Goal: Task Accomplishment & Management: Manage account settings

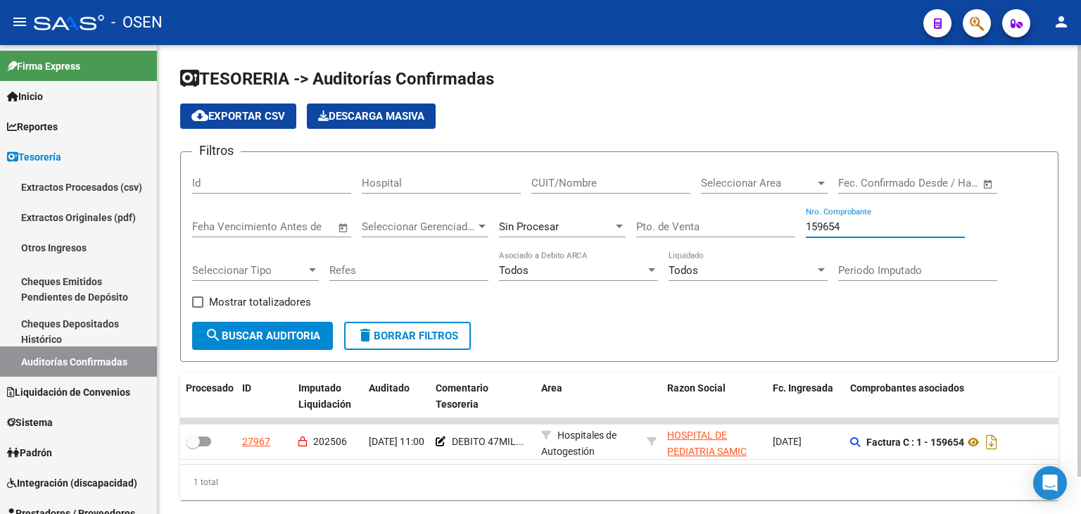
drag, startPoint x: 877, startPoint y: 226, endPoint x: 627, endPoint y: 194, distance: 251.8
click at [627, 198] on div "Filtros Id Hospital CUIT/Nombre Seleccionar Area Seleccionar Area Fecha inicio …" at bounding box center [619, 242] width 854 height 158
click at [636, 181] on input "CUIT/Nombre" at bounding box center [610, 183] width 159 height 13
drag, startPoint x: 851, startPoint y: 224, endPoint x: 735, endPoint y: 218, distance: 116.2
click at [740, 220] on div "Filtros Id Hospital CUIT/Nombre Seleccionar Area Seleccionar Area Fecha inicio …" at bounding box center [619, 242] width 854 height 158
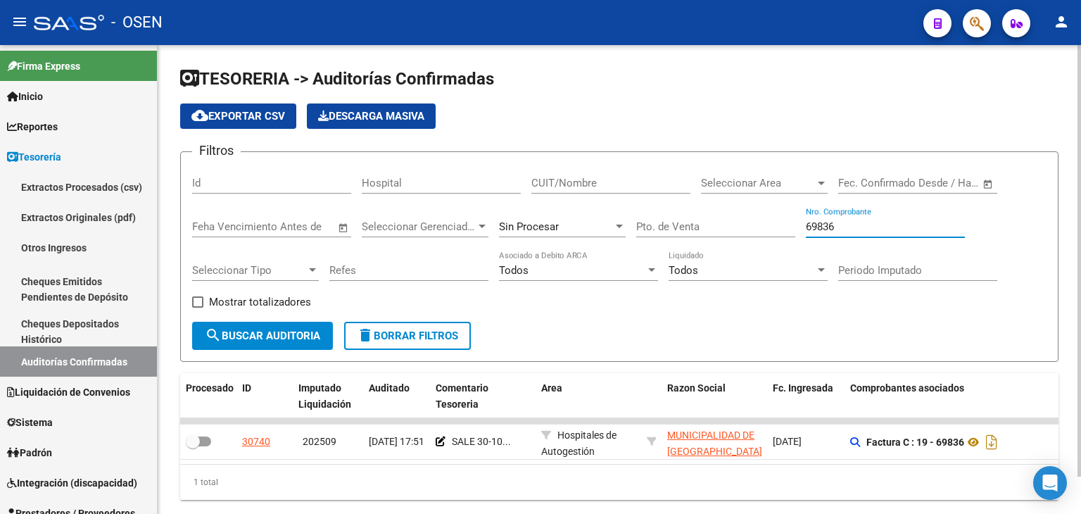
drag, startPoint x: 867, startPoint y: 225, endPoint x: 609, endPoint y: 217, distance: 258.4
click at [609, 217] on div "Filtros Id Hospital CUIT/Nombre Seleccionar Area Seleccionar Area Fecha inicio …" at bounding box center [619, 242] width 854 height 158
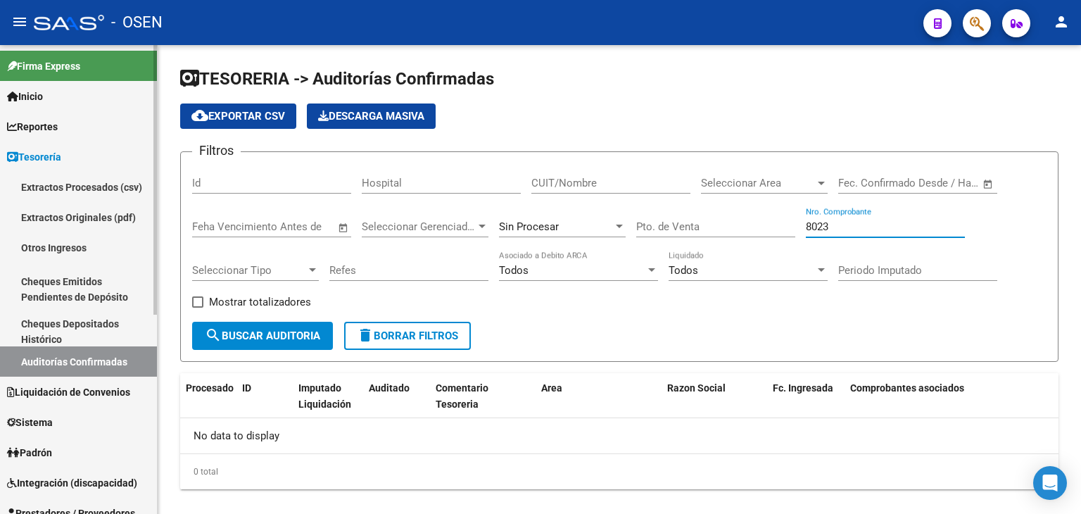
scroll to position [234, 0]
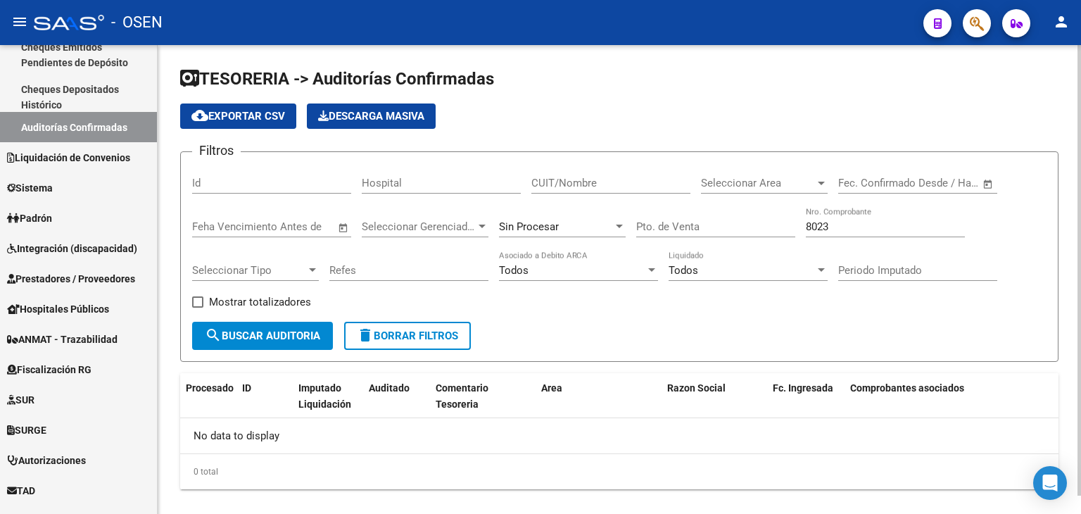
click at [864, 232] on div "8023 Nro. Comprobante" at bounding box center [885, 222] width 159 height 30
drag, startPoint x: 864, startPoint y: 223, endPoint x: 721, endPoint y: 206, distance: 144.5
click at [723, 208] on div "Filtros Id Hospital CUIT/Nombre Seleccionar Area Seleccionar Area Fecha inicio …" at bounding box center [619, 242] width 854 height 158
type input "69160"
click at [587, 220] on div "Sin Procesar" at bounding box center [556, 226] width 114 height 13
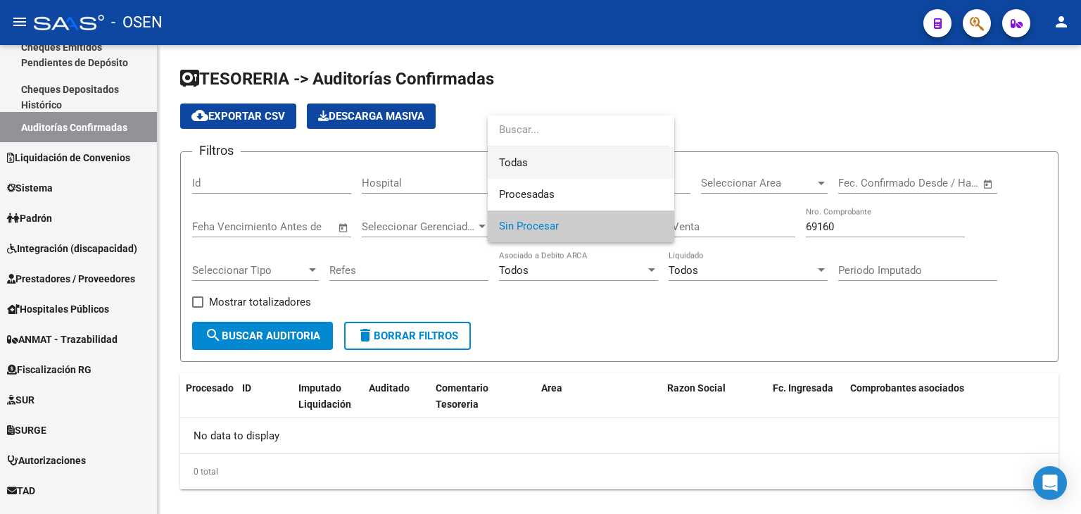
click at [588, 167] on span "Todas" at bounding box center [581, 163] width 164 height 32
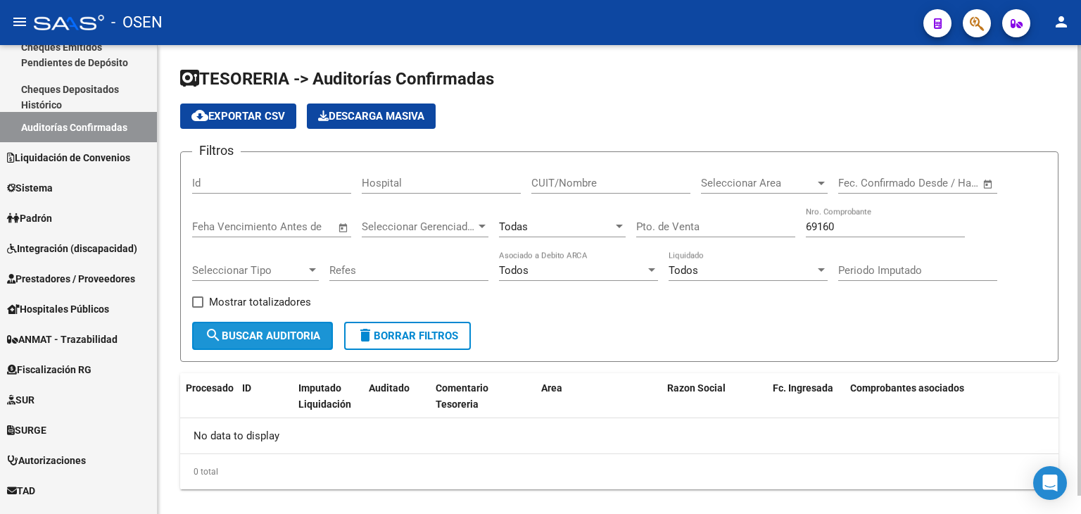
click at [314, 333] on span "search Buscar Auditoria" at bounding box center [262, 335] width 115 height 13
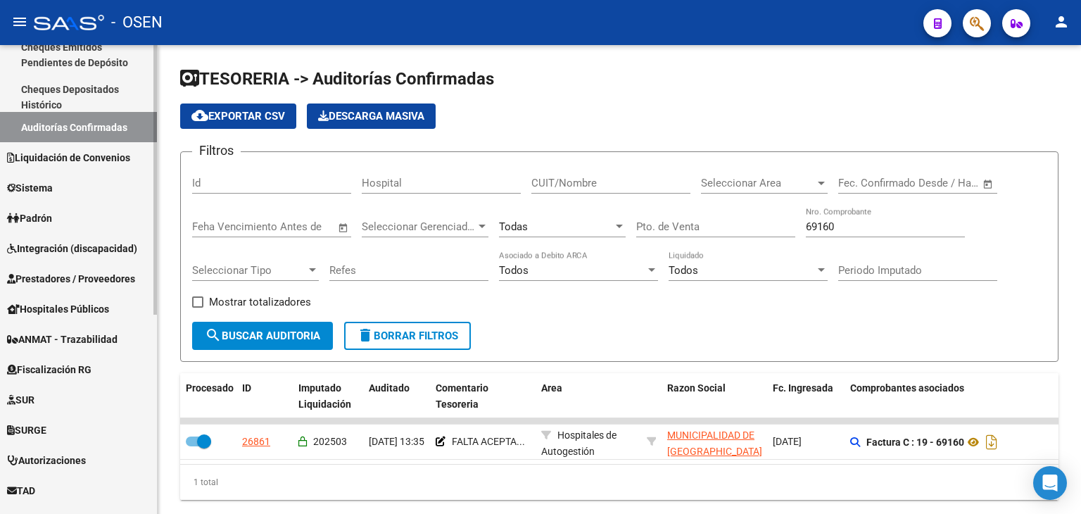
click at [59, 278] on span "Prestadores / Proveedores" at bounding box center [71, 278] width 128 height 15
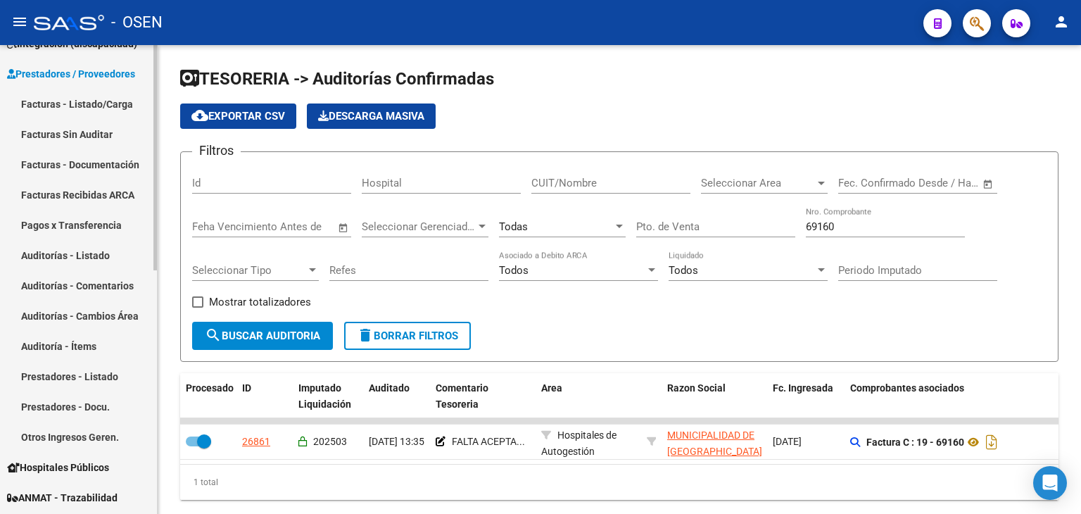
click at [84, 109] on link "Facturas - Listado/Carga" at bounding box center [78, 104] width 157 height 30
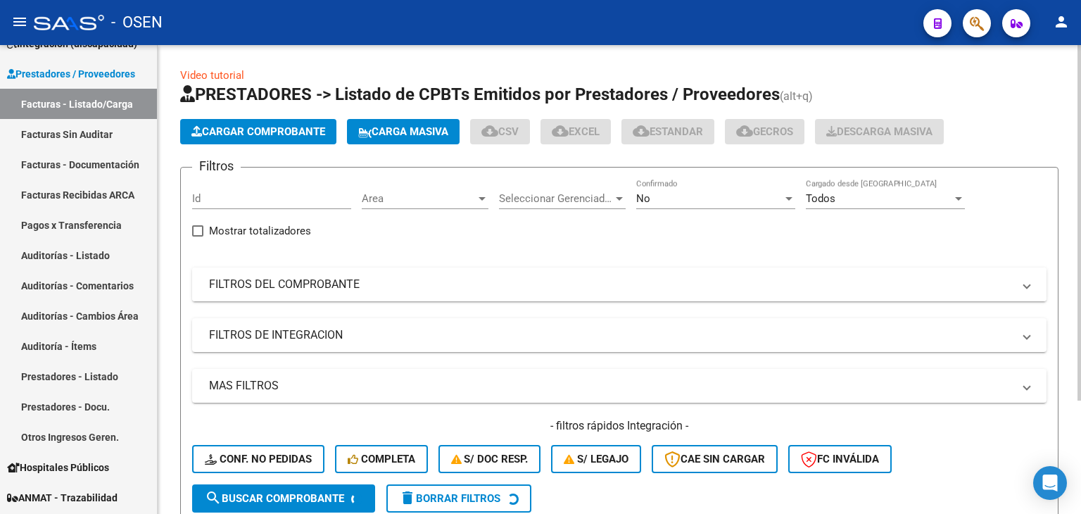
click at [315, 296] on mat-expansion-panel-header "FILTROS DEL COMPROBANTE" at bounding box center [619, 284] width 854 height 34
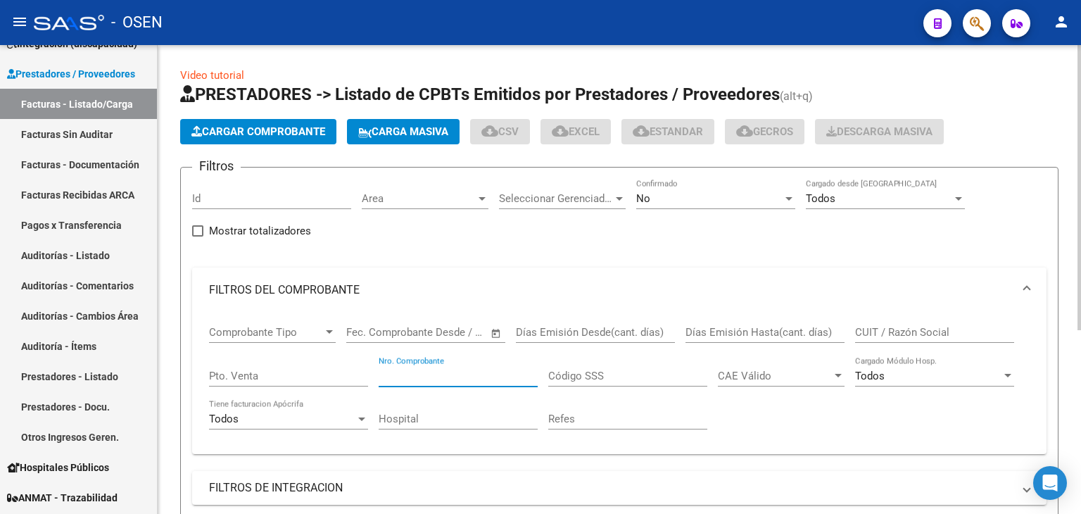
drag, startPoint x: 469, startPoint y: 372, endPoint x: 476, endPoint y: 358, distance: 14.8
click at [473, 362] on div "Nro. Comprobante" at bounding box center [458, 371] width 159 height 30
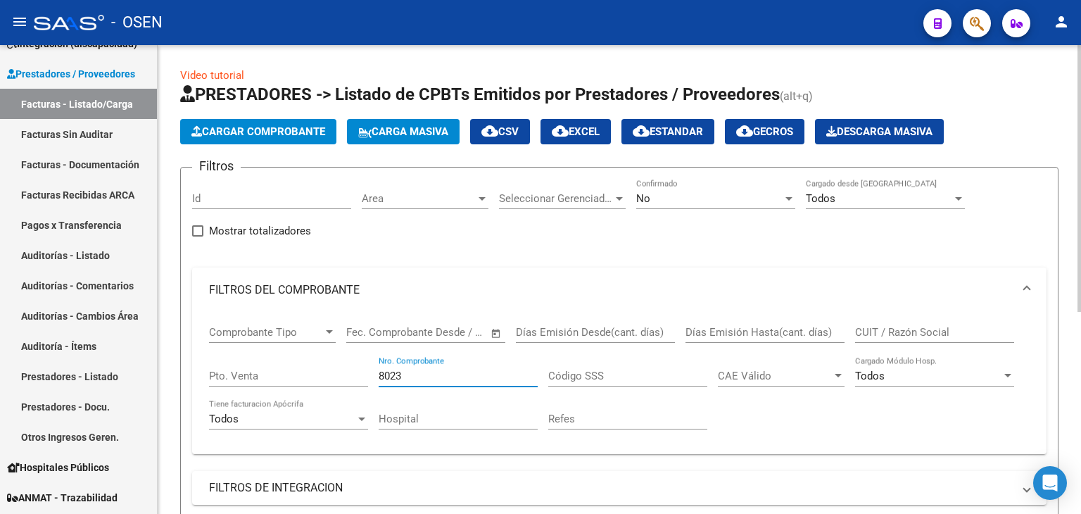
type input "8023"
click at [709, 201] on div "No" at bounding box center [709, 198] width 146 height 13
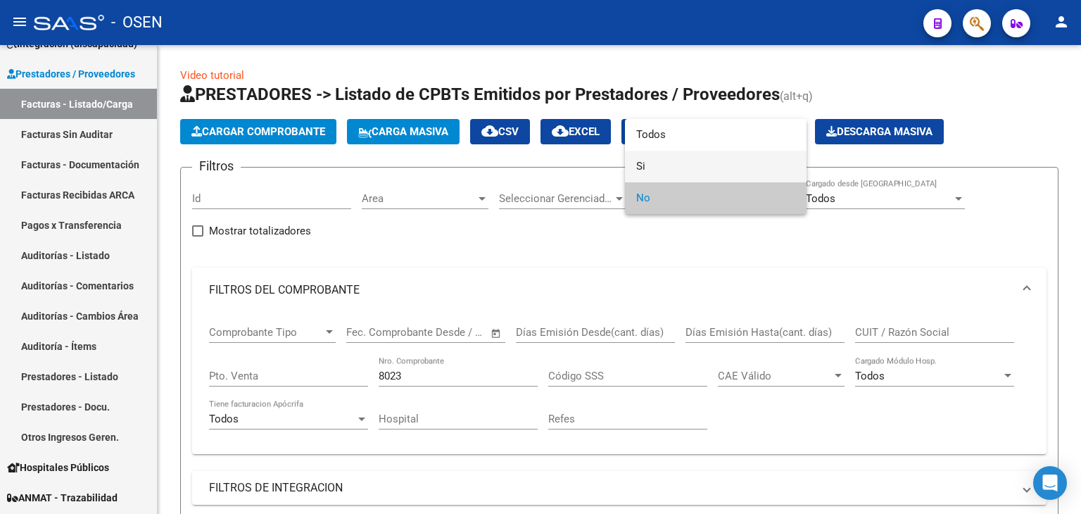
click at [709, 152] on span "Si" at bounding box center [715, 167] width 159 height 32
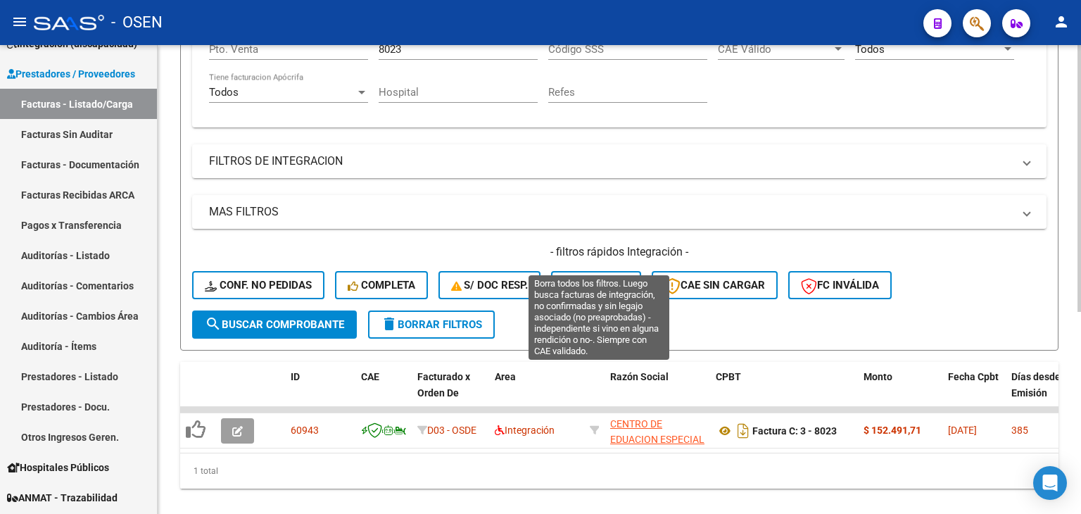
scroll to position [355, 0]
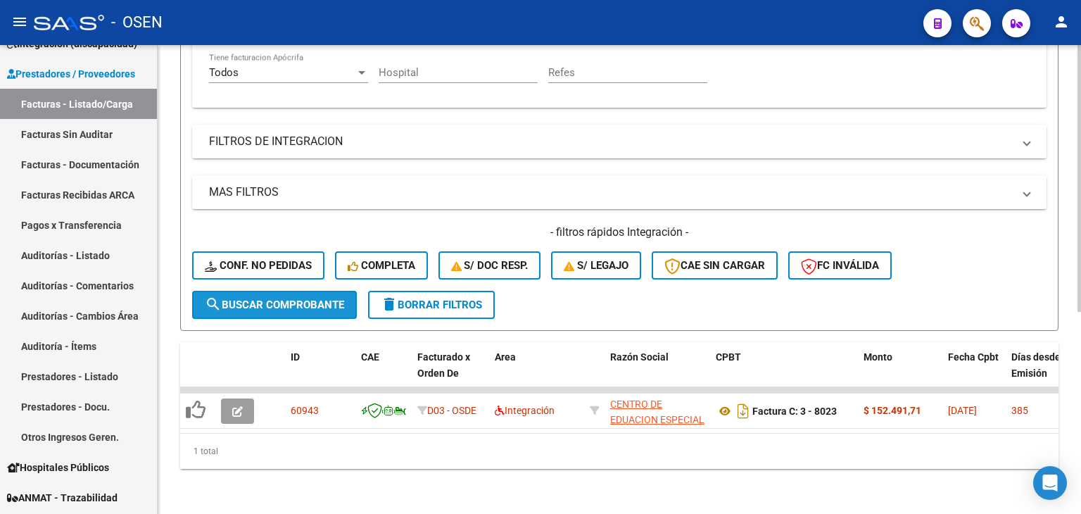
click at [234, 298] on span "search Buscar Comprobante" at bounding box center [274, 304] width 139 height 13
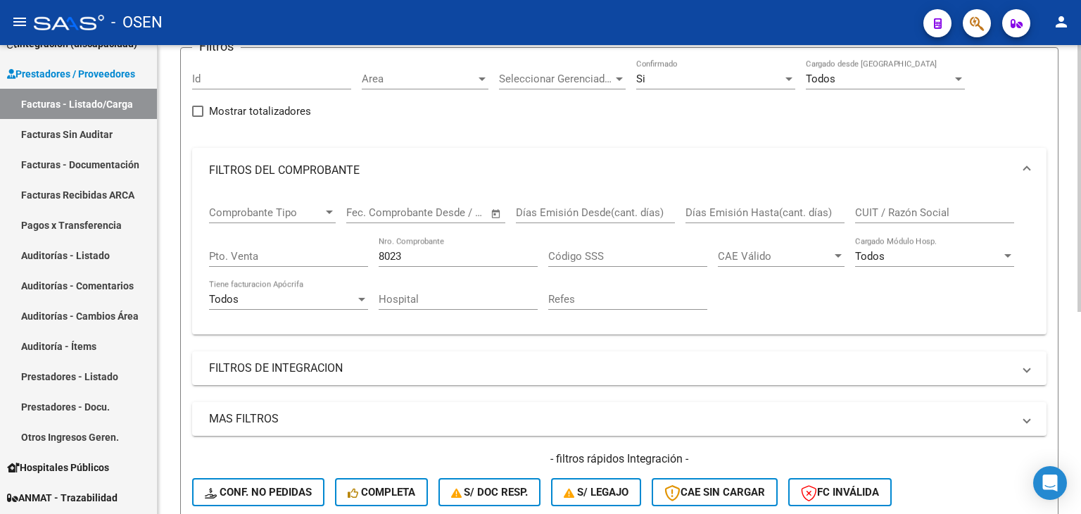
scroll to position [0, 0]
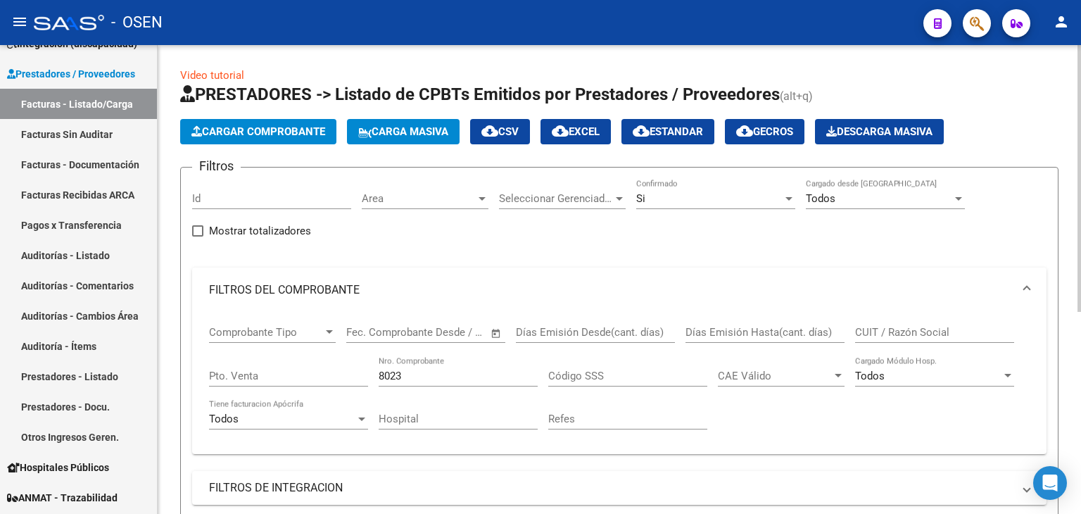
click at [704, 198] on div "Si" at bounding box center [709, 198] width 146 height 13
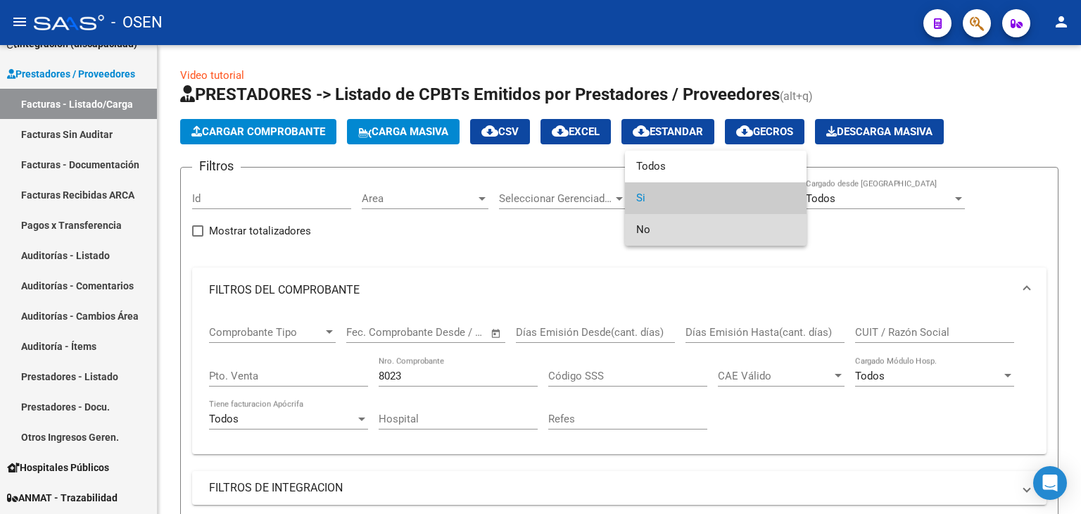
click at [698, 221] on span "No" at bounding box center [715, 230] width 159 height 32
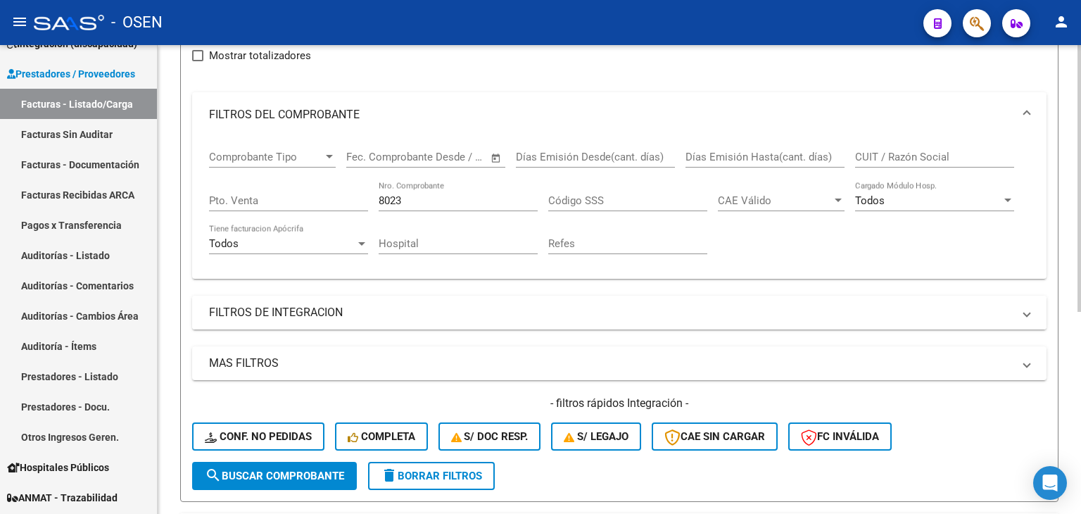
scroll to position [234, 0]
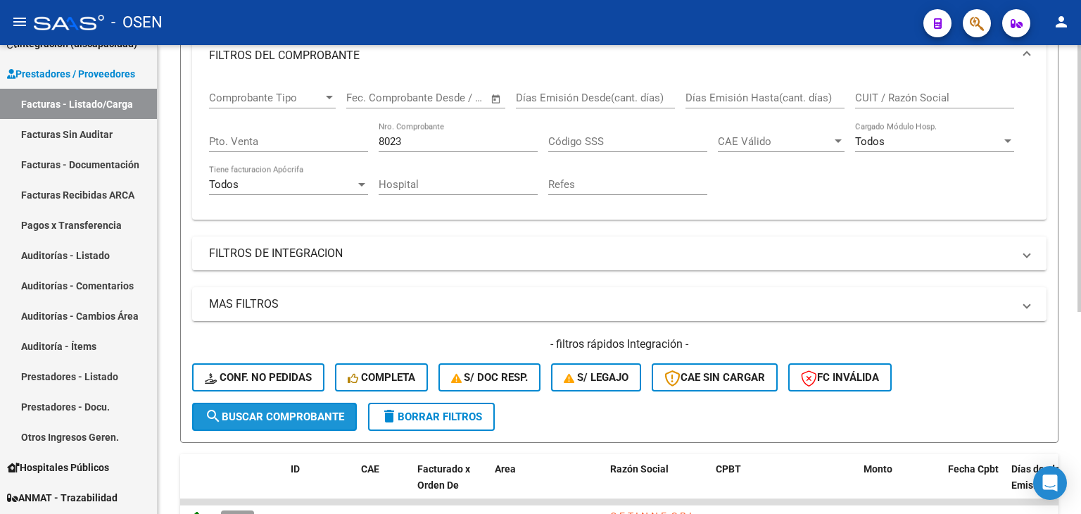
click at [311, 413] on span "search Buscar Comprobante" at bounding box center [274, 416] width 139 height 13
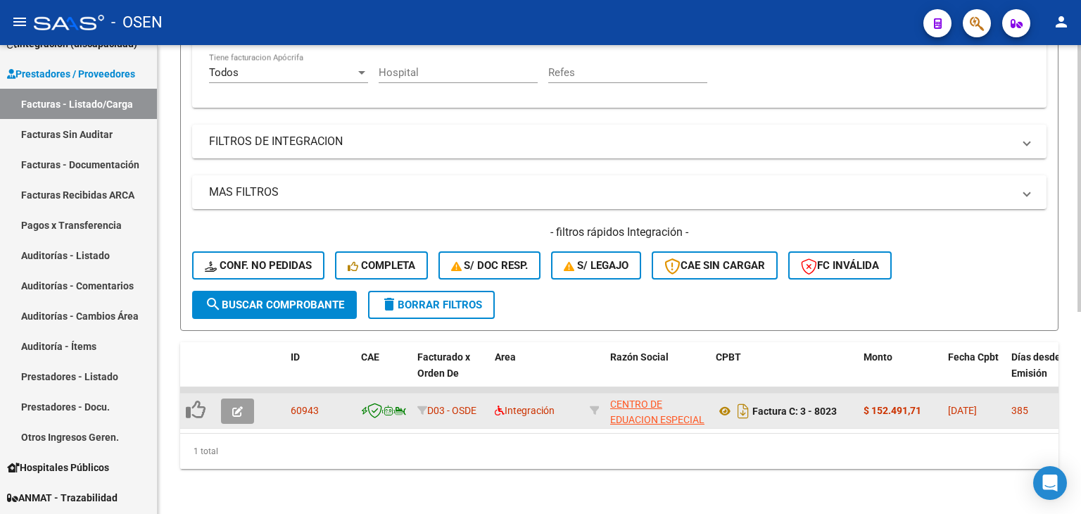
scroll to position [0, 0]
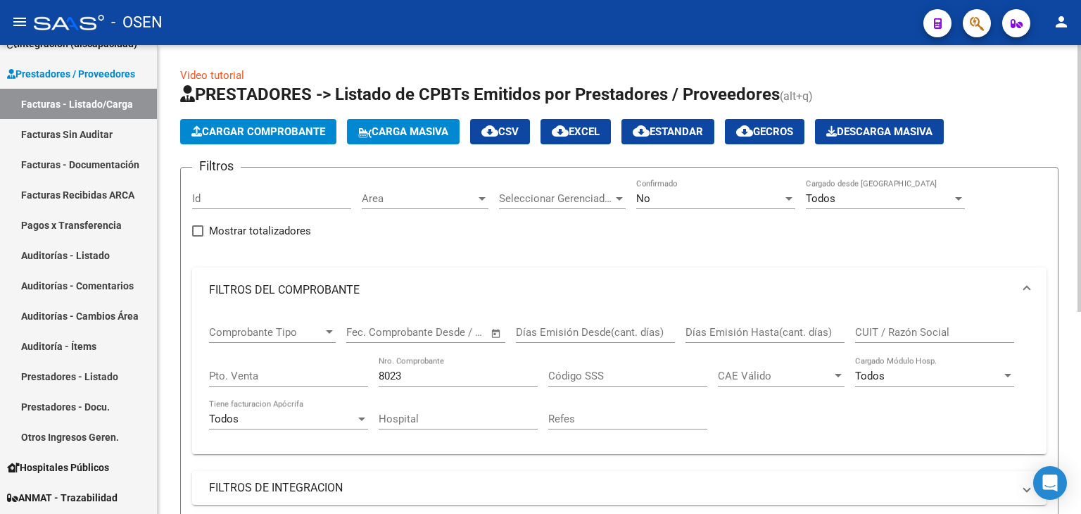
click at [287, 378] on input "Pto. Venta" at bounding box center [288, 375] width 159 height 13
type input "19"
click at [742, 187] on div "No Confirmado" at bounding box center [715, 194] width 159 height 30
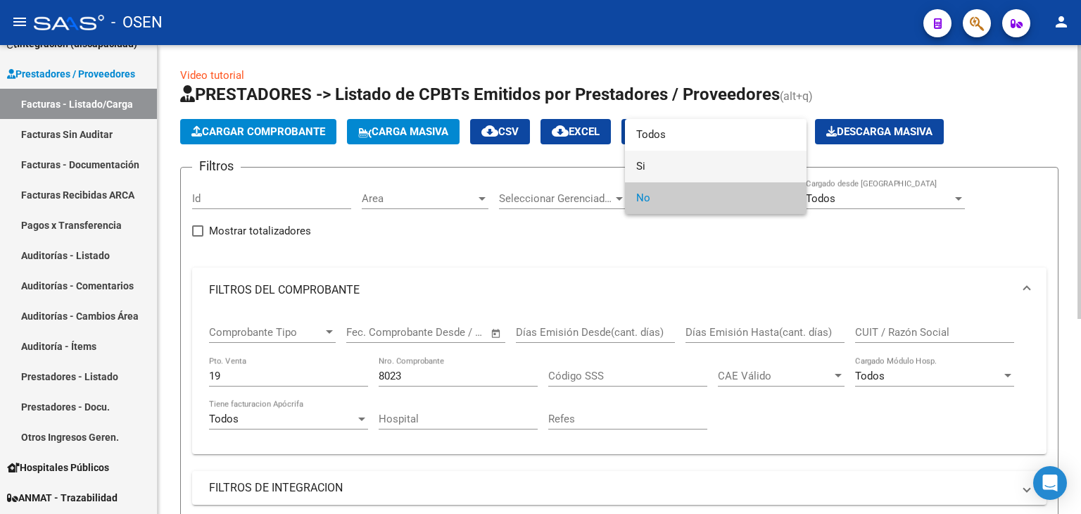
click at [741, 158] on span "Si" at bounding box center [715, 167] width 159 height 32
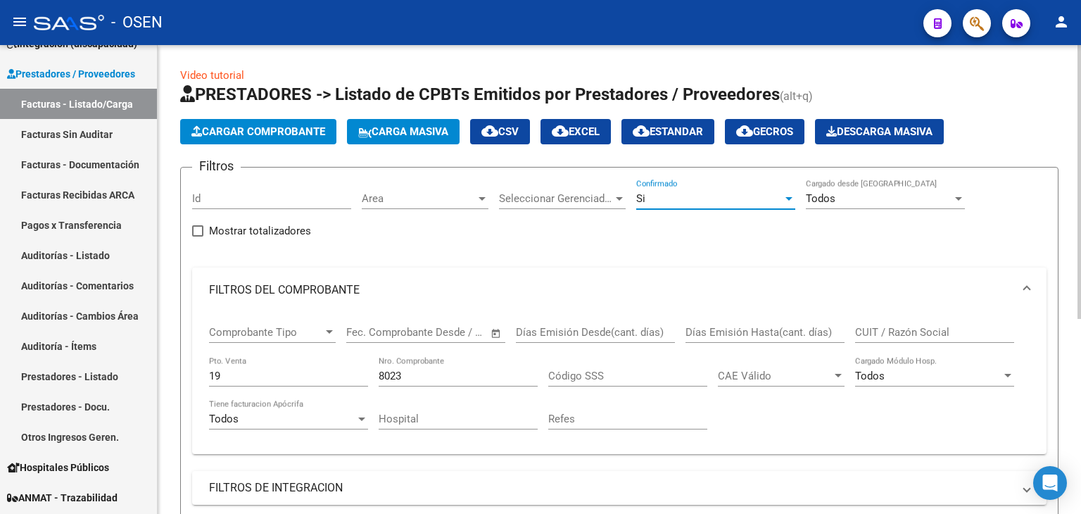
click at [714, 188] on div "Si Confirmado" at bounding box center [715, 194] width 159 height 30
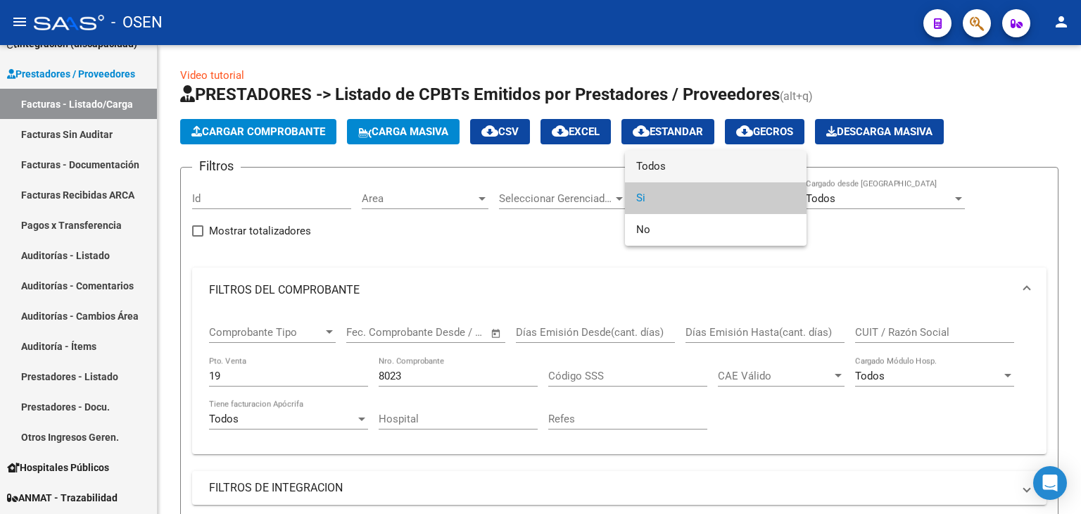
click at [715, 167] on span "Todos" at bounding box center [715, 167] width 159 height 32
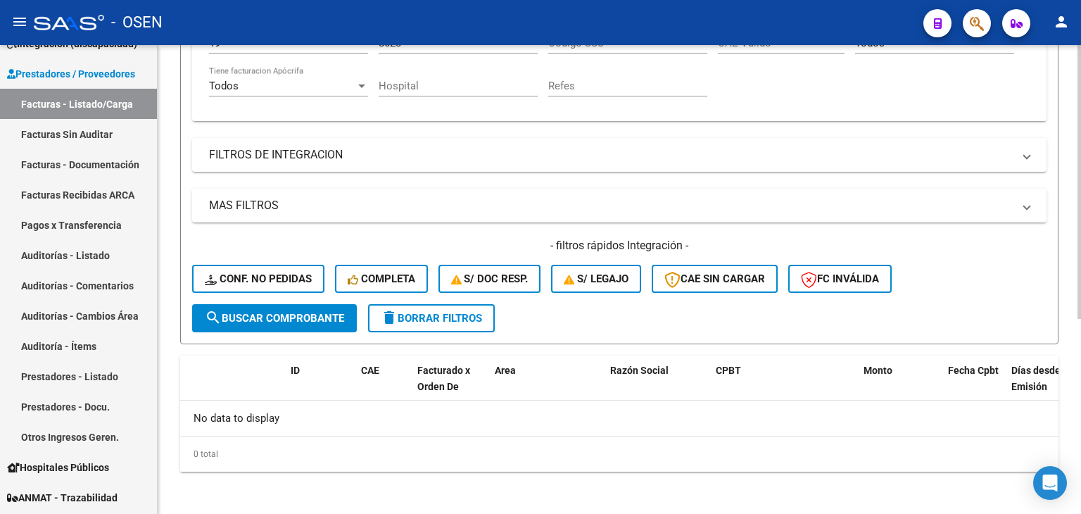
click at [267, 327] on button "search Buscar Comprobante" at bounding box center [274, 318] width 165 height 28
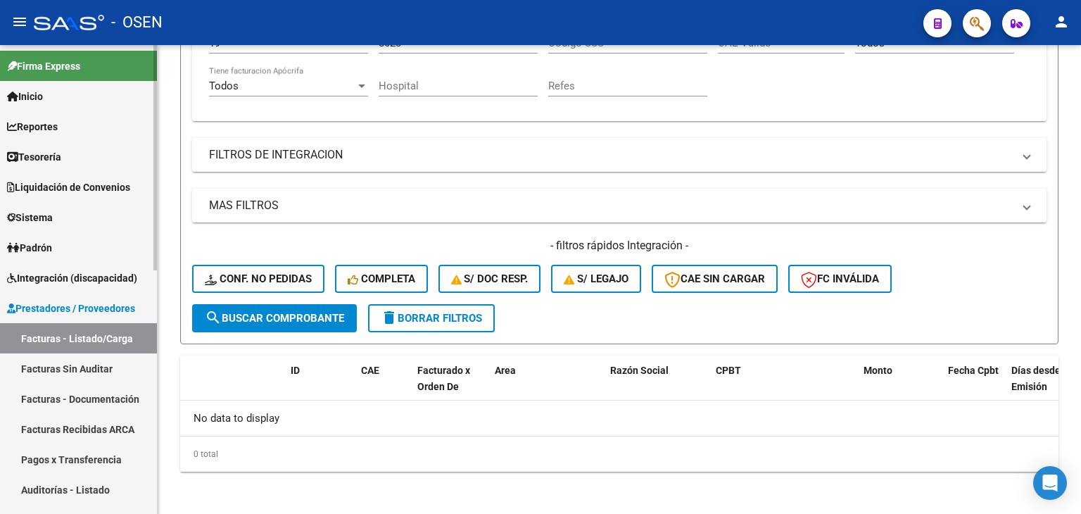
click at [45, 142] on link "Tesorería" at bounding box center [78, 156] width 157 height 30
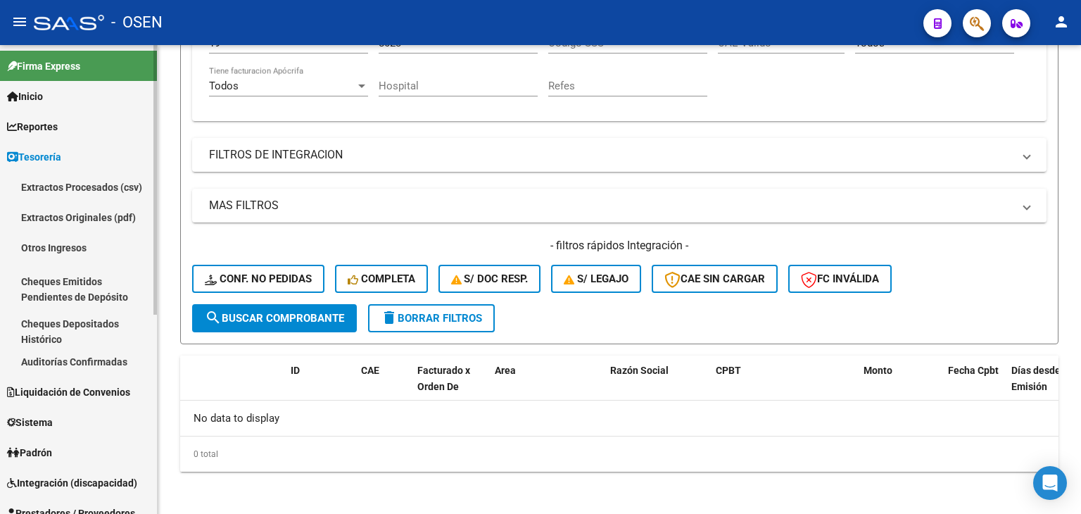
click at [75, 349] on link "Auditorías Confirmadas" at bounding box center [78, 361] width 157 height 30
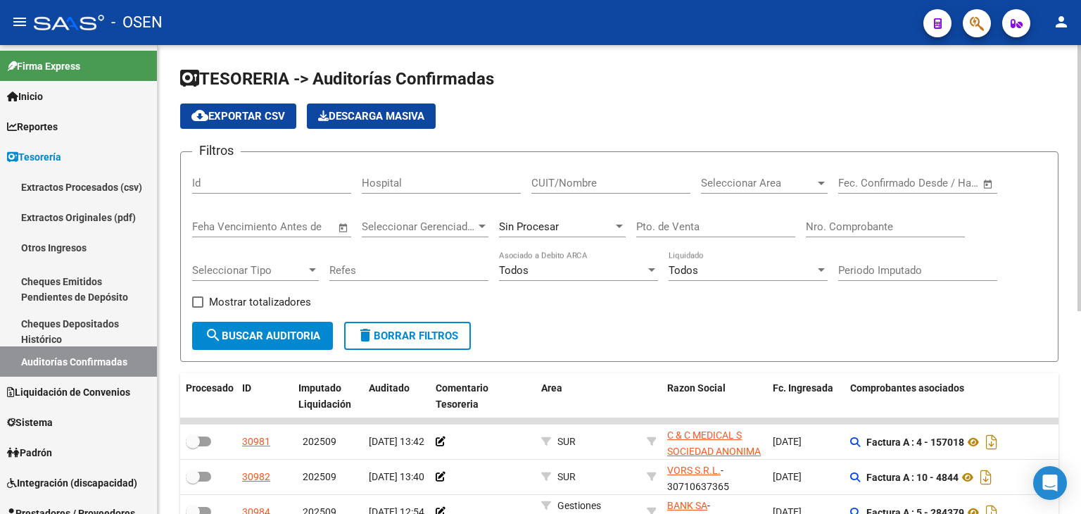
click at [889, 232] on div "Nro. Comprobante" at bounding box center [885, 222] width 159 height 30
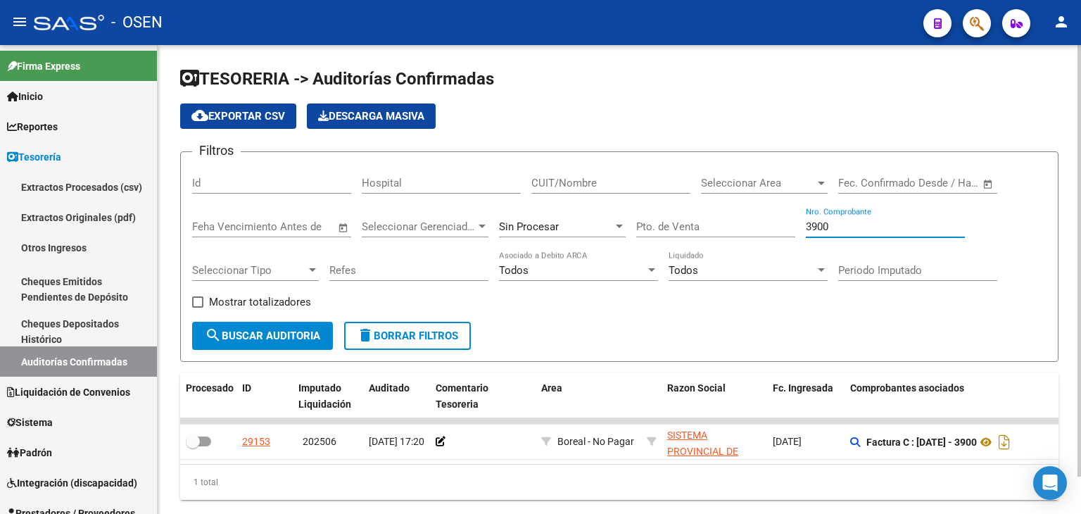
type input "3900"
click at [608, 229] on div "Sin Procesar" at bounding box center [556, 226] width 114 height 13
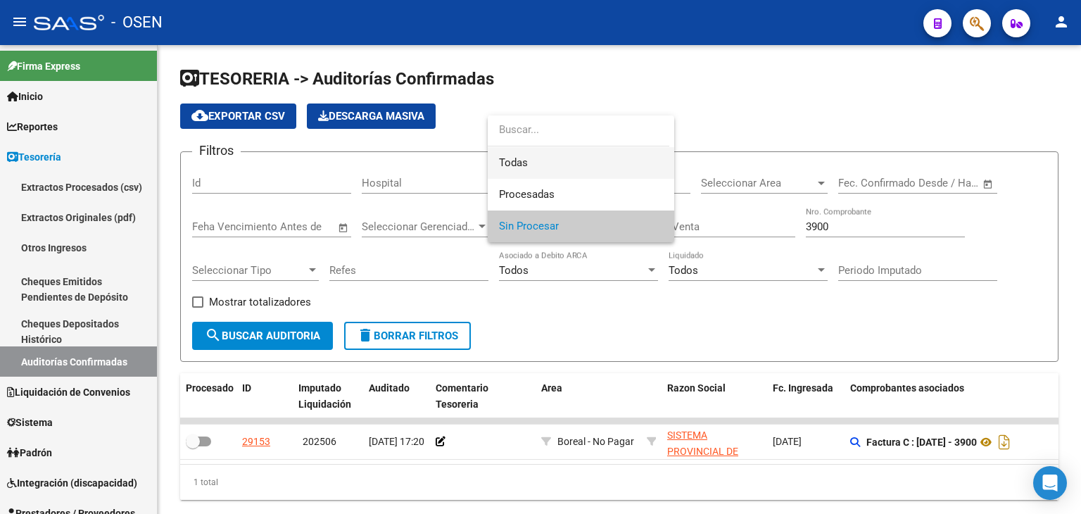
click at [588, 167] on span "Todas" at bounding box center [581, 163] width 164 height 32
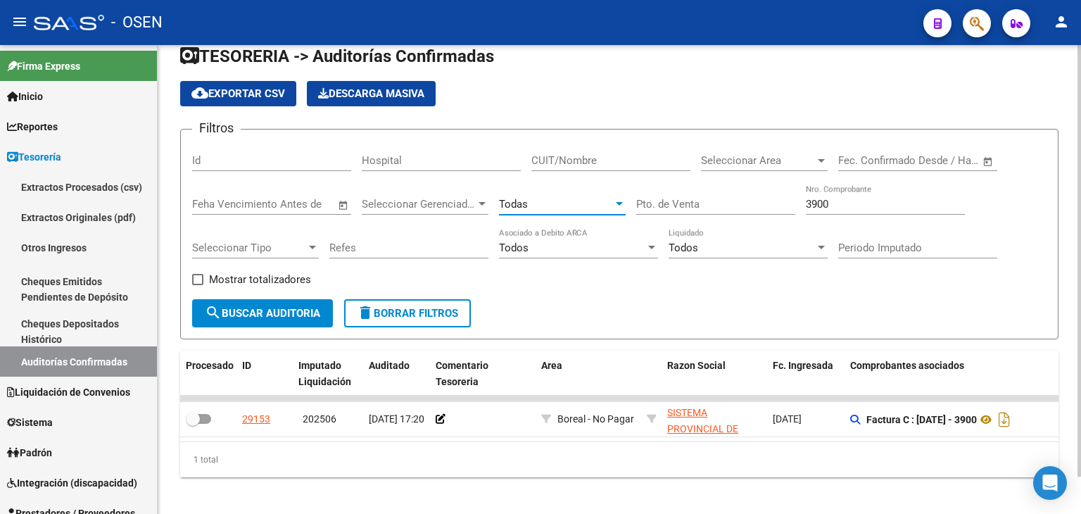
scroll to position [39, 0]
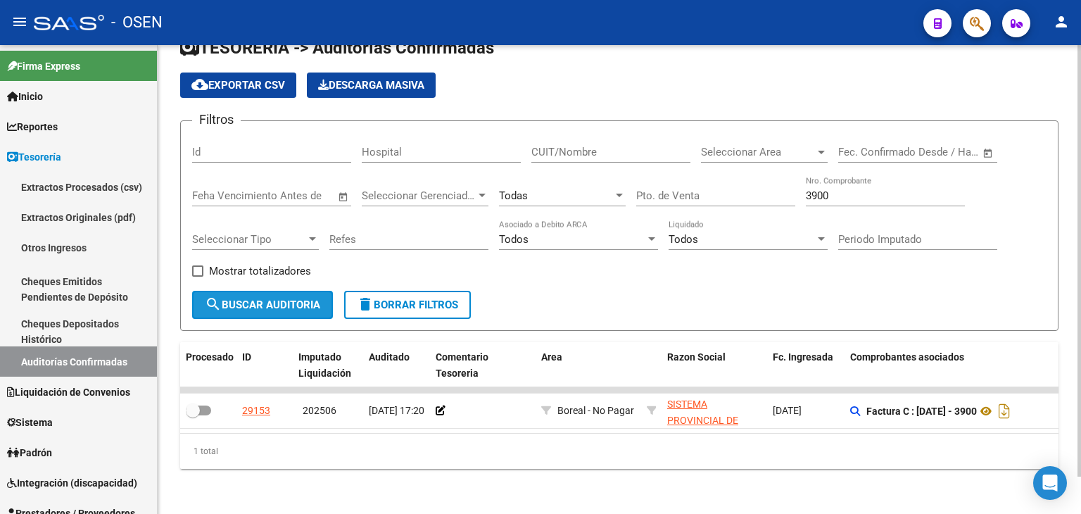
click at [307, 299] on span "search Buscar Auditoria" at bounding box center [262, 304] width 115 height 13
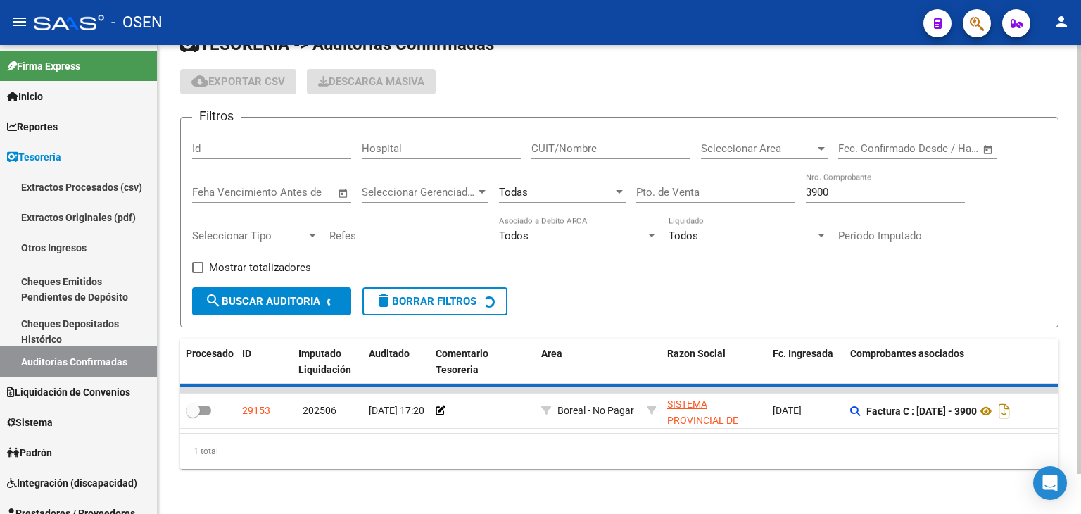
checkbox input "true"
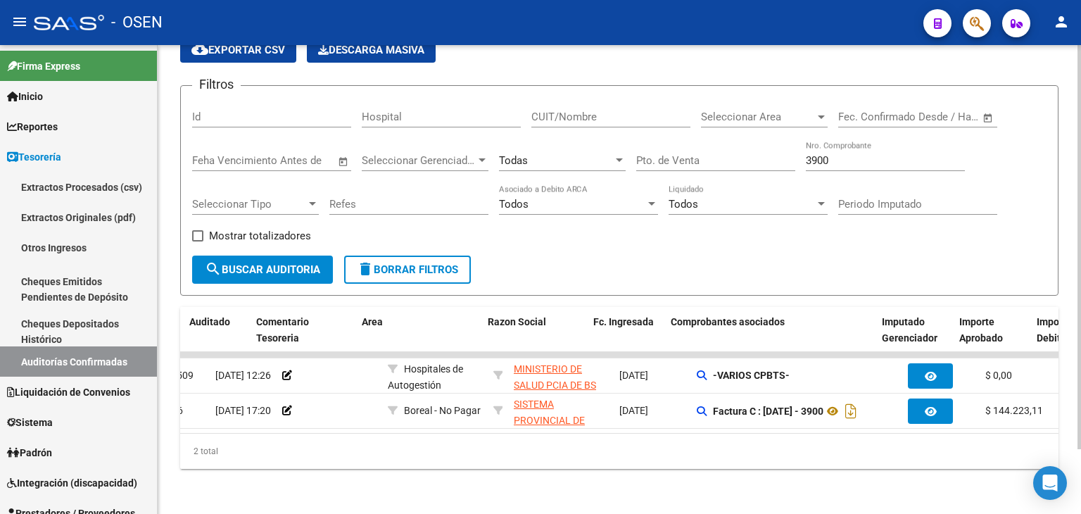
scroll to position [0, 179]
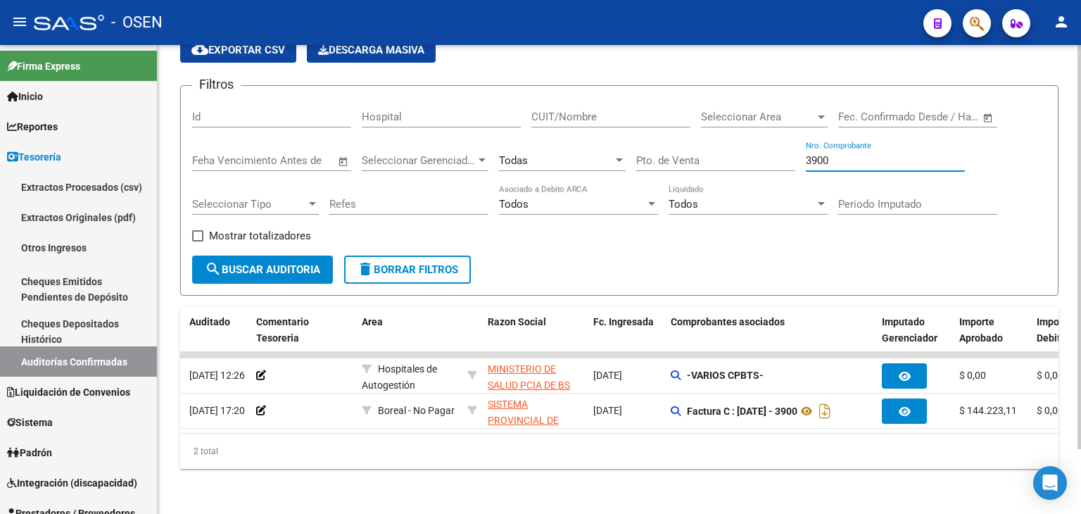
drag, startPoint x: 843, startPoint y: 147, endPoint x: 759, endPoint y: 147, distance: 83.7
click at [759, 147] on div "Filtros Id Hospital CUIT/Nombre Seleccionar Area Seleccionar Area Fecha inicio …" at bounding box center [619, 176] width 854 height 158
type input "3931"
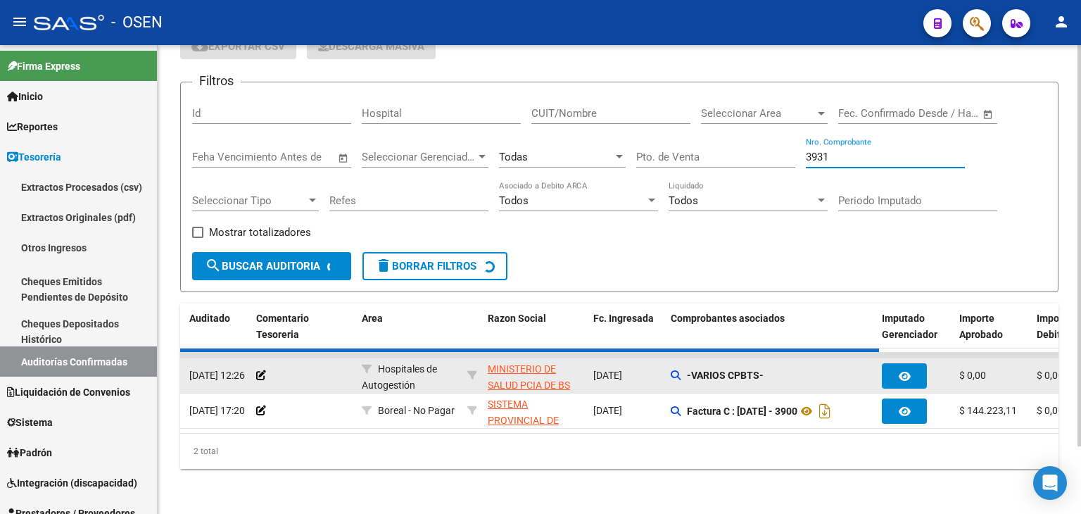
checkbox input "false"
checkbox input "true"
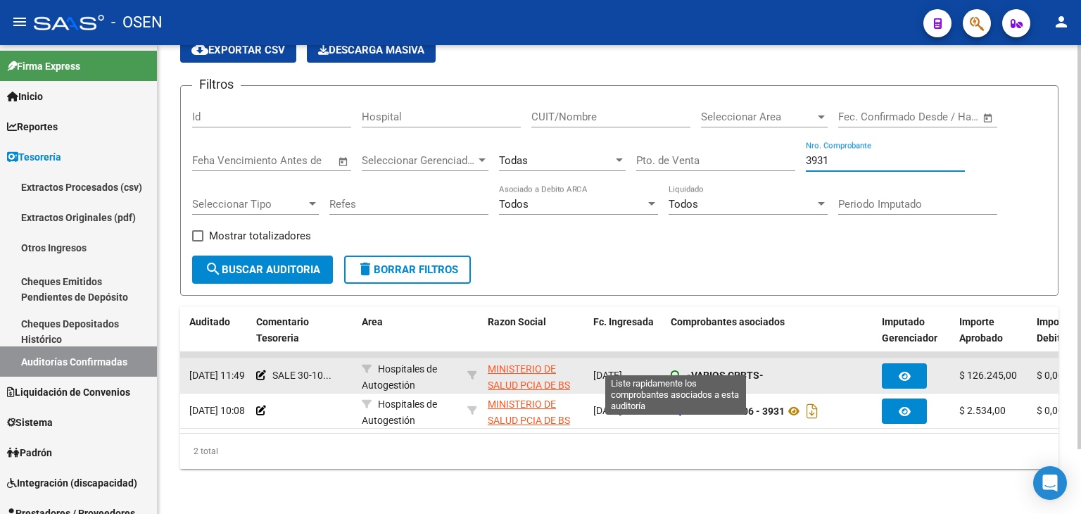
click at [670, 365] on datatable-body-cell "-VARIOS CPBTS-" at bounding box center [770, 375] width 211 height 34
click at [674, 370] on icon at bounding box center [676, 375] width 10 height 10
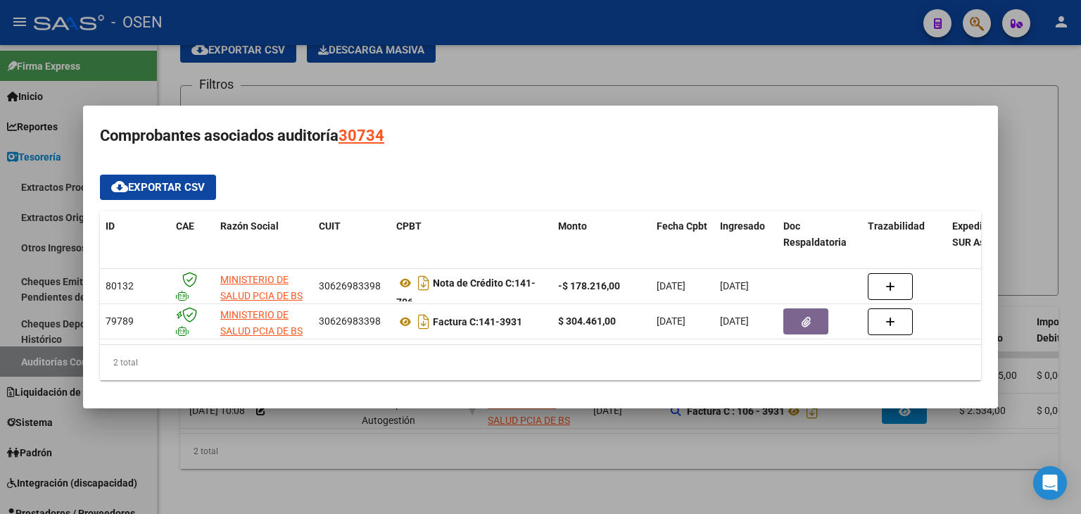
click at [673, 354] on div "2 total" at bounding box center [540, 362] width 881 height 35
click at [582, 72] on div at bounding box center [540, 257] width 1081 height 514
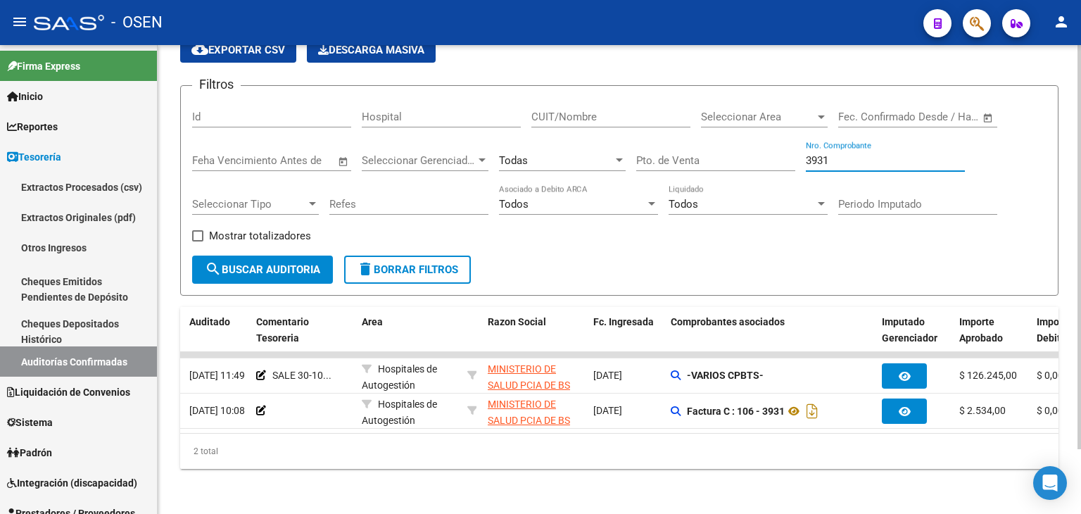
drag, startPoint x: 859, startPoint y: 148, endPoint x: 476, endPoint y: 111, distance: 385.2
click at [476, 111] on div "Filtros Id Hospital CUIT/Nombre Seleccionar Area Seleccionar Area Fecha inicio …" at bounding box center [619, 176] width 854 height 158
type input "1948"
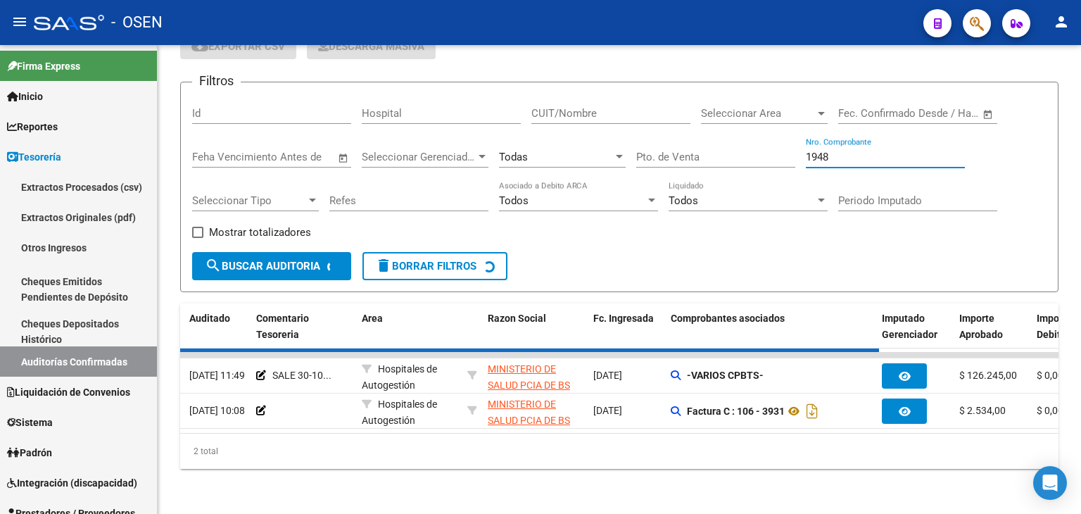
checkbox input "false"
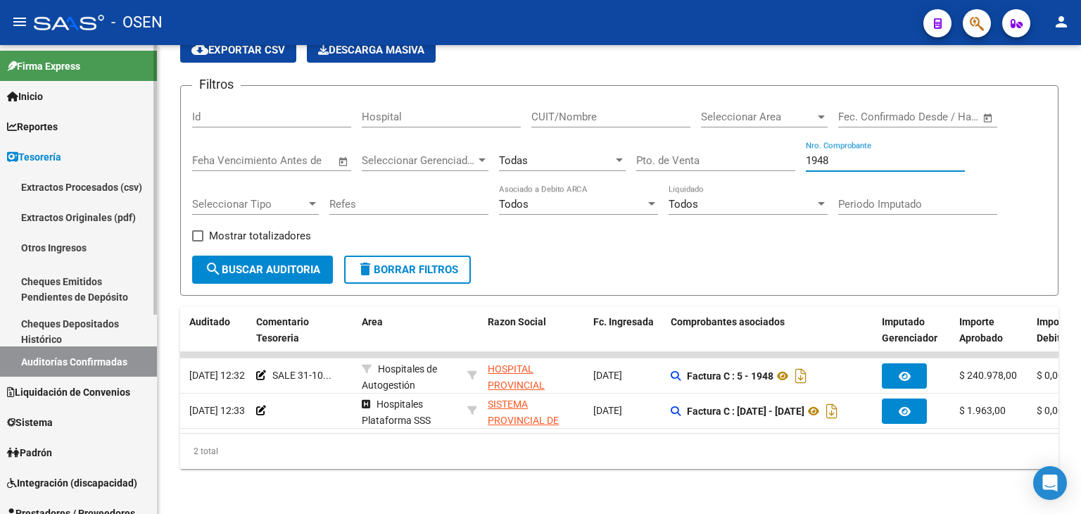
scroll to position [234, 0]
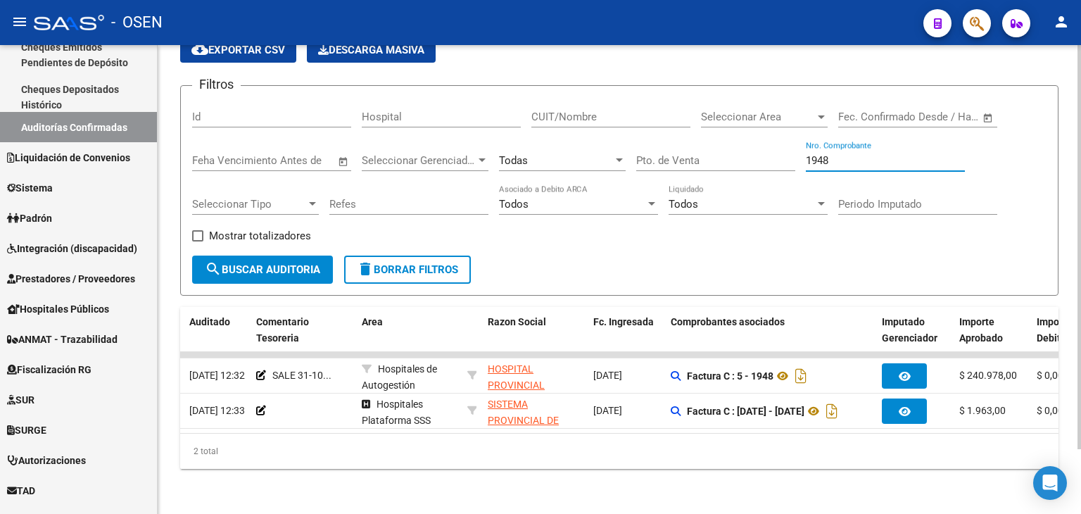
drag, startPoint x: 855, startPoint y: 156, endPoint x: 801, endPoint y: 141, distance: 56.0
click at [801, 141] on div "Filtros Id Hospital CUIT/Nombre Seleccionar Area Seleccionar Area Fecha inicio …" at bounding box center [619, 176] width 854 height 158
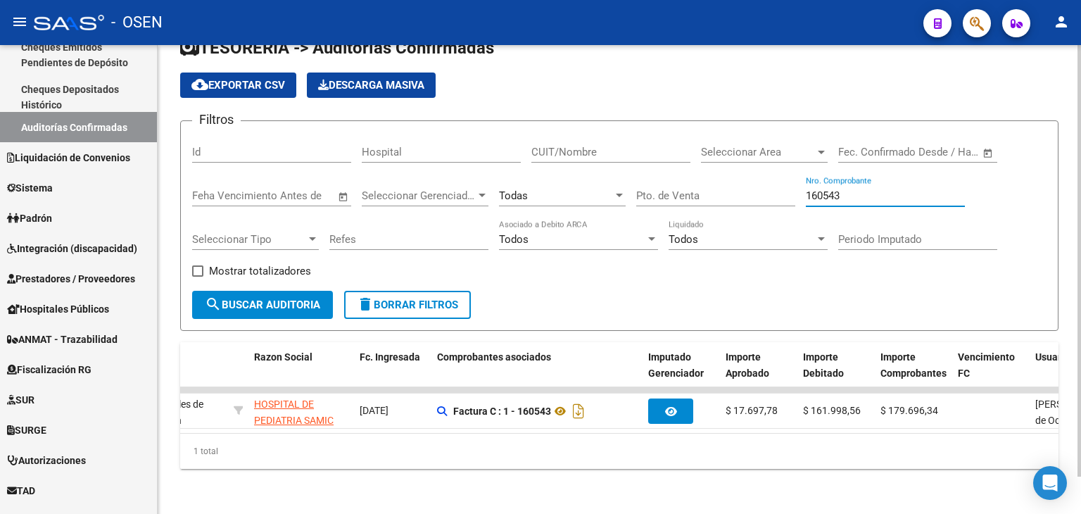
scroll to position [0, 0]
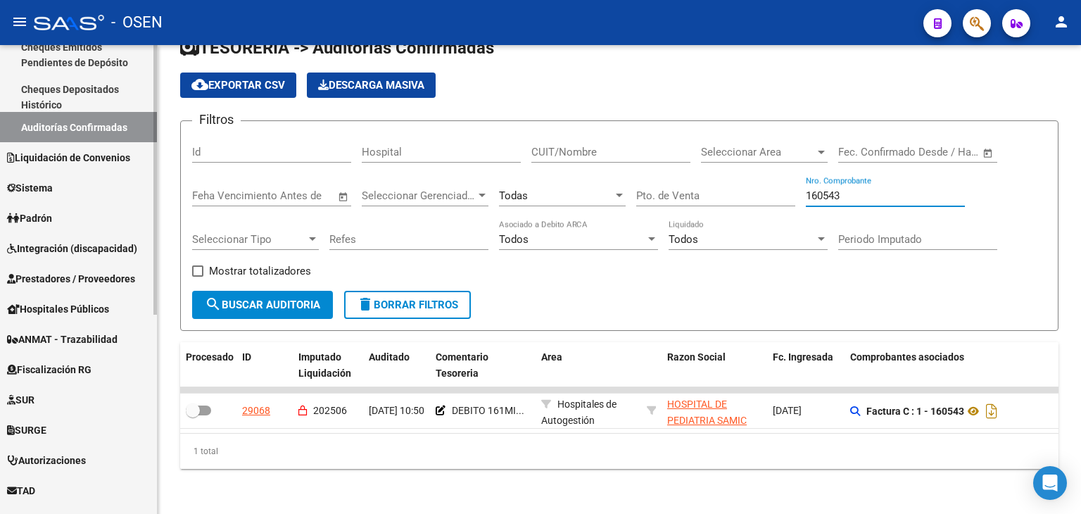
type input "160543"
click at [51, 284] on span "Prestadores / Proveedores" at bounding box center [71, 278] width 128 height 15
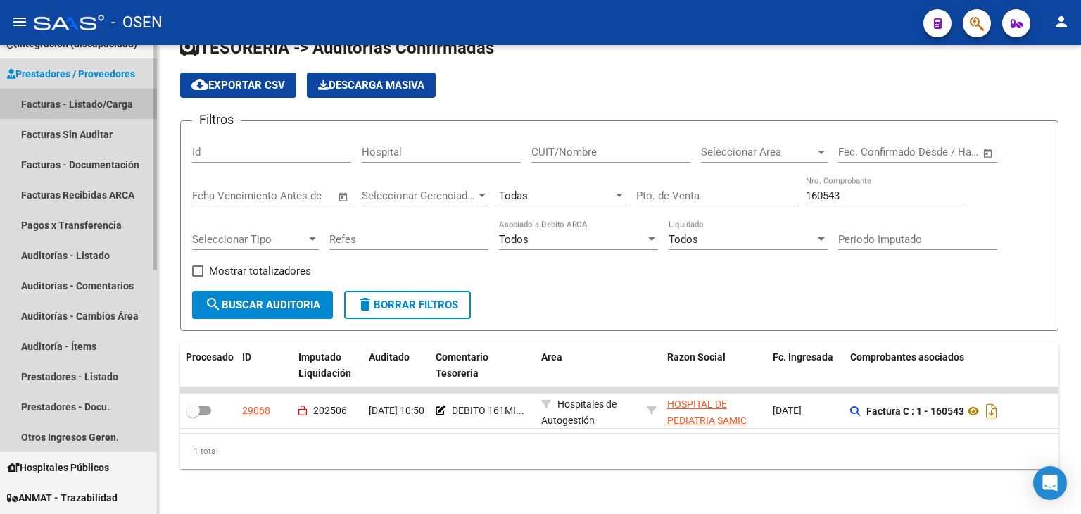
click at [113, 113] on link "Facturas - Listado/Carga" at bounding box center [78, 104] width 157 height 30
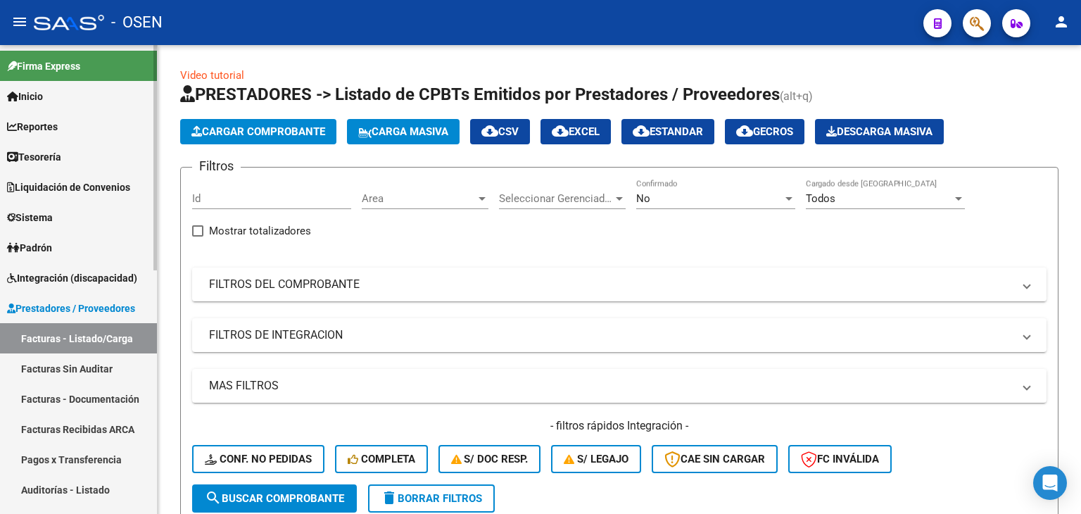
click at [80, 174] on link "Liquidación de Convenios" at bounding box center [78, 187] width 157 height 30
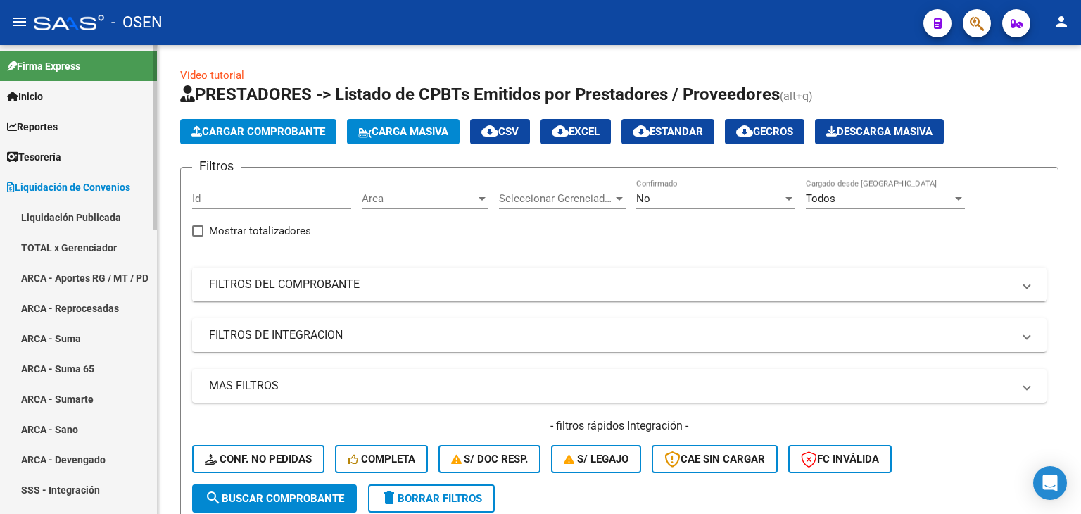
click at [85, 153] on link "Tesorería" at bounding box center [78, 156] width 157 height 30
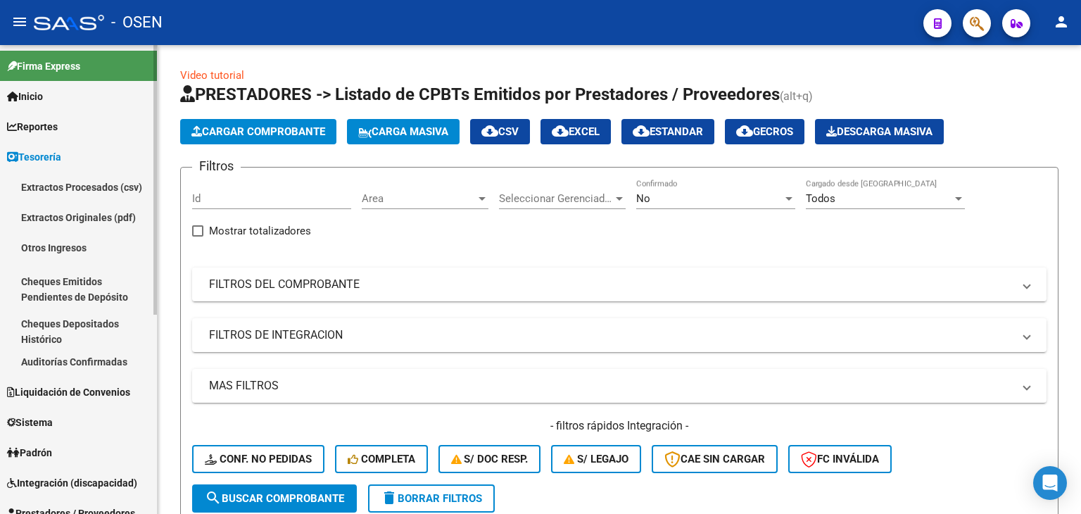
click at [113, 365] on link "Auditorías Confirmadas" at bounding box center [78, 361] width 157 height 30
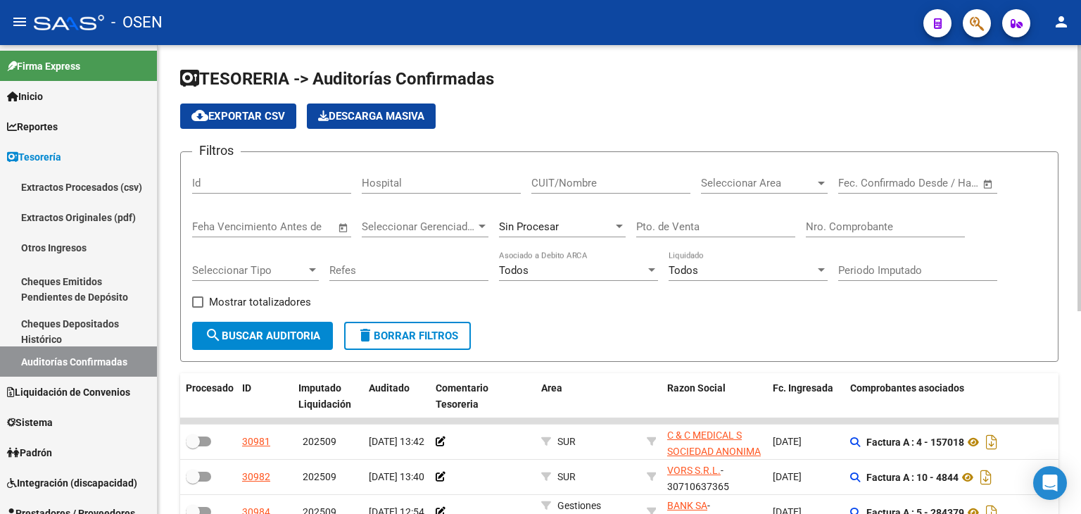
click at [869, 234] on div "Nro. Comprobante" at bounding box center [885, 222] width 159 height 30
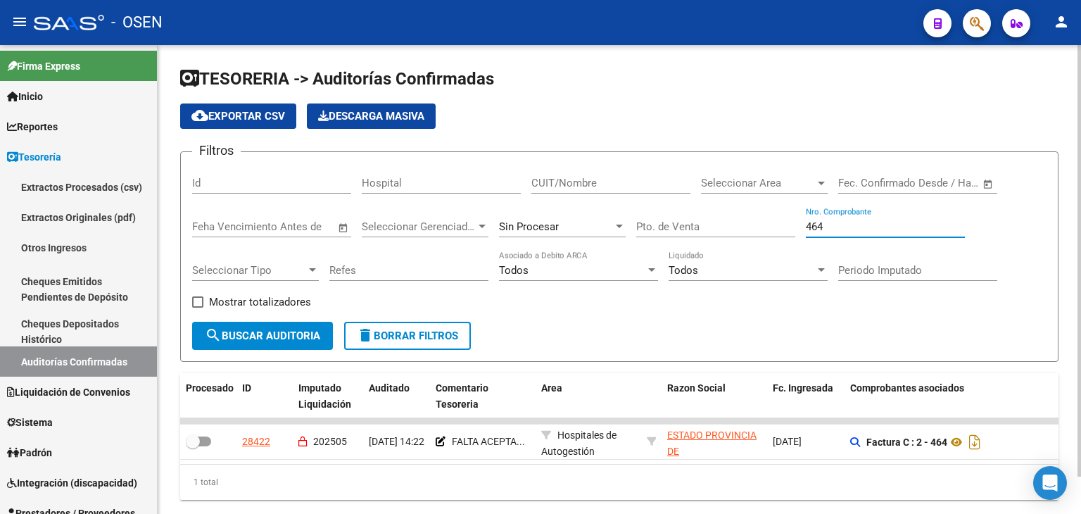
type input "464"
click at [556, 232] on div "Sin Procesar" at bounding box center [562, 222] width 127 height 30
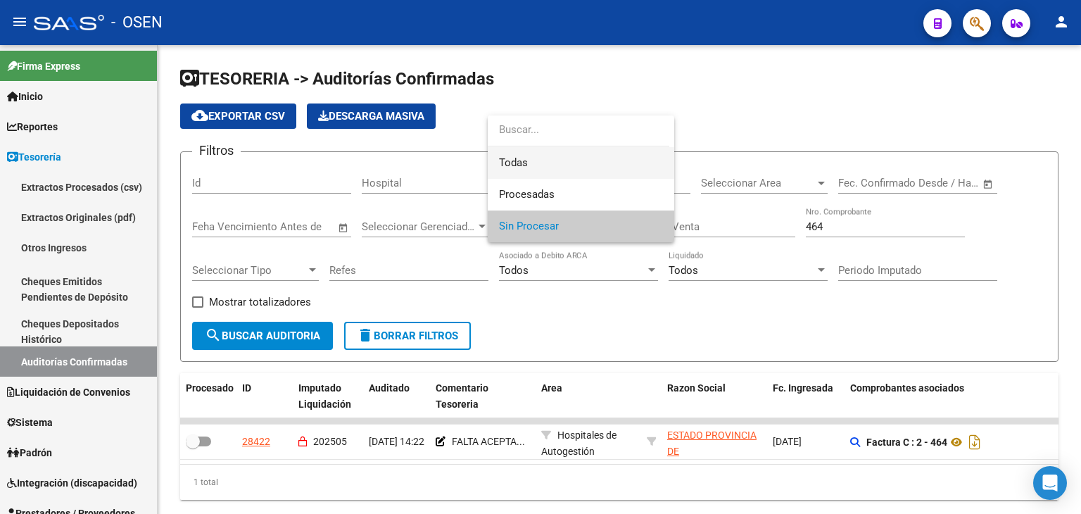
click at [573, 164] on span "Todas" at bounding box center [581, 163] width 164 height 32
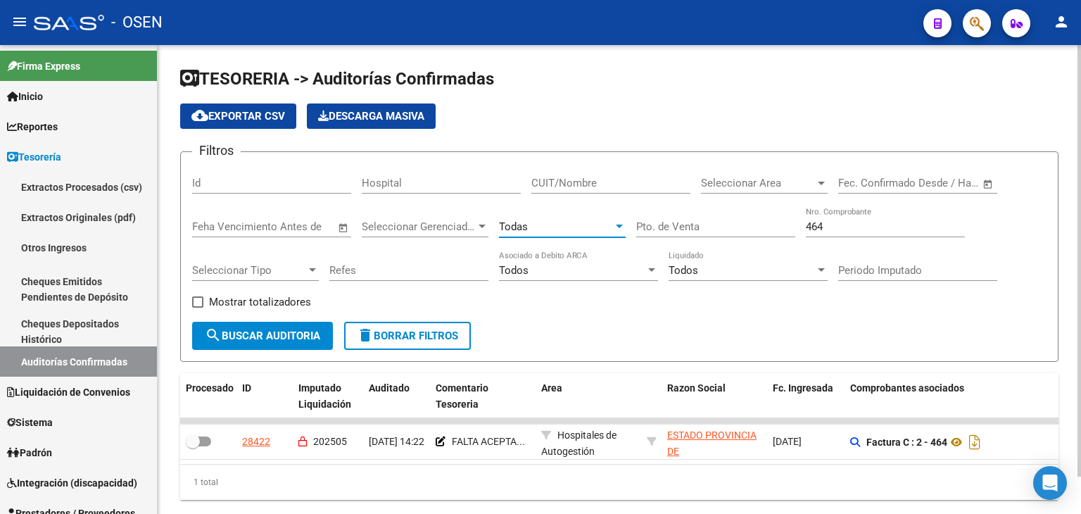
click at [280, 343] on button "search Buscar Auditoria" at bounding box center [262, 336] width 141 height 28
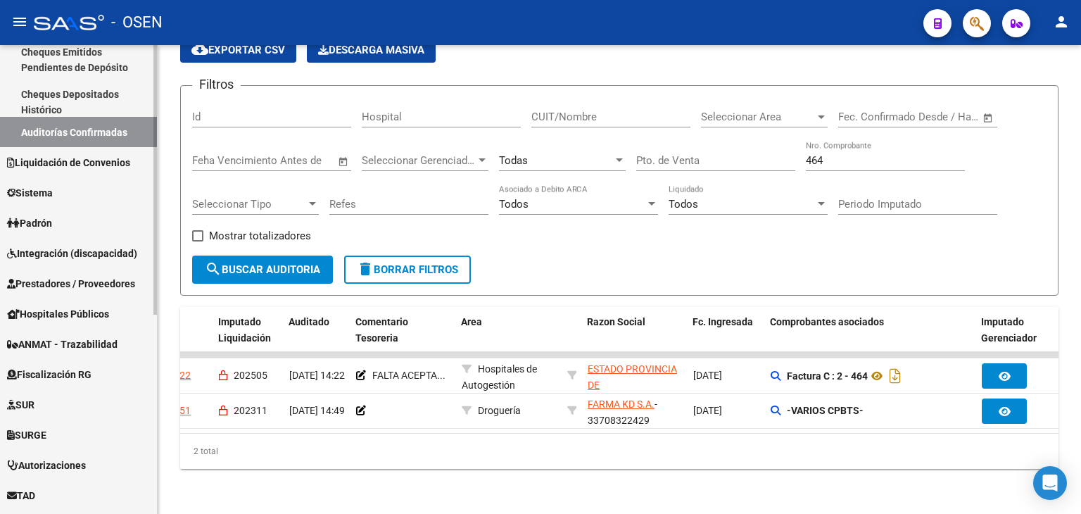
scroll to position [234, 0]
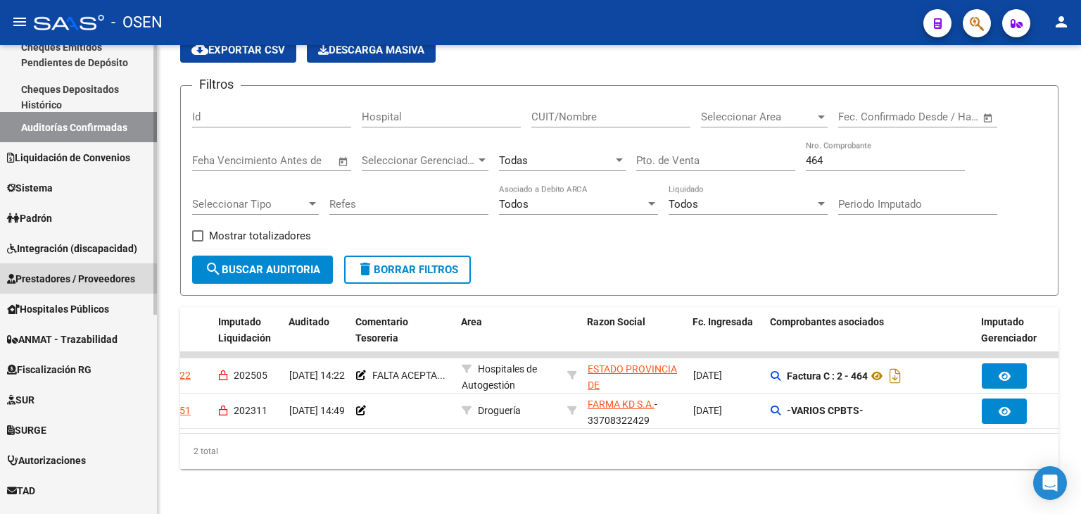
click at [66, 281] on span "Prestadores / Proveedores" at bounding box center [71, 278] width 128 height 15
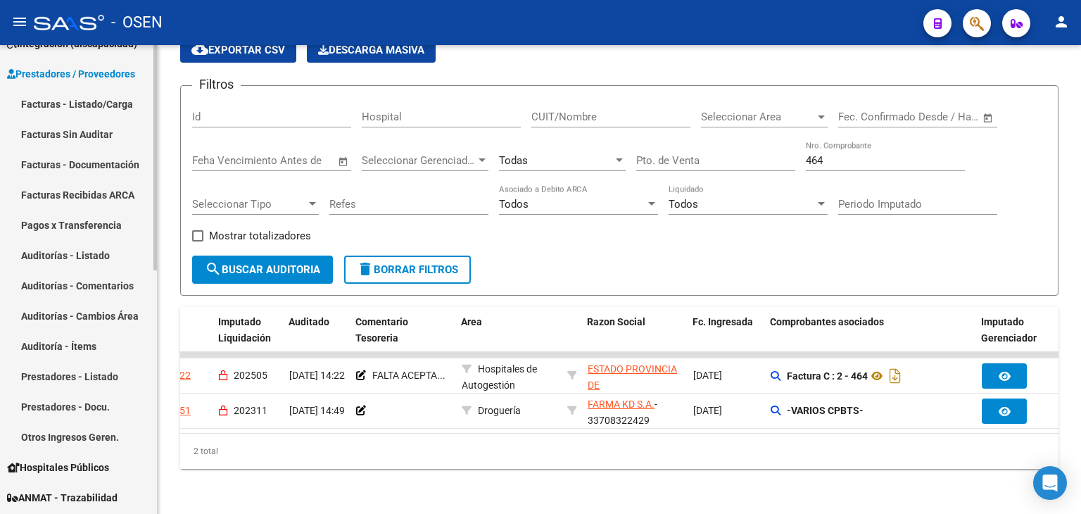
click at [115, 113] on link "Facturas - Listado/Carga" at bounding box center [78, 104] width 157 height 30
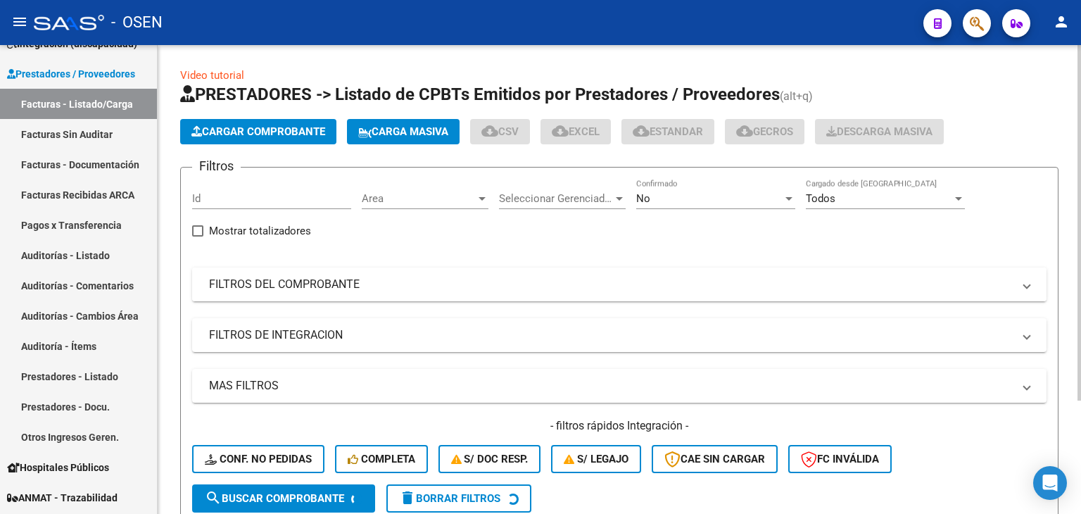
click at [291, 274] on mat-expansion-panel-header "FILTROS DEL COMPROBANTE" at bounding box center [619, 284] width 854 height 34
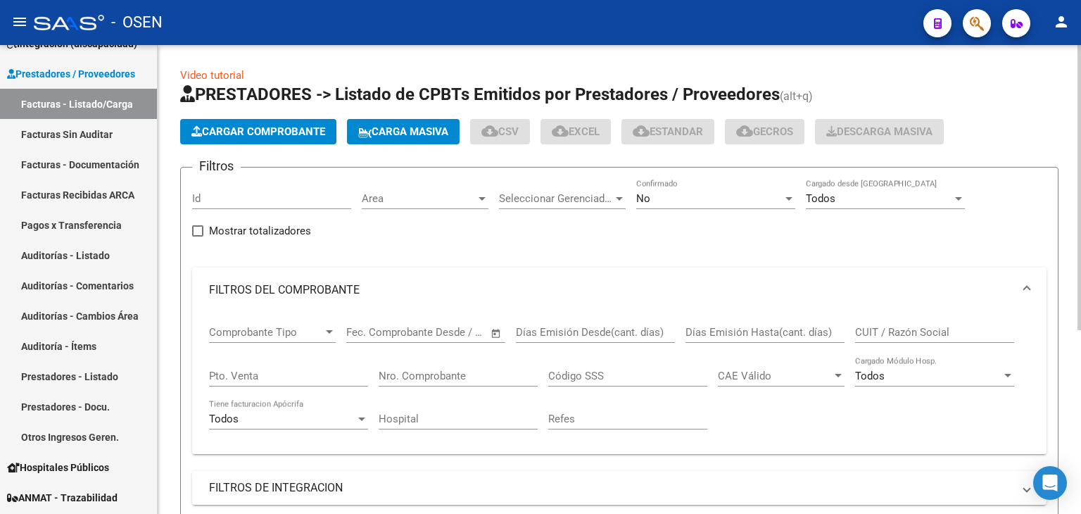
click at [426, 373] on input "Nro. Comprobante" at bounding box center [458, 375] width 159 height 13
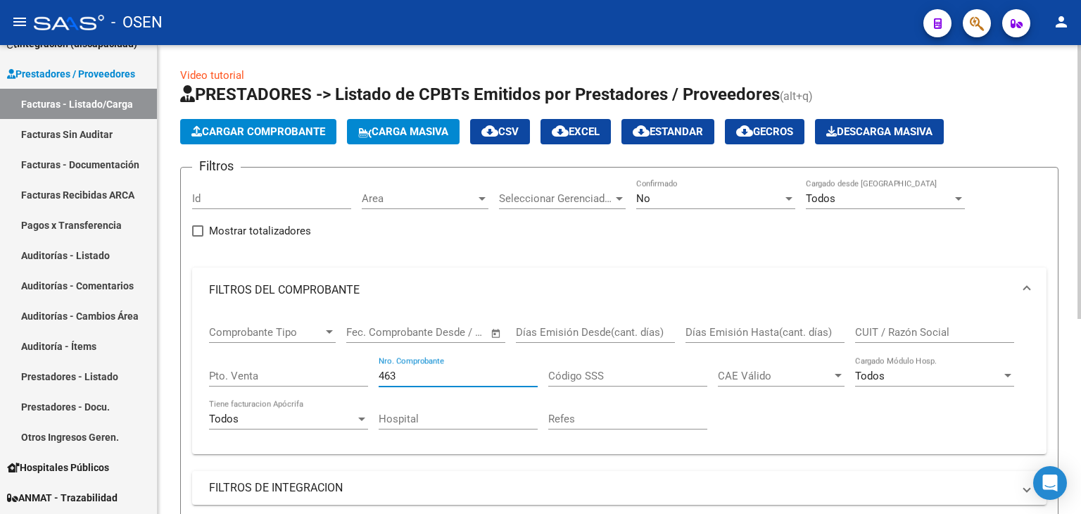
click at [687, 200] on div "No" at bounding box center [709, 198] width 146 height 13
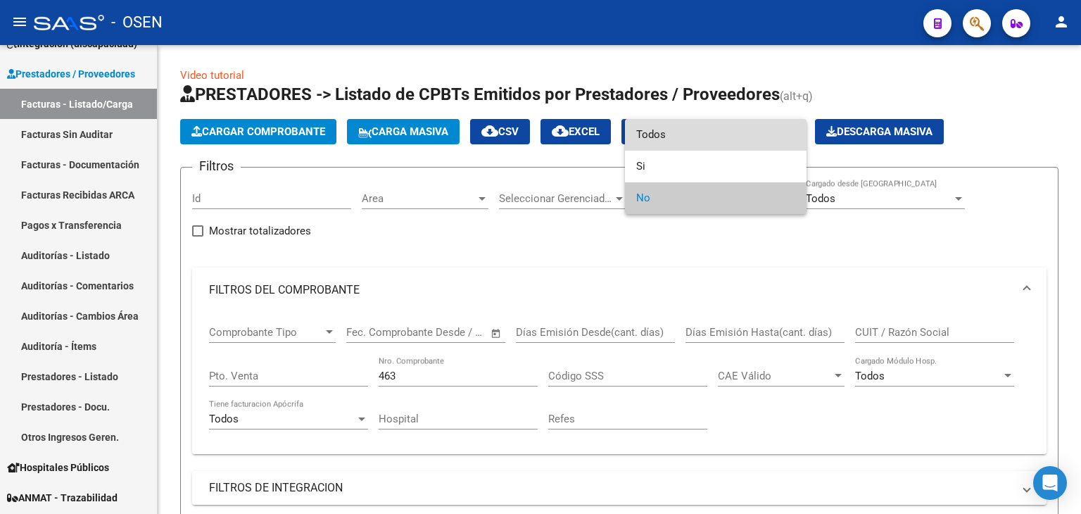
click at [699, 133] on span "Todos" at bounding box center [715, 135] width 159 height 32
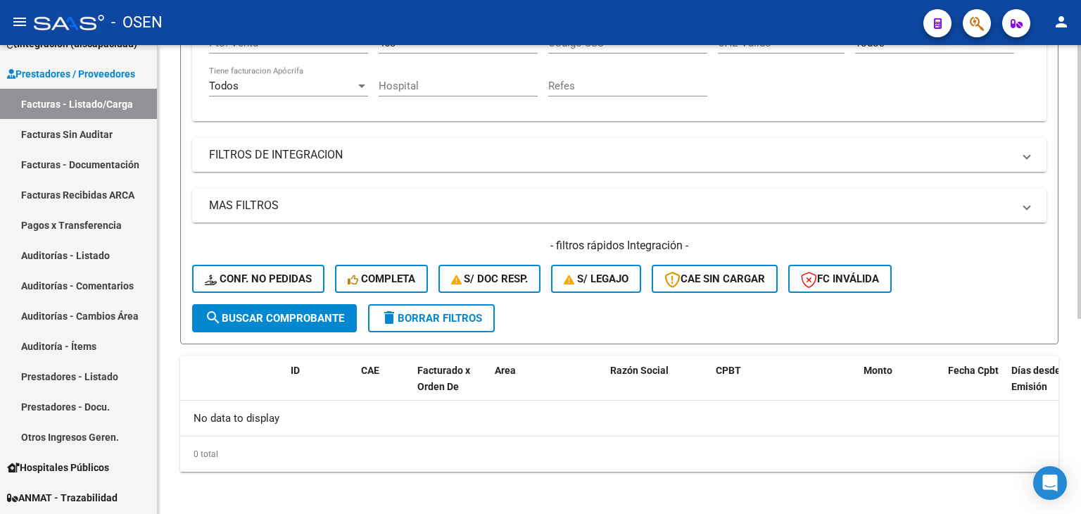
click at [220, 316] on mat-icon "search" at bounding box center [213, 317] width 17 height 17
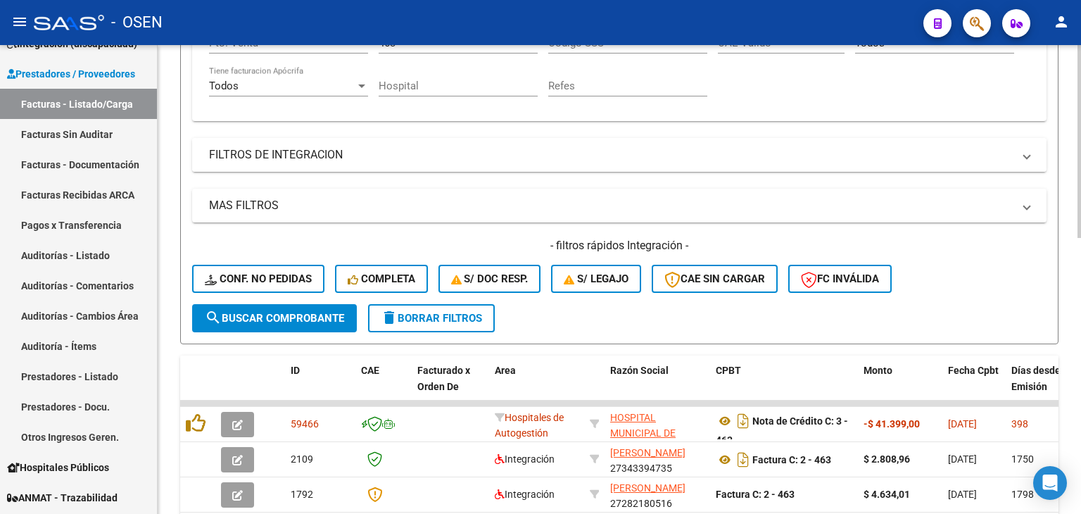
scroll to position [99, 0]
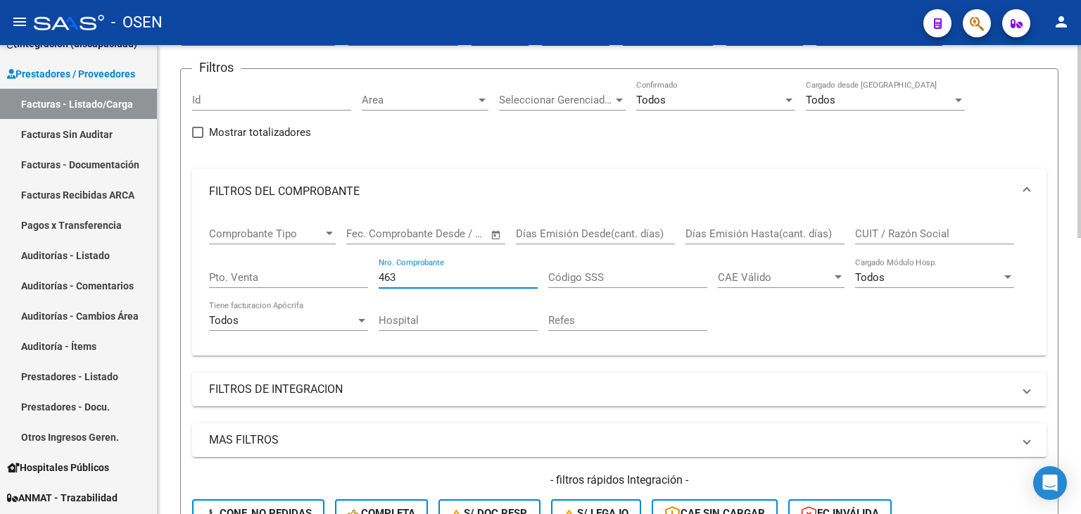
drag, startPoint x: 408, startPoint y: 279, endPoint x: 182, endPoint y: 257, distance: 226.9
click at [182, 258] on form "Filtros Id Area Area Seleccionar Gerenciador Seleccionar Gerenciador Todos Conf…" at bounding box center [619, 323] width 878 height 510
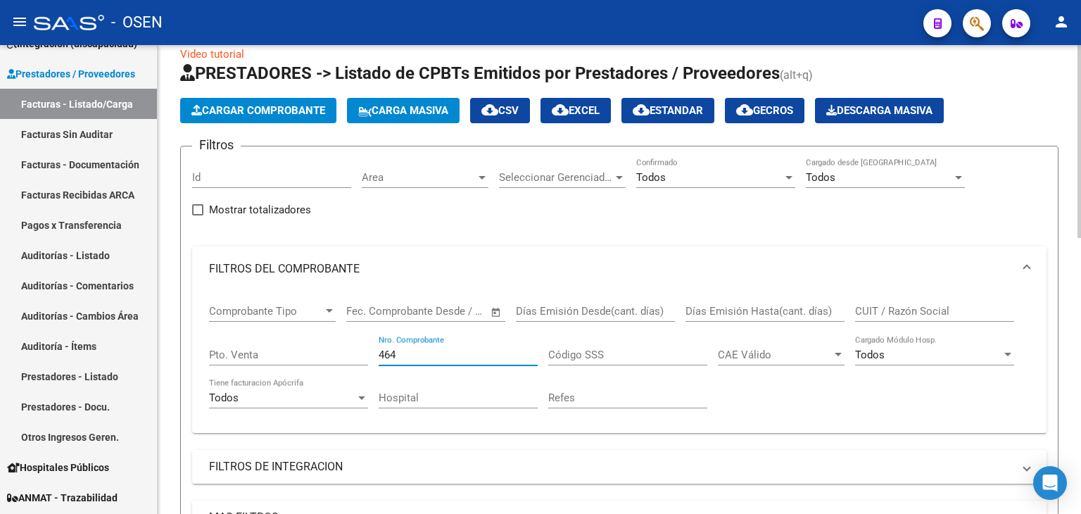
scroll to position [0, 0]
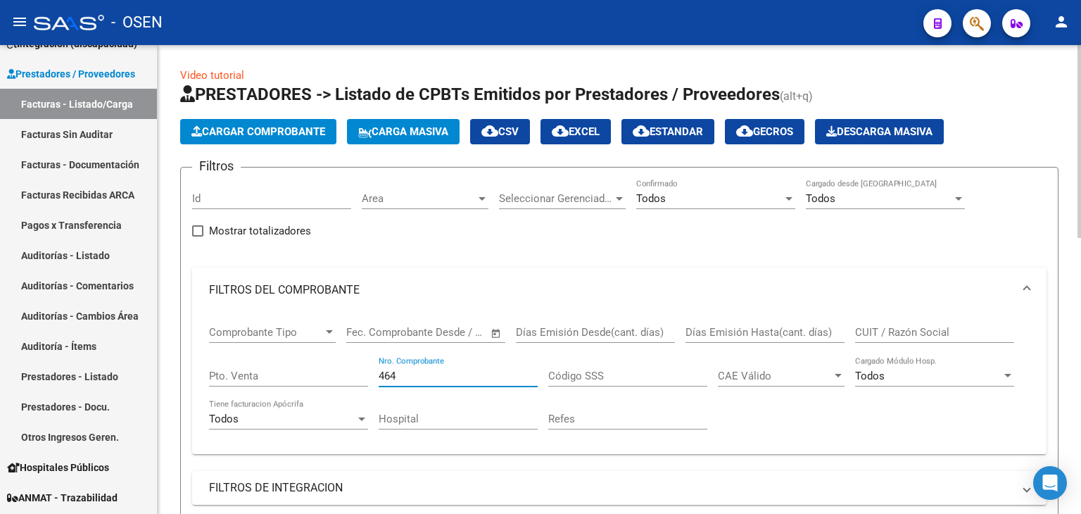
type input "464"
click at [277, 370] on input "Pto. Venta" at bounding box center [288, 375] width 159 height 13
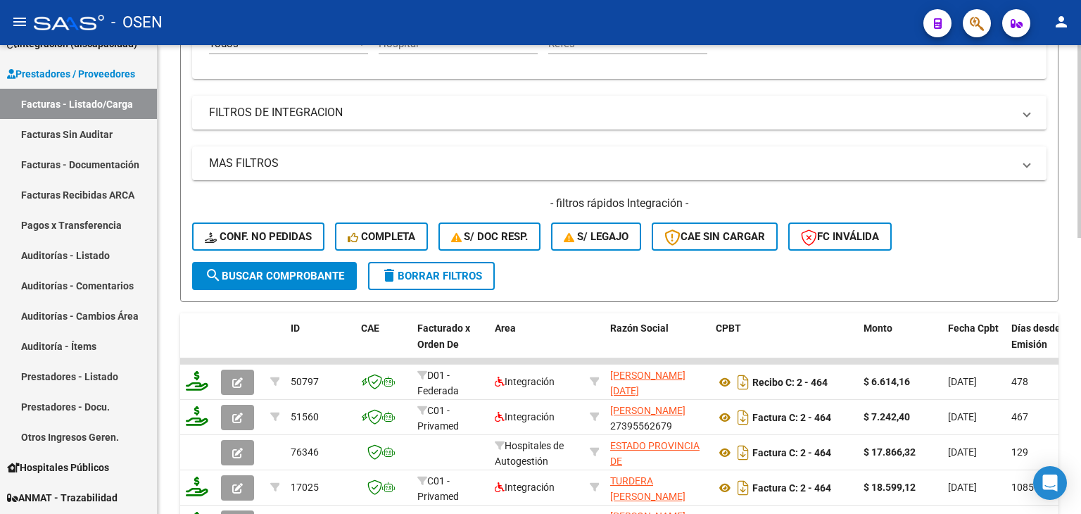
scroll to position [469, 0]
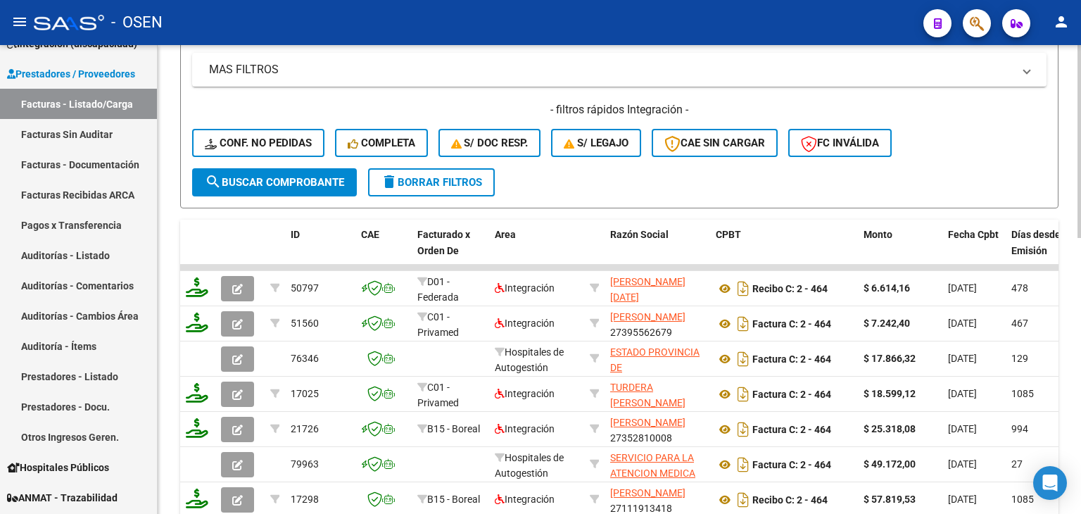
type input "2"
click at [309, 182] on span "search Buscar Comprobante" at bounding box center [274, 182] width 139 height 13
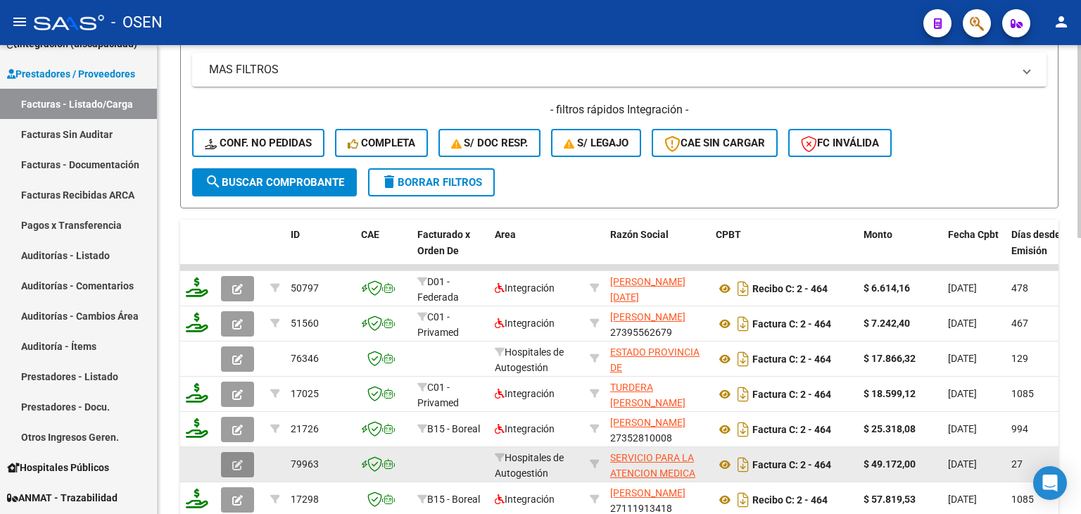
click at [245, 469] on button "button" at bounding box center [237, 464] width 33 height 25
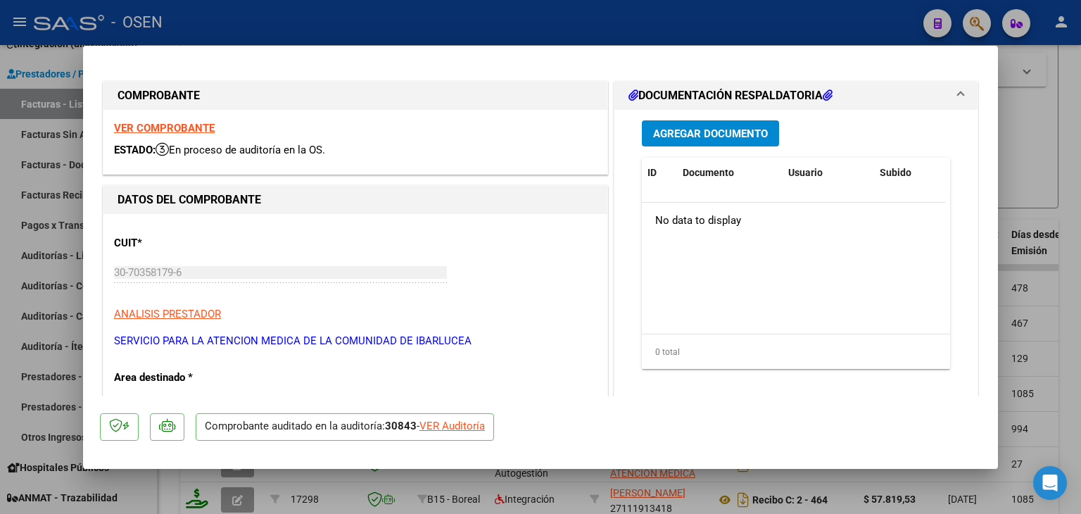
click at [464, 430] on div "VER Auditoría" at bounding box center [451, 426] width 65 height 16
type input "$ 0,00"
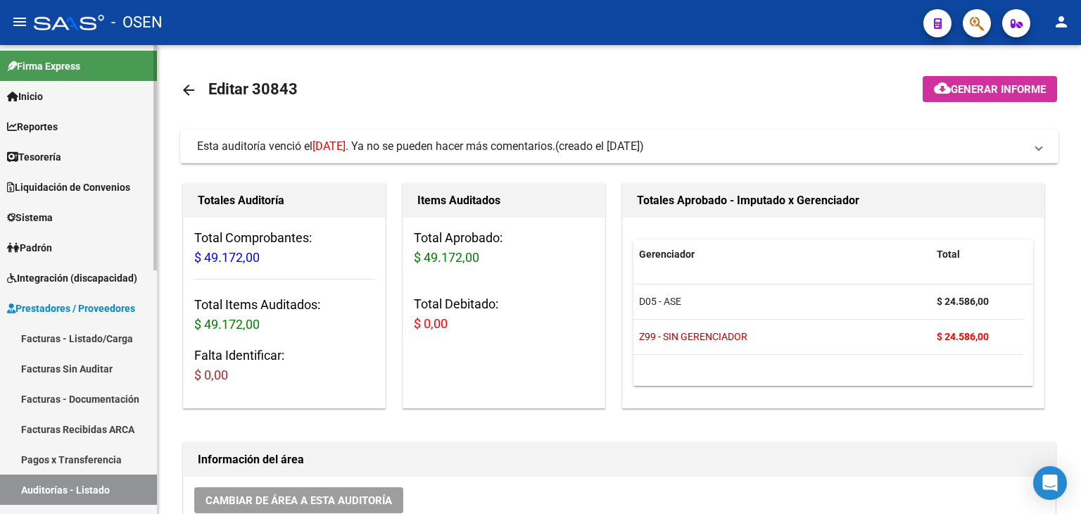
click at [126, 166] on link "Tesorería" at bounding box center [78, 156] width 157 height 30
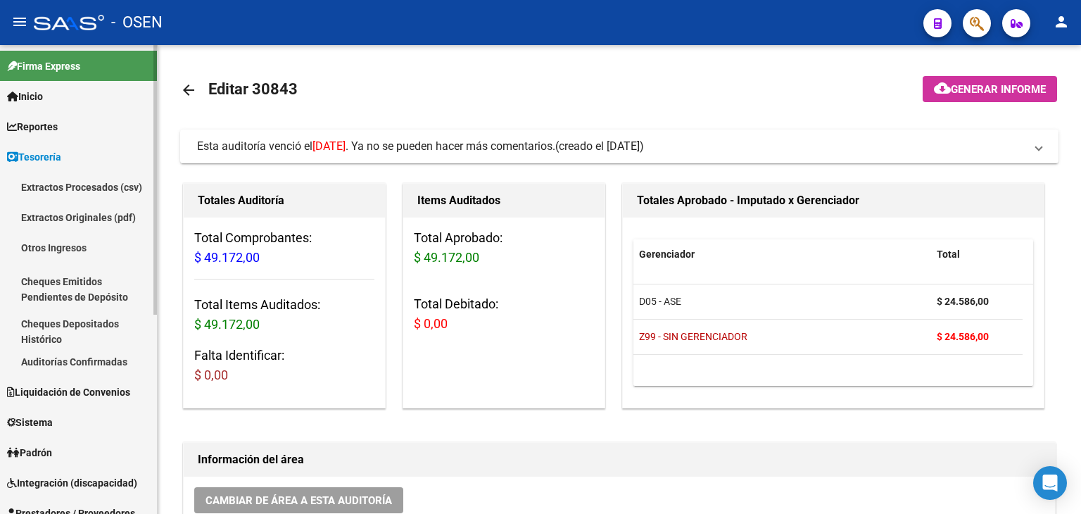
click at [110, 358] on link "Auditorías Confirmadas" at bounding box center [78, 361] width 157 height 30
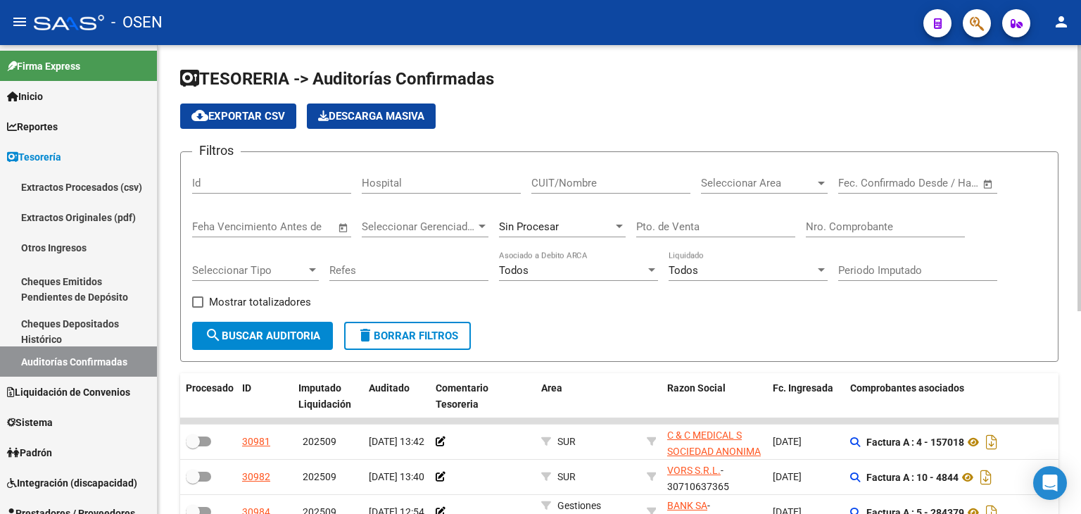
click at [901, 229] on input "Nro. Comprobante" at bounding box center [885, 226] width 159 height 13
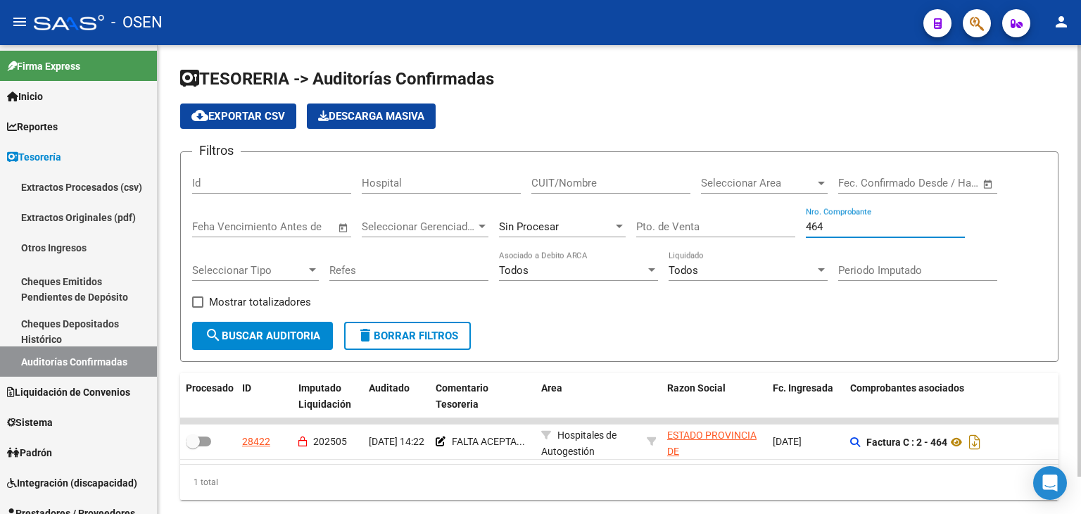
drag, startPoint x: 847, startPoint y: 231, endPoint x: 700, endPoint y: 203, distance: 149.7
click at [702, 206] on div "Filtros Id Hospital CUIT/Nombre Seleccionar Area Seleccionar Area Fecha inicio …" at bounding box center [619, 242] width 854 height 158
drag, startPoint x: 831, startPoint y: 228, endPoint x: 788, endPoint y: 222, distance: 43.3
click at [791, 226] on div "Filtros Id Hospital CUIT/Nombre Seleccionar Area Seleccionar Area Fecha inicio …" at bounding box center [619, 242] width 854 height 158
type input "2288"
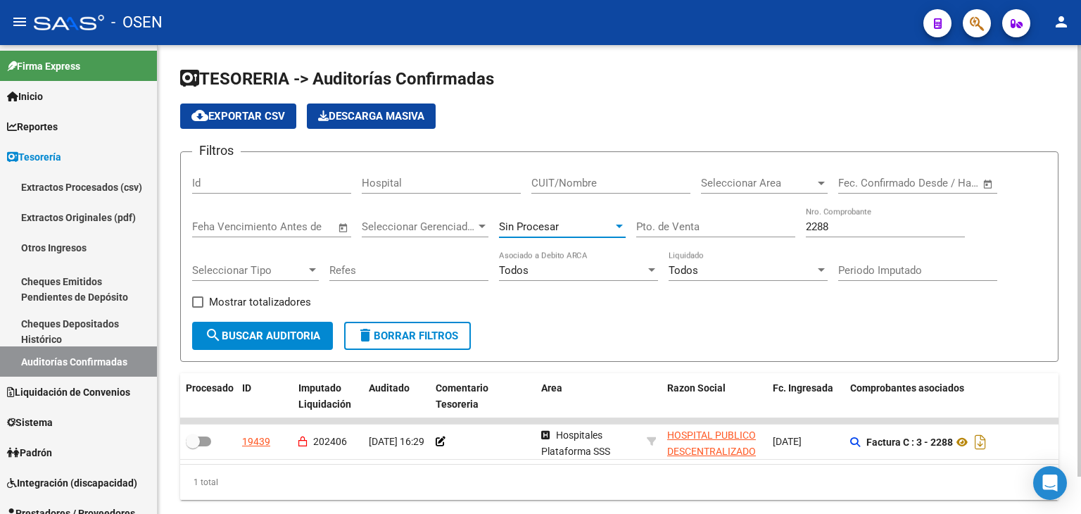
click at [566, 225] on div "Sin Procesar" at bounding box center [556, 226] width 114 height 13
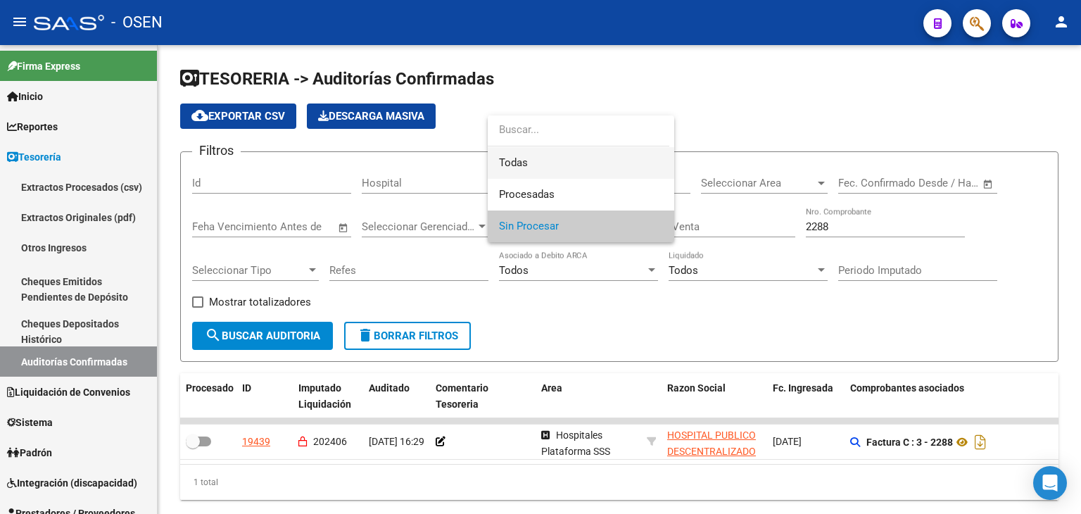
click at [574, 172] on span "Todas" at bounding box center [581, 163] width 164 height 32
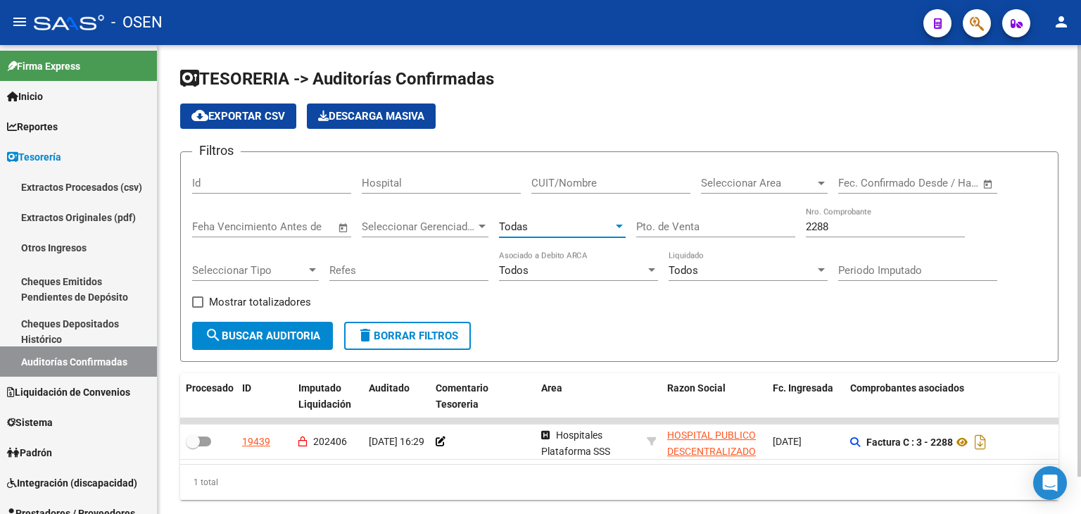
click at [298, 330] on span "search Buscar Auditoria" at bounding box center [262, 335] width 115 height 13
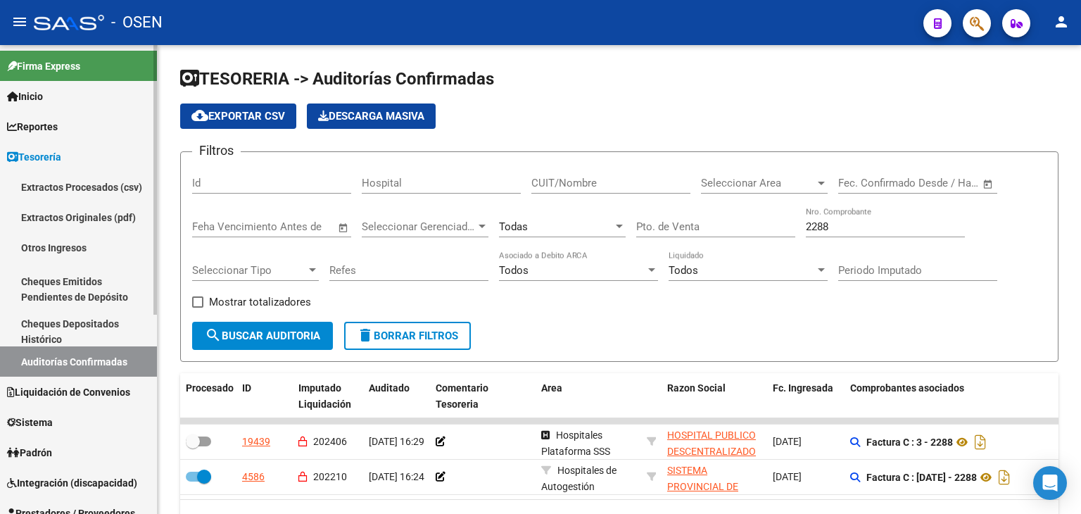
scroll to position [234, 0]
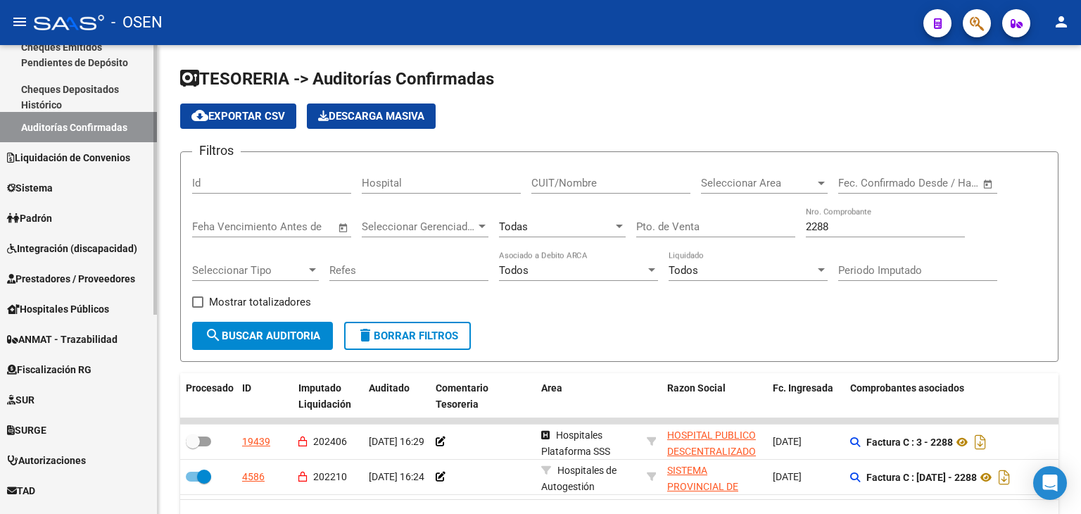
click at [93, 273] on span "Prestadores / Proveedores" at bounding box center [71, 278] width 128 height 15
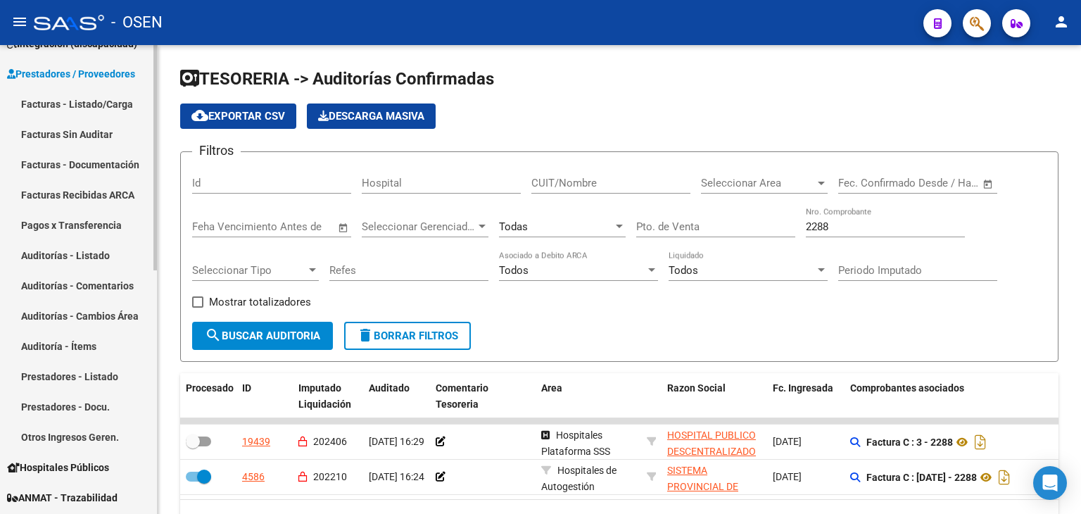
click at [120, 114] on link "Facturas - Listado/Carga" at bounding box center [78, 104] width 157 height 30
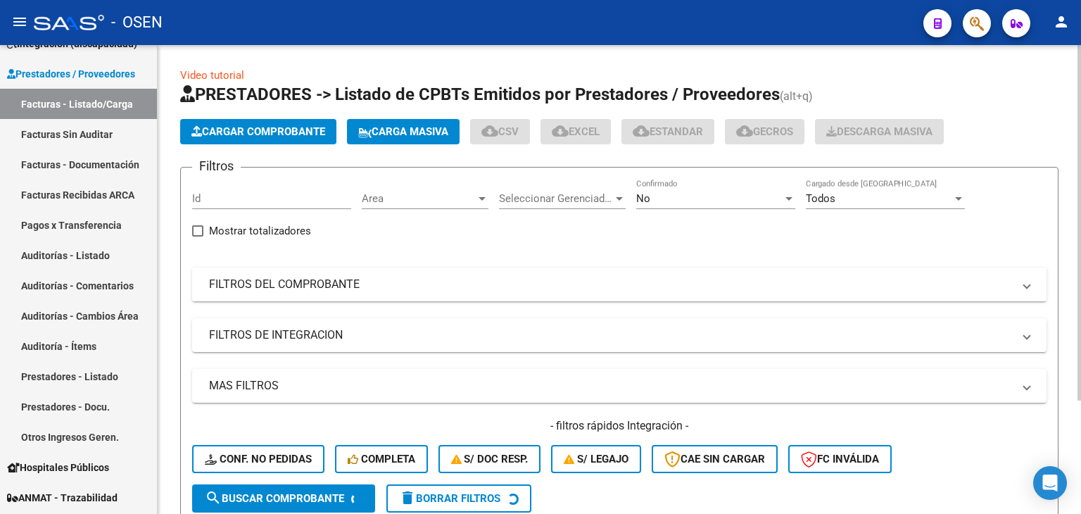
click at [380, 277] on mat-panel-title "FILTROS DEL COMPROBANTE" at bounding box center [611, 284] width 804 height 15
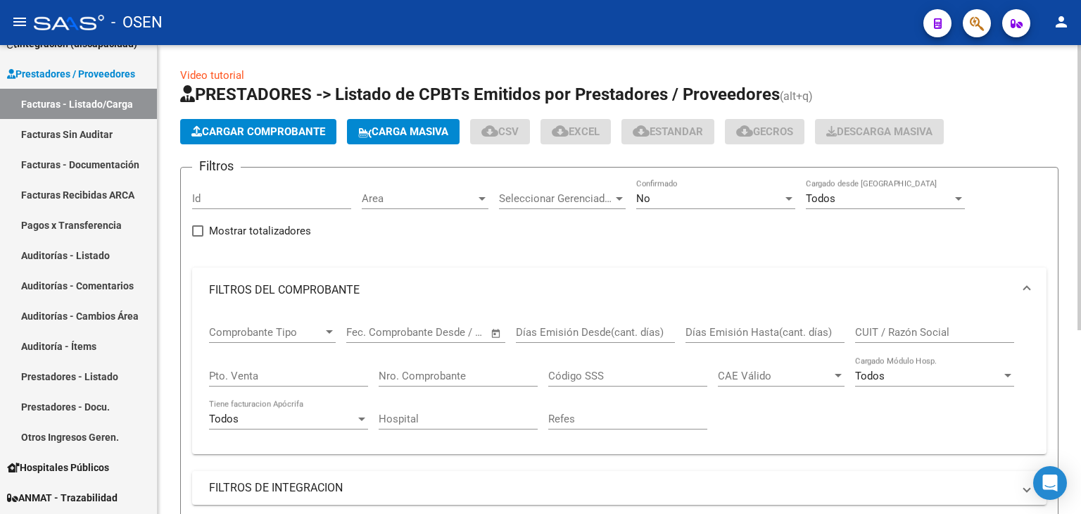
click at [449, 370] on input "Nro. Comprobante" at bounding box center [458, 375] width 159 height 13
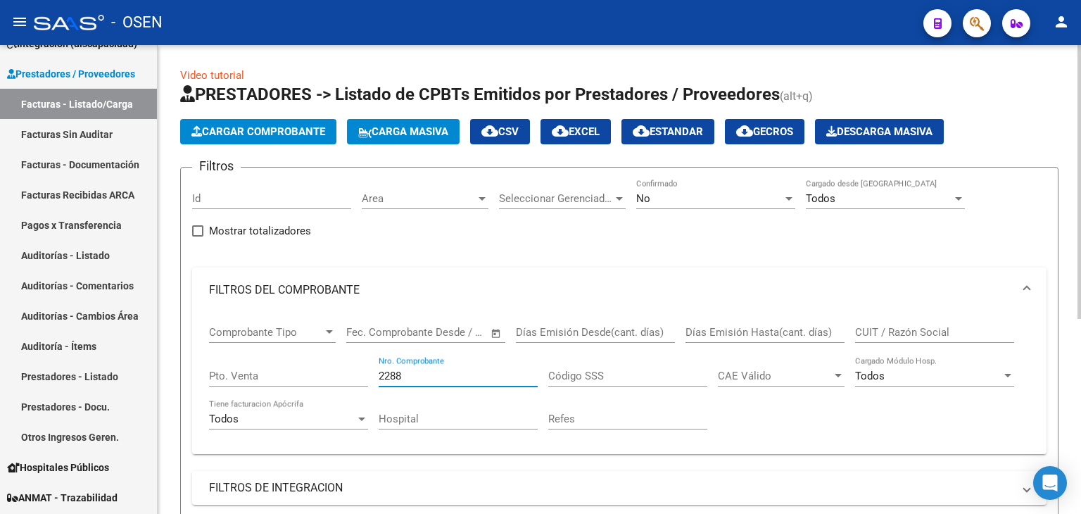
type input "2288"
click at [709, 181] on div "No Confirmado" at bounding box center [715, 194] width 159 height 30
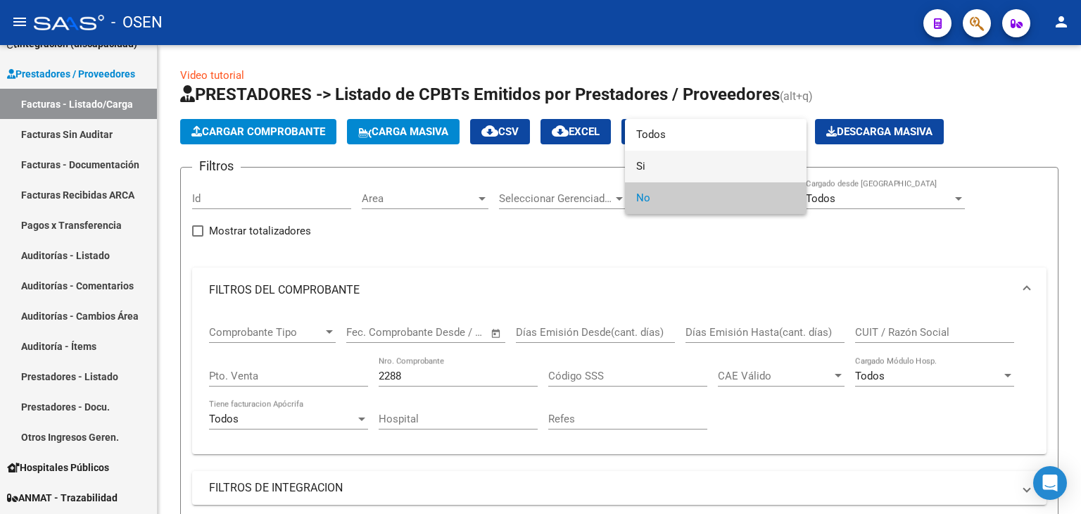
click at [705, 156] on span "Si" at bounding box center [715, 167] width 159 height 32
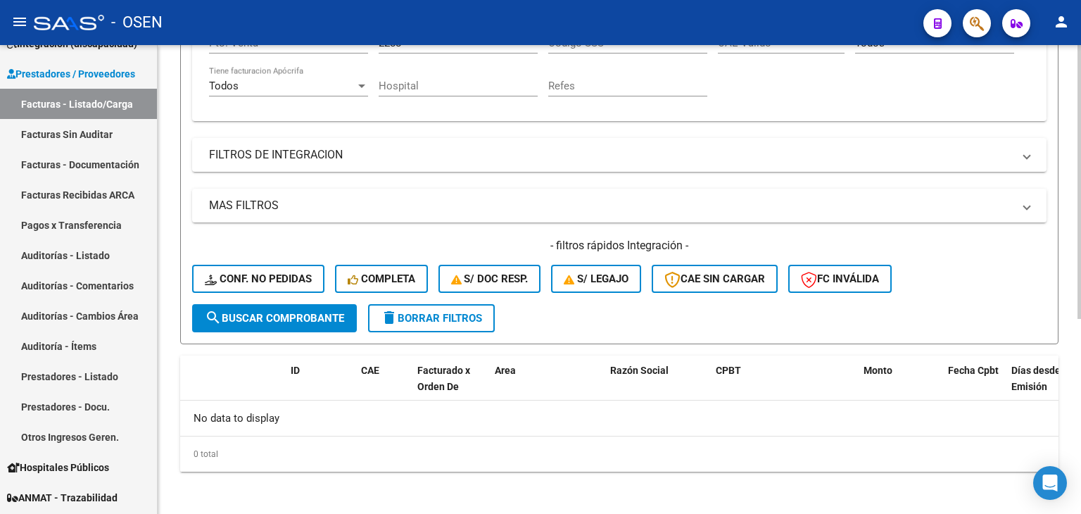
click at [260, 312] on span "search Buscar Comprobante" at bounding box center [274, 318] width 139 height 13
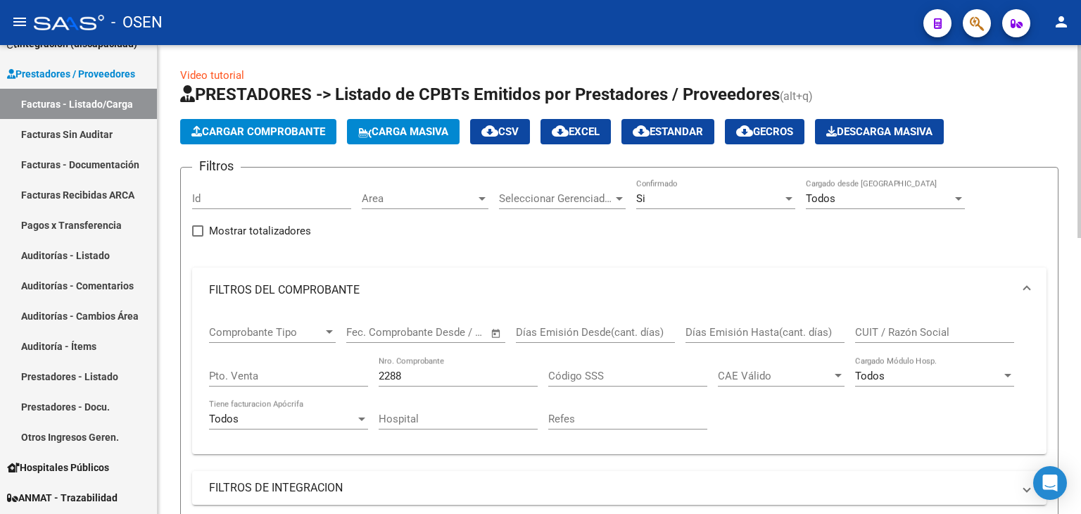
click at [269, 380] on input "Pto. Venta" at bounding box center [288, 375] width 159 height 13
drag, startPoint x: 236, startPoint y: 375, endPoint x: 130, endPoint y: 352, distance: 108.8
click at [130, 353] on mat-sidenav-container "Firma Express Inicio Calendario SSS Instructivos Contacto OS Reportes Tablero d…" at bounding box center [540, 279] width 1081 height 469
type input "3"
drag, startPoint x: 436, startPoint y: 372, endPoint x: 272, endPoint y: 348, distance: 165.8
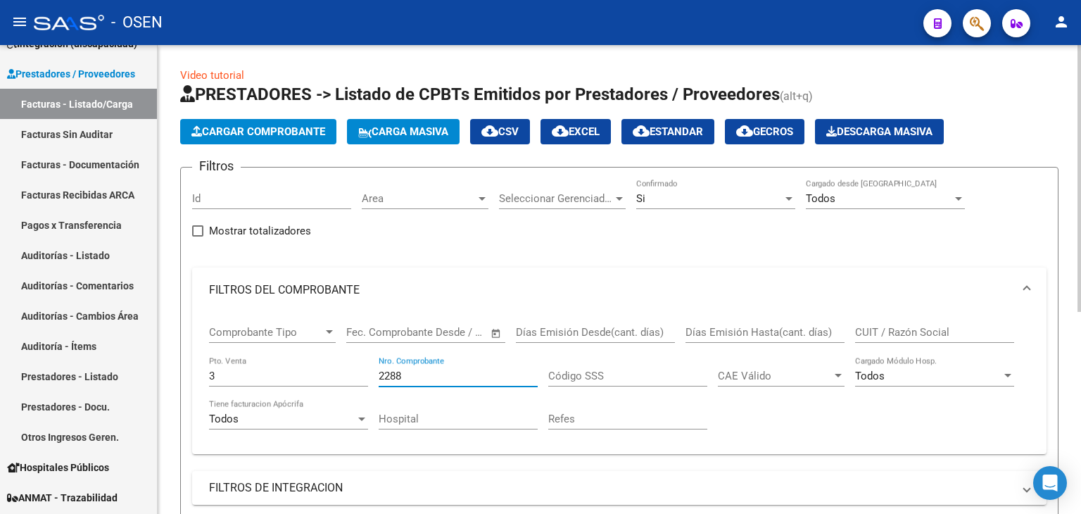
click at [277, 351] on div "Comprobante Tipo Comprobante Tipo Fecha inicio – Fecha fin Fec. Comprobante Des…" at bounding box center [619, 377] width 820 height 130
type input "8023"
click at [737, 189] on div "Si Confirmado" at bounding box center [715, 194] width 159 height 30
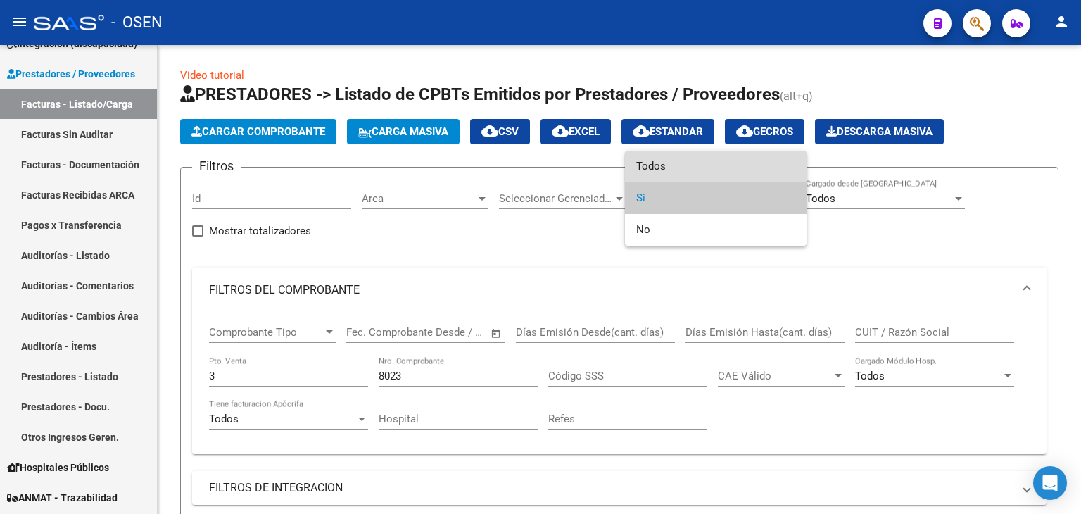
click at [737, 160] on span "Todos" at bounding box center [715, 167] width 159 height 32
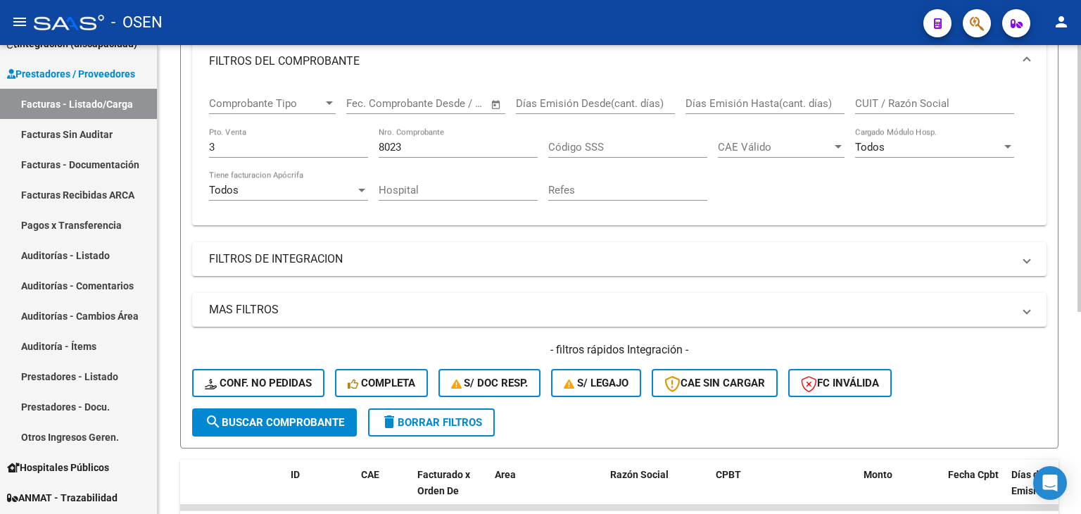
scroll to position [234, 0]
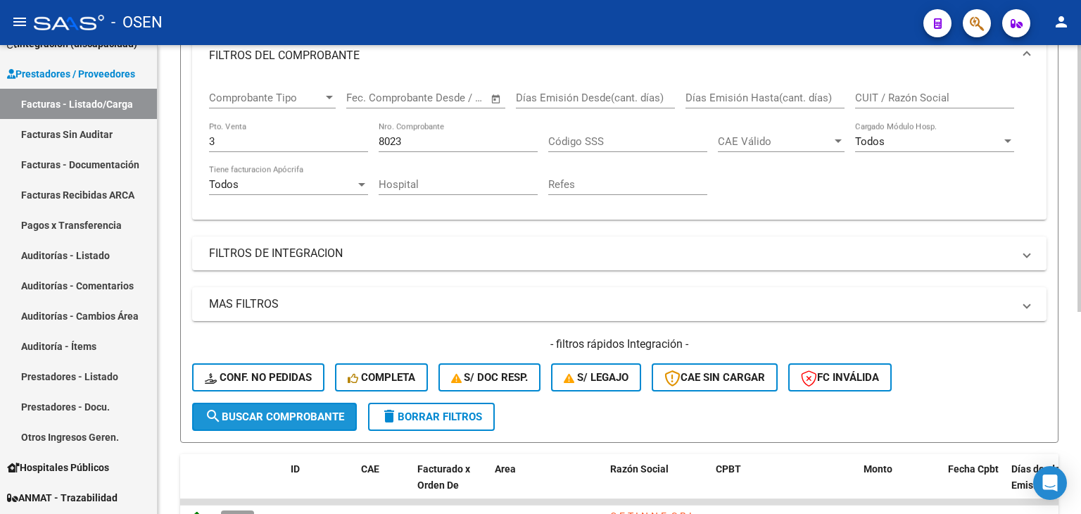
click at [298, 410] on span "search Buscar Comprobante" at bounding box center [274, 416] width 139 height 13
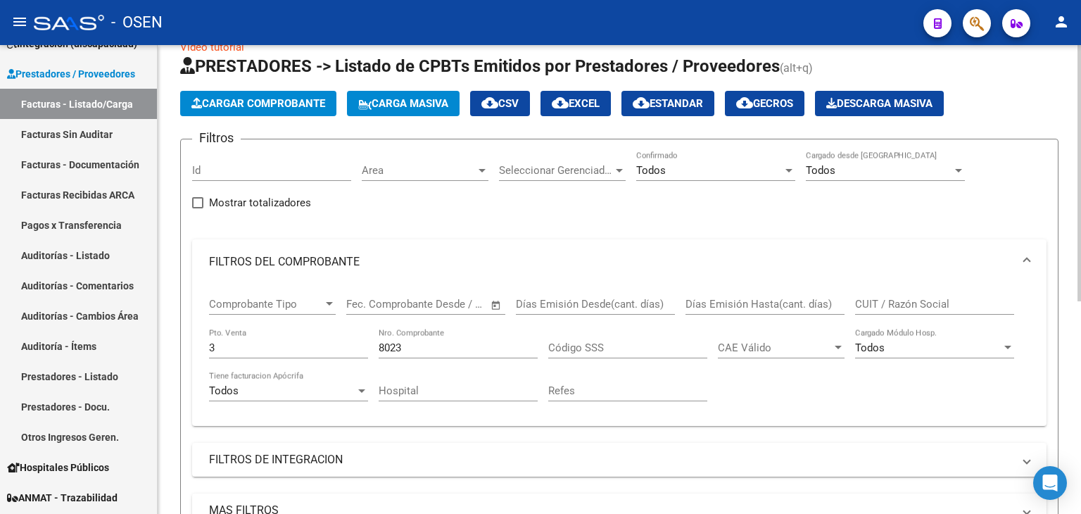
scroll to position [0, 0]
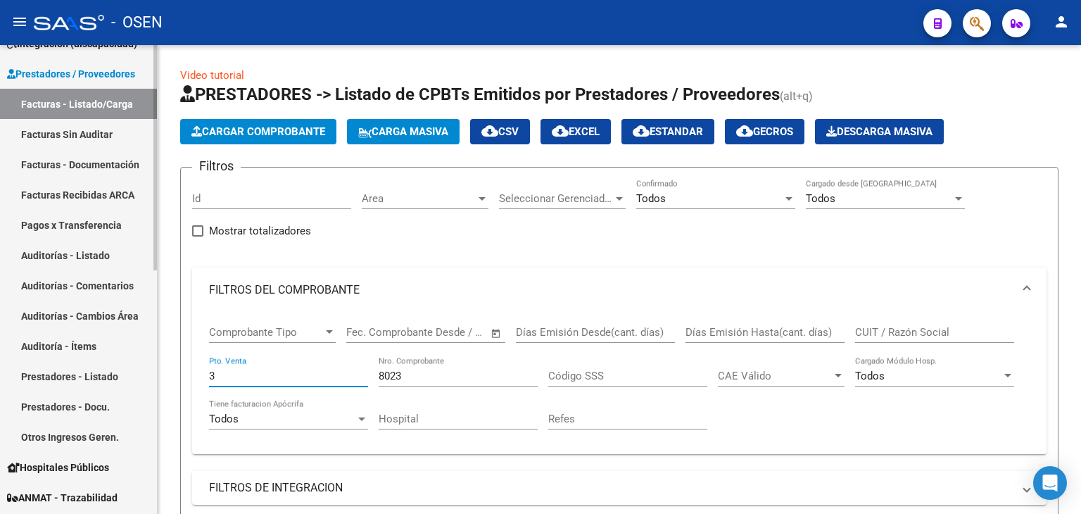
drag, startPoint x: 227, startPoint y: 379, endPoint x: 91, endPoint y: 359, distance: 137.2
click at [91, 360] on mat-sidenav-container "Firma Express Inicio Calendario SSS Instructivos Contacto OS Reportes Tablero d…" at bounding box center [540, 279] width 1081 height 469
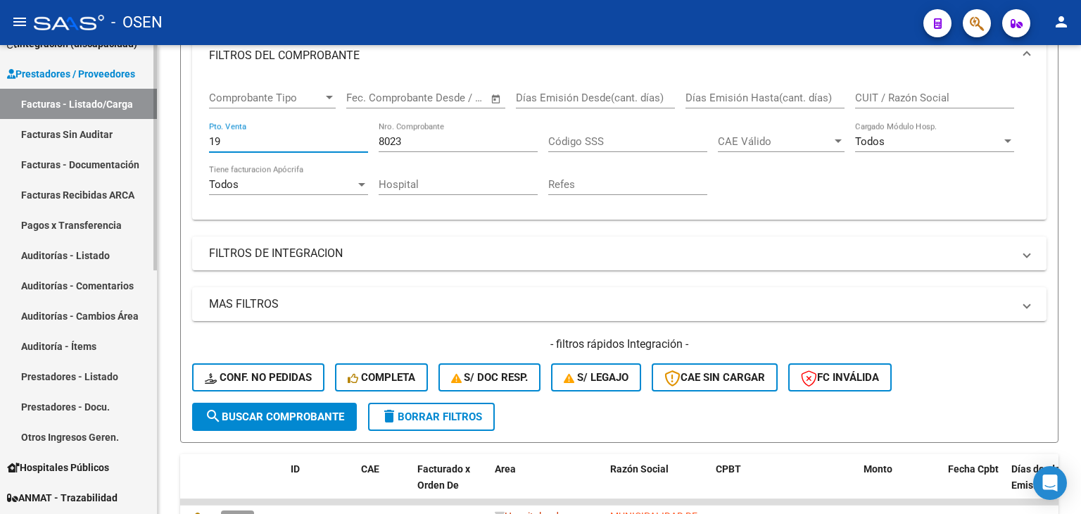
drag, startPoint x: 229, startPoint y: 139, endPoint x: 133, endPoint y: 126, distance: 97.3
click at [133, 126] on mat-sidenav-container "Firma Express Inicio Calendario SSS Instructivos Contacto OS Reportes Tablero d…" at bounding box center [540, 279] width 1081 height 469
type input "3"
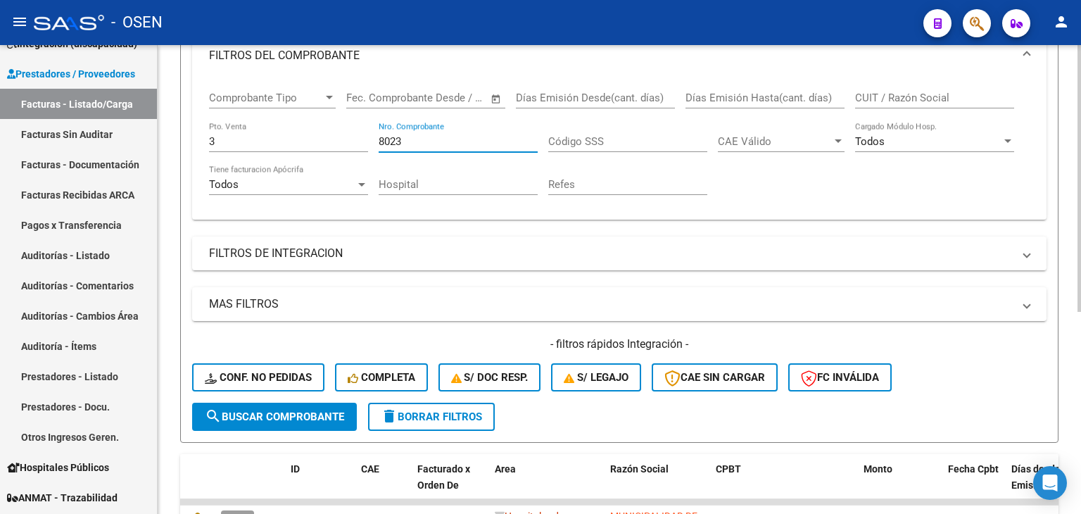
drag, startPoint x: 426, startPoint y: 139, endPoint x: 284, endPoint y: 125, distance: 142.8
click at [292, 132] on div "Comprobante Tipo Comprobante Tipo Fecha inicio – Fecha fin Fec. Comprobante Des…" at bounding box center [619, 143] width 820 height 130
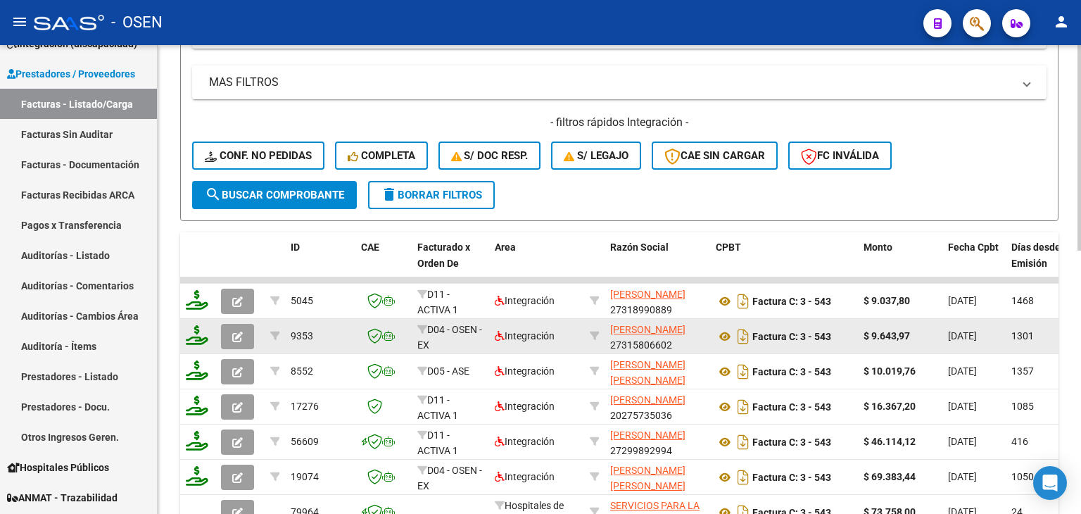
scroll to position [469, 0]
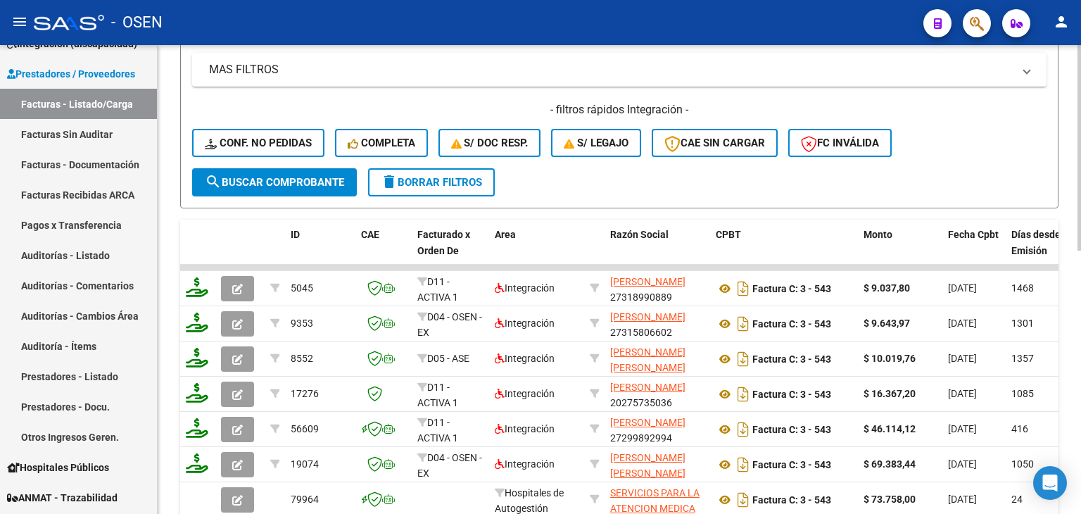
click at [319, 185] on span "search Buscar Comprobante" at bounding box center [274, 182] width 139 height 13
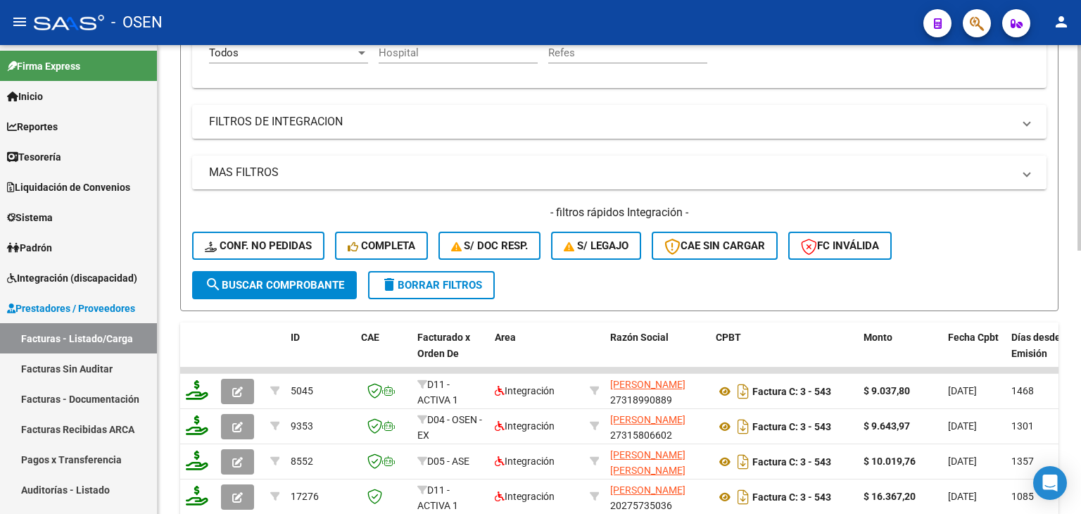
scroll to position [132, 0]
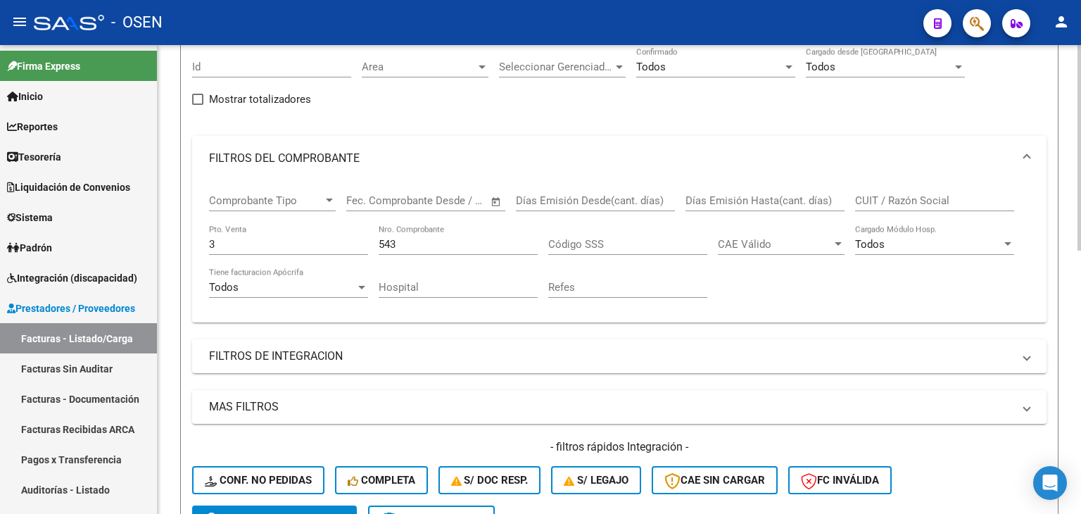
drag, startPoint x: 414, startPoint y: 244, endPoint x: 262, endPoint y: 144, distance: 181.3
click at [305, 199] on div "Comprobante Tipo Comprobante Tipo Fecha inicio – Fecha fin Fec. Comprobante Des…" at bounding box center [619, 246] width 820 height 130
type input "16871"
drag, startPoint x: 225, startPoint y: 247, endPoint x: 130, endPoint y: 246, distance: 95.0
click at [130, 246] on mat-sidenav-container "Firma Express Inicio Calendario SSS Instructivos Contacto OS Reportes Tablero d…" at bounding box center [540, 279] width 1081 height 469
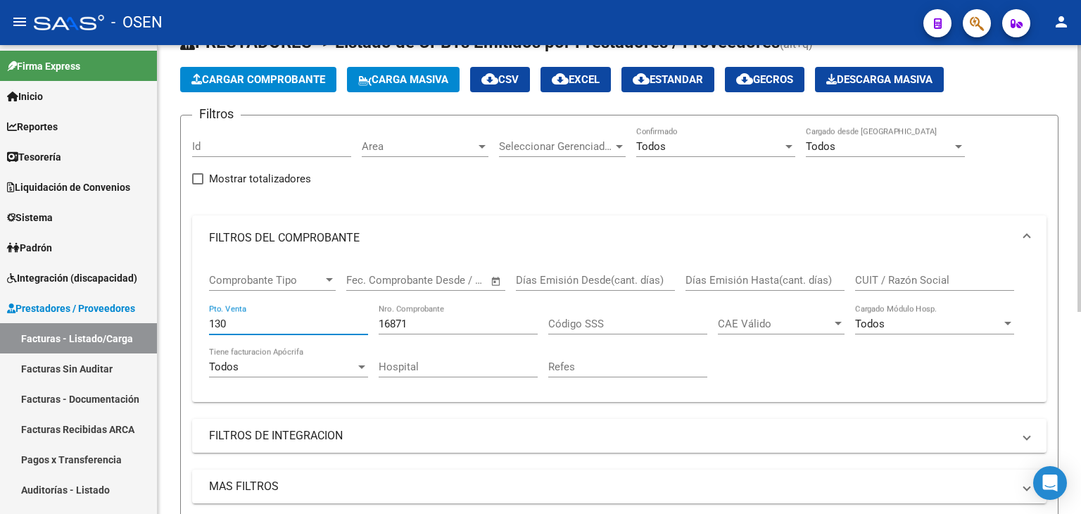
scroll to position [0, 0]
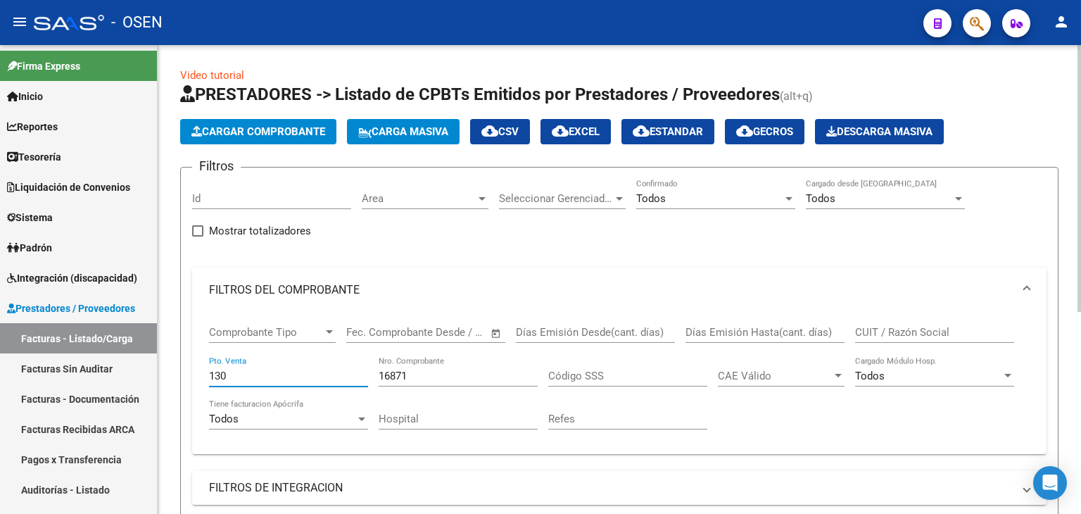
drag, startPoint x: 253, startPoint y: 376, endPoint x: 234, endPoint y: 327, distance: 52.8
click at [209, 371] on input "130" at bounding box center [288, 375] width 159 height 13
type input "4"
drag, startPoint x: 414, startPoint y: 368, endPoint x: 333, endPoint y: 361, distance: 81.2
click at [333, 361] on div "Comprobante Tipo Comprobante Tipo Fecha inicio – Fecha fin Fec. Comprobante Des…" at bounding box center [619, 377] width 820 height 130
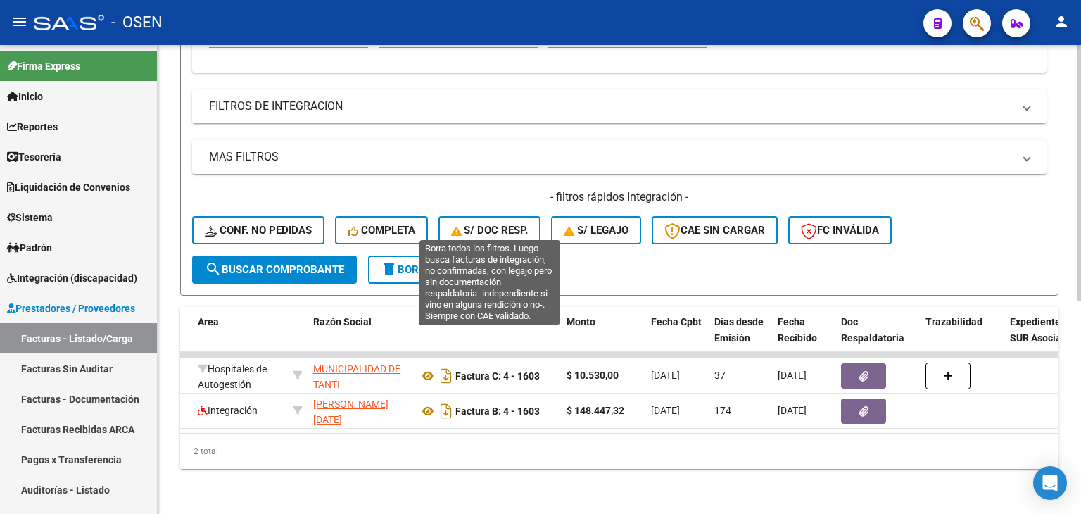
scroll to position [155, 0]
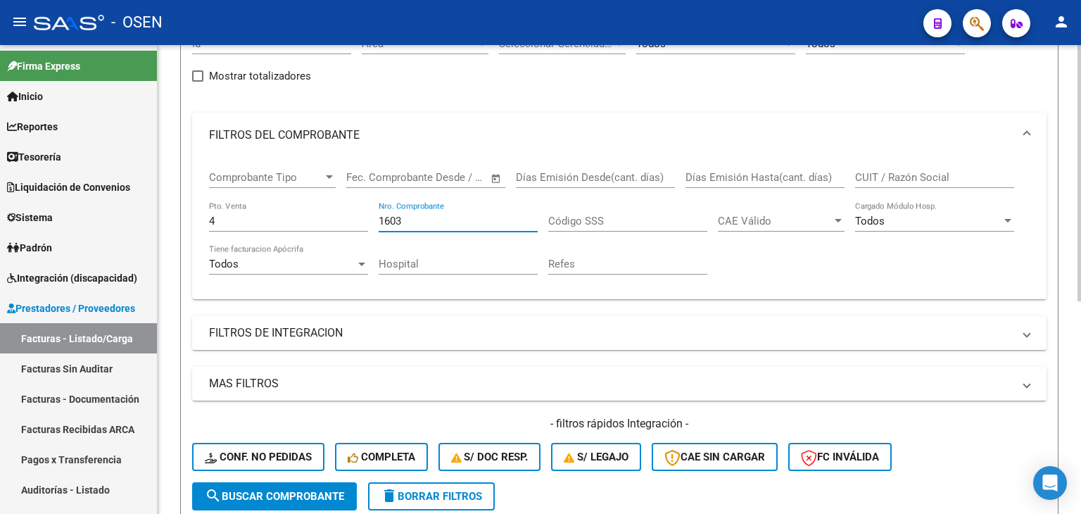
type input "1603"
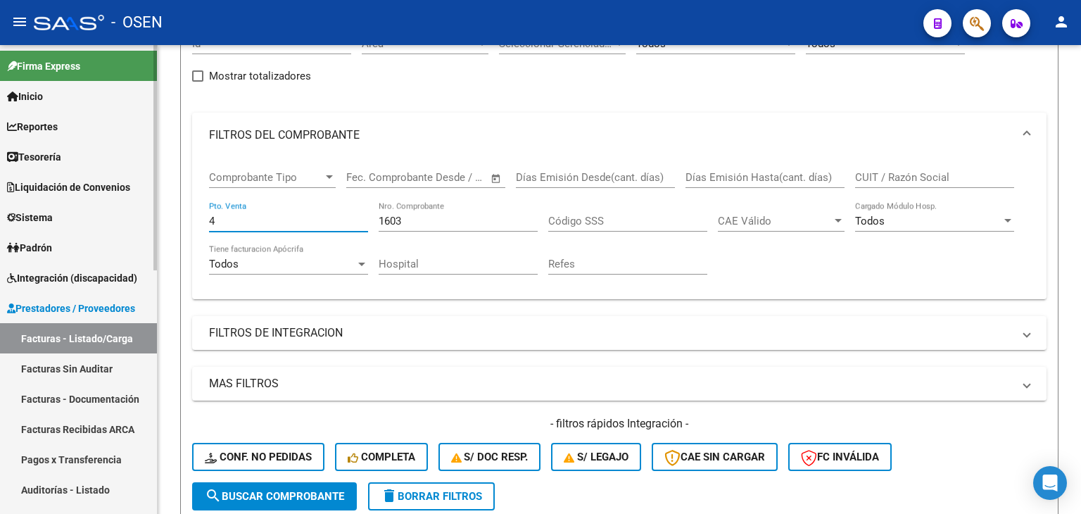
drag, startPoint x: 248, startPoint y: 224, endPoint x: 60, endPoint y: 209, distance: 188.5
click at [56, 210] on mat-sidenav-container "Firma Express Inicio Calendario SSS Instructivos Contacto OS Reportes Tablero d…" at bounding box center [540, 279] width 1081 height 469
type input "5"
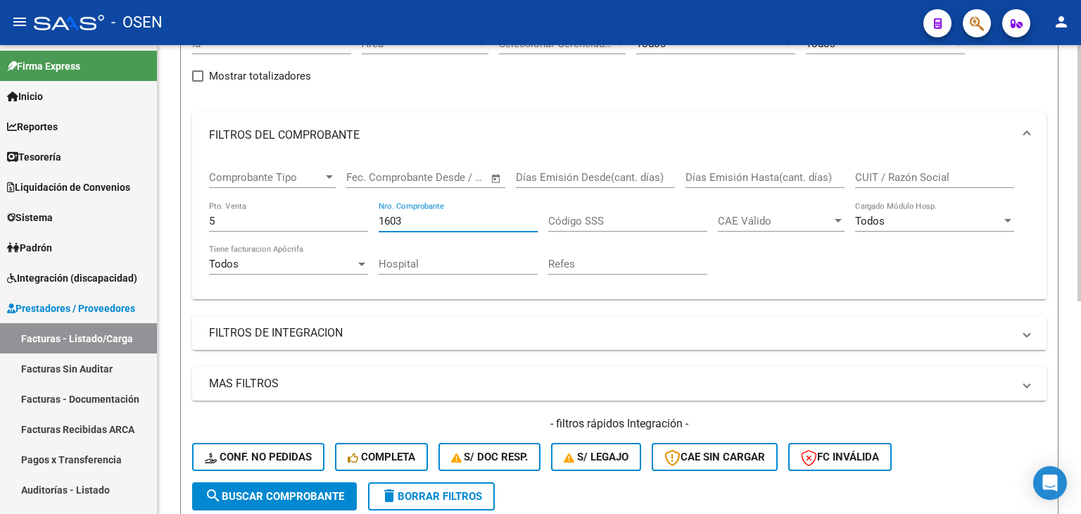
drag, startPoint x: 442, startPoint y: 222, endPoint x: 285, endPoint y: 223, distance: 156.9
click at [284, 223] on div "Comprobante Tipo Comprobante Tipo Fecha inicio – Fecha fin Fec. Comprobante Des…" at bounding box center [619, 223] width 820 height 130
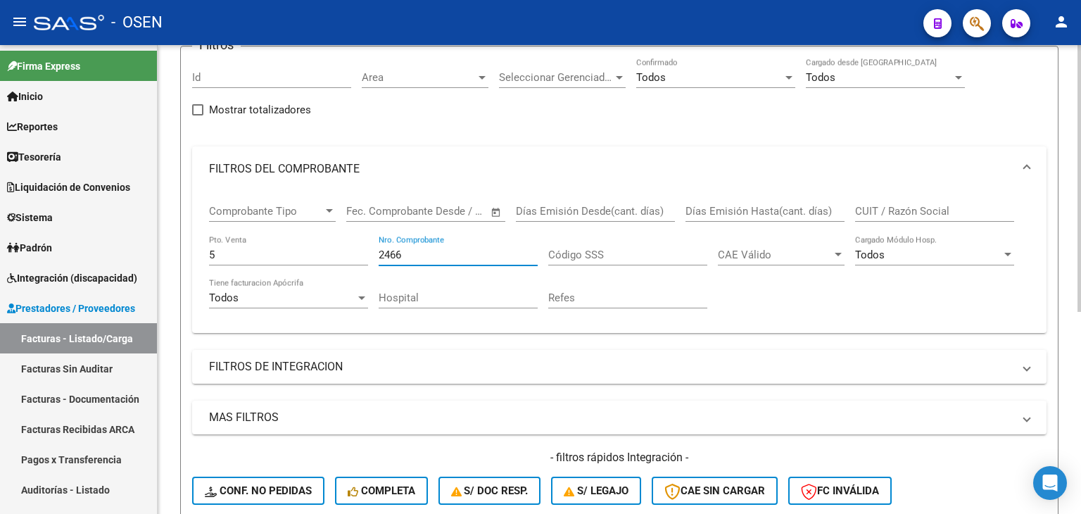
scroll to position [120, 0]
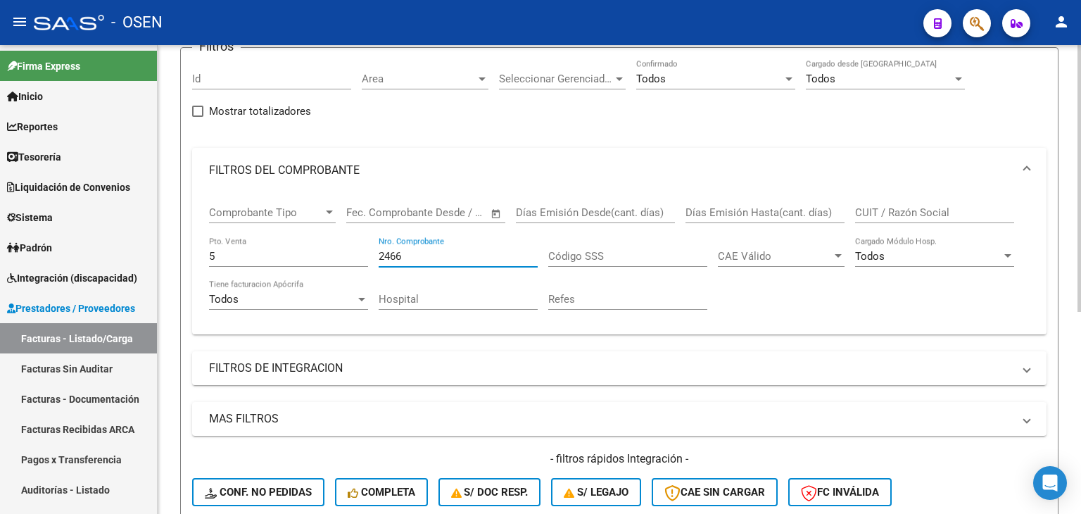
drag, startPoint x: 450, startPoint y: 253, endPoint x: 279, endPoint y: 220, distance: 174.9
click at [274, 231] on div "Comprobante Tipo Comprobante Tipo Fecha inicio – Fecha fin Fec. Comprobante Des…" at bounding box center [619, 258] width 820 height 130
type input "7441"
click at [82, 156] on link "Tesorería" at bounding box center [78, 156] width 157 height 30
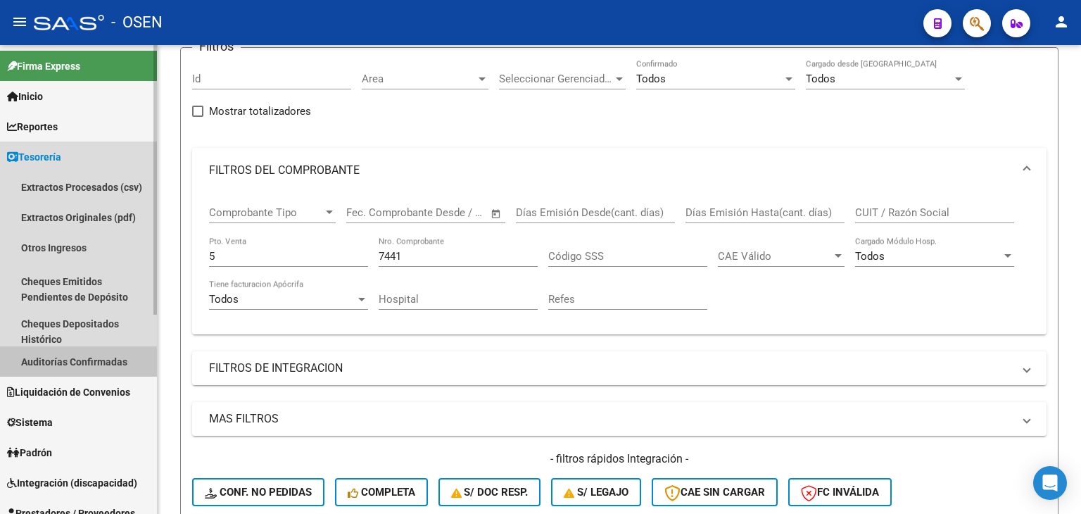
click at [84, 360] on link "Auditorías Confirmadas" at bounding box center [78, 361] width 157 height 30
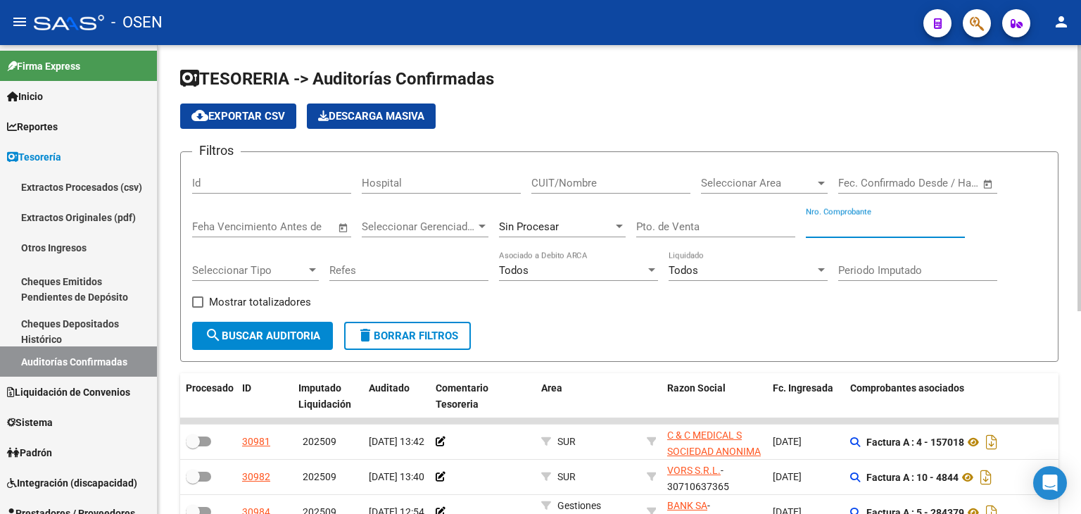
drag, startPoint x: 858, startPoint y: 231, endPoint x: 857, endPoint y: 216, distance: 14.8
click at [857, 227] on input "Nro. Comprobante" at bounding box center [885, 226] width 159 height 13
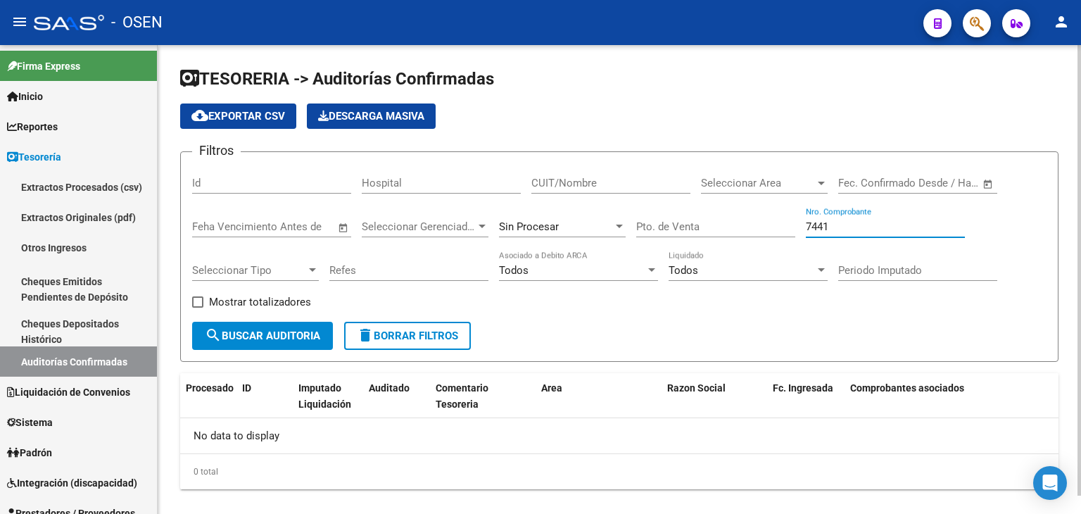
drag, startPoint x: 856, startPoint y: 225, endPoint x: 756, endPoint y: 223, distance: 99.2
click at [756, 224] on div "Filtros Id Hospital CUIT/Nombre Seleccionar Area Seleccionar Area Fecha inicio …" at bounding box center [619, 242] width 854 height 158
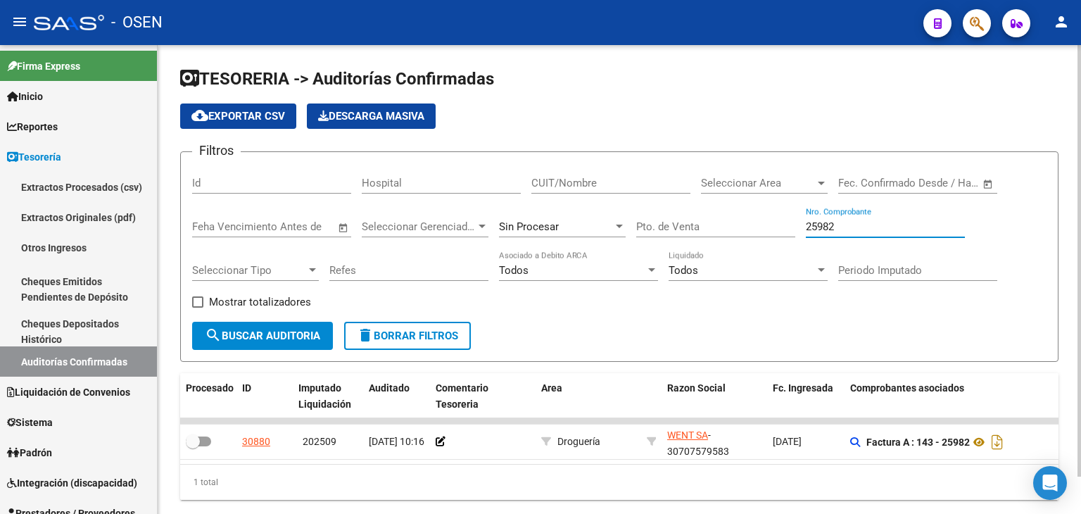
drag, startPoint x: 866, startPoint y: 223, endPoint x: 700, endPoint y: 229, distance: 166.2
click at [700, 229] on div "Filtros Id Hospital CUIT/Nombre Seleccionar Area Seleccionar Area Fecha inicio …" at bounding box center [619, 242] width 854 height 158
drag, startPoint x: 865, startPoint y: 228, endPoint x: 656, endPoint y: 210, distance: 209.7
click at [657, 212] on div "Filtros Id Hospital CUIT/Nombre Seleccionar Area Seleccionar Area Fecha inicio …" at bounding box center [619, 242] width 854 height 158
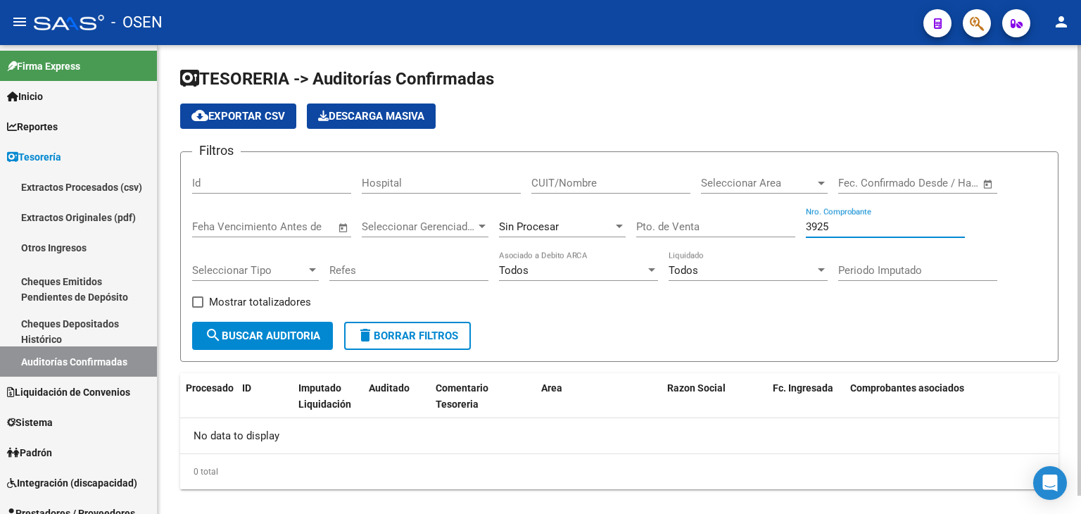
drag, startPoint x: 885, startPoint y: 226, endPoint x: 622, endPoint y: 200, distance: 264.5
click at [622, 200] on div "Filtros Id Hospital CUIT/Nombre Seleccionar Area Seleccionar Area Fecha inicio …" at bounding box center [619, 242] width 854 height 158
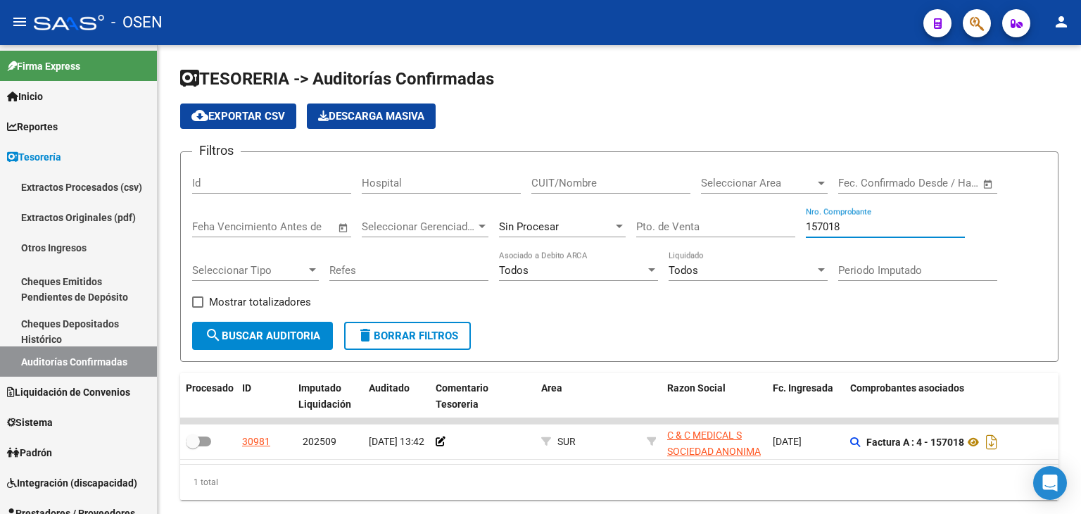
type input "157018"
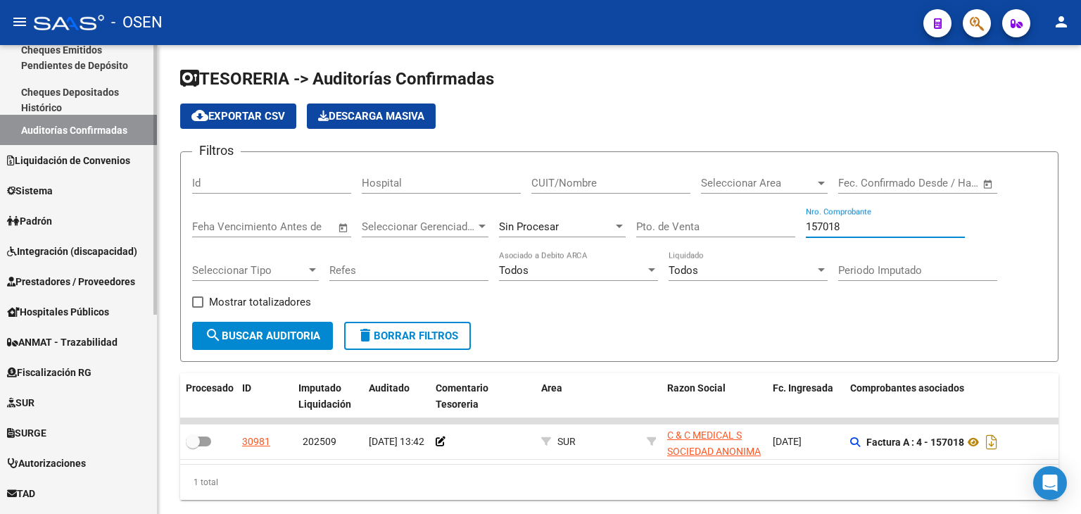
scroll to position [234, 0]
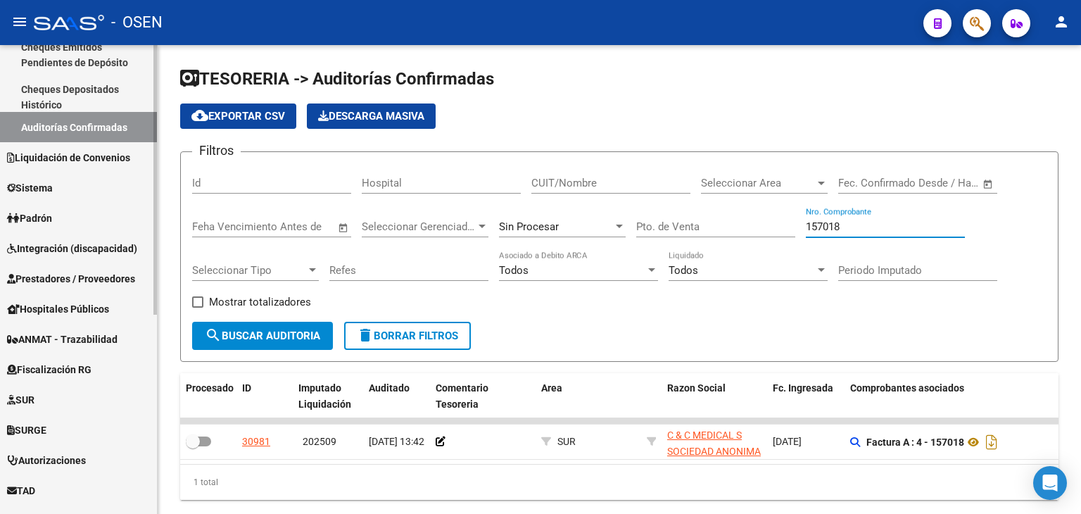
click at [99, 273] on span "Prestadores / Proveedores" at bounding box center [71, 278] width 128 height 15
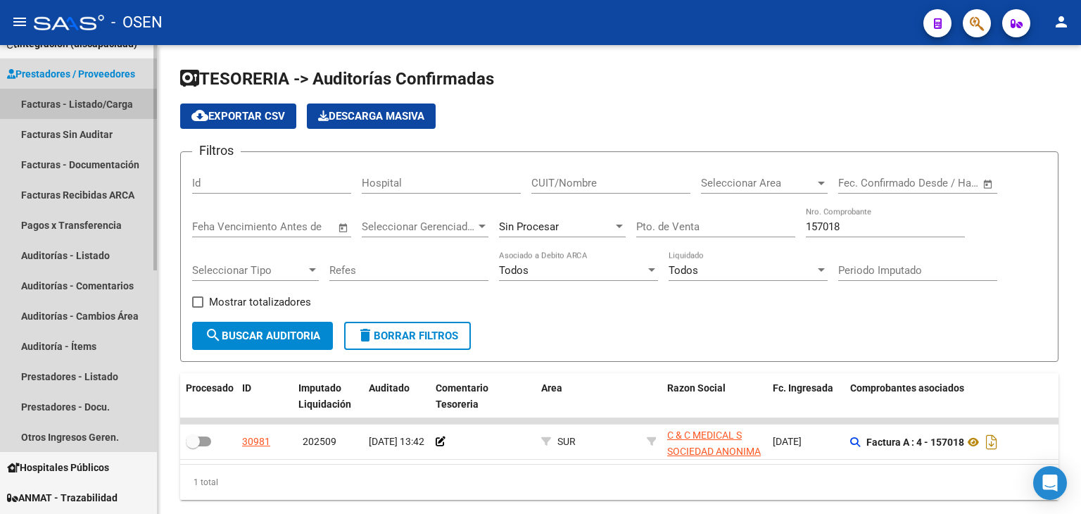
click at [113, 97] on link "Facturas - Listado/Carga" at bounding box center [78, 104] width 157 height 30
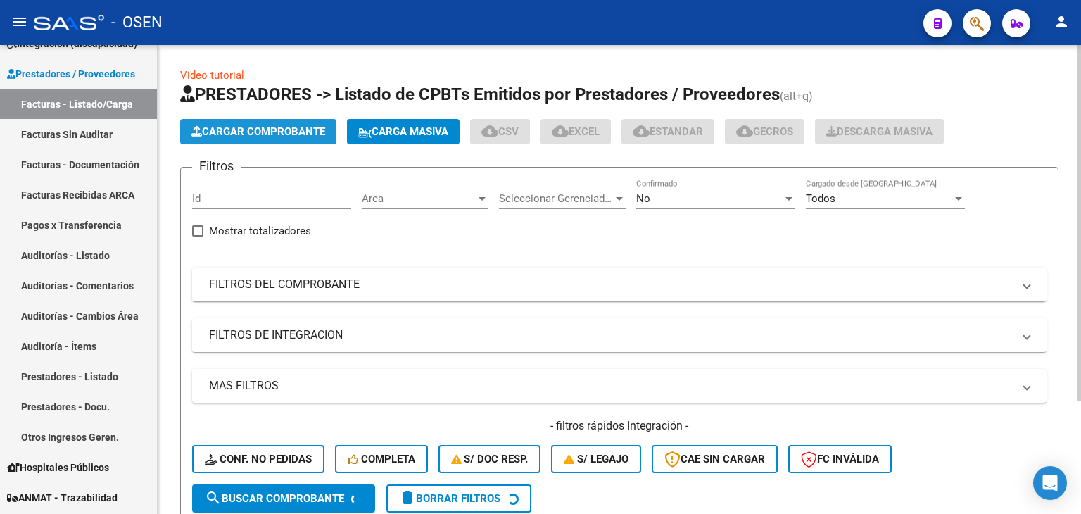
click at [296, 122] on button "Cargar Comprobante" at bounding box center [258, 131] width 156 height 25
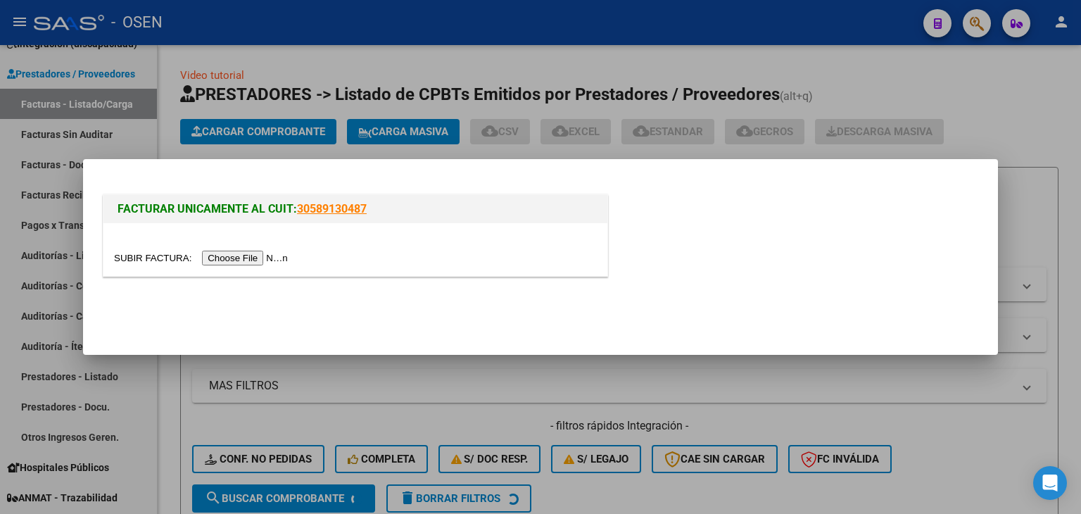
click at [251, 261] on input "file" at bounding box center [203, 258] width 178 height 15
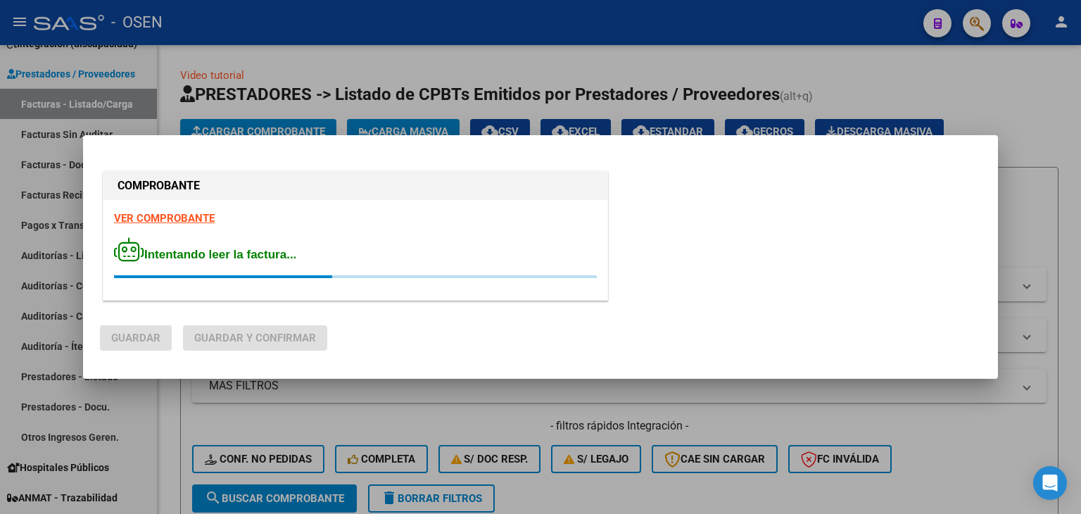
click at [163, 215] on strong "VER COMPROBANTE" at bounding box center [164, 218] width 101 height 13
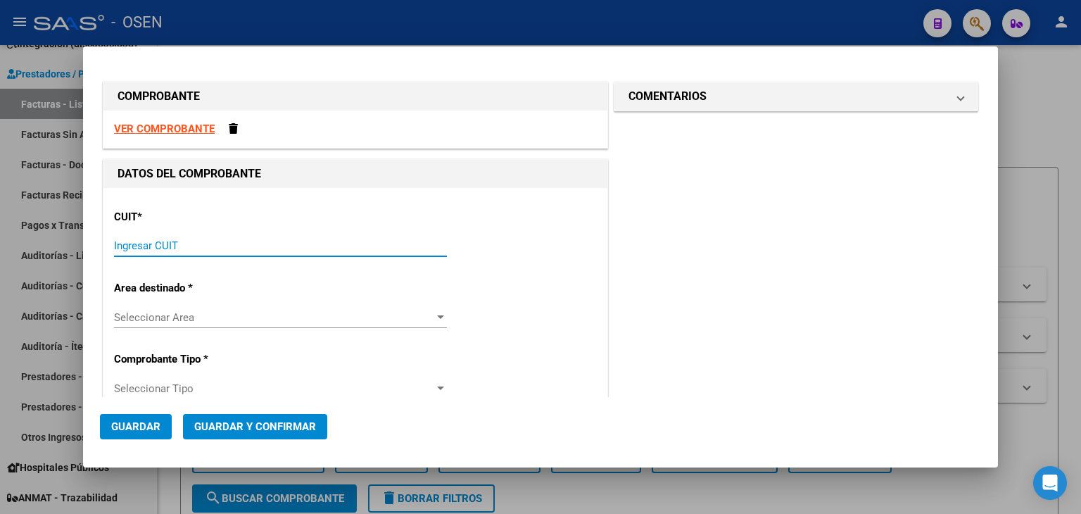
click at [248, 241] on input "Ingresar CUIT" at bounding box center [280, 245] width 333 height 13
paste input "33-69345023-9"
type input "33-69345023-9"
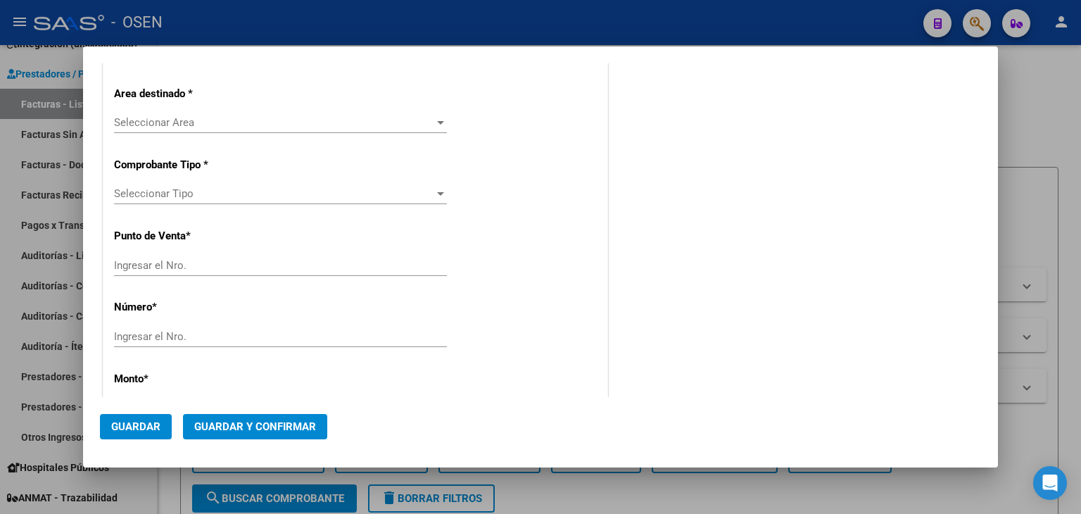
type input "1"
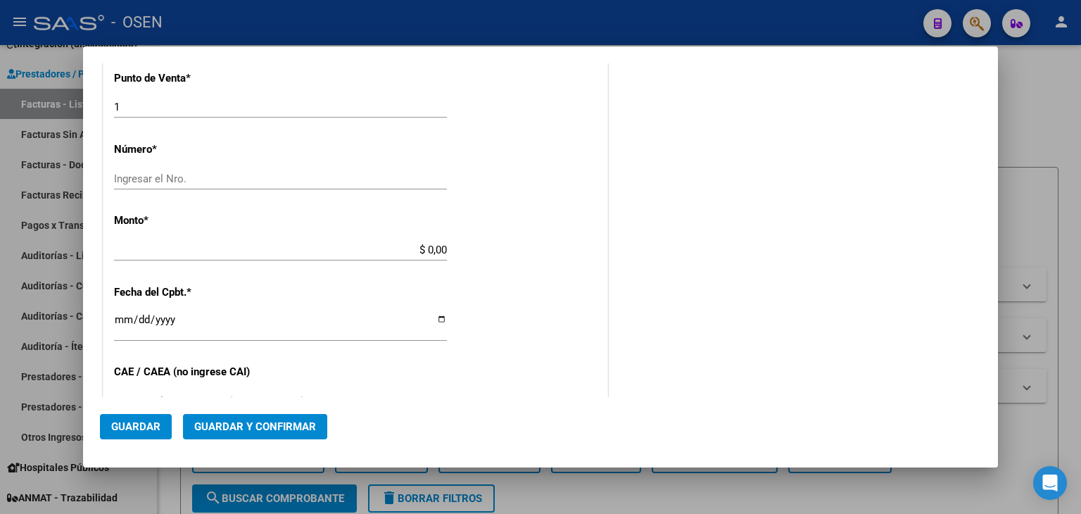
scroll to position [495, 0]
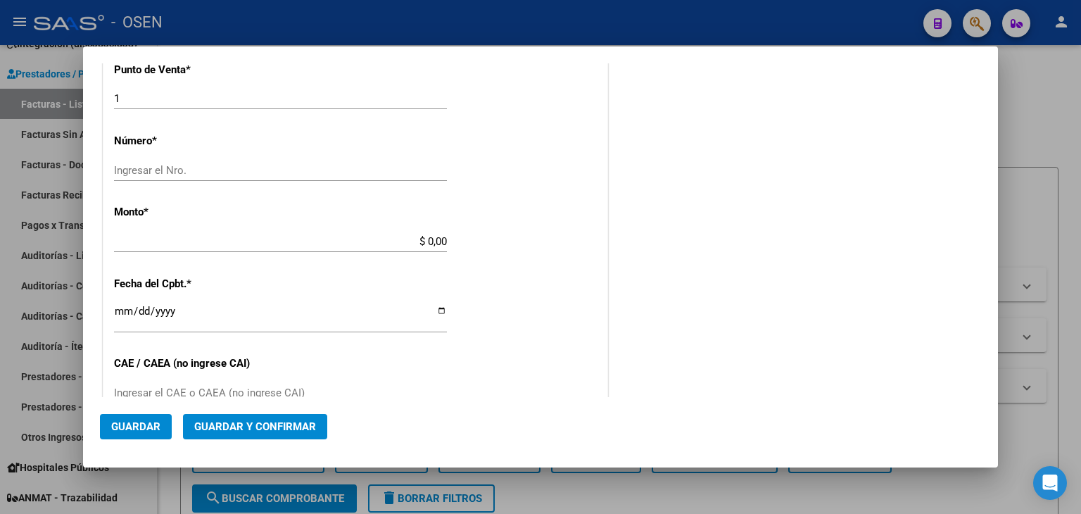
type input "33-69345023-9"
click at [248, 181] on div "Ingresar el Nro." at bounding box center [280, 177] width 333 height 34
click at [259, 165] on input "Ingresar el Nro." at bounding box center [280, 170] width 333 height 13
type input "1"
type input "220925"
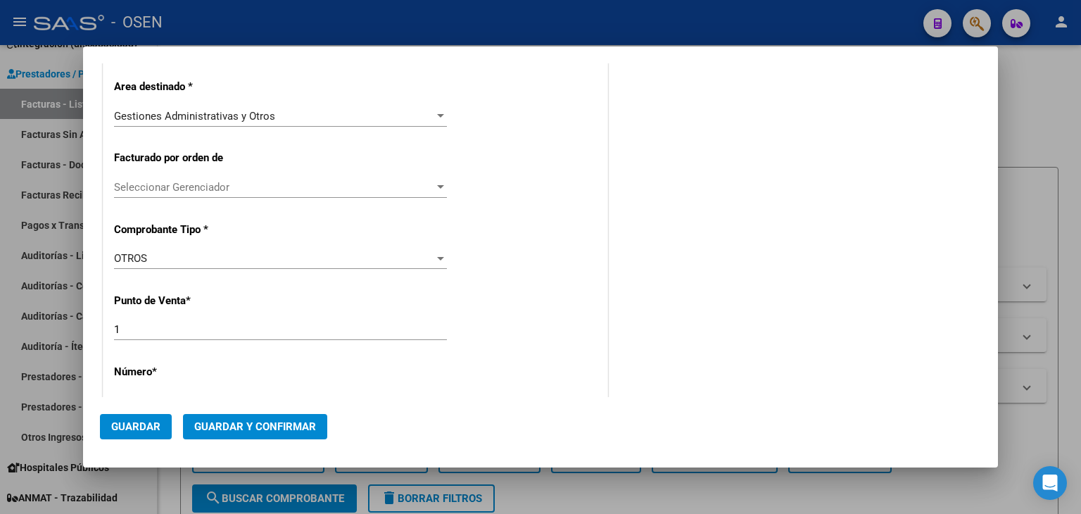
scroll to position [499, 0]
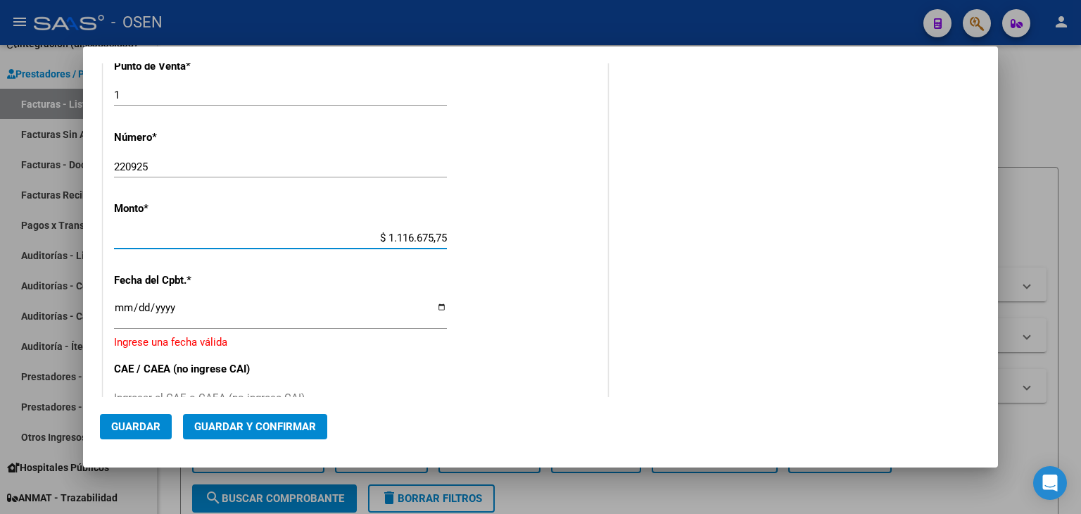
type input "$ 11.166.757,51"
click at [120, 302] on input "Ingresar la fecha" at bounding box center [280, 313] width 333 height 23
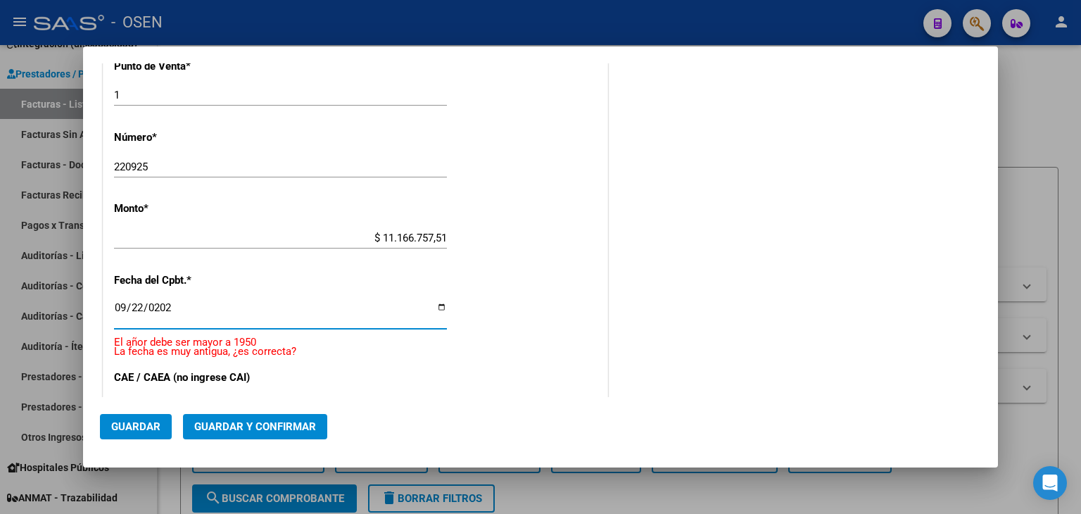
type input "2025-09-22"
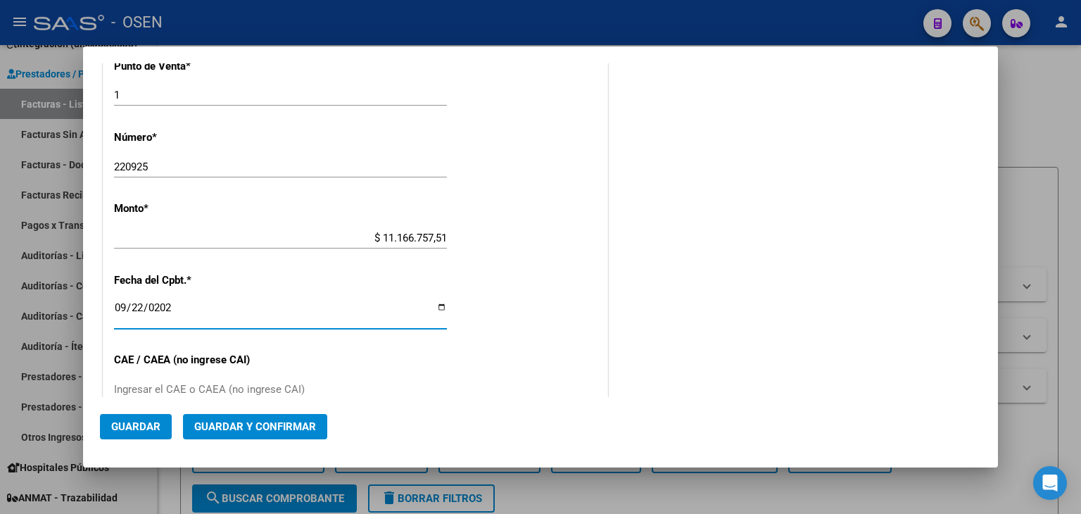
click at [274, 410] on mat-dialog-actions "Guardar Guardar y Confirmar" at bounding box center [540, 423] width 881 height 53
click at [296, 429] on span "Guardar y Confirmar" at bounding box center [255, 426] width 122 height 13
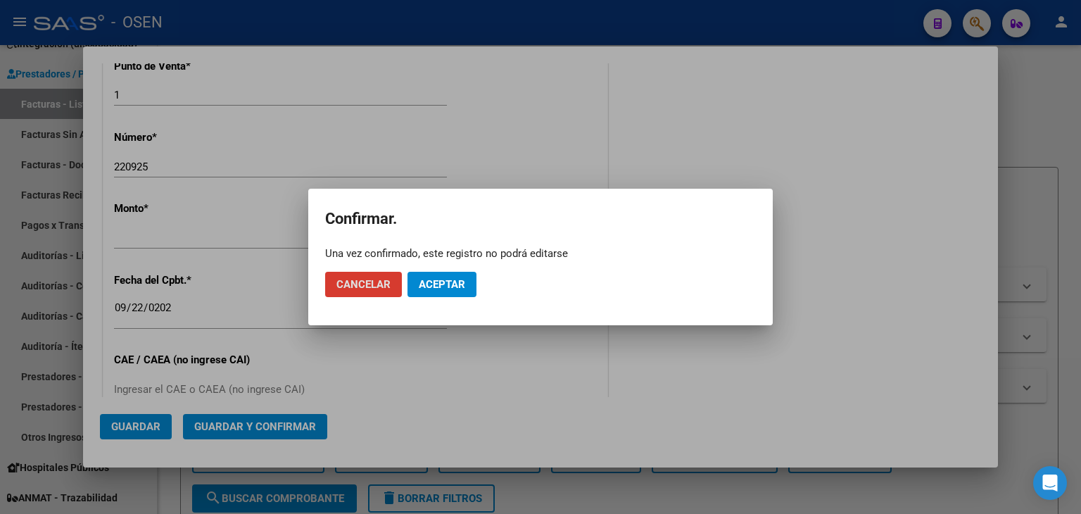
click at [453, 295] on button "Aceptar" at bounding box center [441, 284] width 69 height 25
click at [455, 293] on button "Guardar igualmente." at bounding box center [477, 284] width 141 height 25
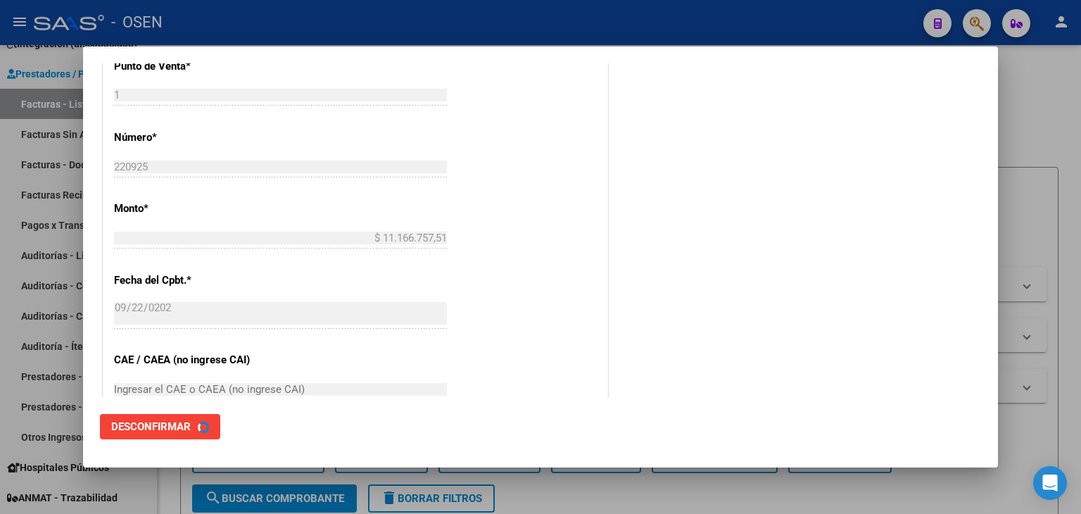
scroll to position [0, 0]
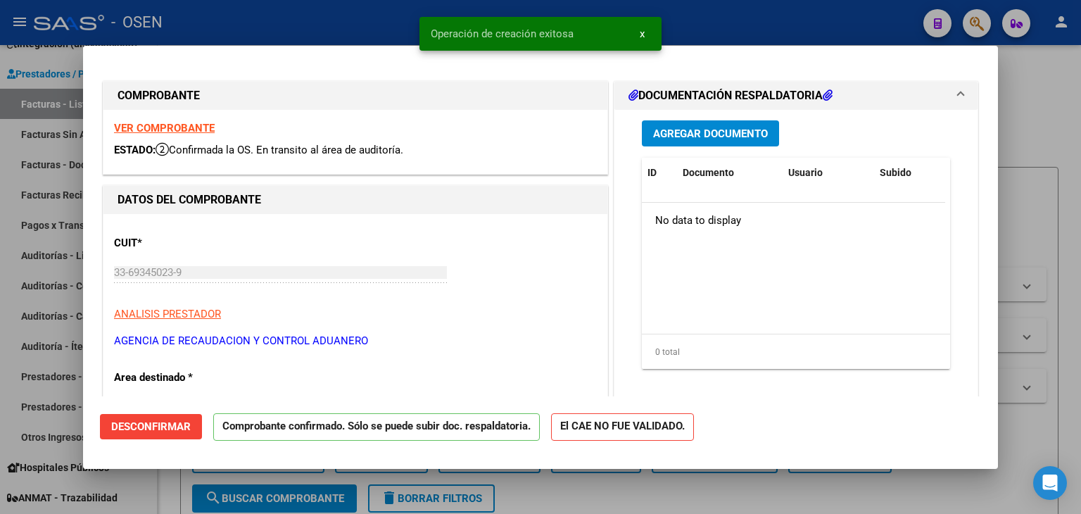
click at [48, 255] on div at bounding box center [540, 257] width 1081 height 514
type input "$ 0,00"
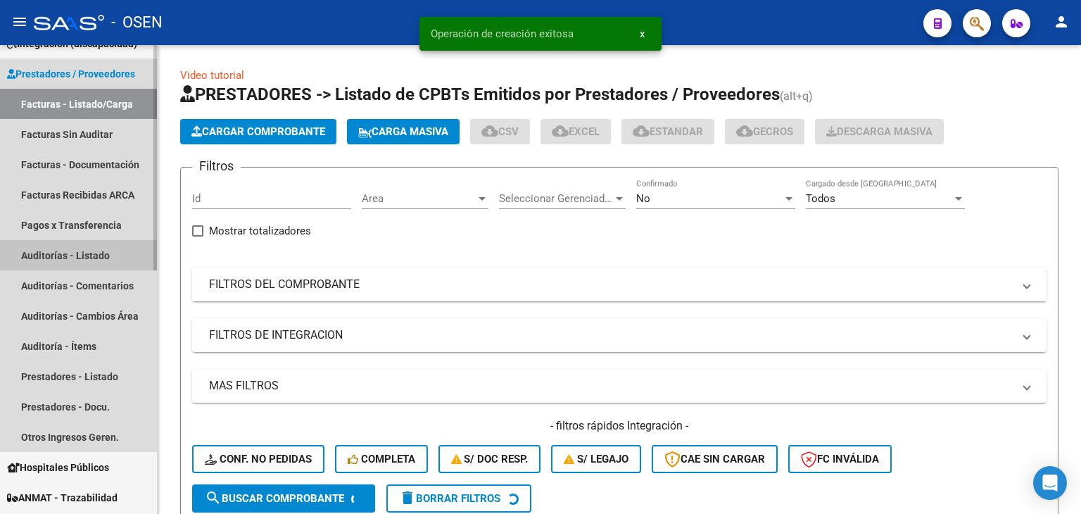
click at [51, 254] on link "Auditorías - Listado" at bounding box center [78, 255] width 157 height 30
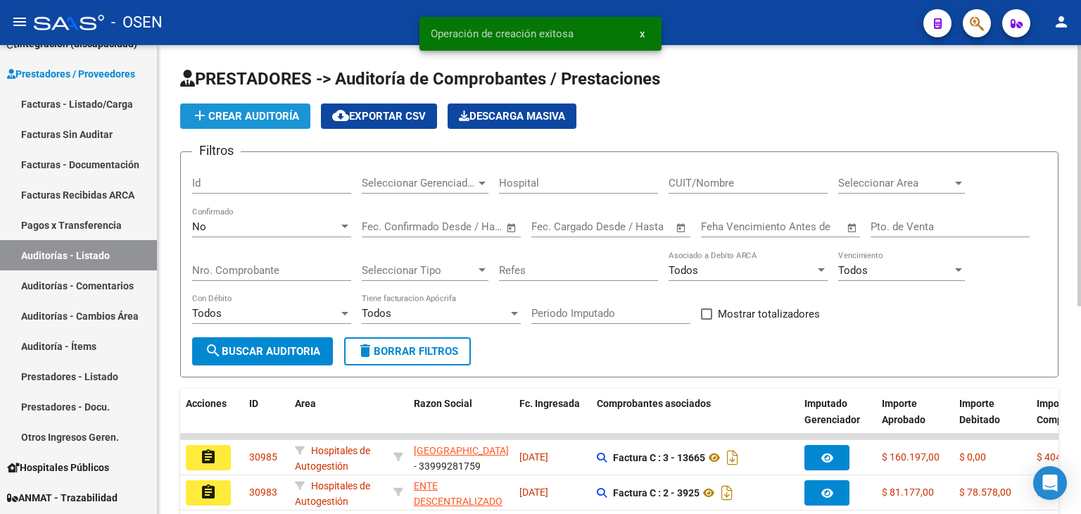
click at [247, 113] on span "add Crear Auditoría" at bounding box center [245, 116] width 108 height 13
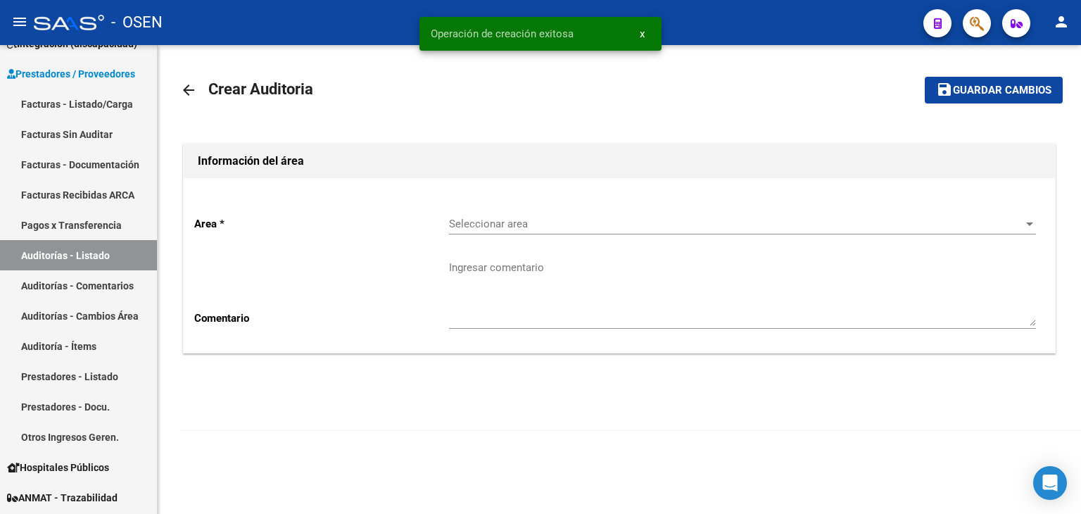
click at [488, 219] on span "Seleccionar area" at bounding box center [736, 223] width 574 height 13
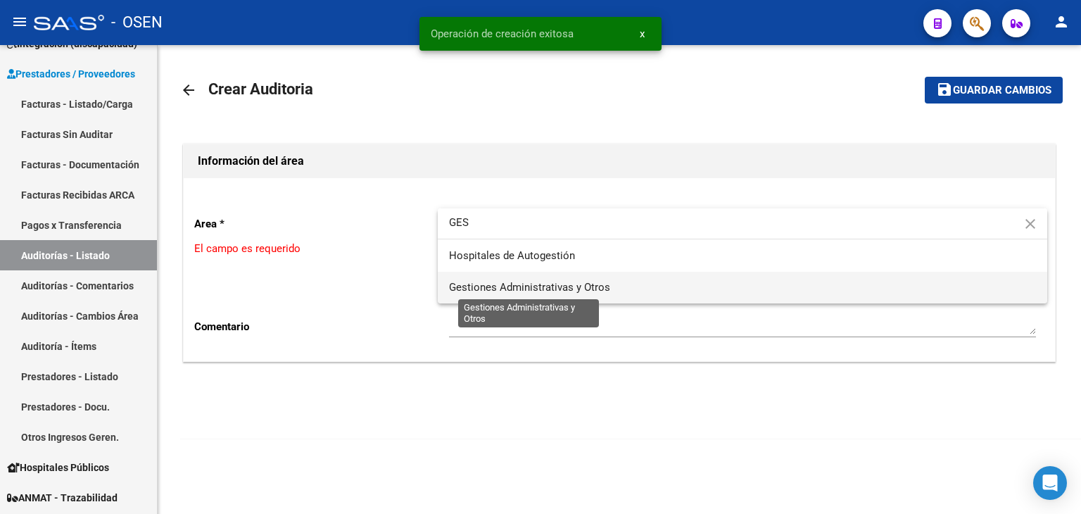
type input "GES"
click at [490, 285] on span "Gestiones Administrativas y Otros" at bounding box center [529, 287] width 161 height 13
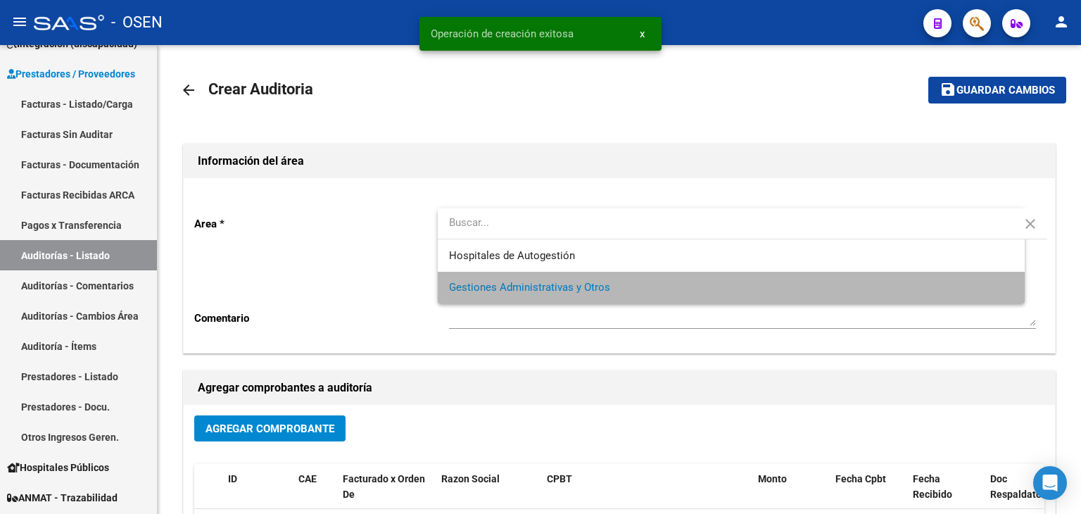
scroll to position [282, 0]
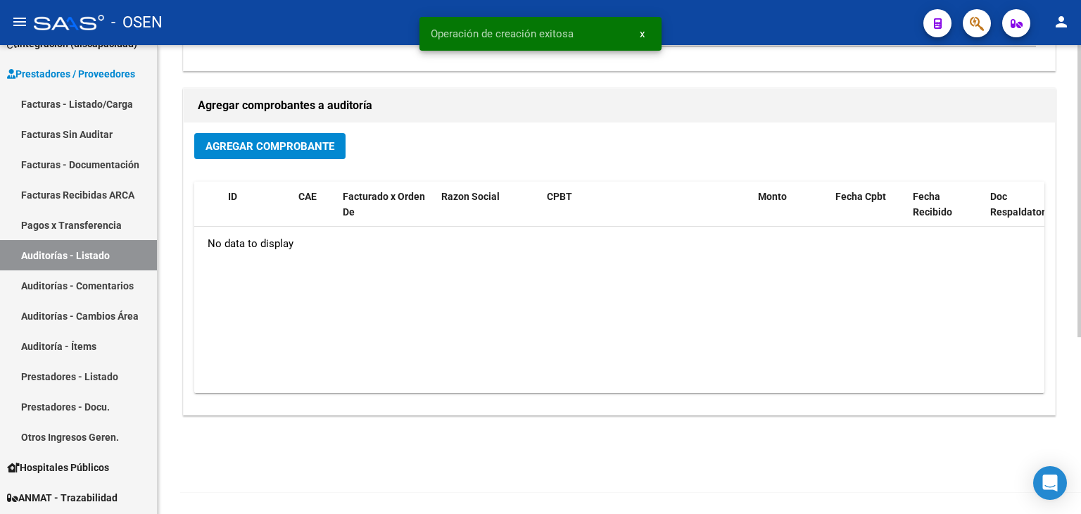
click at [314, 146] on span "Agregar Comprobante" at bounding box center [269, 146] width 129 height 13
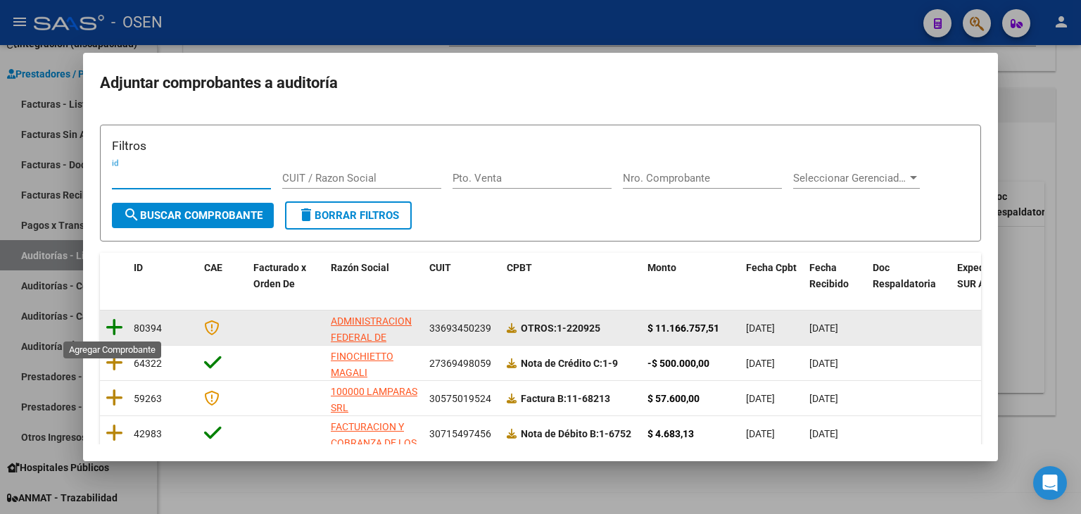
click at [108, 321] on icon at bounding box center [115, 327] width 18 height 20
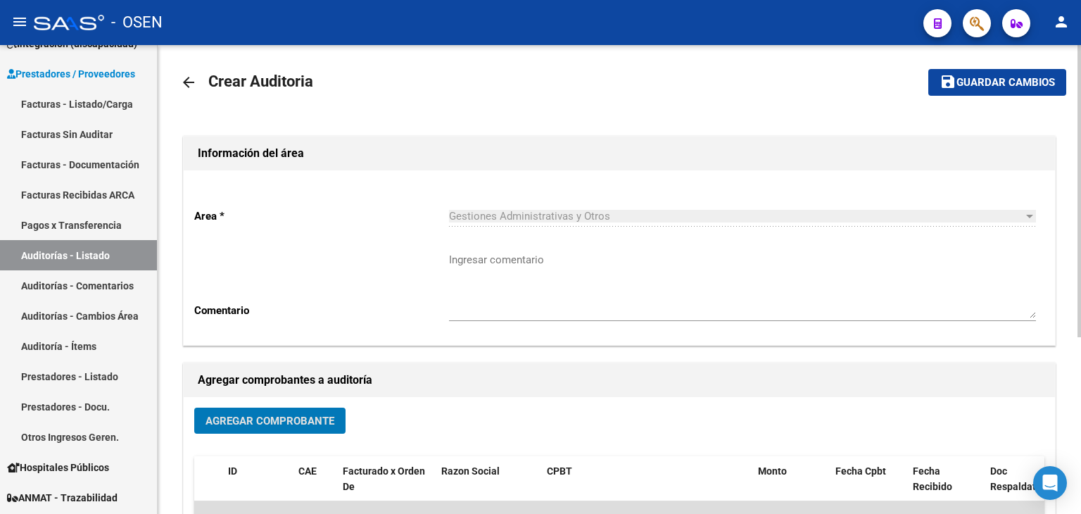
scroll to position [0, 0]
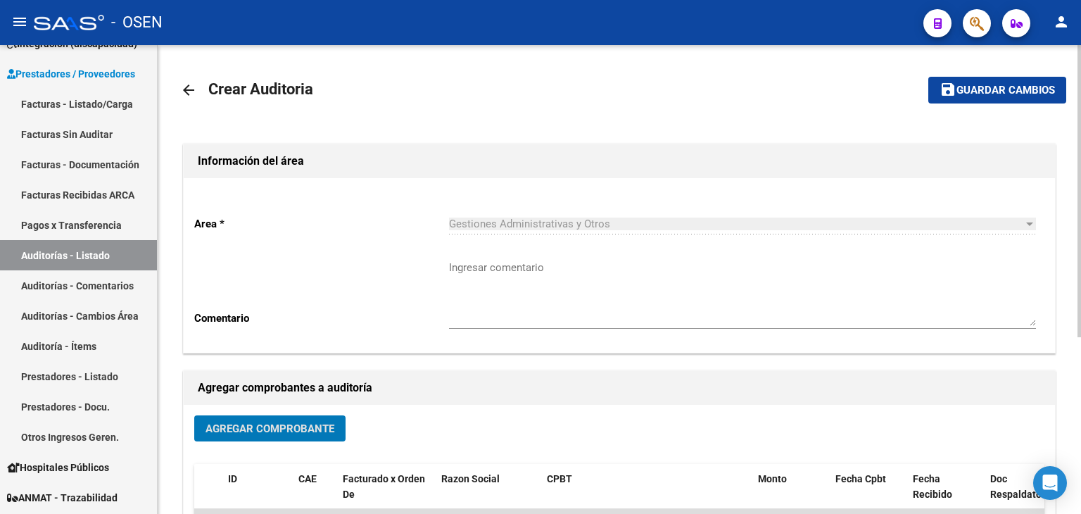
click at [1022, 99] on button "save Guardar cambios" at bounding box center [997, 90] width 138 height 26
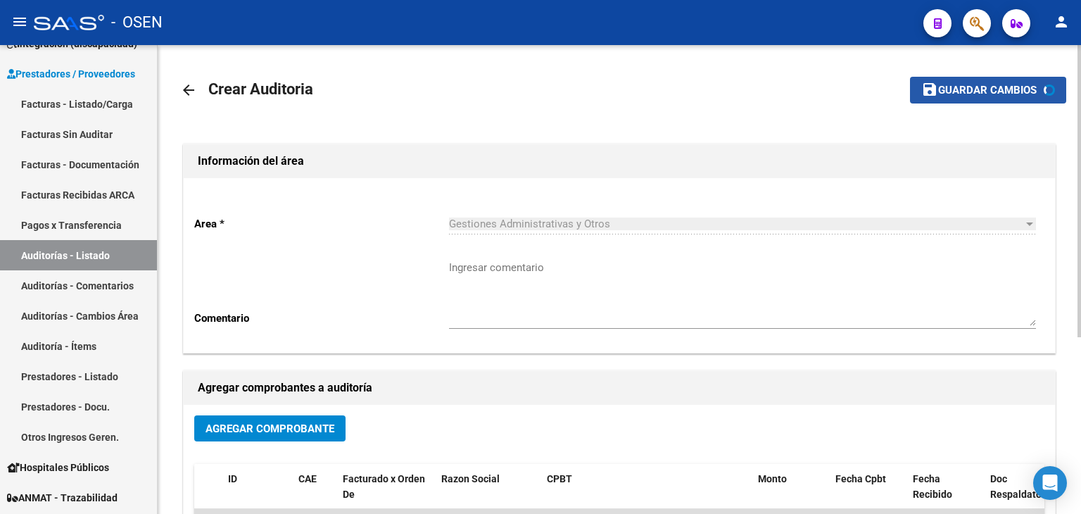
scroll to position [234, 0]
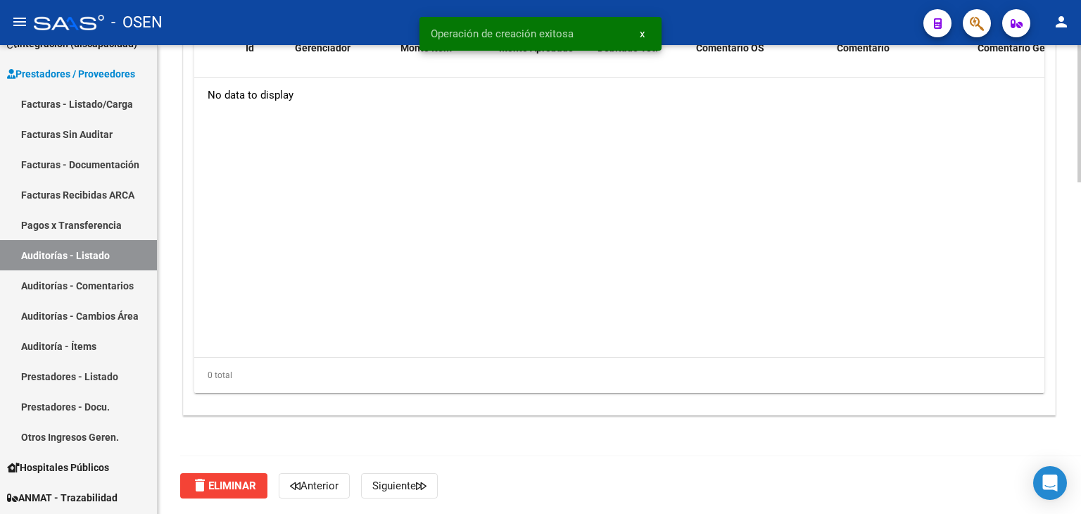
scroll to position [896, 0]
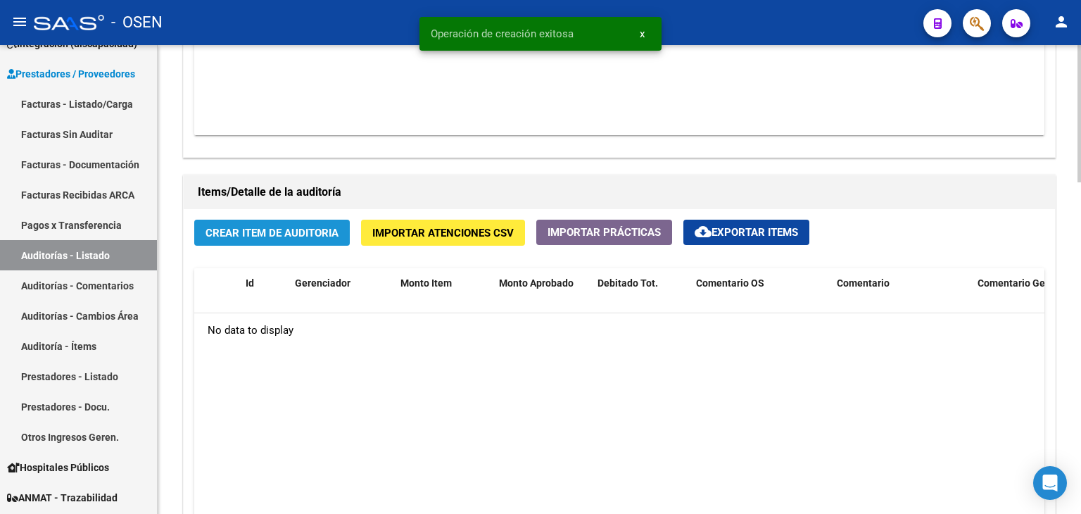
click at [298, 231] on span "Crear Item de Auditoria" at bounding box center [271, 233] width 133 height 13
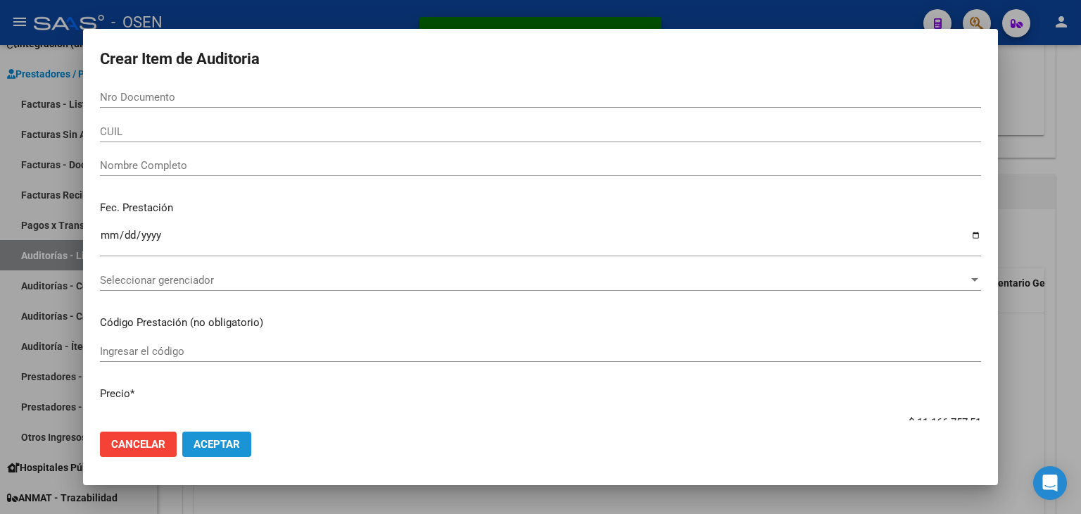
click at [229, 445] on span "Aceptar" at bounding box center [217, 444] width 46 height 13
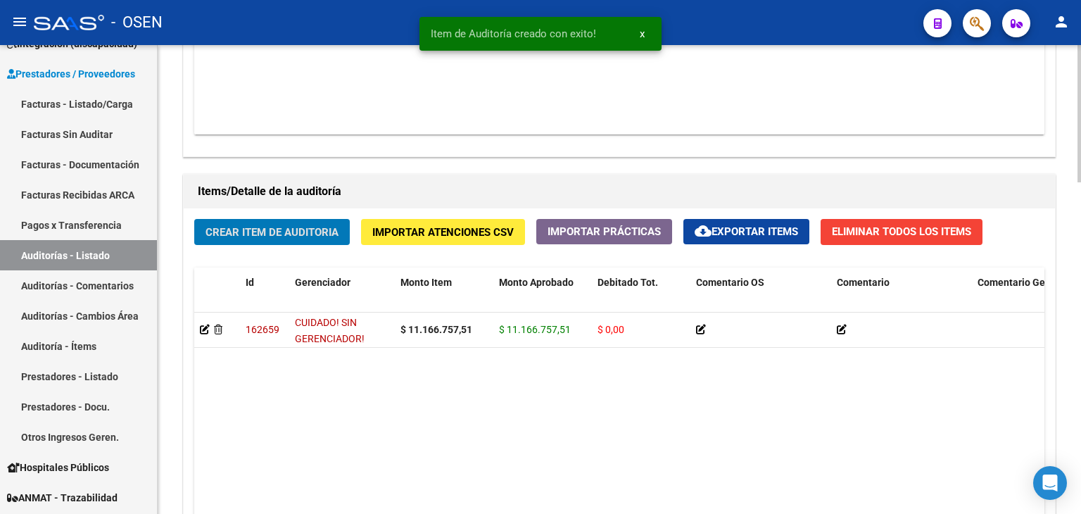
scroll to position [1132, 0]
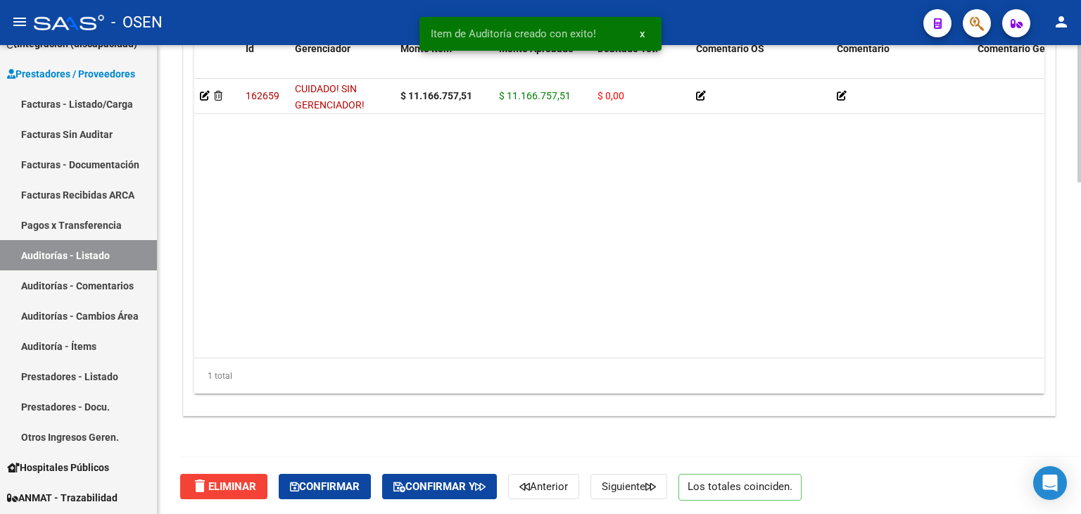
click at [341, 506] on div "delete Eliminar Confirmar Confirmar y Anterior Siguiente Los totales coinciden." at bounding box center [625, 486] width 890 height 59
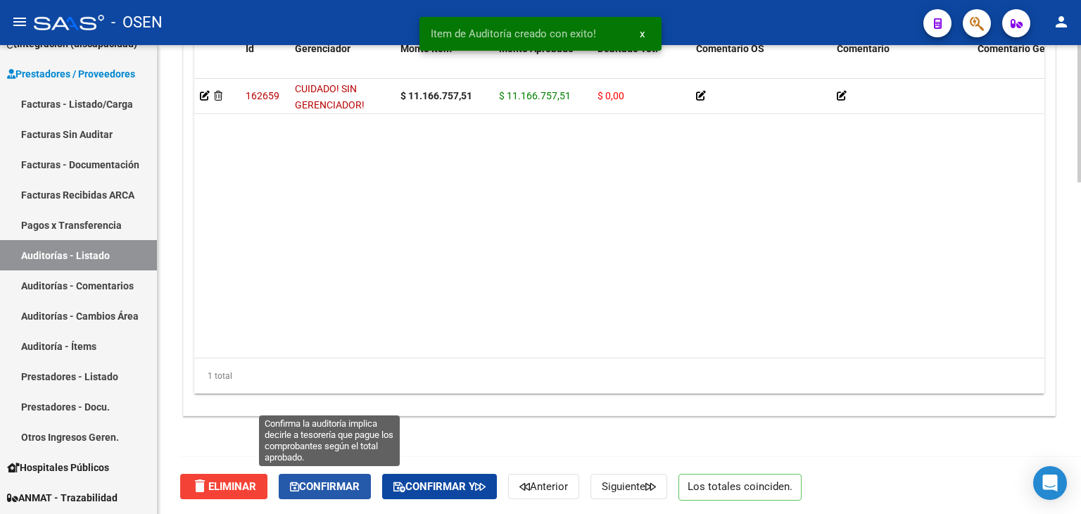
click at [346, 486] on span "Confirmar" at bounding box center [325, 486] width 70 height 13
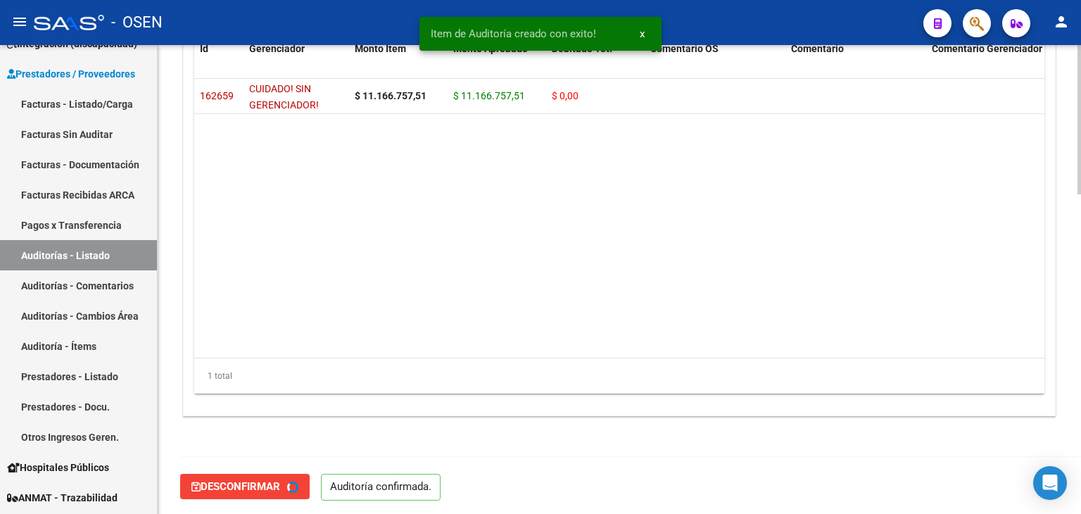
type input "202509"
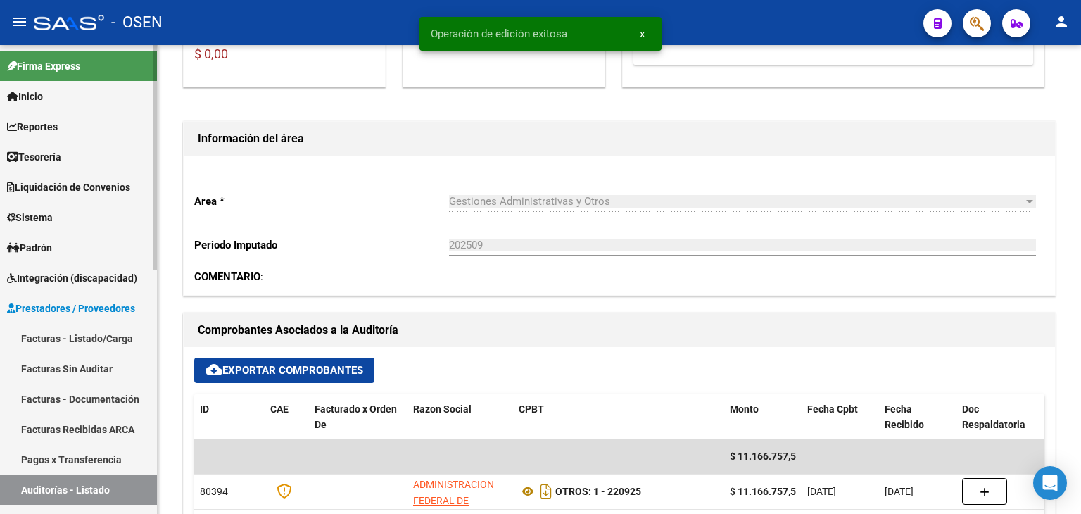
scroll to position [0, 0]
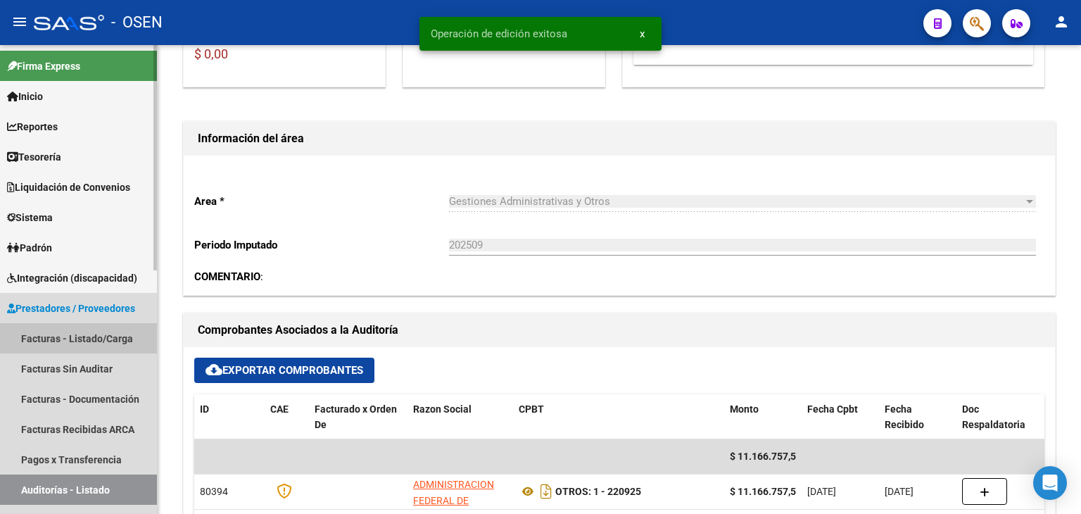
click at [94, 341] on link "Facturas - Listado/Carga" at bounding box center [78, 338] width 157 height 30
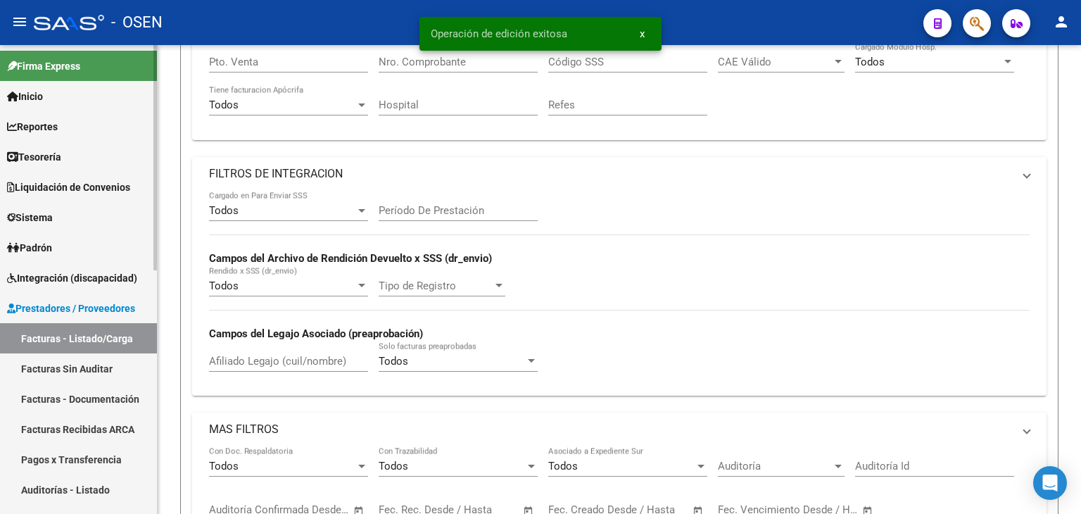
scroll to position [149, 0]
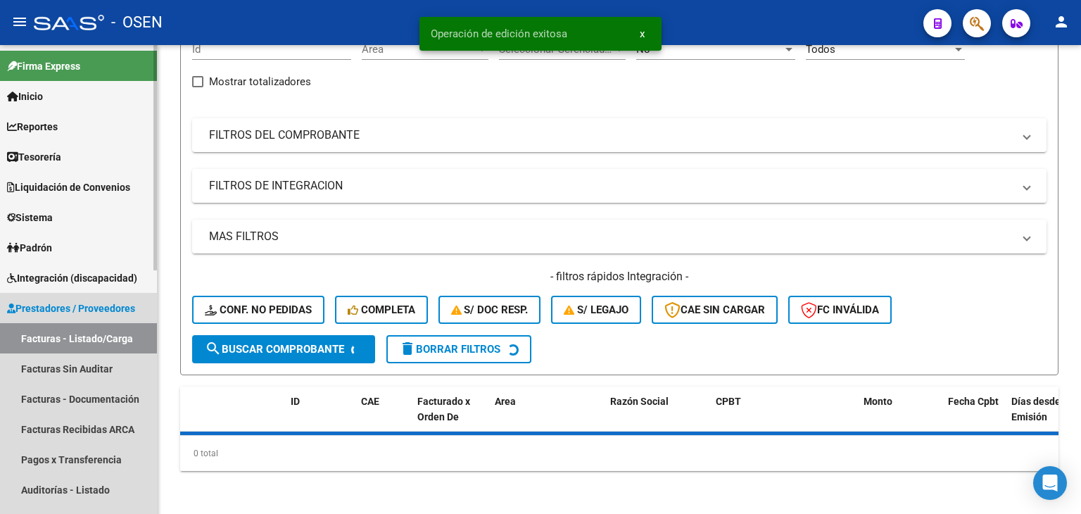
click at [93, 313] on span "Prestadores / Proveedores" at bounding box center [71, 307] width 128 height 15
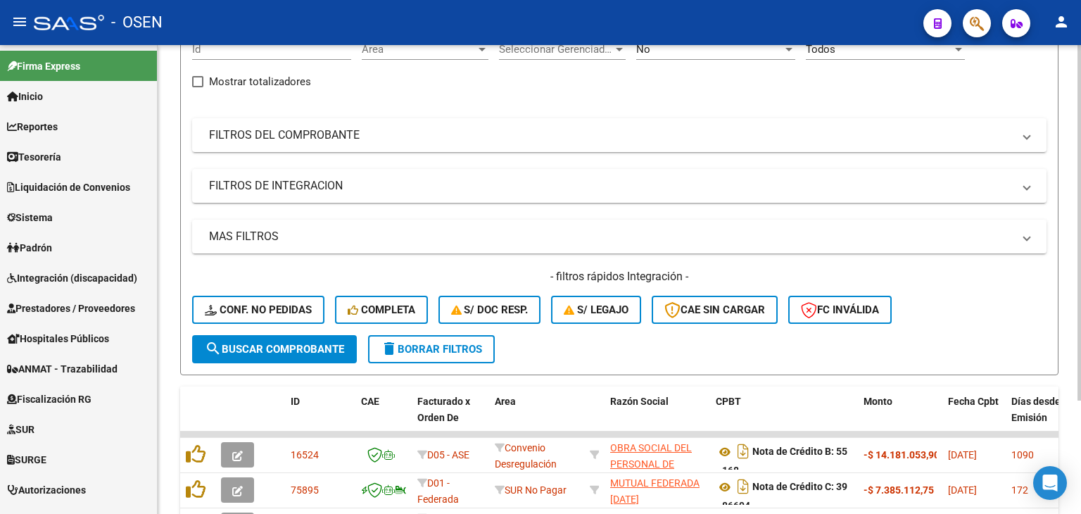
scroll to position [303, 0]
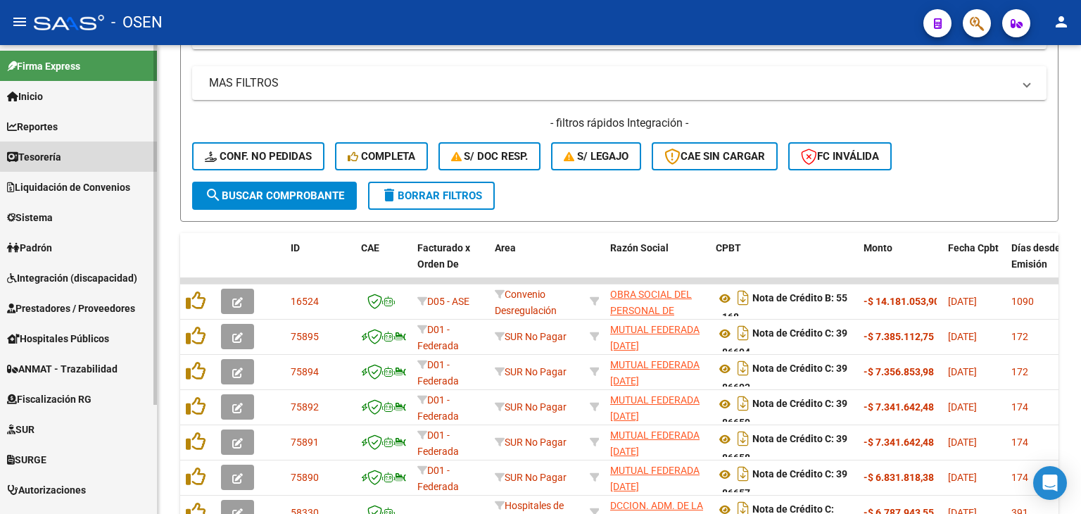
click at [87, 146] on link "Tesorería" at bounding box center [78, 156] width 157 height 30
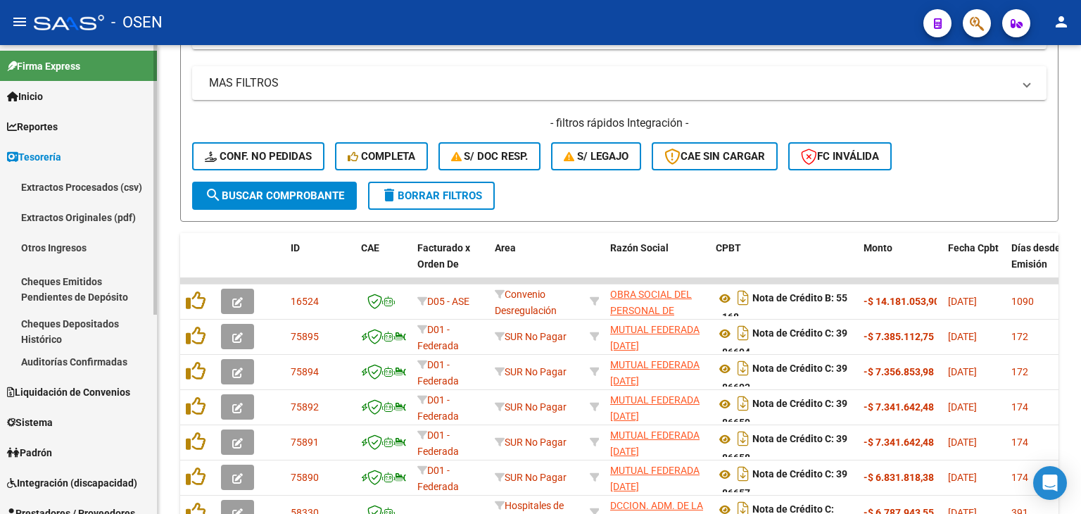
click at [114, 361] on link "Auditorías Confirmadas" at bounding box center [78, 361] width 157 height 30
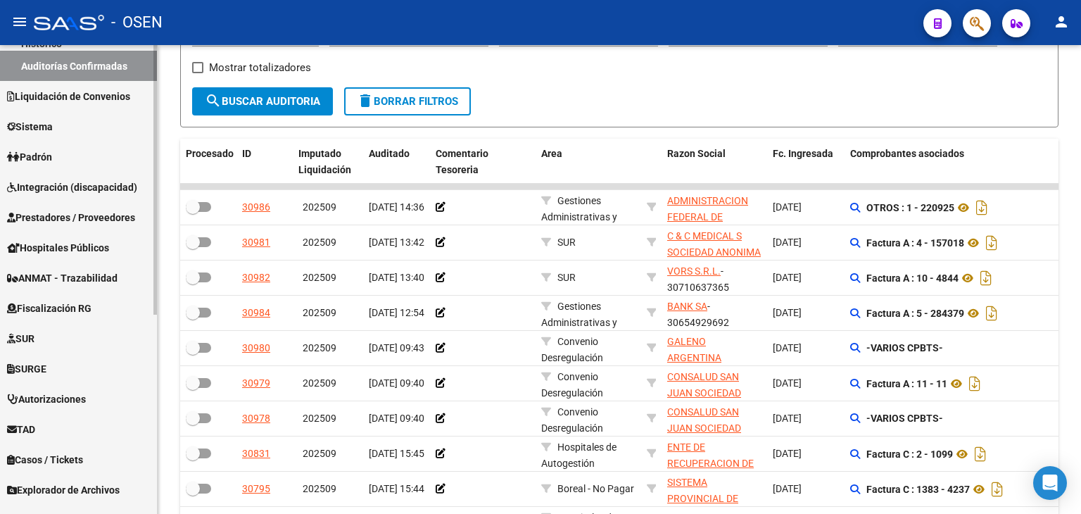
scroll to position [347, 0]
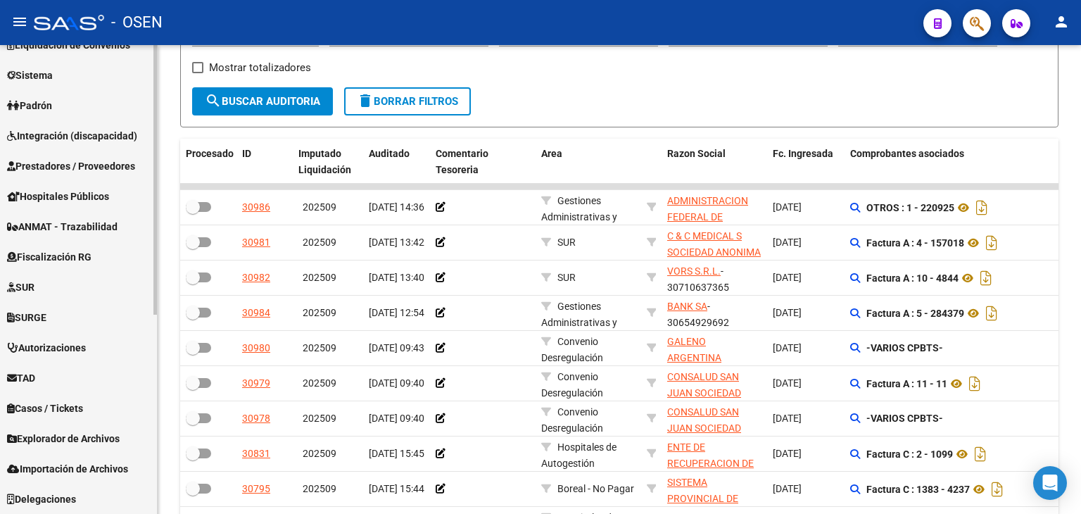
click at [99, 164] on span "Prestadores / Proveedores" at bounding box center [71, 165] width 128 height 15
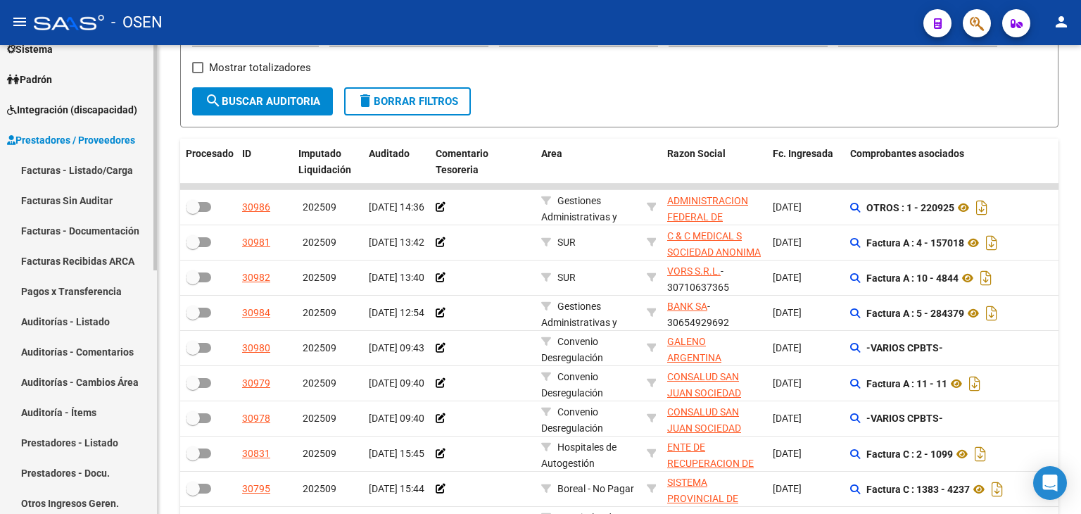
scroll to position [142, 0]
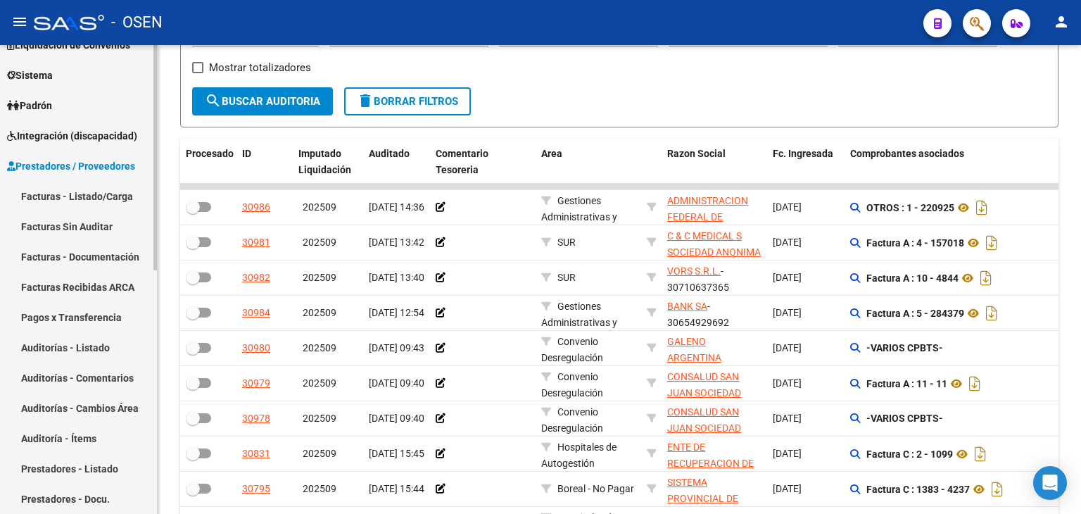
click at [102, 188] on link "Facturas - Listado/Carga" at bounding box center [78, 196] width 157 height 30
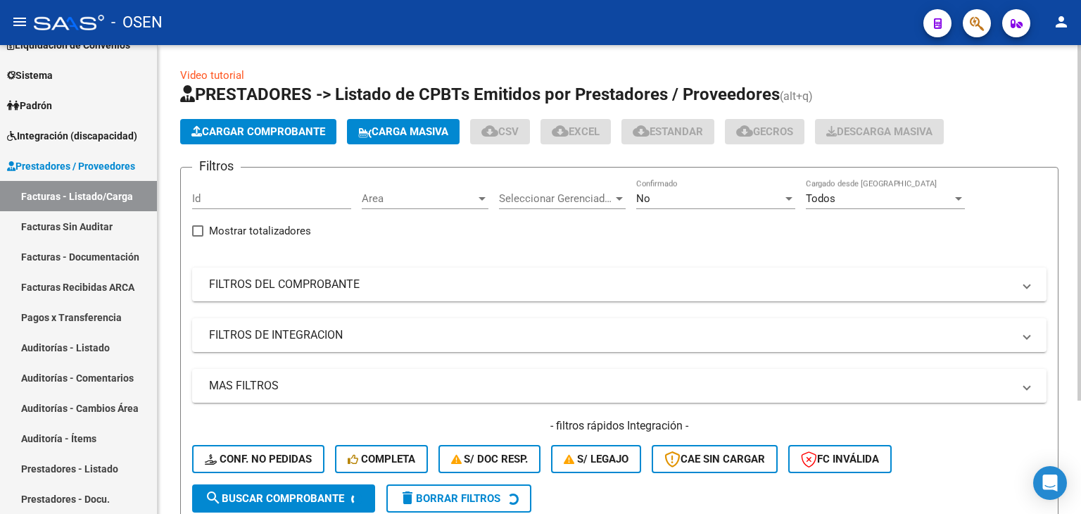
click at [281, 121] on button "Cargar Comprobante" at bounding box center [258, 131] width 156 height 25
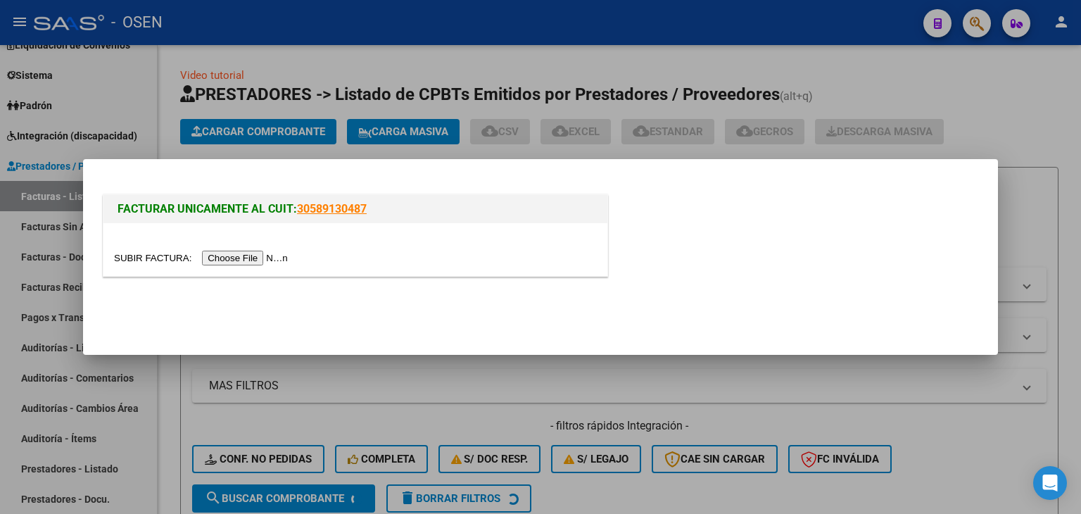
click at [240, 258] on input "file" at bounding box center [203, 258] width 178 height 15
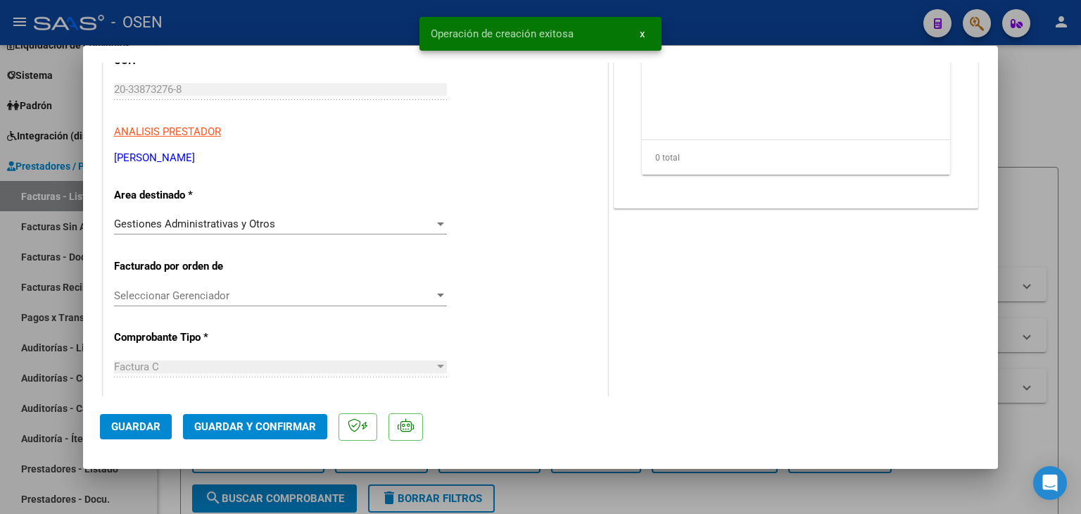
scroll to position [704, 0]
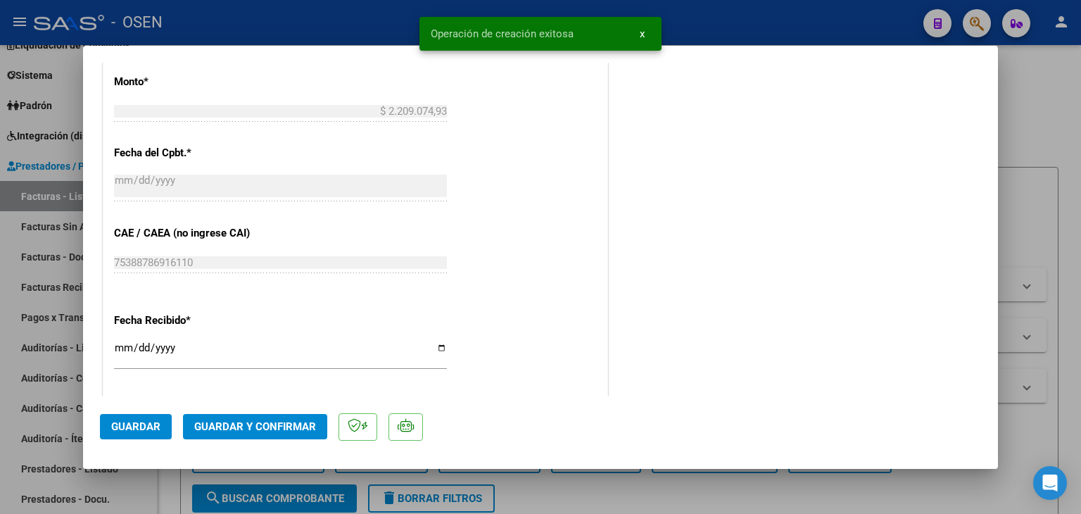
click at [258, 421] on span "Guardar y Confirmar" at bounding box center [255, 426] width 122 height 13
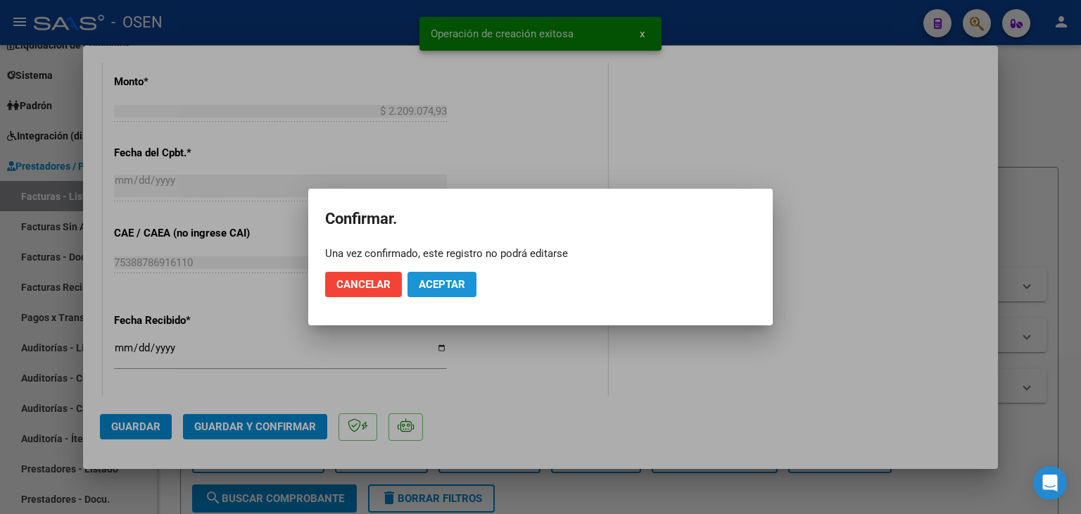
click at [441, 278] on span "Aceptar" at bounding box center [442, 284] width 46 height 13
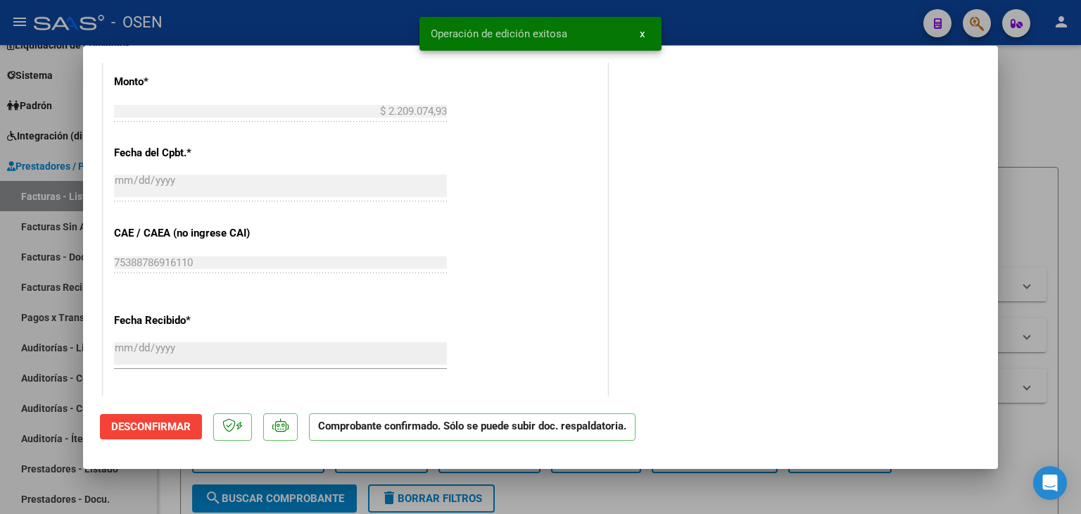
click at [173, 496] on div at bounding box center [540, 257] width 1081 height 514
type input "$ 0,00"
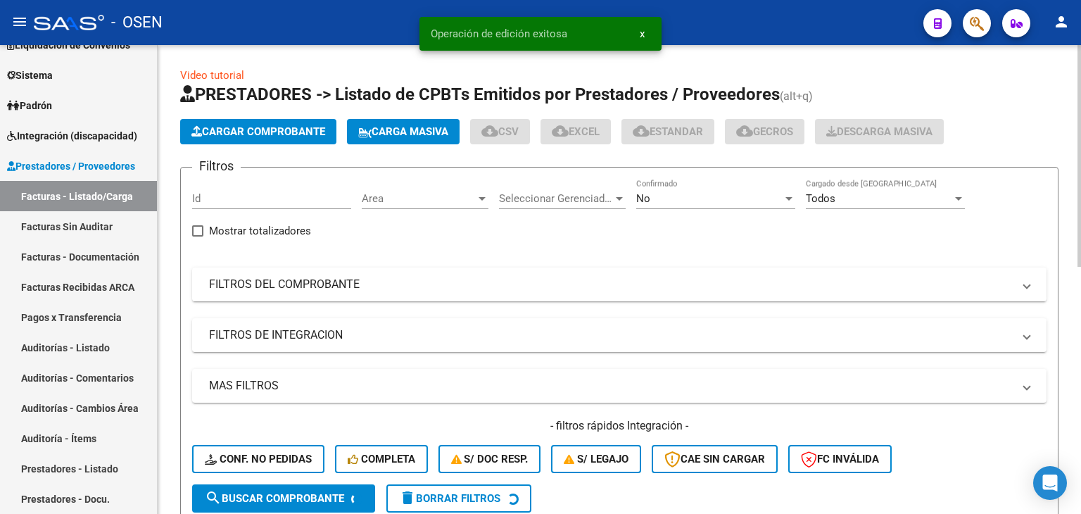
click at [250, 122] on button "Cargar Comprobante" at bounding box center [258, 131] width 156 height 25
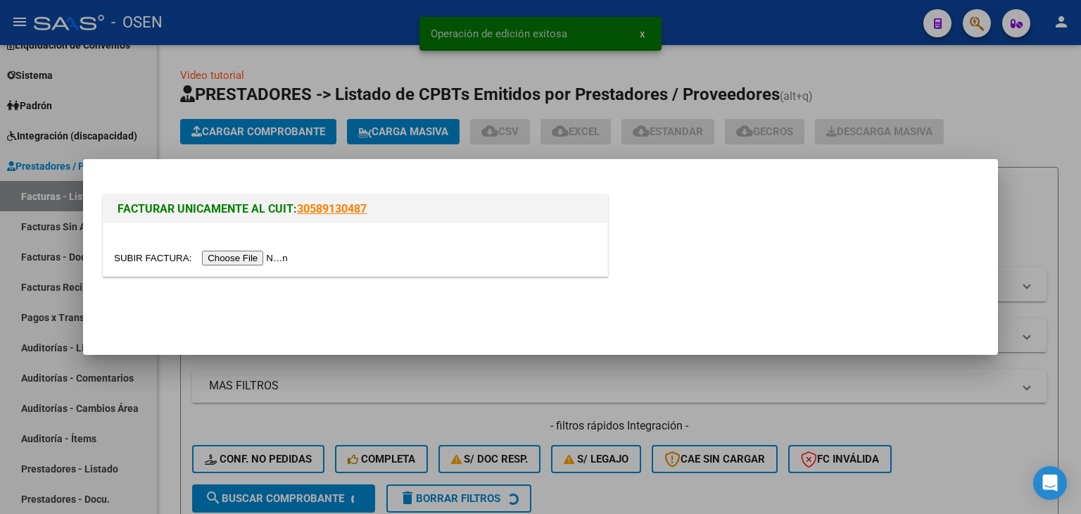
click at [242, 260] on input "file" at bounding box center [203, 258] width 178 height 15
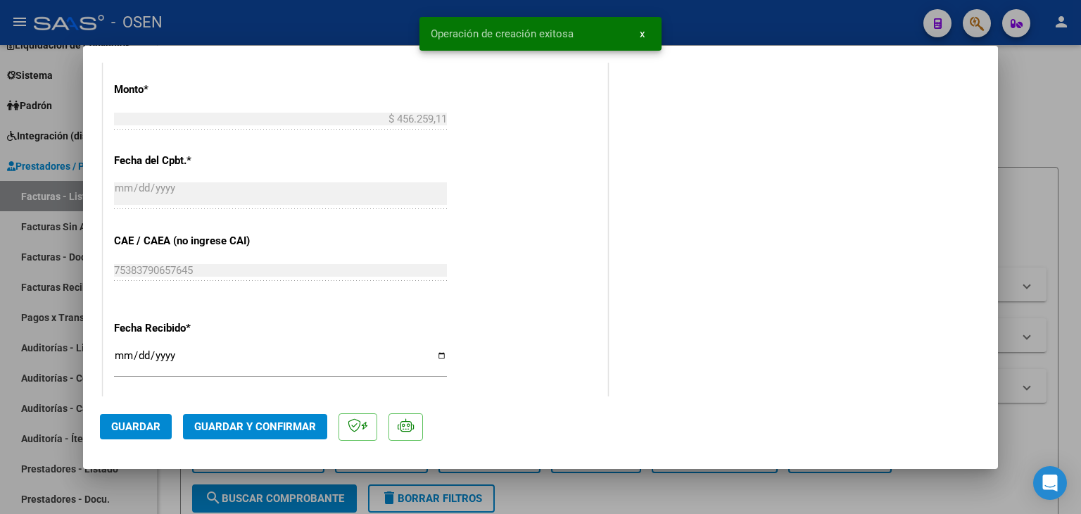
scroll to position [704, 0]
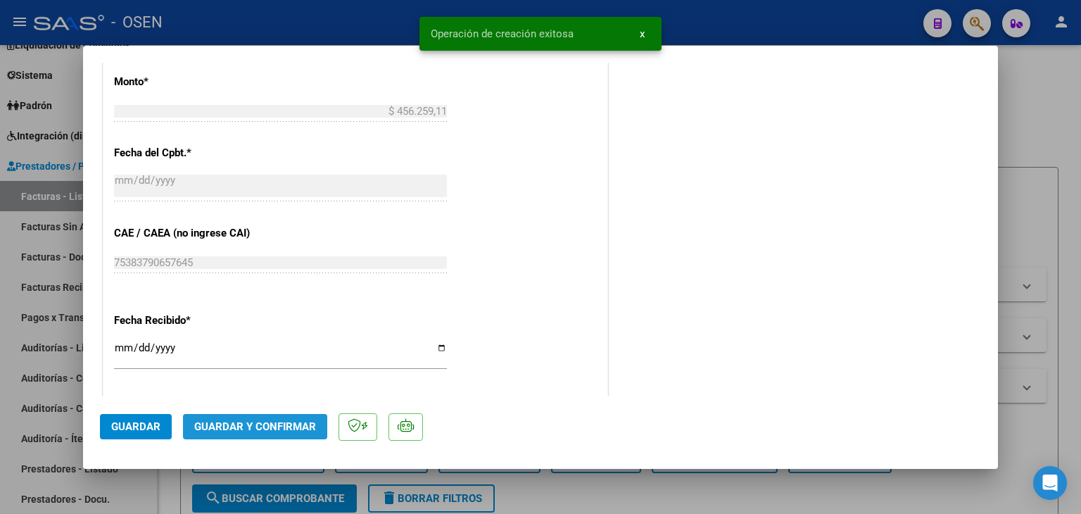
click at [293, 421] on span "Guardar y Confirmar" at bounding box center [255, 426] width 122 height 13
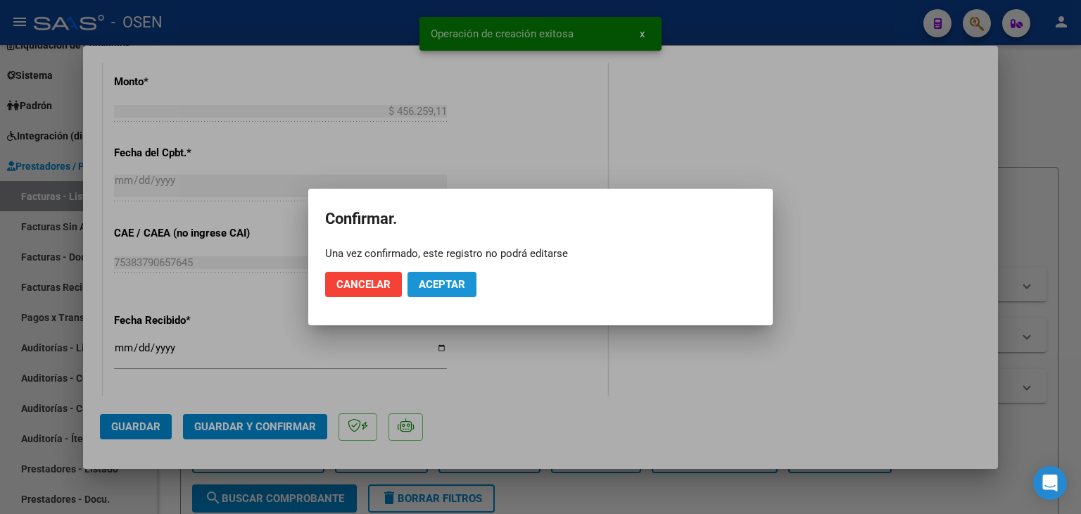
click at [439, 286] on span "Aceptar" at bounding box center [442, 284] width 46 height 13
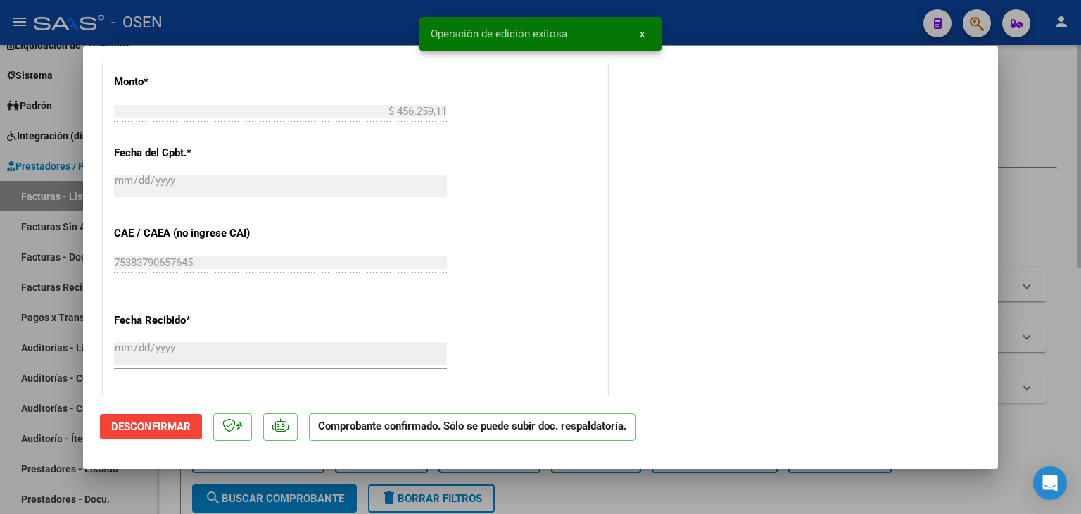
click at [166, 504] on div at bounding box center [540, 257] width 1081 height 514
type input "$ 0,00"
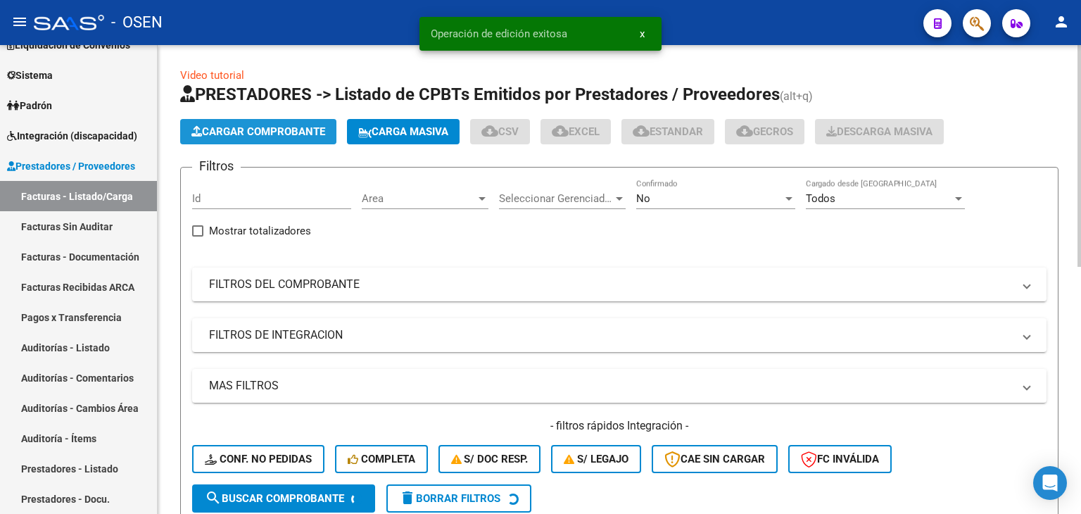
click at [241, 119] on button "Cargar Comprobante" at bounding box center [258, 131] width 156 height 25
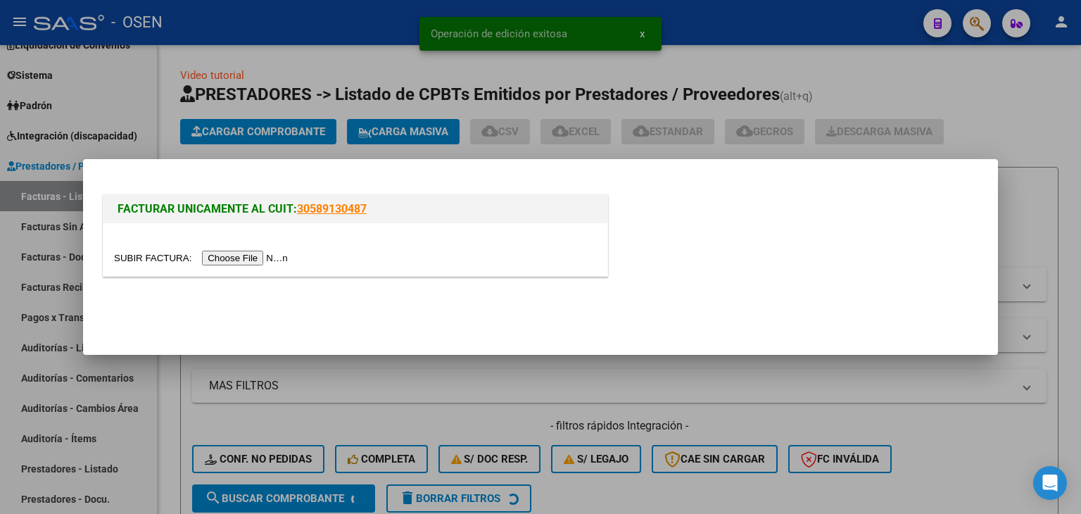
click at [249, 262] on input "file" at bounding box center [203, 258] width 178 height 15
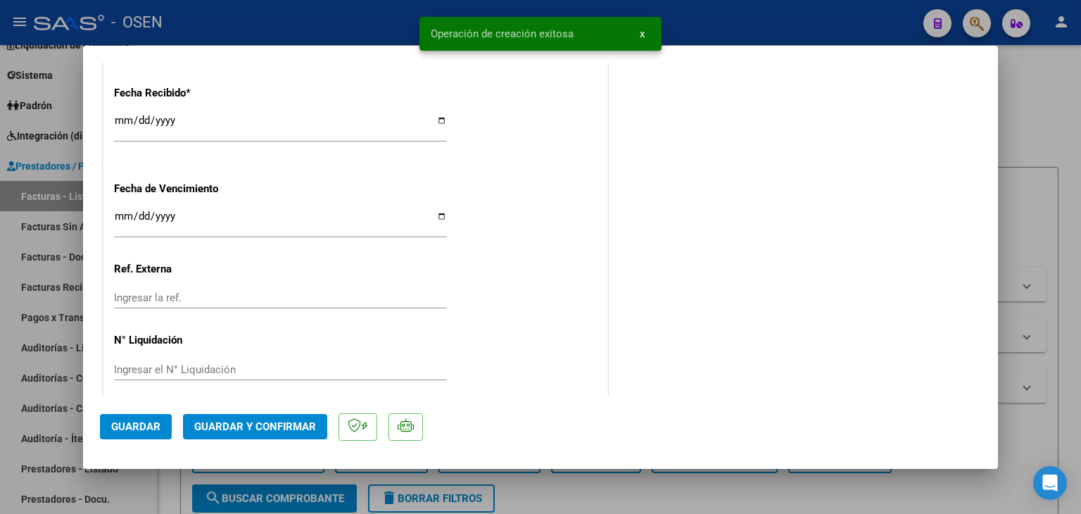
scroll to position [938, 0]
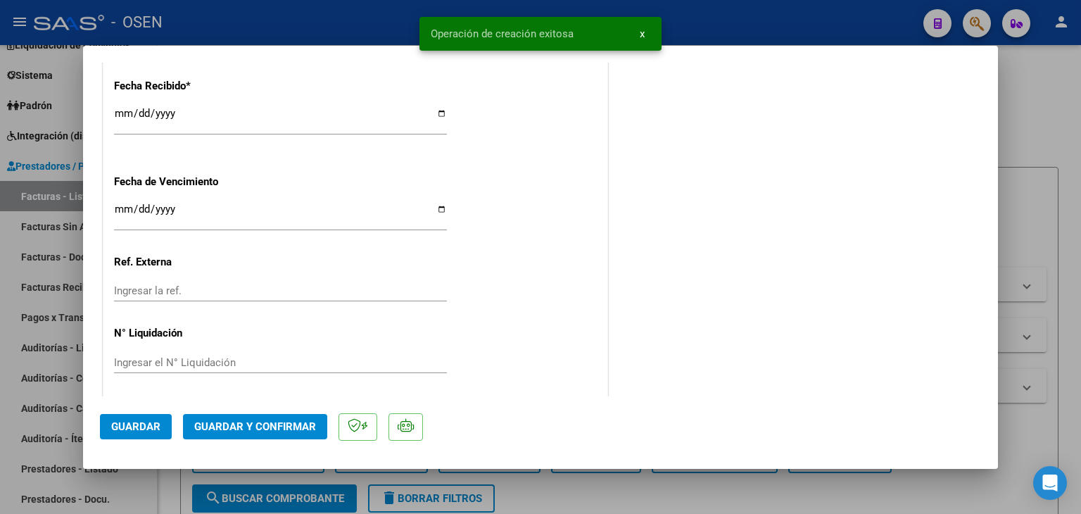
click at [278, 420] on span "Guardar y Confirmar" at bounding box center [255, 426] width 122 height 13
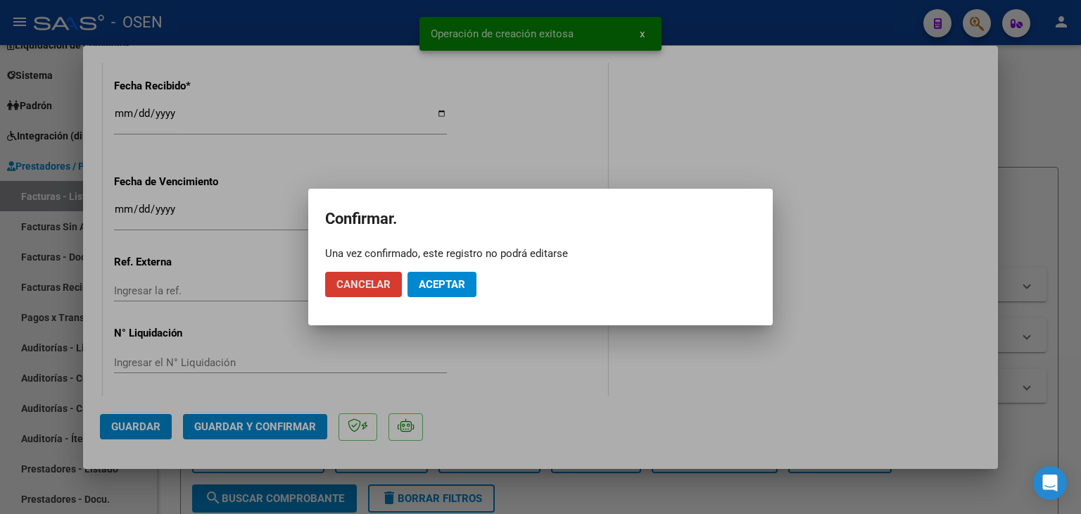
click at [437, 283] on span "Aceptar" at bounding box center [442, 284] width 46 height 13
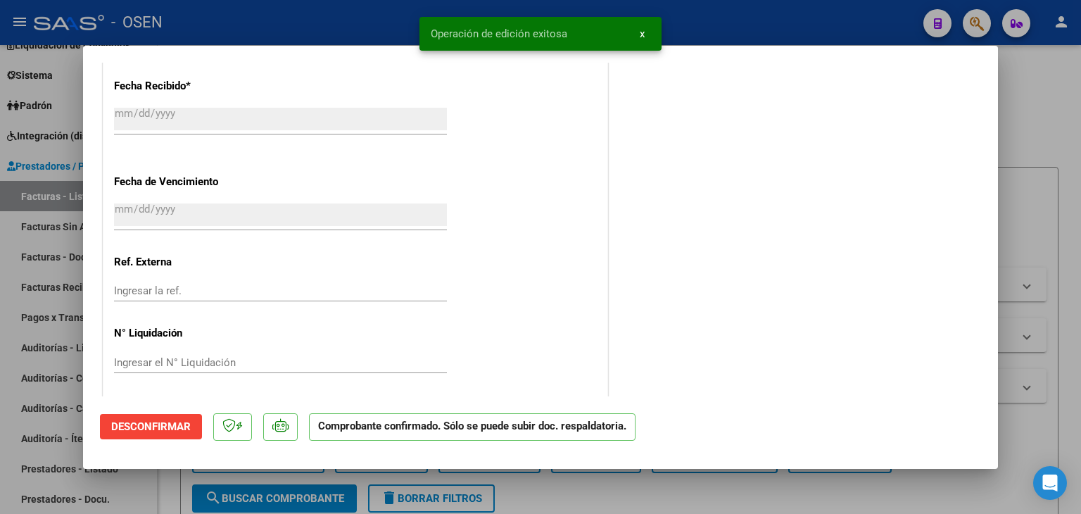
click at [61, 358] on div at bounding box center [540, 257] width 1081 height 514
type input "$ 0,00"
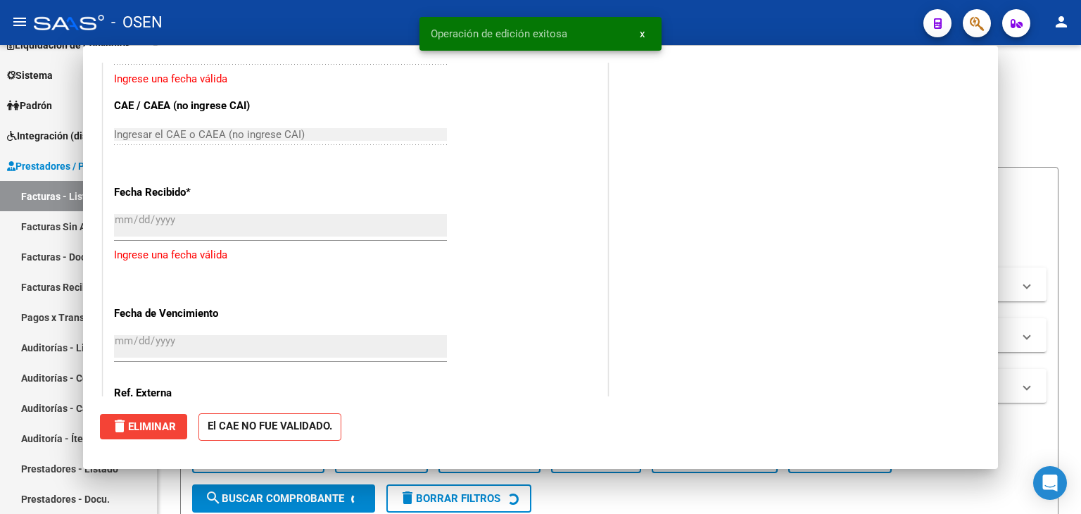
scroll to position [1044, 0]
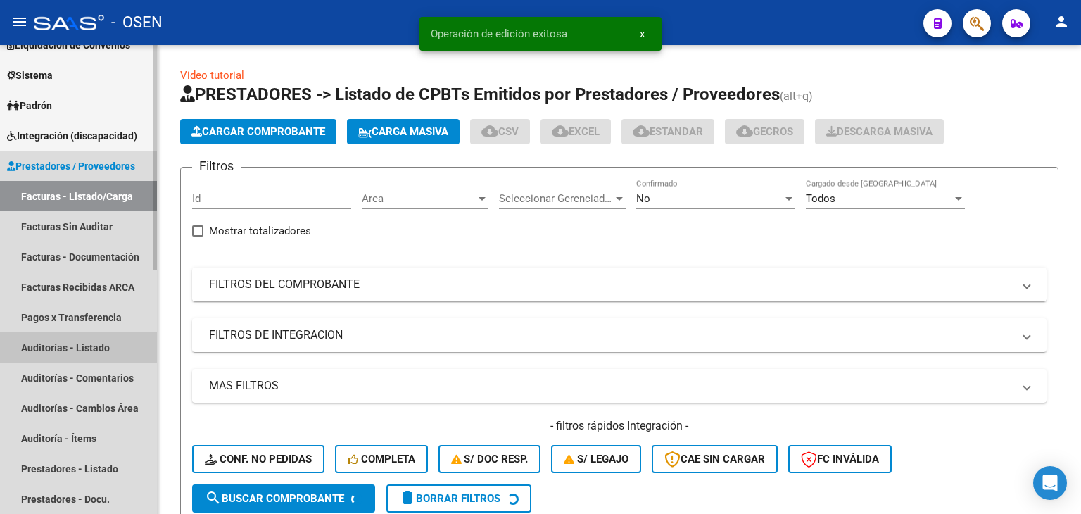
click at [61, 346] on link "Auditorías - Listado" at bounding box center [78, 347] width 157 height 30
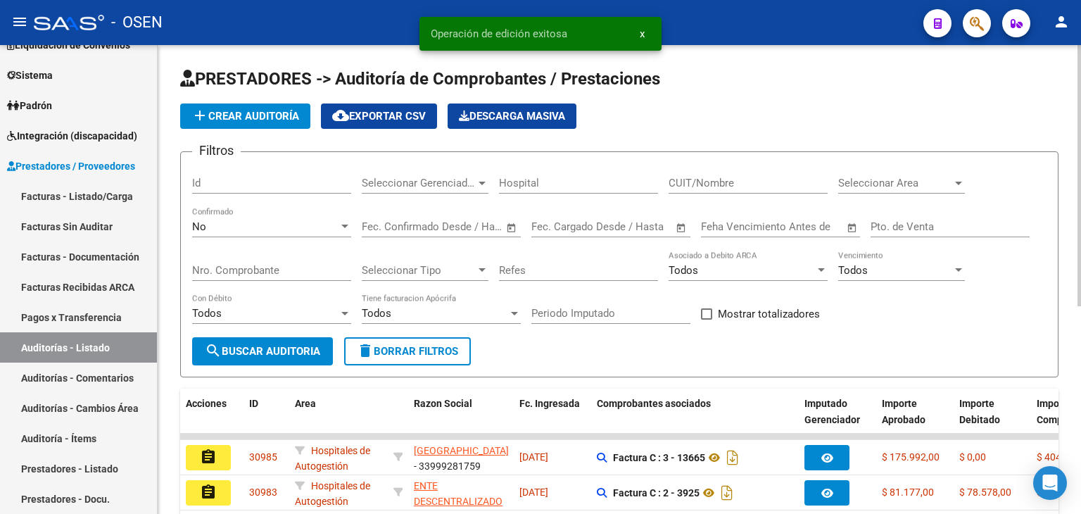
click at [246, 119] on span "add Crear Auditoría" at bounding box center [245, 116] width 108 height 13
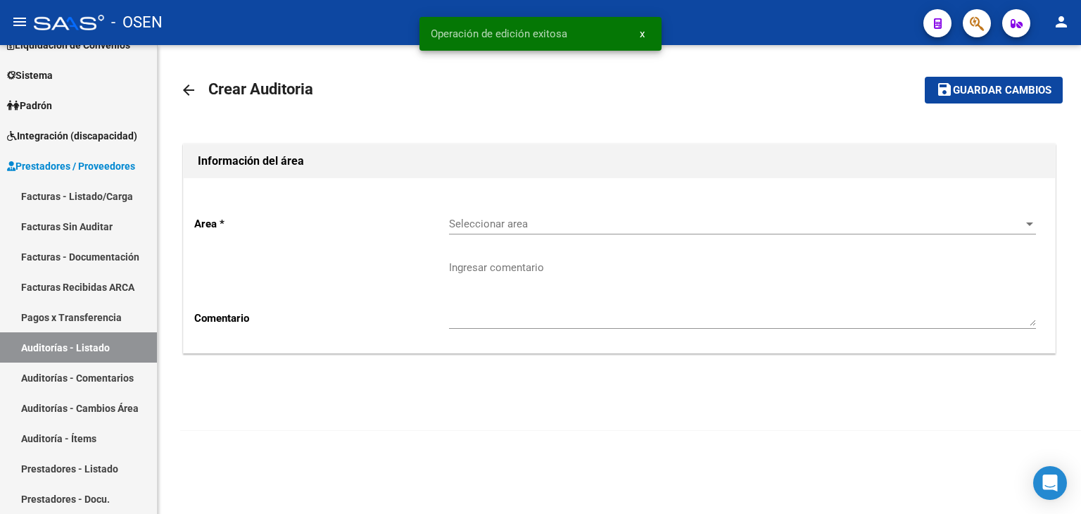
click at [513, 233] on div "Seleccionar area Seleccionar area" at bounding box center [742, 219] width 587 height 30
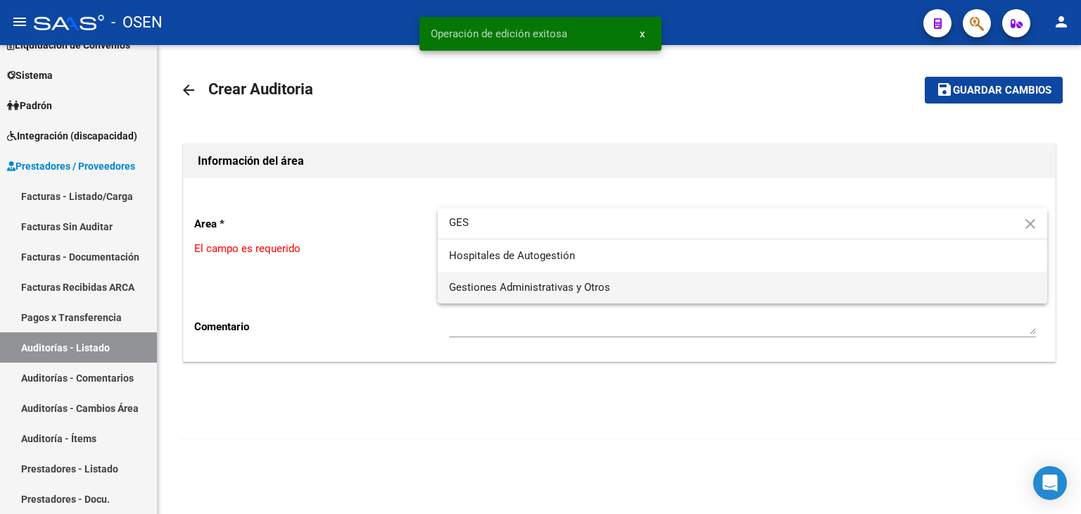
type input "GES"
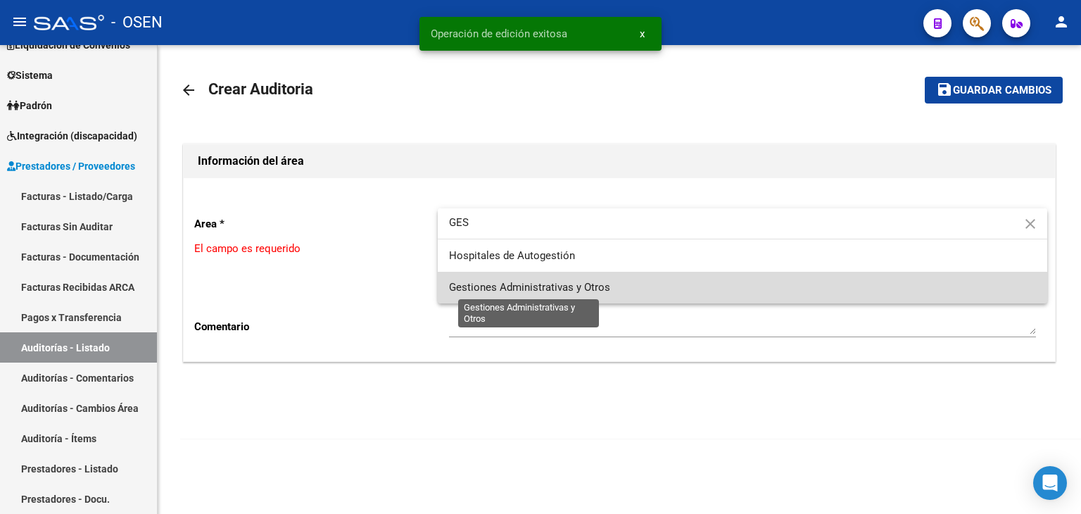
click at [512, 281] on span "Gestiones Administrativas y Otros" at bounding box center [529, 287] width 161 height 13
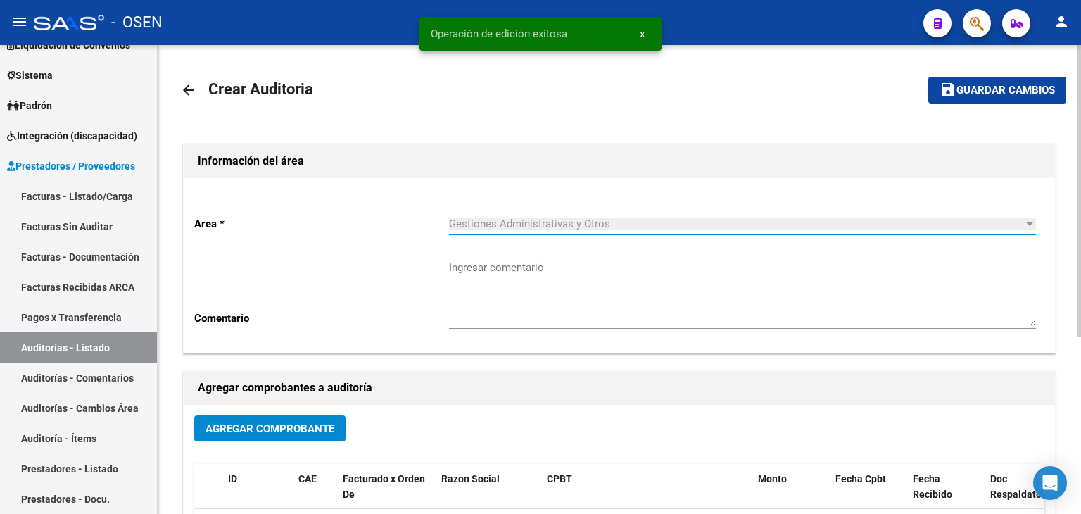
scroll to position [234, 0]
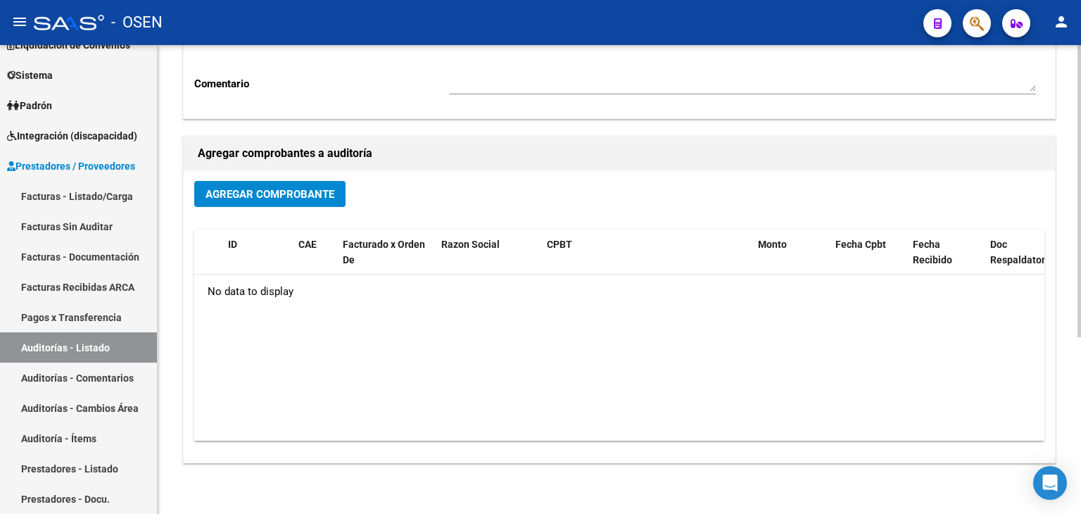
click at [284, 177] on div "Agregar Comprobante ID CAE Facturado x Orden De Razon Social CPBT Monto Fecha C…" at bounding box center [619, 316] width 871 height 292
click at [296, 197] on span "Agregar Comprobante" at bounding box center [269, 194] width 129 height 13
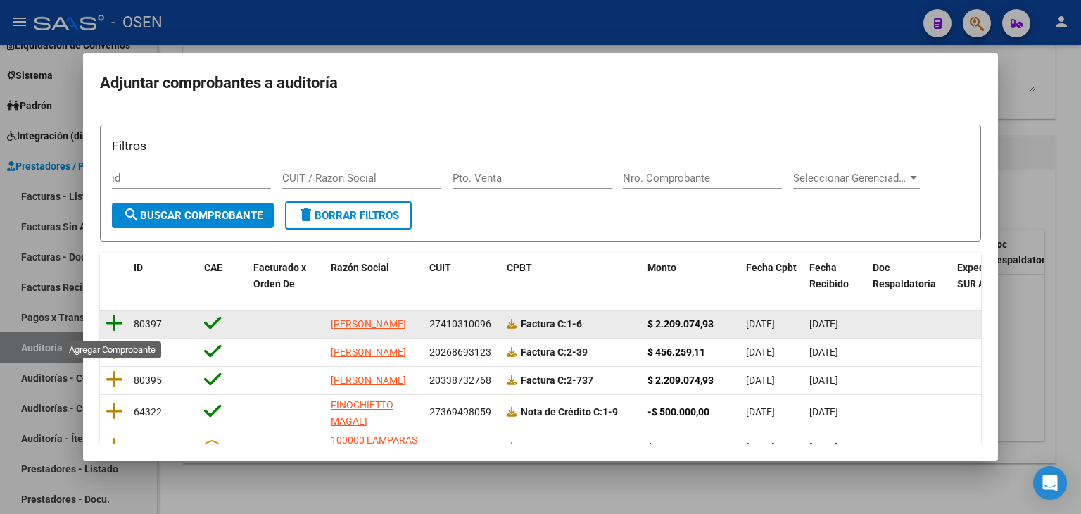
click at [111, 327] on icon at bounding box center [115, 323] width 18 height 20
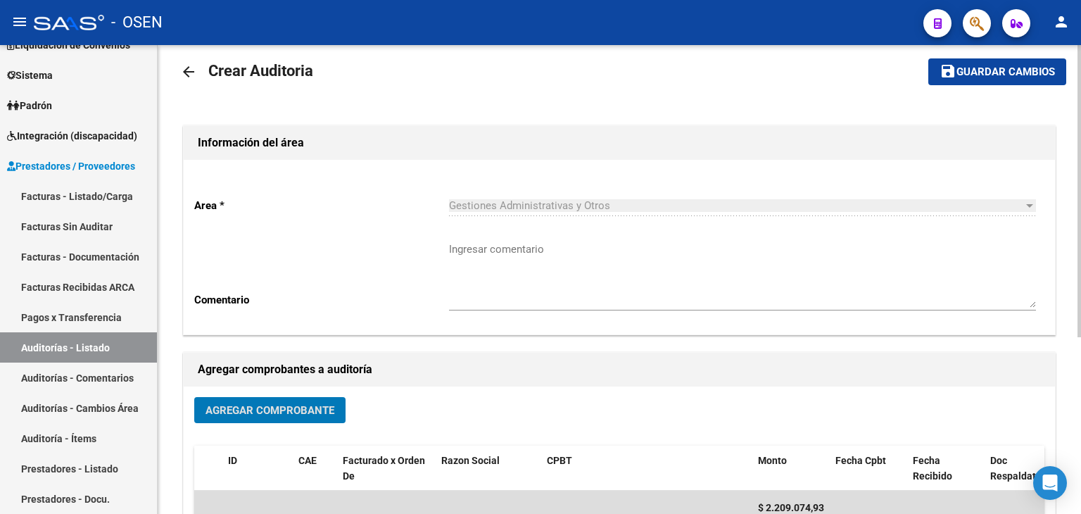
scroll to position [0, 0]
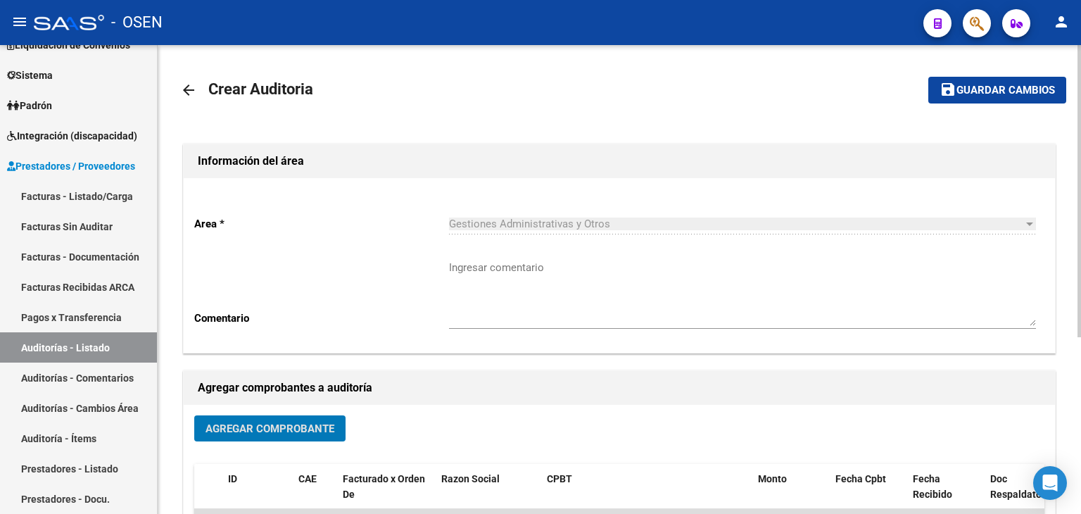
click at [968, 104] on mat-toolbar-row "save Guardar cambios" at bounding box center [972, 90] width 185 height 45
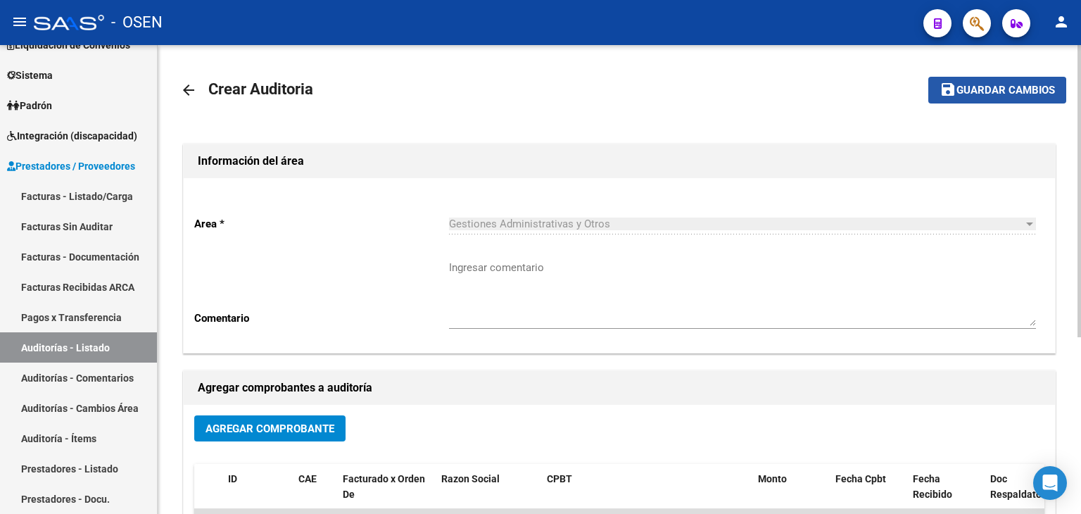
click at [976, 97] on button "save Guardar cambios" at bounding box center [997, 90] width 138 height 26
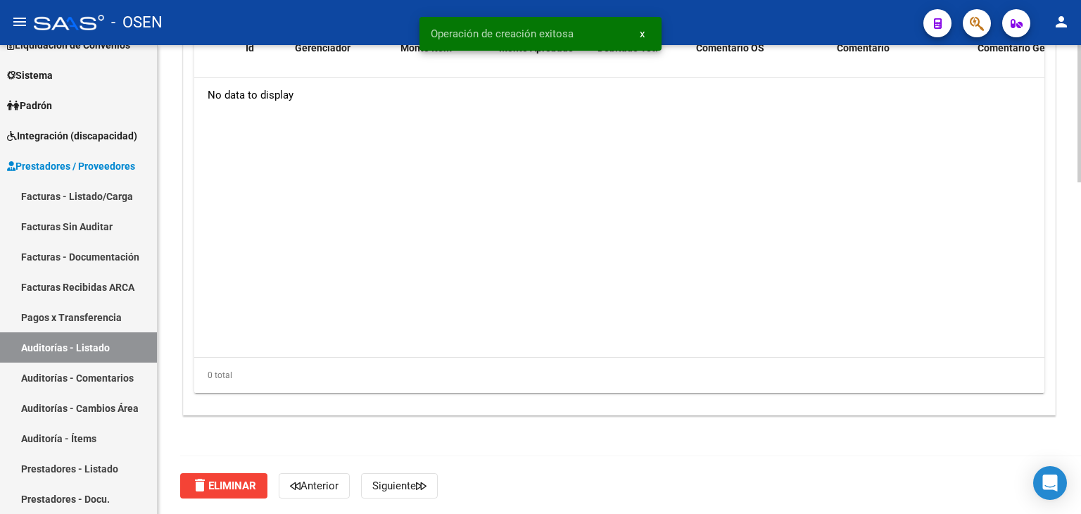
scroll to position [896, 0]
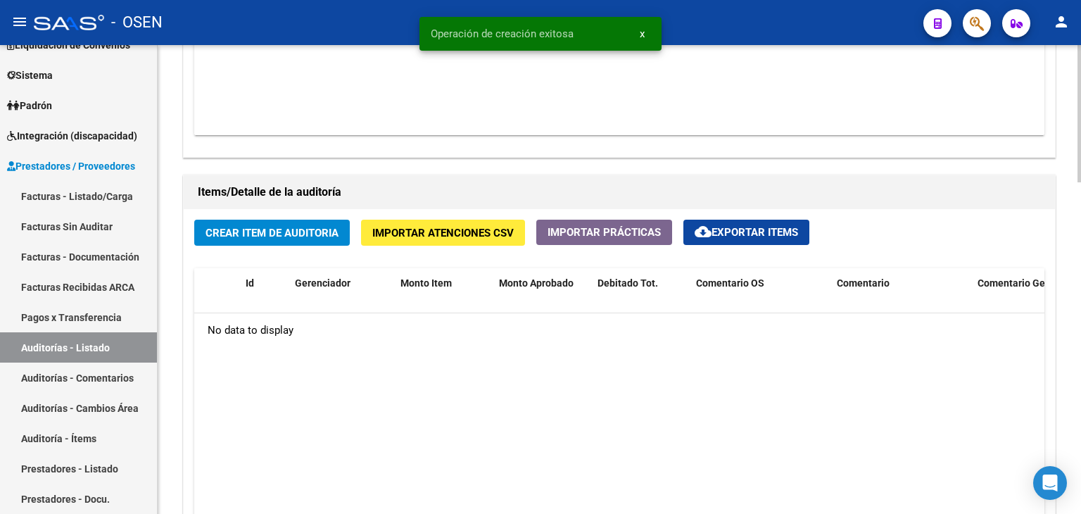
click at [307, 239] on button "Crear Item de Auditoria" at bounding box center [272, 233] width 156 height 26
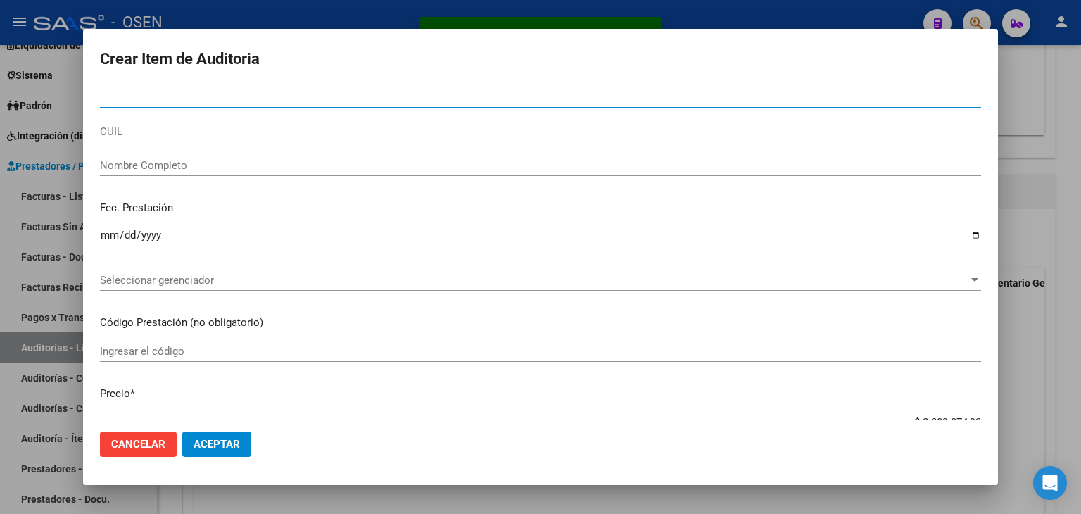
click at [253, 457] on mat-dialog-actions "Cancelar Aceptar" at bounding box center [540, 444] width 881 height 48
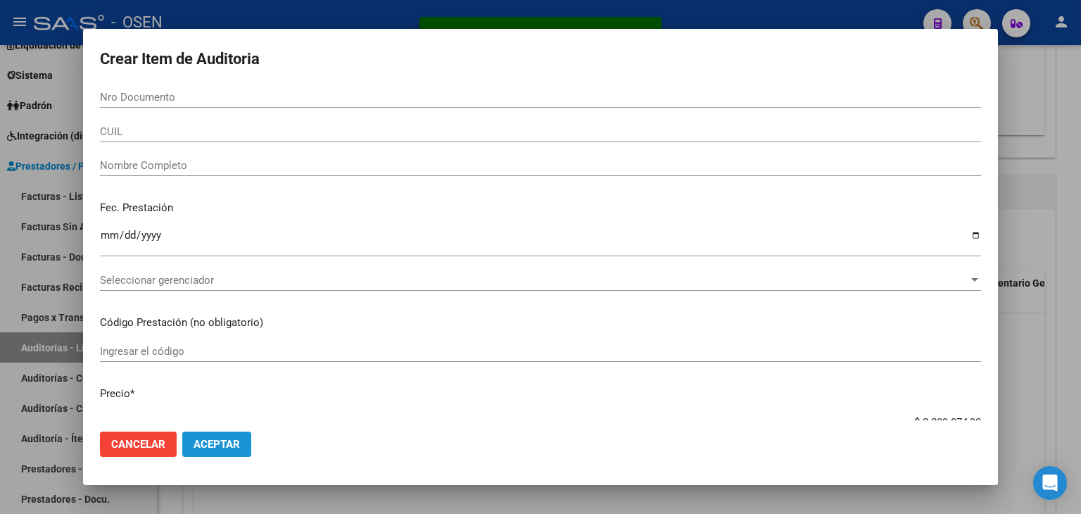
click at [234, 450] on span "Aceptar" at bounding box center [217, 444] width 46 height 13
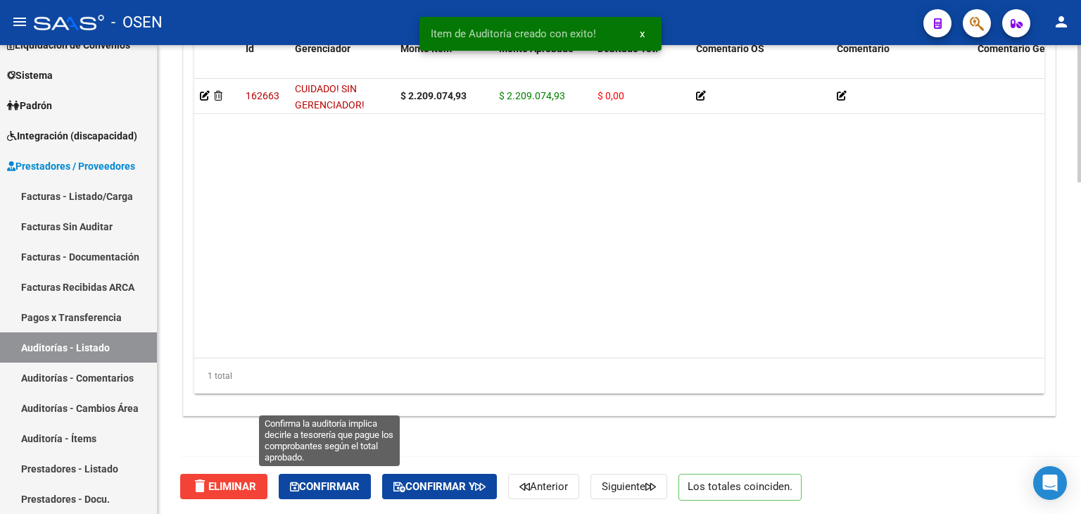
click at [350, 482] on span "Confirmar" at bounding box center [325, 486] width 70 height 13
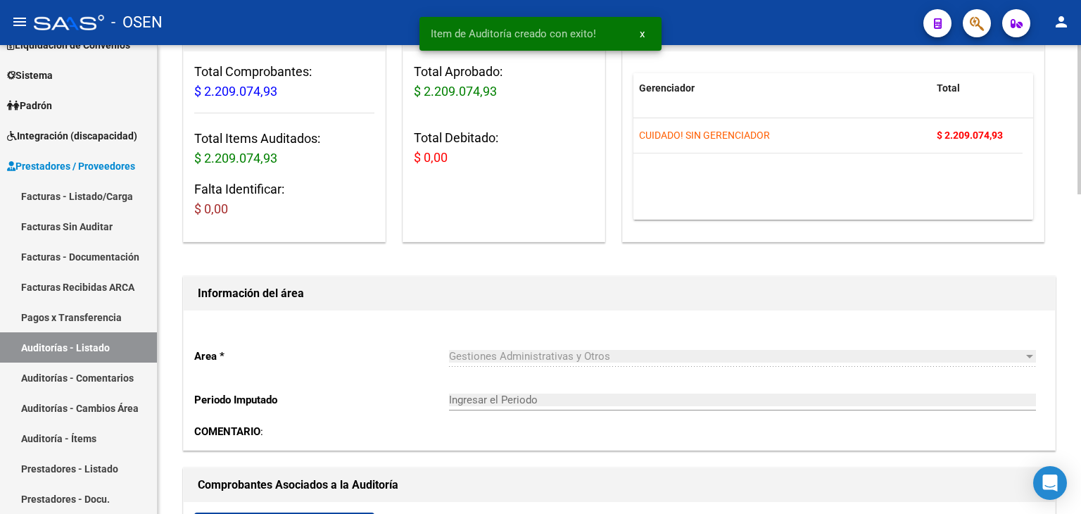
scroll to position [68, 0]
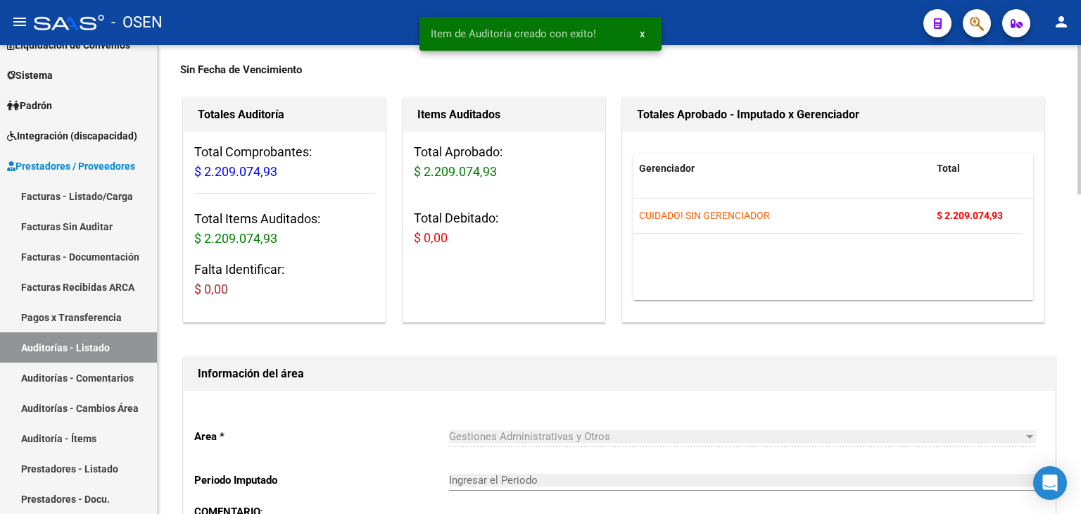
type input "202509"
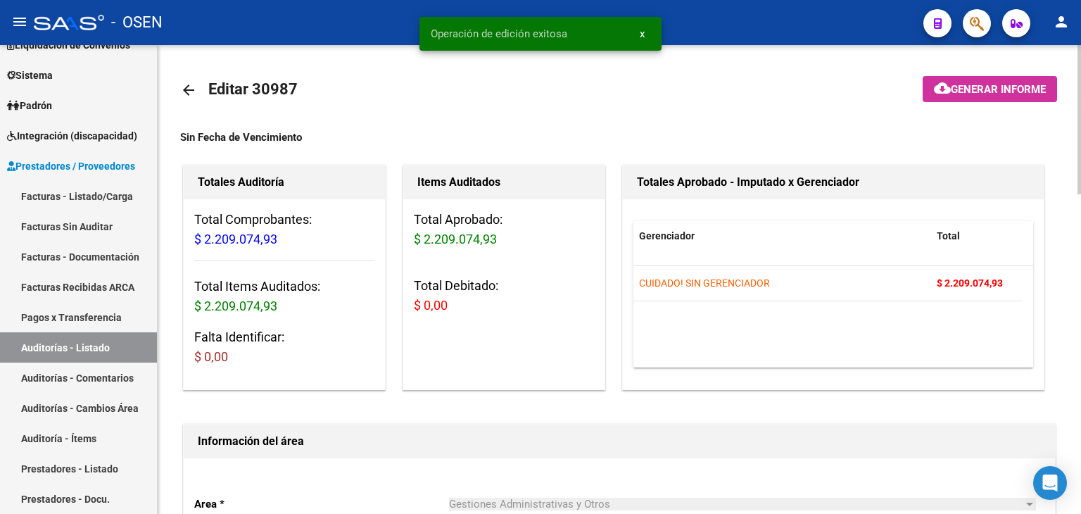
click at [189, 91] on mat-icon "arrow_back" at bounding box center [188, 90] width 17 height 17
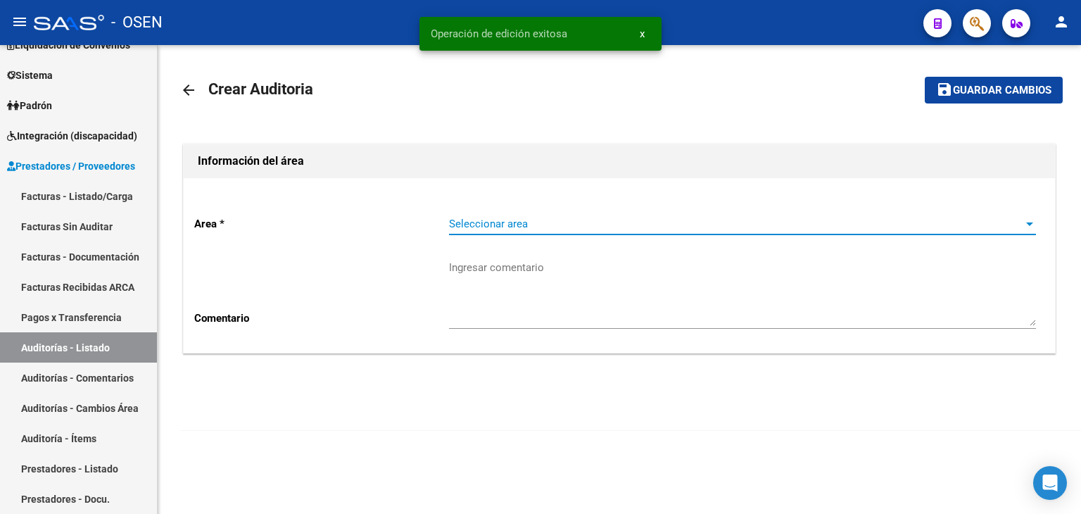
click at [500, 218] on span "Seleccionar area" at bounding box center [736, 223] width 574 height 13
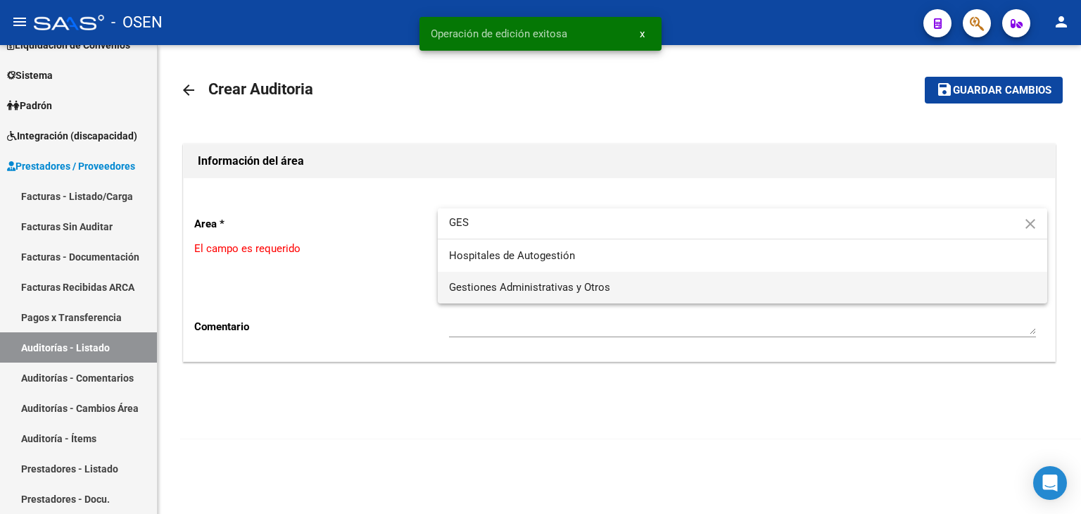
type input "GES"
click at [512, 282] on span "Gestiones Administrativas y Otros" at bounding box center [529, 287] width 161 height 13
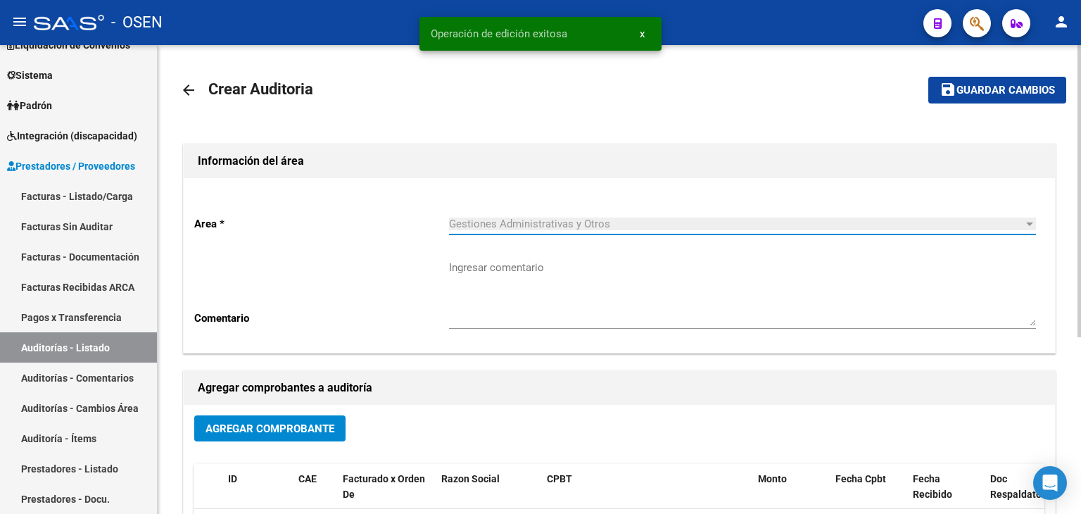
scroll to position [234, 0]
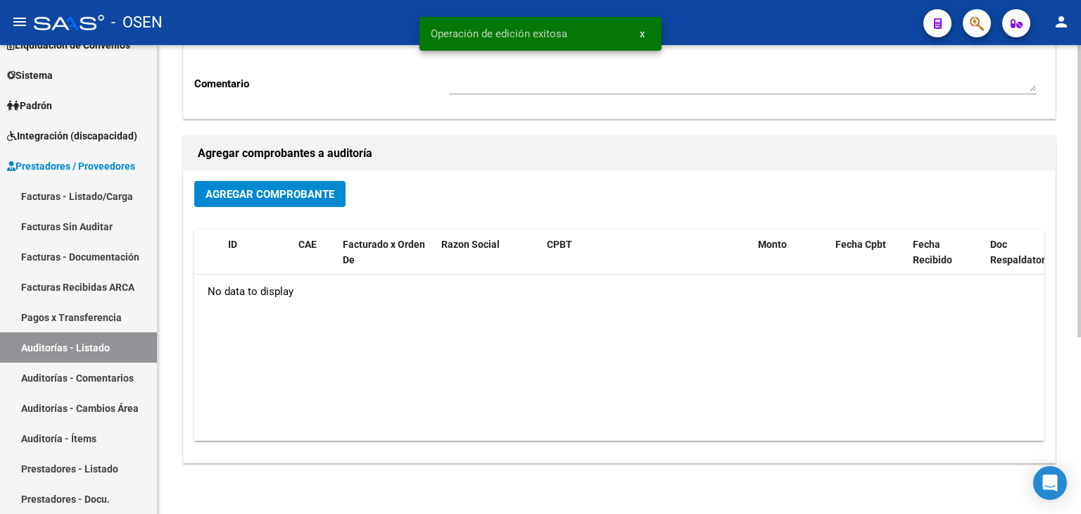
click at [277, 184] on button "Agregar Comprobante" at bounding box center [269, 194] width 151 height 26
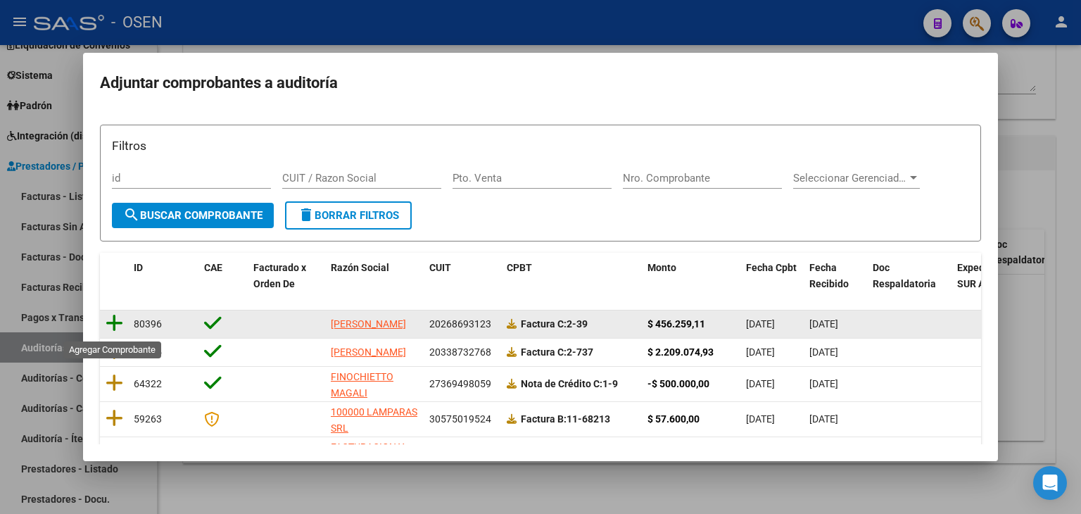
click at [108, 323] on icon at bounding box center [115, 323] width 18 height 20
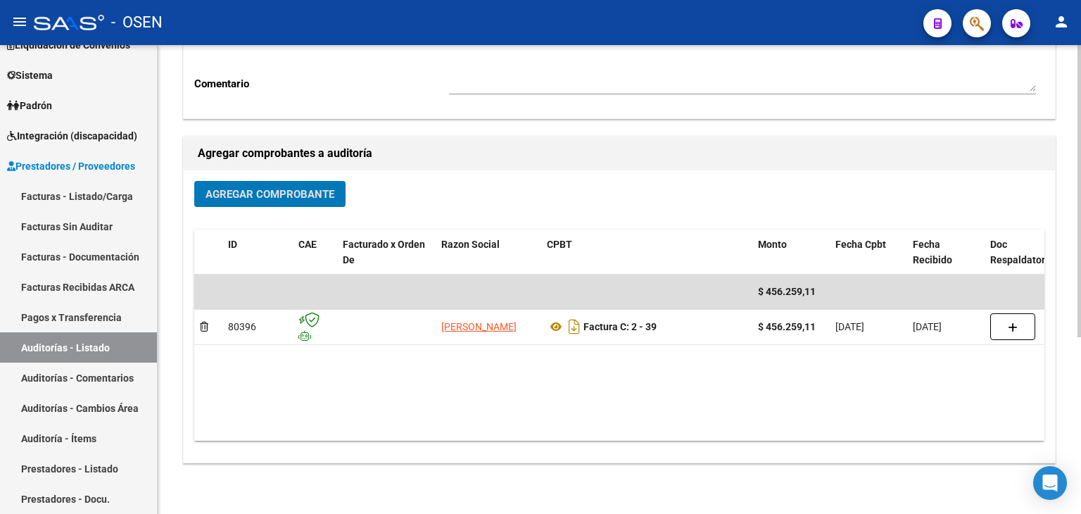
scroll to position [0, 0]
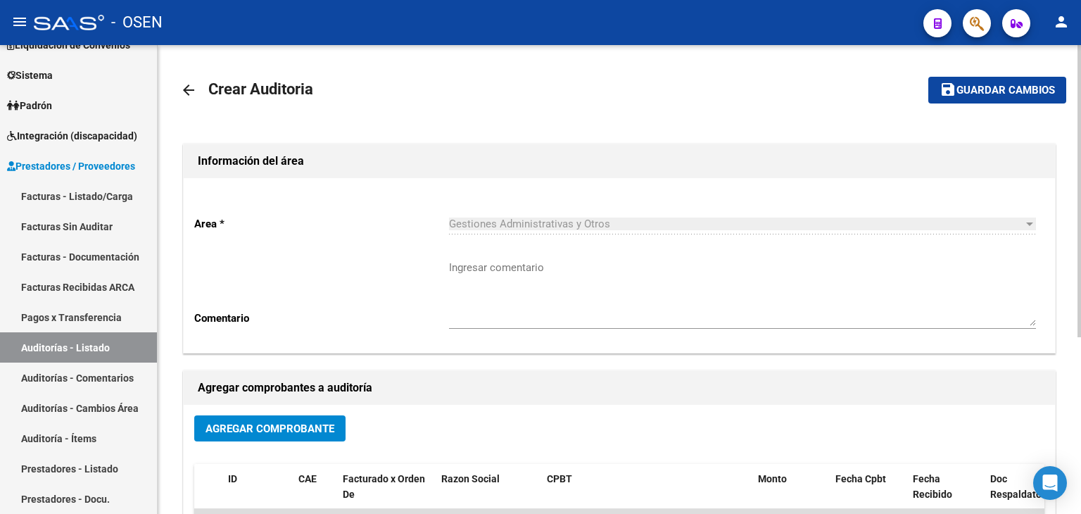
click at [994, 70] on mat-toolbar-row "save Guardar cambios" at bounding box center [972, 90] width 185 height 45
click at [994, 94] on span "Guardar cambios" at bounding box center [1005, 90] width 99 height 13
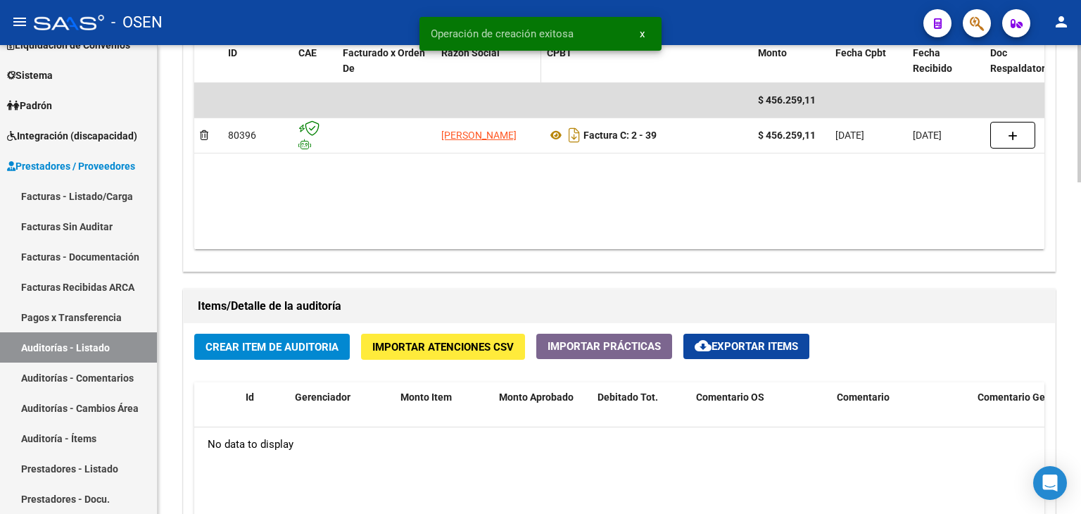
scroll to position [662, 0]
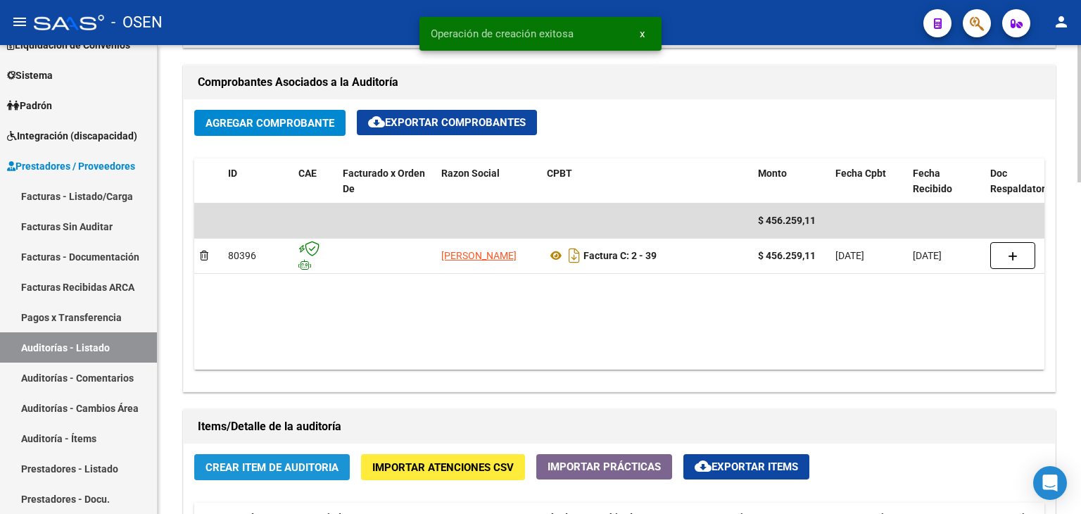
click at [319, 471] on span "Crear Item de Auditoria" at bounding box center [271, 467] width 133 height 13
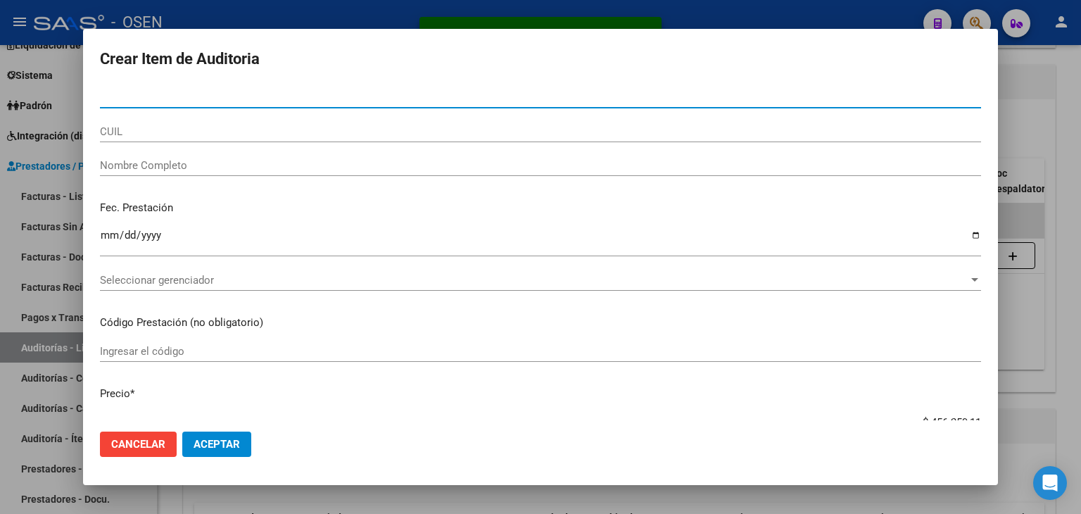
click at [237, 450] on button "Aceptar" at bounding box center [216, 443] width 69 height 25
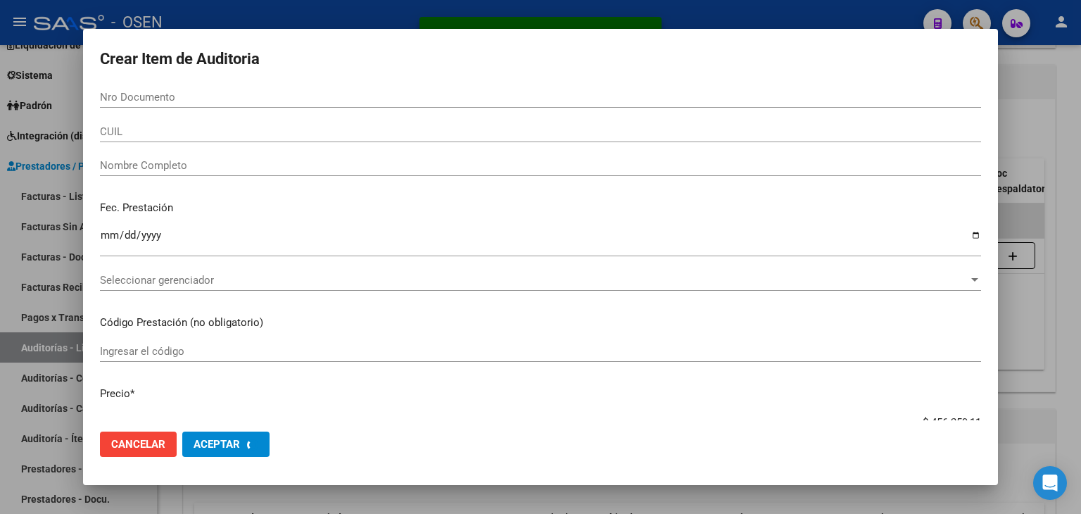
scroll to position [0, 0]
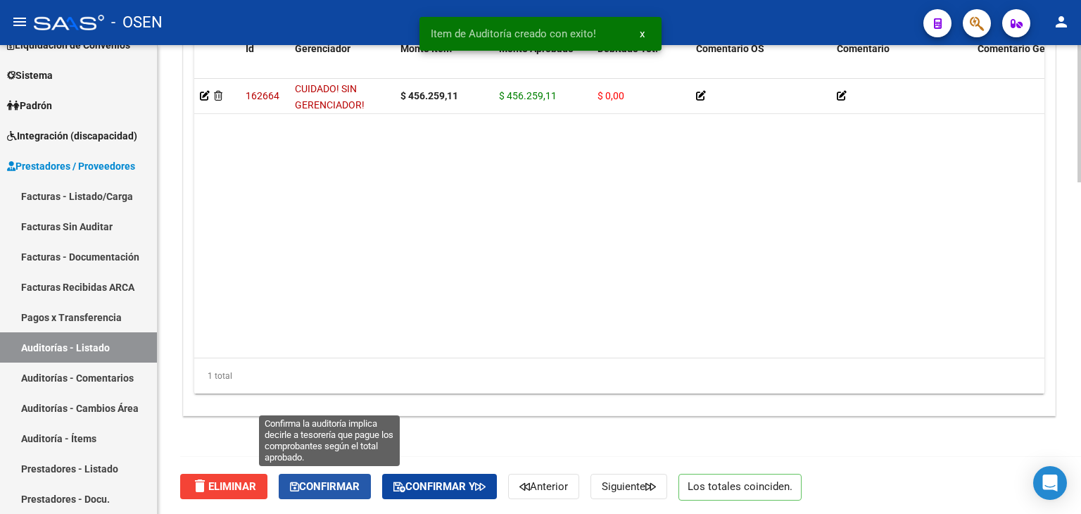
click at [371, 485] on button "Confirmar" at bounding box center [325, 486] width 92 height 25
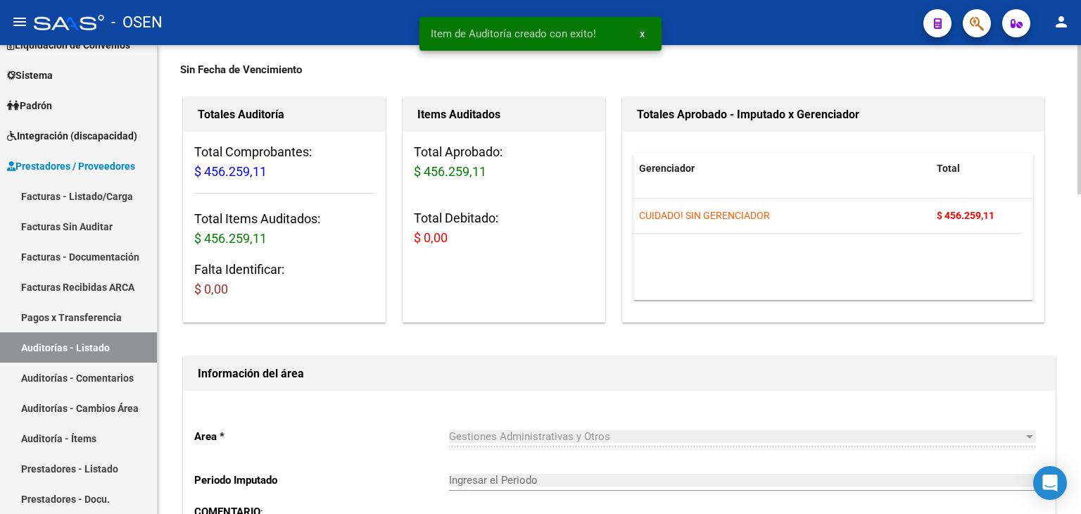
type input "202509"
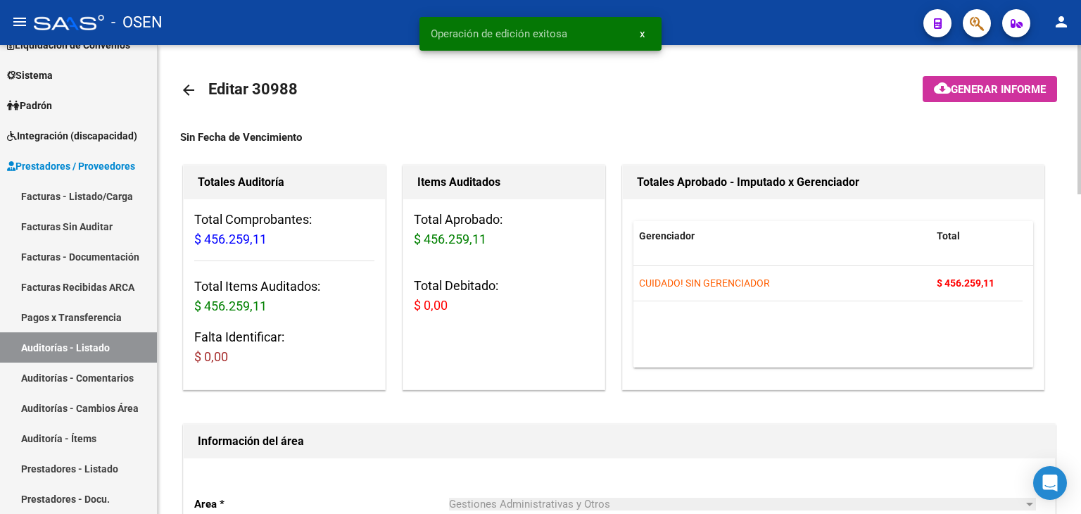
click at [184, 89] on mat-icon "arrow_back" at bounding box center [188, 90] width 17 height 17
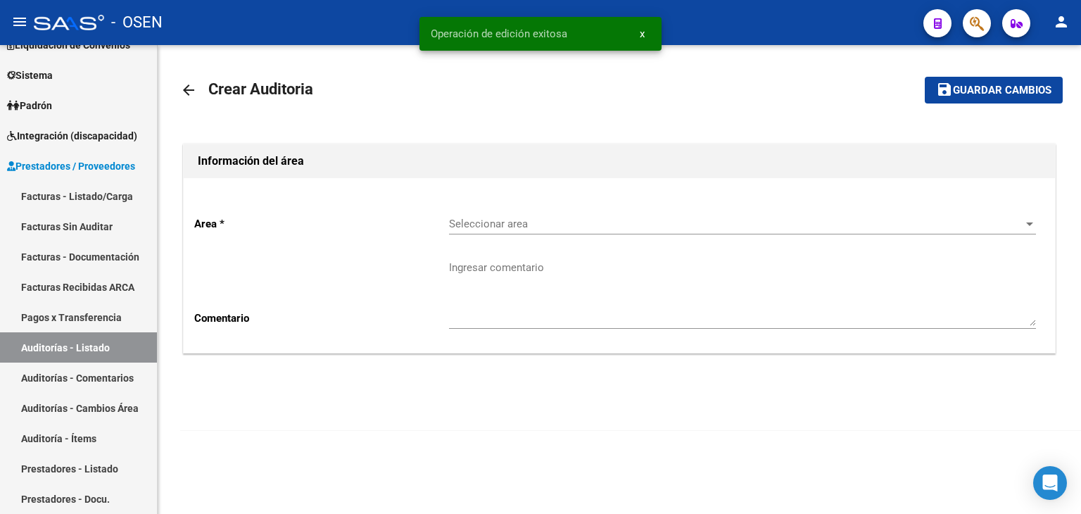
click at [497, 234] on div "Seleccionar area Seleccionar area" at bounding box center [742, 226] width 587 height 44
click at [497, 230] on div "Seleccionar area Seleccionar area" at bounding box center [742, 219] width 587 height 30
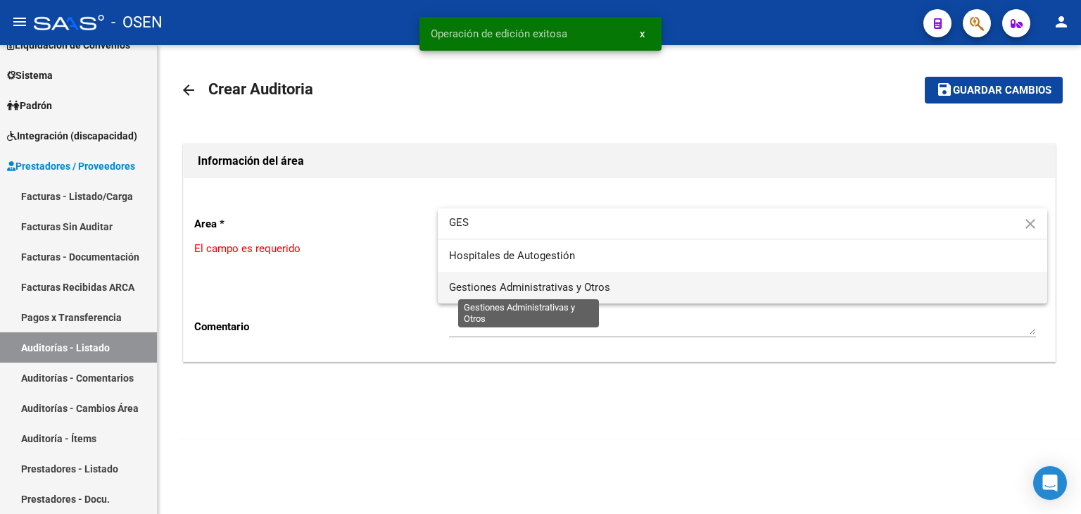
type input "GES"
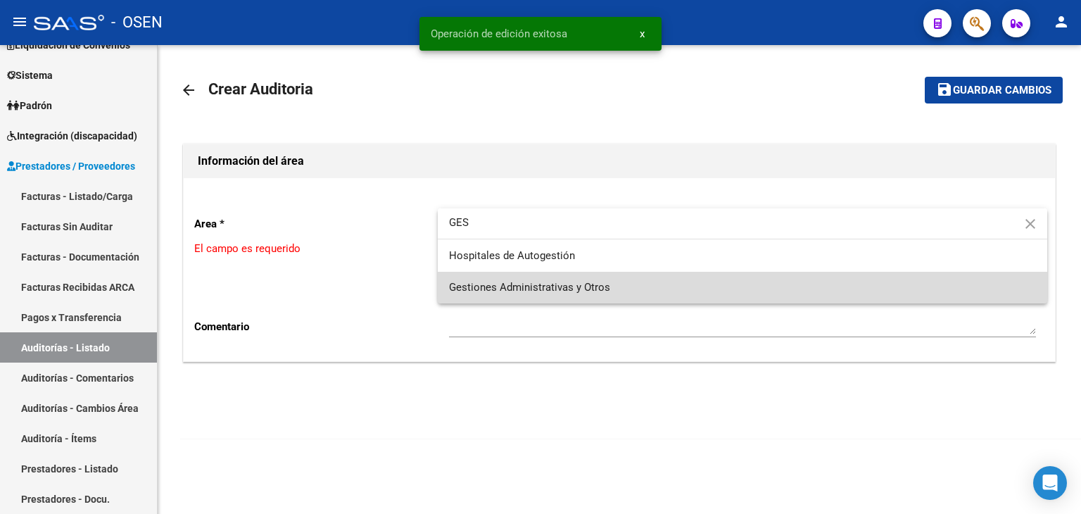
click at [505, 299] on span "Gestiones Administrativas y Otros" at bounding box center [742, 288] width 587 height 32
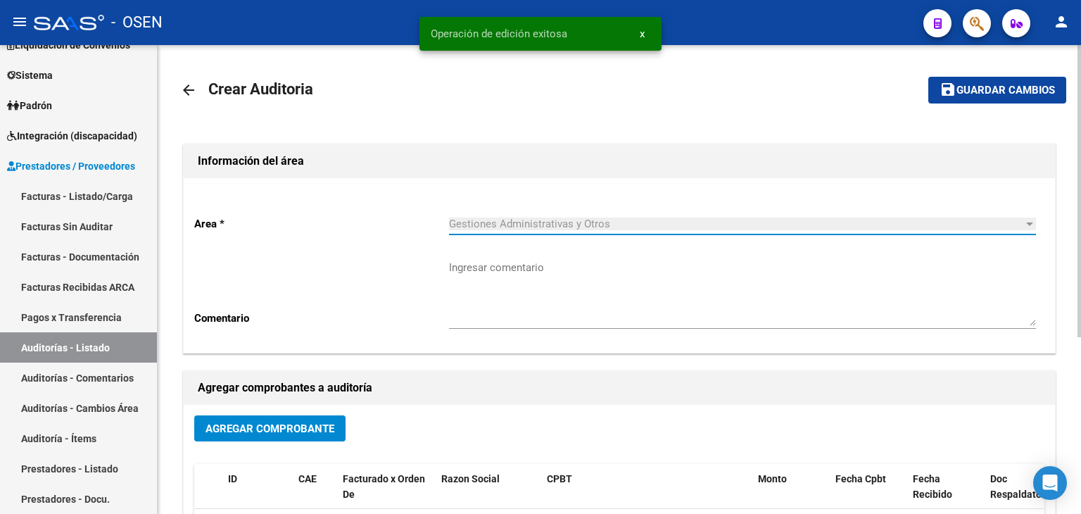
scroll to position [282, 0]
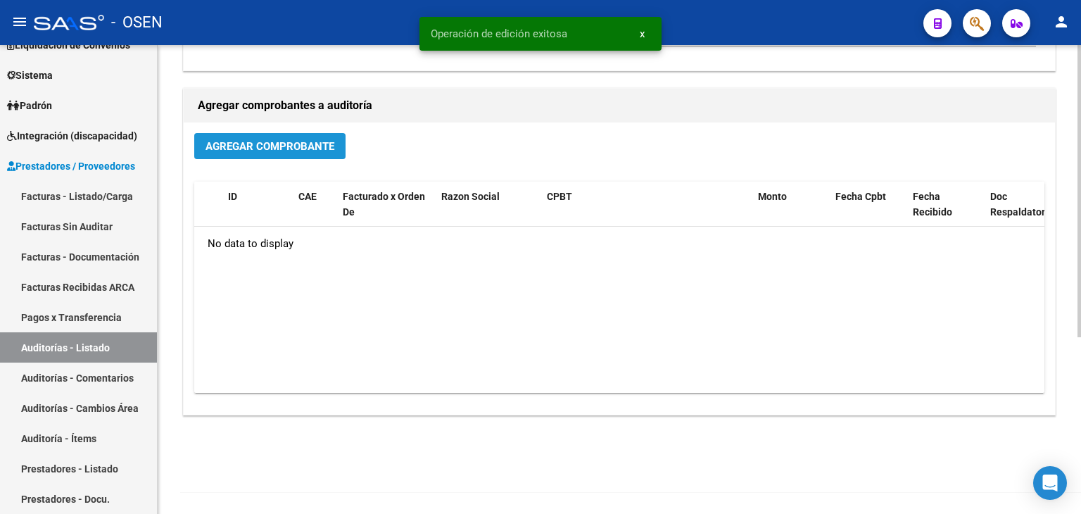
click at [293, 141] on span "Agregar Comprobante" at bounding box center [269, 146] width 129 height 13
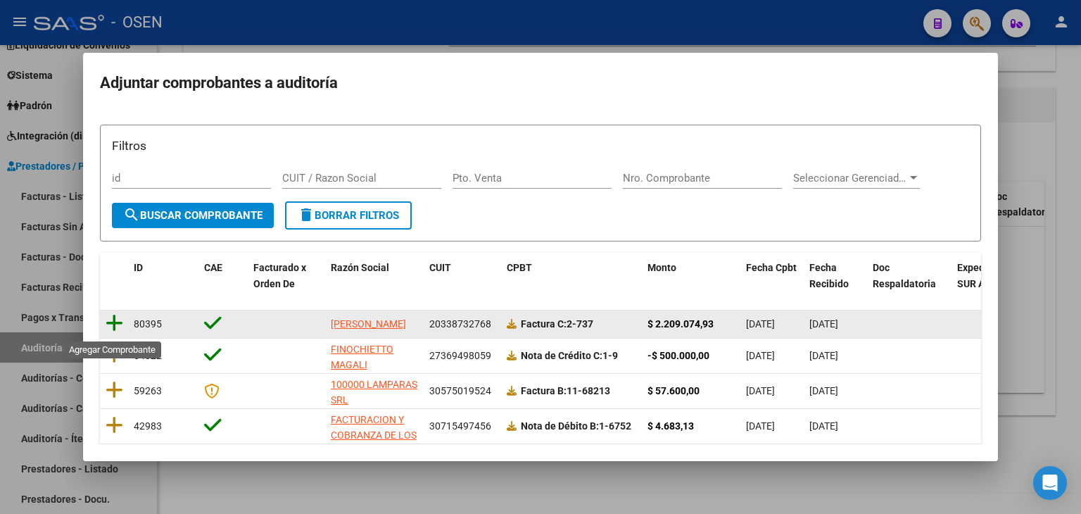
click at [115, 319] on icon at bounding box center [115, 323] width 18 height 20
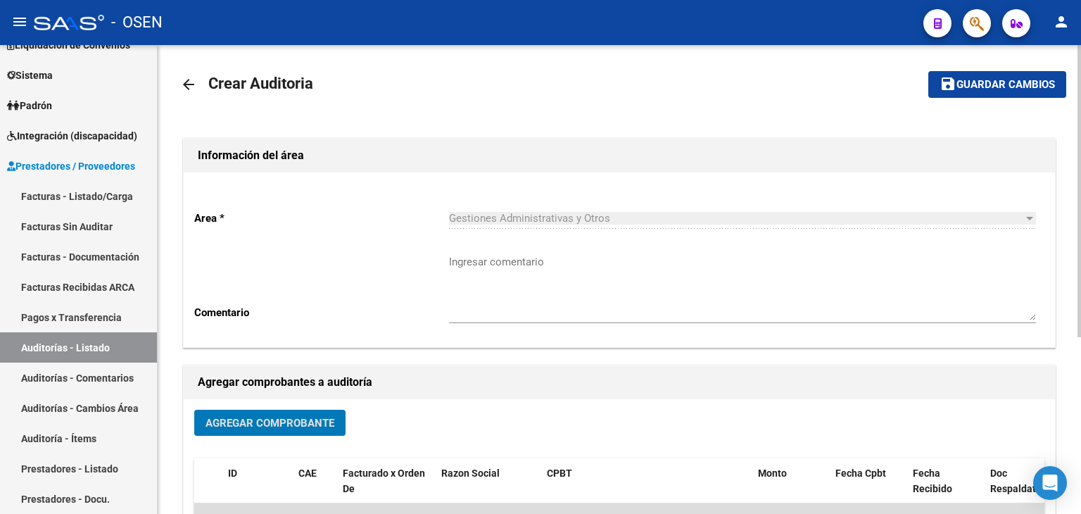
scroll to position [0, 0]
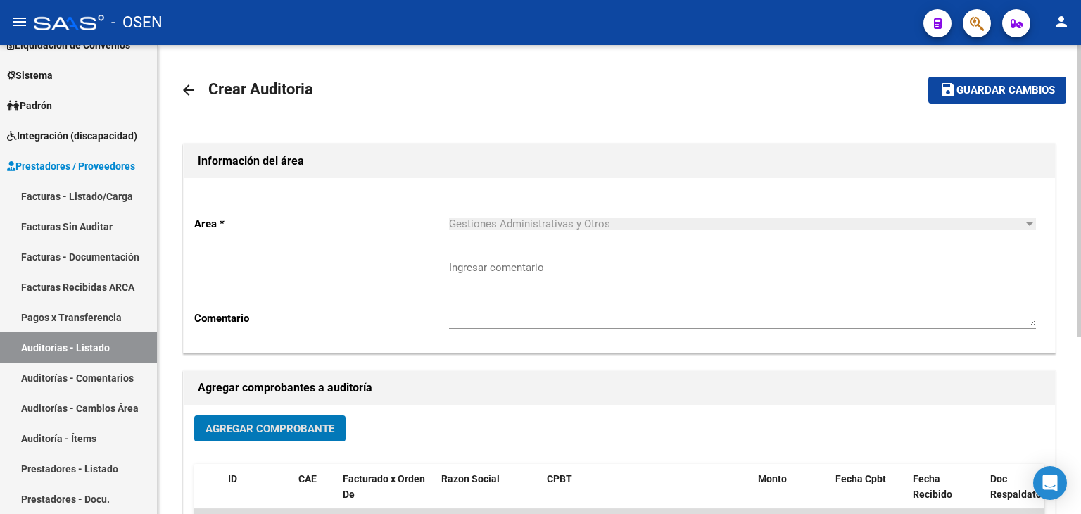
click at [980, 68] on mat-toolbar-row "save Guardar cambios" at bounding box center [972, 90] width 185 height 45
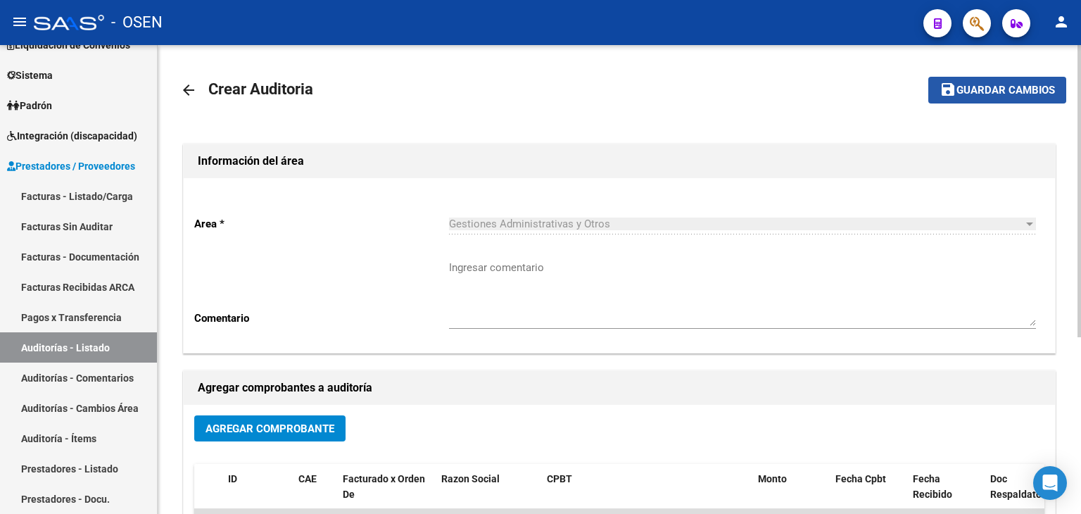
click at [985, 85] on span "Guardar cambios" at bounding box center [1005, 90] width 99 height 13
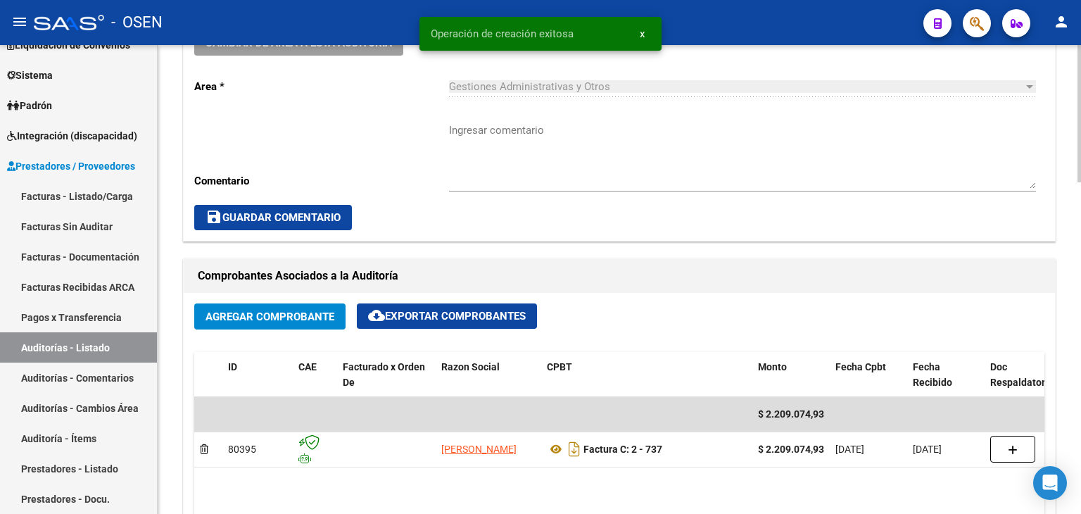
scroll to position [704, 0]
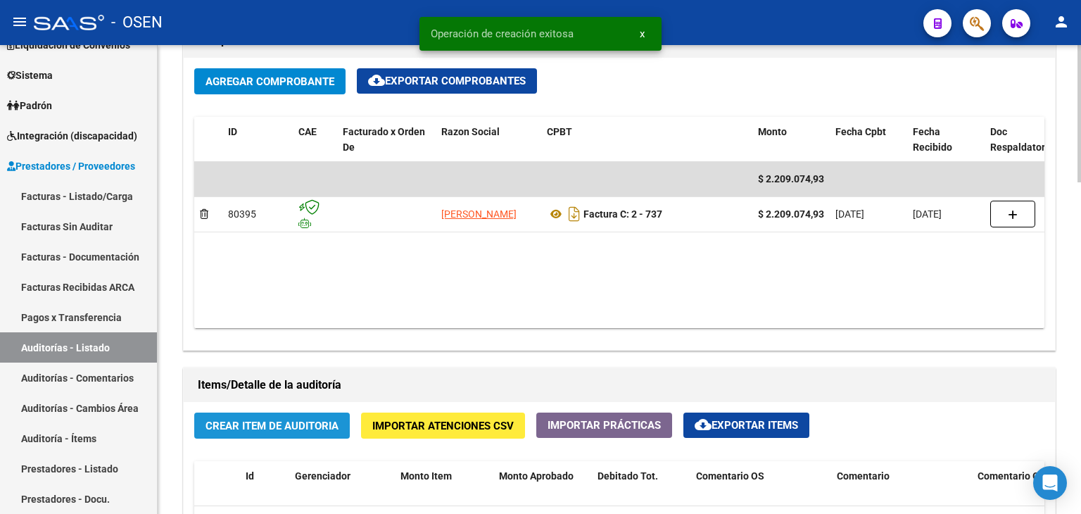
click at [293, 428] on span "Crear Item de Auditoria" at bounding box center [271, 425] width 133 height 13
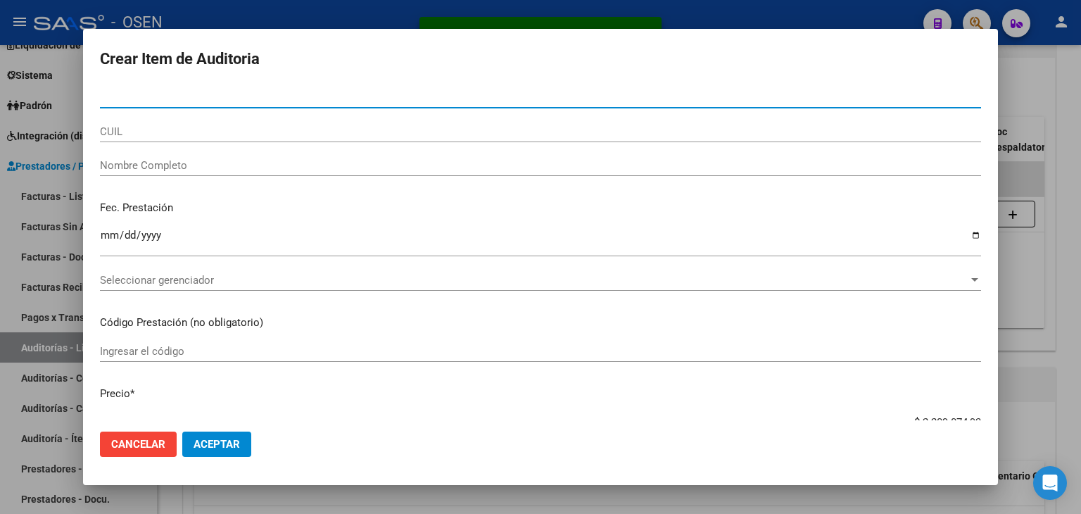
scroll to position [234, 0]
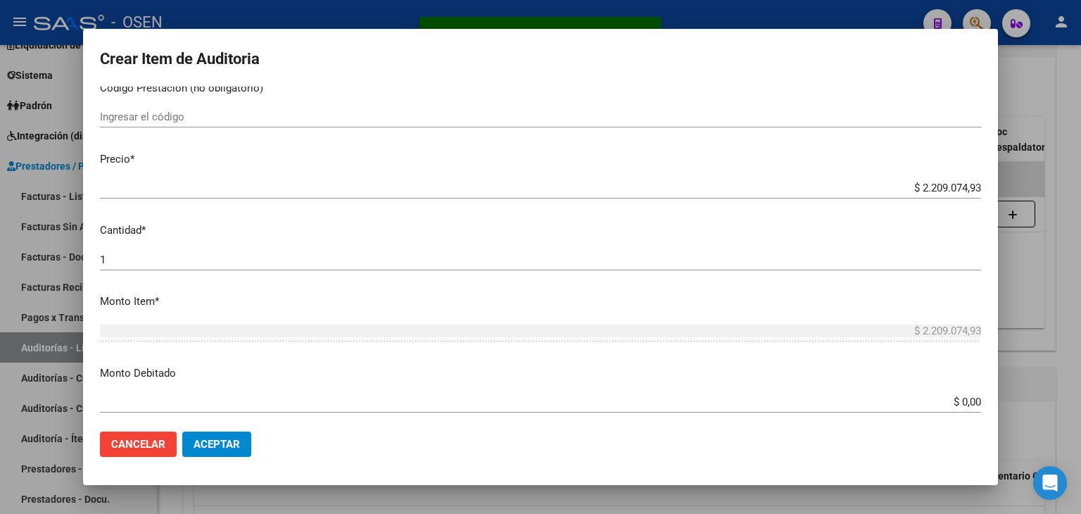
click at [232, 442] on span "Aceptar" at bounding box center [217, 444] width 46 height 13
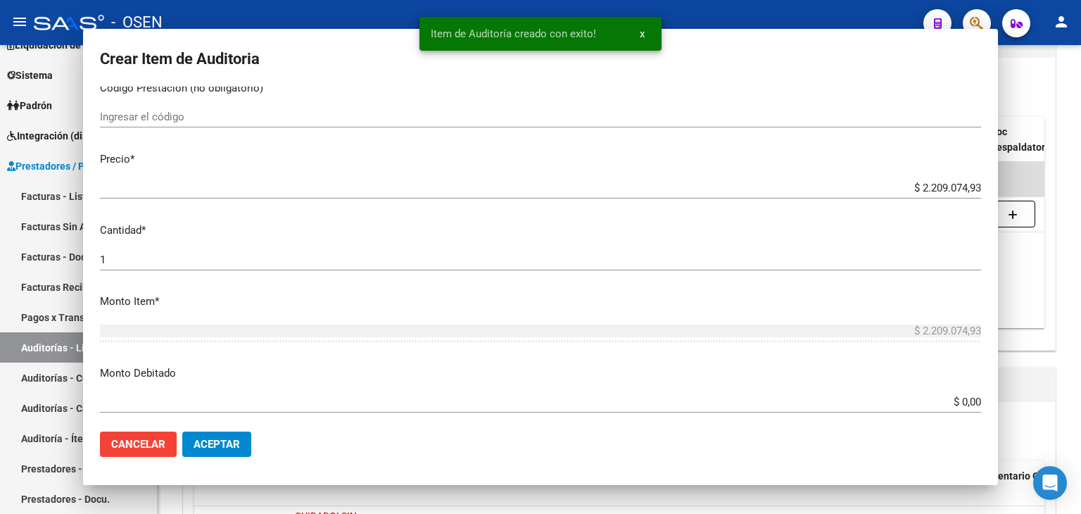
scroll to position [0, 0]
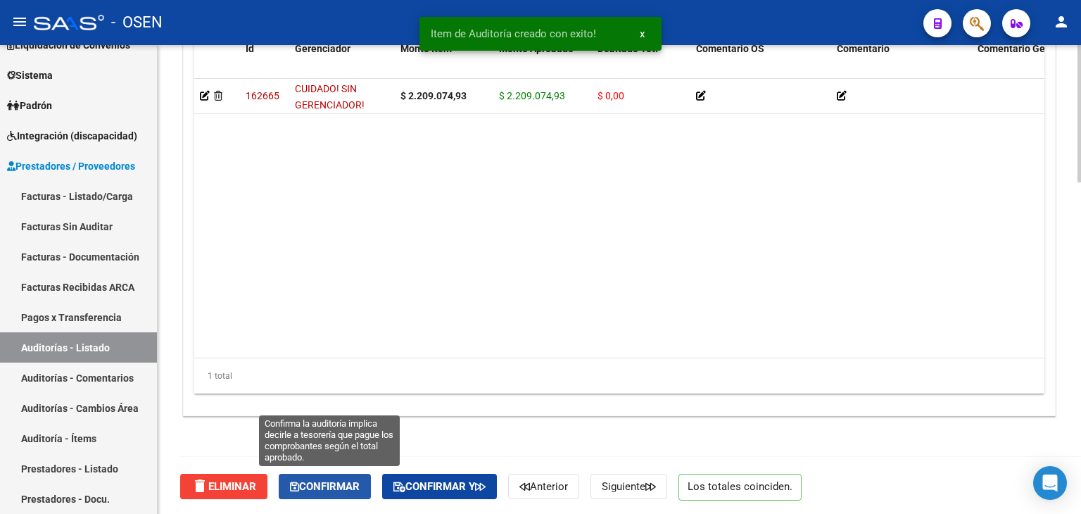
click at [343, 488] on span "Confirmar" at bounding box center [325, 486] width 70 height 13
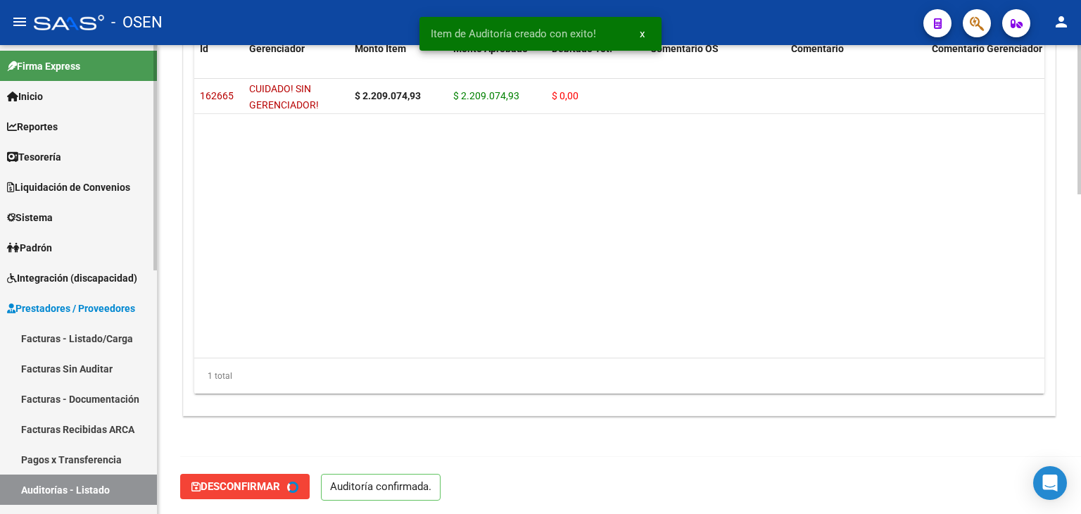
type input "202509"
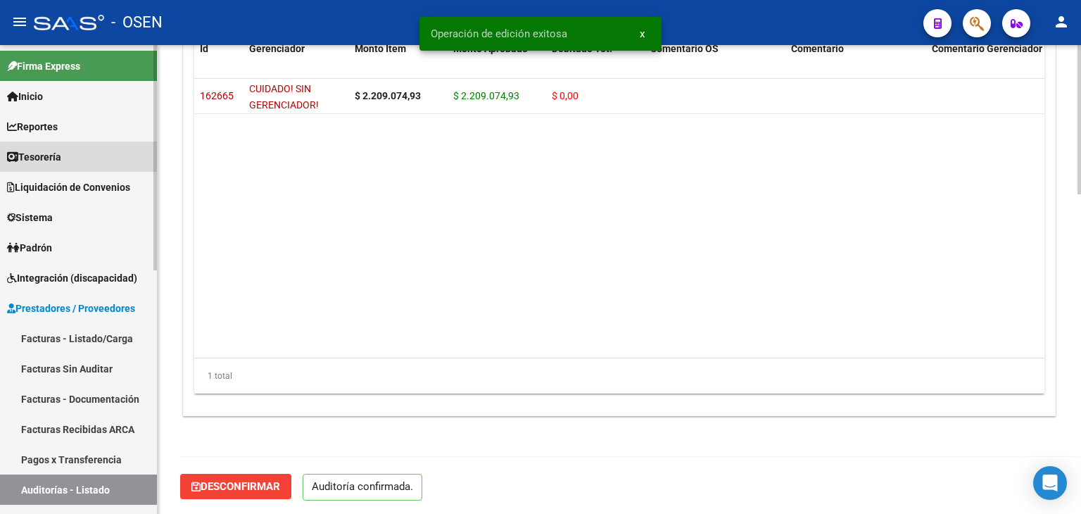
click at [98, 170] on link "Tesorería" at bounding box center [78, 156] width 157 height 30
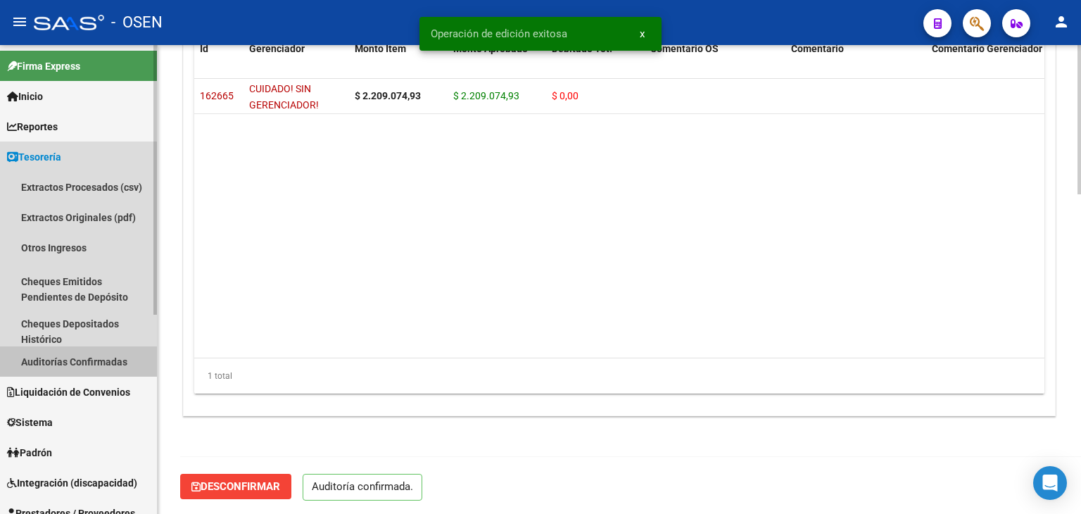
click at [68, 367] on link "Auditorías Confirmadas" at bounding box center [78, 361] width 157 height 30
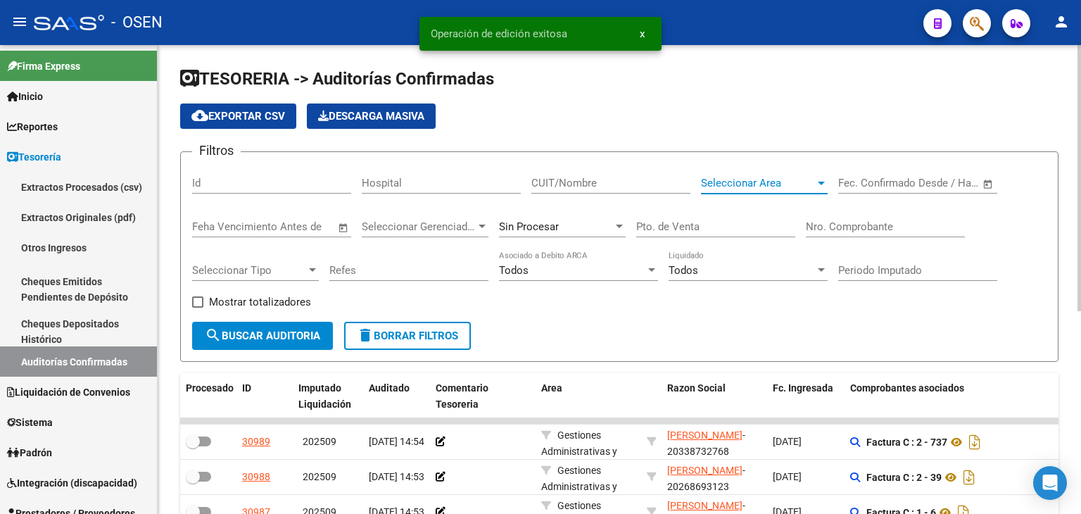
click at [708, 183] on span "Seleccionar Area" at bounding box center [758, 183] width 114 height 13
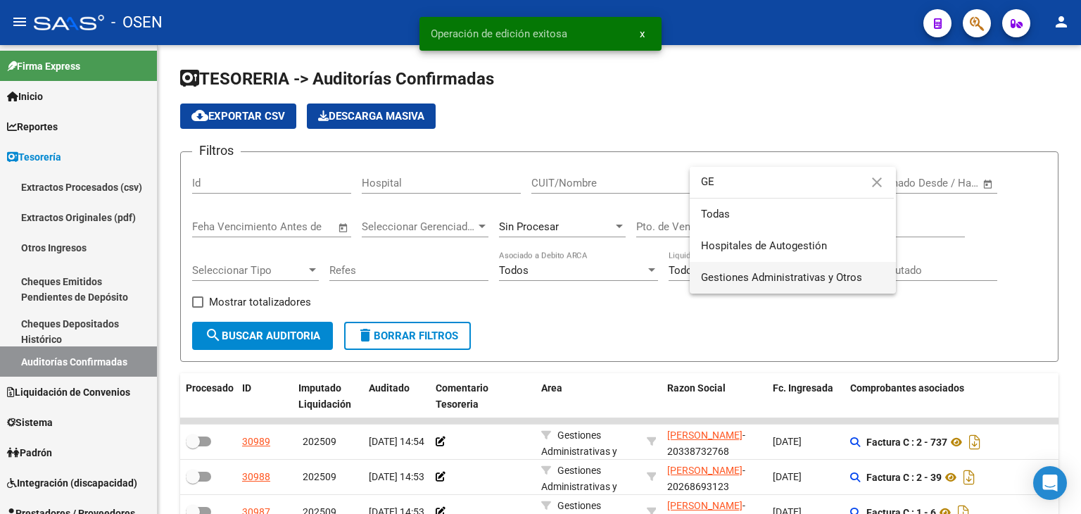
type input "GE"
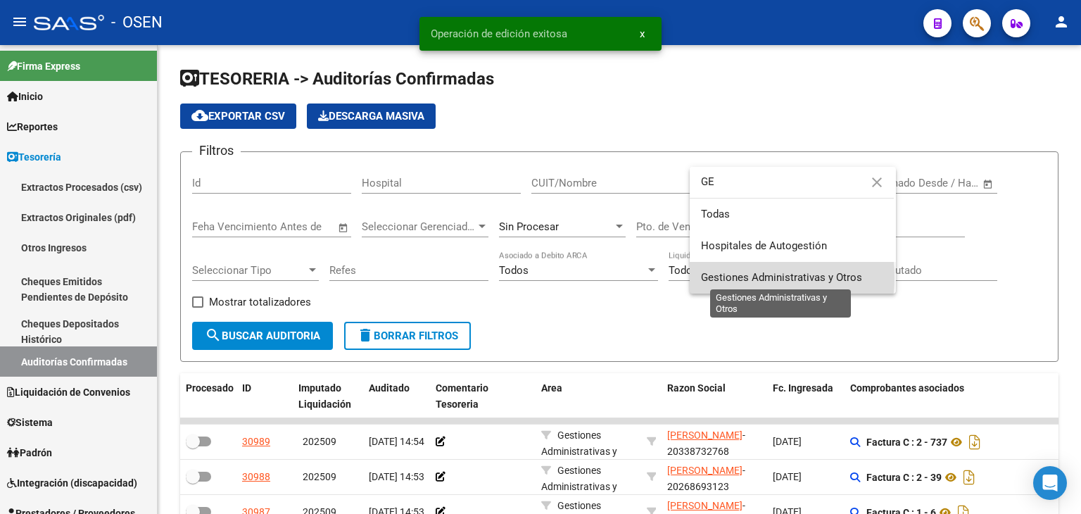
click at [729, 277] on span "Gestiones Administrativas y Otros" at bounding box center [781, 277] width 161 height 13
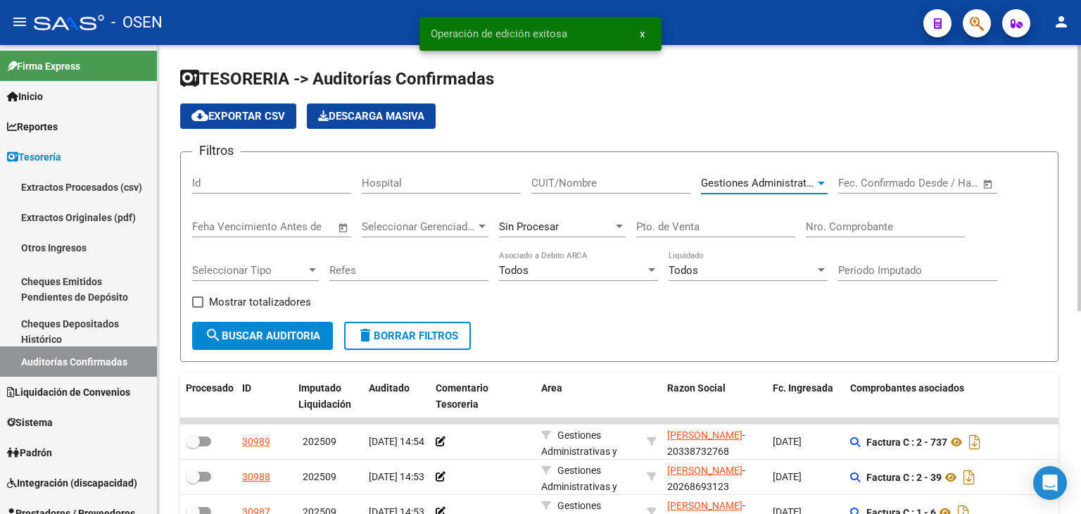
click at [265, 322] on button "search Buscar Auditoria" at bounding box center [262, 336] width 141 height 28
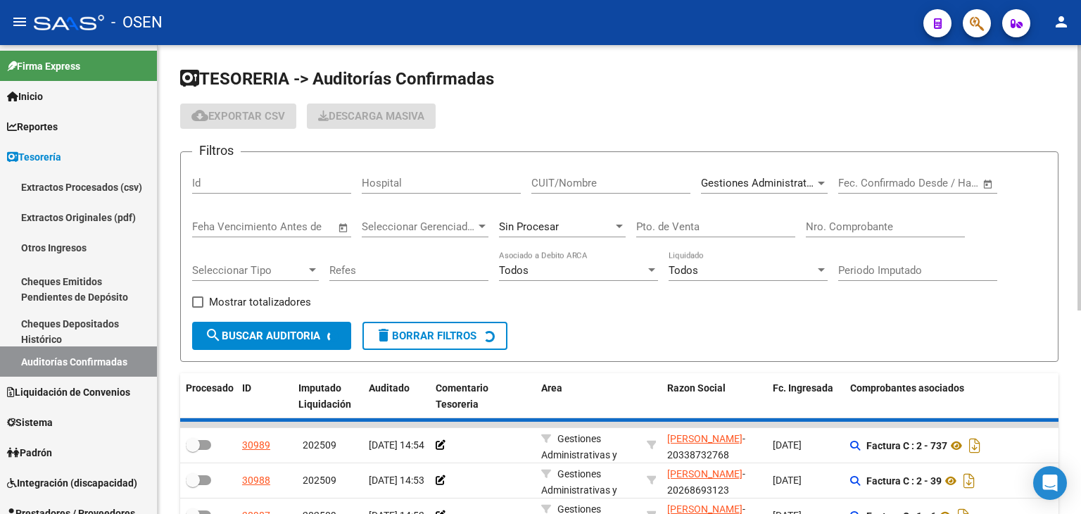
scroll to position [234, 0]
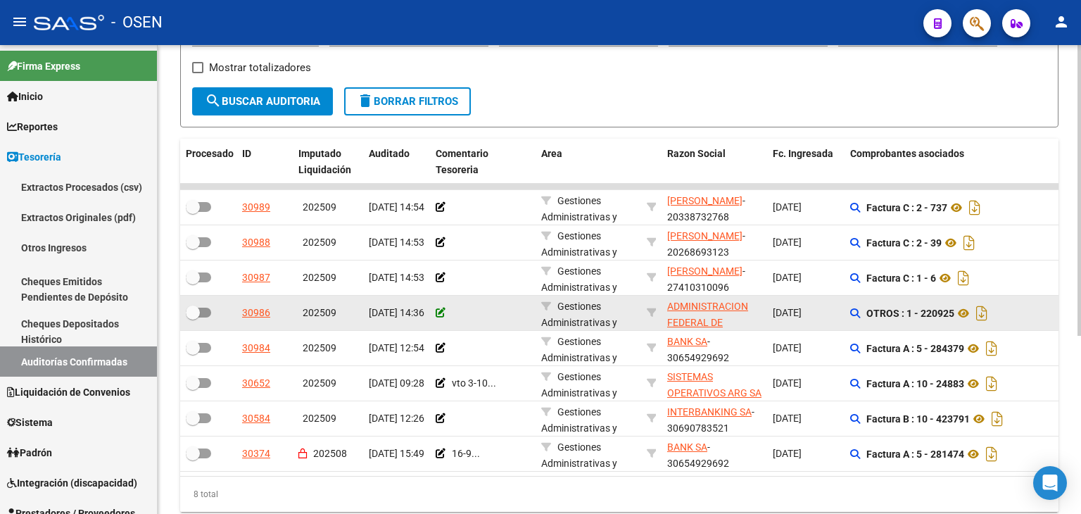
click at [439, 312] on icon at bounding box center [441, 313] width 10 height 10
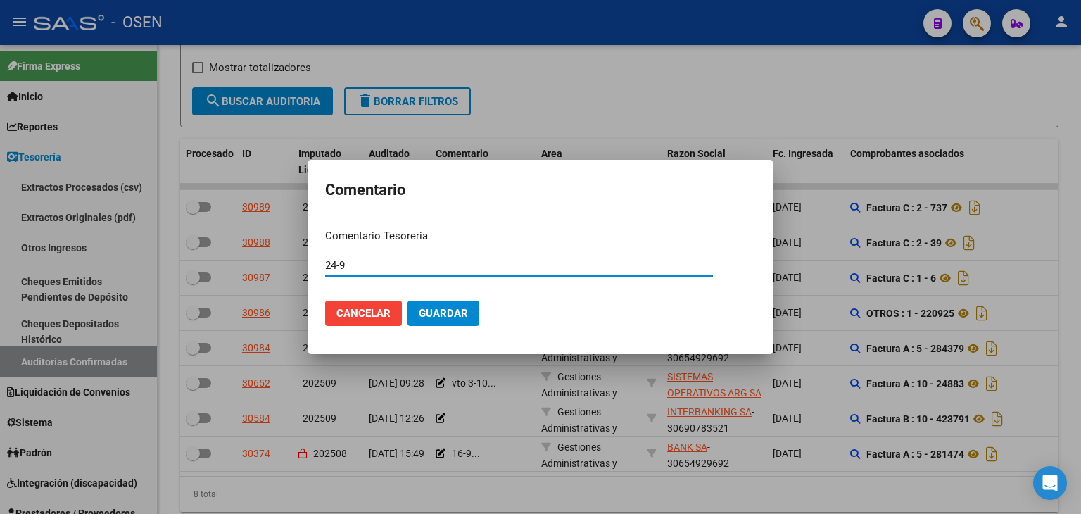
type input "24-9"
click at [431, 317] on span "Guardar" at bounding box center [443, 313] width 49 height 13
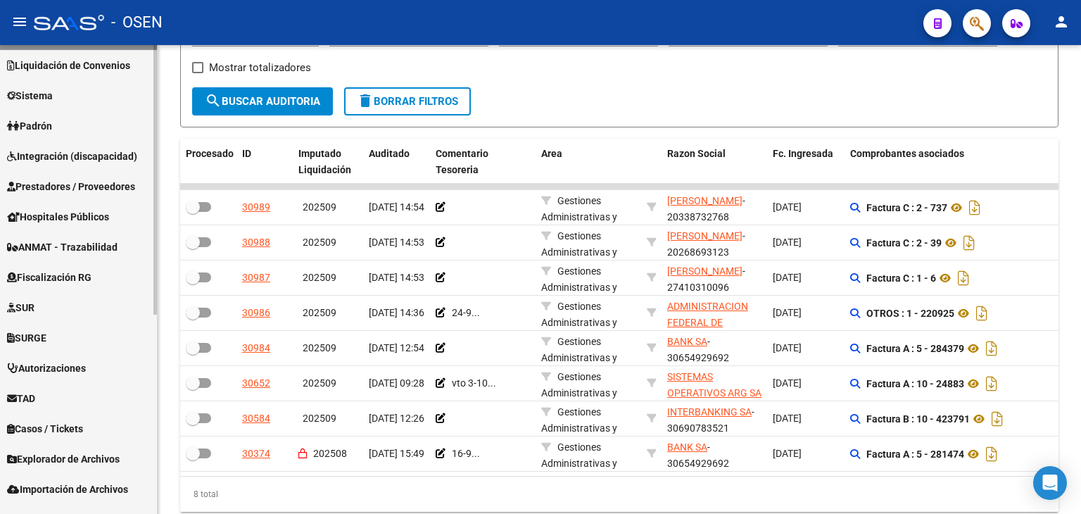
scroll to position [347, 0]
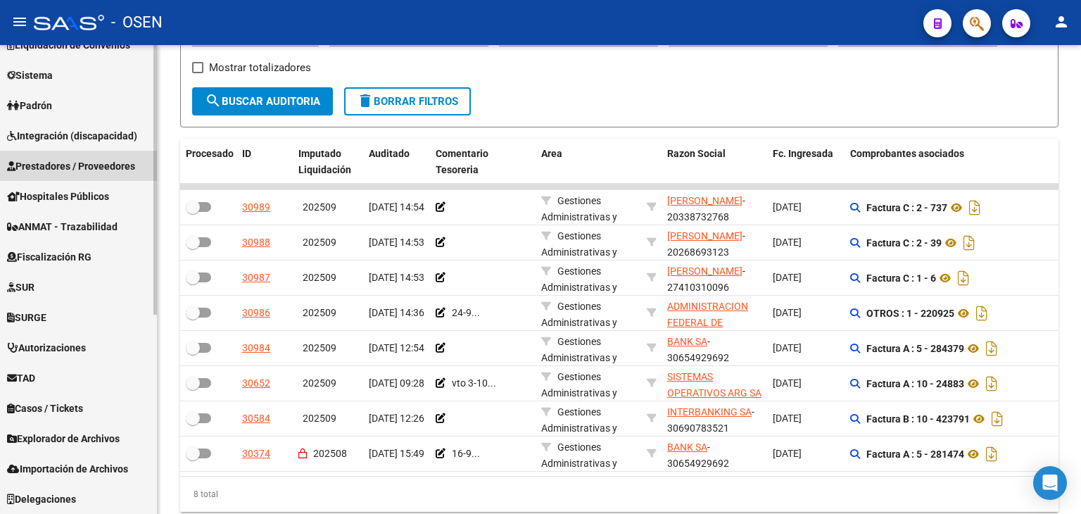
click at [103, 161] on span "Prestadores / Proveedores" at bounding box center [71, 165] width 128 height 15
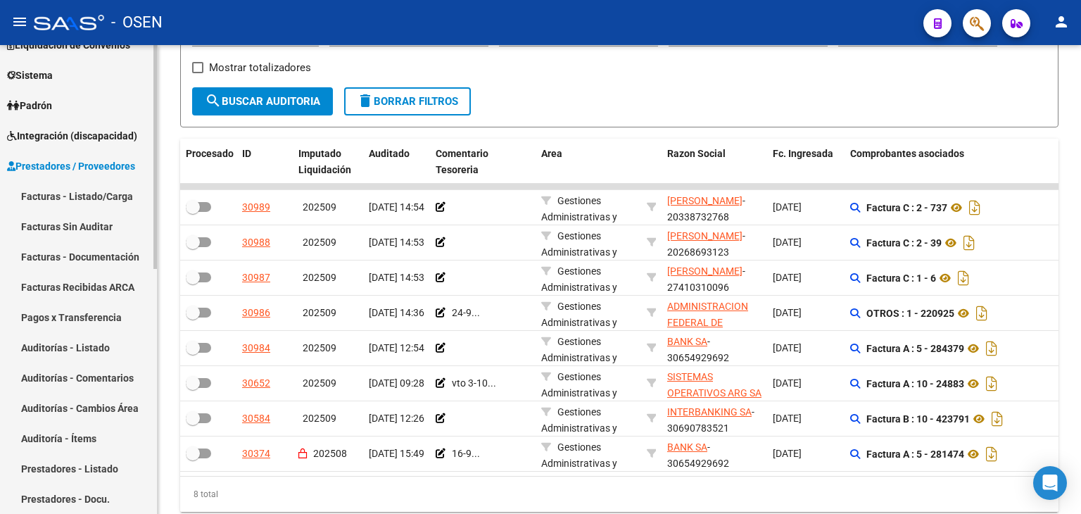
scroll to position [142, 0]
click at [96, 194] on link "Facturas - Listado/Carga" at bounding box center [78, 196] width 157 height 30
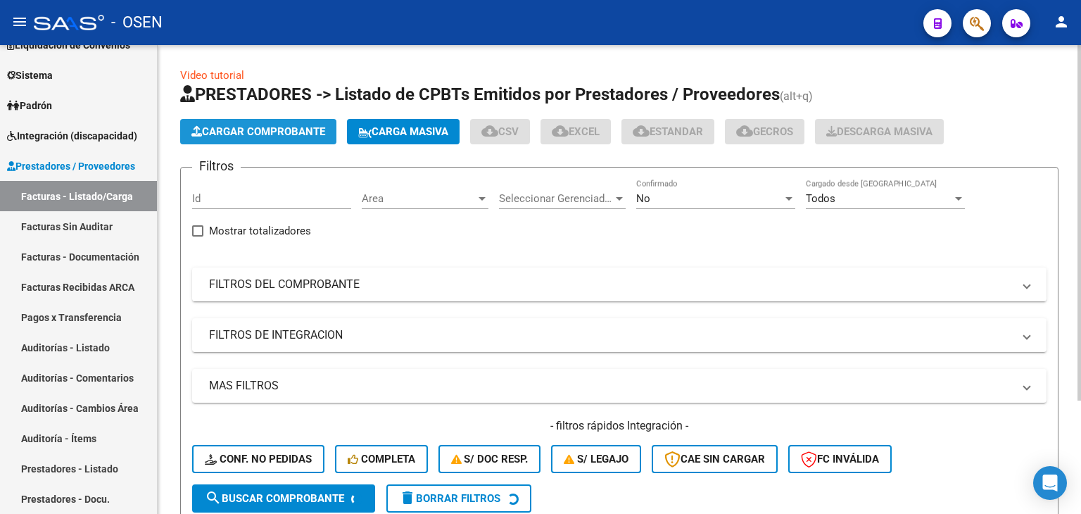
click at [285, 122] on button "Cargar Comprobante" at bounding box center [258, 131] width 156 height 25
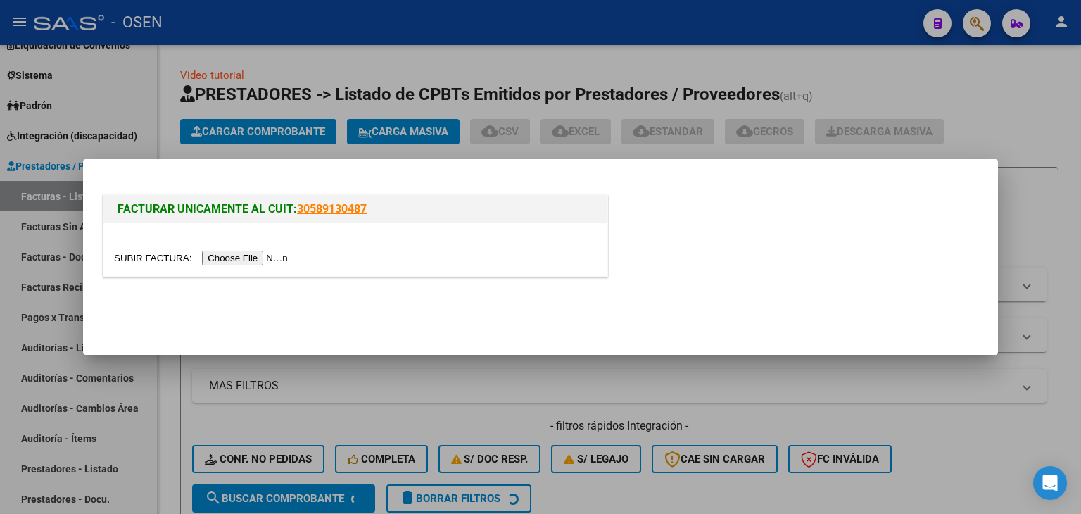
click at [253, 257] on input "file" at bounding box center [203, 258] width 178 height 15
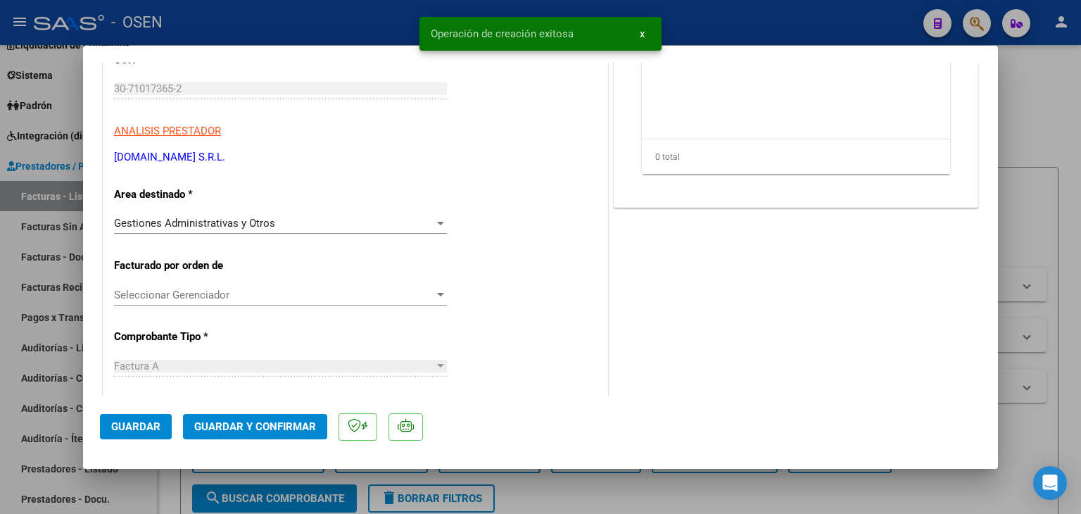
scroll to position [234, 0]
click at [279, 424] on span "Guardar y Confirmar" at bounding box center [255, 426] width 122 height 13
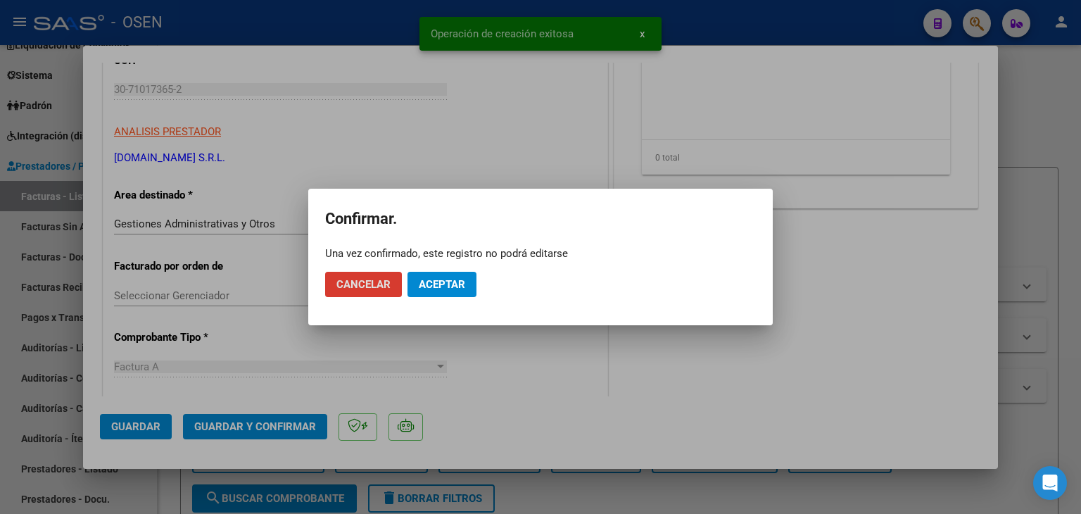
click at [466, 272] on button "Aceptar" at bounding box center [441, 284] width 69 height 25
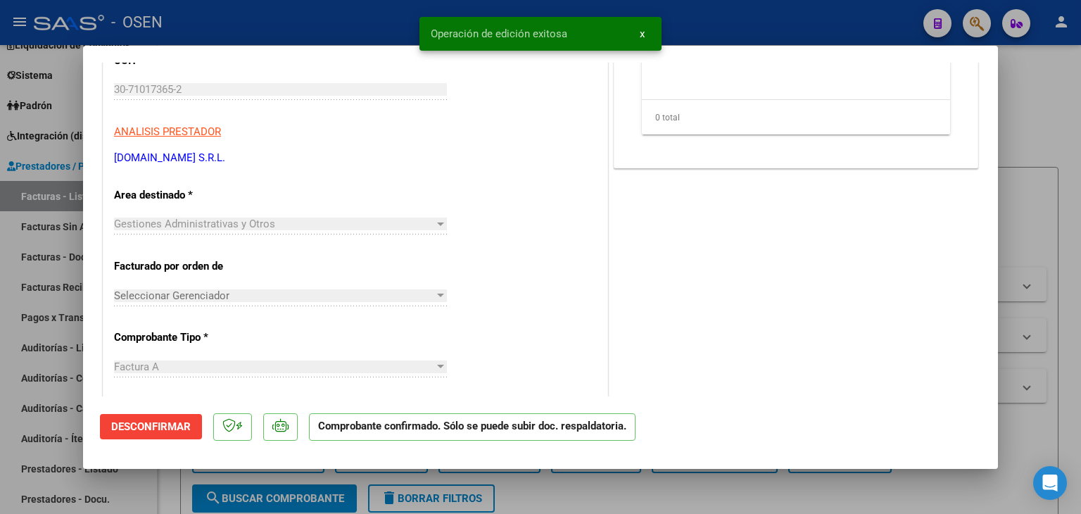
click at [53, 355] on div at bounding box center [540, 257] width 1081 height 514
type input "$ 0,00"
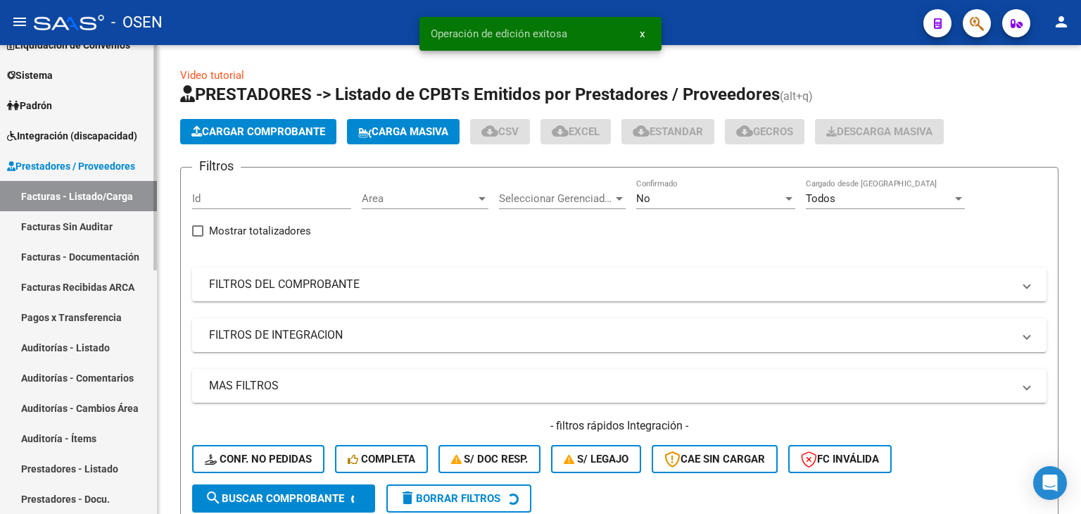
drag, startPoint x: 67, startPoint y: 345, endPoint x: 77, endPoint y: 338, distance: 12.7
click at [67, 345] on link "Auditorías - Listado" at bounding box center [78, 347] width 157 height 30
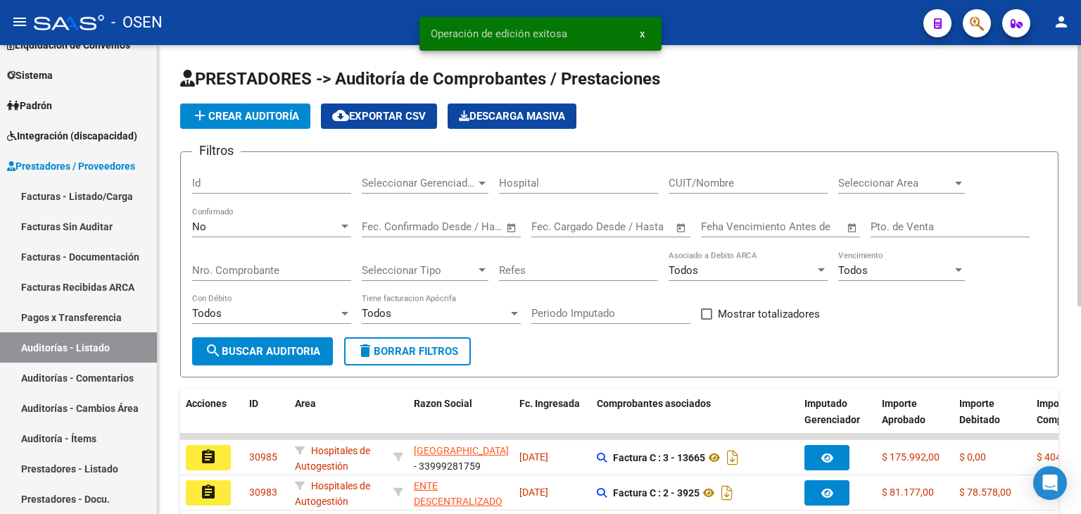
click at [222, 110] on span "add Crear Auditoría" at bounding box center [245, 116] width 108 height 13
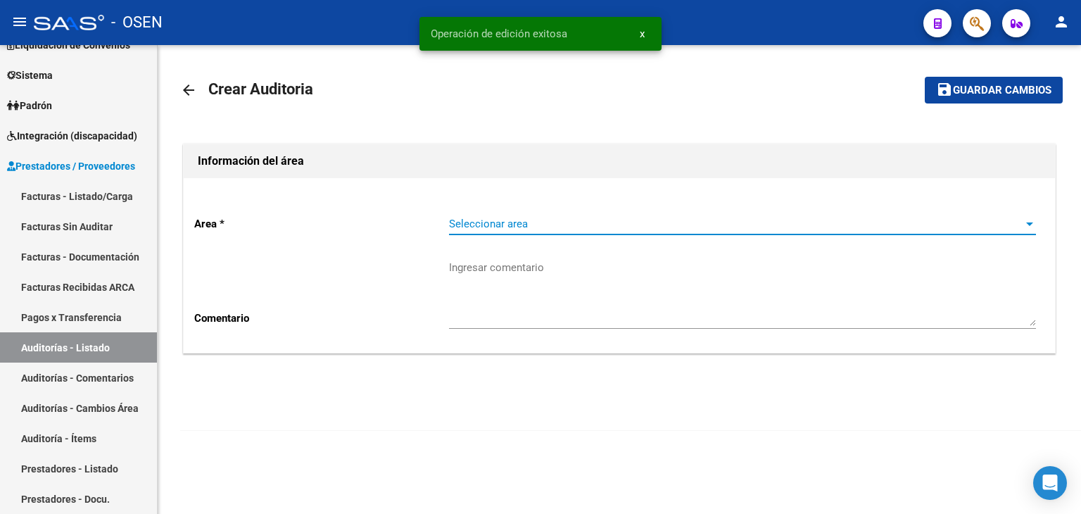
click at [508, 222] on span "Seleccionar area" at bounding box center [736, 223] width 574 height 13
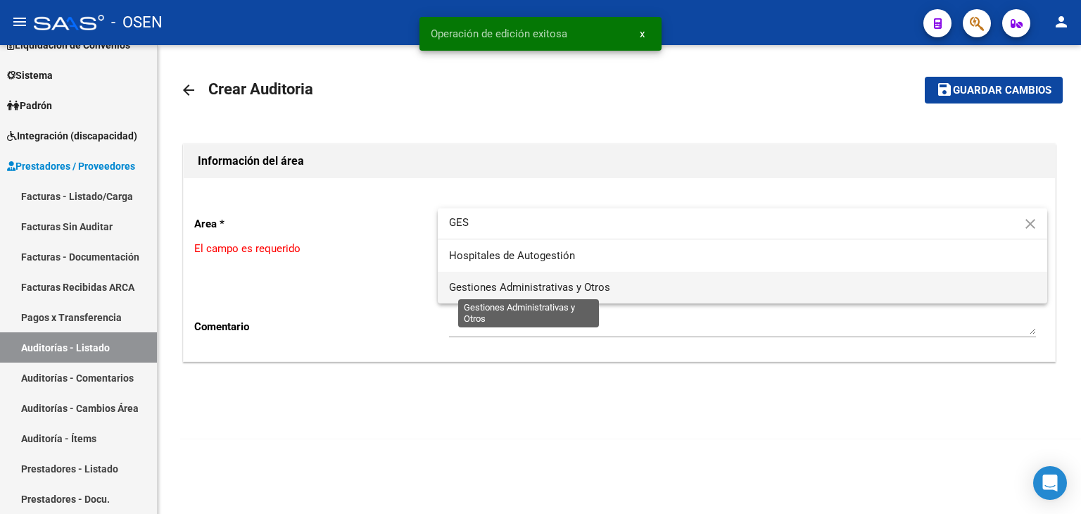
type input "GES"
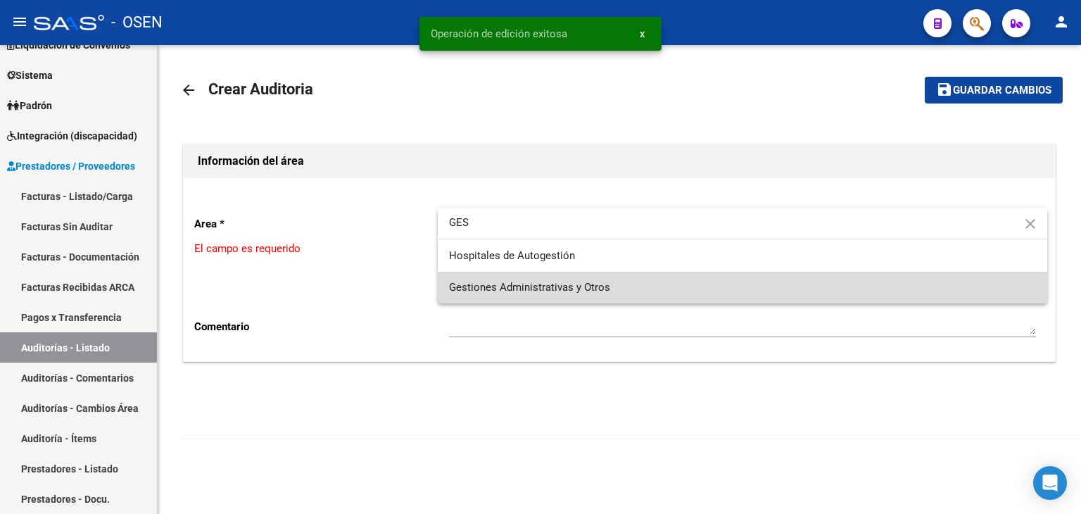
click at [528, 296] on span "Gestiones Administrativas y Otros" at bounding box center [742, 288] width 587 height 32
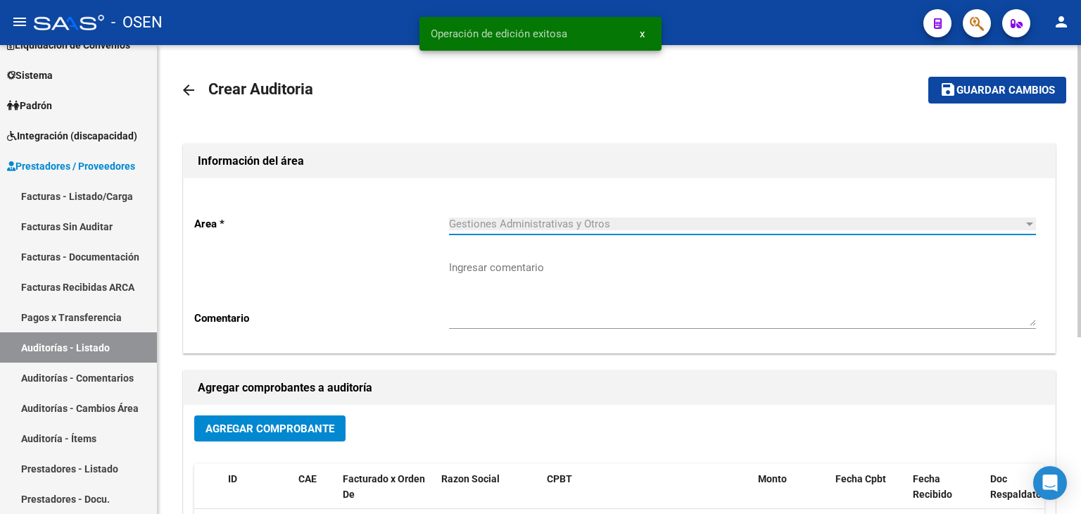
scroll to position [234, 0]
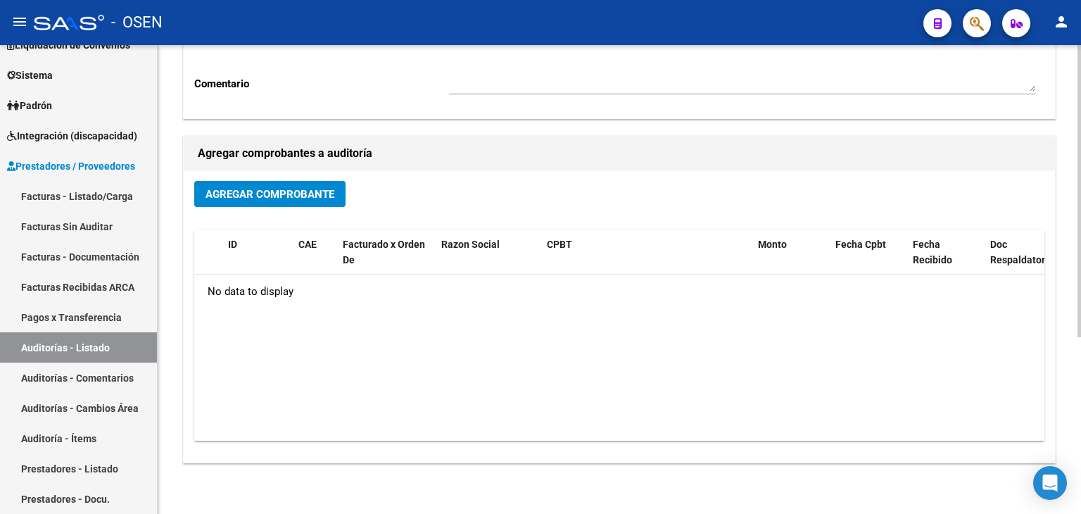
click at [255, 195] on span "Agregar Comprobante" at bounding box center [269, 194] width 129 height 13
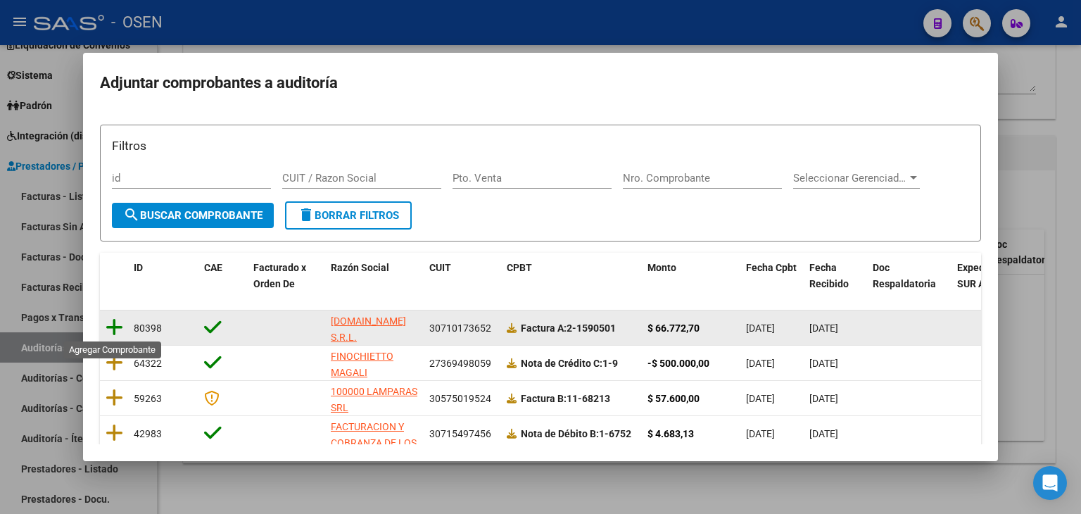
click at [106, 322] on icon at bounding box center [115, 327] width 18 height 20
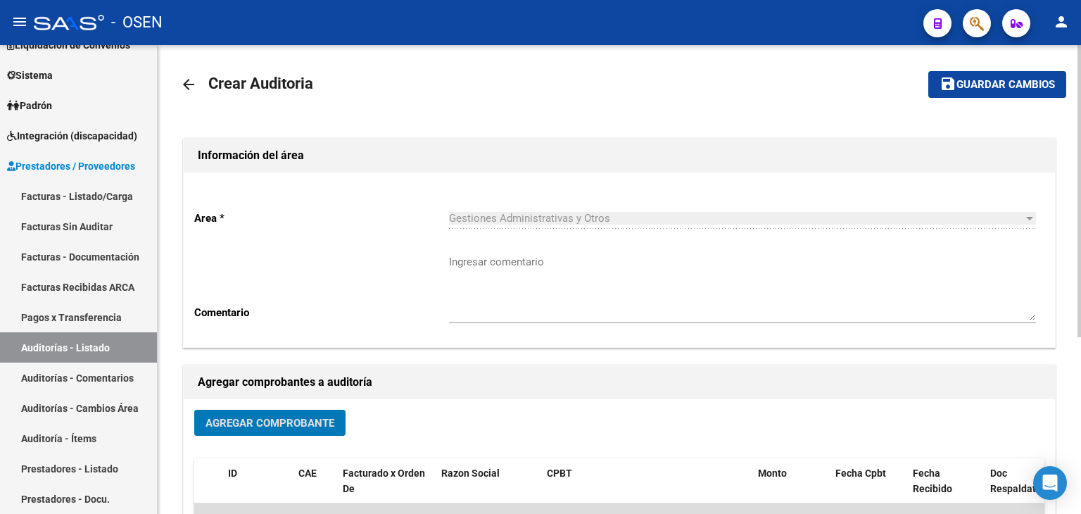
scroll to position [0, 0]
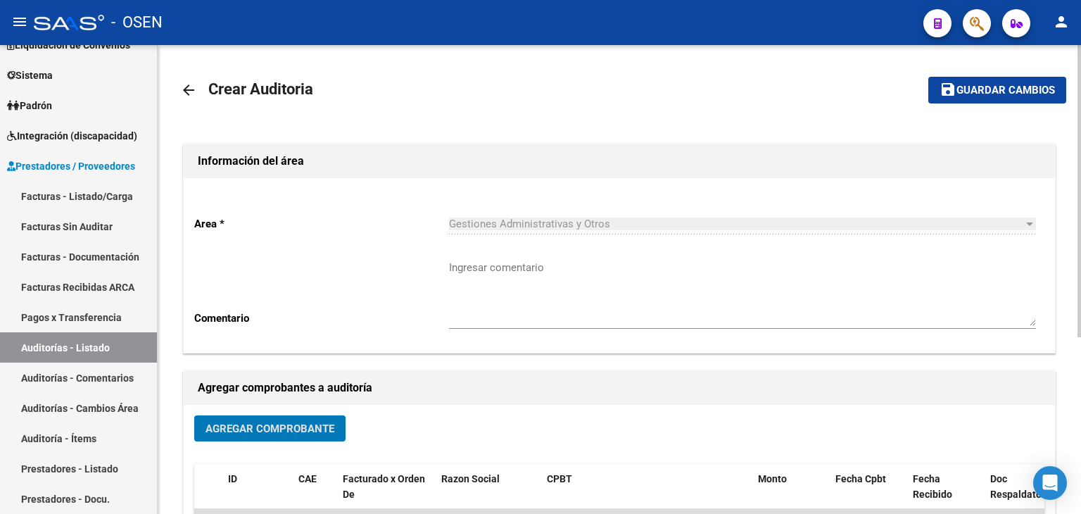
click at [1001, 96] on button "save Guardar cambios" at bounding box center [997, 90] width 138 height 26
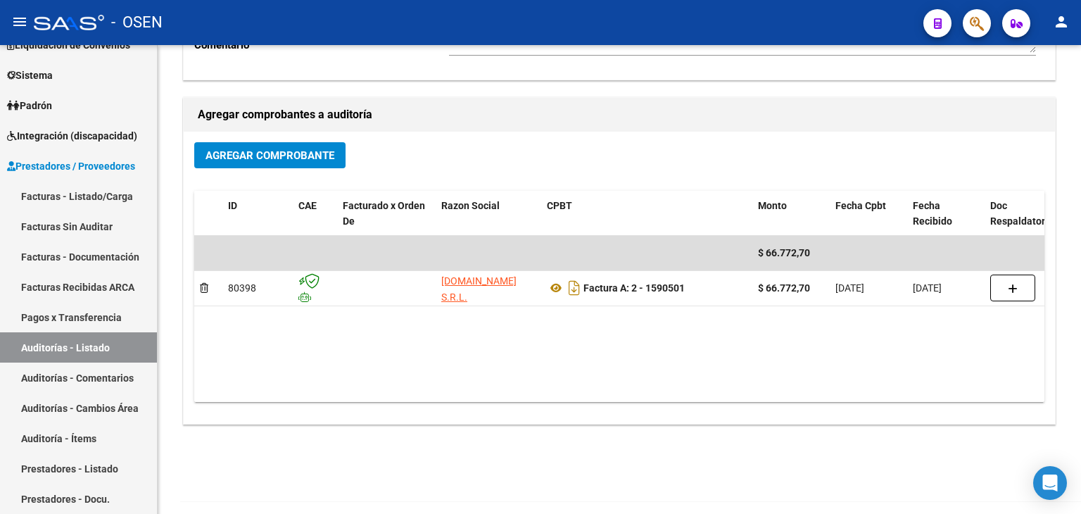
scroll to position [282, 0]
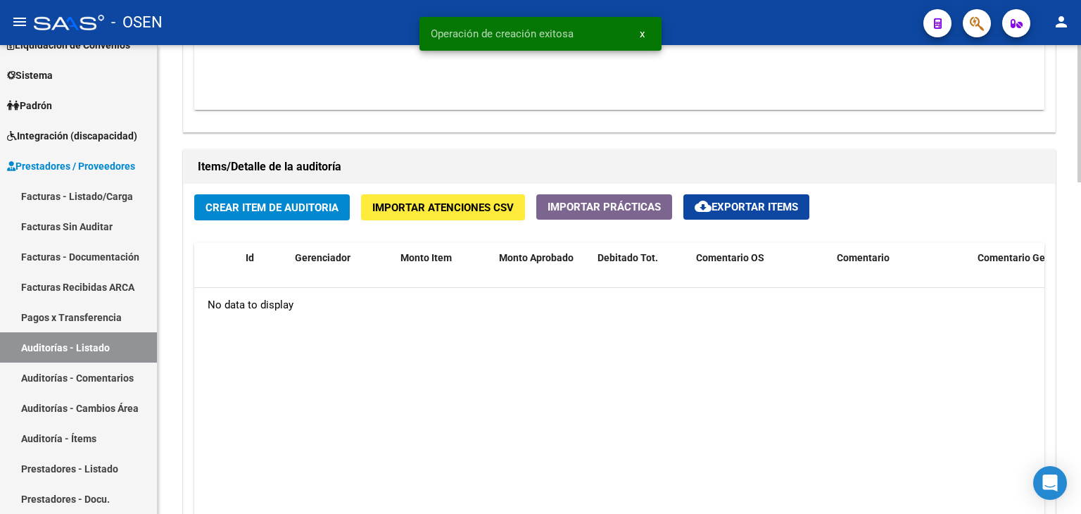
scroll to position [896, 0]
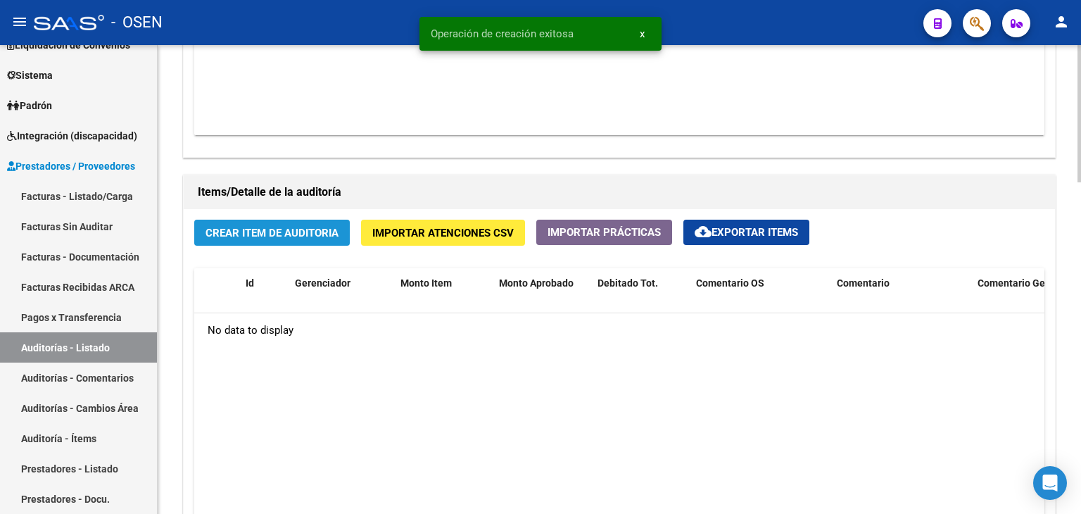
click at [319, 233] on span "Crear Item de Auditoria" at bounding box center [271, 233] width 133 height 13
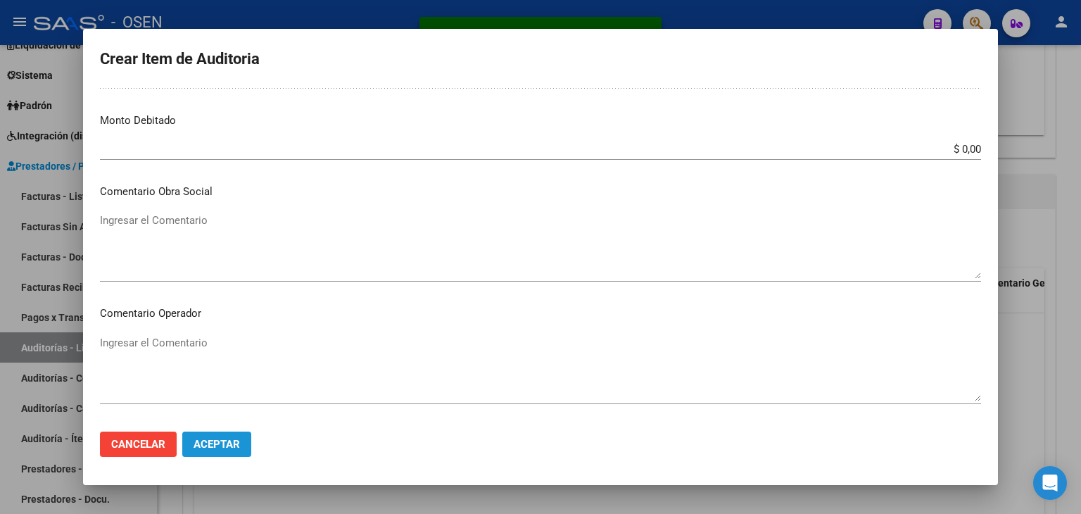
click at [248, 438] on button "Aceptar" at bounding box center [216, 443] width 69 height 25
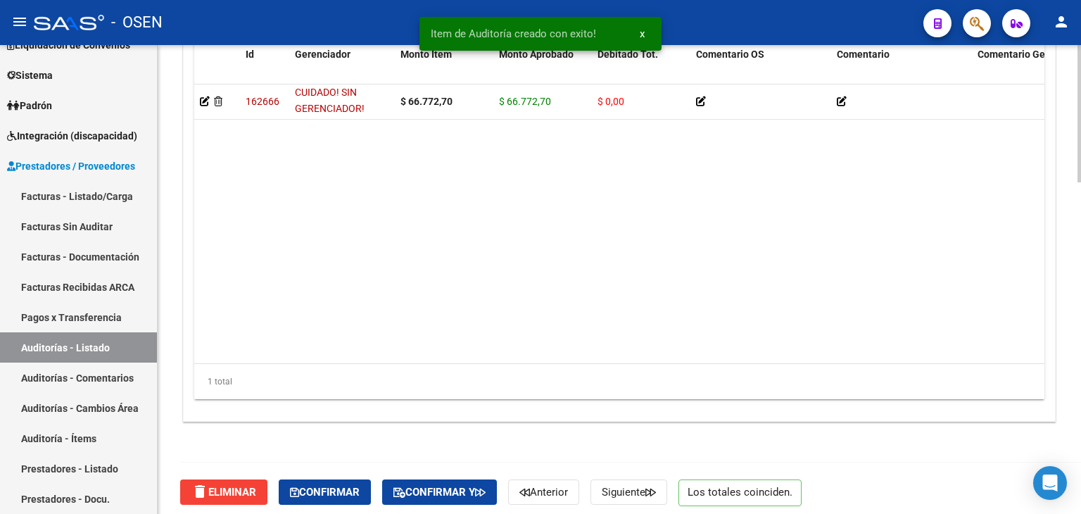
scroll to position [1132, 0]
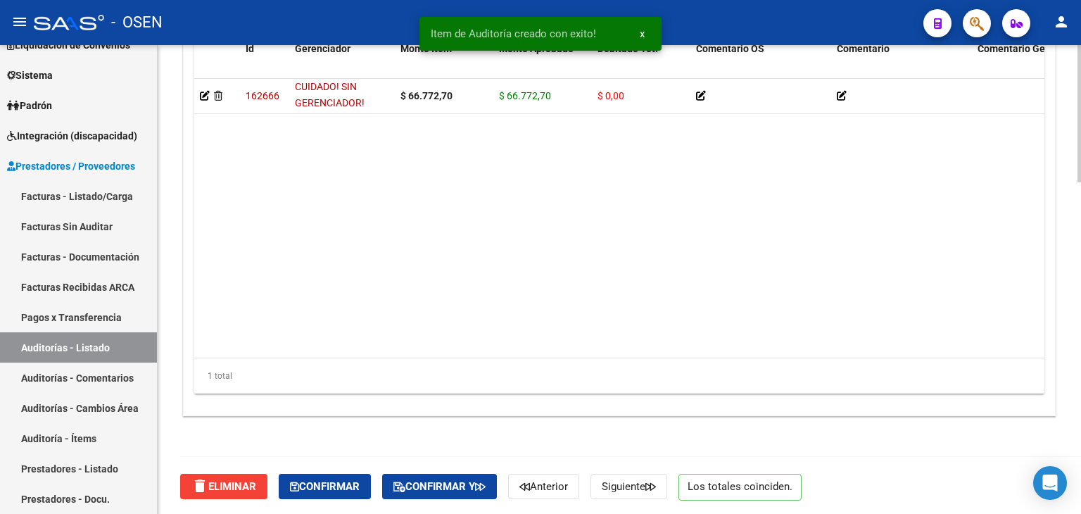
click at [336, 468] on div "delete Eliminar Confirmar Confirmar y Anterior Siguiente Los totales coinciden." at bounding box center [625, 486] width 890 height 59
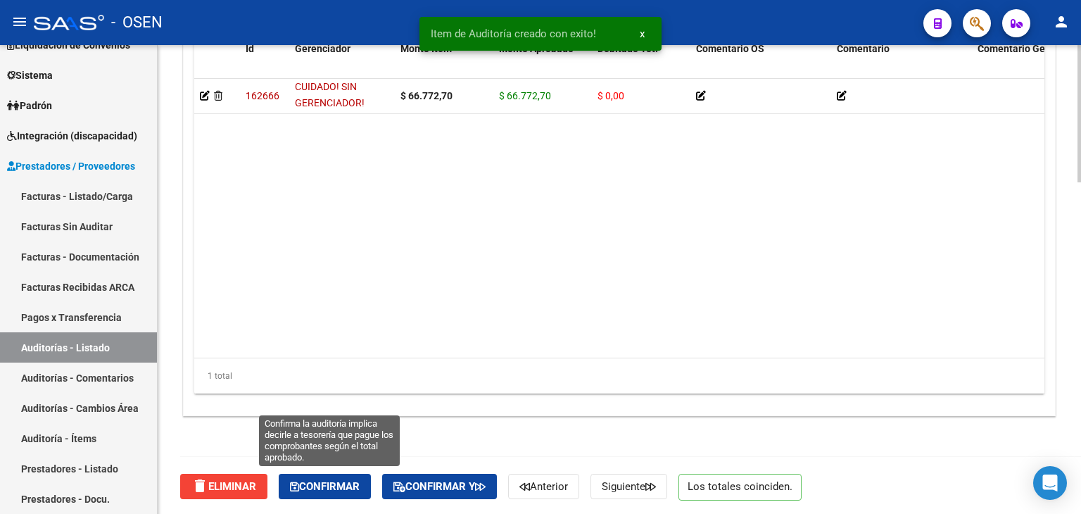
click at [339, 486] on span "Confirmar" at bounding box center [325, 486] width 70 height 13
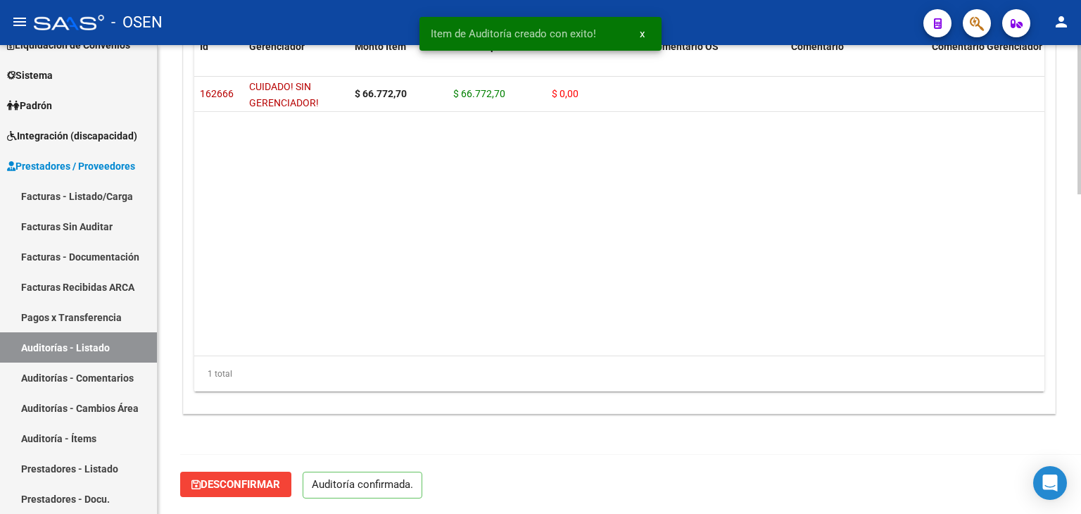
scroll to position [1006, 0]
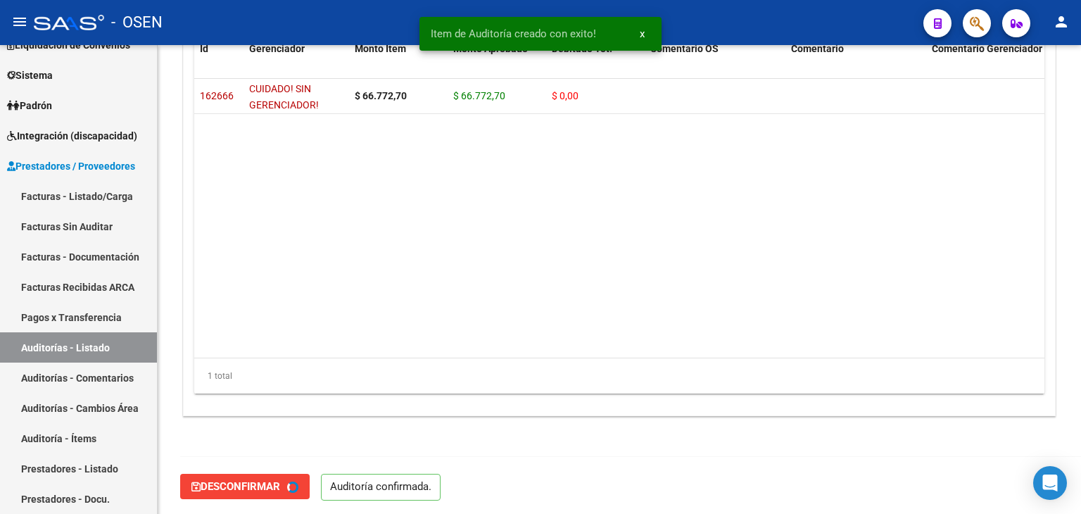
type input "202509"
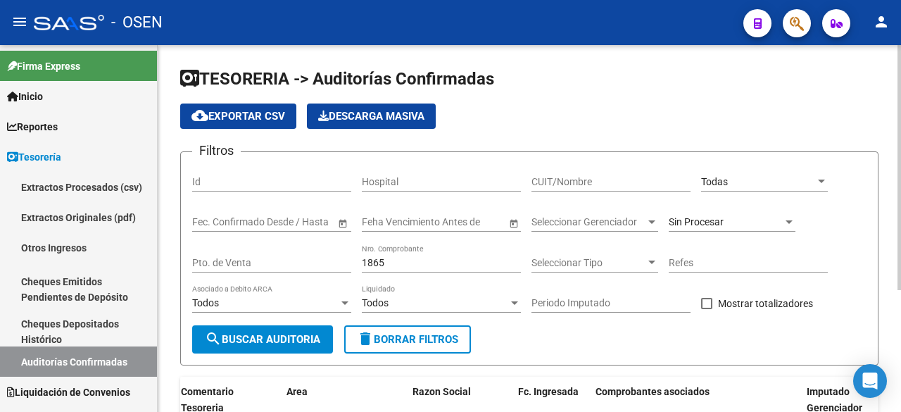
scroll to position [0, 255]
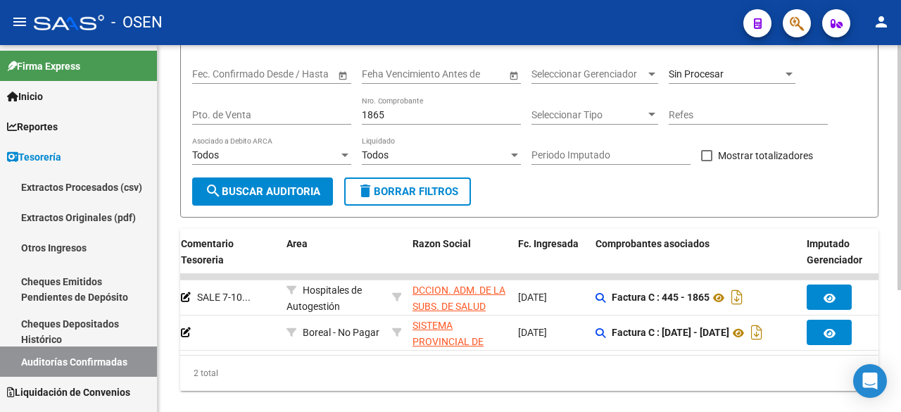
drag, startPoint x: 429, startPoint y: 106, endPoint x: 430, endPoint y: 113, distance: 7.2
click at [428, 110] on div "1865 Nro. Comprobante" at bounding box center [441, 110] width 159 height 28
drag, startPoint x: 432, startPoint y: 118, endPoint x: 320, endPoint y: 89, distance: 115.5
click at [320, 89] on div "Filtros Id Hospital CUIT/Nombre Todas Seleccionar Area Fecha inicio – Fecha fin…" at bounding box center [529, 96] width 674 height 162
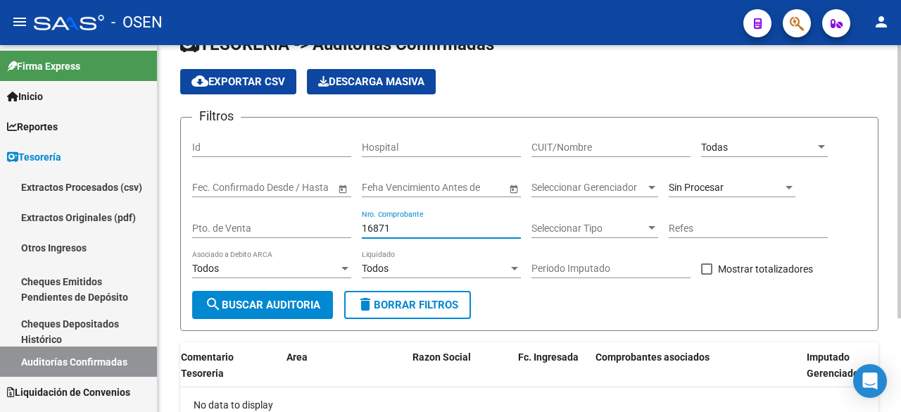
scroll to position [0, 0]
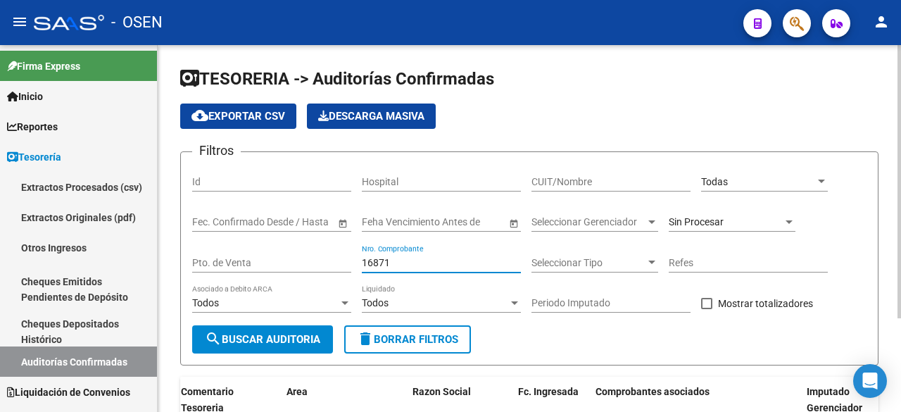
type input "16871"
click at [764, 219] on div "Sin Procesar" at bounding box center [725, 222] width 114 height 12
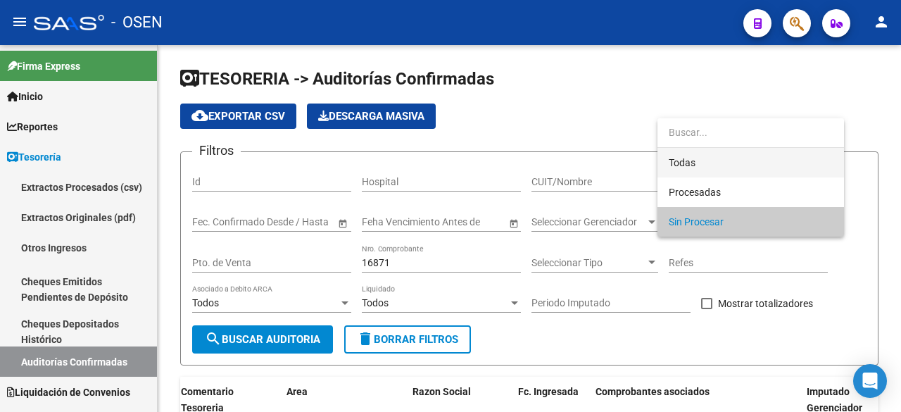
click at [730, 165] on span "Todas" at bounding box center [750, 163] width 164 height 30
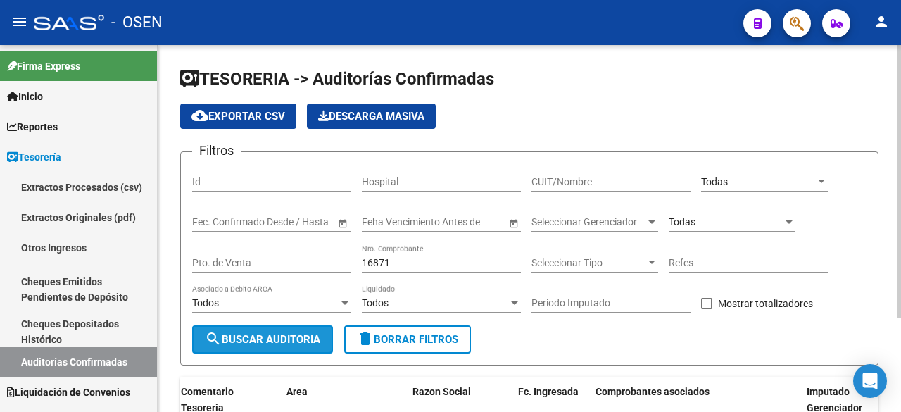
click at [286, 329] on button "search Buscar Auditoria" at bounding box center [262, 339] width 141 height 28
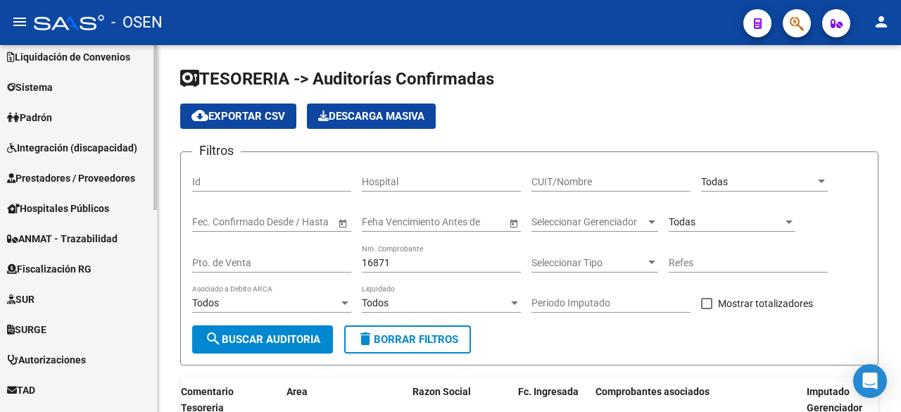
scroll to position [215, 0]
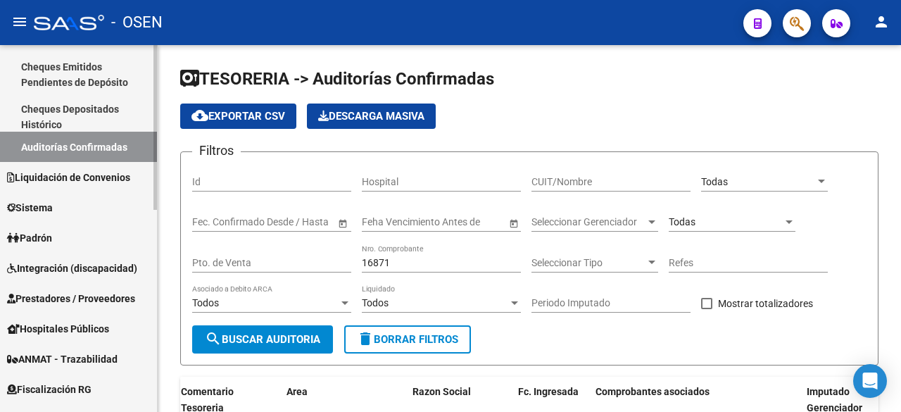
click at [53, 296] on span "Prestadores / Proveedores" at bounding box center [71, 298] width 128 height 15
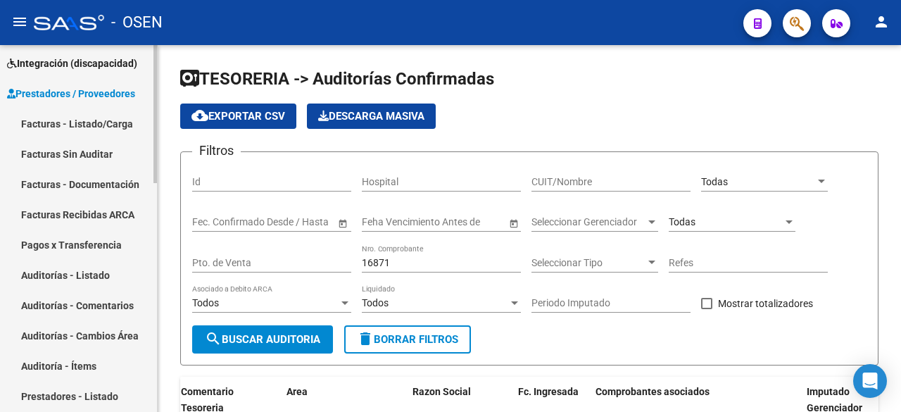
click at [134, 96] on span "Prestadores / Proveedores" at bounding box center [71, 93] width 128 height 15
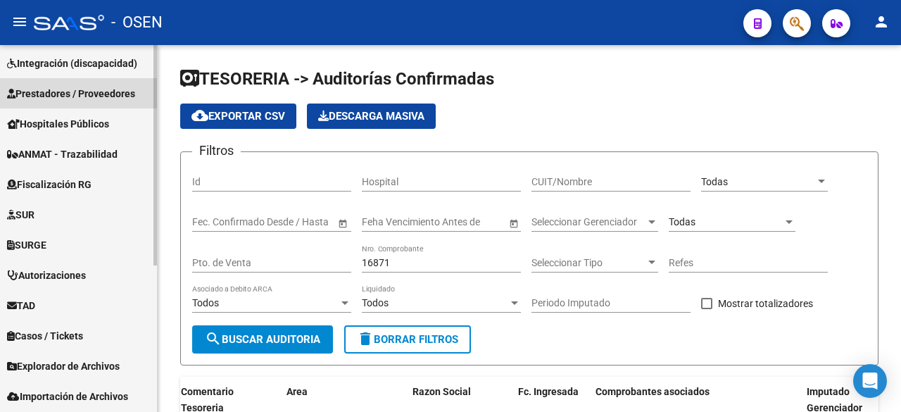
click at [113, 95] on span "Prestadores / Proveedores" at bounding box center [71, 93] width 128 height 15
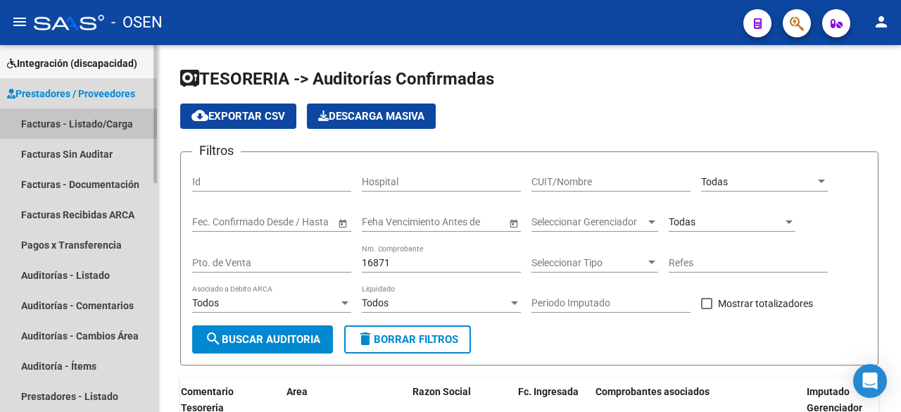
click at [79, 125] on link "Facturas - Listado/Carga" at bounding box center [78, 123] width 157 height 30
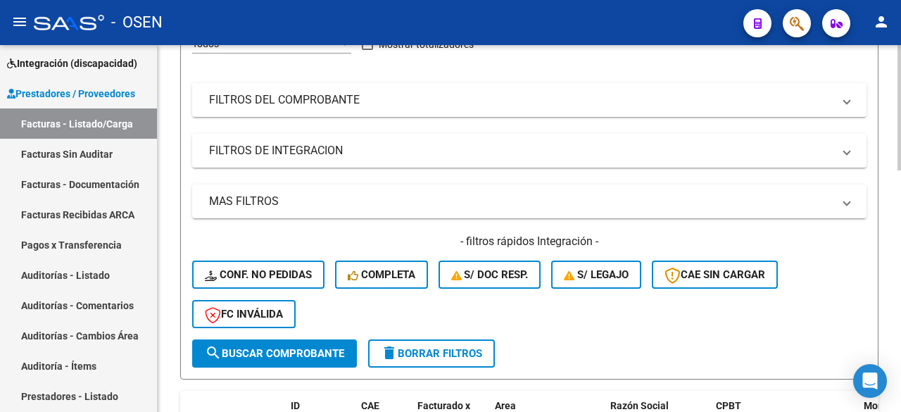
scroll to position [234, 0]
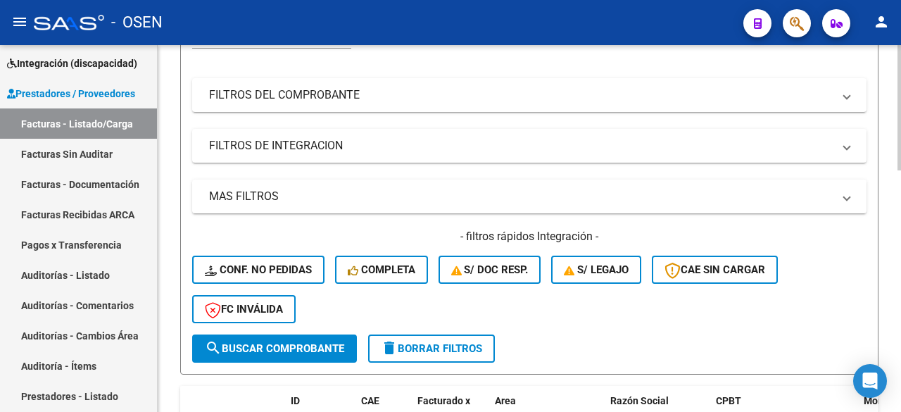
click at [512, 113] on div "Filtros Id Area Area Seleccionar Gerenciador Seleccionar Gerenciador No Confirm…" at bounding box center [529, 157] width 674 height 354
click at [527, 97] on mat-panel-title "FILTROS DEL COMPROBANTE" at bounding box center [520, 94] width 623 height 15
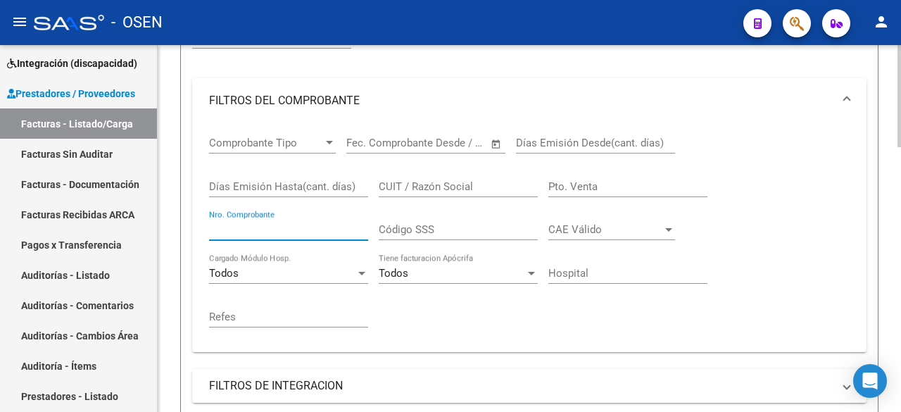
click at [270, 223] on input "Nro. Comprobante" at bounding box center [288, 229] width 159 height 13
type input "1"
click at [125, 170] on link "Facturas - Documentación" at bounding box center [78, 184] width 157 height 30
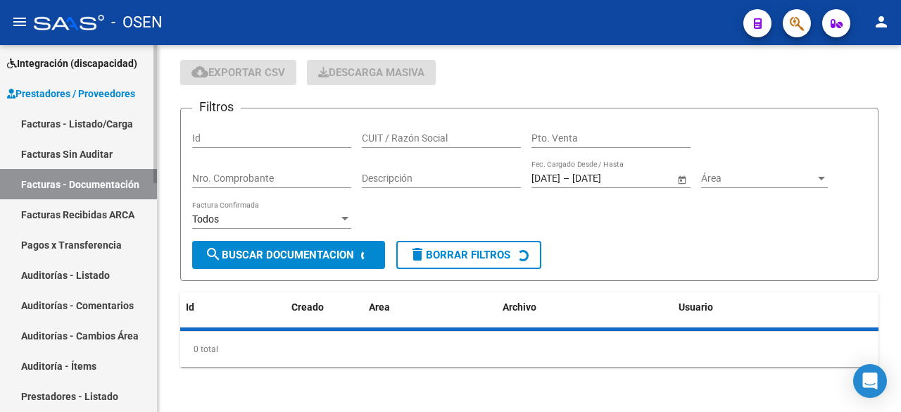
click at [116, 123] on link "Facturas - Listado/Carga" at bounding box center [78, 123] width 157 height 30
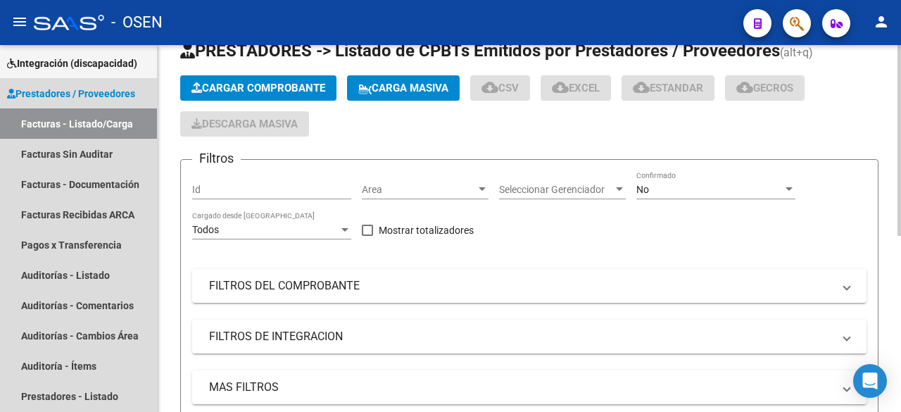
scroll to position [234, 0]
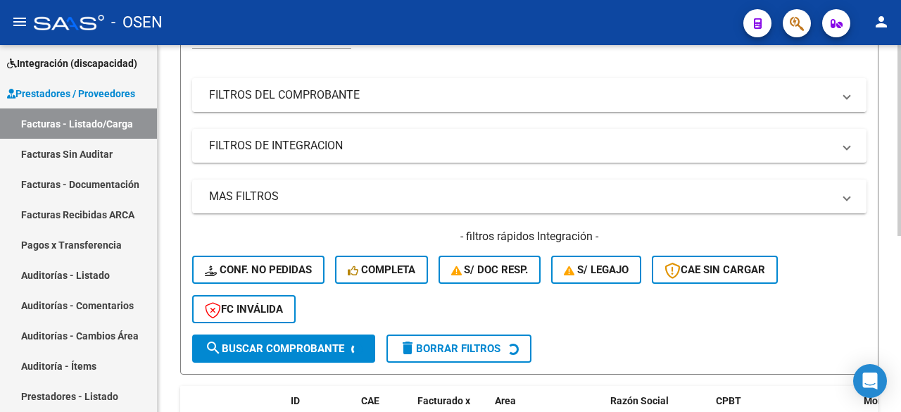
click at [424, 101] on mat-panel-title "FILTROS DEL COMPROBANTE" at bounding box center [520, 94] width 623 height 15
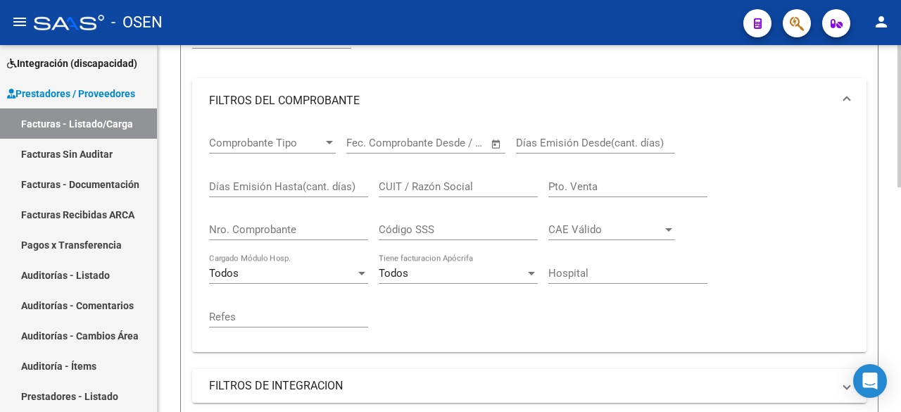
drag, startPoint x: 303, startPoint y: 232, endPoint x: 300, endPoint y: 223, distance: 9.4
click at [303, 231] on input "Nro. Comprobante" at bounding box center [288, 229] width 159 height 13
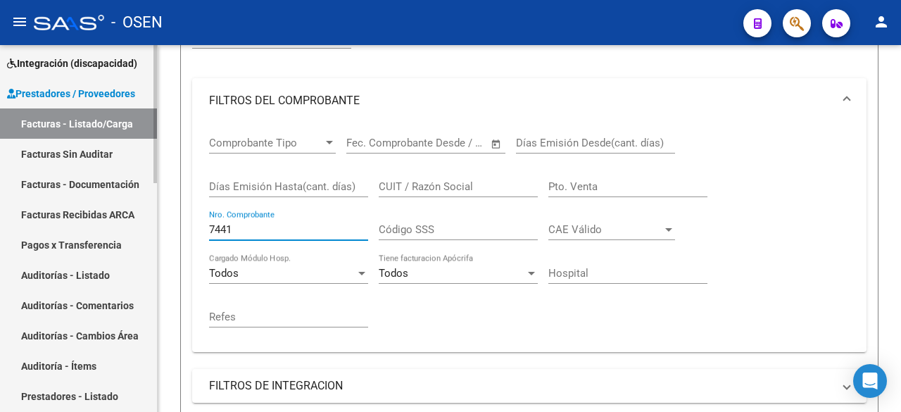
drag, startPoint x: 32, startPoint y: 233, endPoint x: 40, endPoint y: 228, distance: 9.2
click at [30, 229] on mat-sidenav-container "Firma Express Inicio Calendario SSS Instructivos Contacto OS Reportes Tablero d…" at bounding box center [450, 228] width 901 height 367
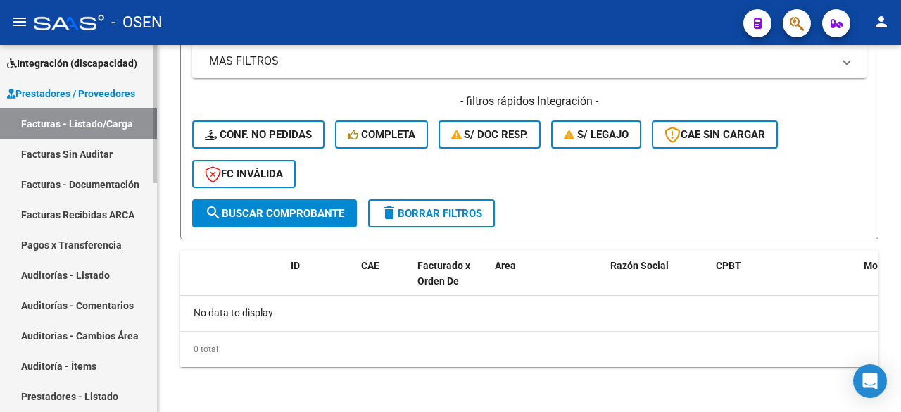
scroll to position [0, 0]
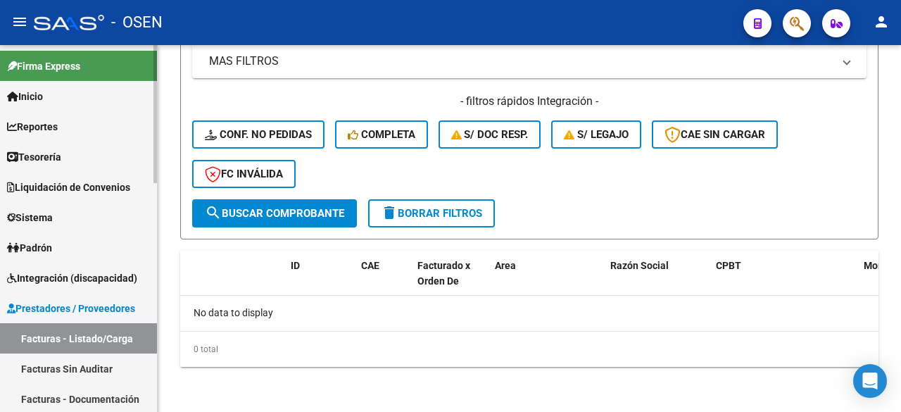
type input "5002"
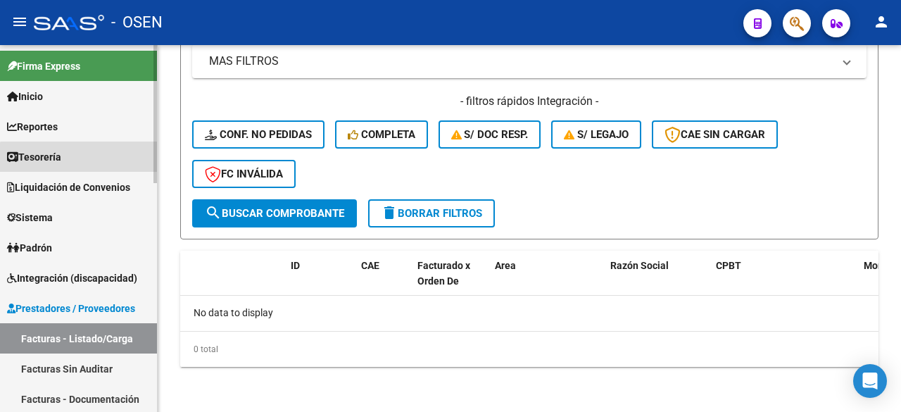
click at [99, 166] on link "Tesorería" at bounding box center [78, 156] width 157 height 30
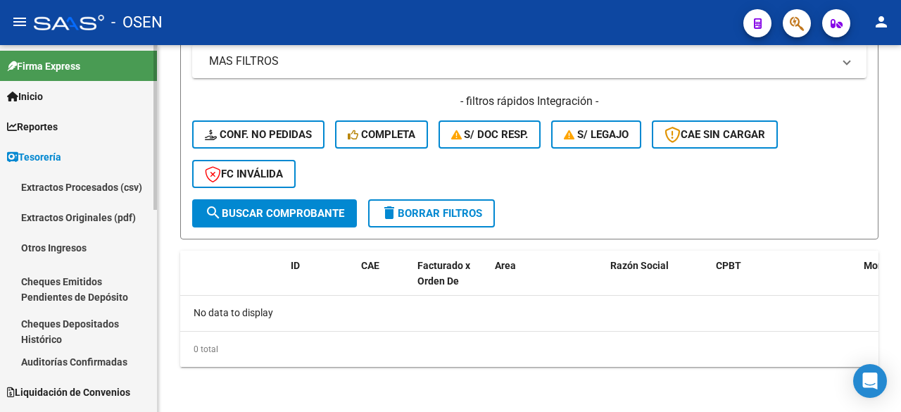
click at [103, 362] on link "Auditorías Confirmadas" at bounding box center [78, 361] width 157 height 30
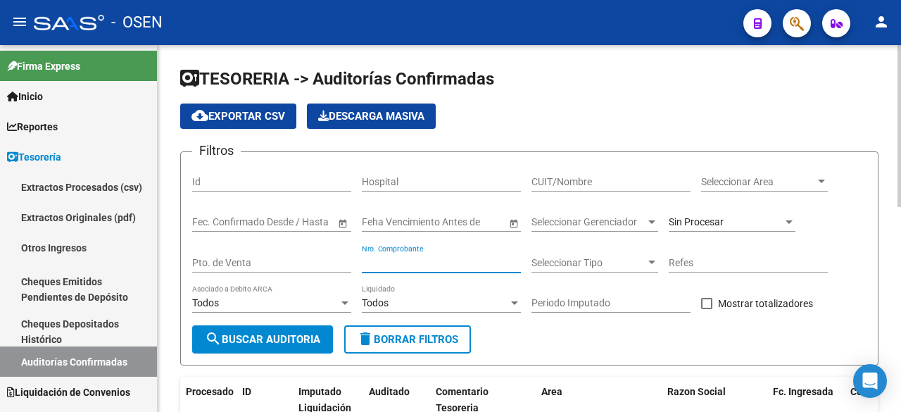
click at [454, 258] on input "Nro. Comprobante" at bounding box center [441, 263] width 159 height 12
drag, startPoint x: 432, startPoint y: 261, endPoint x: 193, endPoint y: 266, distance: 239.3
click at [189, 266] on form "Filtros Id Hospital CUIT/Nombre Seleccionar Area Seleccionar Area Fecha inicio …" at bounding box center [529, 258] width 698 height 214
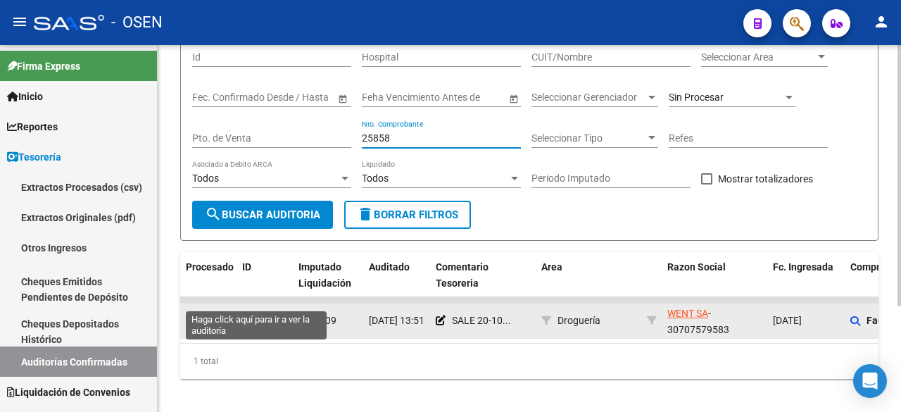
scroll to position [148, 0]
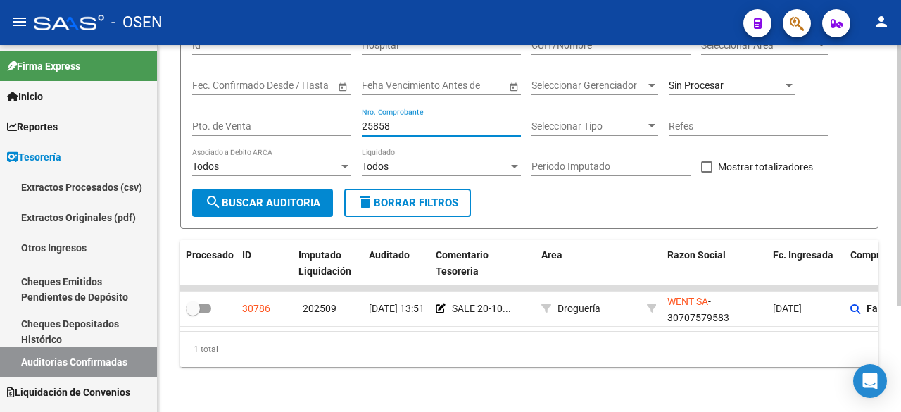
drag, startPoint x: 414, startPoint y: 113, endPoint x: 229, endPoint y: 113, distance: 185.1
click at [229, 113] on div "Filtros Id Hospital CUIT/Nombre Seleccionar Area Seleccionar Area Fecha inicio …" at bounding box center [529, 108] width 674 height 162
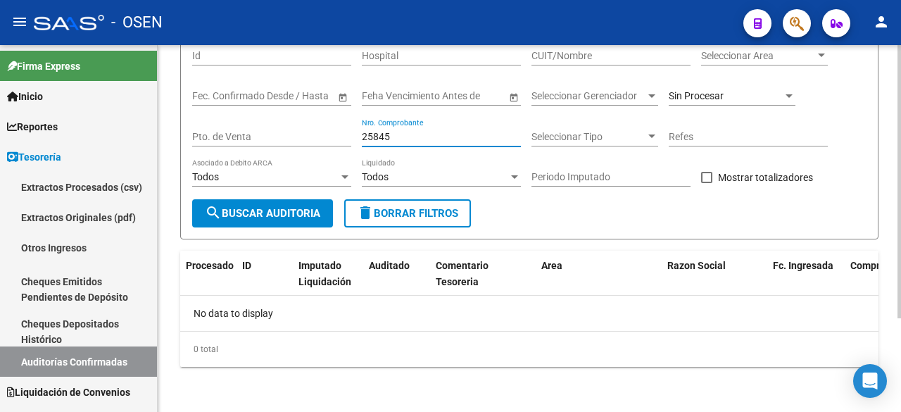
scroll to position [0, 0]
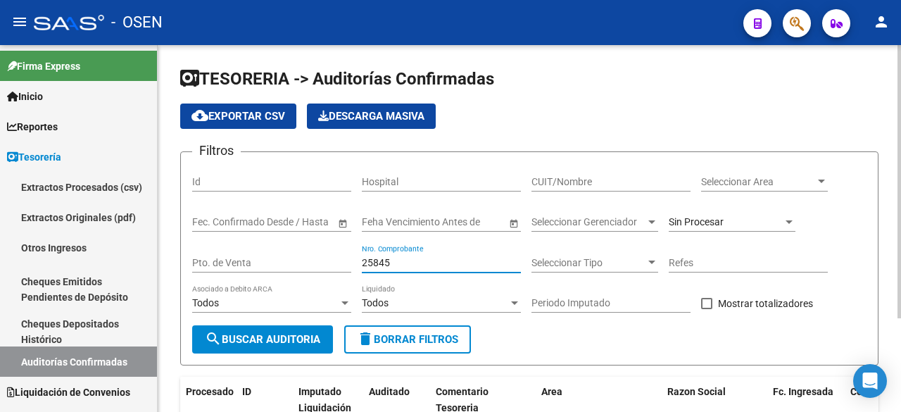
click at [421, 257] on input "25845" at bounding box center [441, 263] width 159 height 12
drag, startPoint x: 422, startPoint y: 262, endPoint x: 301, endPoint y: 249, distance: 121.1
click at [302, 249] on div "Filtros Id Hospital CUIT/Nombre Seleccionar Area Seleccionar Area Fecha inicio …" at bounding box center [529, 244] width 674 height 162
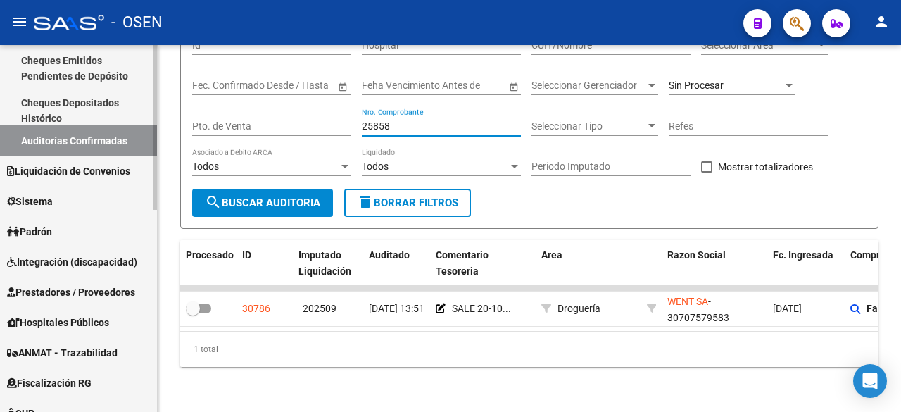
scroll to position [215, 0]
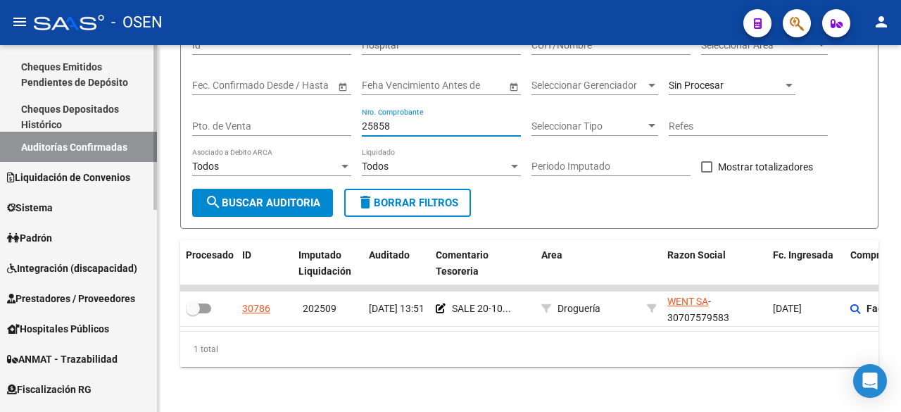
type input "25858"
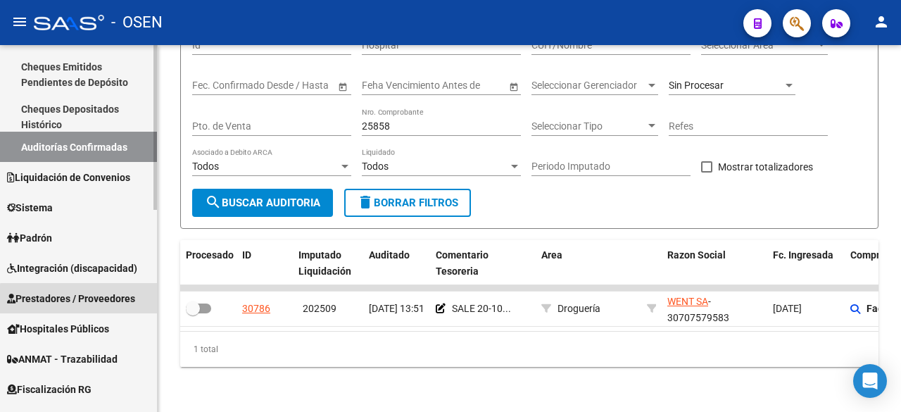
click at [106, 301] on span "Prestadores / Proveedores" at bounding box center [71, 298] width 128 height 15
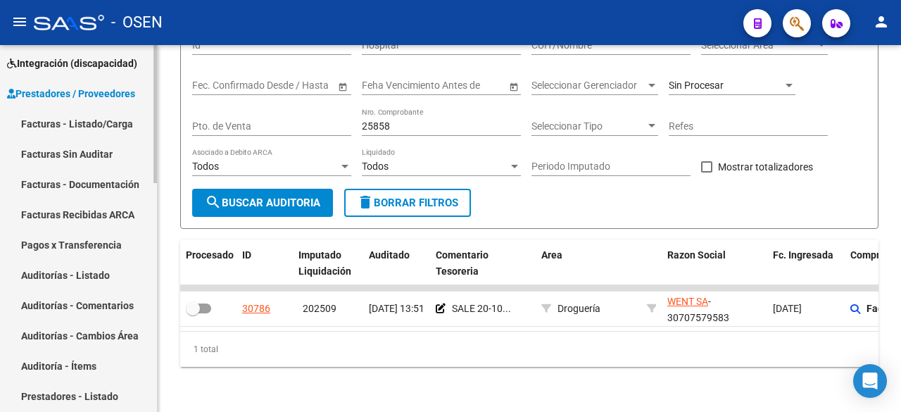
click at [91, 129] on link "Facturas - Listado/Carga" at bounding box center [78, 123] width 157 height 30
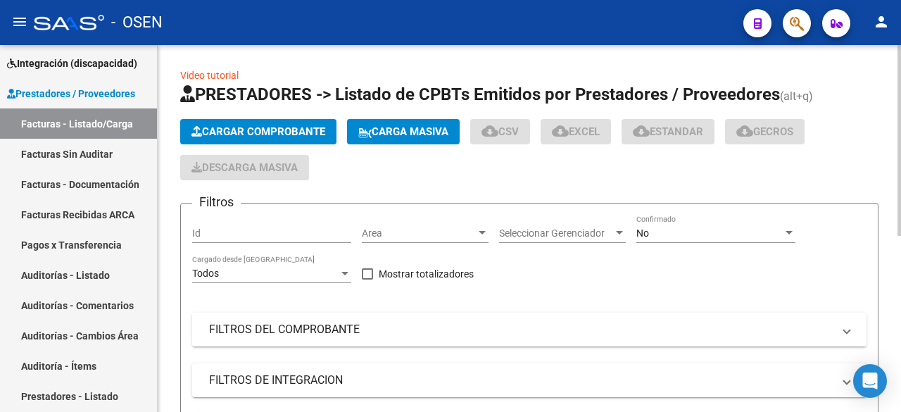
click at [360, 324] on mat-panel-title "FILTROS DEL COMPROBANTE" at bounding box center [520, 329] width 623 height 15
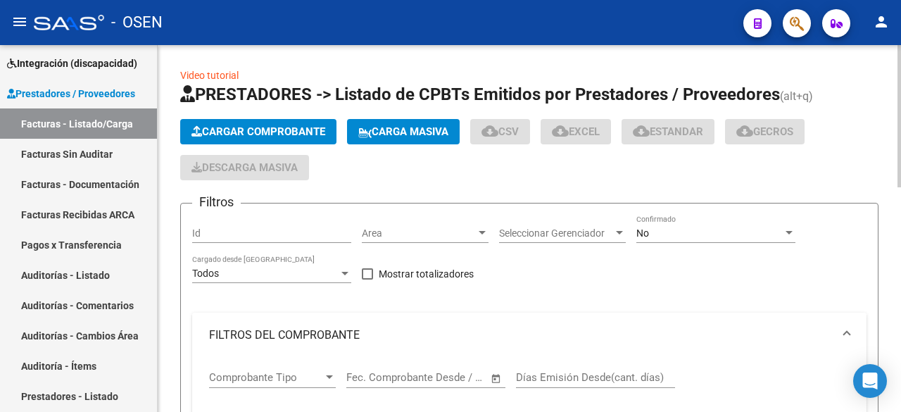
scroll to position [234, 0]
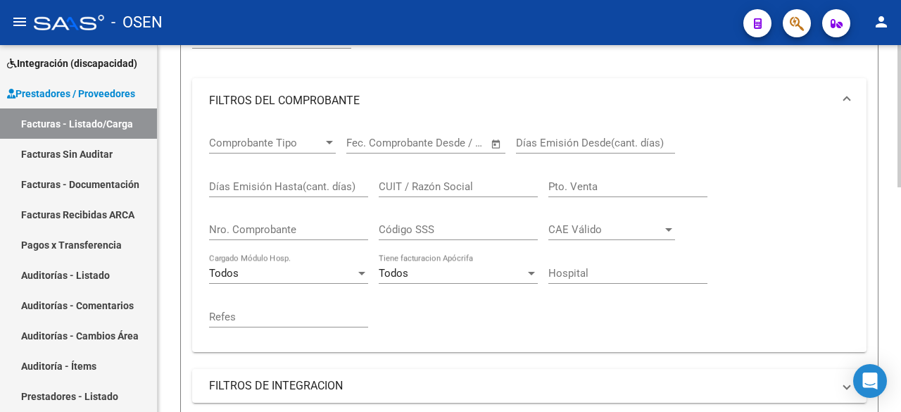
click at [289, 228] on input "Nro. Comprobante" at bounding box center [288, 229] width 159 height 13
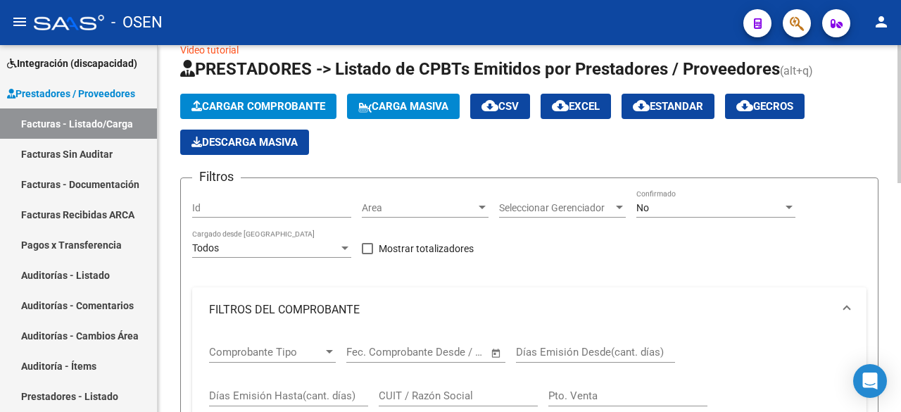
scroll to position [0, 0]
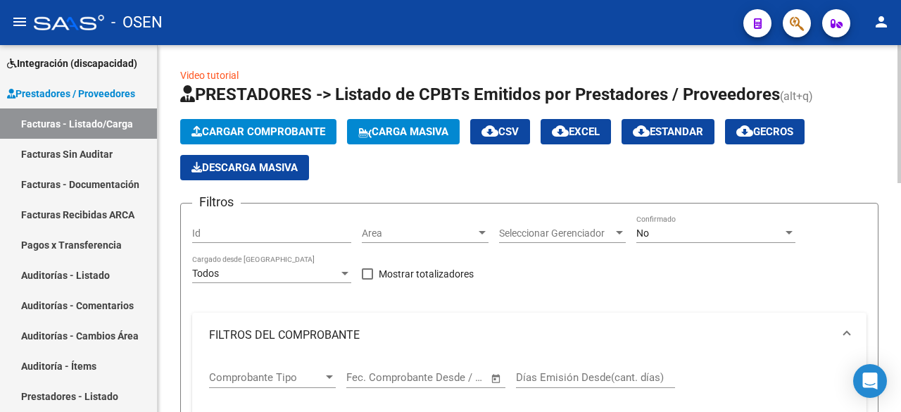
type input "25845"
click at [657, 227] on div "No" at bounding box center [709, 233] width 146 height 12
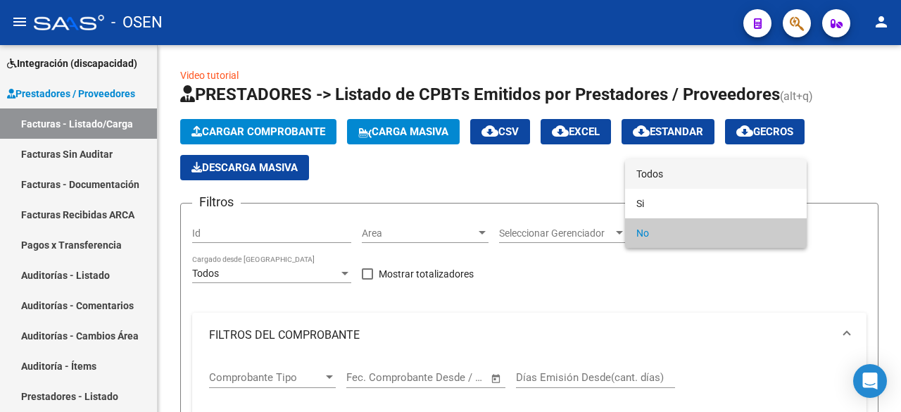
click at [659, 170] on span "Todos" at bounding box center [715, 174] width 159 height 30
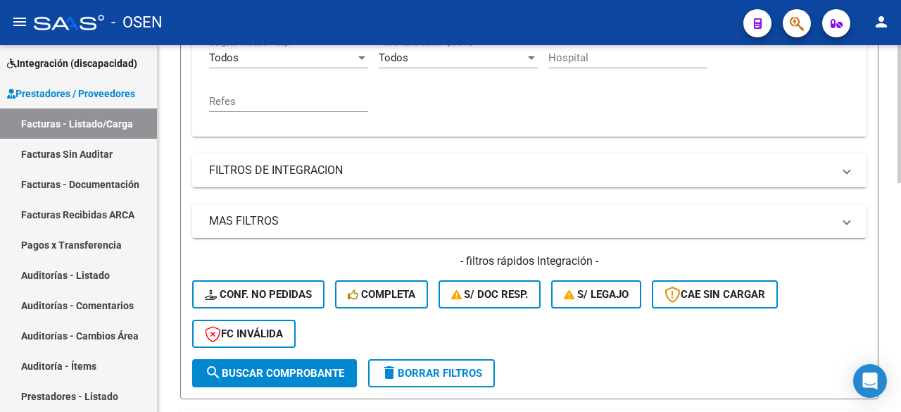
scroll to position [469, 0]
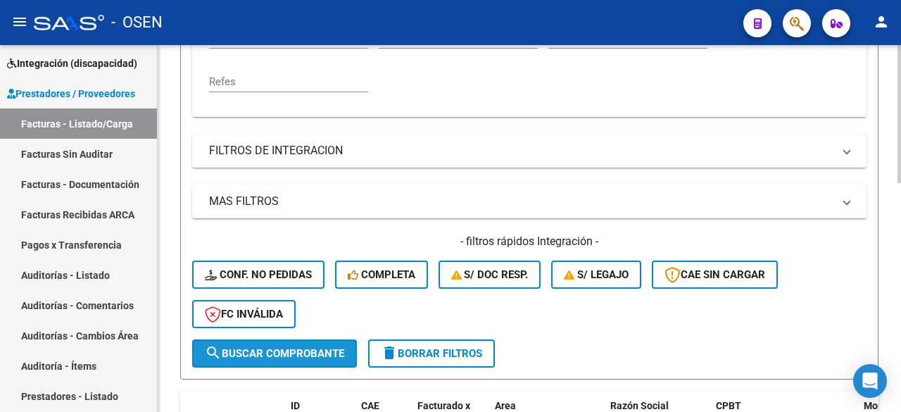
drag, startPoint x: 316, startPoint y: 347, endPoint x: 338, endPoint y: 345, distance: 22.6
click at [318, 347] on span "search Buscar Comprobante" at bounding box center [274, 353] width 139 height 13
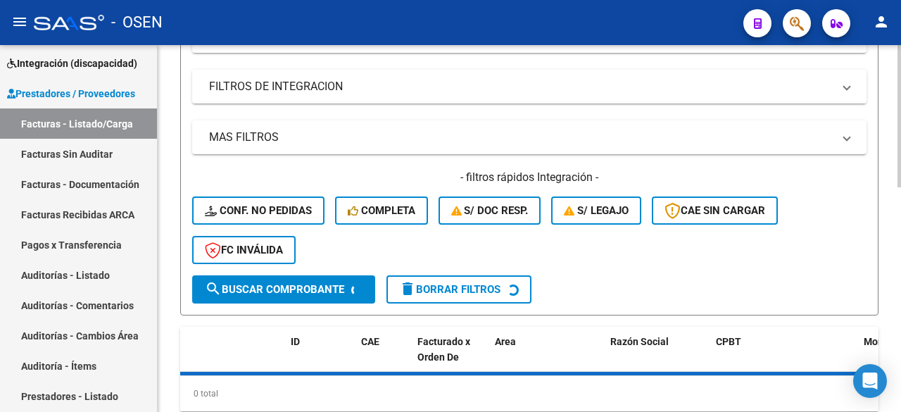
scroll to position [578, 0]
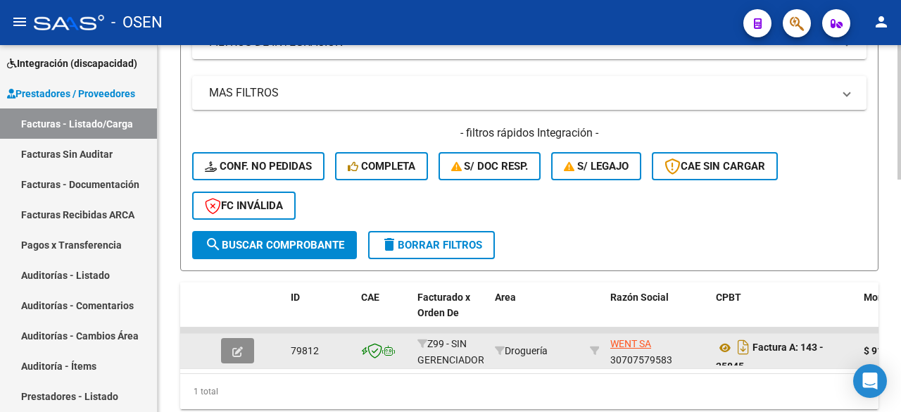
click at [244, 349] on button "button" at bounding box center [237, 350] width 33 height 25
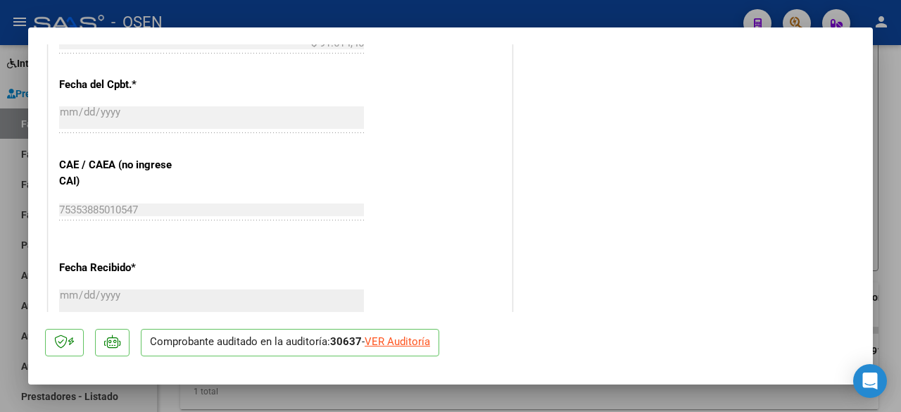
scroll to position [704, 0]
click at [426, 341] on div "VER Auditoría" at bounding box center [397, 342] width 65 height 16
type input "$ 0,00"
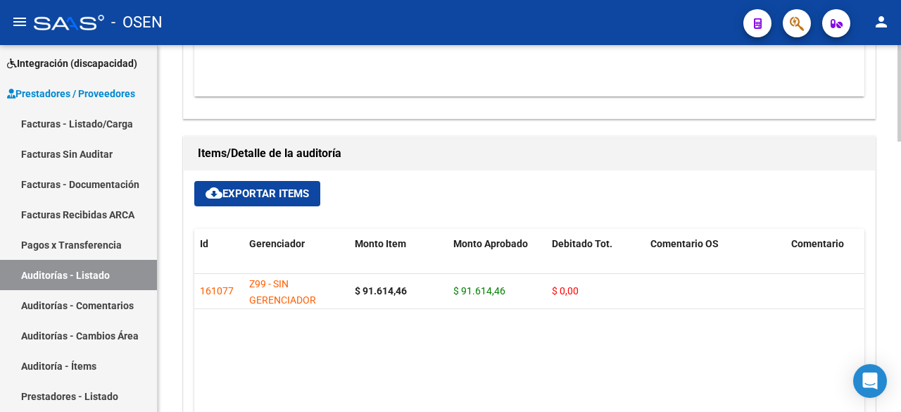
scroll to position [798, 0]
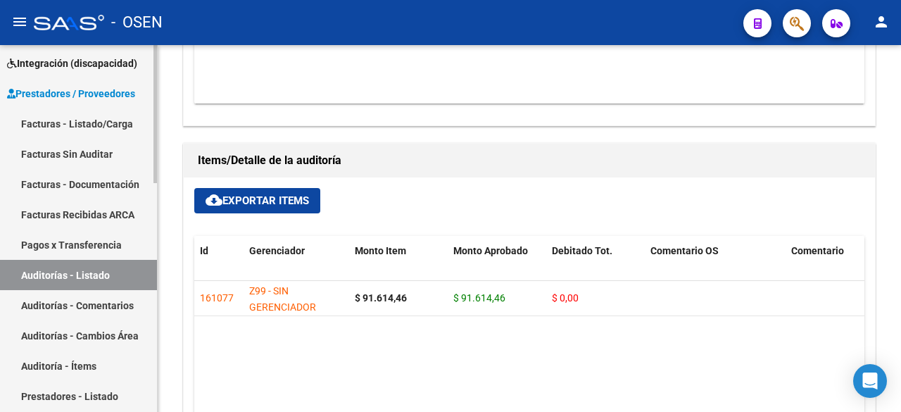
click at [112, 136] on link "Facturas - Listado/Carga" at bounding box center [78, 123] width 157 height 30
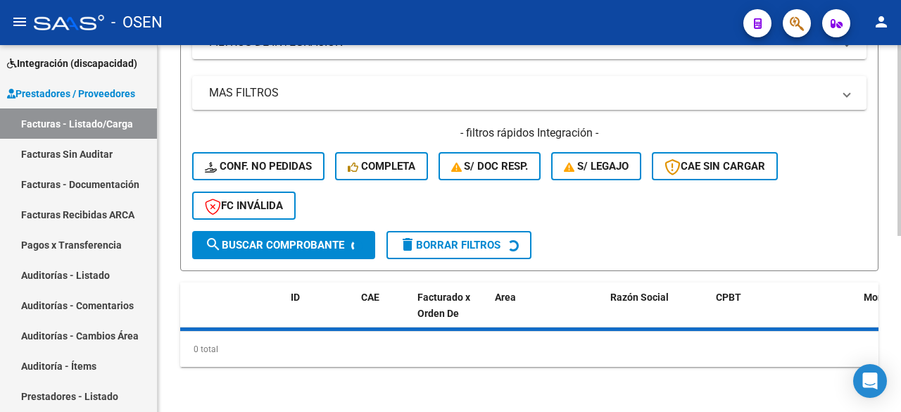
scroll to position [103, 0]
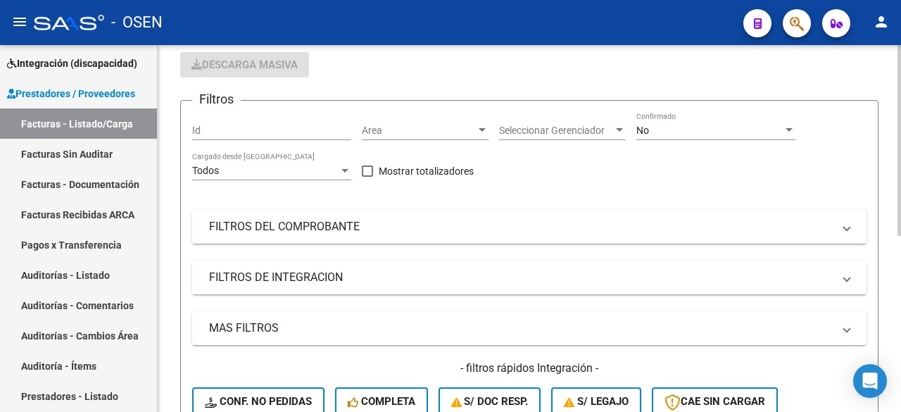
click at [419, 232] on mat-panel-title "FILTROS DEL COMPROBANTE" at bounding box center [520, 226] width 623 height 15
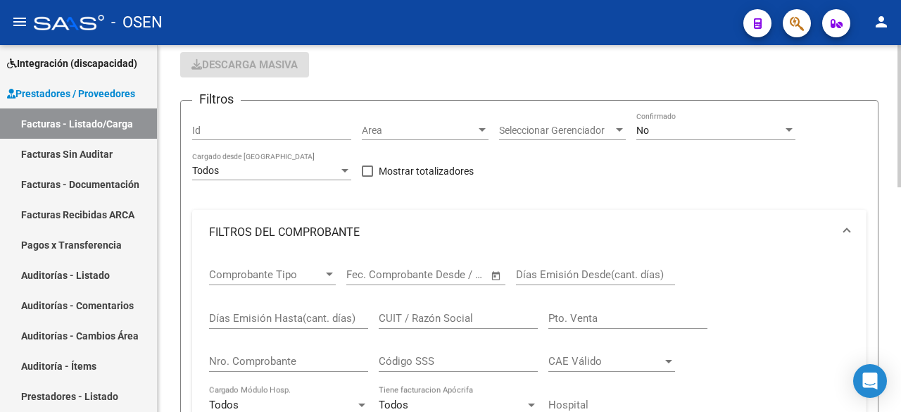
drag, startPoint x: 287, startPoint y: 365, endPoint x: 286, endPoint y: 353, distance: 11.3
click at [286, 357] on input "Nro. Comprobante" at bounding box center [288, 361] width 159 height 13
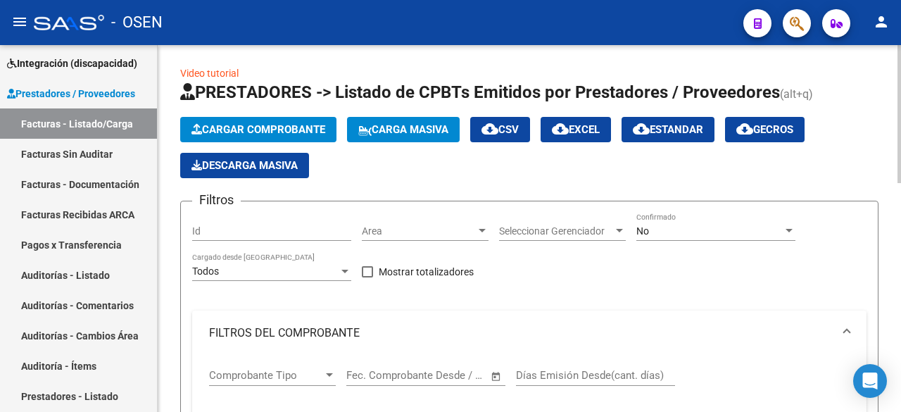
scroll to position [0, 0]
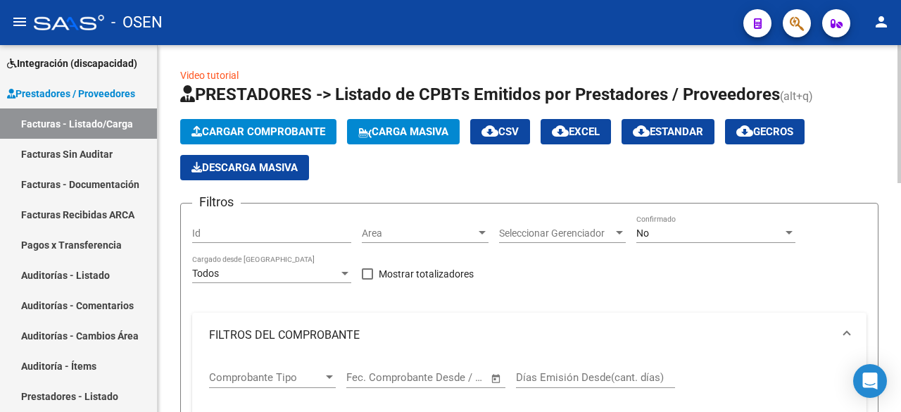
type input "3925"
click at [736, 238] on div "No" at bounding box center [709, 233] width 146 height 12
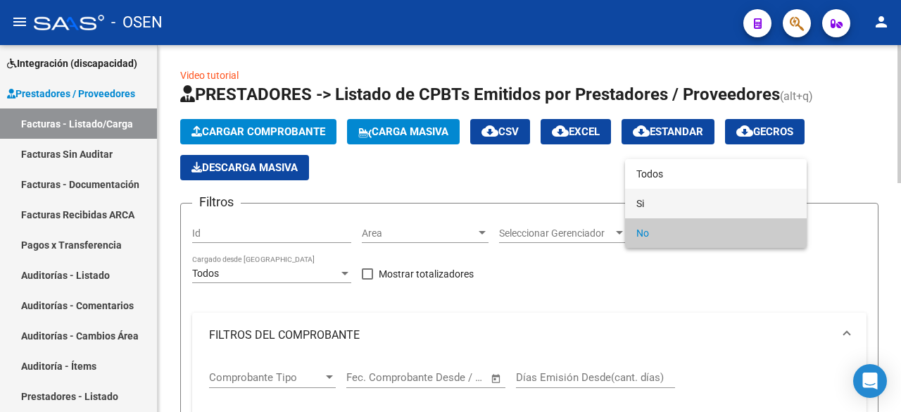
drag, startPoint x: 716, startPoint y: 204, endPoint x: 709, endPoint y: 208, distance: 7.6
click at [715, 204] on span "Si" at bounding box center [715, 204] width 159 height 30
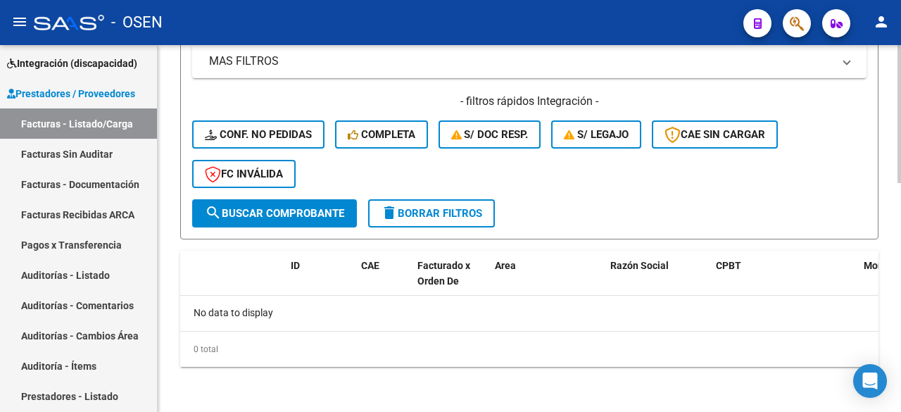
click at [256, 215] on span "search Buscar Comprobante" at bounding box center [274, 213] width 139 height 13
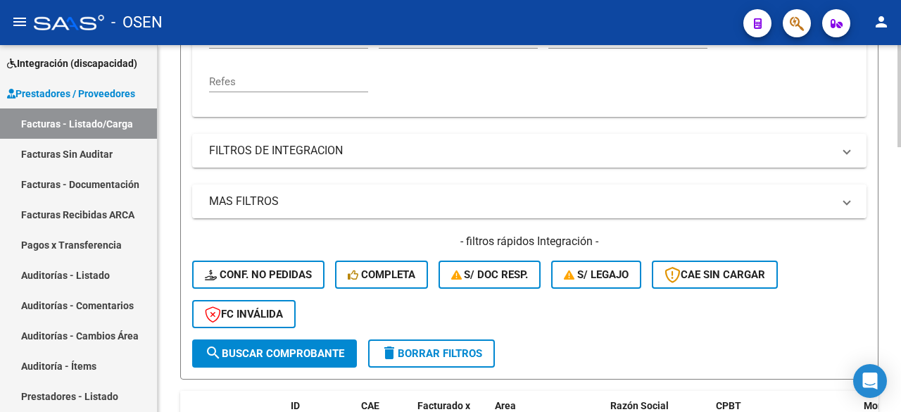
scroll to position [234, 0]
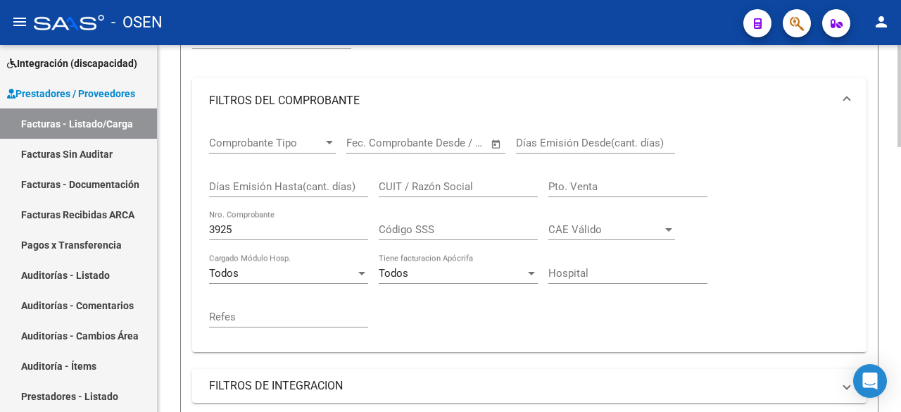
click at [592, 182] on input "Pto. Venta" at bounding box center [627, 186] width 159 height 13
type input "2"
click at [312, 234] on input "3925" at bounding box center [288, 229] width 159 height 13
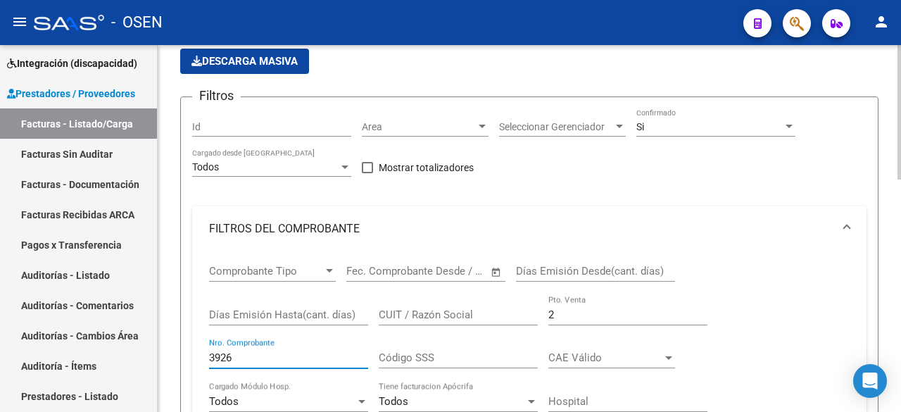
scroll to position [0, 0]
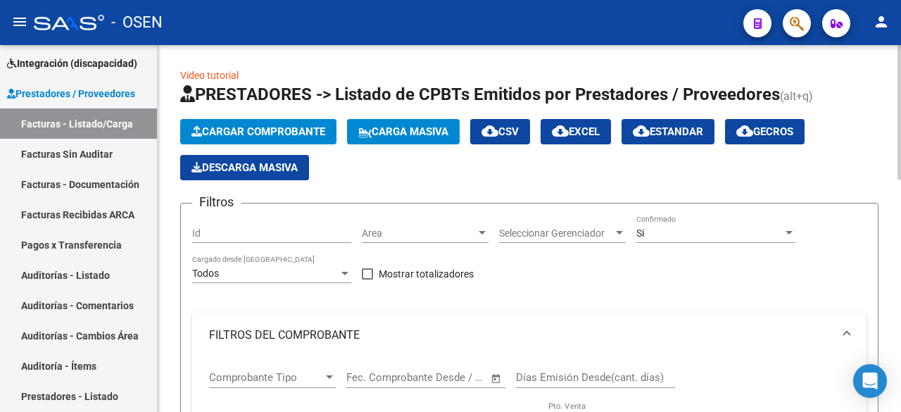
click at [702, 229] on div "Si" at bounding box center [709, 233] width 146 height 12
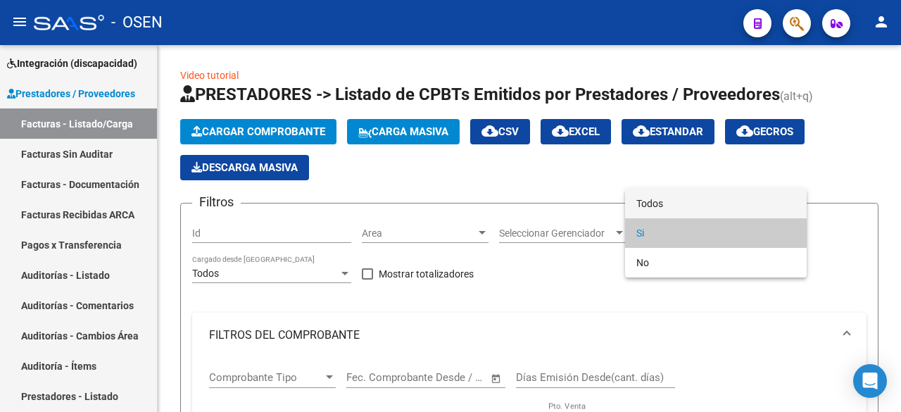
click at [703, 199] on span "Todos" at bounding box center [715, 204] width 159 height 30
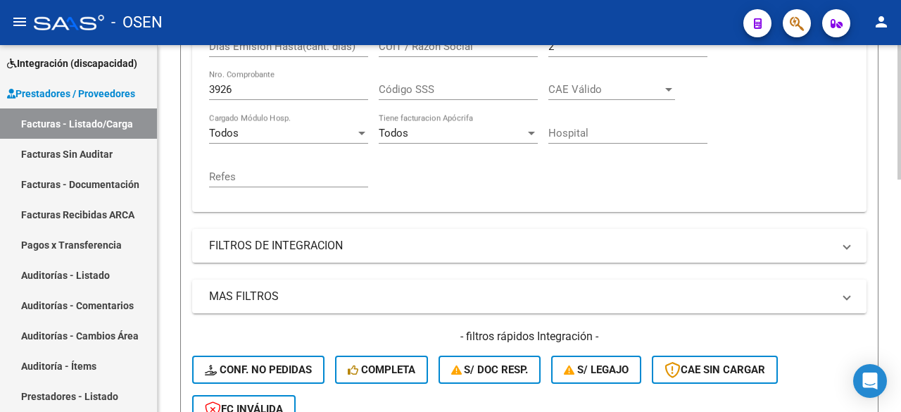
scroll to position [469, 0]
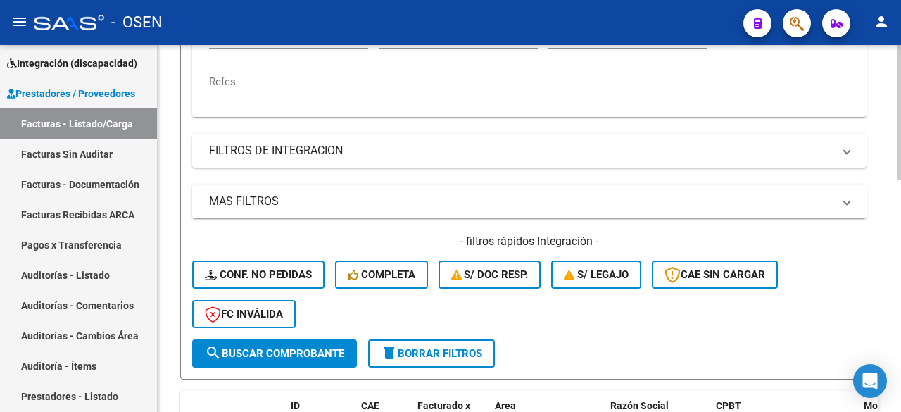
click at [286, 360] on button "search Buscar Comprobante" at bounding box center [274, 353] width 165 height 28
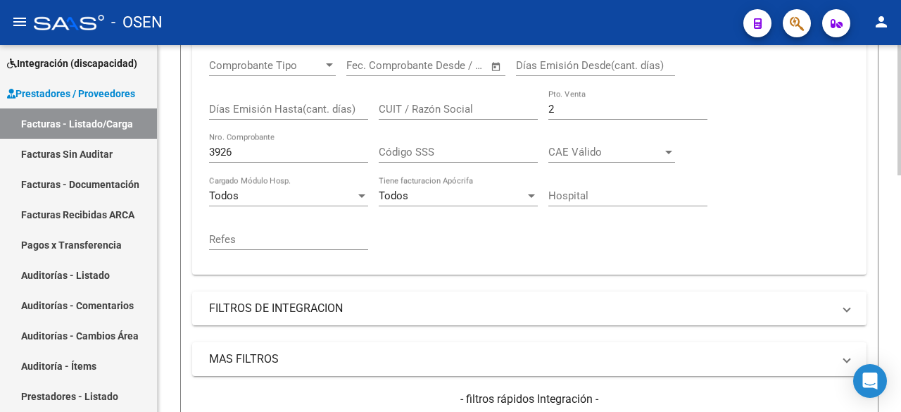
scroll to position [197, 0]
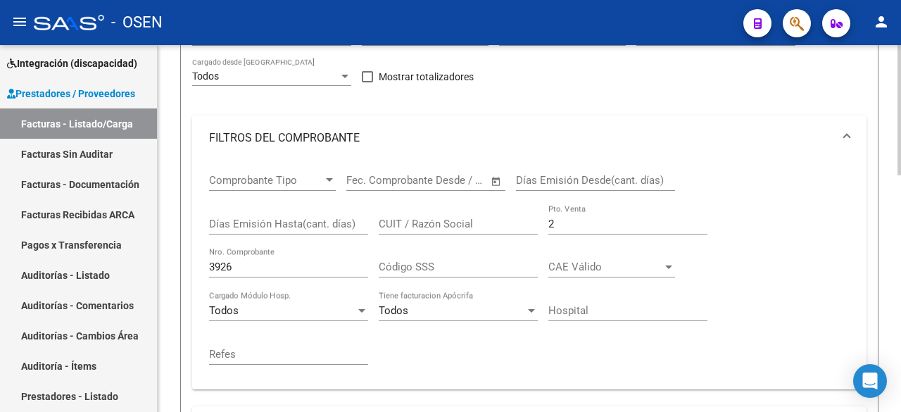
click at [269, 264] on input "3926" at bounding box center [288, 266] width 159 height 13
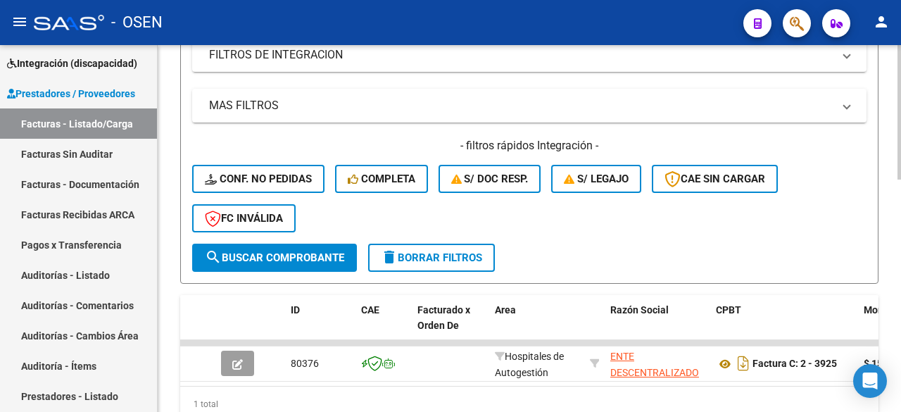
scroll to position [631, 0]
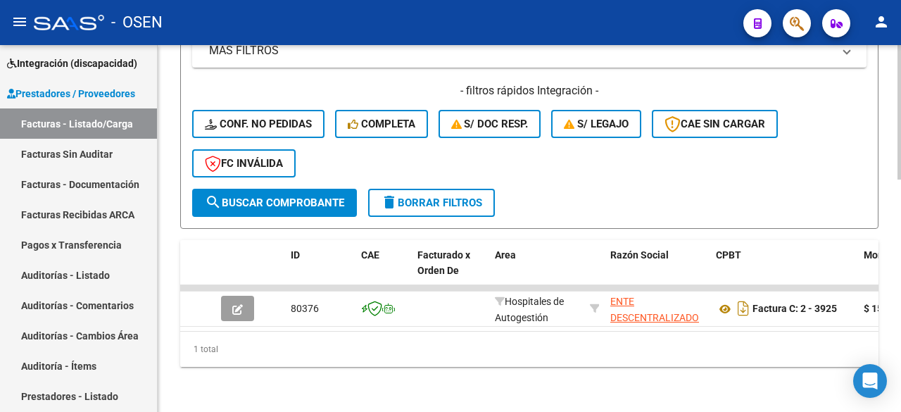
type input "3925"
click at [304, 196] on span "search Buscar Comprobante" at bounding box center [274, 202] width 139 height 13
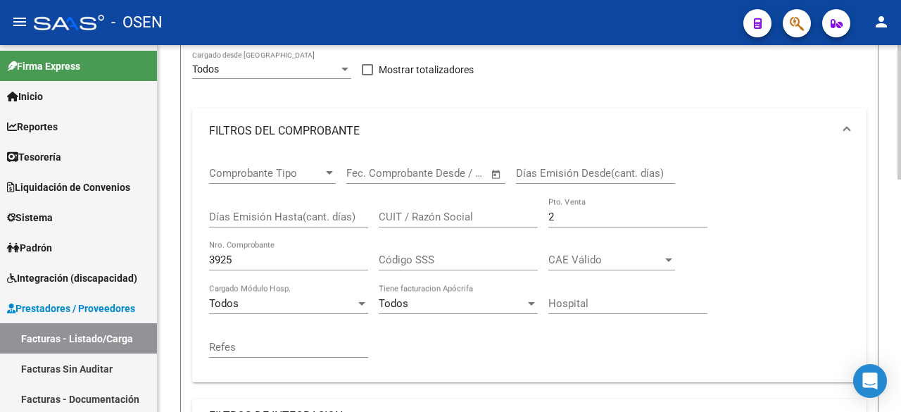
scroll to position [234, 0]
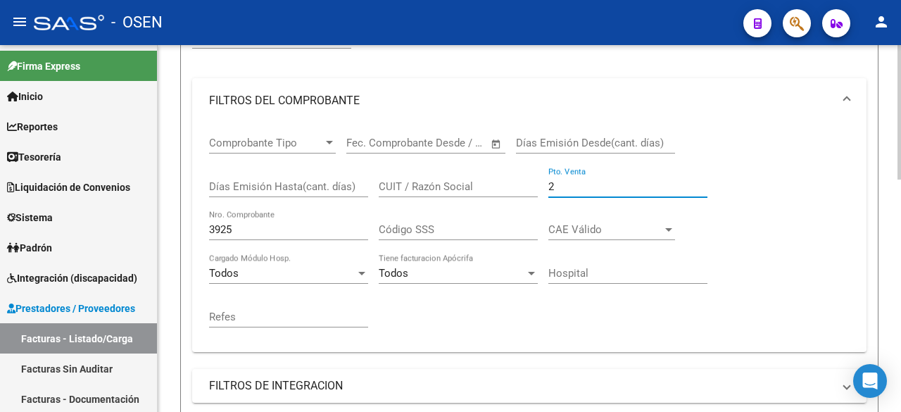
drag, startPoint x: 559, startPoint y: 189, endPoint x: 533, endPoint y: 189, distance: 25.3
click at [535, 189] on div "Comprobante Tipo Comprobante Tipo Fecha inicio – Fecha fin Fec. Comprobante Des…" at bounding box center [529, 231] width 640 height 217
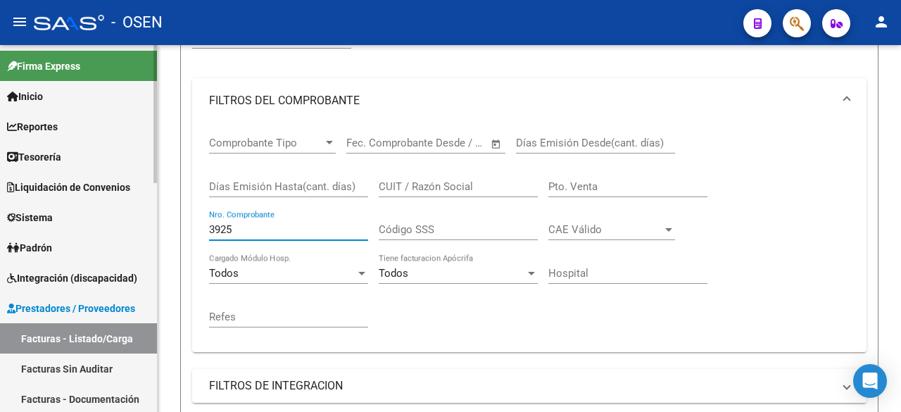
drag, startPoint x: 284, startPoint y: 224, endPoint x: 148, endPoint y: 219, distance: 135.9
click at [148, 219] on mat-sidenav-container "Firma Express Inicio Calendario SSS Instructivos Contacto OS Reportes Tablero d…" at bounding box center [450, 228] width 901 height 367
type input "1512"
click at [647, 189] on input "Pto. Venta" at bounding box center [627, 186] width 159 height 13
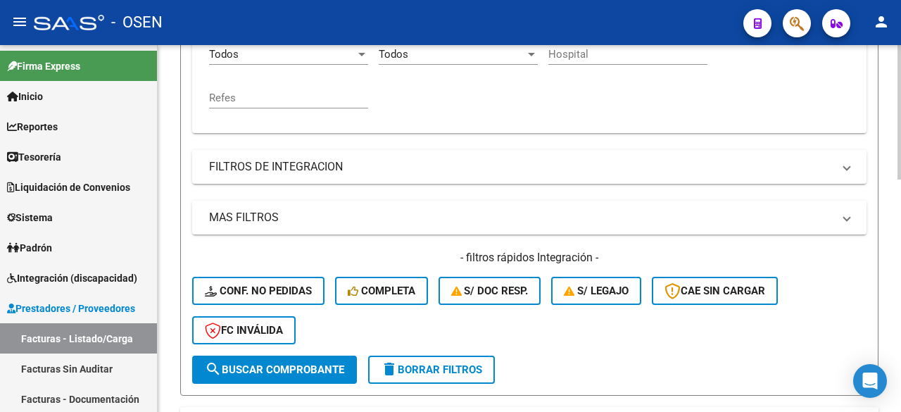
scroll to position [631, 0]
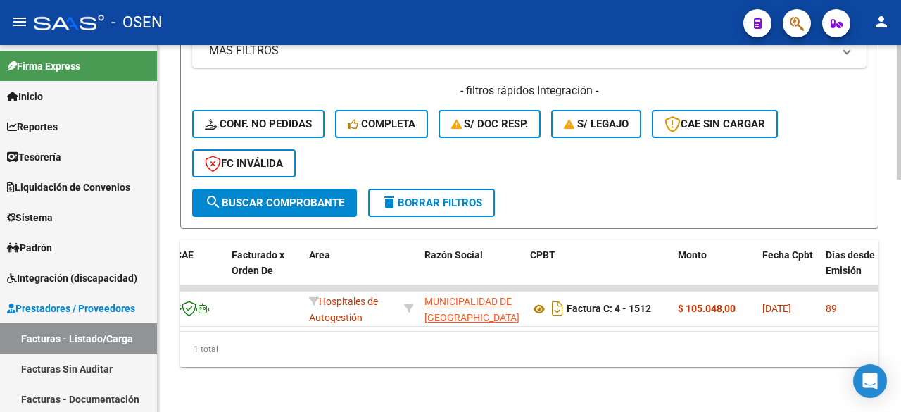
type input "4"
click at [284, 196] on span "search Buscar Comprobante" at bounding box center [274, 202] width 139 height 13
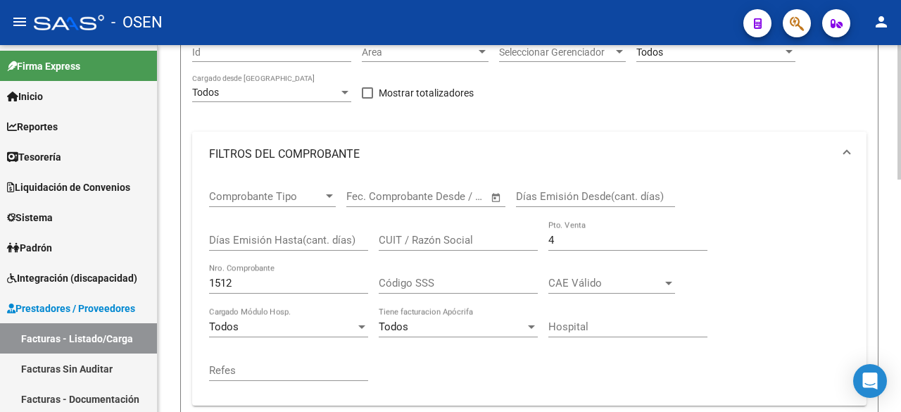
scroll to position [162, 0]
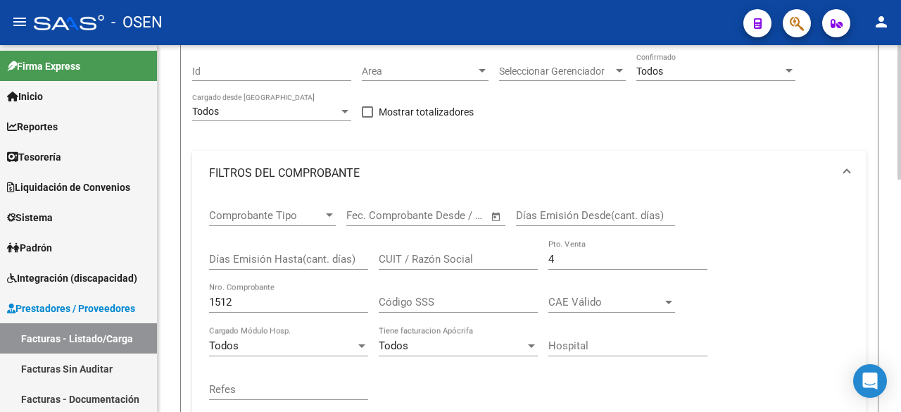
click at [239, 298] on input "1512" at bounding box center [288, 302] width 159 height 13
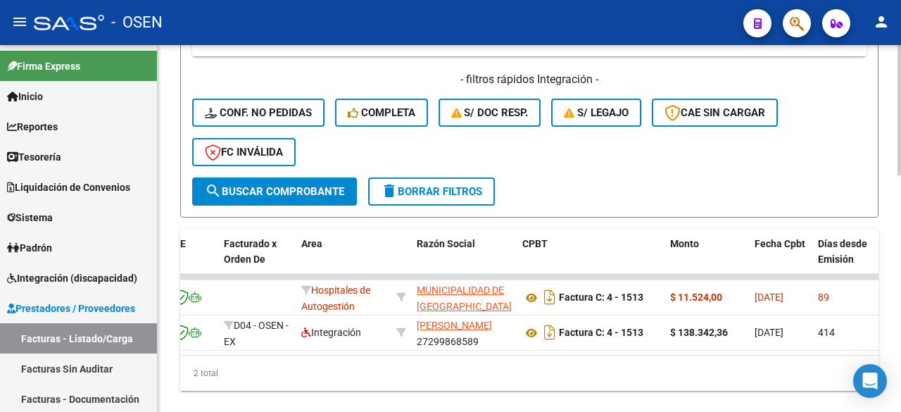
scroll to position [397, 0]
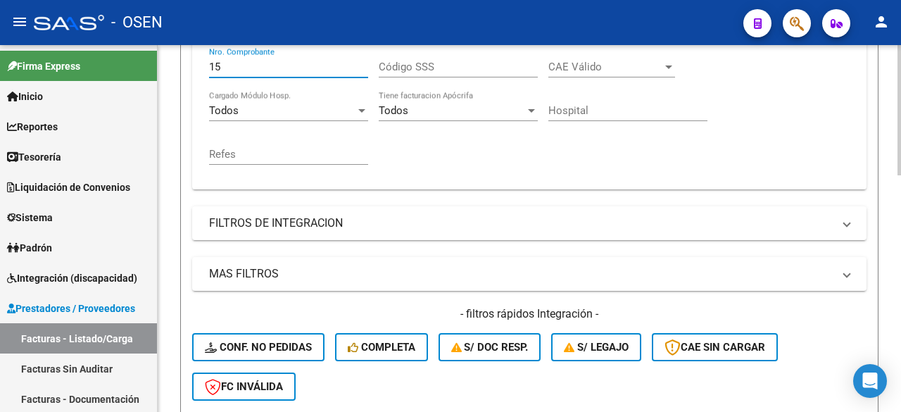
type input "1"
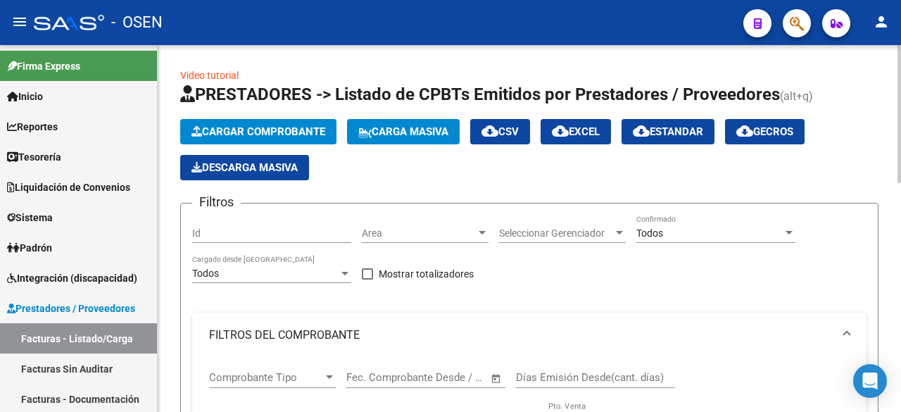
scroll to position [234, 0]
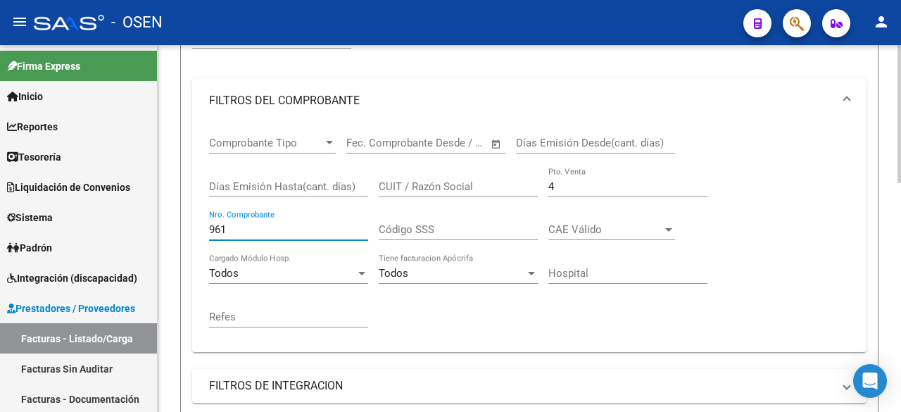
type input "961"
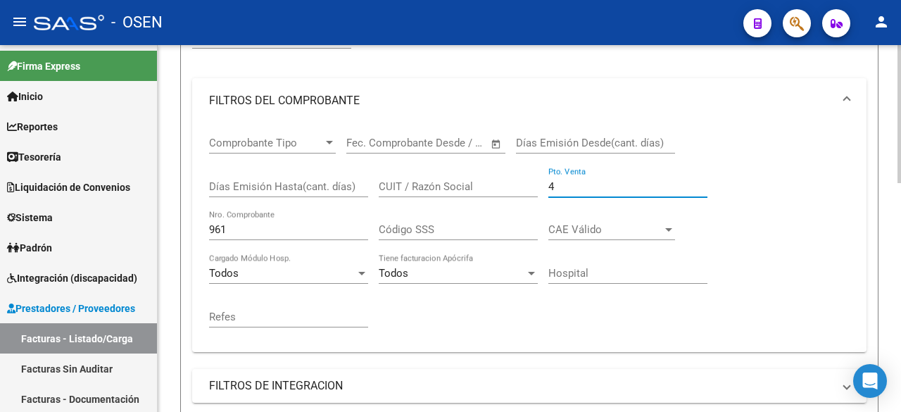
drag, startPoint x: 572, startPoint y: 184, endPoint x: 543, endPoint y: 170, distance: 32.4
click at [543, 183] on div "Comprobante Tipo Comprobante Tipo Fecha inicio – Fecha fin Fec. Comprobante Des…" at bounding box center [529, 231] width 640 height 217
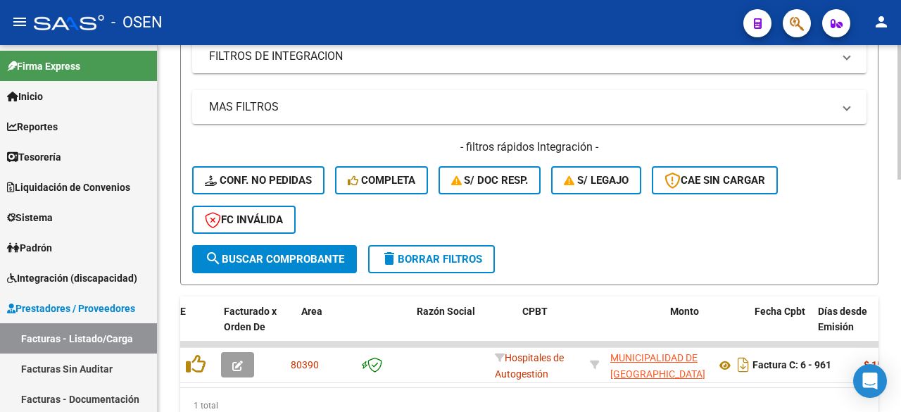
scroll to position [631, 0]
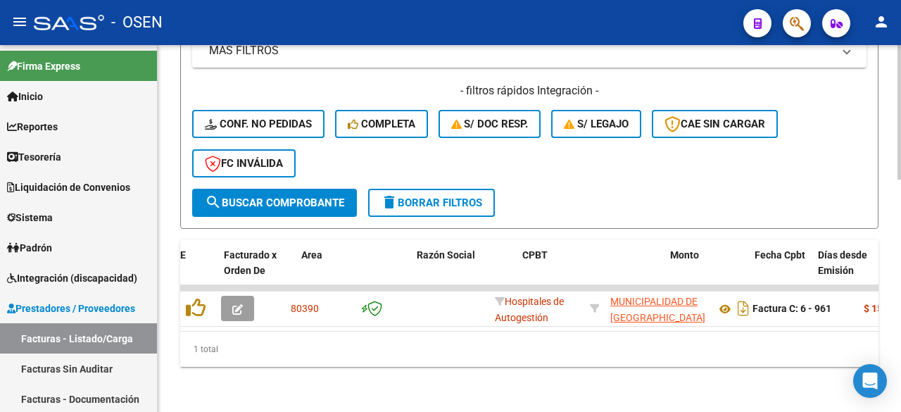
type input "6"
click at [318, 196] on span "search Buscar Comprobante" at bounding box center [274, 202] width 139 height 13
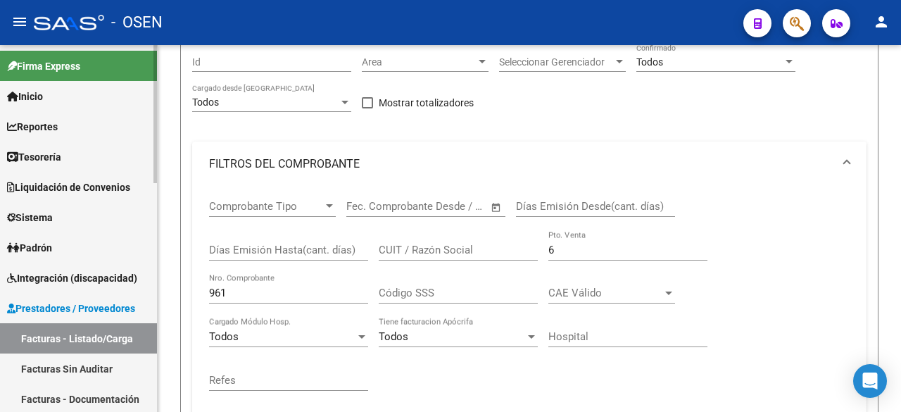
scroll to position [162, 0]
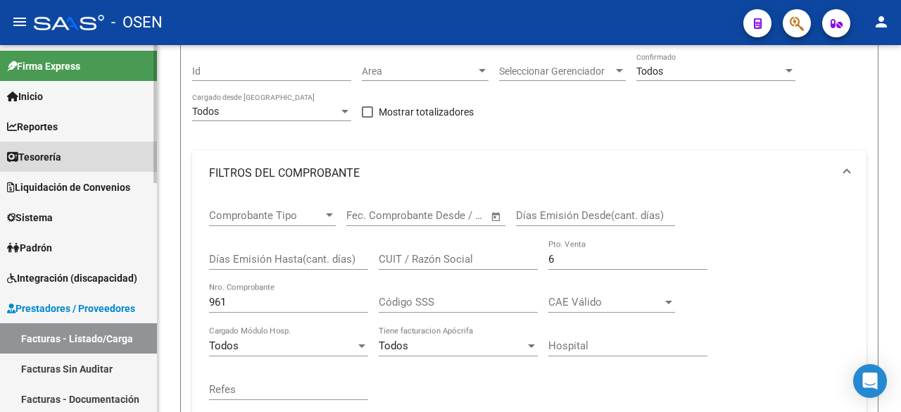
click at [122, 160] on link "Tesorería" at bounding box center [78, 156] width 157 height 30
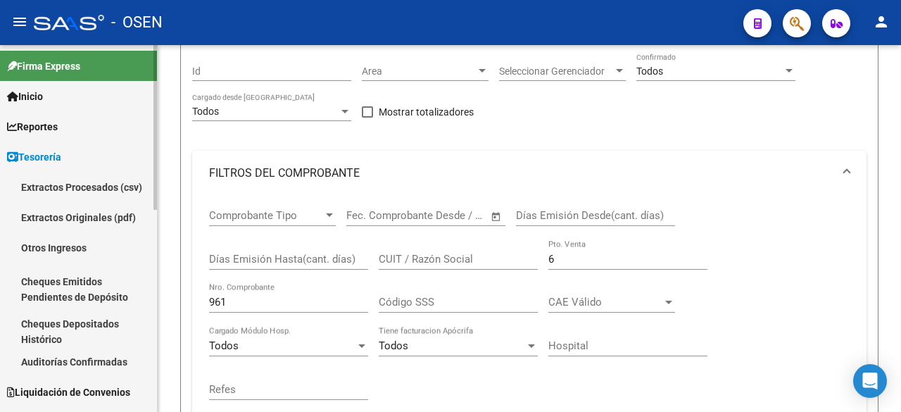
click at [131, 359] on link "Auditorías Confirmadas" at bounding box center [78, 361] width 157 height 30
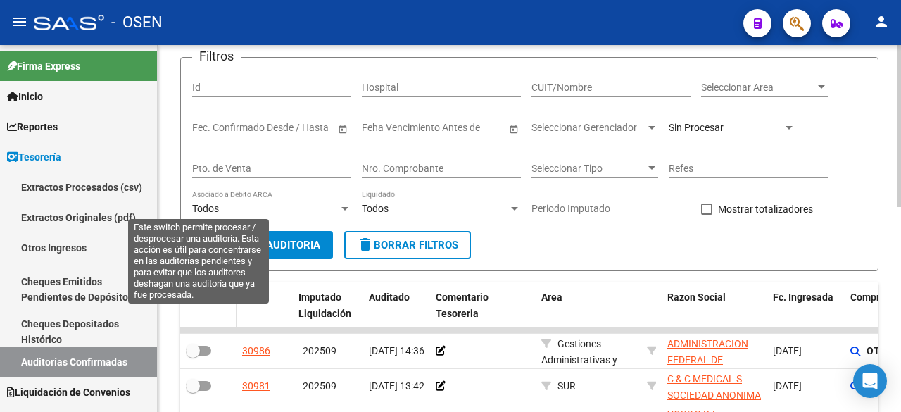
scroll to position [162, 0]
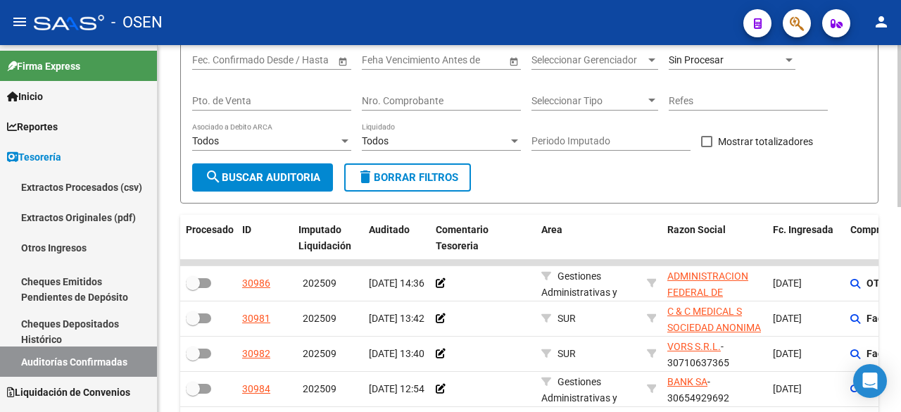
click at [476, 108] on div "Nro. Comprobante" at bounding box center [441, 96] width 159 height 28
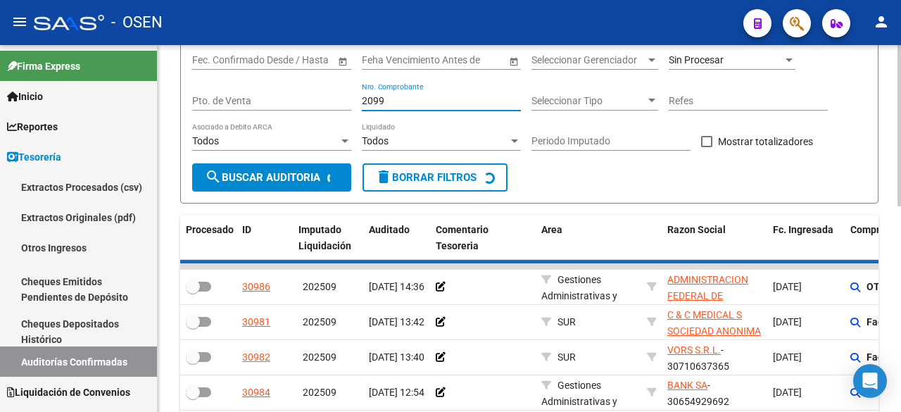
scroll to position [148, 0]
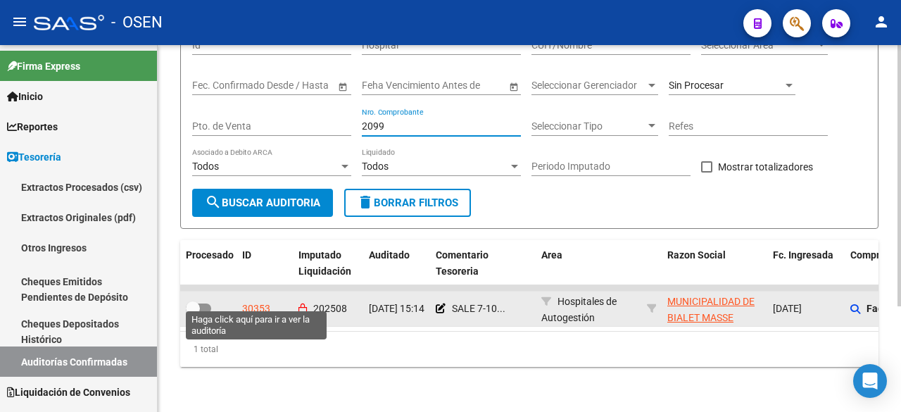
type input "2099"
click at [257, 300] on div "30353" at bounding box center [256, 308] width 28 height 16
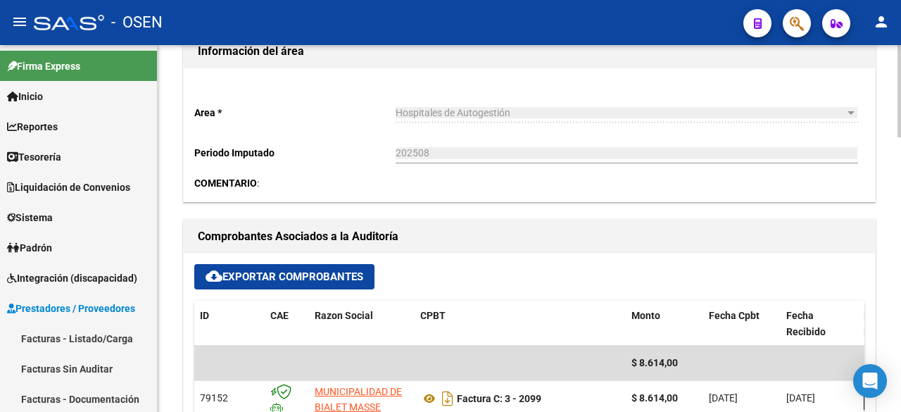
scroll to position [704, 0]
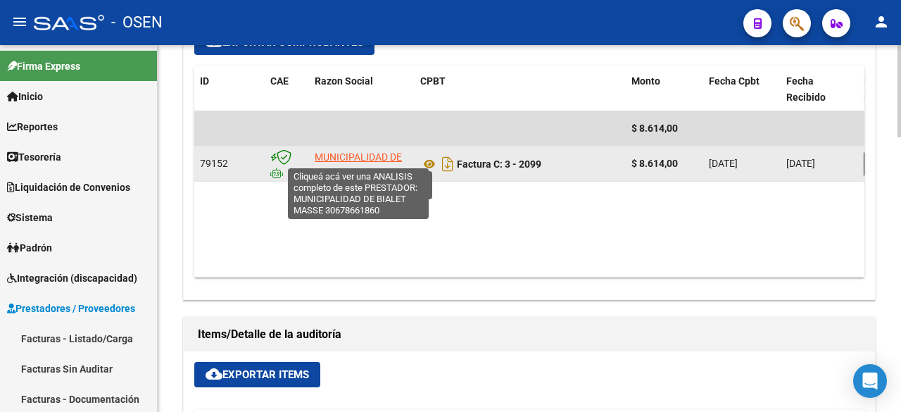
click at [374, 151] on span "MUNICIPALIDAD DE BIALET MASSE" at bounding box center [358, 164] width 87 height 27
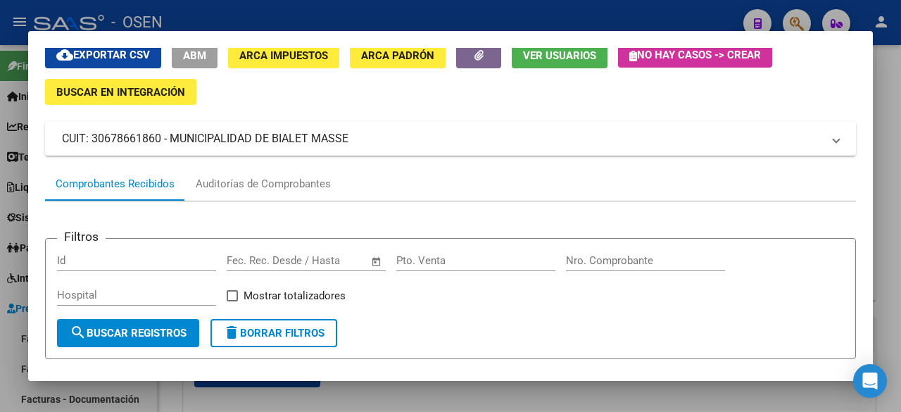
scroll to position [0, 0]
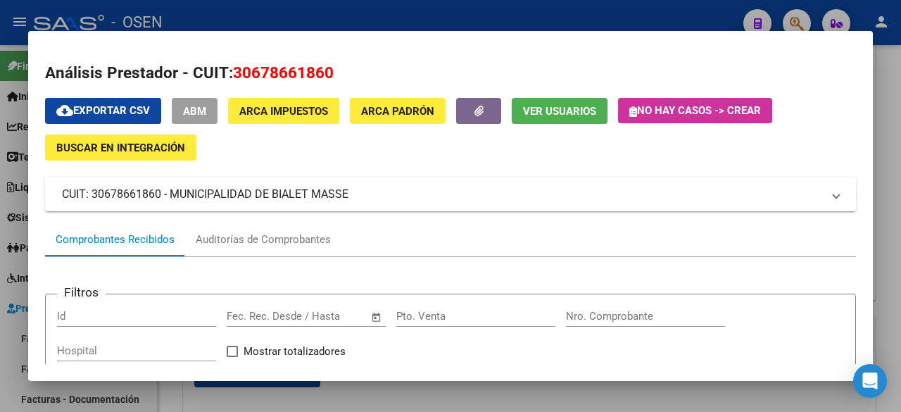
click at [191, 109] on span "ABM" at bounding box center [194, 111] width 23 height 13
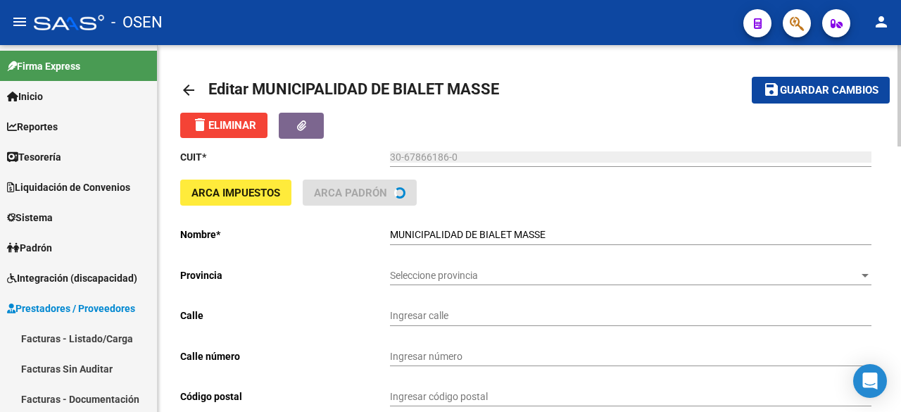
type input "AV [PERSON_NAME] PE#A"
type input "211"
type input "5158"
type input "BIALET MASSE"
type input "841100"
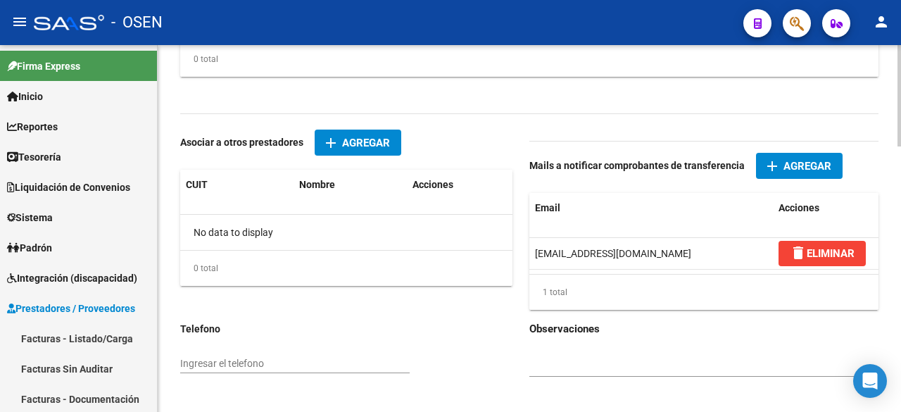
scroll to position [938, 0]
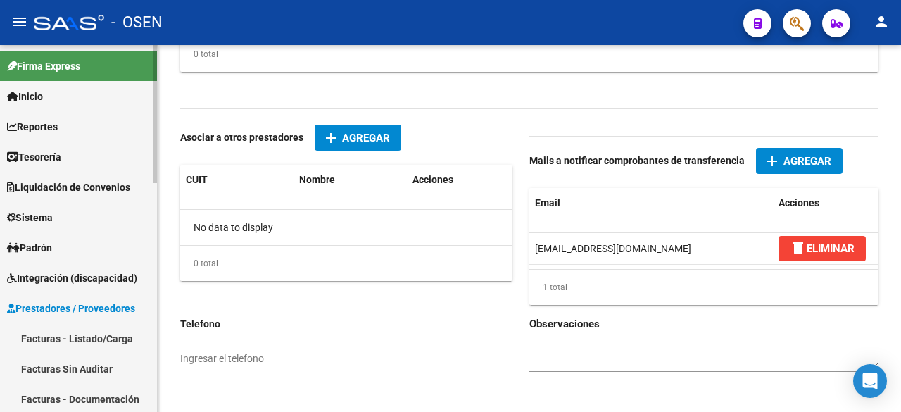
click at [89, 161] on link "Tesorería" at bounding box center [78, 156] width 157 height 30
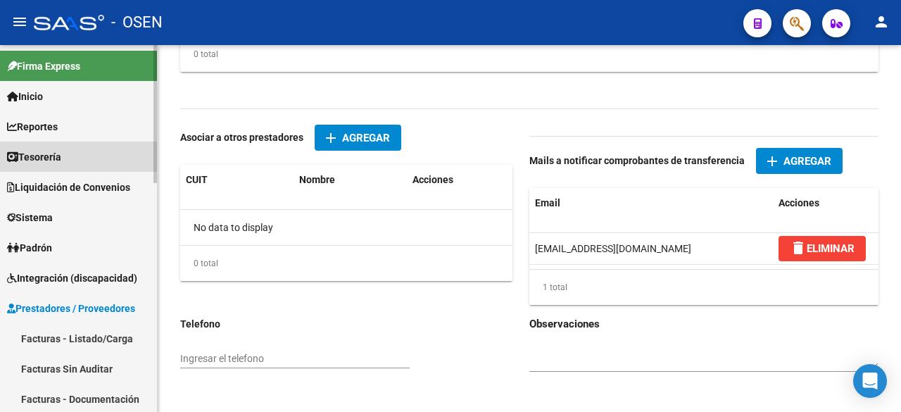
click at [87, 160] on link "Tesorería" at bounding box center [78, 156] width 157 height 30
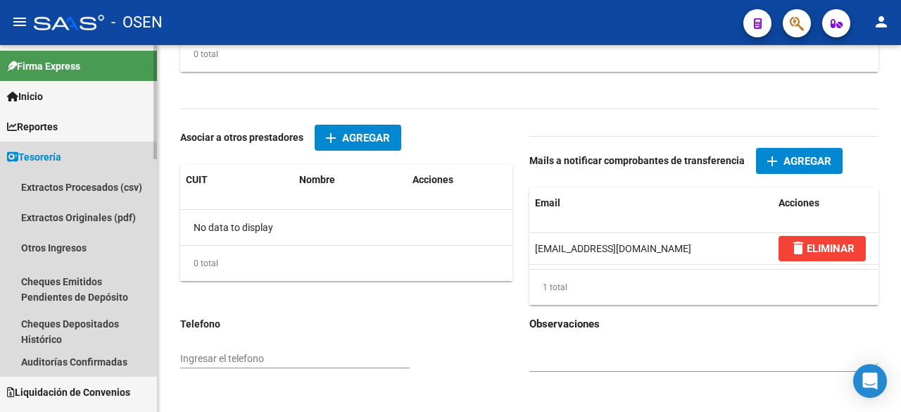
click at [98, 159] on link "Tesorería" at bounding box center [78, 156] width 157 height 30
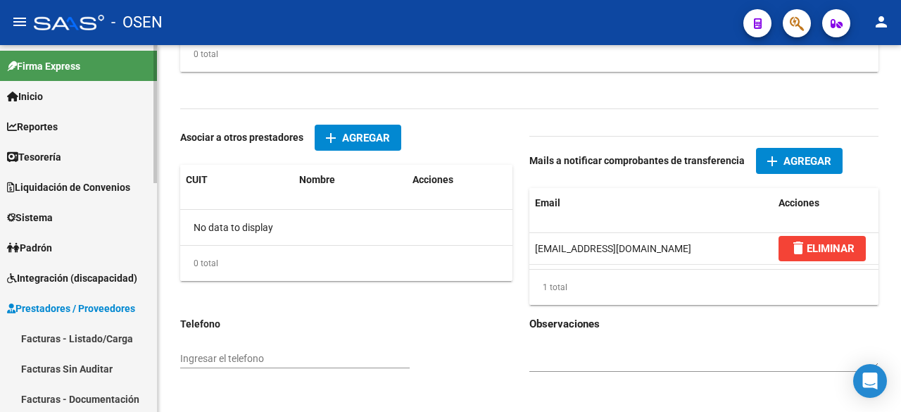
click at [89, 160] on link "Tesorería" at bounding box center [78, 156] width 157 height 30
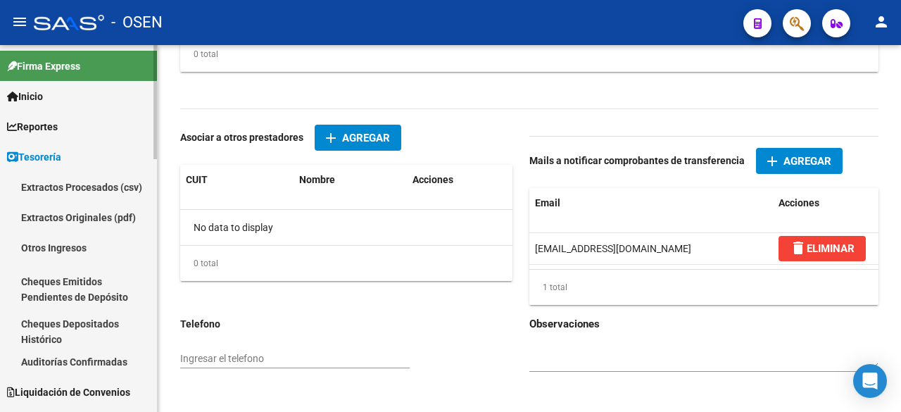
click at [88, 357] on link "Auditorías Confirmadas" at bounding box center [78, 361] width 157 height 30
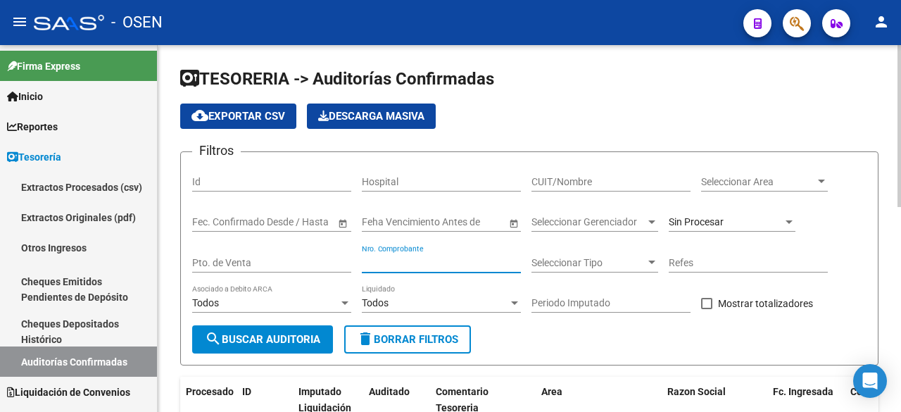
click at [489, 264] on input "Nro. Comprobante" at bounding box center [441, 263] width 159 height 12
type input "380"
click at [675, 233] on div "Sin Procesar" at bounding box center [731, 223] width 127 height 40
click at [685, 228] on div "Sin Procesar" at bounding box center [731, 217] width 127 height 28
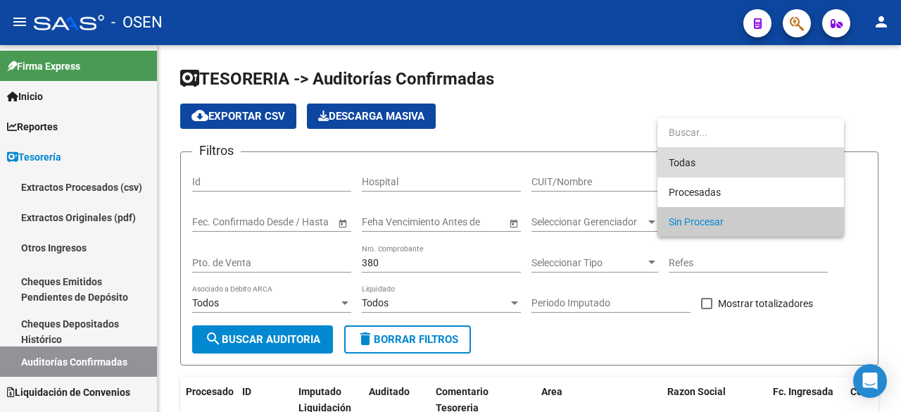
click at [700, 167] on span "Todas" at bounding box center [750, 163] width 164 height 30
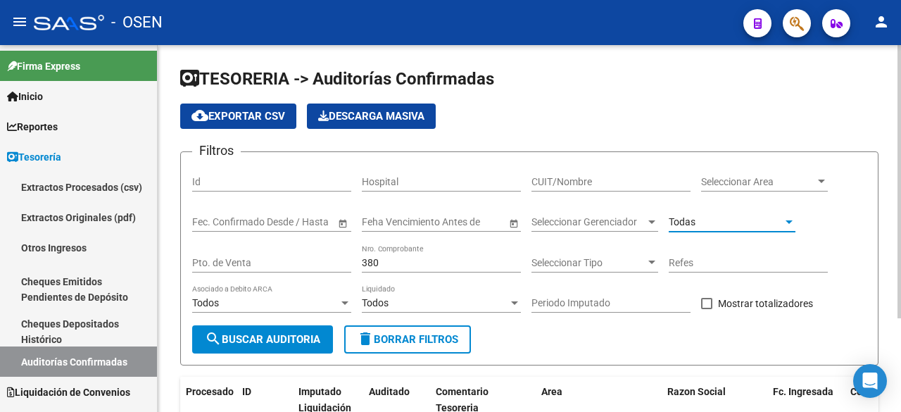
click at [306, 340] on span "search Buscar Auditoria" at bounding box center [262, 339] width 115 height 13
click at [319, 260] on input "Pto. de Venta" at bounding box center [271, 263] width 159 height 12
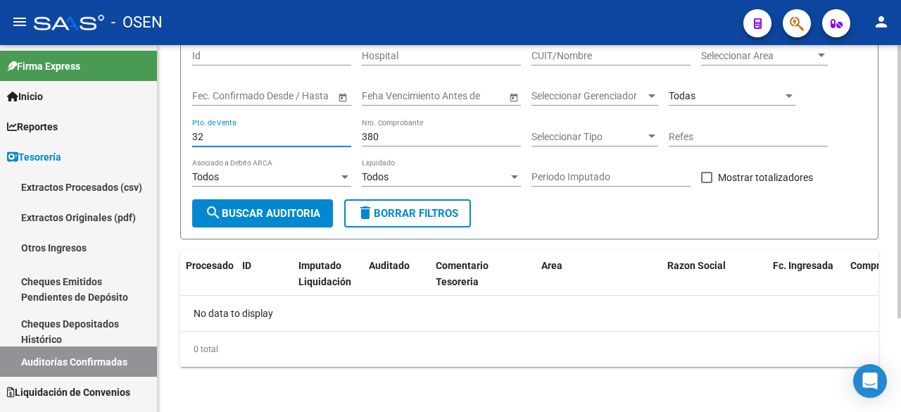
click at [207, 138] on input "32" at bounding box center [271, 137] width 159 height 12
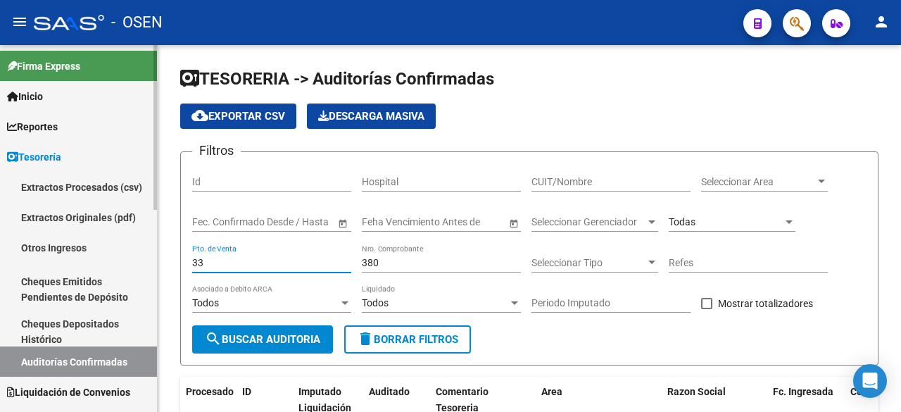
type input "33"
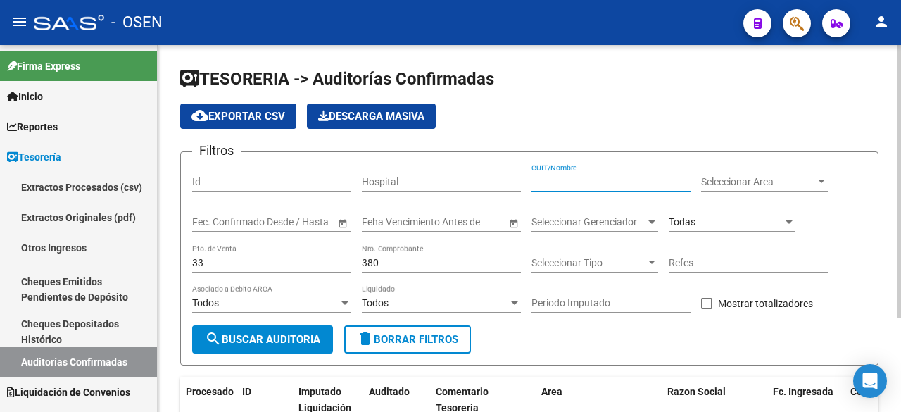
click at [620, 176] on input "CUIT/Nombre" at bounding box center [610, 182] width 159 height 12
type input "[PERSON_NAME]"
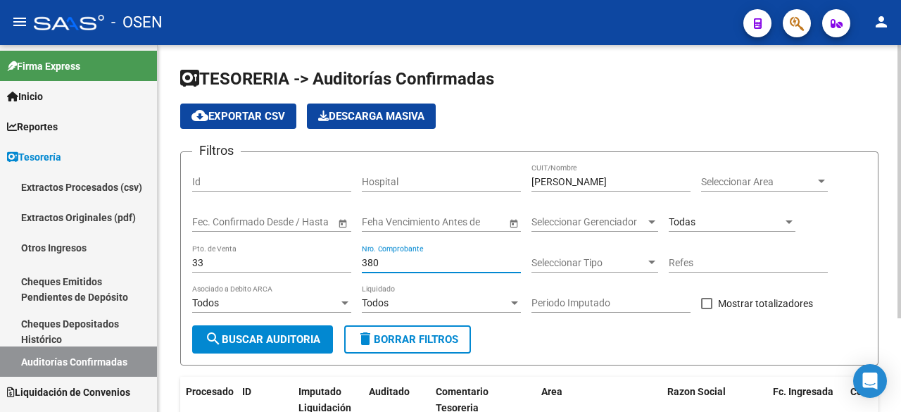
drag, startPoint x: 403, startPoint y: 260, endPoint x: 265, endPoint y: 258, distance: 138.6
click at [265, 258] on div "Filtros Id Hospital [PERSON_NAME] CUIT/Nombre Seleccionar Area Seleccionar Area…" at bounding box center [529, 244] width 674 height 162
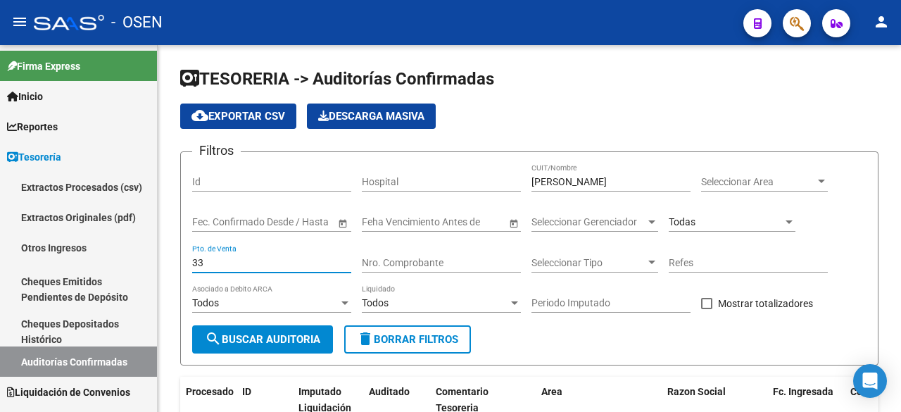
drag, startPoint x: 264, startPoint y: 258, endPoint x: -52, endPoint y: 294, distance: 318.1
click at [0, 294] on html "menu - OSEN person Firma Express Inicio Calendario SSS Instructivos Contacto OS…" at bounding box center [450, 206] width 901 height 412
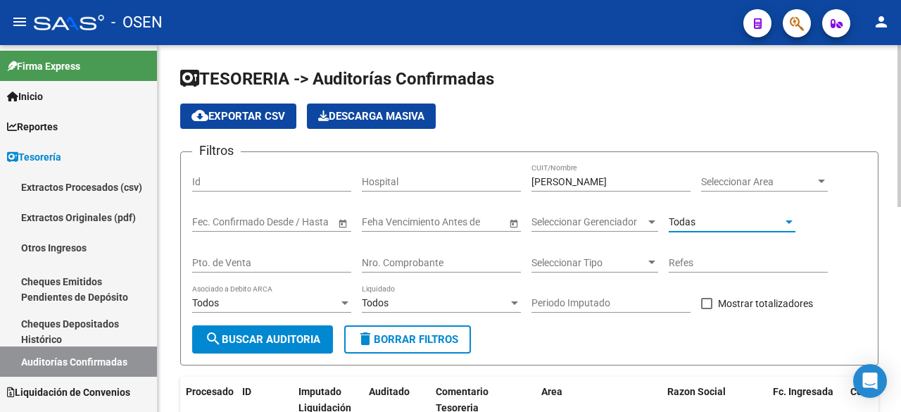
click at [705, 217] on div "Todas" at bounding box center [725, 222] width 114 height 12
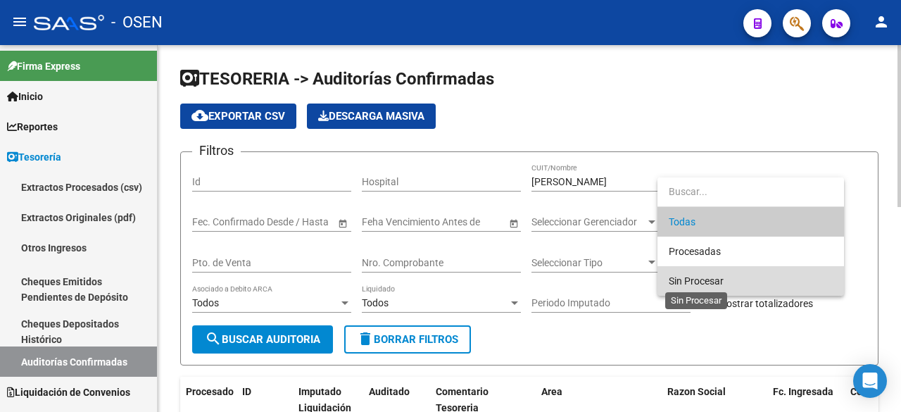
drag, startPoint x: 706, startPoint y: 277, endPoint x: 317, endPoint y: 317, distance: 391.3
click at [706, 277] on span "Sin Procesar" at bounding box center [695, 280] width 55 height 11
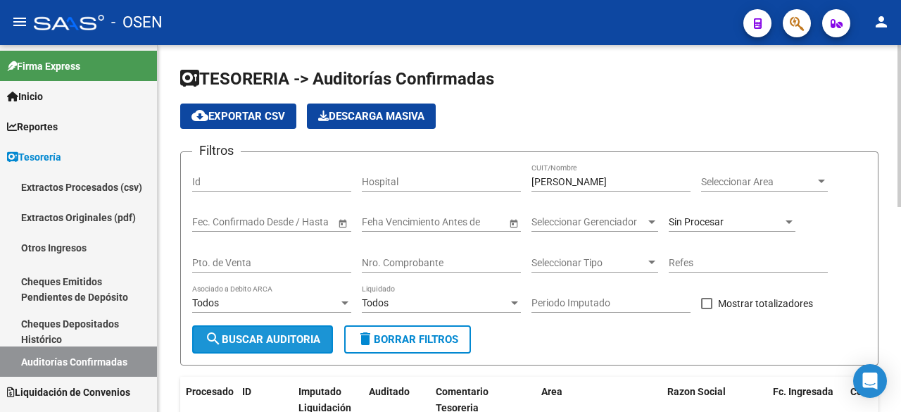
click at [245, 338] on span "search Buscar Auditoria" at bounding box center [262, 339] width 115 height 13
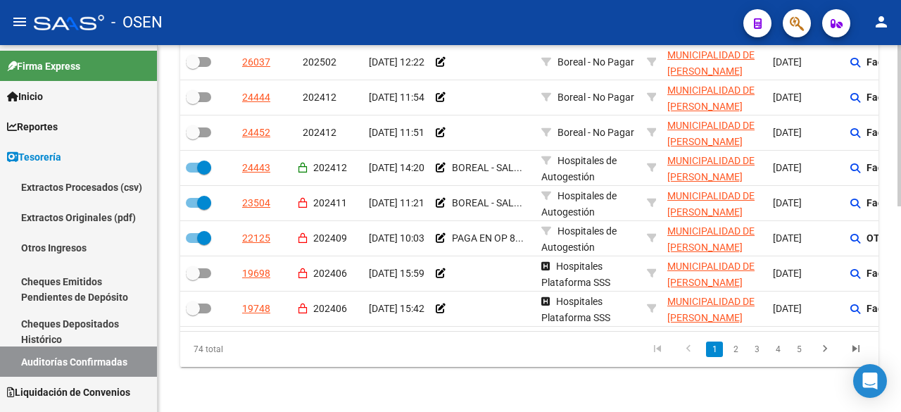
checkbox input "false"
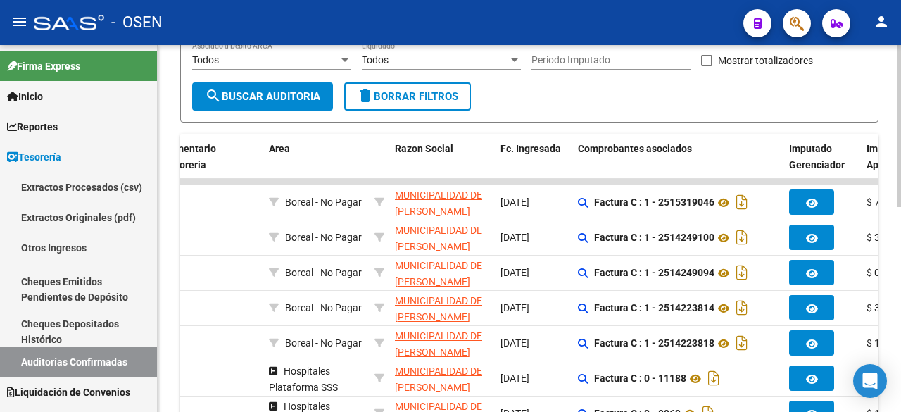
scroll to position [230, 0]
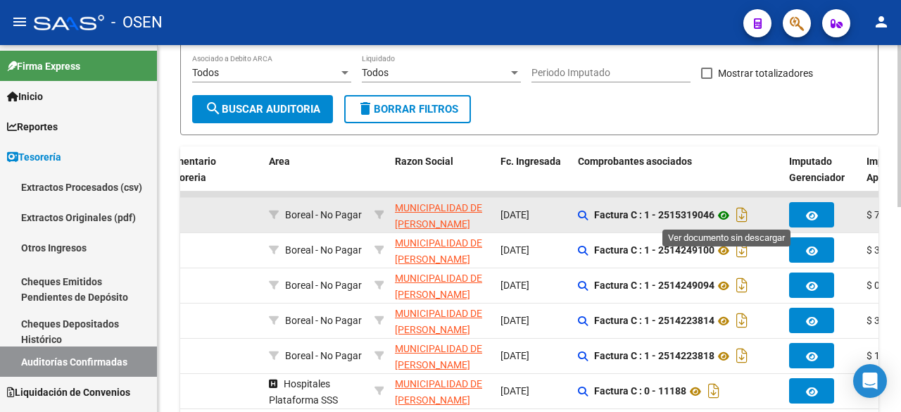
click at [723, 217] on icon at bounding box center [723, 215] width 18 height 17
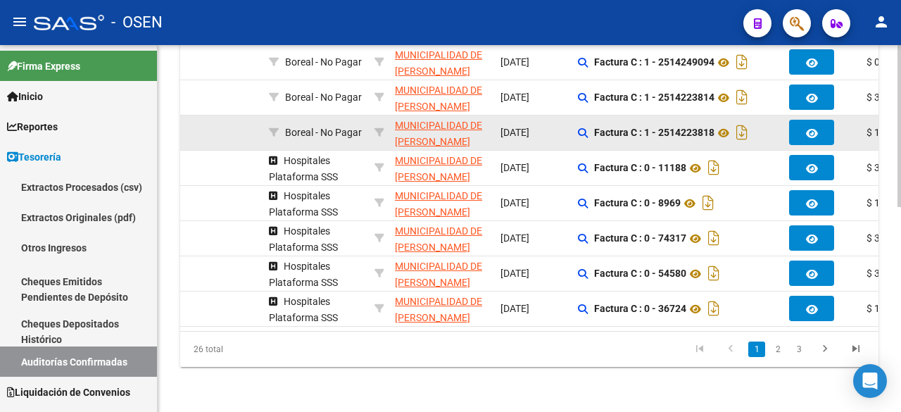
scroll to position [0, 277]
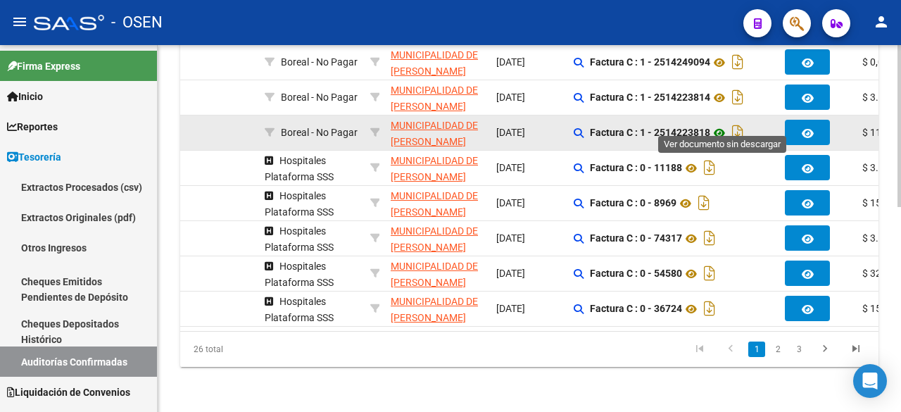
click at [725, 127] on icon at bounding box center [719, 133] width 18 height 17
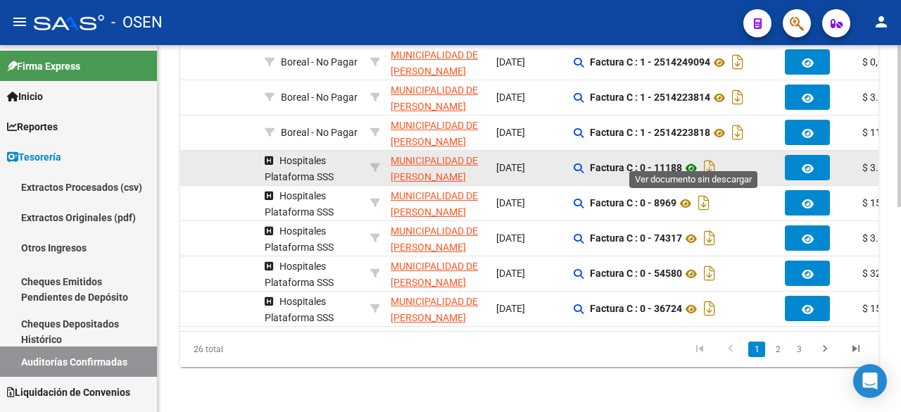
click at [699, 160] on icon at bounding box center [691, 168] width 18 height 17
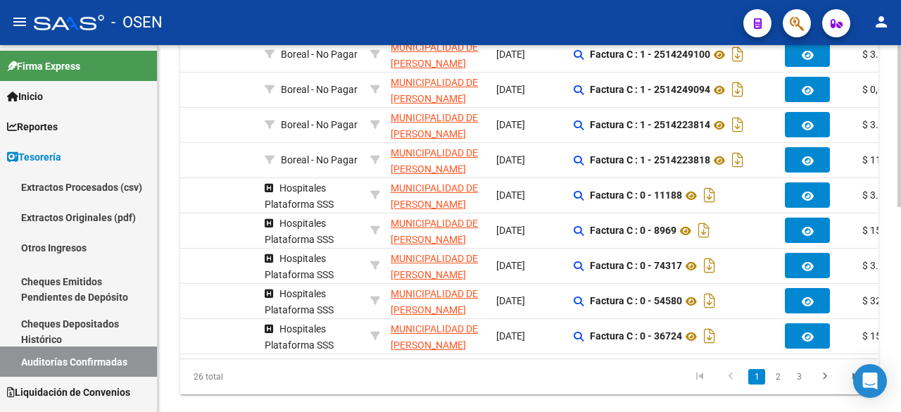
click at [899, 284] on div at bounding box center [899, 319] width 4 height 162
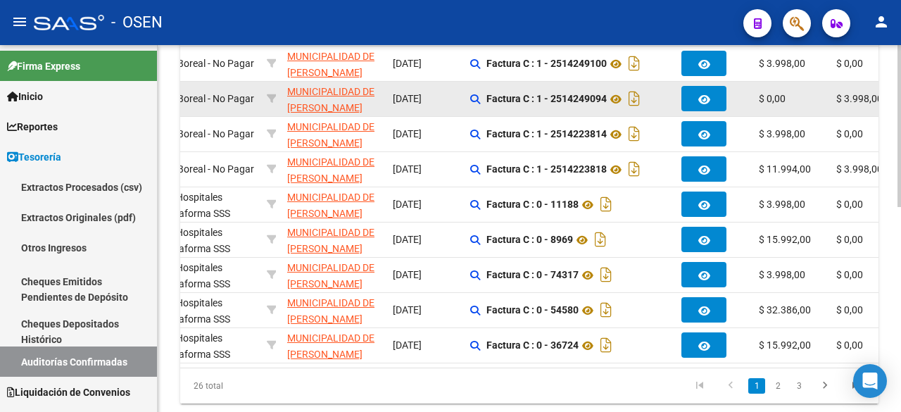
scroll to position [182, 0]
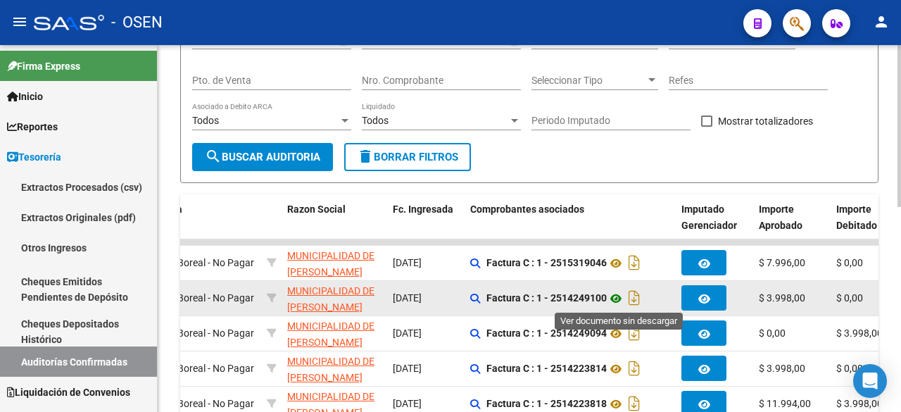
click at [618, 294] on icon at bounding box center [616, 298] width 18 height 17
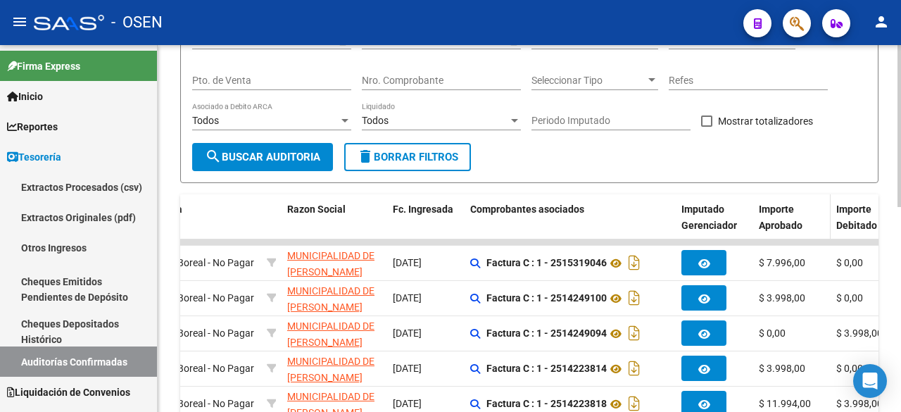
click at [782, 220] on span "Importe Aprobado" at bounding box center [781, 216] width 44 height 27
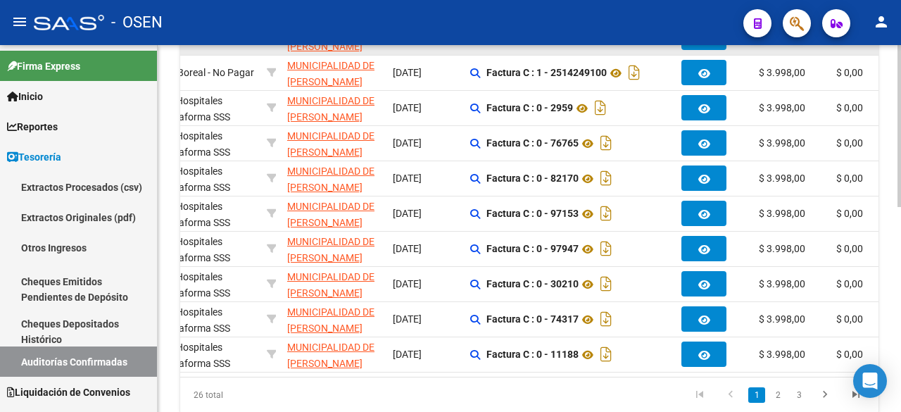
scroll to position [417, 0]
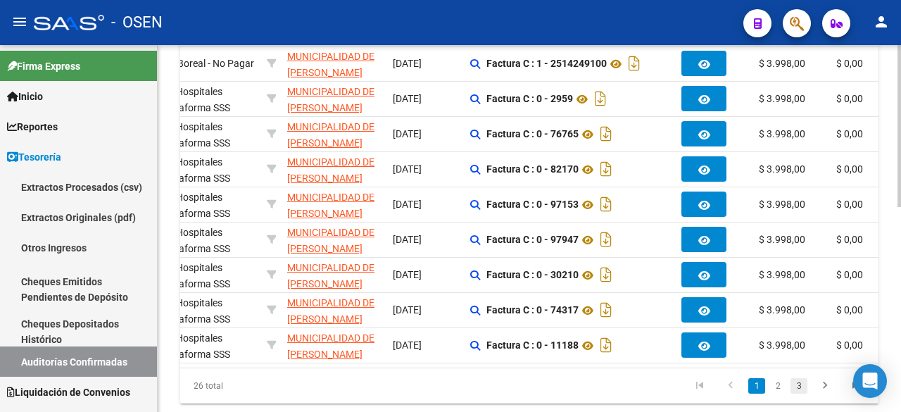
click at [801, 393] on link "3" at bounding box center [798, 385] width 17 height 15
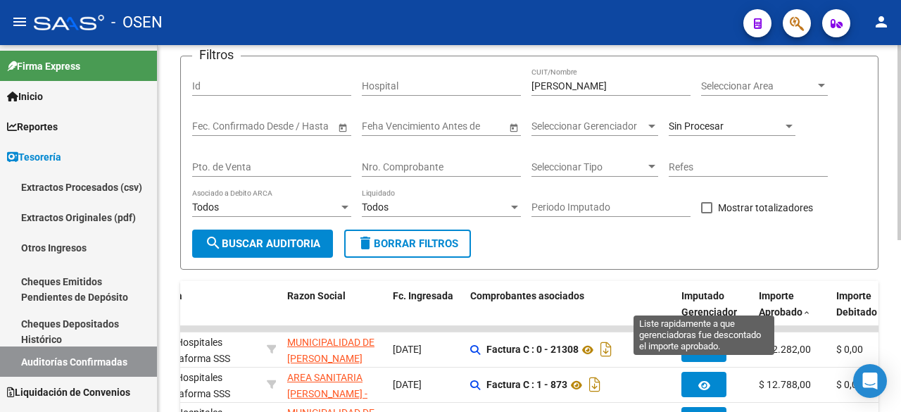
scroll to position [89, 0]
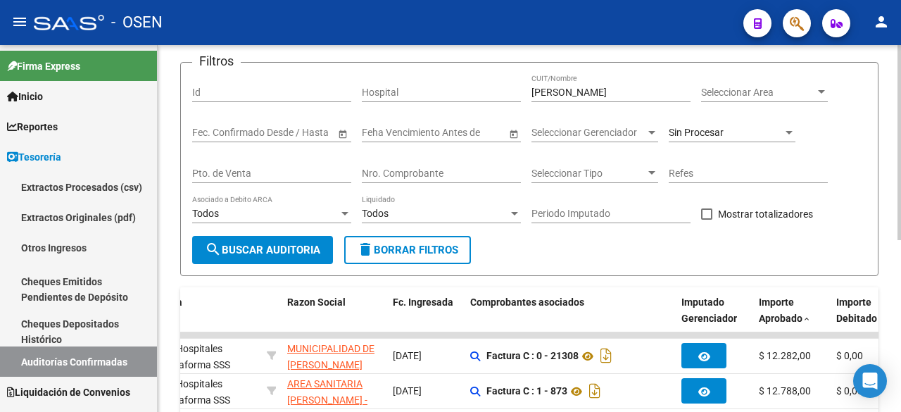
click at [724, 146] on div "Sin Procesar" at bounding box center [731, 134] width 127 height 40
click at [761, 122] on div "Sin Procesar" at bounding box center [731, 128] width 127 height 28
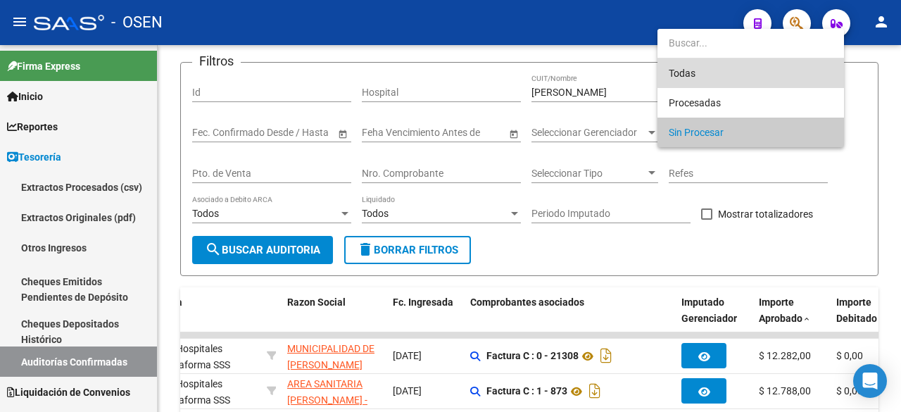
click at [713, 71] on span "Todas" at bounding box center [750, 73] width 164 height 30
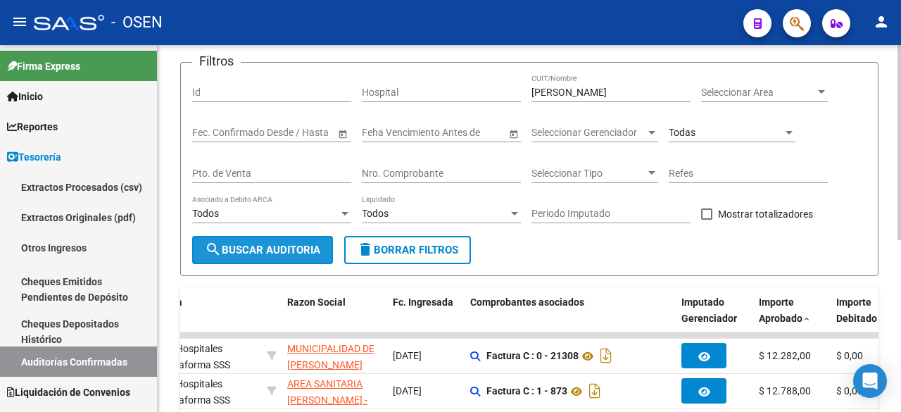
drag, startPoint x: 325, startPoint y: 247, endPoint x: 378, endPoint y: 239, distance: 53.3
click at [325, 246] on button "search Buscar Auditoria" at bounding box center [262, 250] width 141 height 28
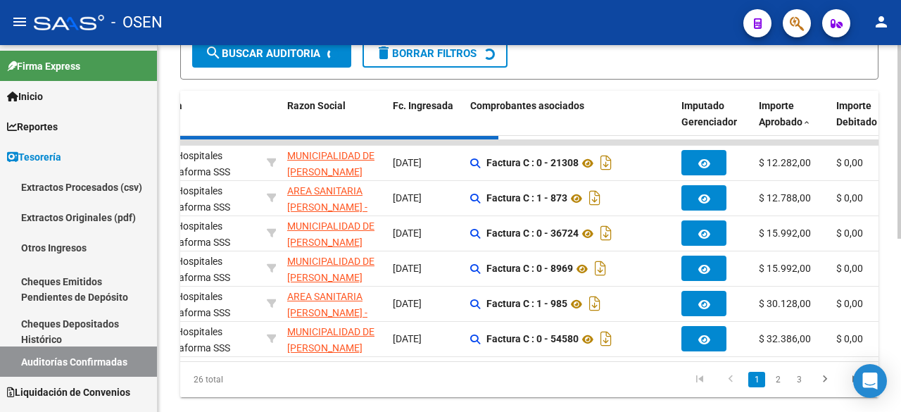
scroll to position [324, 0]
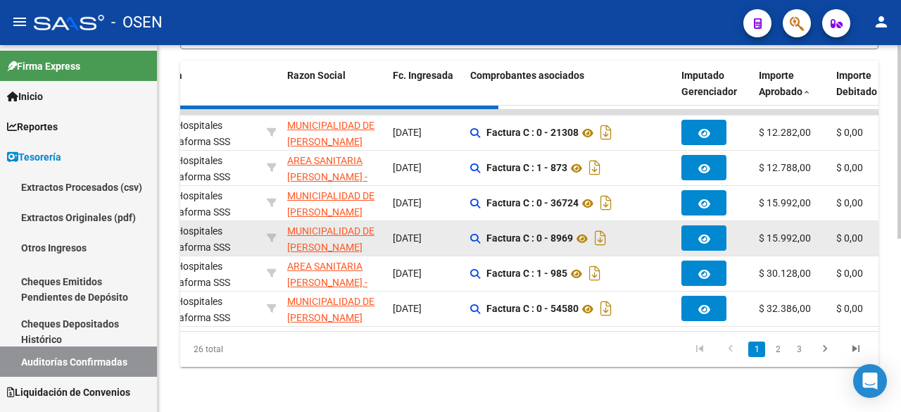
checkbox input "true"
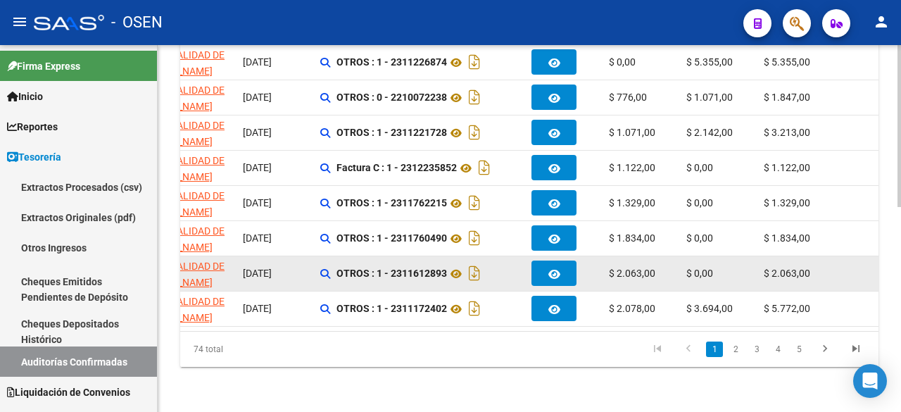
scroll to position [230, 0]
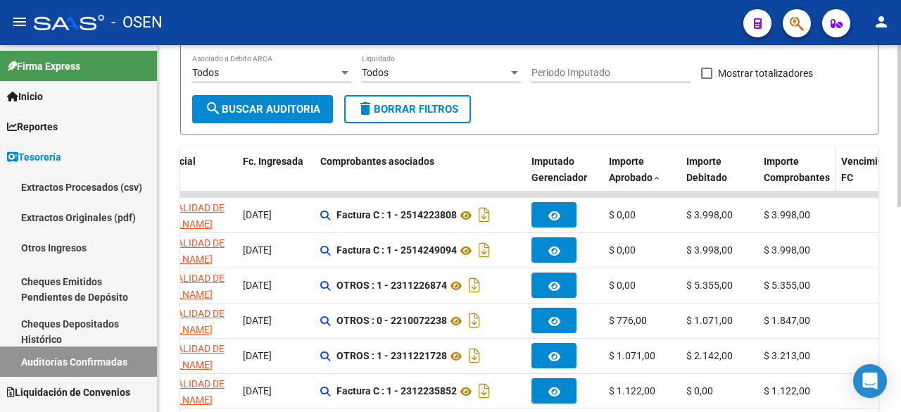
click at [789, 170] on div "Importe Comprobantes" at bounding box center [796, 169] width 66 height 32
click at [795, 167] on div "Importe Comprobantes" at bounding box center [796, 169] width 66 height 32
click at [787, 172] on span "Importe Comprobantes" at bounding box center [796, 169] width 66 height 27
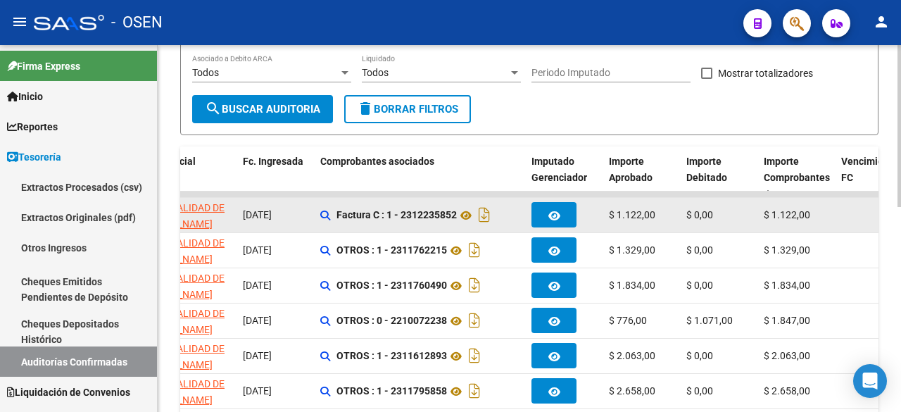
scroll to position [464, 0]
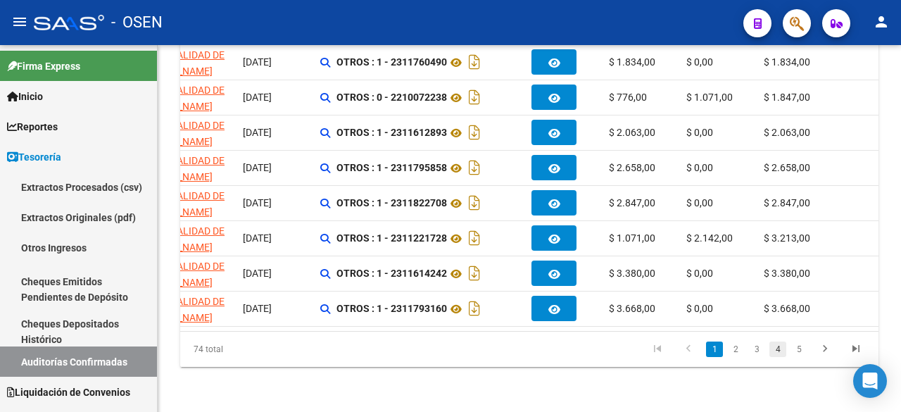
click at [778, 349] on link "4" at bounding box center [777, 348] width 17 height 15
checkbox input "false"
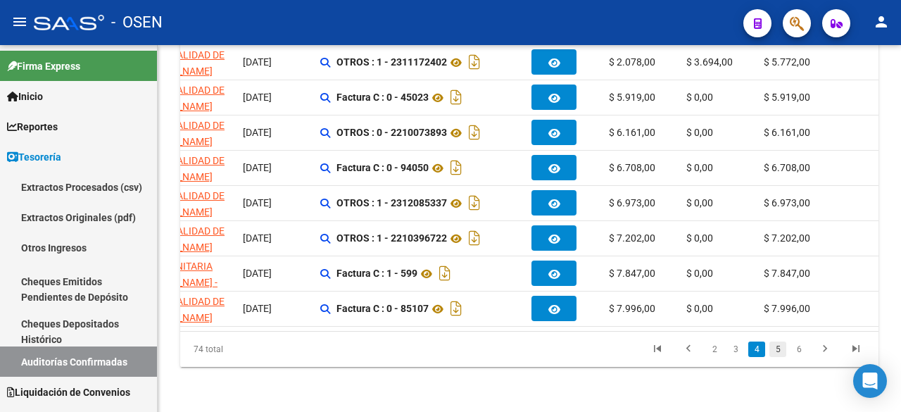
click at [785, 345] on link "5" at bounding box center [777, 348] width 17 height 15
checkbox input "false"
checkbox input "true"
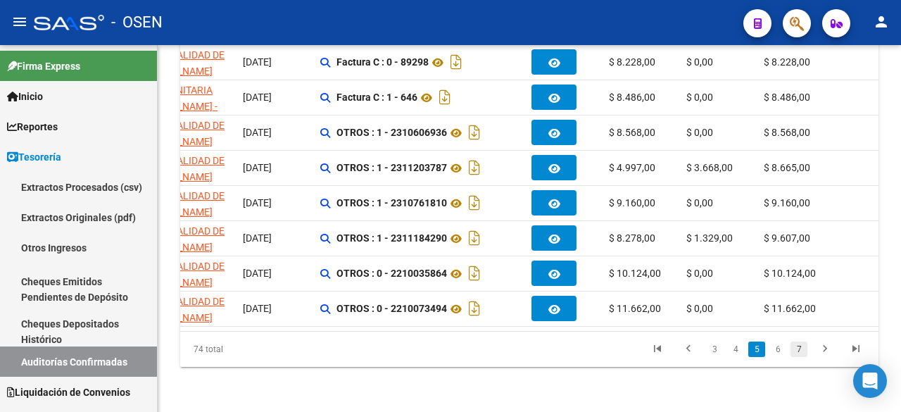
click at [798, 349] on link "7" at bounding box center [798, 348] width 17 height 15
checkbox input "false"
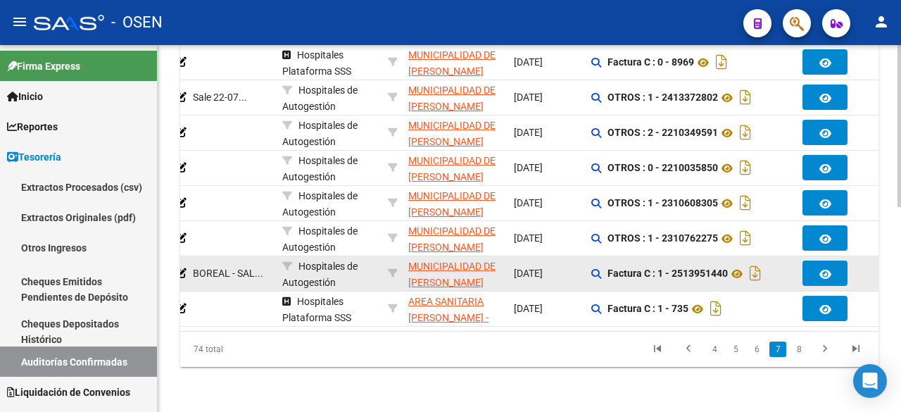
scroll to position [0, 265]
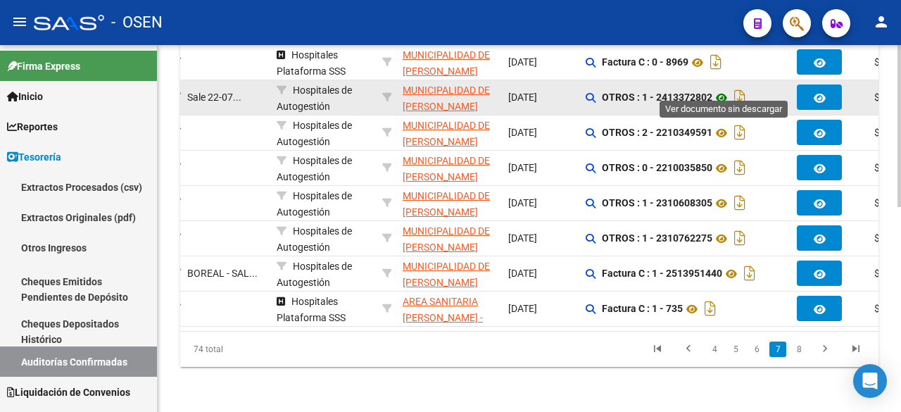
click at [722, 89] on icon at bounding box center [721, 97] width 18 height 17
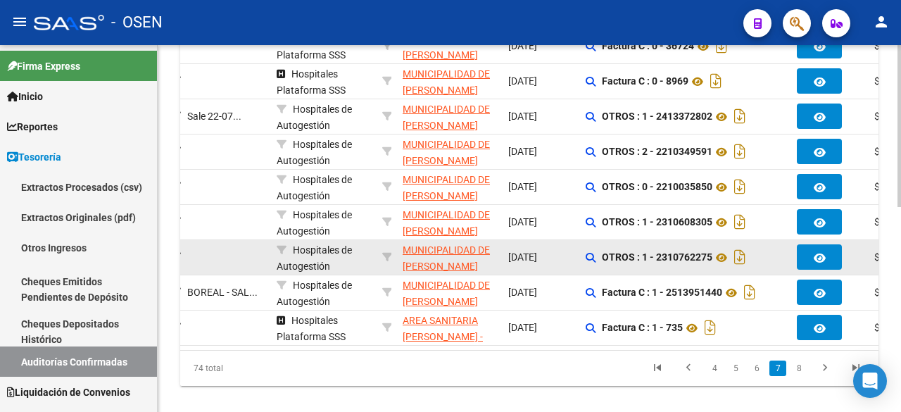
scroll to position [464, 0]
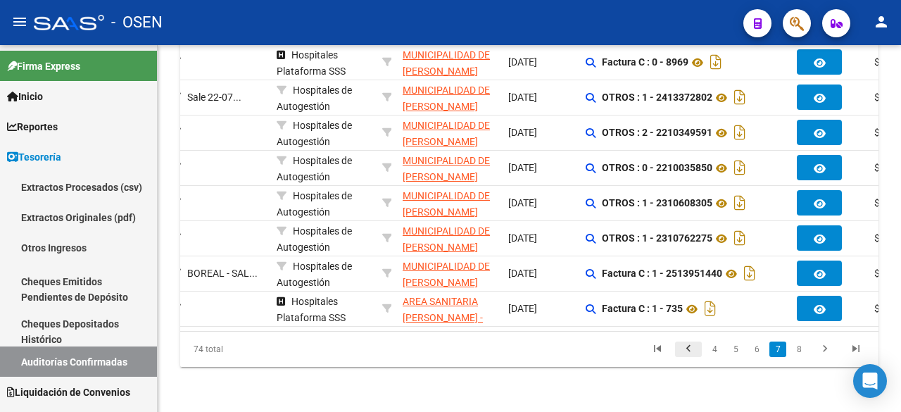
click at [685, 350] on icon "go to previous page" at bounding box center [688, 350] width 18 height 17
click at [685, 350] on div "74 total 4 5 6 7 8" at bounding box center [529, 348] width 698 height 35
checkbox input "true"
checkbox input "false"
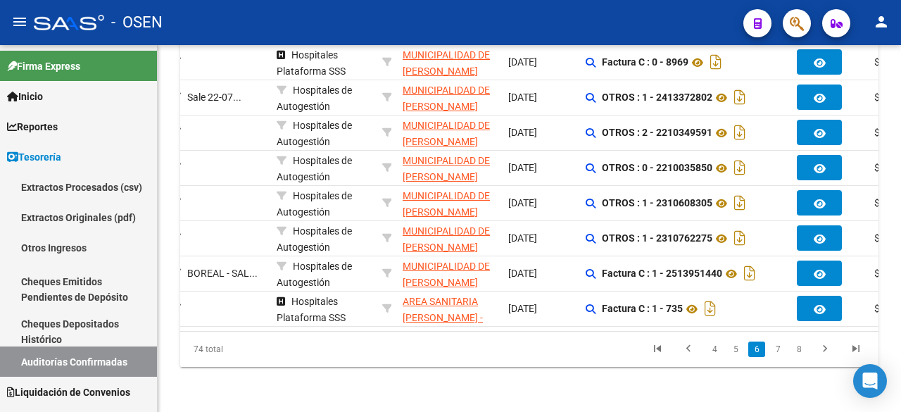
checkbox input "false"
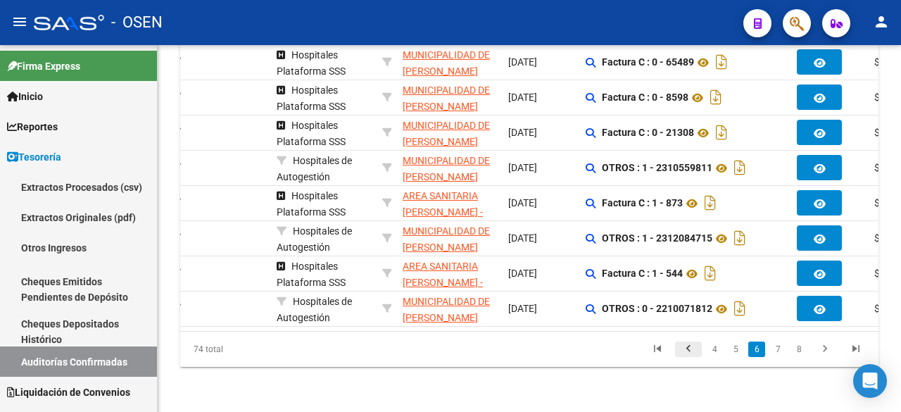
click at [685, 350] on div "74 total 4 5 6 7 8" at bounding box center [529, 348] width 698 height 35
click at [689, 351] on icon "go to previous page" at bounding box center [688, 350] width 18 height 17
click at [689, 350] on div "74 total 3 4 5 6 7" at bounding box center [529, 348] width 698 height 35
click at [689, 349] on div "74 total 3 4 5 6 7" at bounding box center [529, 348] width 698 height 35
click at [690, 349] on div "74 total 3 4 5 6 7" at bounding box center [529, 348] width 698 height 35
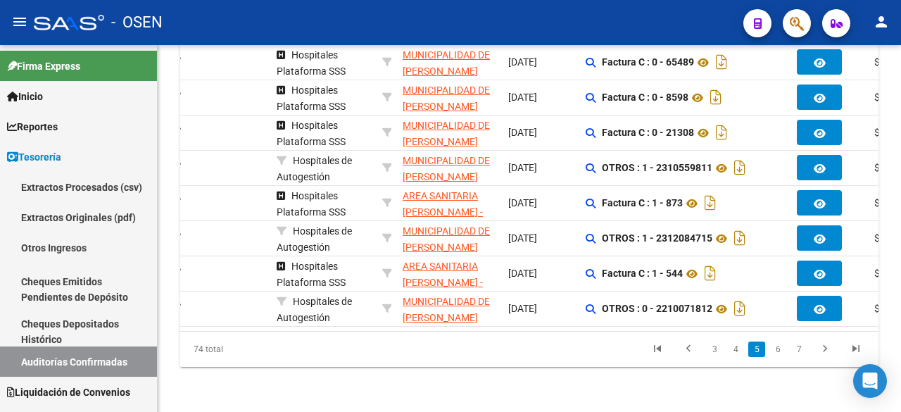
checkbox input "false"
checkbox input "true"
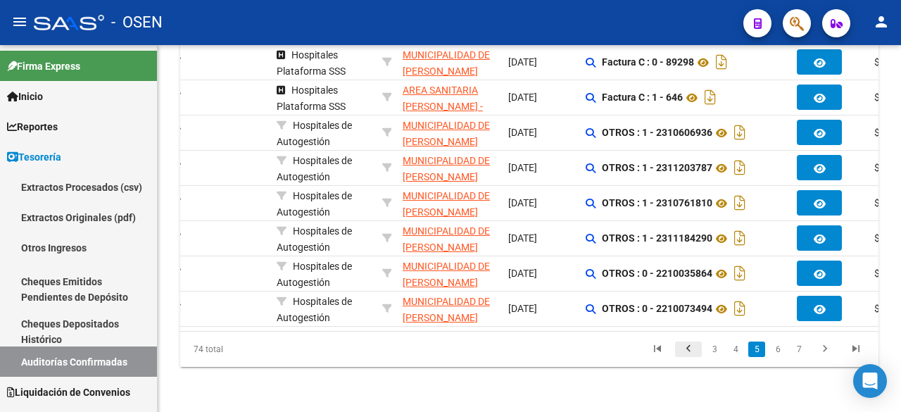
click at [697, 348] on icon "go to previous page" at bounding box center [688, 350] width 18 height 17
checkbox input "true"
checkbox input "false"
click at [690, 348] on div "74 total 2 3 4 5 6" at bounding box center [529, 348] width 698 height 35
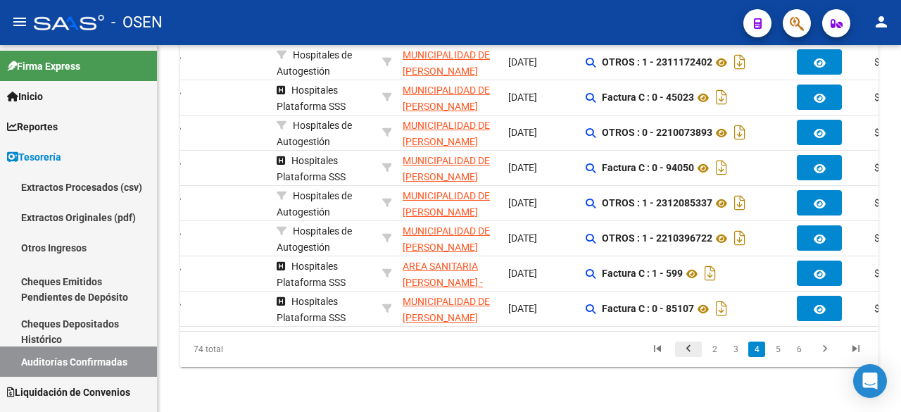
click at [692, 348] on icon "go to previous page" at bounding box center [688, 350] width 18 height 17
checkbox input "false"
checkbox input "true"
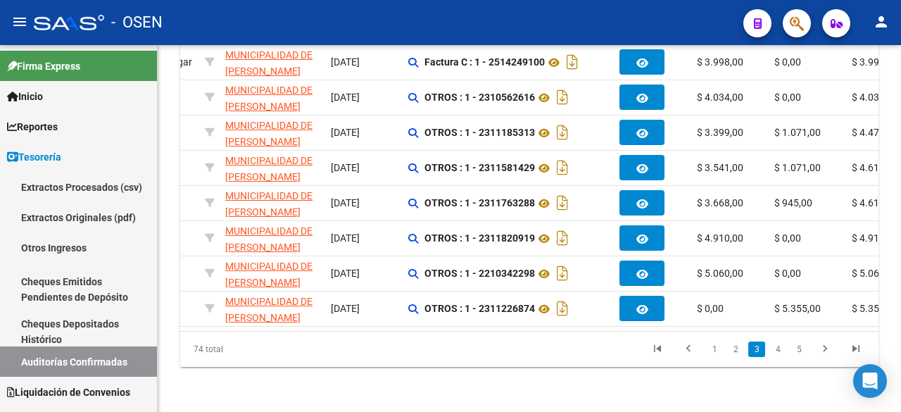
scroll to position [0, 650]
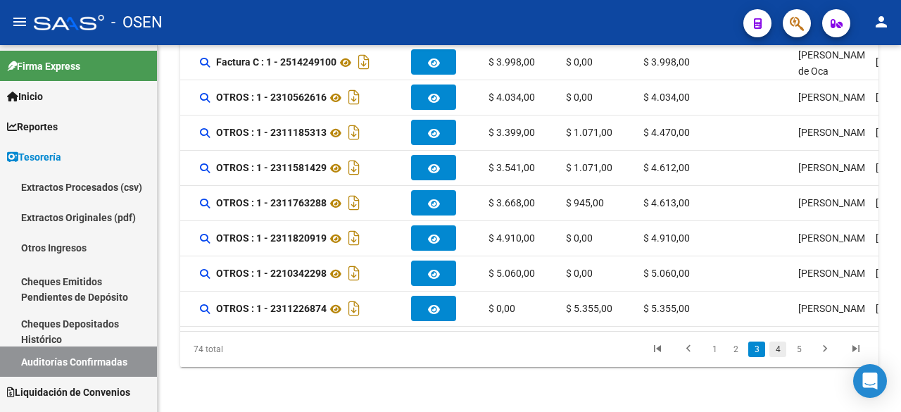
click at [773, 353] on link "4" at bounding box center [777, 348] width 17 height 15
checkbox input "true"
checkbox input "false"
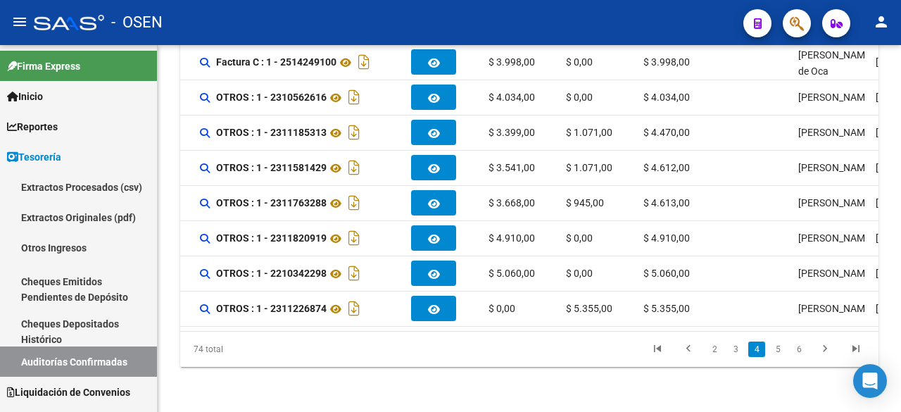
scroll to position [464, 0]
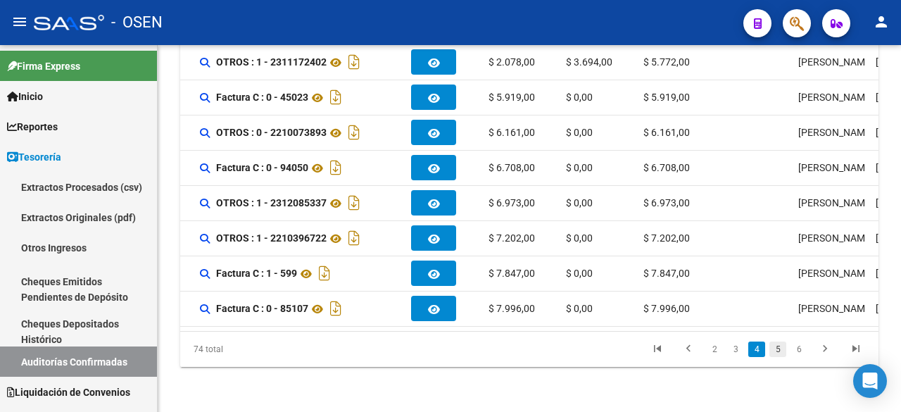
click at [780, 349] on link "5" at bounding box center [777, 348] width 17 height 15
checkbox input "false"
checkbox input "true"
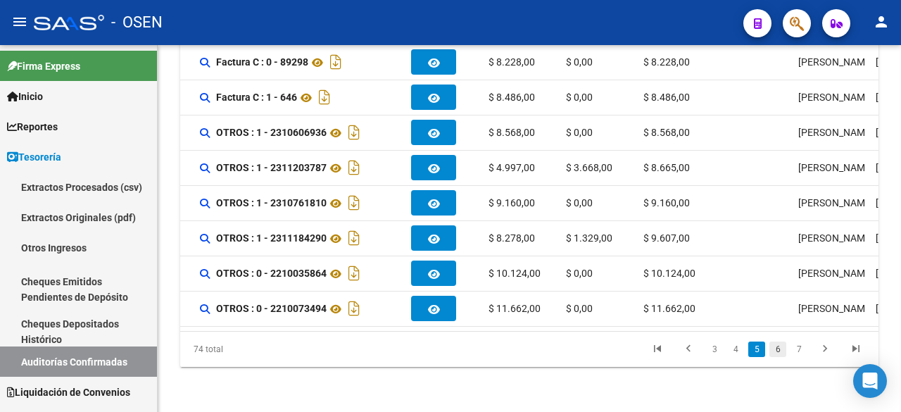
click at [782, 351] on link "6" at bounding box center [777, 348] width 17 height 15
checkbox input "true"
checkbox input "false"
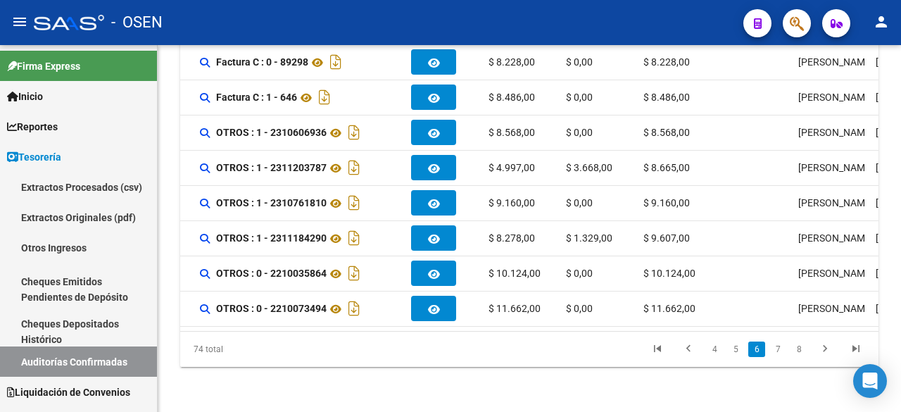
checkbox input "false"
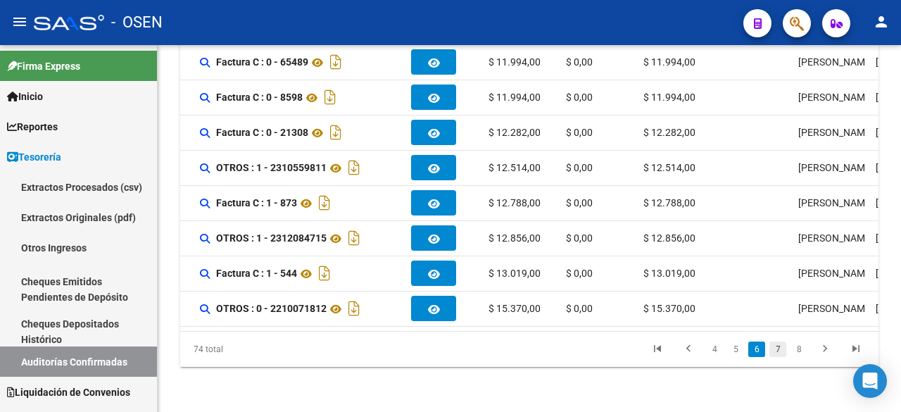
click at [782, 351] on link "7" at bounding box center [777, 348] width 17 height 15
checkbox input "false"
checkbox input "true"
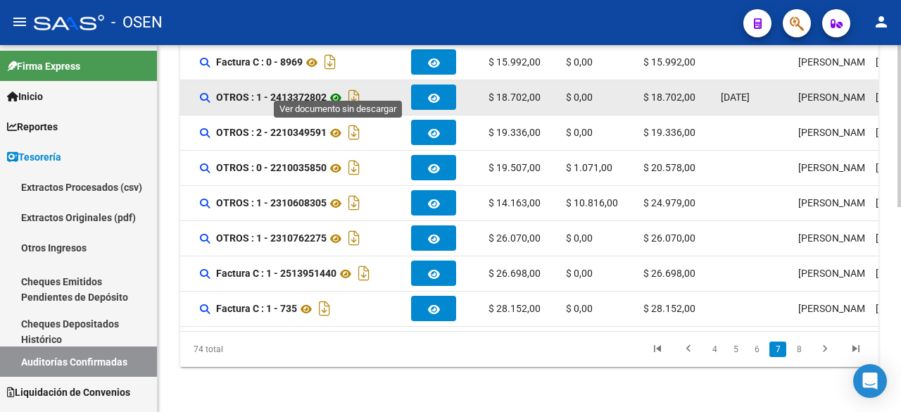
click at [334, 89] on icon at bounding box center [336, 97] width 18 height 17
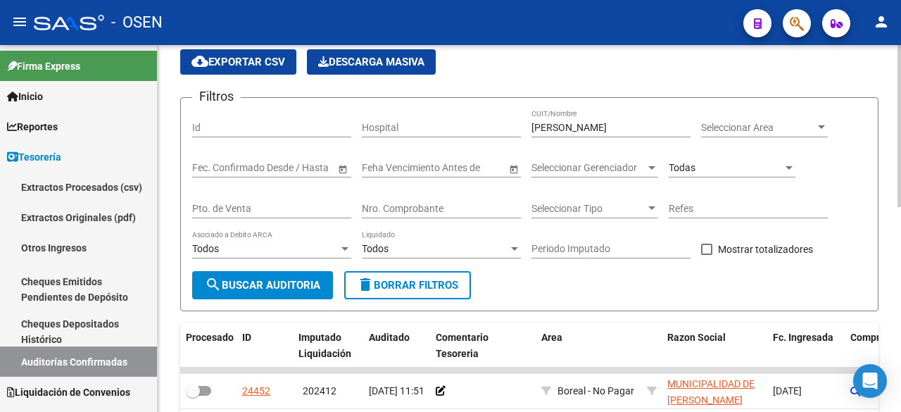
scroll to position [0, 0]
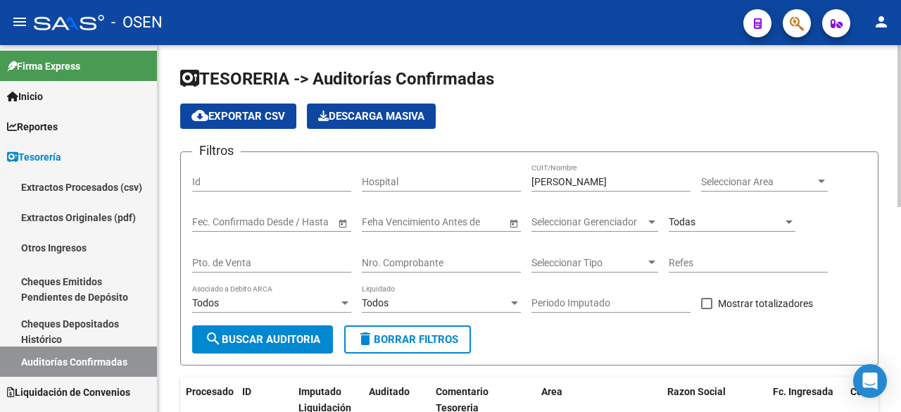
click at [703, 224] on div "Todas" at bounding box center [725, 222] width 114 height 12
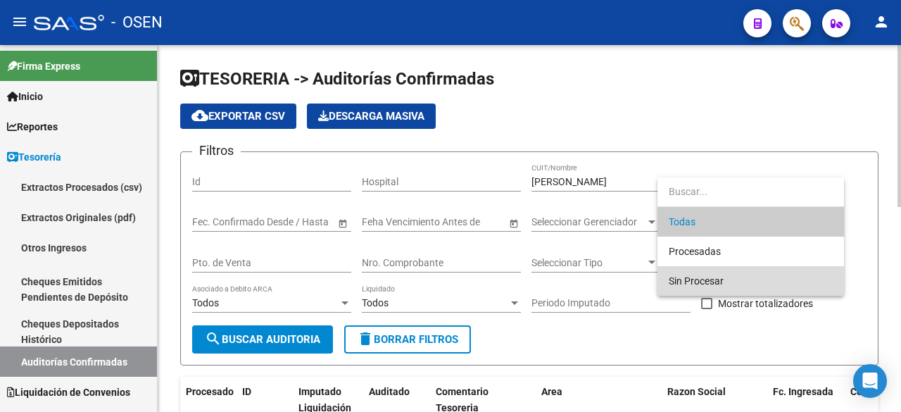
drag, startPoint x: 729, startPoint y: 278, endPoint x: 506, endPoint y: 305, distance: 224.7
click at [721, 278] on span "Sin Procesar" at bounding box center [750, 281] width 164 height 30
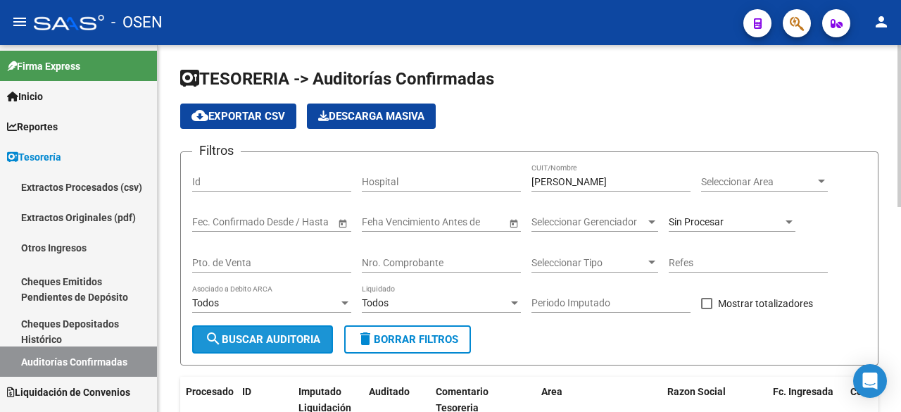
click at [295, 333] on span "search Buscar Auditoria" at bounding box center [262, 339] width 115 height 13
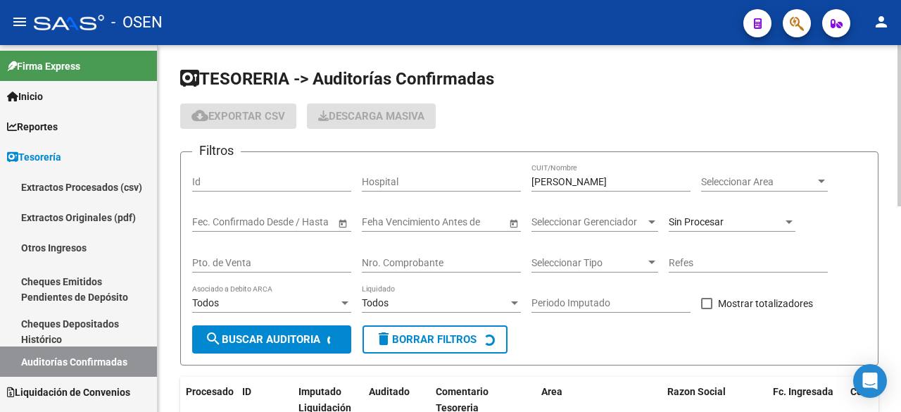
checkbox input "false"
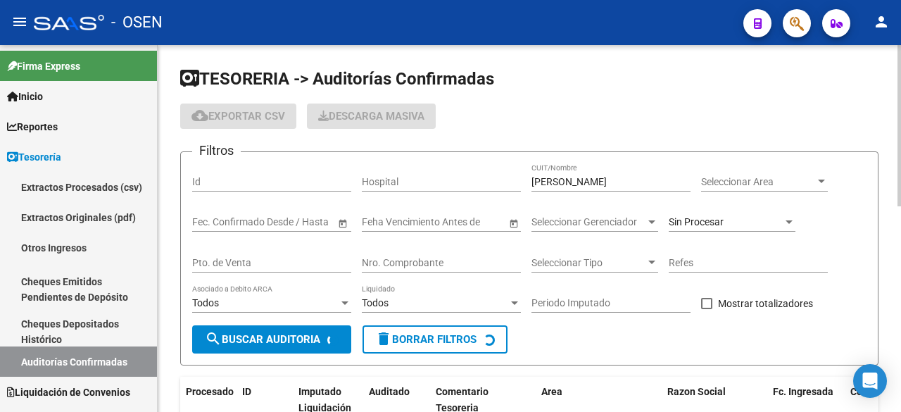
checkbox input "false"
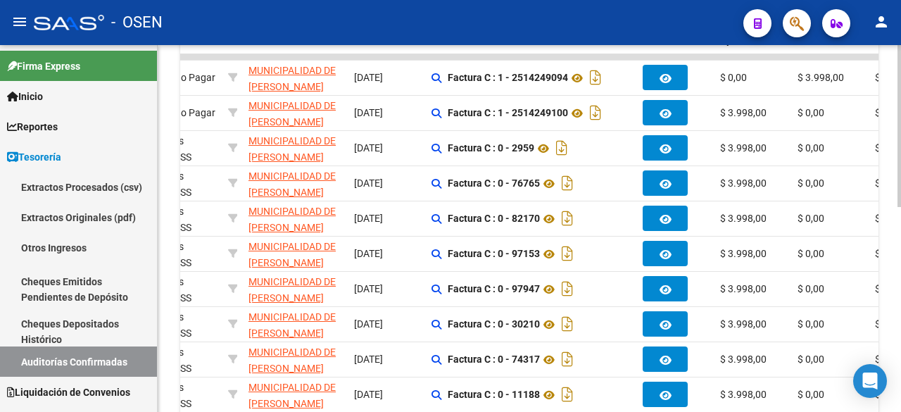
scroll to position [365, 0]
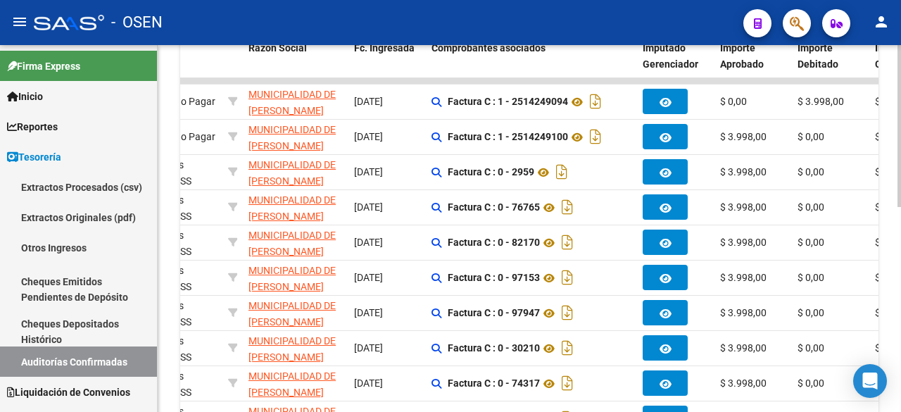
click at [896, 278] on div "TESORERIA -> Auditorías Confirmadas cloud_download Exportar CSV Descarga Masiva…" at bounding box center [531, 112] width 747 height 820
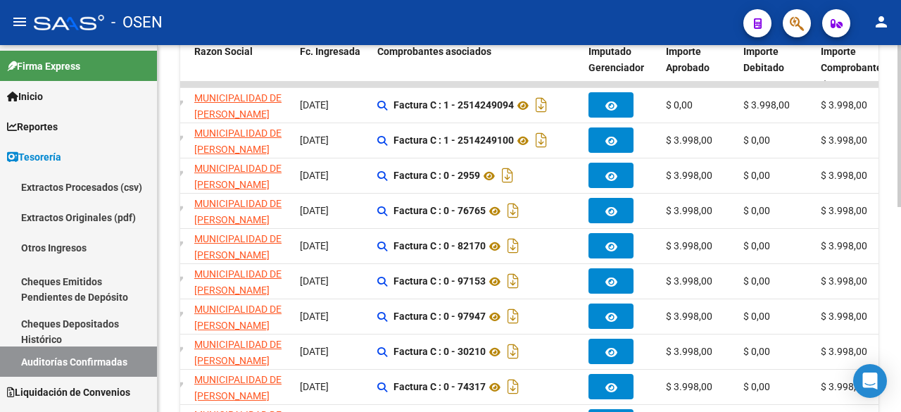
scroll to position [330, 0]
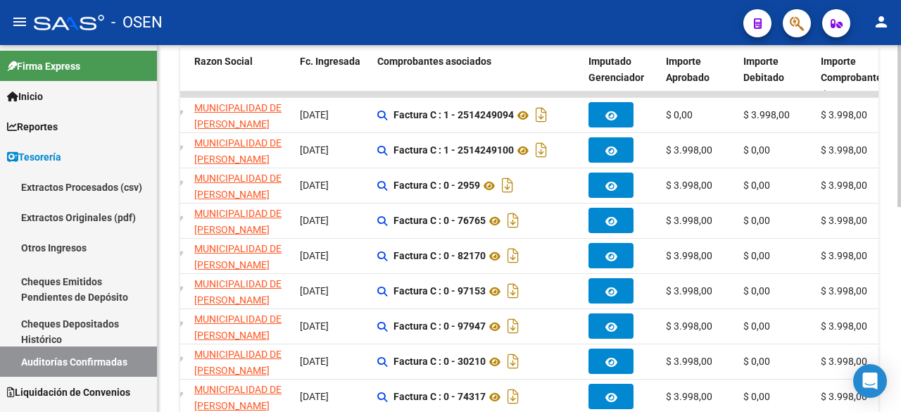
click at [899, 267] on div at bounding box center [899, 275] width 4 height 162
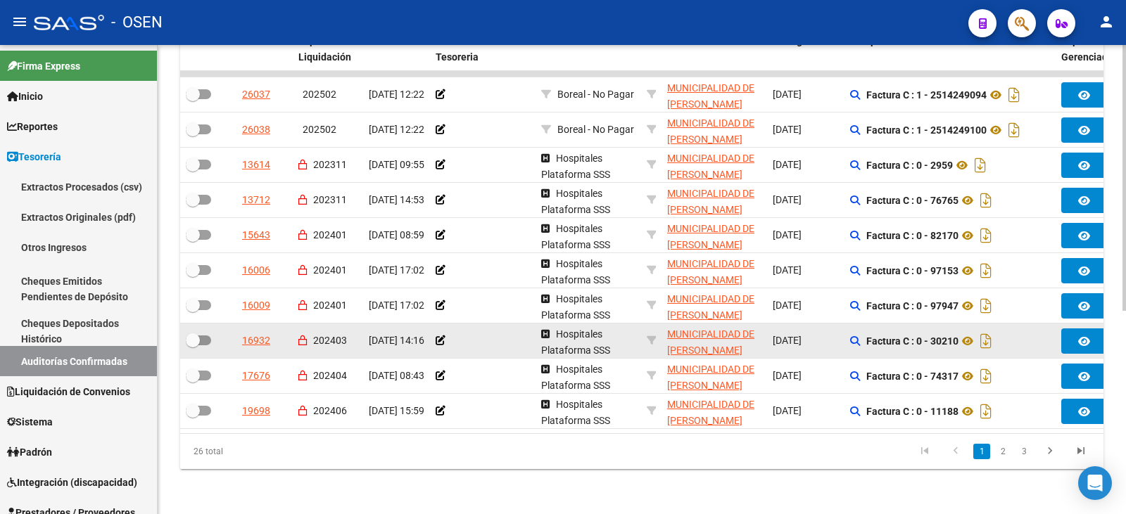
scroll to position [65, 0]
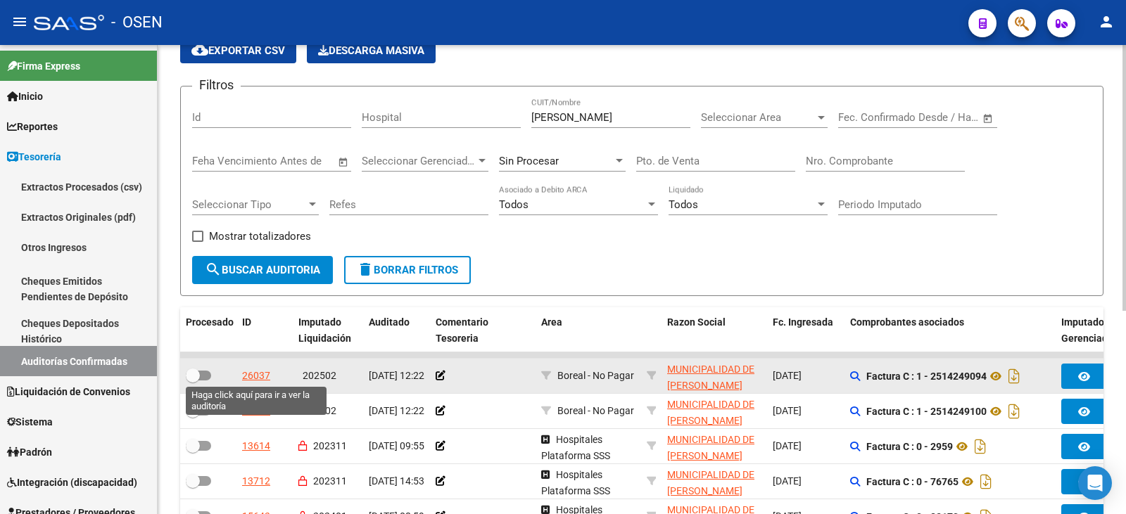
click at [261, 373] on div "26037" at bounding box center [256, 376] width 28 height 16
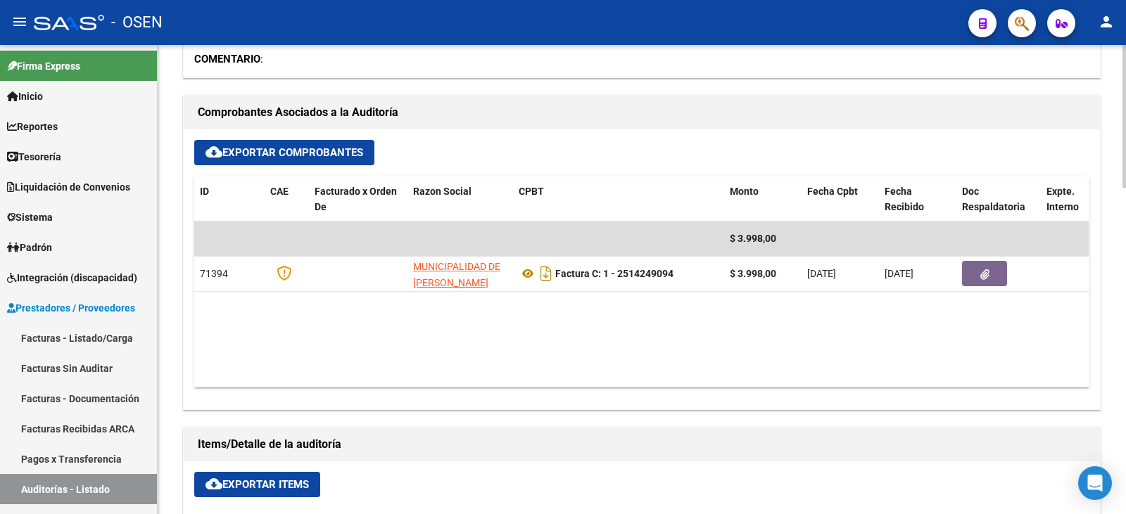
scroll to position [586, 0]
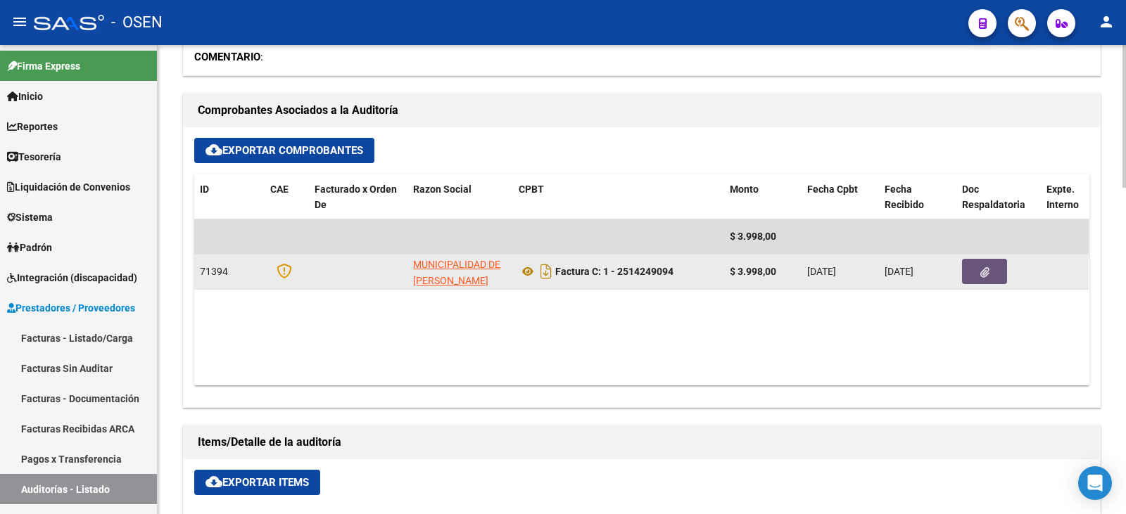
click at [900, 273] on icon "button" at bounding box center [984, 272] width 9 height 11
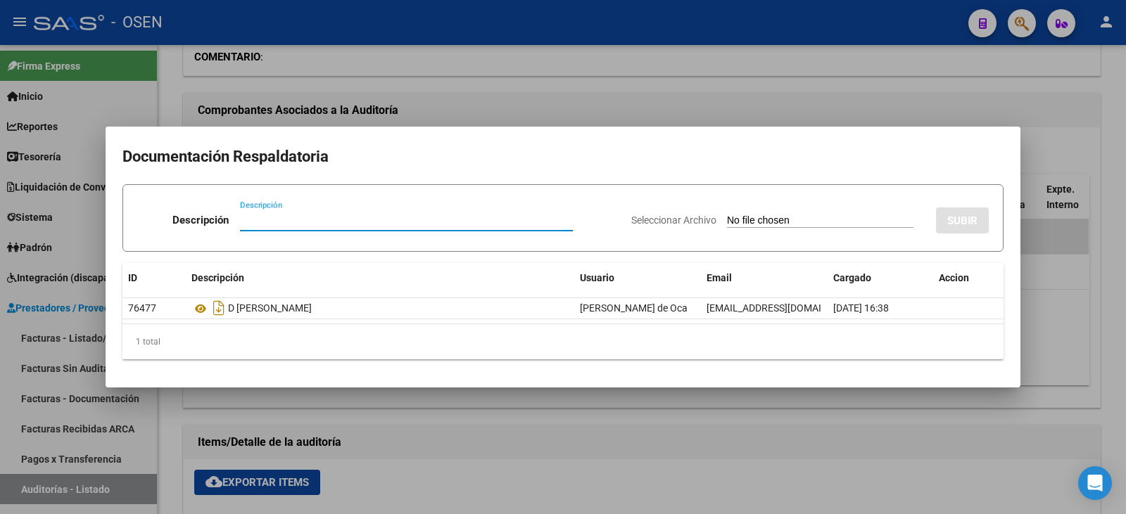
click at [714, 411] on div at bounding box center [563, 257] width 1126 height 514
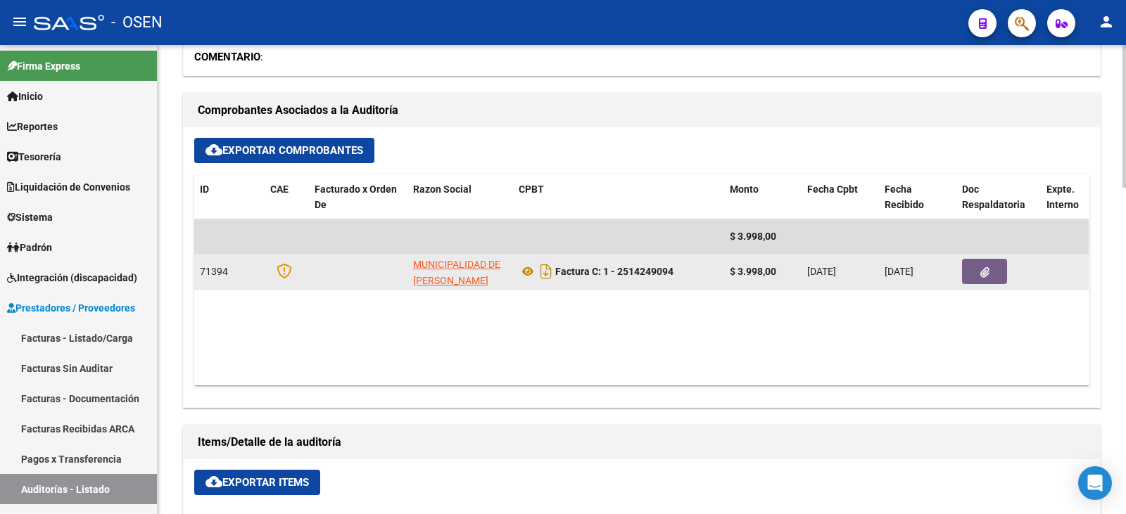
drag, startPoint x: 616, startPoint y: 273, endPoint x: 695, endPoint y: 275, distance: 78.1
click at [695, 275] on div "Factura C: 1 - 2514249094" at bounding box center [619, 271] width 200 height 23
click at [900, 265] on button "button" at bounding box center [984, 271] width 45 height 25
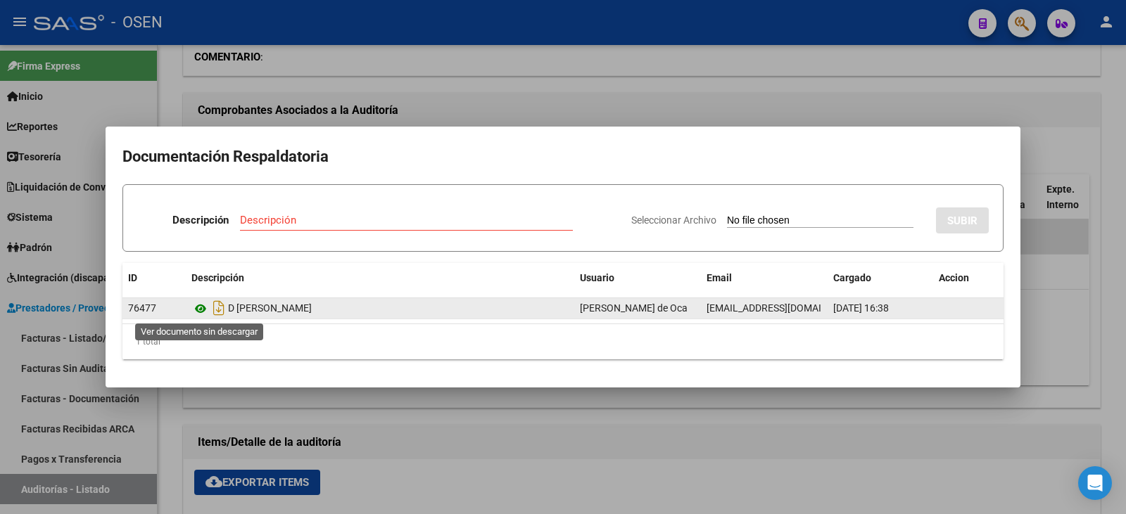
click at [202, 305] on icon at bounding box center [200, 308] width 18 height 17
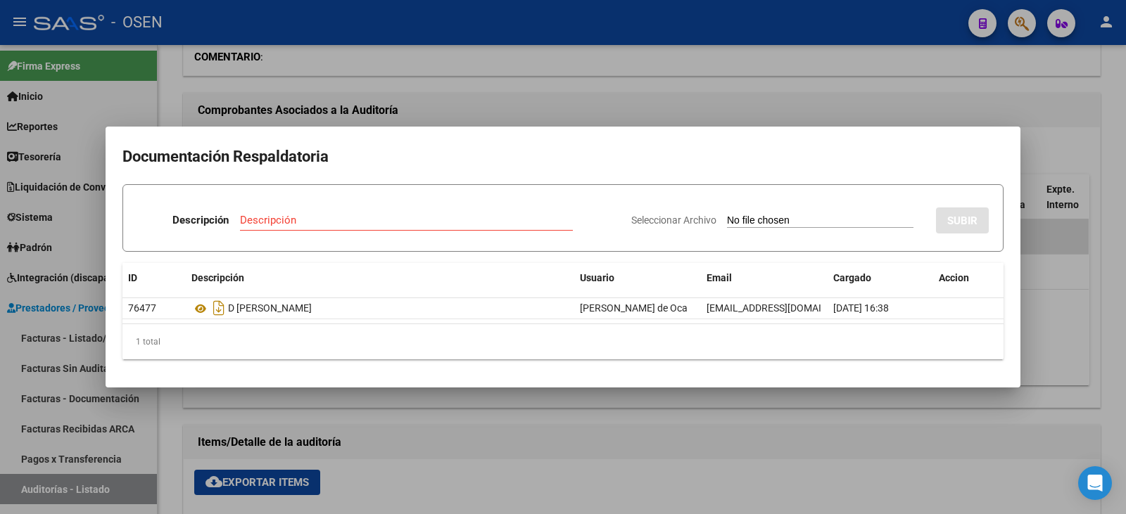
click at [500, 82] on div at bounding box center [563, 257] width 1126 height 514
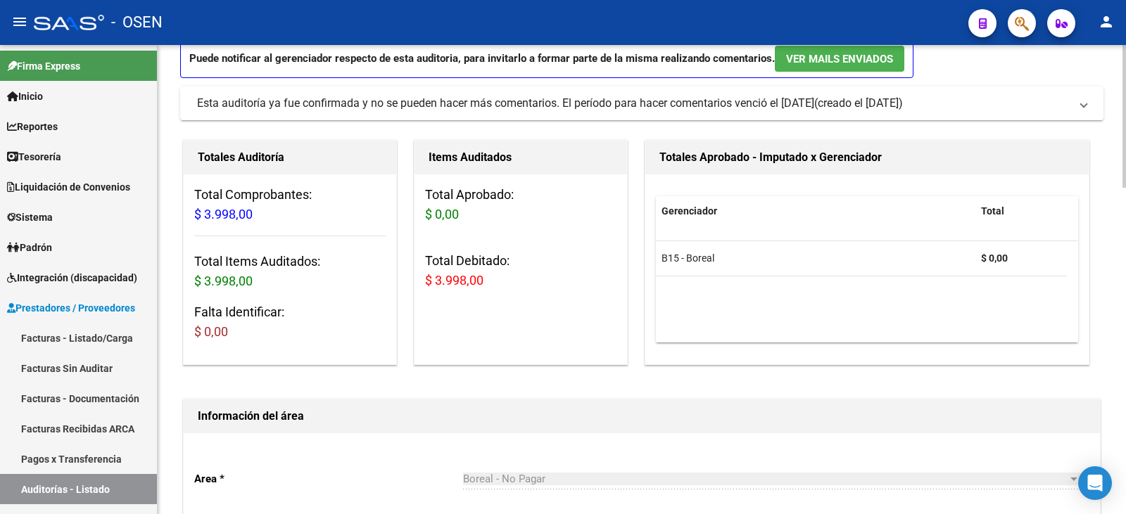
scroll to position [0, 0]
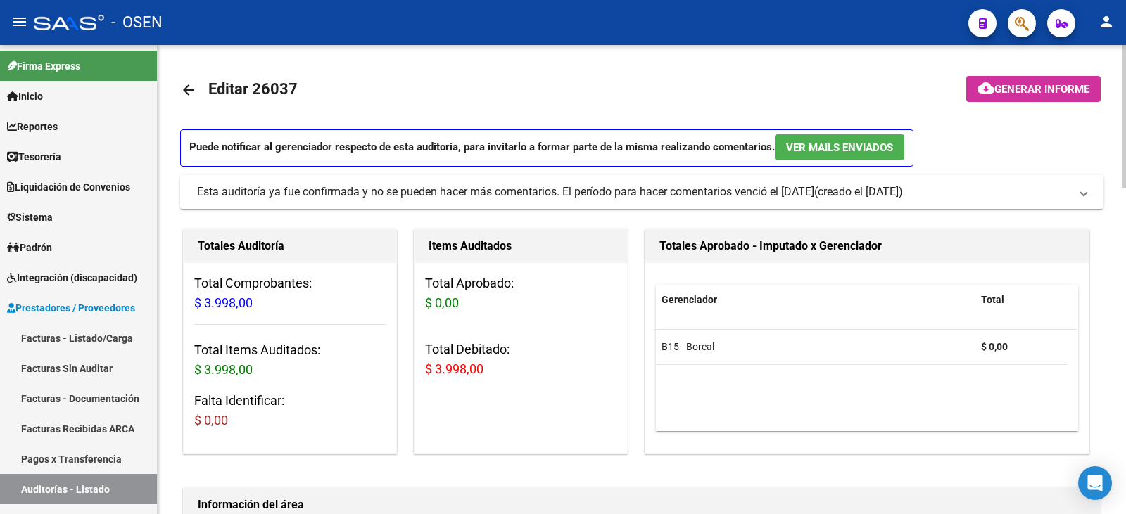
click at [188, 92] on mat-icon "arrow_back" at bounding box center [188, 90] width 17 height 17
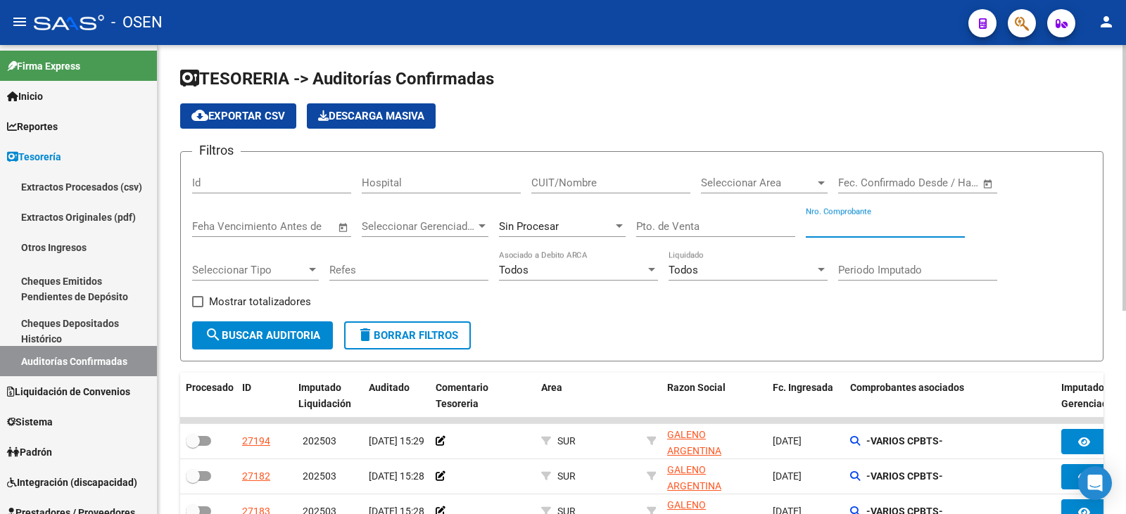
click at [900, 230] on input "Nro. Comprobante" at bounding box center [885, 226] width 159 height 13
paste input "2514223818"
type input "2514223818"
click at [243, 336] on span "search Buscar Auditoria" at bounding box center [262, 335] width 115 height 13
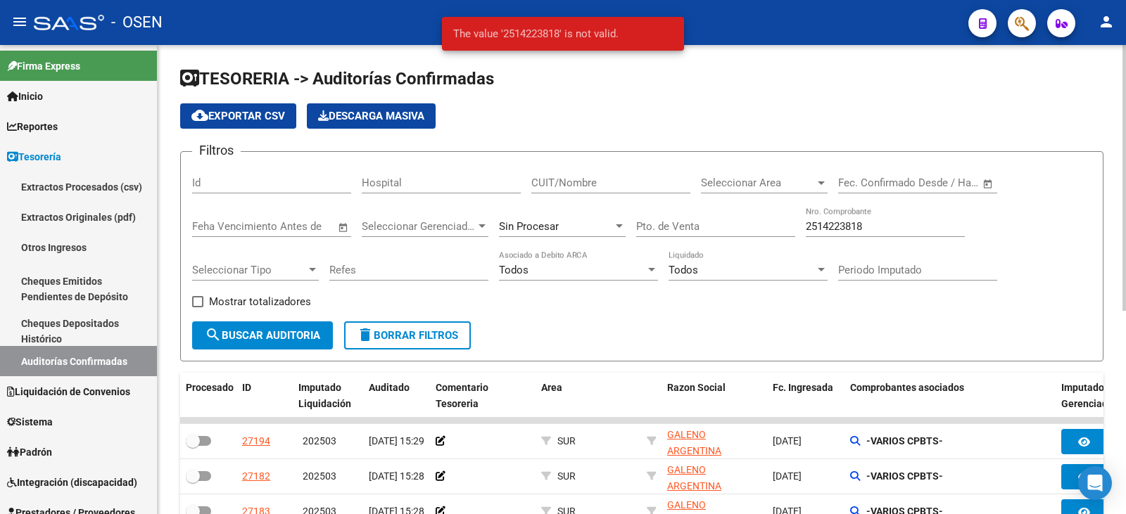
click at [311, 329] on span "search Buscar Auditoria" at bounding box center [262, 335] width 115 height 13
click at [561, 238] on div "Sin Procesar" at bounding box center [562, 229] width 127 height 44
click at [567, 225] on div "Sin Procesar" at bounding box center [556, 226] width 114 height 13
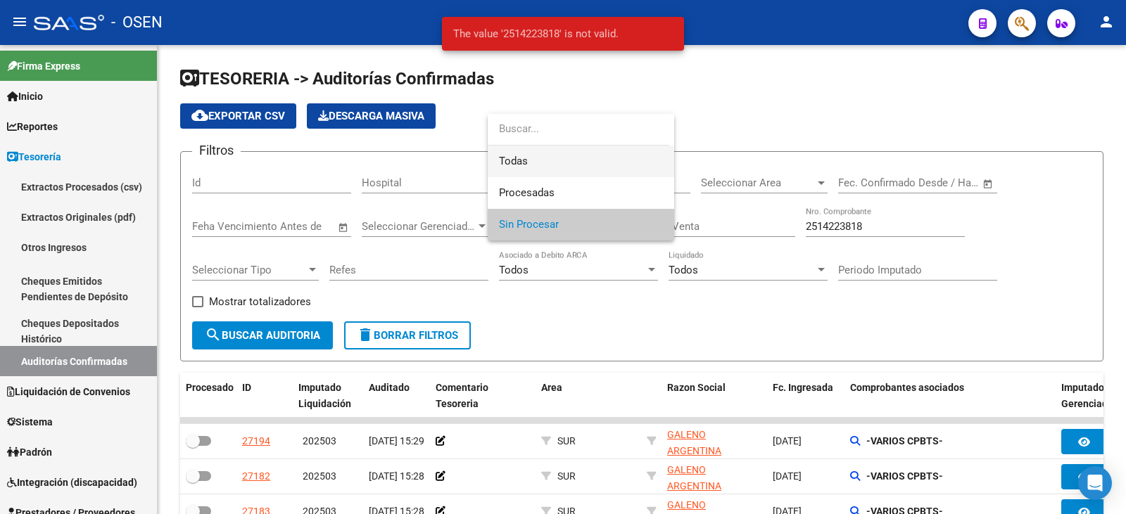
click at [571, 167] on span "Todas" at bounding box center [581, 162] width 164 height 32
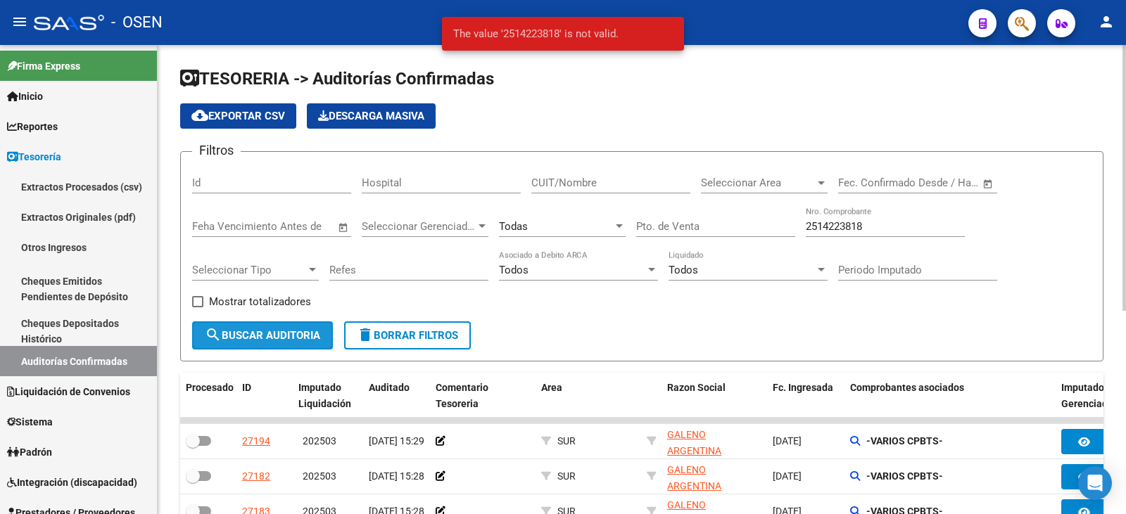
click at [275, 329] on span "search Buscar Auditoria" at bounding box center [262, 335] width 115 height 13
drag, startPoint x: 683, startPoint y: 184, endPoint x: 804, endPoint y: 197, distance: 122.5
click at [691, 184] on div "Filtros Id Hospital CUIT/Nombre Seleccionar Area Seleccionar Area Fecha inicio …" at bounding box center [641, 242] width 899 height 158
drag, startPoint x: 894, startPoint y: 231, endPoint x: 751, endPoint y: 211, distance: 144.9
click at [767, 211] on div "Filtros Id Hospital CUIT/Nombre Seleccionar Area Seleccionar Area Fecha inicio …" at bounding box center [641, 242] width 899 height 158
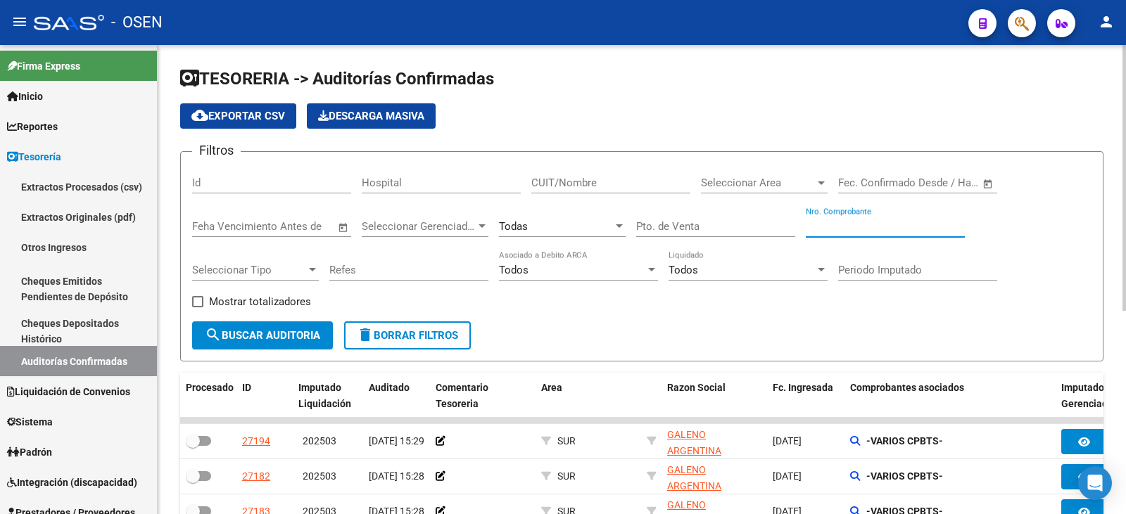
click at [617, 166] on div "CUIT/Nombre" at bounding box center [610, 178] width 159 height 30
type input "[PERSON_NAME]"
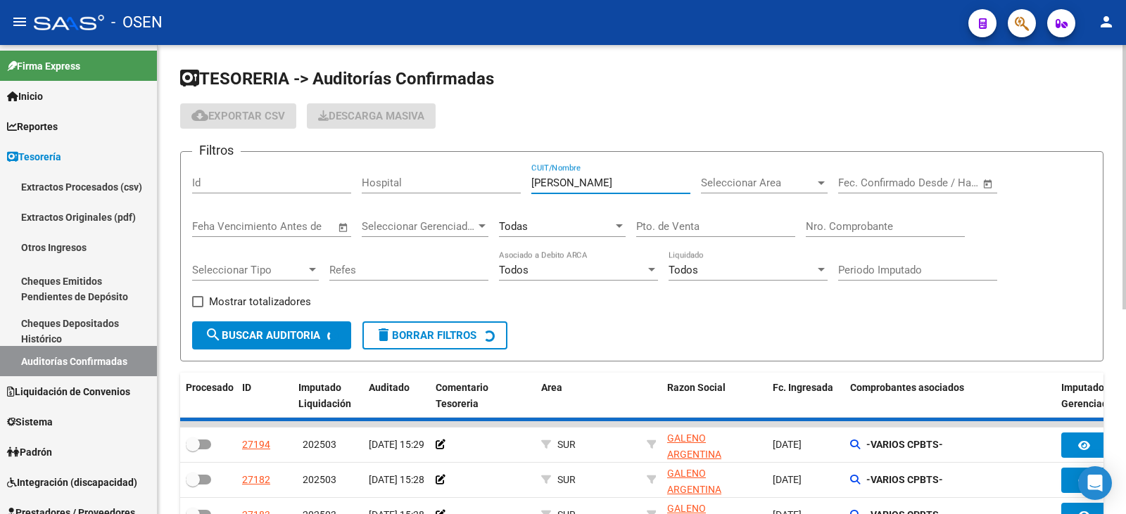
checkbox input "true"
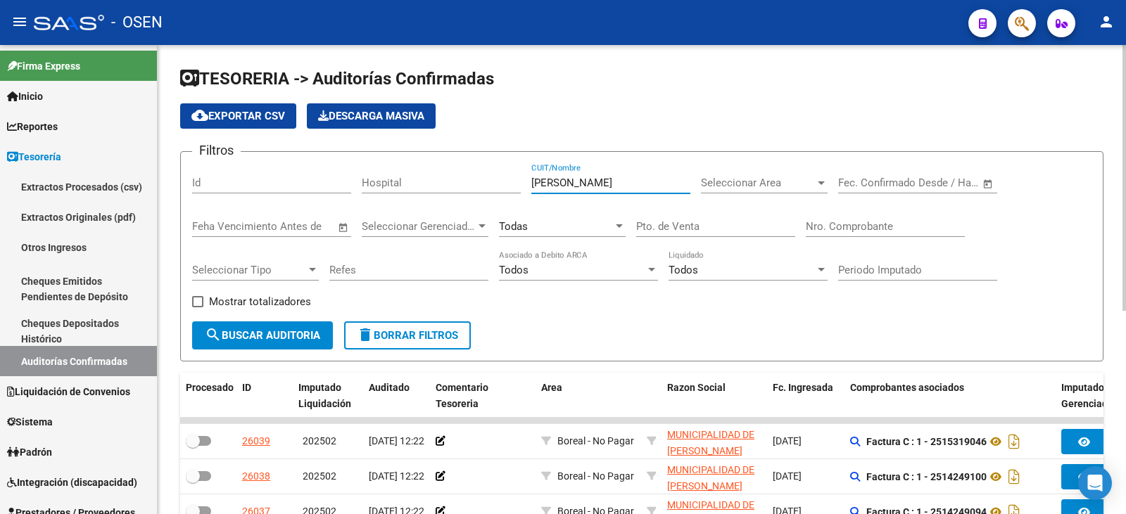
scroll to position [293, 0]
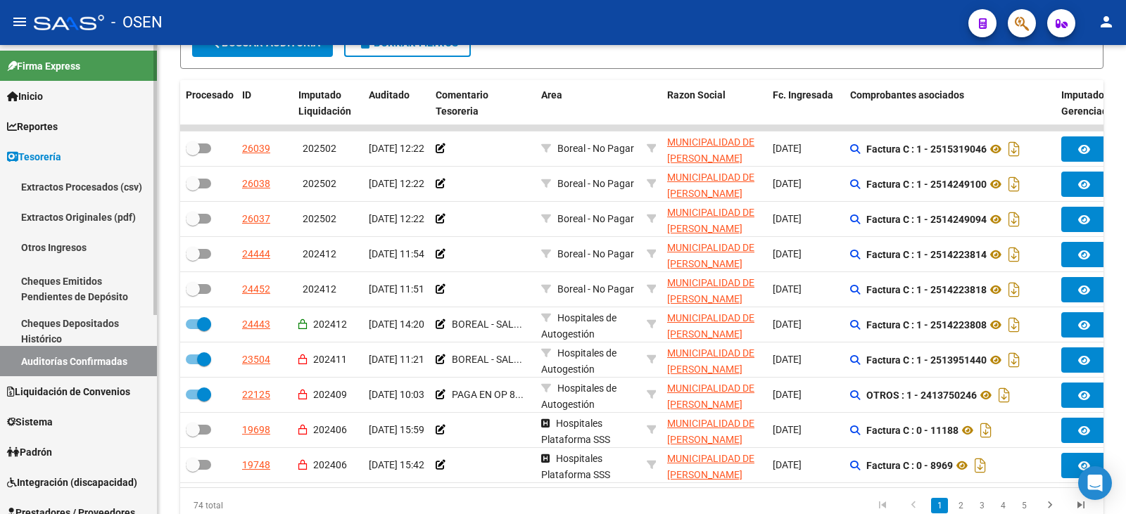
type input "[PERSON_NAME]"
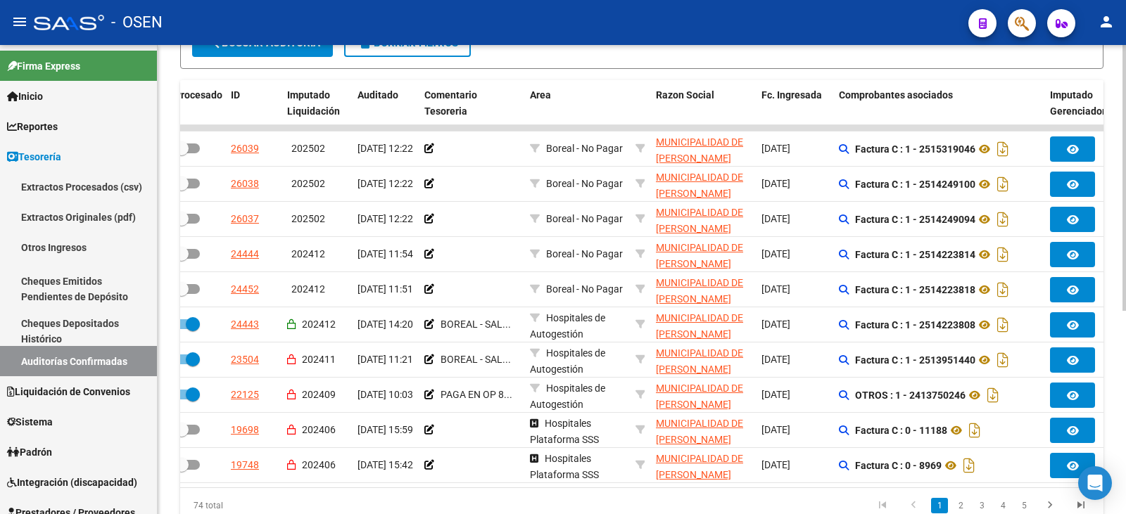
scroll to position [0, 0]
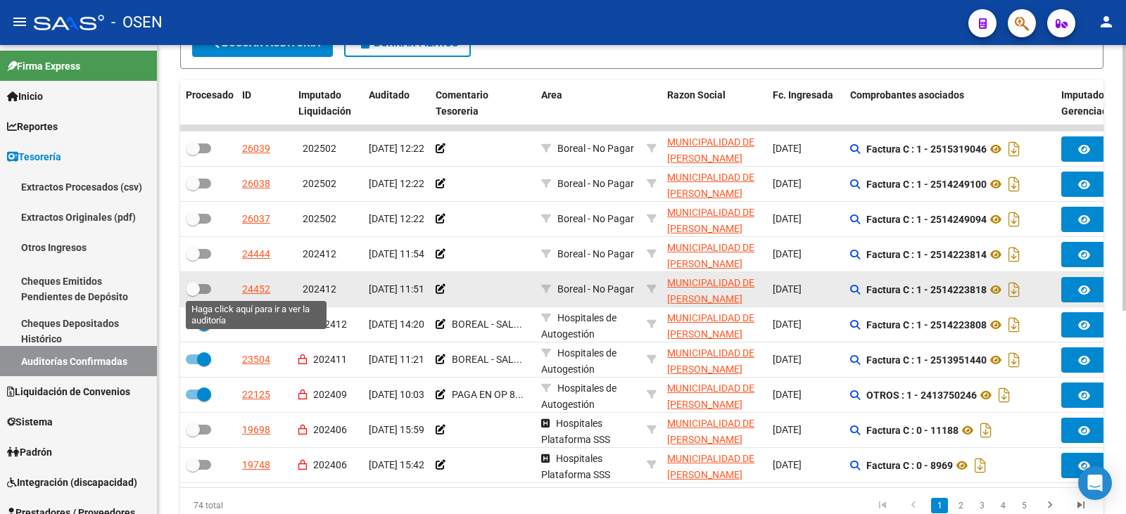
click at [250, 286] on div "24452" at bounding box center [256, 289] width 28 height 16
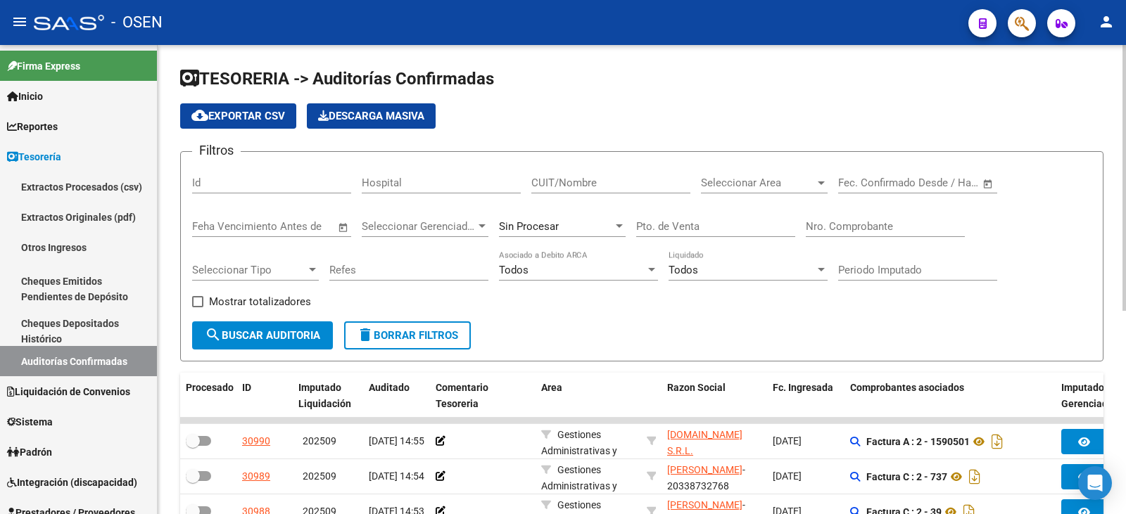
click at [673, 178] on input "CUIT/Nombre" at bounding box center [610, 183] width 159 height 13
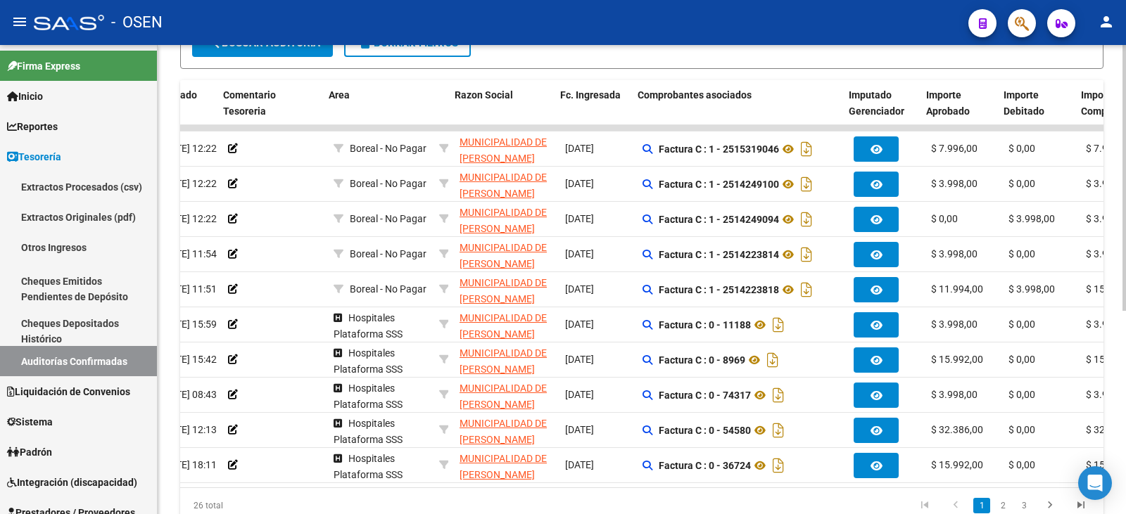
scroll to position [0, 178]
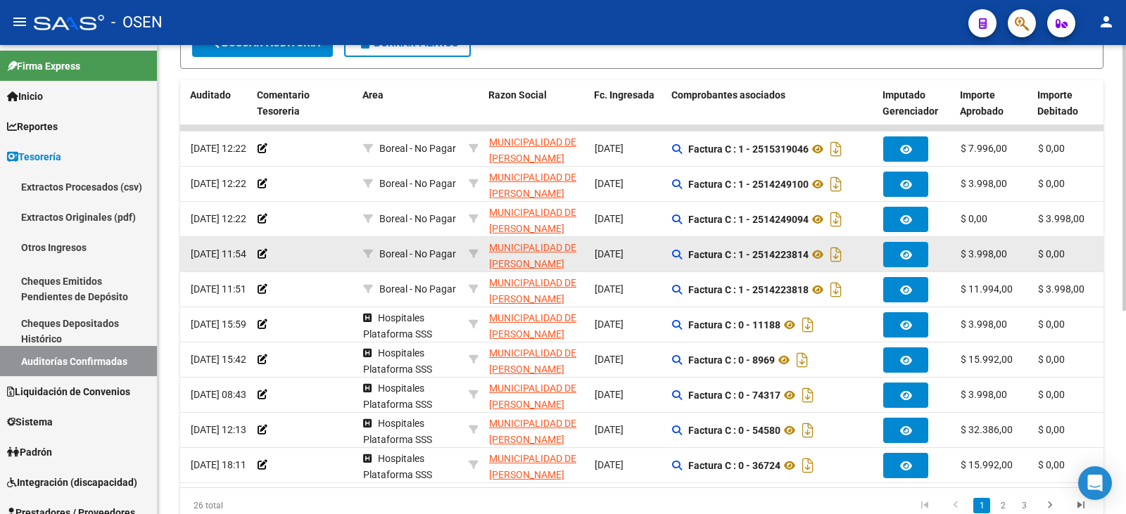
type input "[PERSON_NAME]"
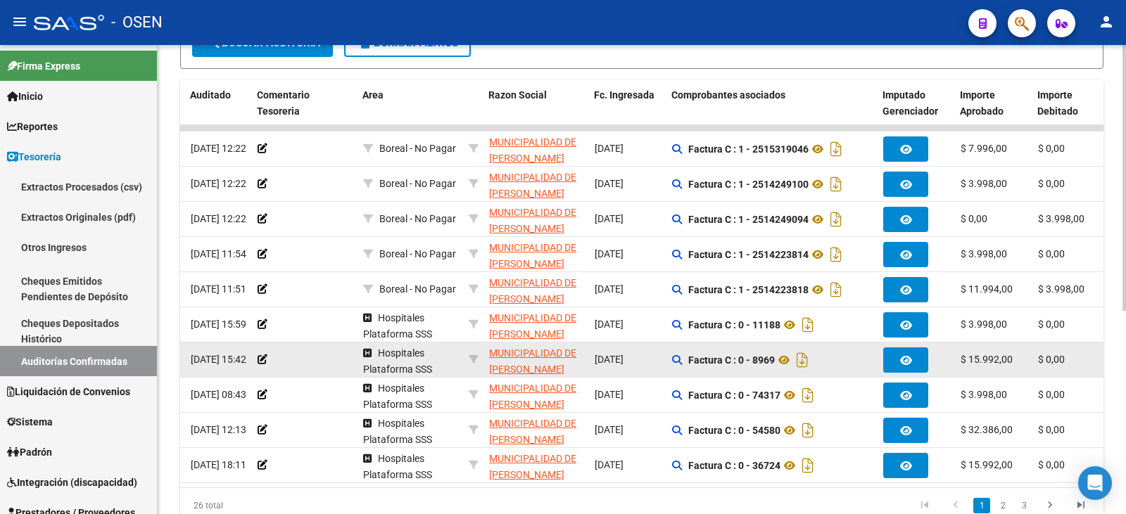
drag, startPoint x: 1025, startPoint y: 253, endPoint x: 989, endPoint y: 357, distance: 109.5
click at [900, 266] on div "24444 202412 [DATE] 11:54 Boreal - No Pagar MUNICIPALIDAD DE [PERSON_NAME] - 30…" at bounding box center [932, 254] width 1861 height 35
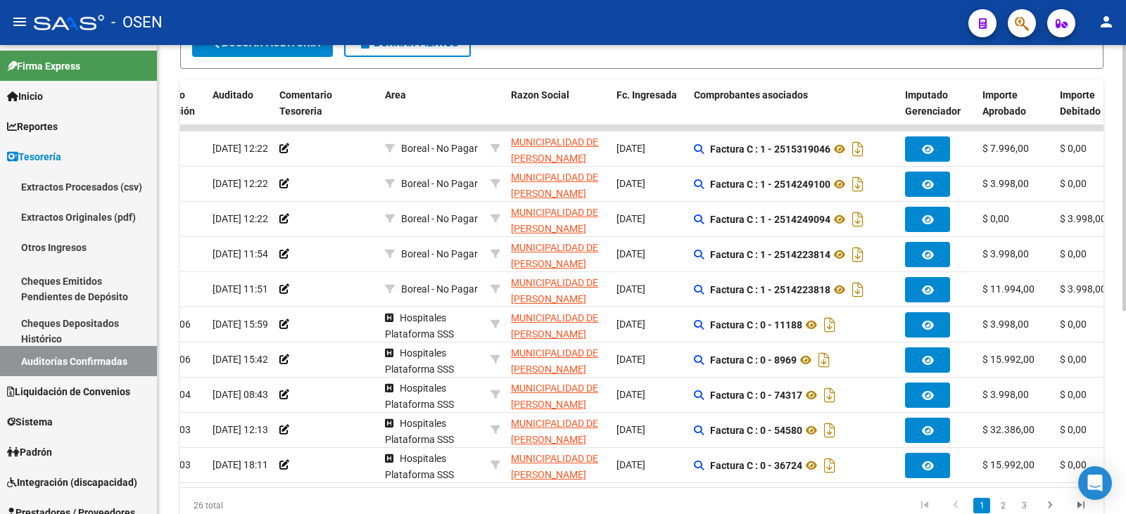
scroll to position [0, 33]
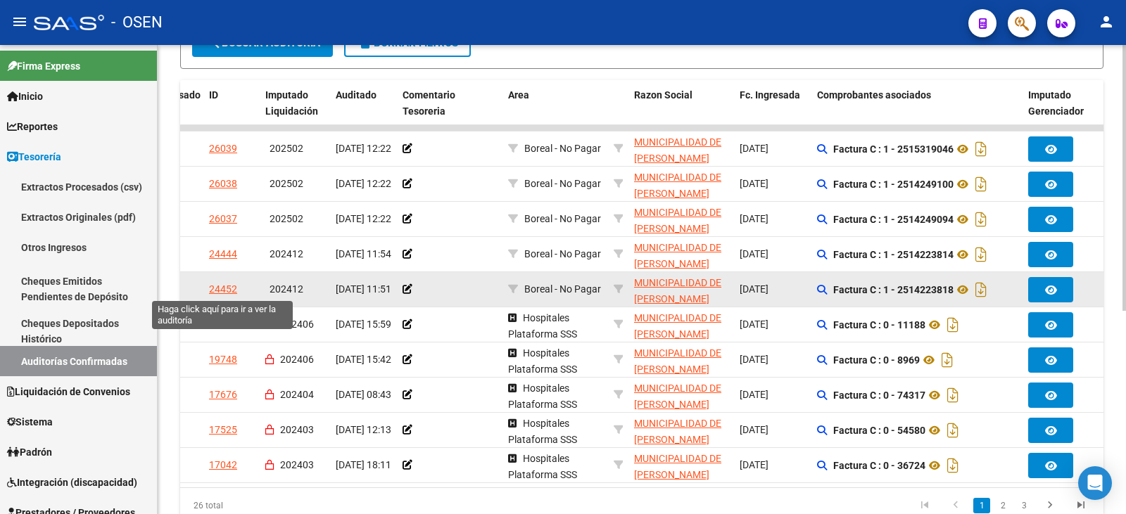
click at [224, 286] on div "24452" at bounding box center [223, 289] width 28 height 16
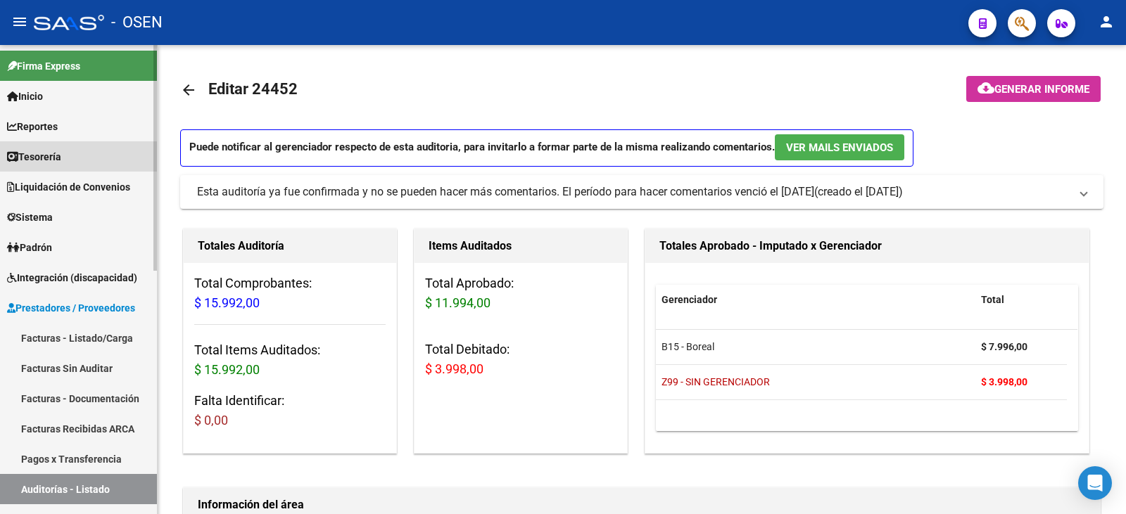
click at [61, 156] on span "Tesorería" at bounding box center [34, 156] width 54 height 15
click at [80, 157] on link "Tesorería" at bounding box center [78, 156] width 157 height 30
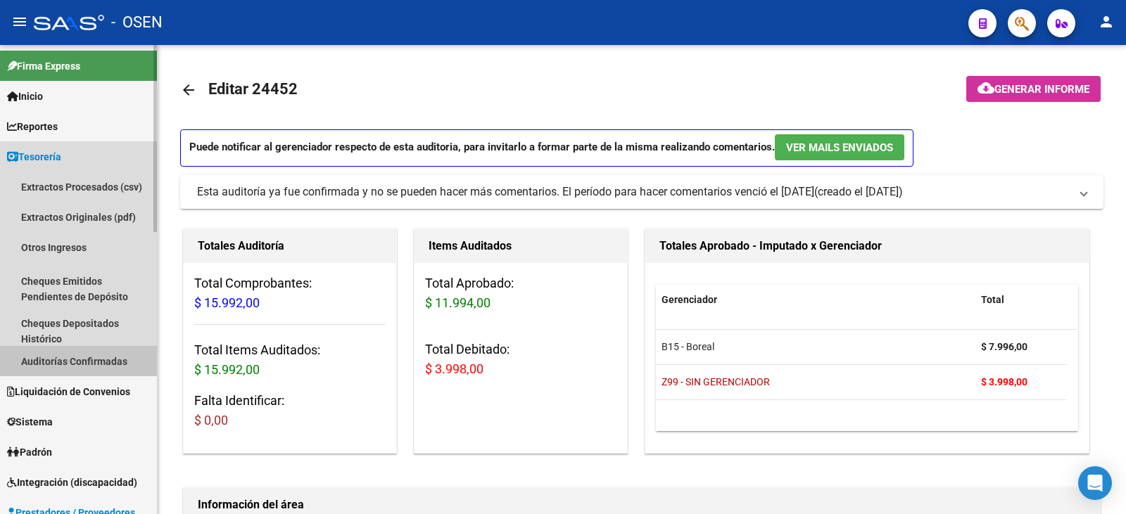
click at [111, 353] on link "Auditorías Confirmadas" at bounding box center [78, 361] width 157 height 30
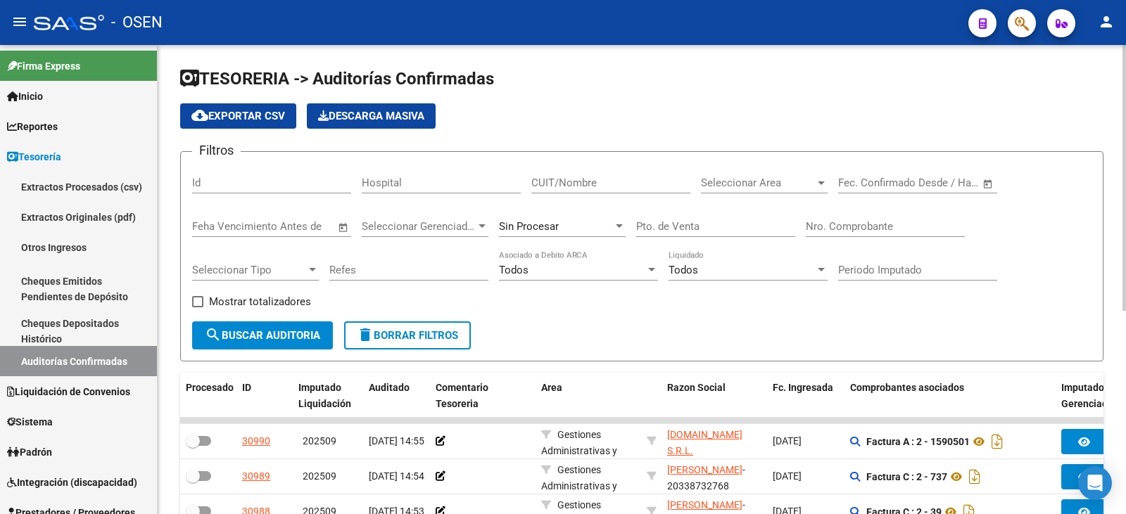
click at [585, 177] on input "CUIT/Nombre" at bounding box center [610, 183] width 159 height 13
type input "C"
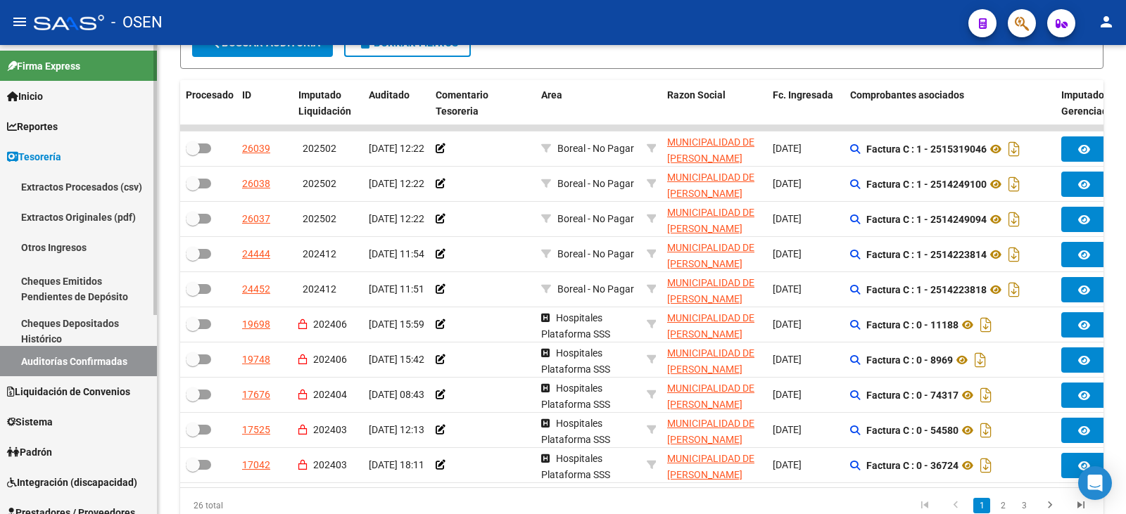
type input "[PERSON_NAME]"
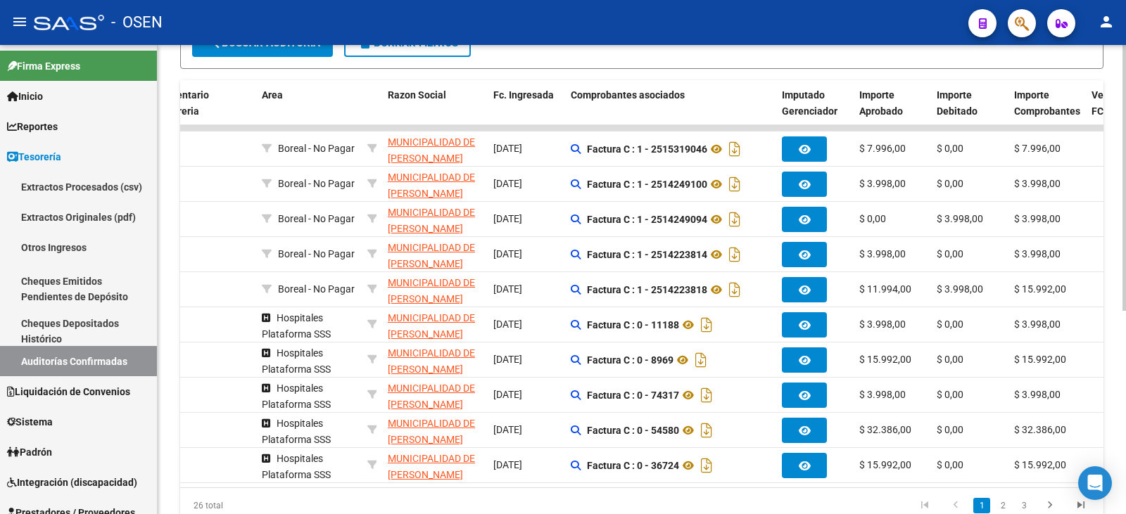
scroll to position [0, 281]
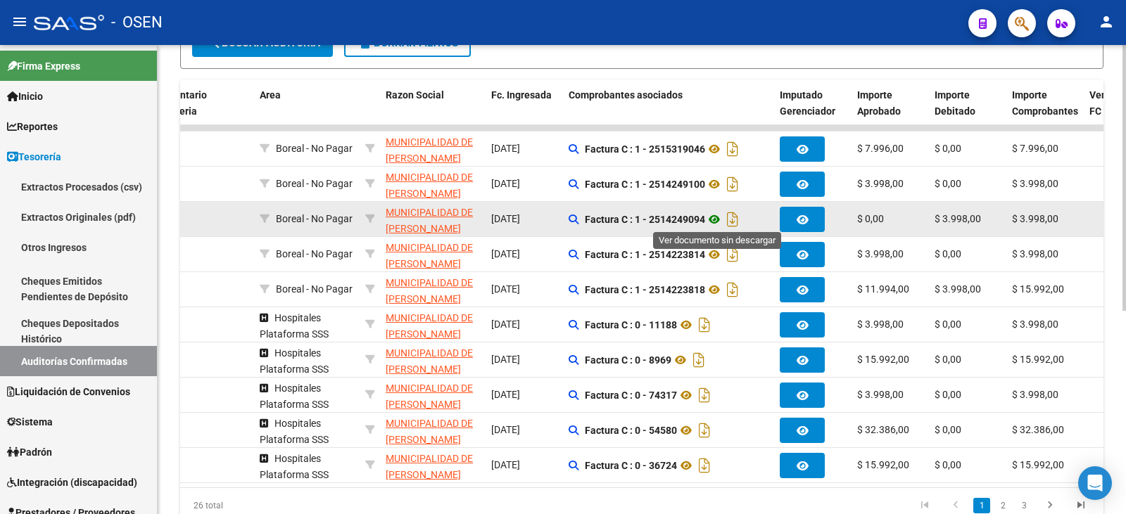
click at [716, 216] on icon at bounding box center [714, 219] width 18 height 17
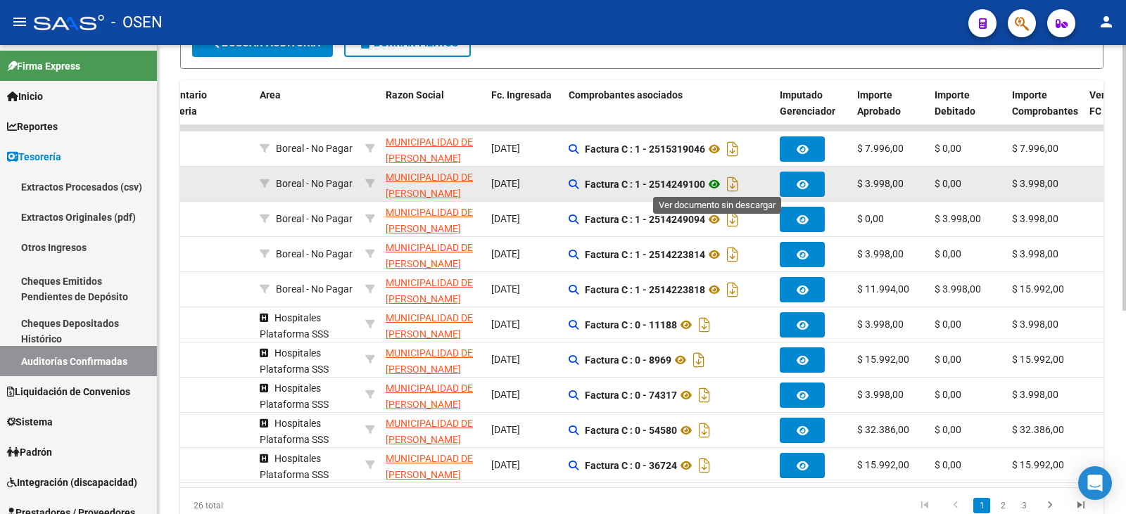
click at [716, 180] on icon at bounding box center [714, 184] width 18 height 17
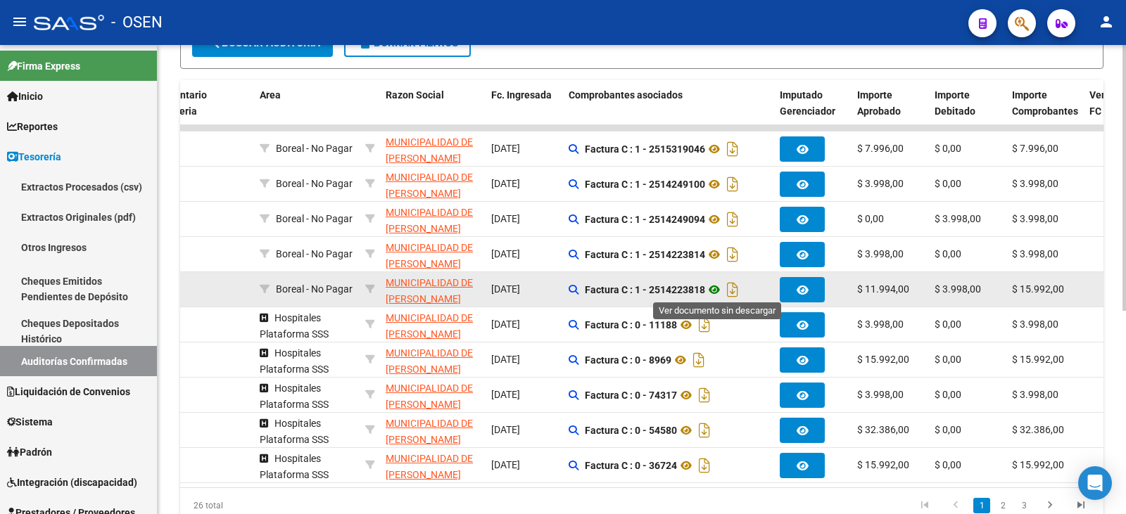
click at [721, 293] on icon at bounding box center [714, 289] width 18 height 17
click at [713, 283] on icon at bounding box center [714, 289] width 18 height 17
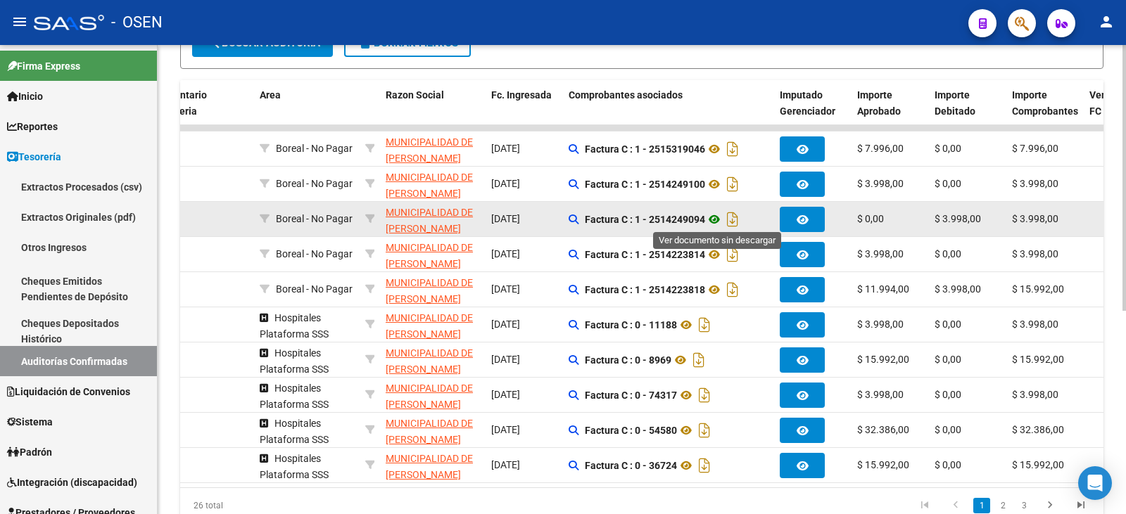
click at [718, 213] on icon at bounding box center [714, 219] width 18 height 17
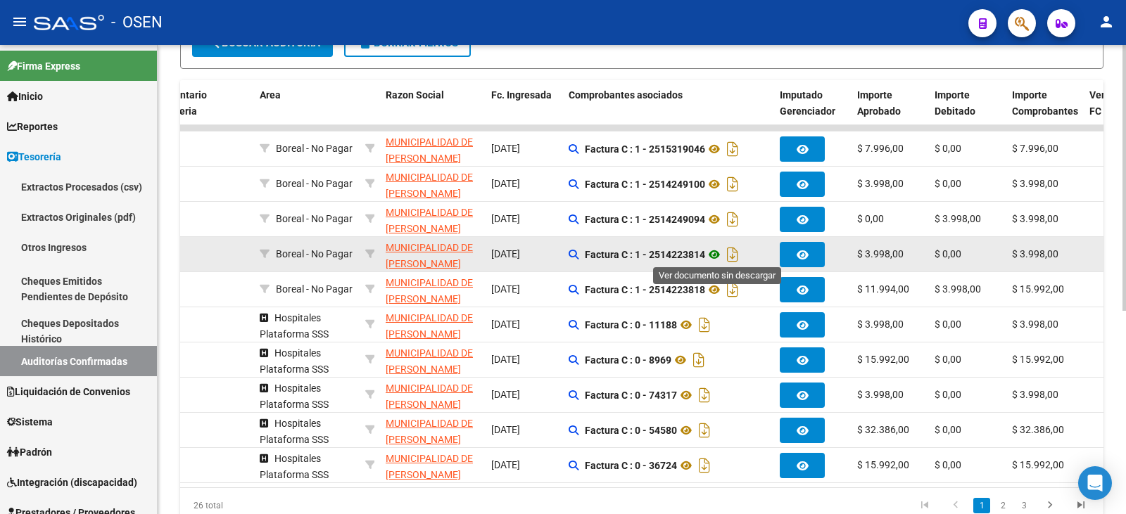
click at [720, 251] on icon at bounding box center [714, 254] width 18 height 17
click at [714, 253] on icon at bounding box center [714, 254] width 18 height 17
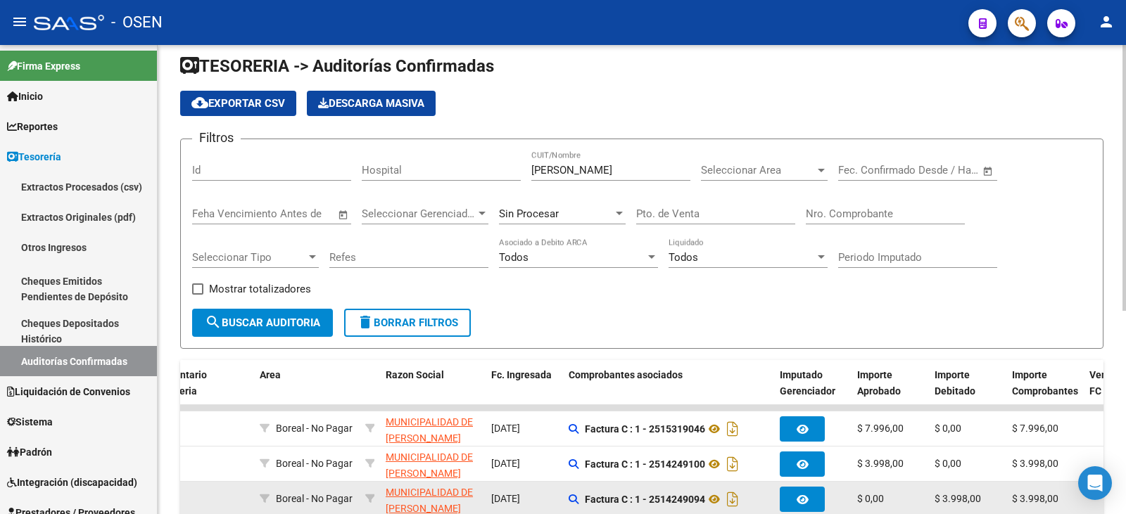
scroll to position [0, 0]
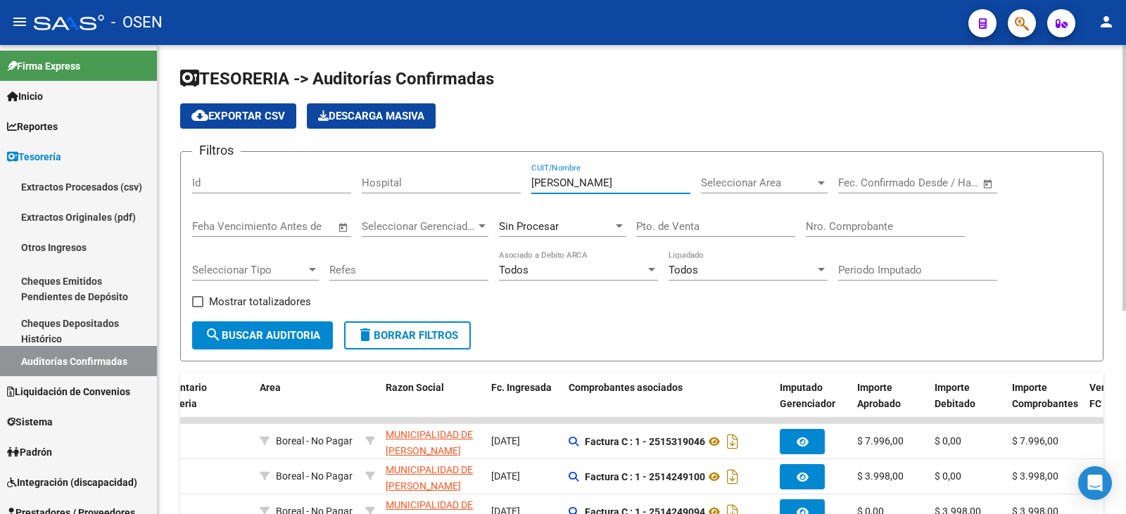
drag, startPoint x: 607, startPoint y: 176, endPoint x: 405, endPoint y: 174, distance: 202.7
click at [405, 174] on div "Filtros Id Hospital [PERSON_NAME] CUIT/Nombre Seleccionar Area Seleccionar Area…" at bounding box center [641, 242] width 899 height 158
click at [900, 217] on div "Nro. Comprobante" at bounding box center [885, 222] width 159 height 30
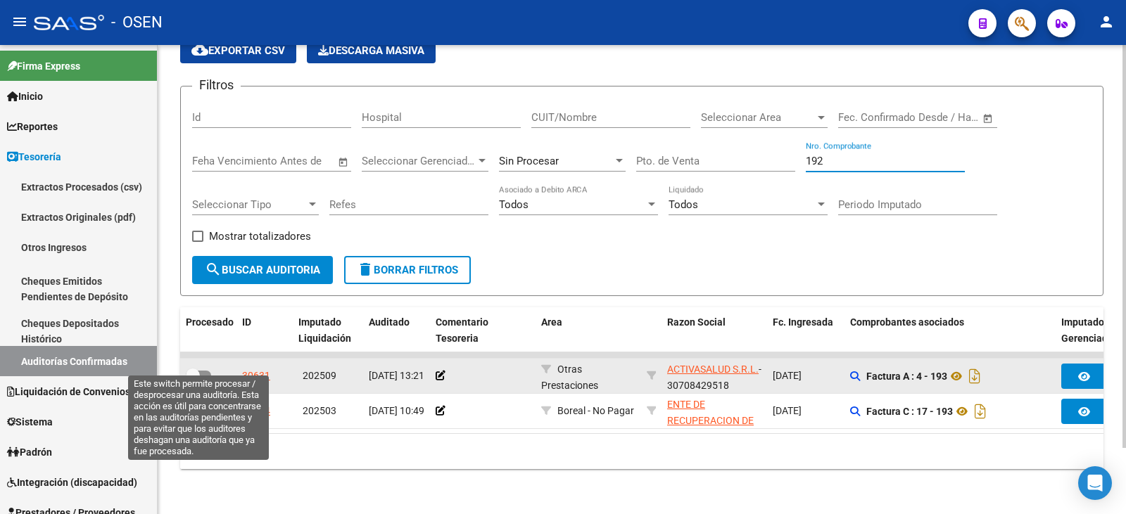
type input "192"
click at [202, 371] on span at bounding box center [198, 376] width 25 height 10
click at [193, 381] on input "checkbox" at bounding box center [192, 381] width 1 height 1
checkbox input "true"
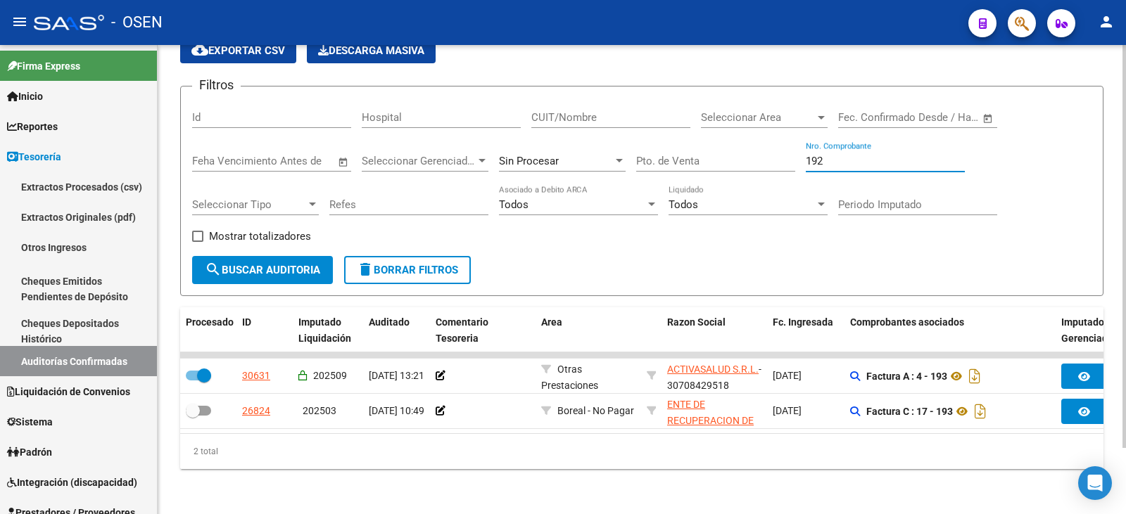
drag, startPoint x: 856, startPoint y: 145, endPoint x: 728, endPoint y: 146, distance: 128.1
click at [728, 146] on div "Filtros Id Hospital CUIT/Nombre Seleccionar Area Seleccionar Area Fecha inicio …" at bounding box center [641, 177] width 899 height 158
click at [847, 155] on input "192" at bounding box center [885, 161] width 159 height 13
drag, startPoint x: 849, startPoint y: 144, endPoint x: 771, endPoint y: 142, distance: 78.8
click at [771, 145] on div "Filtros Id Hospital CUIT/Nombre Seleccionar Area Seleccionar Area Fecha inicio …" at bounding box center [641, 177] width 899 height 158
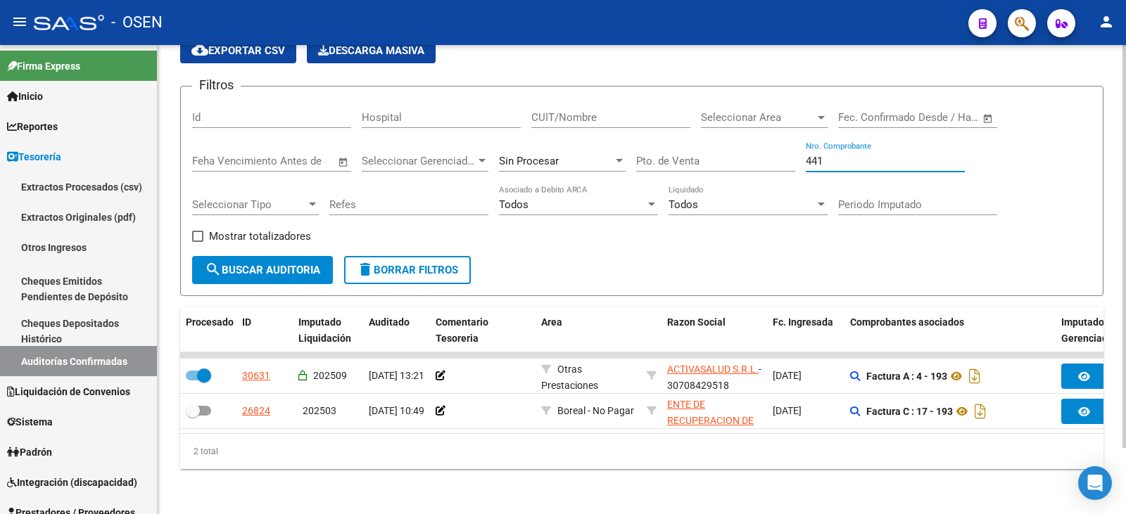
type input "4416"
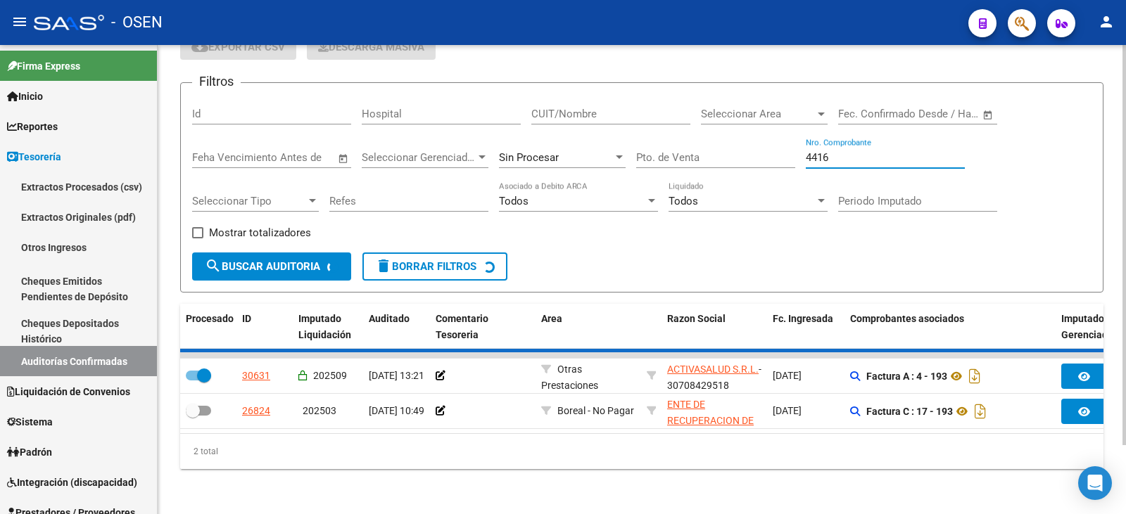
checkbox input "false"
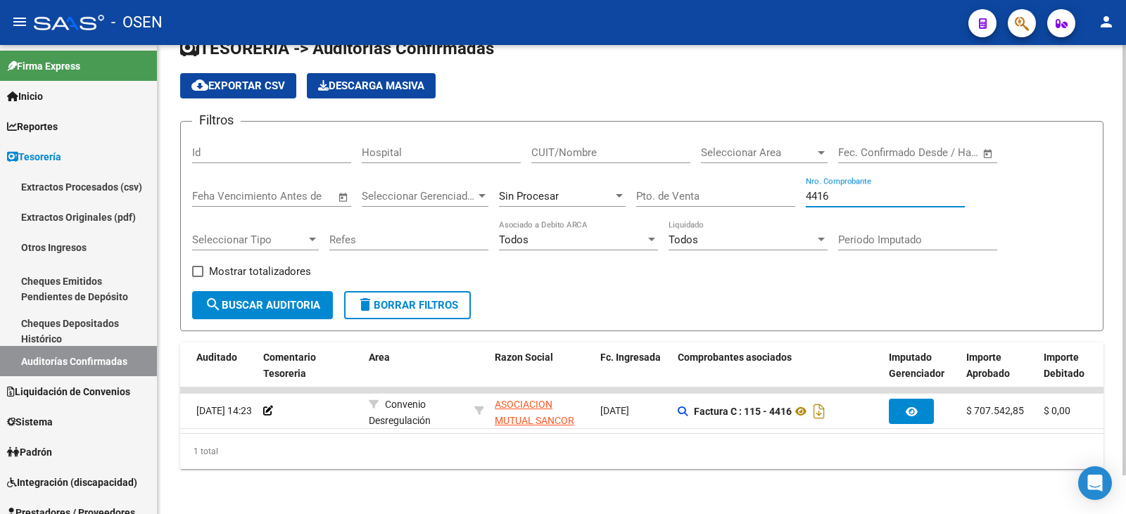
scroll to position [0, 177]
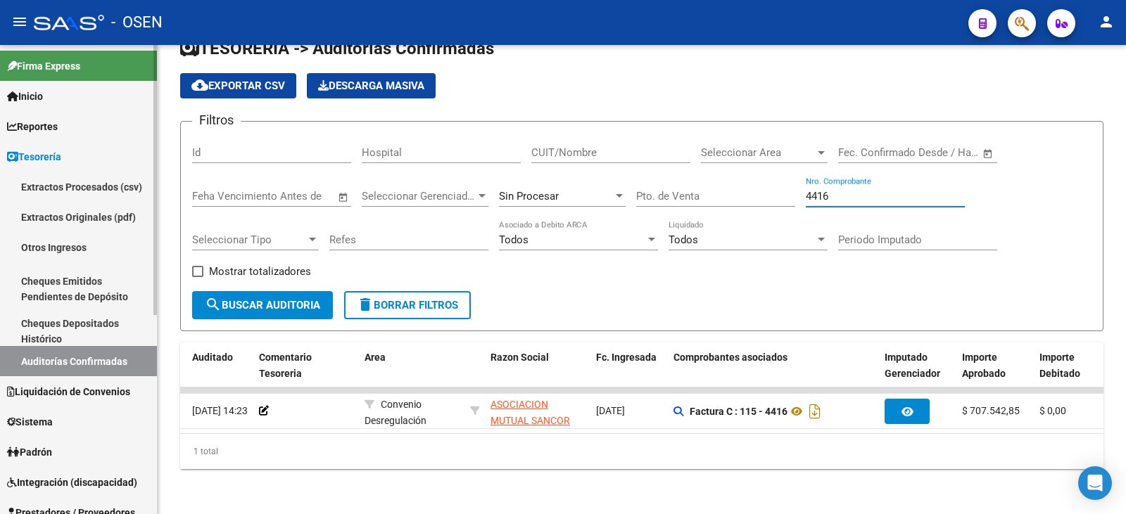
type input "4416"
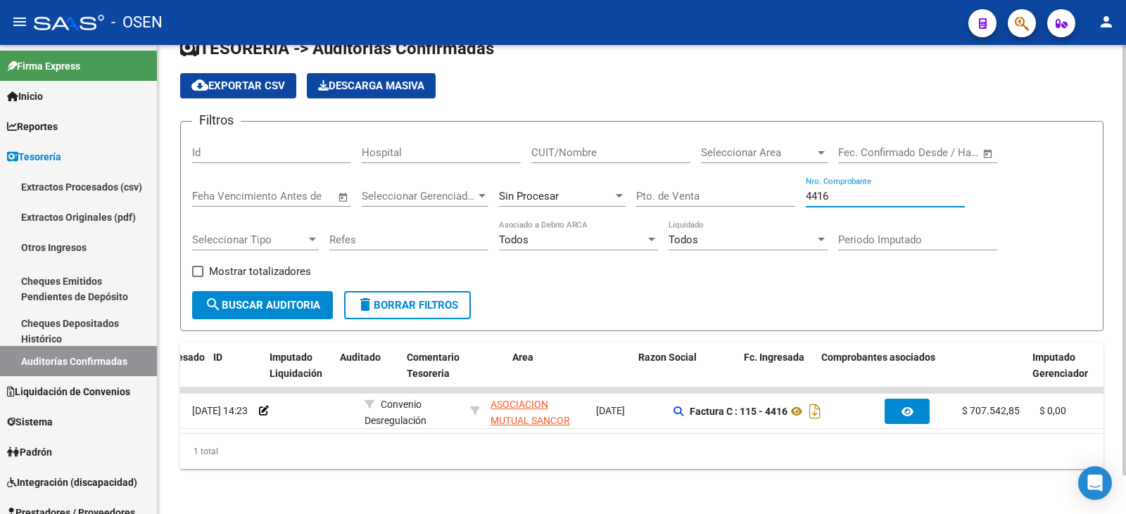
scroll to position [0, 0]
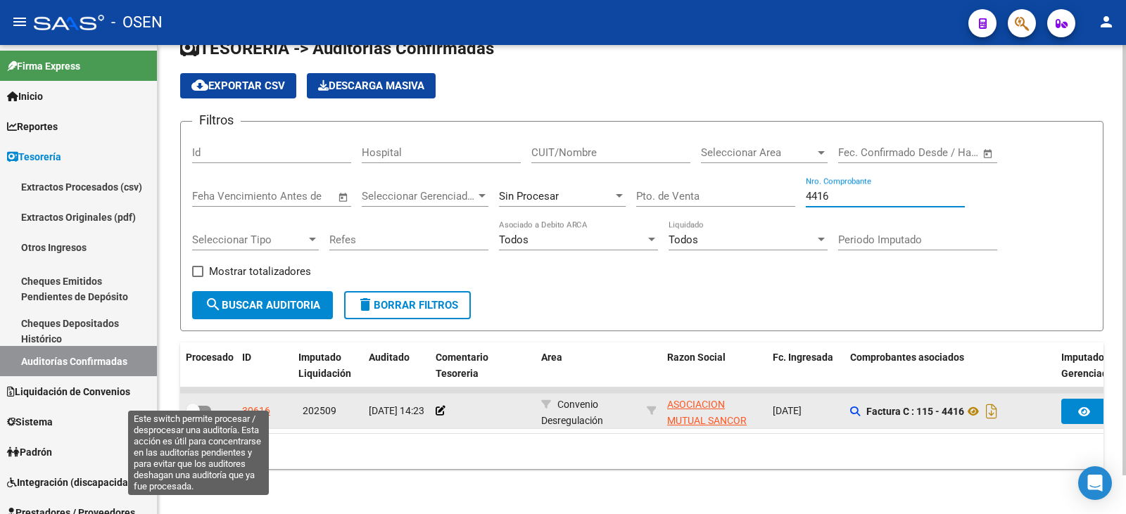
click at [205, 406] on span at bounding box center [198, 411] width 25 height 10
click at [193, 411] on input "checkbox" at bounding box center [192, 416] width 1 height 1
checkbox input "true"
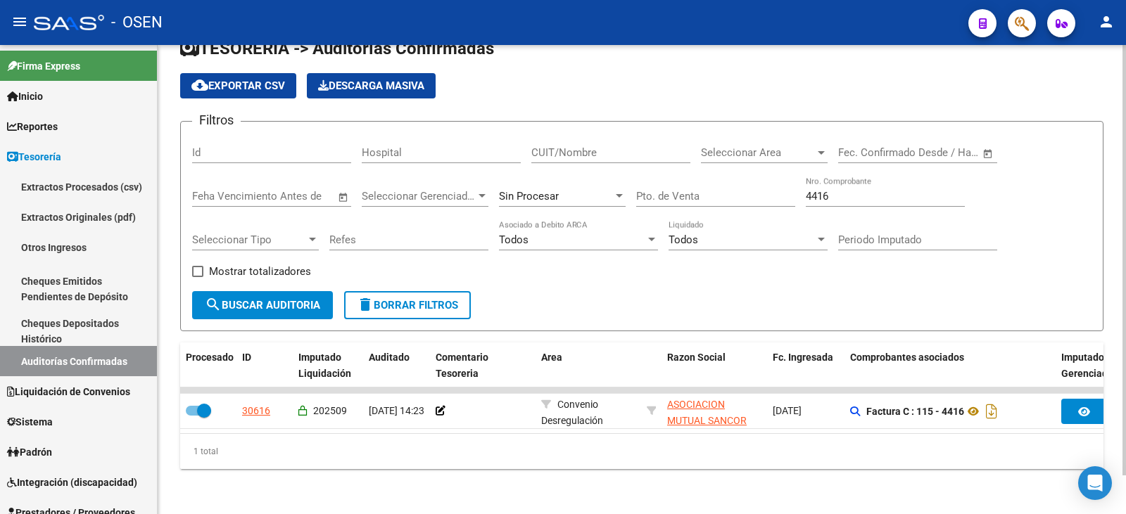
drag, startPoint x: 860, startPoint y: 175, endPoint x: 881, endPoint y: 211, distance: 42.2
click at [859, 178] on div "4416 Nro. Comprobante" at bounding box center [885, 192] width 159 height 30
drag, startPoint x: 885, startPoint y: 182, endPoint x: 514, endPoint y: 182, distance: 371.5
click at [514, 182] on div "Filtros Id Hospital CUIT/Nombre Seleccionar Area Seleccionar Area Fecha inicio …" at bounding box center [641, 212] width 899 height 158
type input "2075"
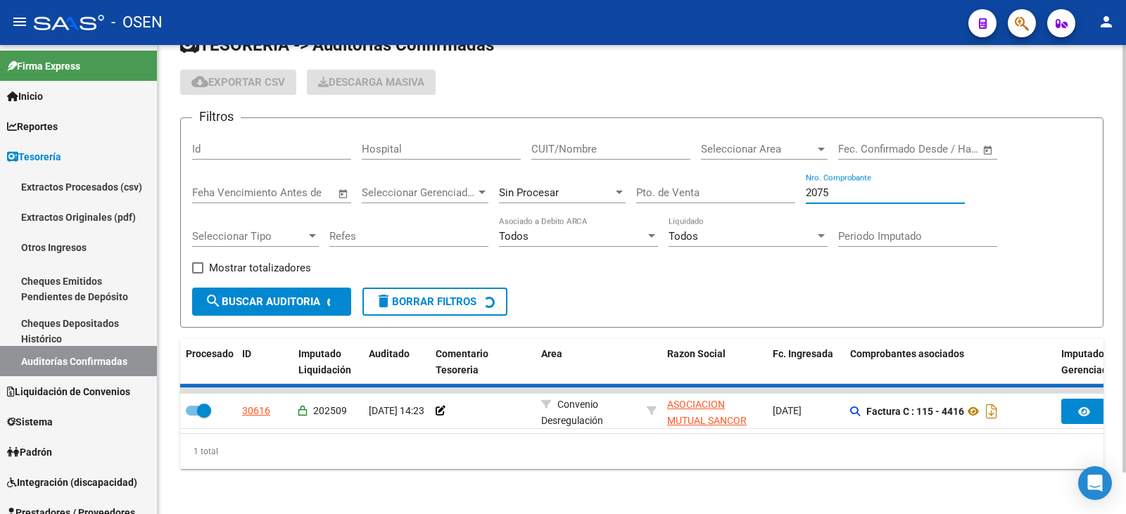
checkbox input "false"
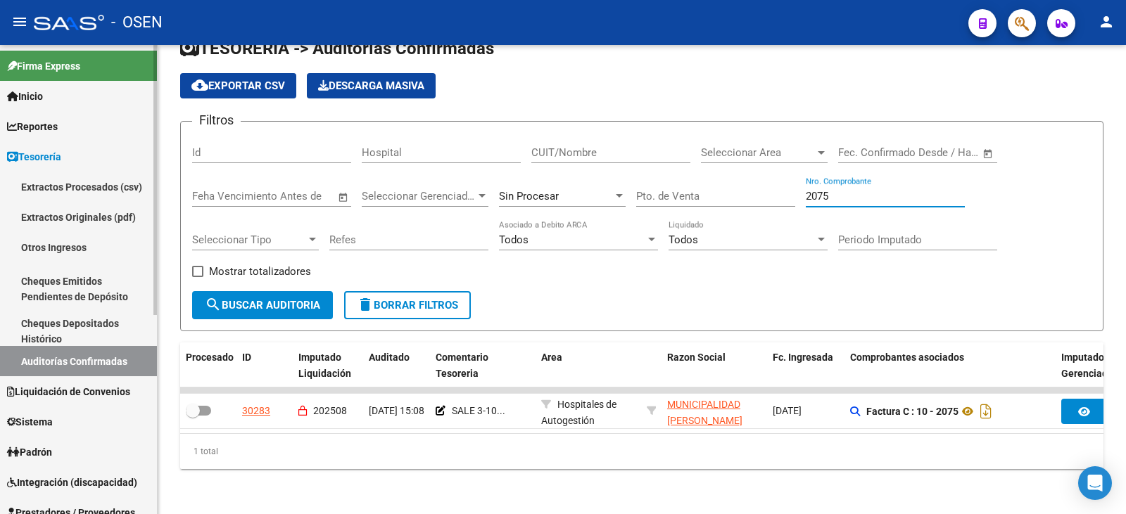
type input "2075"
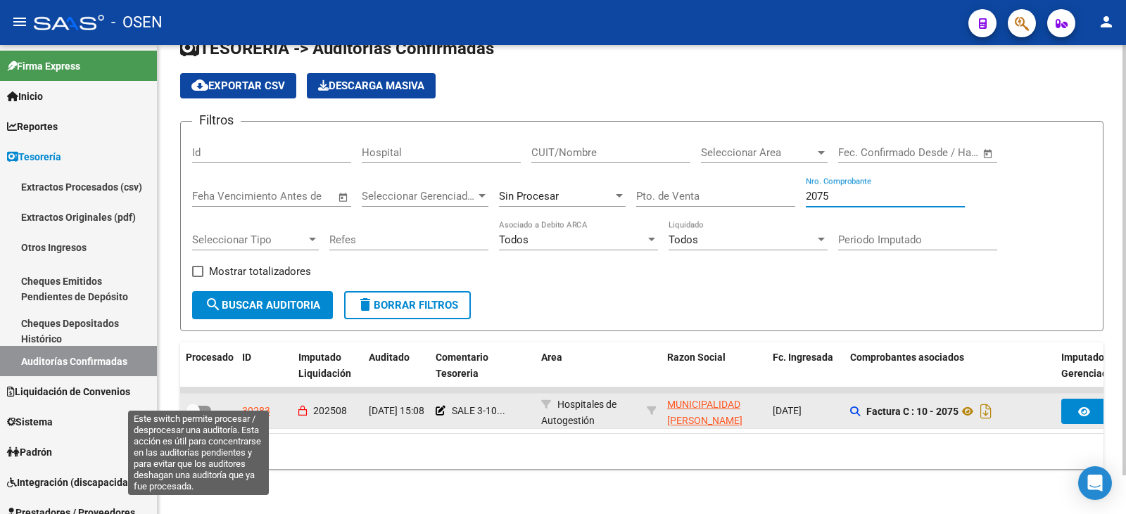
click at [202, 403] on label at bounding box center [198, 411] width 25 height 17
click at [193, 411] on input "checkbox" at bounding box center [192, 416] width 1 height 1
checkbox input "true"
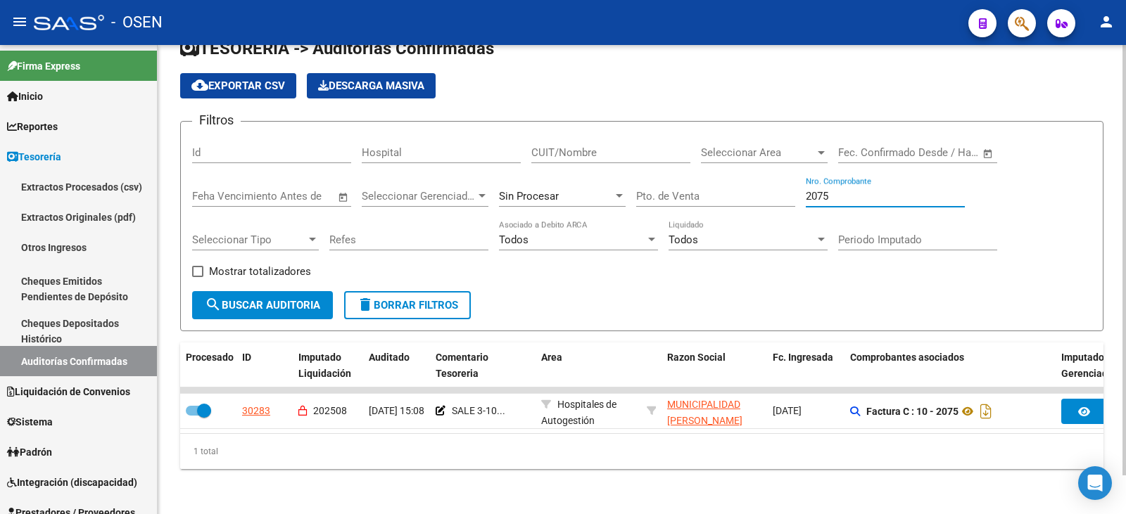
drag, startPoint x: 883, startPoint y: 183, endPoint x: 692, endPoint y: 192, distance: 191.6
click at [692, 192] on div "Filtros Id Hospital CUIT/Nombre Seleccionar Area Seleccionar Area Fecha inicio …" at bounding box center [641, 212] width 899 height 158
type input "11297"
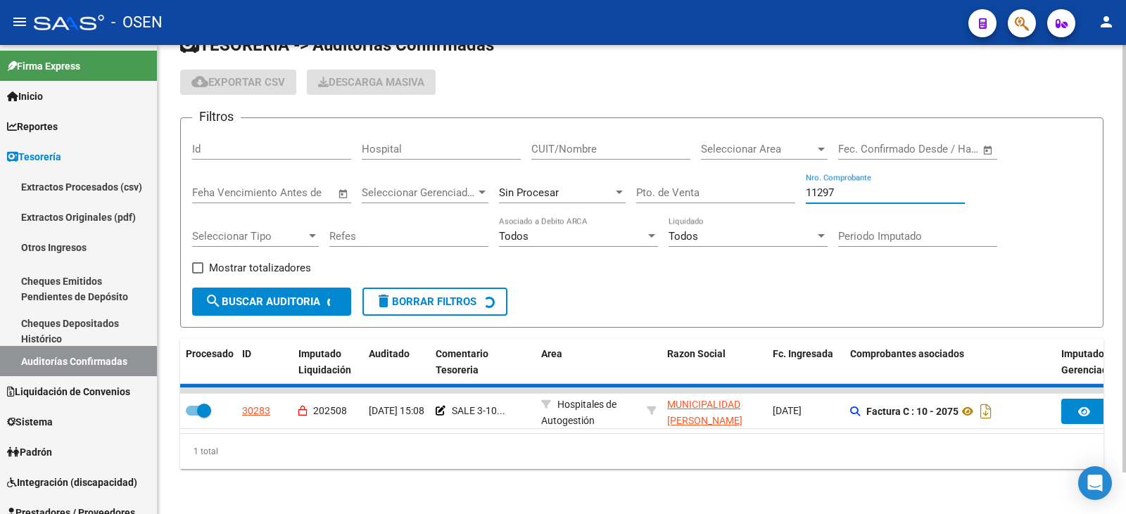
checkbox input "false"
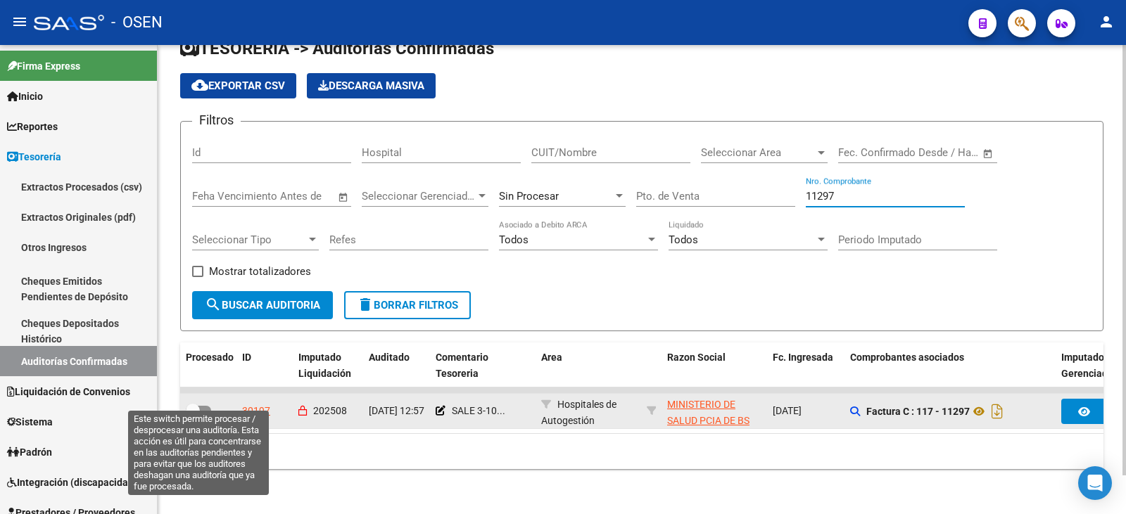
type input "11297"
click at [199, 406] on span at bounding box center [198, 411] width 25 height 10
click at [193, 411] on input "checkbox" at bounding box center [192, 416] width 1 height 1
checkbox input "true"
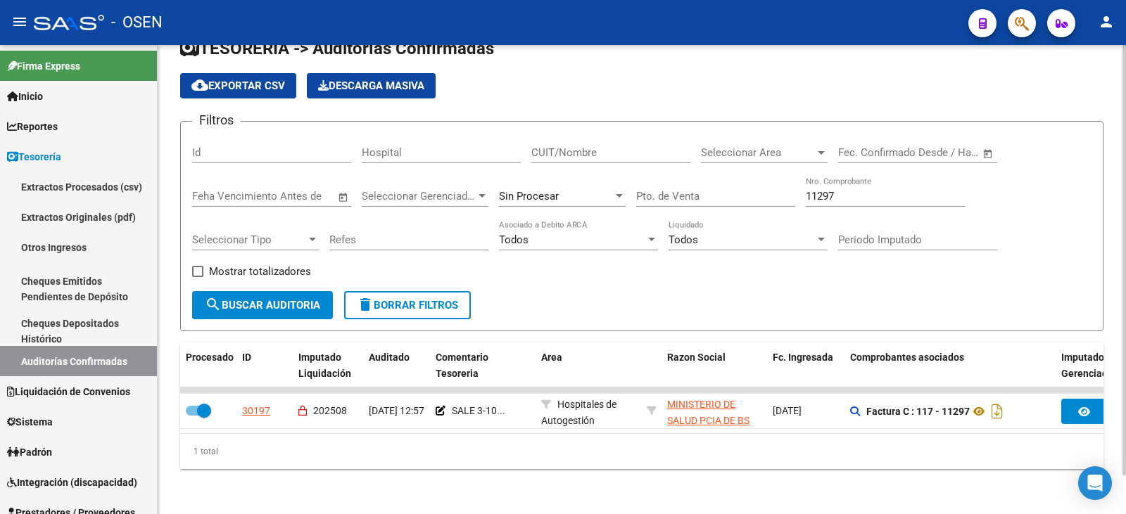
click at [873, 177] on div "11297 Nro. Comprobante" at bounding box center [885, 192] width 159 height 30
drag, startPoint x: 873, startPoint y: 177, endPoint x: 714, endPoint y: 189, distance: 159.4
click at [714, 189] on div "Filtros Id Hospital CUIT/Nombre Seleccionar Area Seleccionar Area Fecha inicio …" at bounding box center [641, 212] width 899 height 158
type input "126"
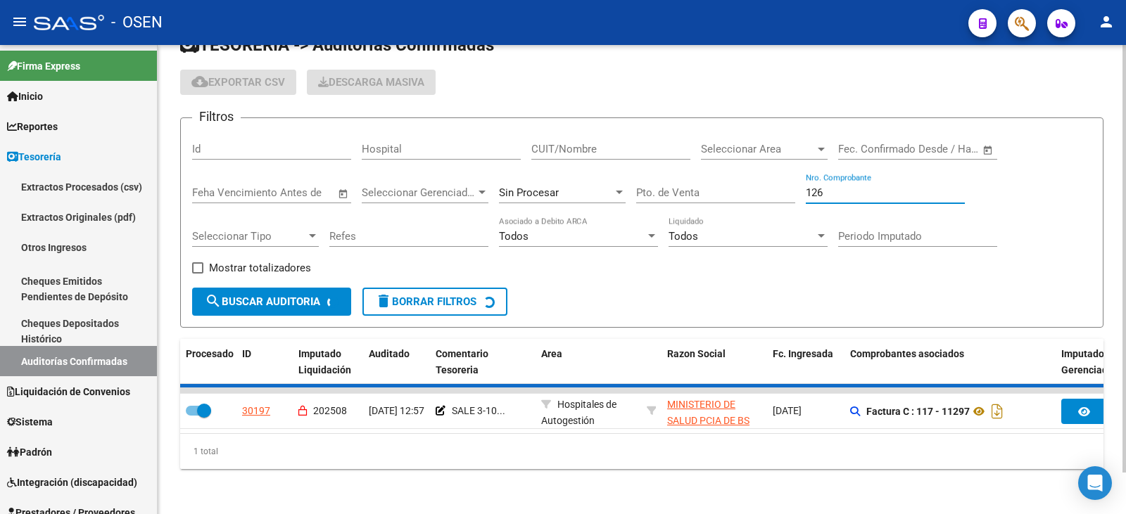
checkbox input "false"
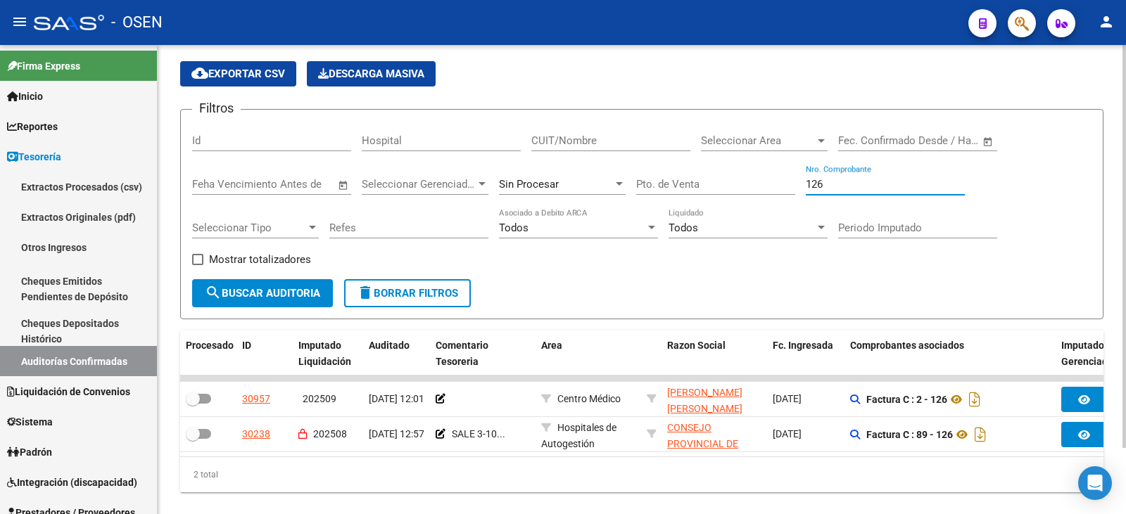
type input "126"
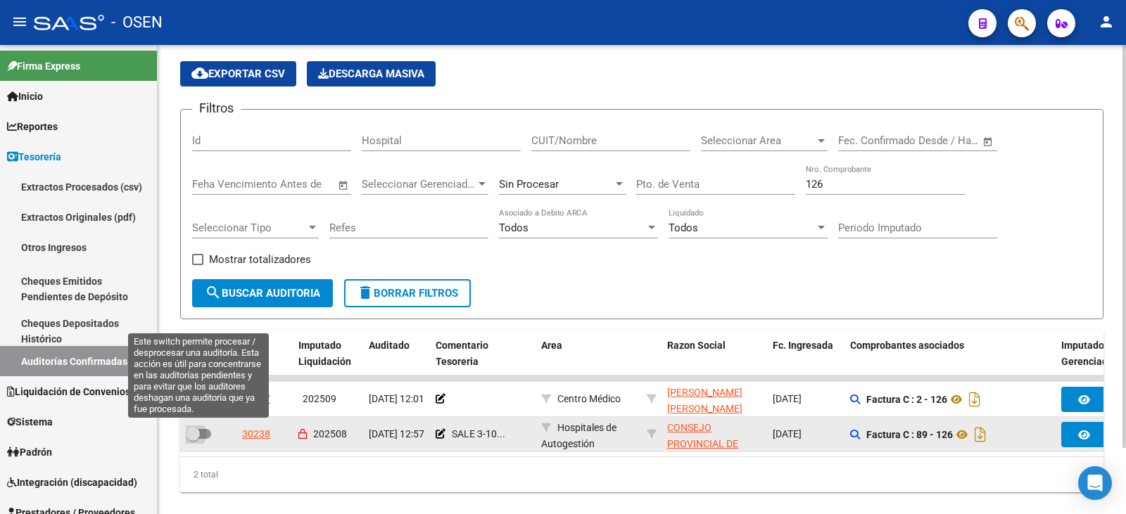
click at [198, 411] on span at bounding box center [193, 434] width 14 height 14
click at [193, 411] on input "checkbox" at bounding box center [192, 439] width 1 height 1
checkbox input "true"
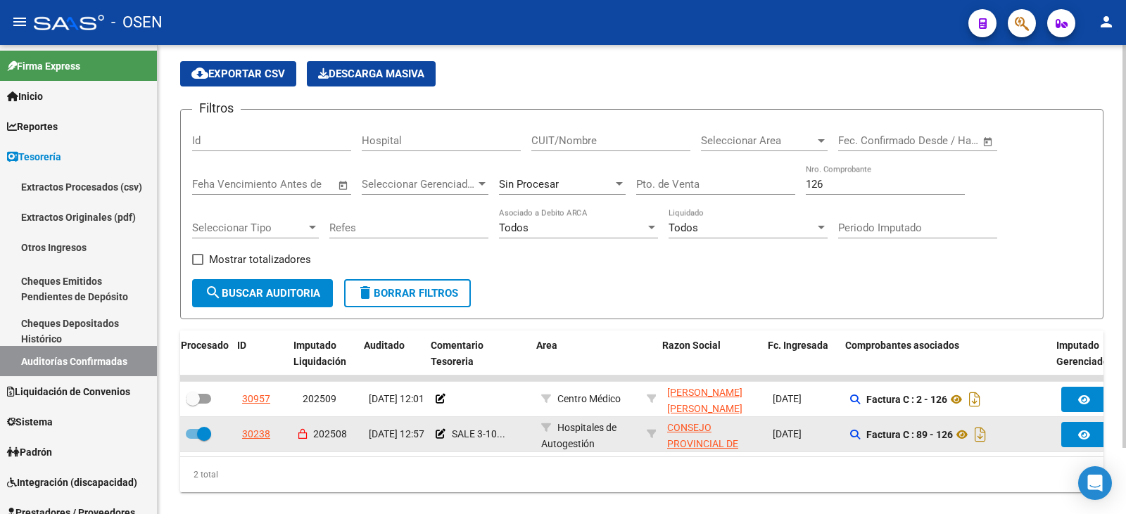
scroll to position [0, 5]
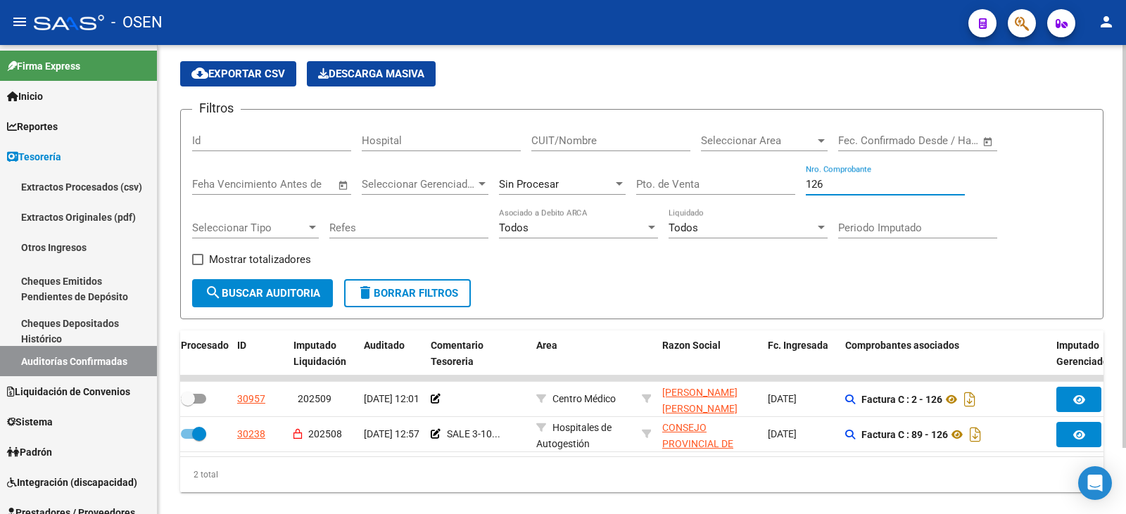
drag, startPoint x: 867, startPoint y: 180, endPoint x: 709, endPoint y: 173, distance: 158.5
click at [709, 174] on div "Filtros Id Hospital CUIT/Nombre Seleccionar Area Seleccionar Area Fecha inicio …" at bounding box center [641, 200] width 899 height 158
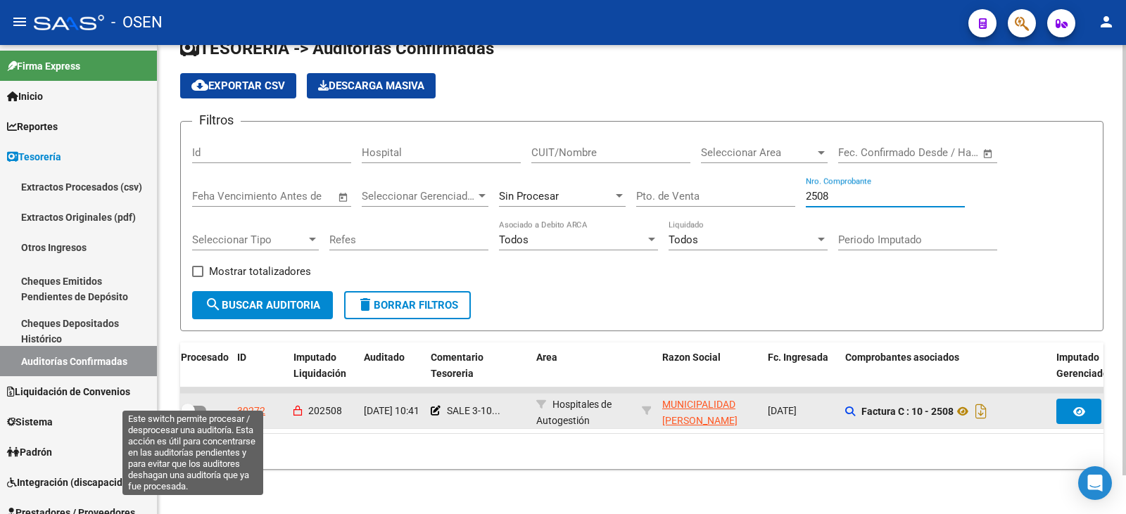
type input "2508"
click at [187, 404] on span at bounding box center [188, 411] width 14 height 14
click at [187, 411] on input "checkbox" at bounding box center [187, 416] width 1 height 1
checkbox input "true"
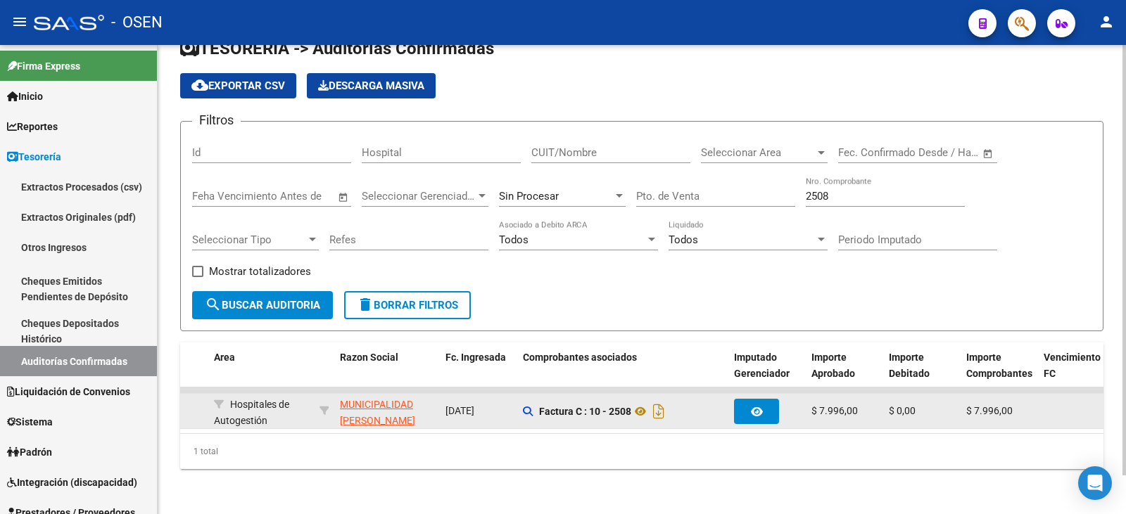
scroll to position [0, 324]
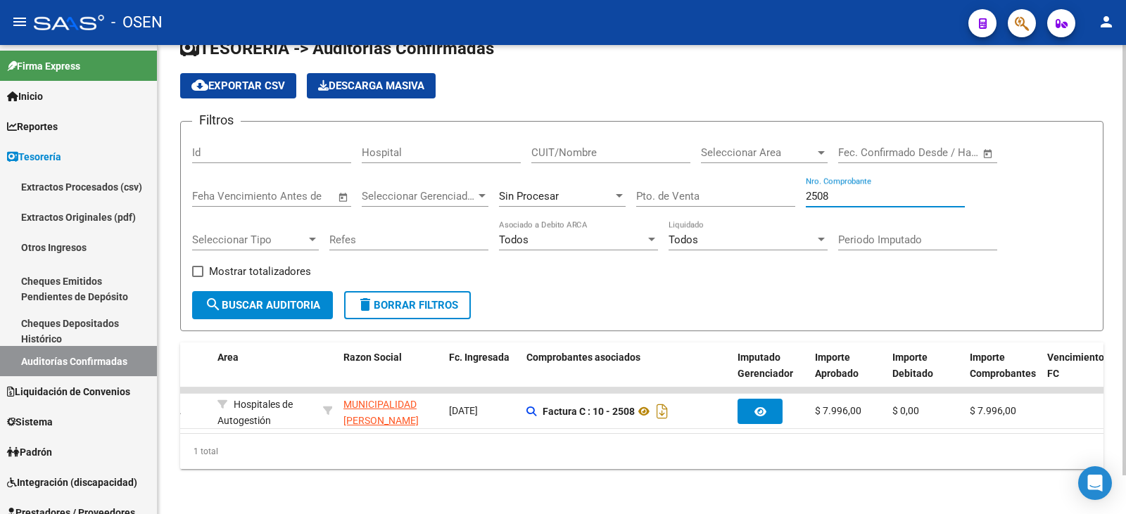
drag, startPoint x: 883, startPoint y: 187, endPoint x: 544, endPoint y: 121, distance: 345.6
click at [547, 133] on div "Filtros Id Hospital CUIT/Nombre Seleccionar Area Seleccionar Area Fecha inicio …" at bounding box center [641, 212] width 899 height 158
type input "18299"
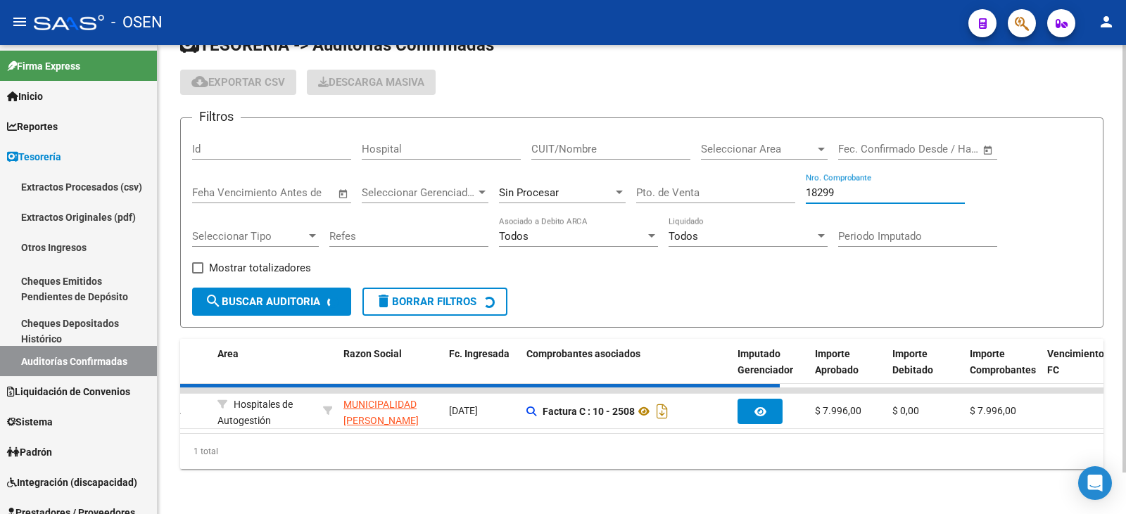
checkbox input "false"
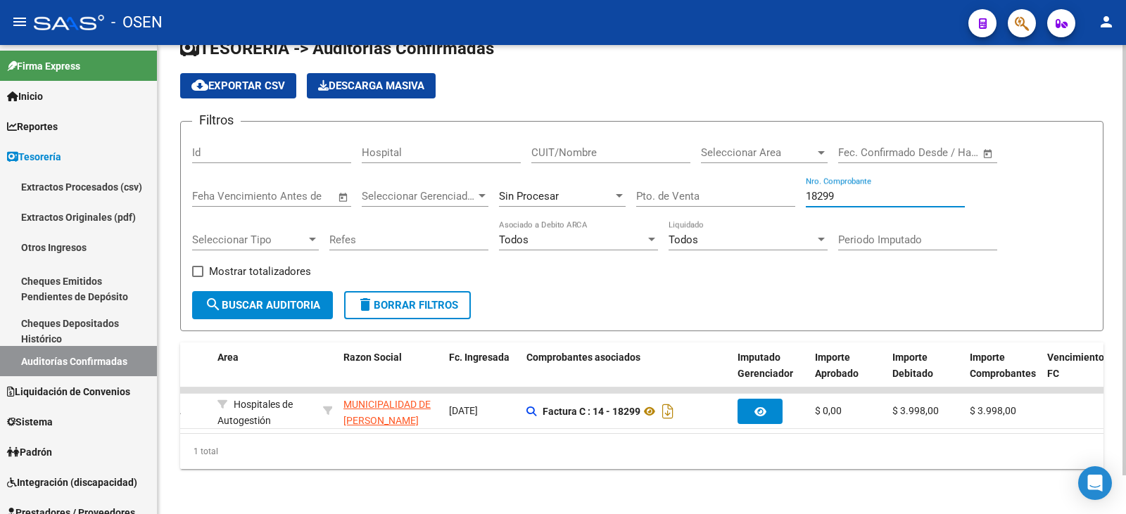
scroll to position [0, 0]
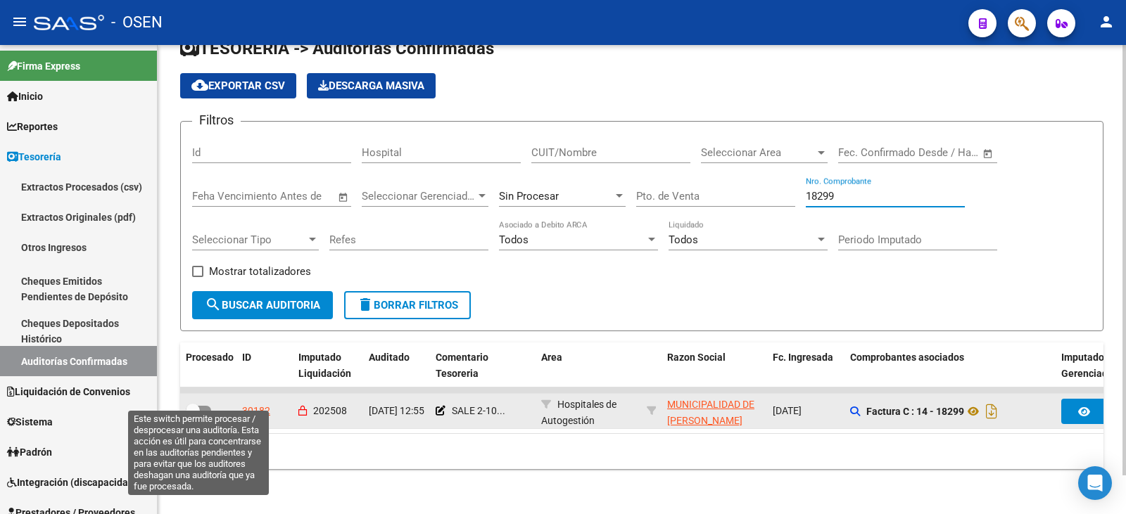
type input "18299"
click at [190, 405] on label at bounding box center [198, 411] width 25 height 17
click at [192, 411] on input "checkbox" at bounding box center [192, 416] width 1 height 1
checkbox input "true"
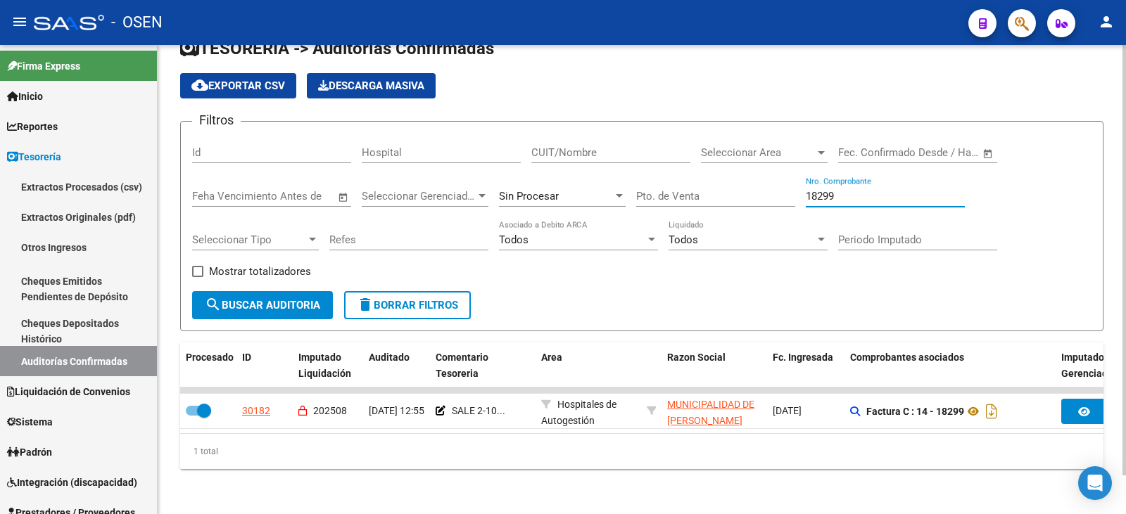
drag, startPoint x: 852, startPoint y: 184, endPoint x: 637, endPoint y: 170, distance: 215.8
click at [652, 170] on div "Filtros Id Hospital CUIT/Nombre Seleccionar Area Seleccionar Area Fecha inicio …" at bounding box center [641, 212] width 899 height 158
type input "2148"
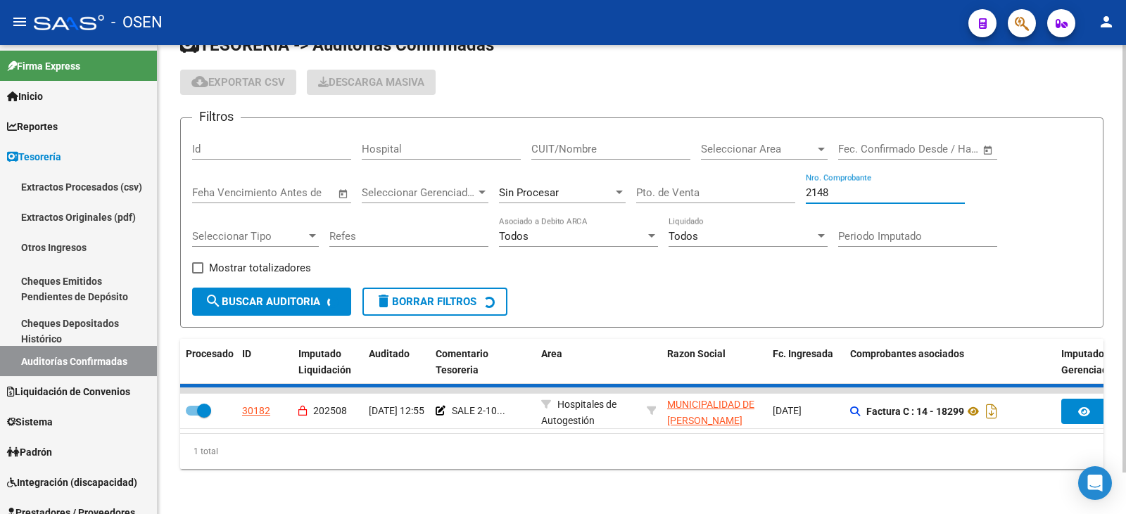
checkbox input "false"
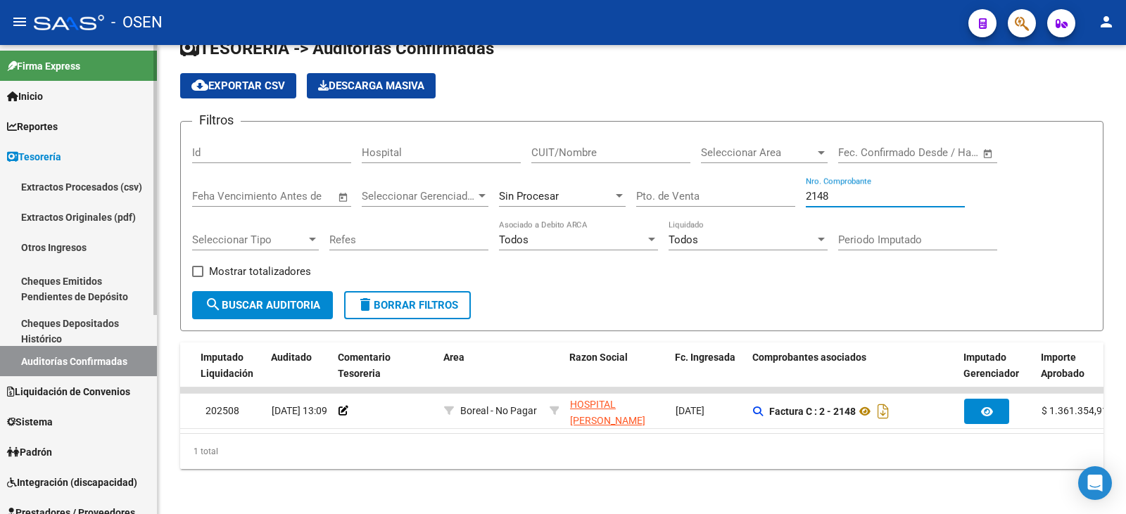
scroll to position [0, 96]
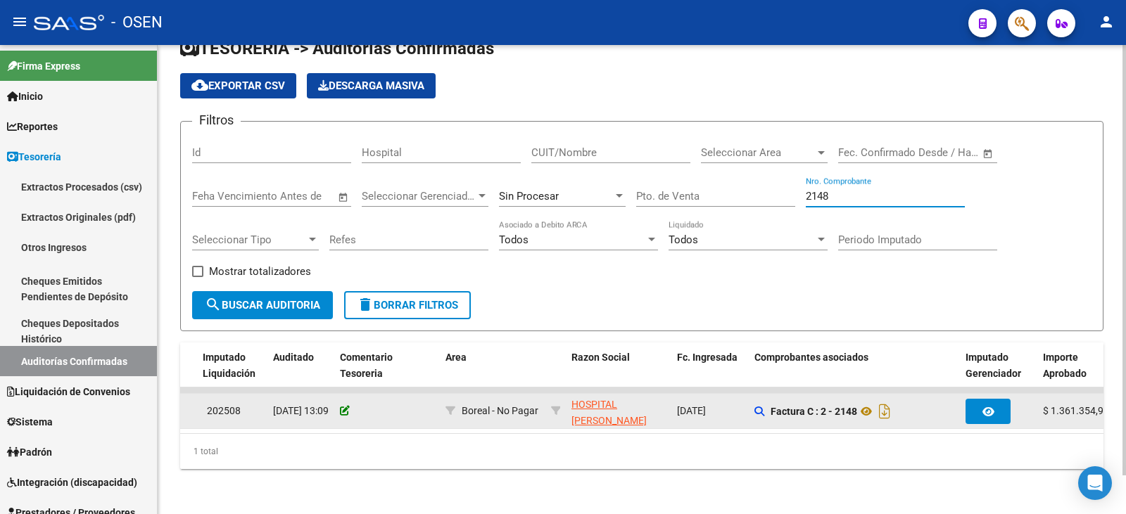
type input "2148"
click at [348, 406] on icon at bounding box center [345, 411] width 10 height 10
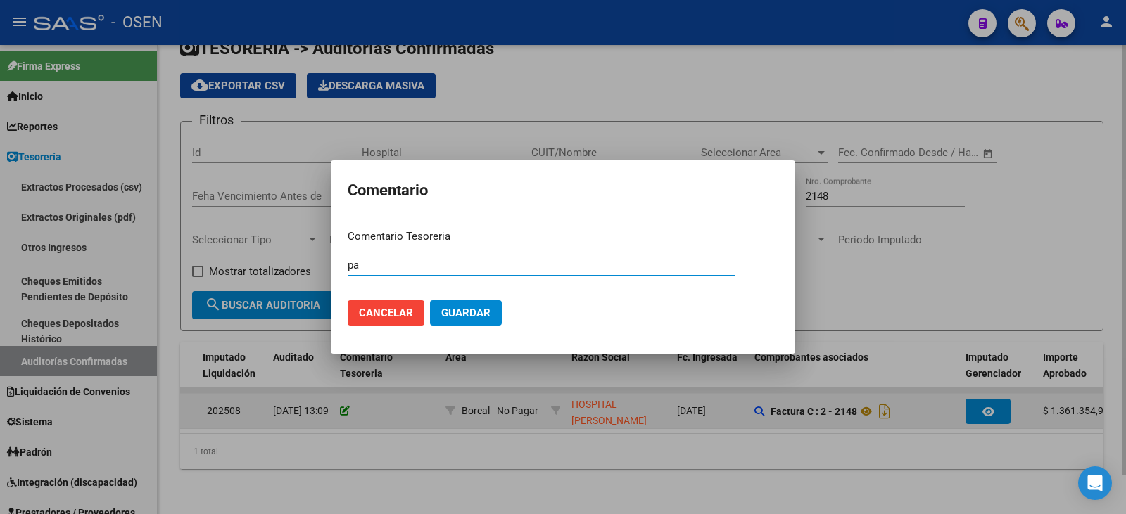
type input "p"
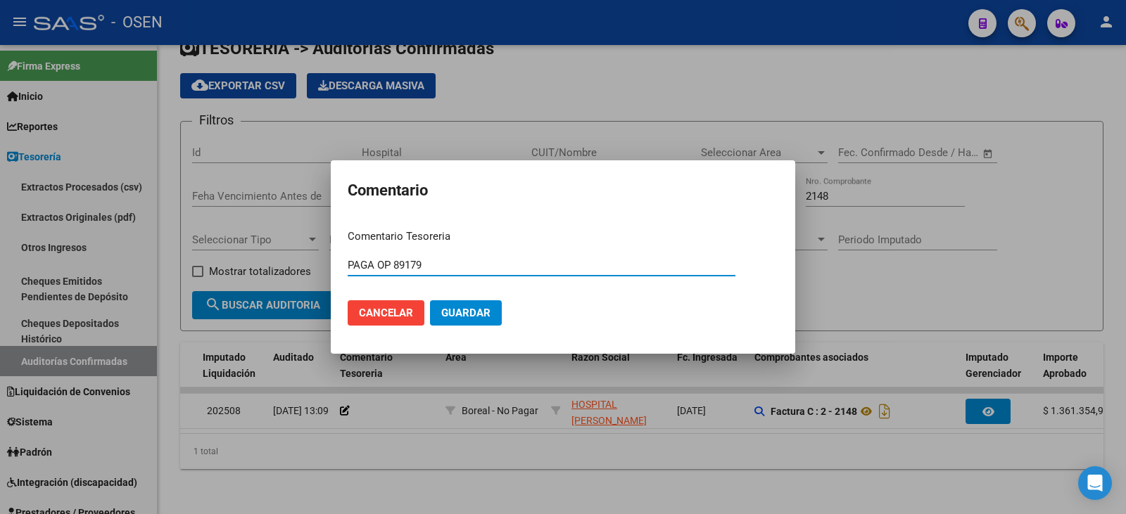
type input "PAGA OP 89179"
click at [477, 314] on span "Guardar" at bounding box center [465, 313] width 49 height 13
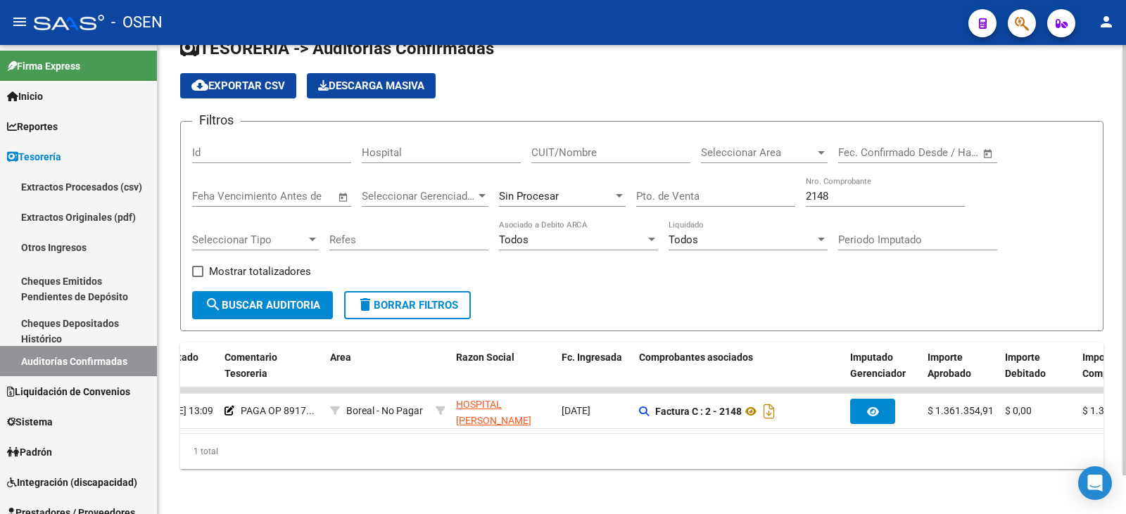
scroll to position [0, 0]
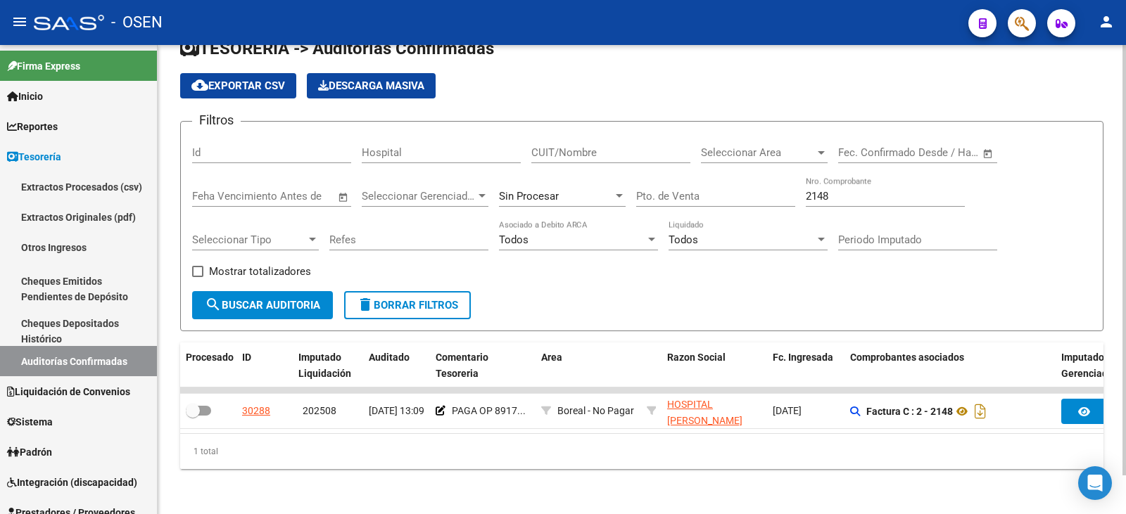
click at [839, 191] on div "2148 Nro. Comprobante" at bounding box center [885, 192] width 159 height 30
drag, startPoint x: 848, startPoint y: 184, endPoint x: 711, endPoint y: 187, distance: 136.5
click at [737, 183] on div "Filtros Id Hospital CUIT/Nombre Seleccionar Area Seleccionar Area Fecha inicio …" at bounding box center [641, 212] width 899 height 158
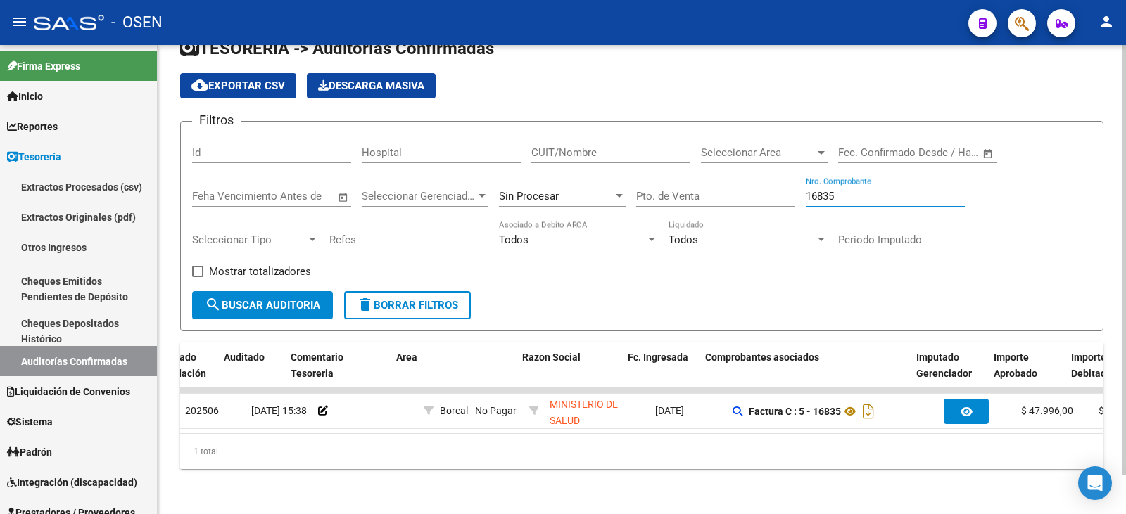
scroll to position [0, 145]
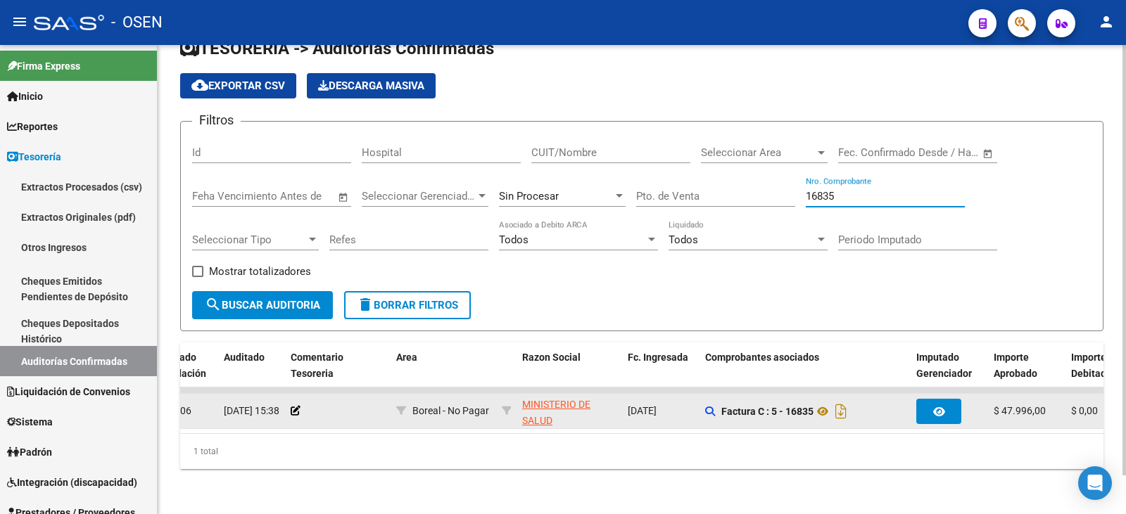
type input "16835"
click at [301, 403] on div at bounding box center [338, 411] width 94 height 16
click at [292, 406] on icon at bounding box center [296, 411] width 10 height 10
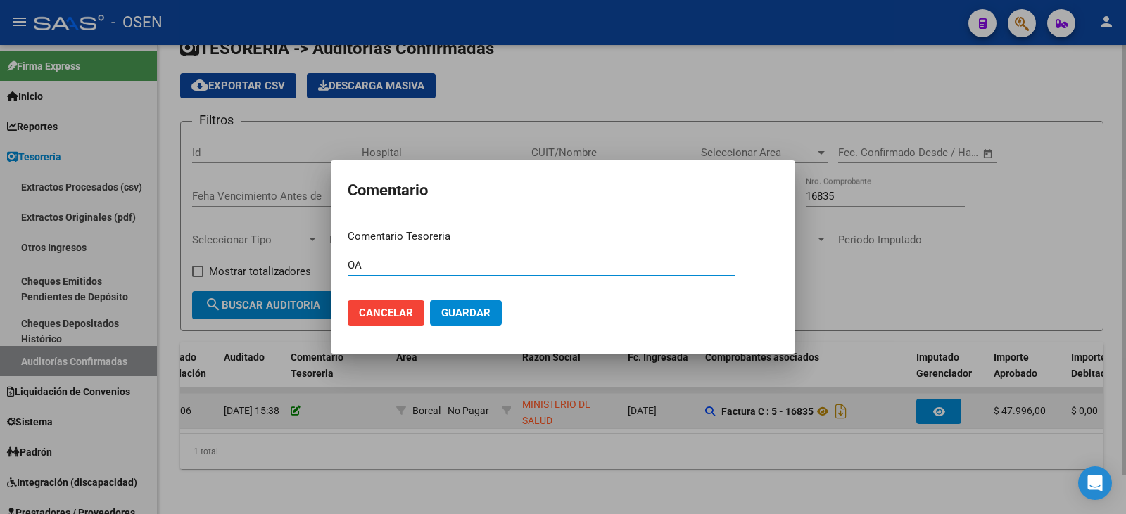
type input "O"
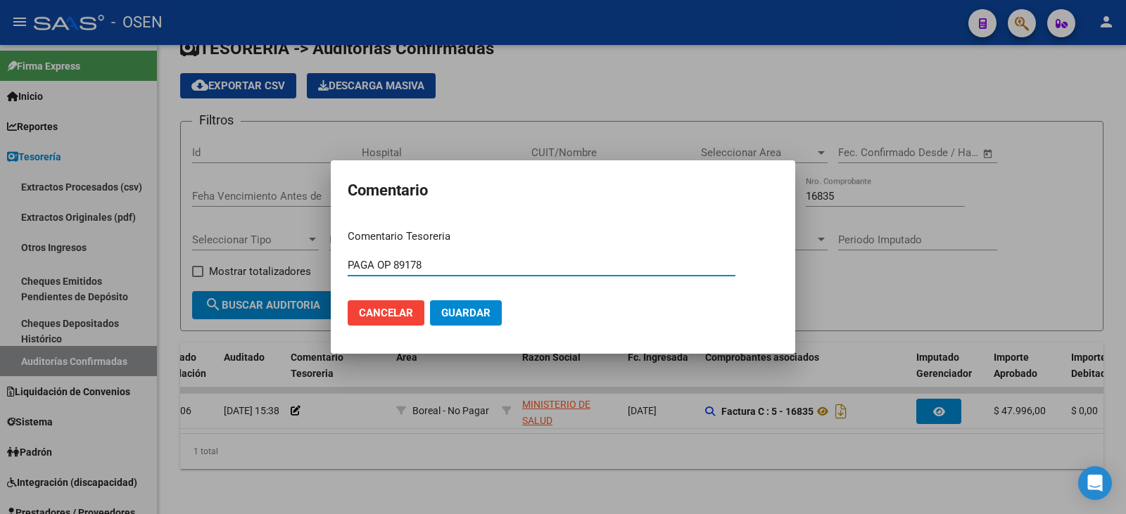
drag, startPoint x: 444, startPoint y: 270, endPoint x: 178, endPoint y: 251, distance: 266.7
click at [178, 251] on div "Comentario Comentario Tesoreria PAGA OP 89178 Ingresar el comentario Cancelar G…" at bounding box center [563, 257] width 1126 height 514
type input "PAGA OP 89178"
click at [484, 321] on button "Guardar" at bounding box center [466, 312] width 72 height 25
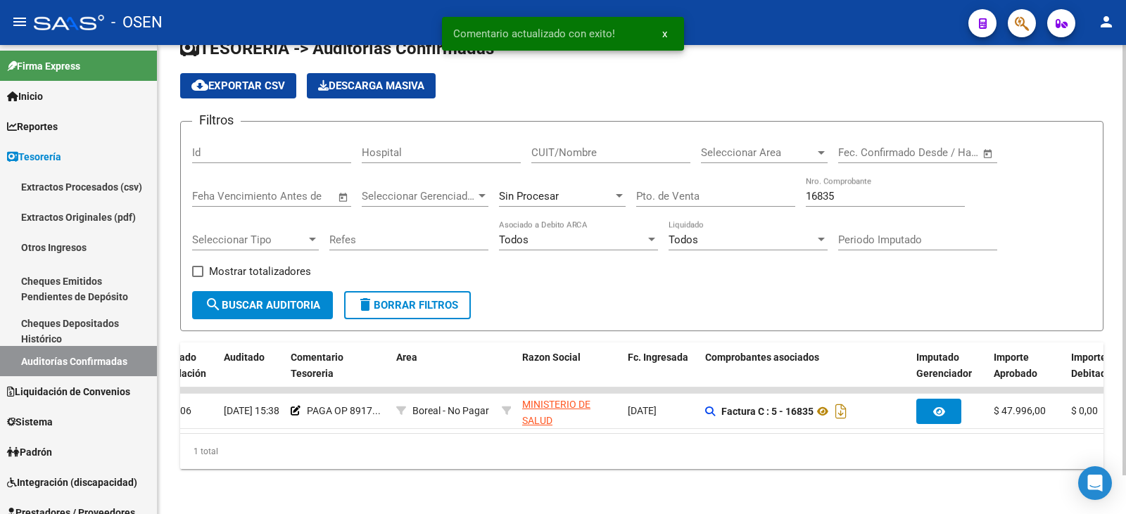
drag, startPoint x: 860, startPoint y: 184, endPoint x: 707, endPoint y: 183, distance: 152.7
click at [707, 184] on div "Filtros Id Hospital CUIT/Nombre Seleccionar Area Seleccionar Area Fecha inicio …" at bounding box center [641, 212] width 899 height 158
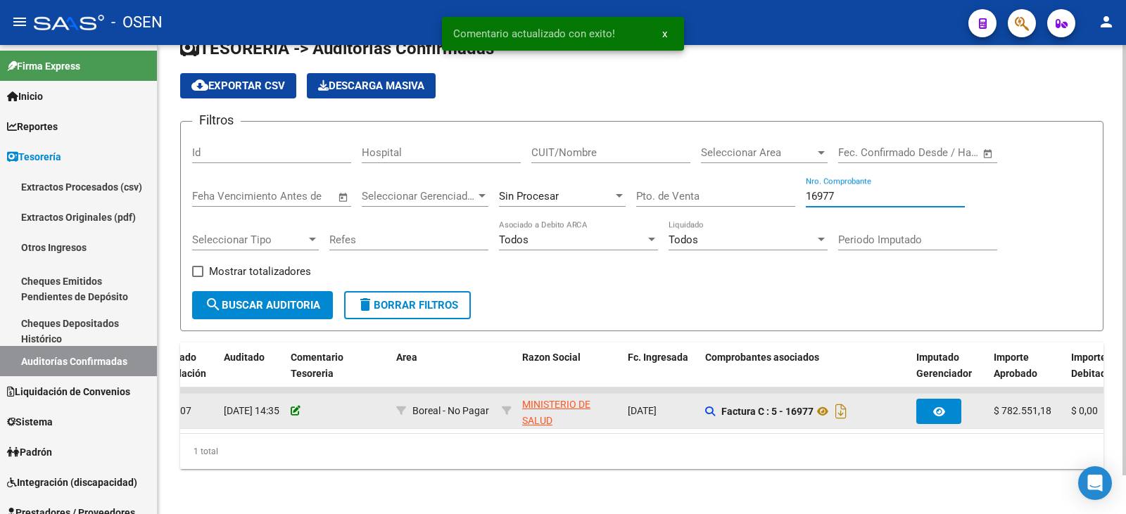
type input "16977"
click at [292, 406] on icon at bounding box center [296, 411] width 10 height 10
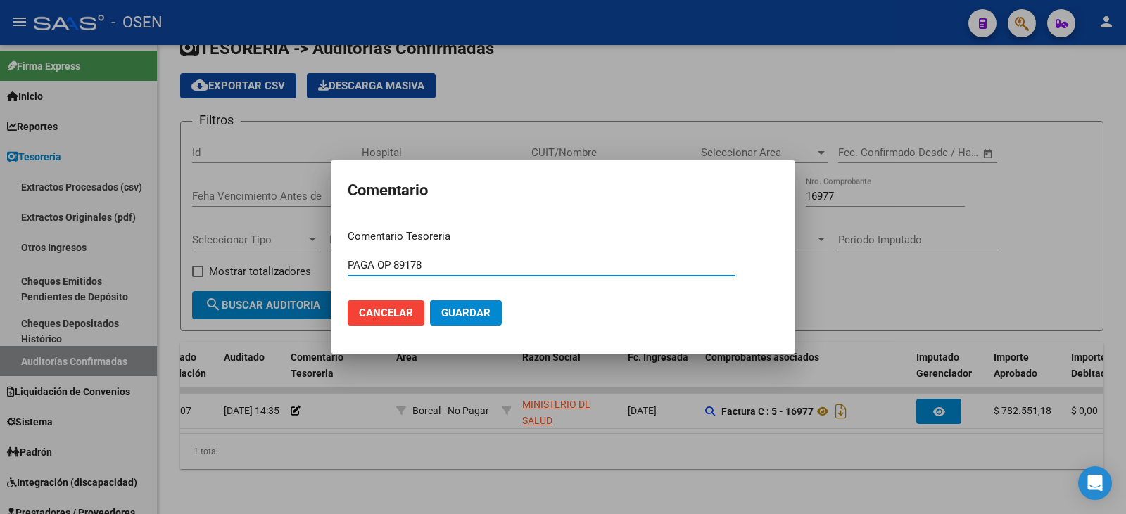
type input "PAGA OP 89178"
click at [493, 314] on button "Guardar" at bounding box center [466, 312] width 72 height 25
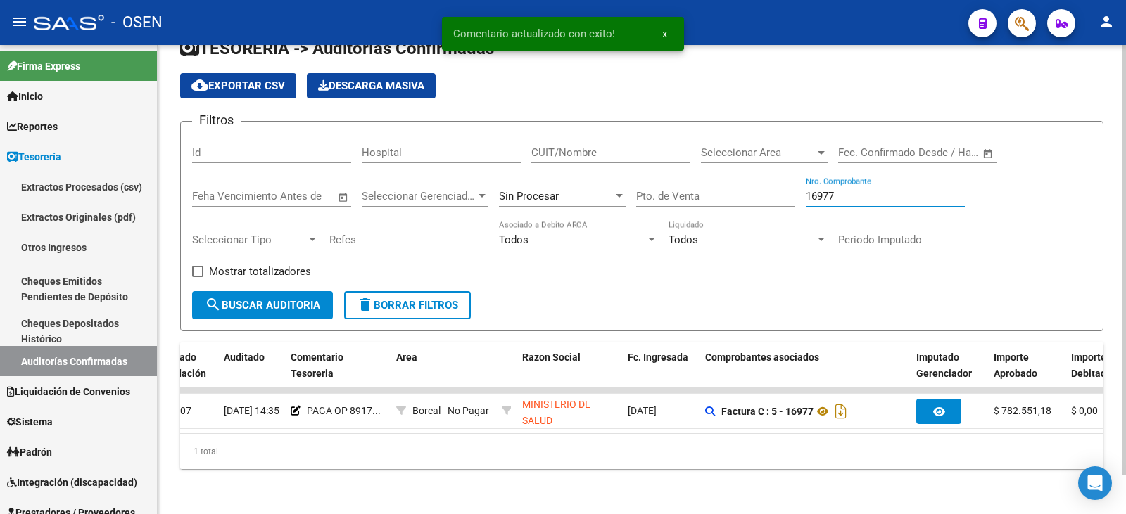
drag, startPoint x: 849, startPoint y: 182, endPoint x: 556, endPoint y: 194, distance: 293.7
click at [575, 188] on div "Filtros Id Hospital CUIT/Nombre Seleccionar Area Seleccionar Area Fecha inicio …" at bounding box center [641, 212] width 899 height 158
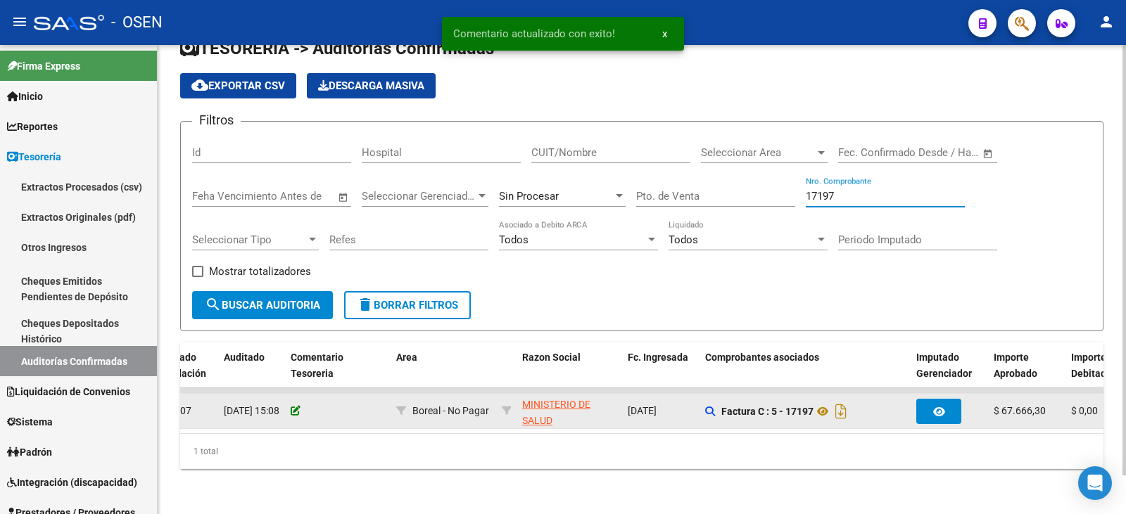
type input "17197"
click at [294, 406] on icon at bounding box center [296, 411] width 10 height 10
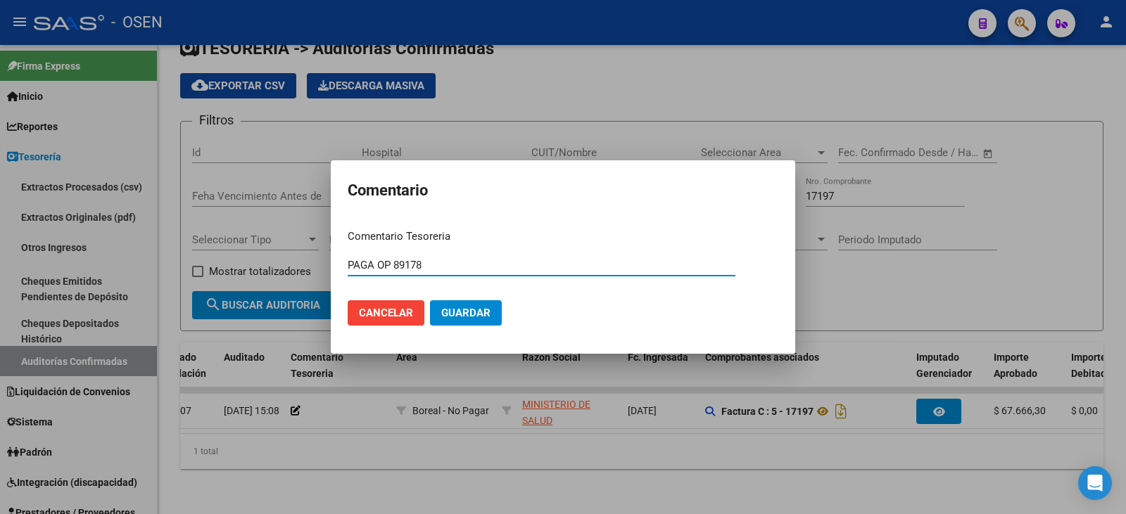
type input "PAGA OP 89178"
click at [477, 310] on span "Guardar" at bounding box center [465, 313] width 49 height 13
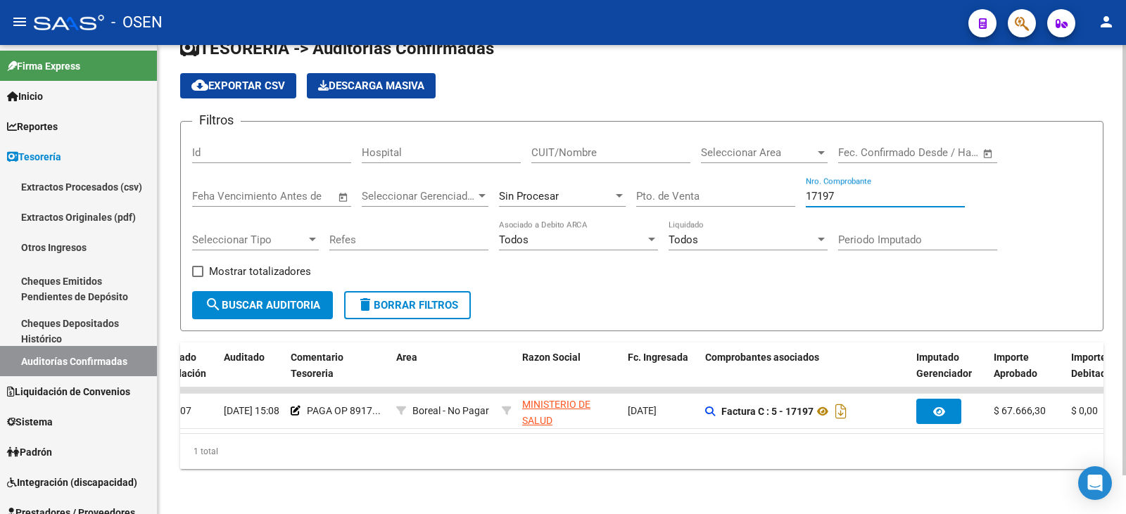
drag, startPoint x: 842, startPoint y: 184, endPoint x: 672, endPoint y: 175, distance: 169.8
click at [672, 175] on div "Filtros Id Hospital CUIT/Nombre Seleccionar Area Seleccionar Area Fecha inicio …" at bounding box center [641, 212] width 899 height 158
type input "4573"
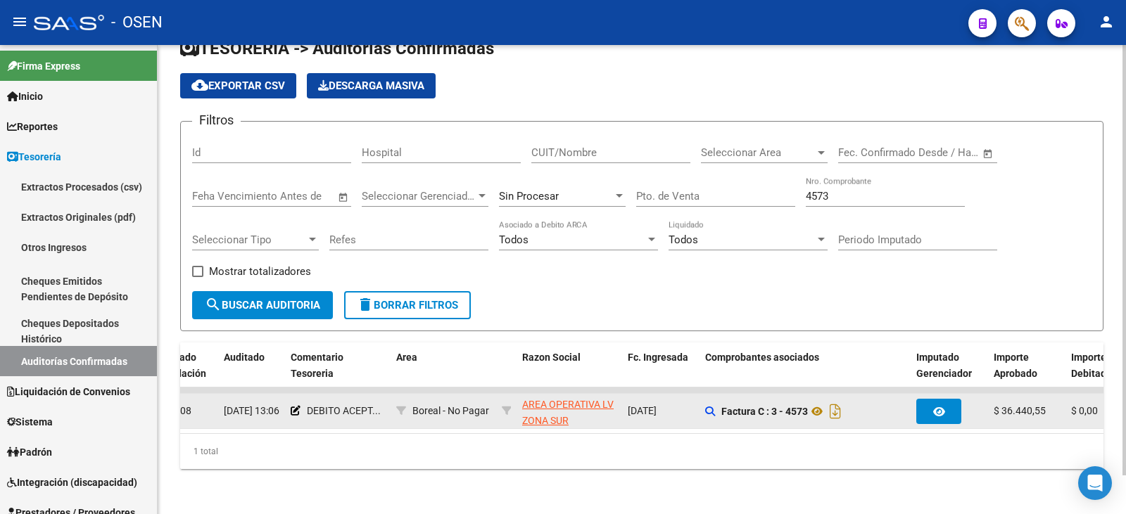
drag, startPoint x: 687, startPoint y: 433, endPoint x: 468, endPoint y: 402, distance: 221.8
click at [607, 411] on div "Procesado ID Imputado Liquidación Auditado Comentario Tesoreria Area Razon Soci…" at bounding box center [641, 406] width 923 height 127
click at [293, 406] on icon at bounding box center [296, 411] width 10 height 10
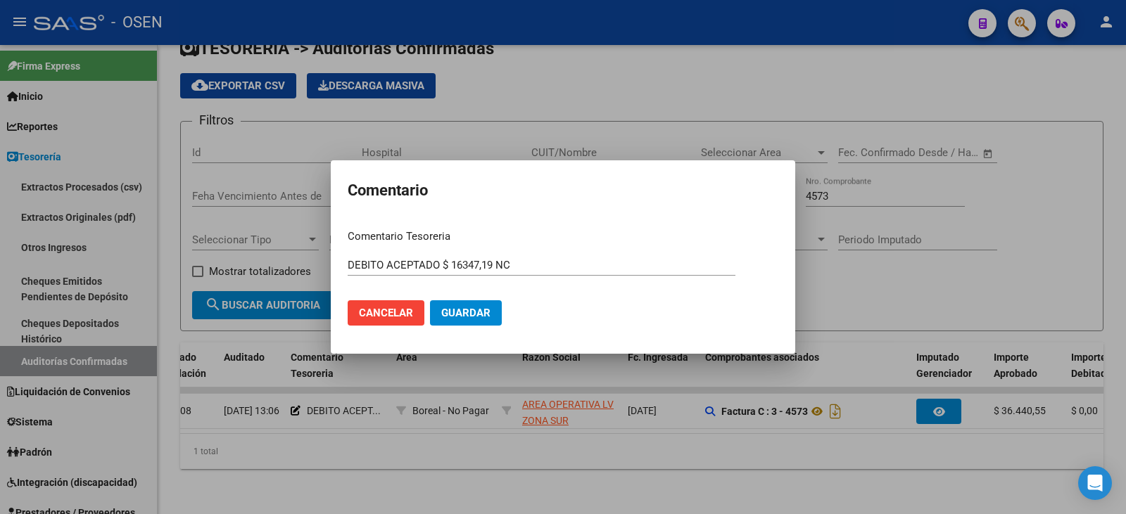
click at [350, 266] on mat-dialog-content "Comentario Tesoreria DEBITO ACEPTADO $ 16347,19 NC Ingresar el comentario Cance…" at bounding box center [563, 277] width 464 height 119
click at [348, 266] on input "DEBITO ACEPTADO $ 16347,19 NC" at bounding box center [542, 265] width 388 height 13
paste input "PAGA OP 89178"
type input "PAGA OP 89177 / DEBITO ACEPTADO $ 16347,19 NC"
click at [476, 317] on span "Guardar" at bounding box center [465, 313] width 49 height 13
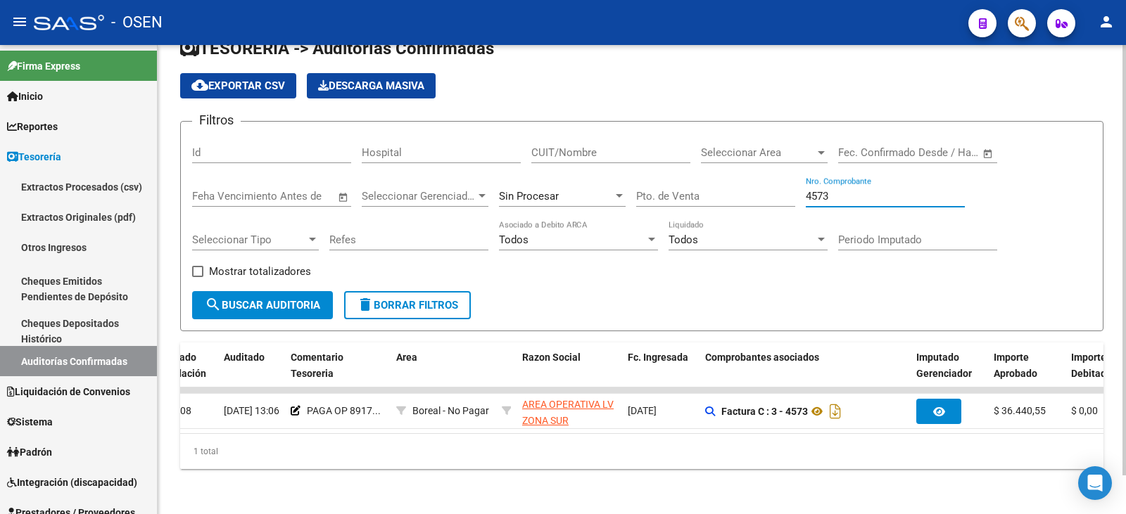
drag, startPoint x: 842, startPoint y: 182, endPoint x: 783, endPoint y: 182, distance: 58.4
click at [783, 182] on div "Filtros Id Hospital CUIT/Nombre Seleccionar Area Seleccionar Area Fecha inicio …" at bounding box center [641, 212] width 899 height 158
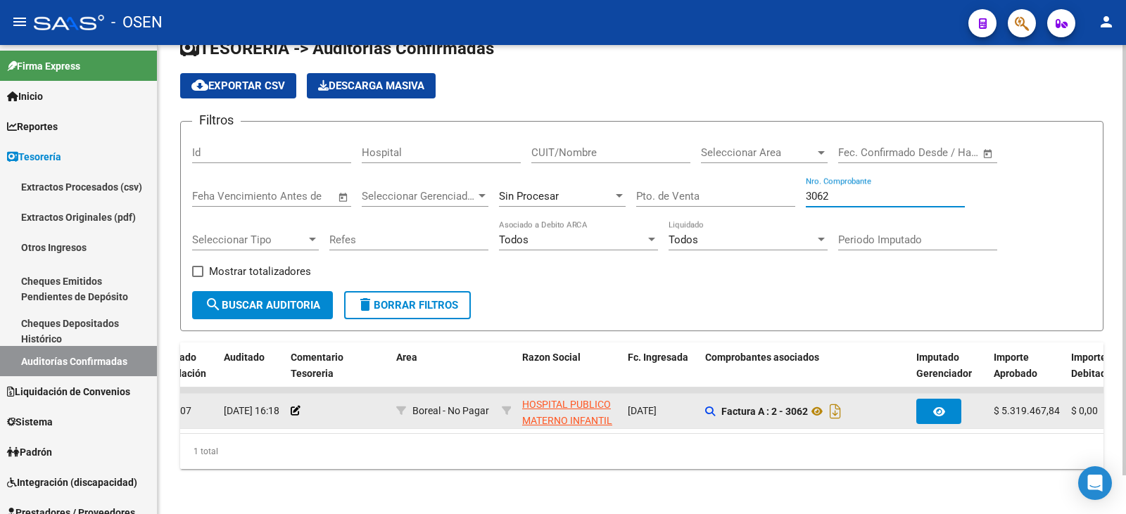
type input "3062"
click at [290, 395] on datatable-body-cell at bounding box center [338, 411] width 106 height 34
click at [293, 406] on icon at bounding box center [296, 411] width 10 height 10
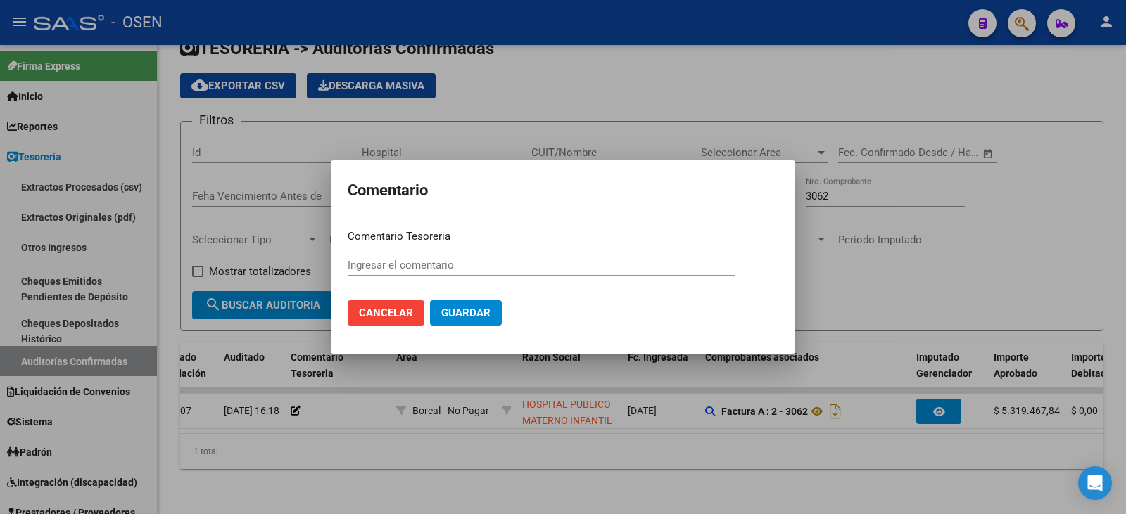
paste input "PAGA OP 89178"
drag, startPoint x: 438, startPoint y: 262, endPoint x: 391, endPoint y: 260, distance: 47.2
click at [391, 260] on input "PAGA OP 89178" at bounding box center [542, 265] width 388 height 13
click at [440, 266] on input "PAGA OP" at bounding box center [542, 265] width 388 height 13
drag, startPoint x: 436, startPoint y: 267, endPoint x: 227, endPoint y: 290, distance: 210.2
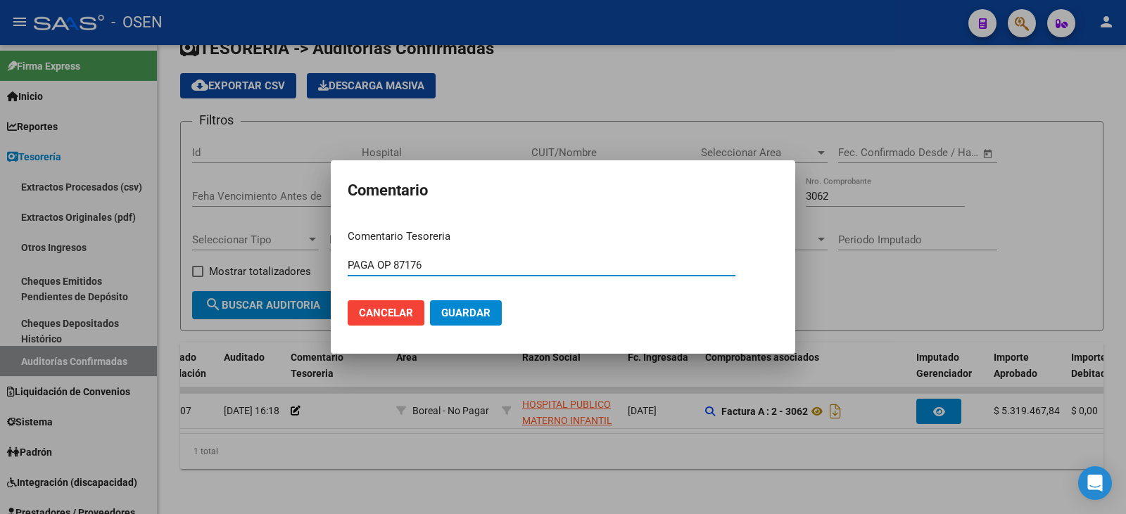
click at [227, 289] on div "Comentario Comentario Tesoreria PAGA OP 87176 Ingresar el comentario Cancelar G…" at bounding box center [563, 257] width 1126 height 514
type input "PAGA OP 87176"
click at [477, 313] on span "Guardar" at bounding box center [465, 313] width 49 height 13
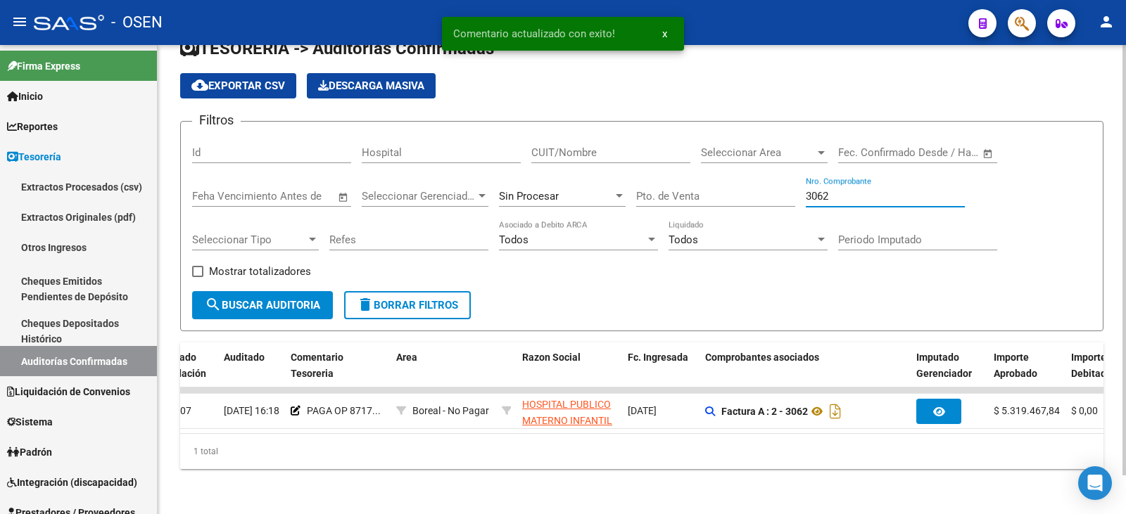
drag, startPoint x: 842, startPoint y: 180, endPoint x: 718, endPoint y: 179, distance: 123.1
click at [718, 179] on div "Filtros Id Hospital CUIT/Nombre Seleccionar Area Seleccionar Area Fecha inicio …" at bounding box center [641, 212] width 899 height 158
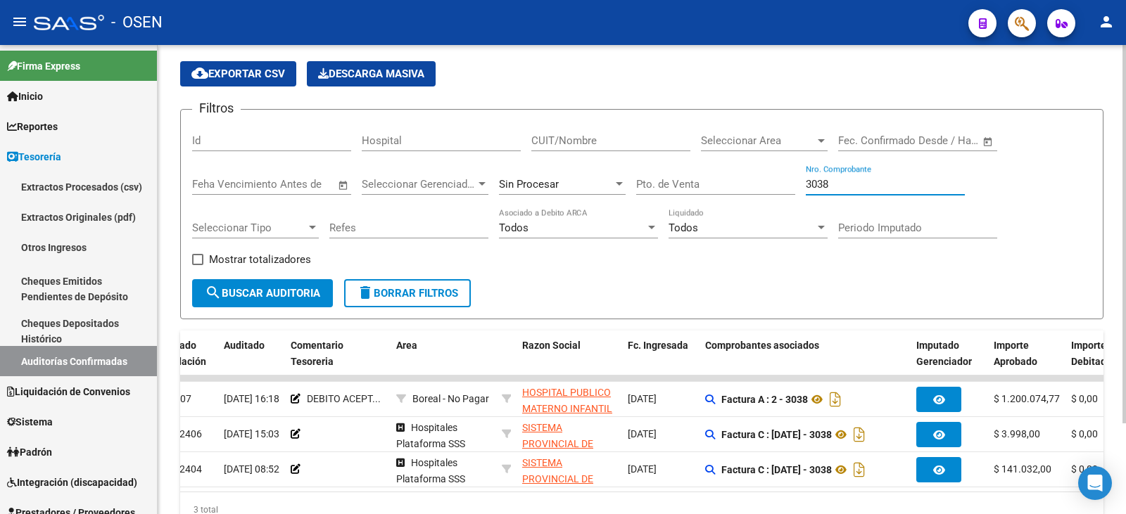
scroll to position [0, 0]
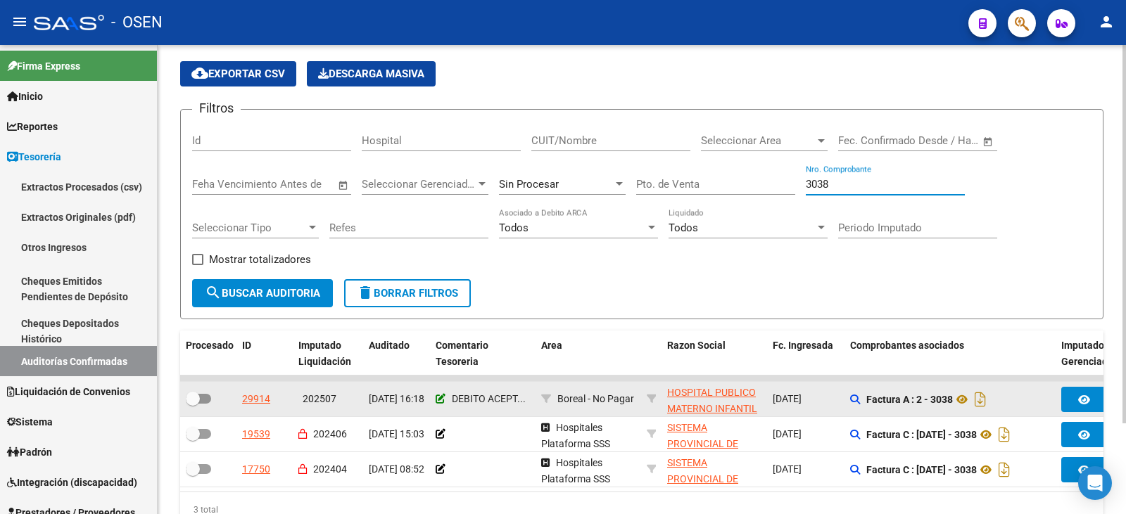
type input "3038"
click at [438, 399] on icon at bounding box center [441, 399] width 10 height 10
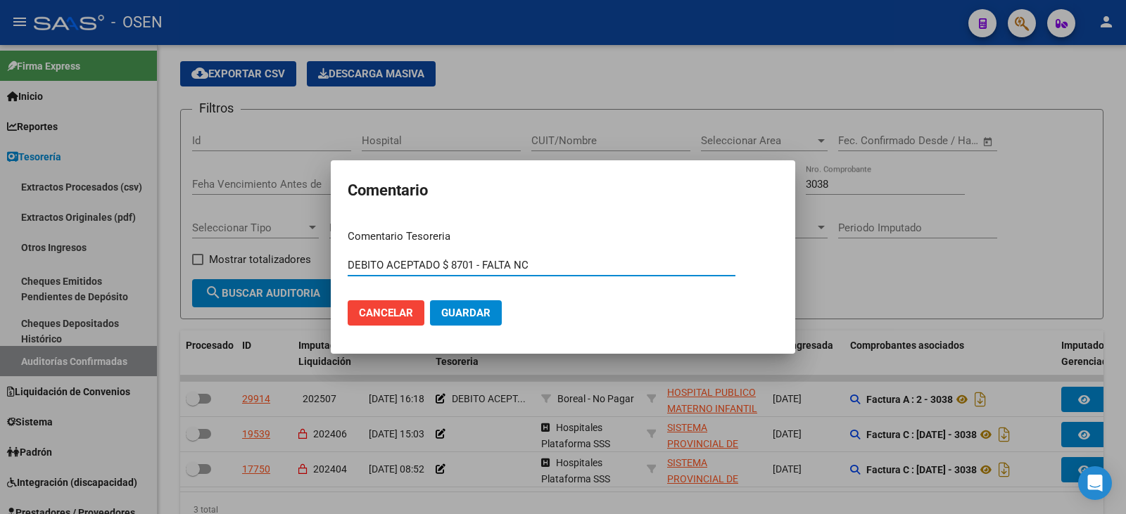
click at [349, 265] on input "DEBITO ACEPTADO $ 8701 - FALTA NC" at bounding box center [542, 265] width 388 height 13
paste input "PAGA OP 87176"
type input "PAGA OP 87176 / DEBITO ACEPTADO $ 8701 - FALTA NC"
click at [430, 300] on button "Guardar" at bounding box center [466, 312] width 72 height 25
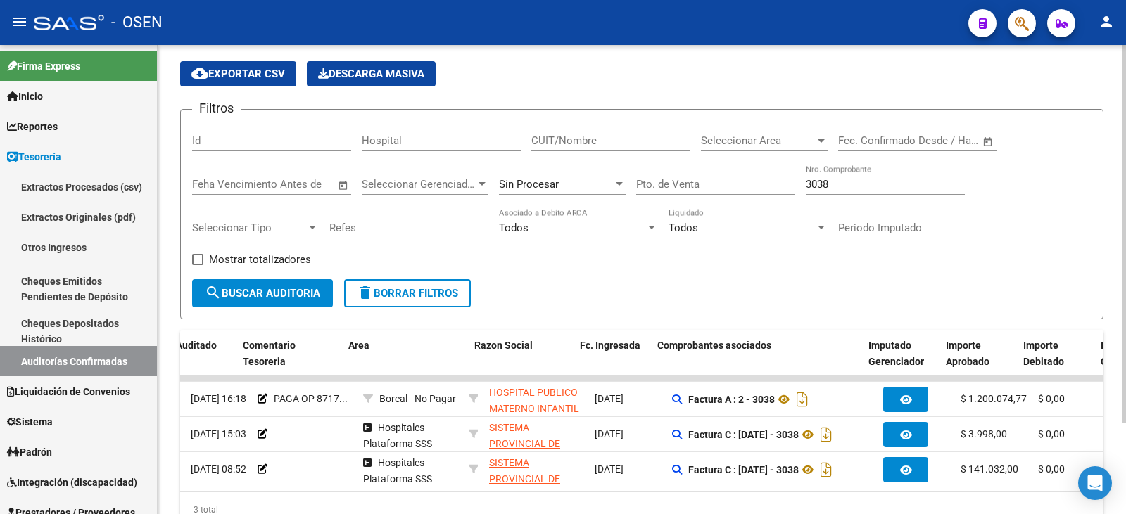
scroll to position [0, 192]
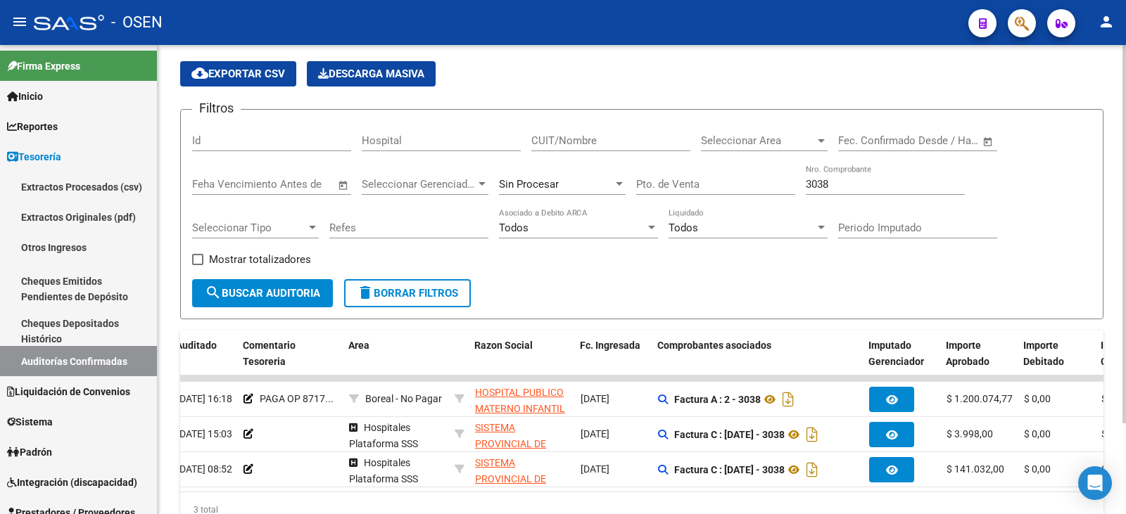
drag, startPoint x: 852, startPoint y: 177, endPoint x: 616, endPoint y: 180, distance: 235.8
click at [616, 180] on div "Filtros Id Hospital CUIT/Nombre Seleccionar Area Seleccionar Area Fecha inicio …" at bounding box center [641, 200] width 899 height 158
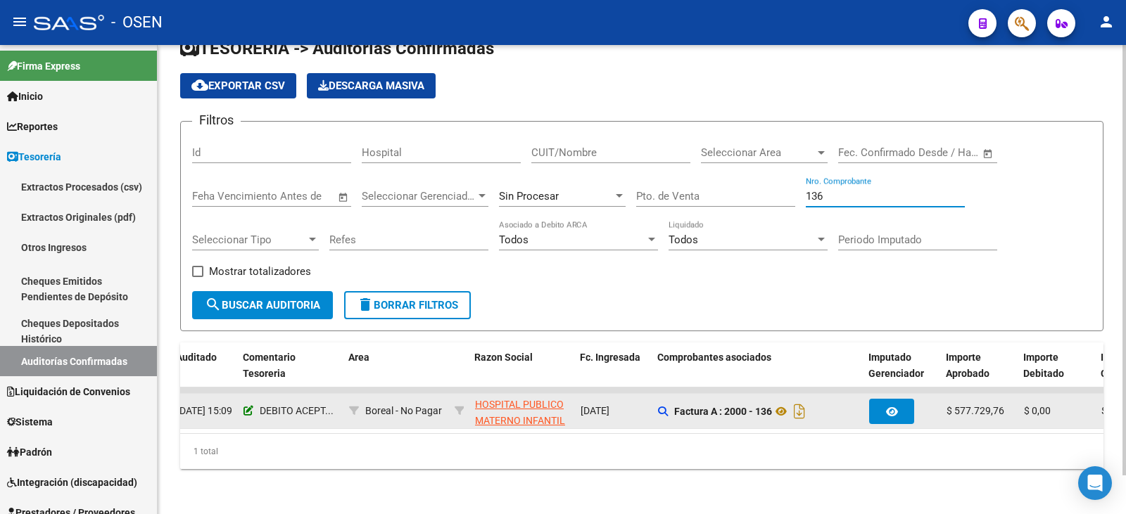
type input "136"
click at [246, 406] on icon at bounding box center [248, 411] width 10 height 10
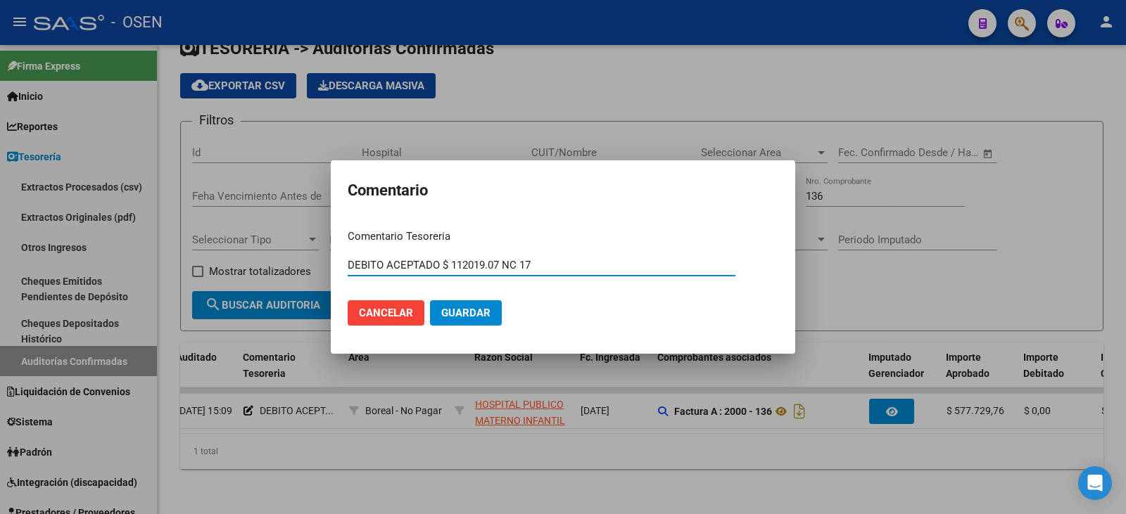
click at [346, 265] on mat-dialog-content "Comentario Tesoreria DEBITO ACEPTADO $ 112019.07 NC 17 Ingresar el comentario C…" at bounding box center [563, 277] width 464 height 119
click at [350, 266] on input "DEBITO ACEPTADO $ 112019.07 NC 17" at bounding box center [542, 265] width 388 height 13
paste input "PAGA OP 87176"
type input "PAGA OP 87176 / DEBITO ACEPTADO $ 112019.07 NC 17"
click at [459, 307] on span "Guardar" at bounding box center [465, 313] width 49 height 13
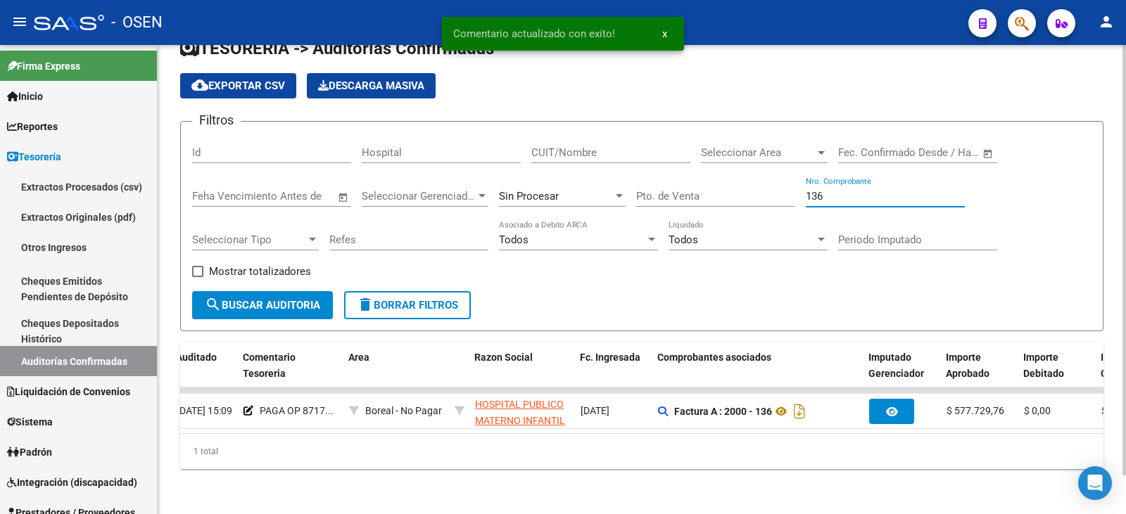
drag, startPoint x: 848, startPoint y: 182, endPoint x: 740, endPoint y: 184, distance: 107.7
click at [748, 182] on div "Filtros Id Hospital CUIT/Nombre Seleccionar Area Seleccionar Area Fecha inicio …" at bounding box center [641, 212] width 899 height 158
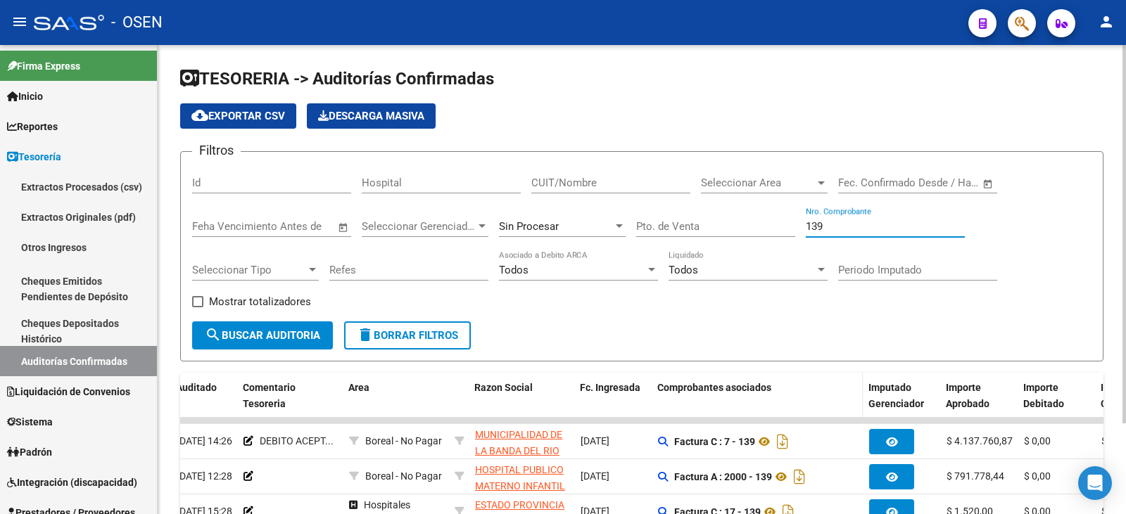
scroll to position [113, 0]
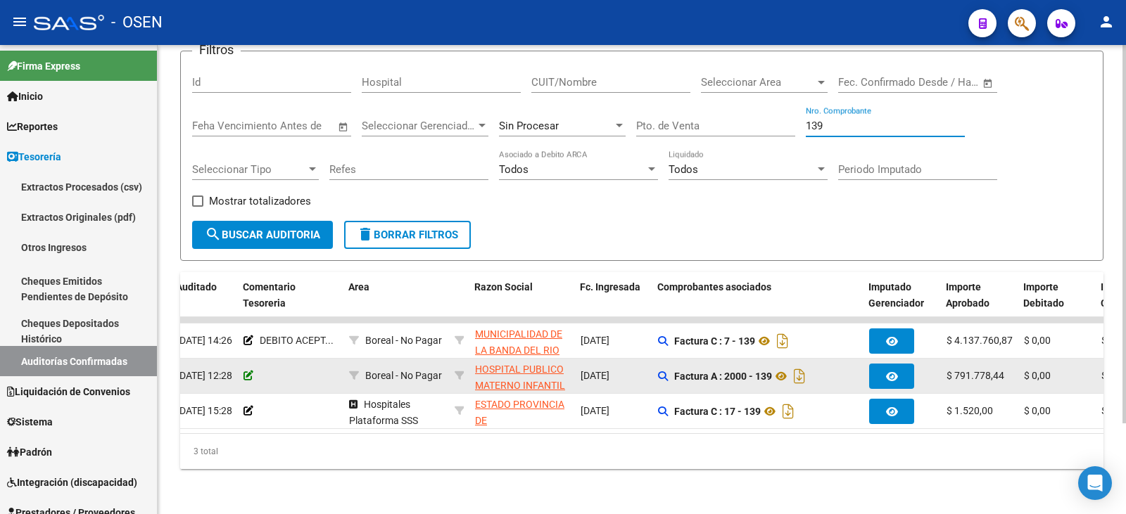
type input "139"
click at [246, 371] on icon at bounding box center [248, 376] width 10 height 10
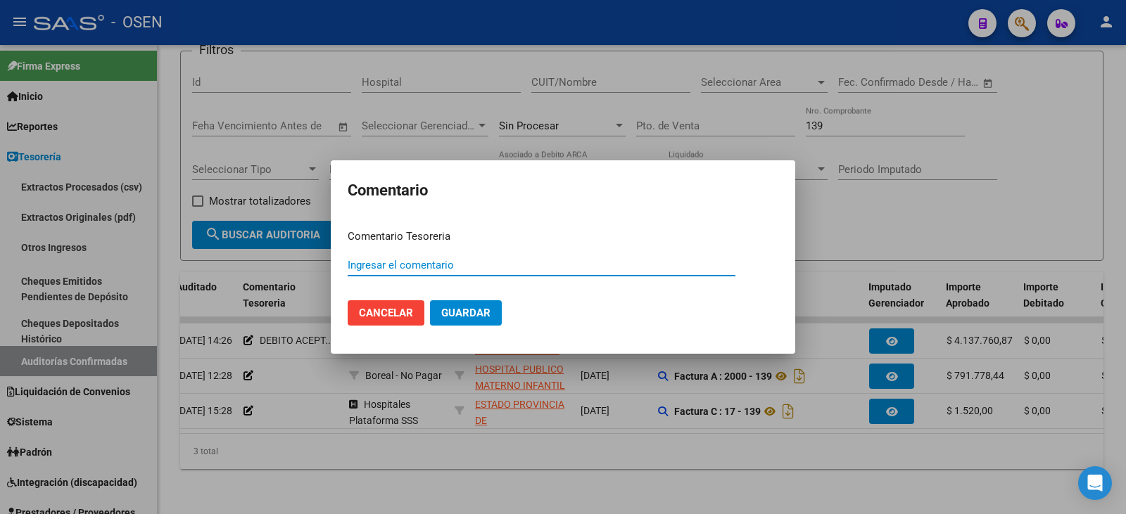
paste input "PAGA OP 87176"
type input "PAGA OP 87176"
click at [456, 307] on span "Guardar" at bounding box center [465, 313] width 49 height 13
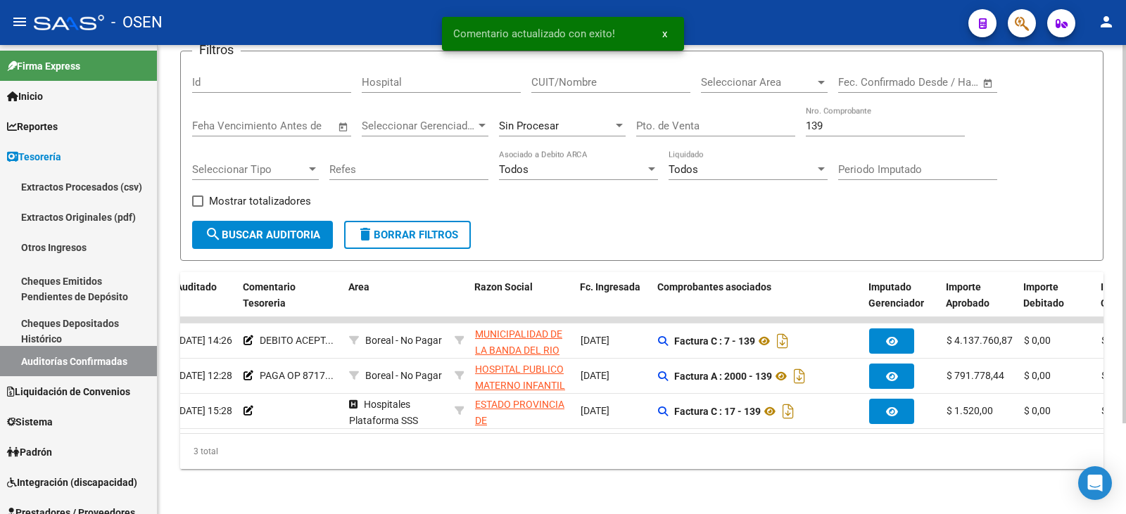
drag, startPoint x: 864, startPoint y: 110, endPoint x: 544, endPoint y: 88, distance: 320.9
click at [549, 90] on div "Filtros Id Hospital CUIT/Nombre Seleccionar Area Seleccionar Area Fecha inicio …" at bounding box center [641, 142] width 899 height 158
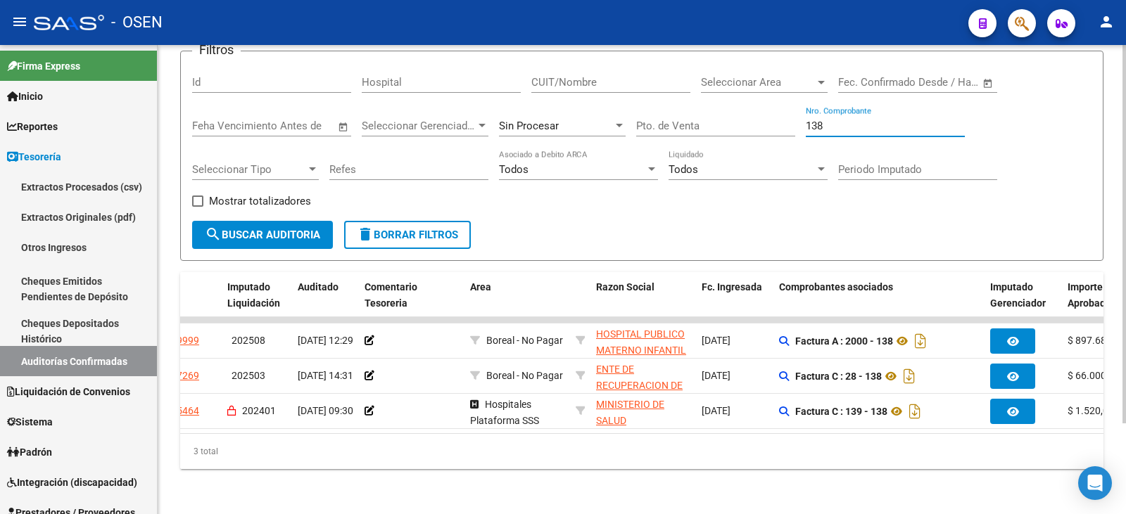
scroll to position [0, 72]
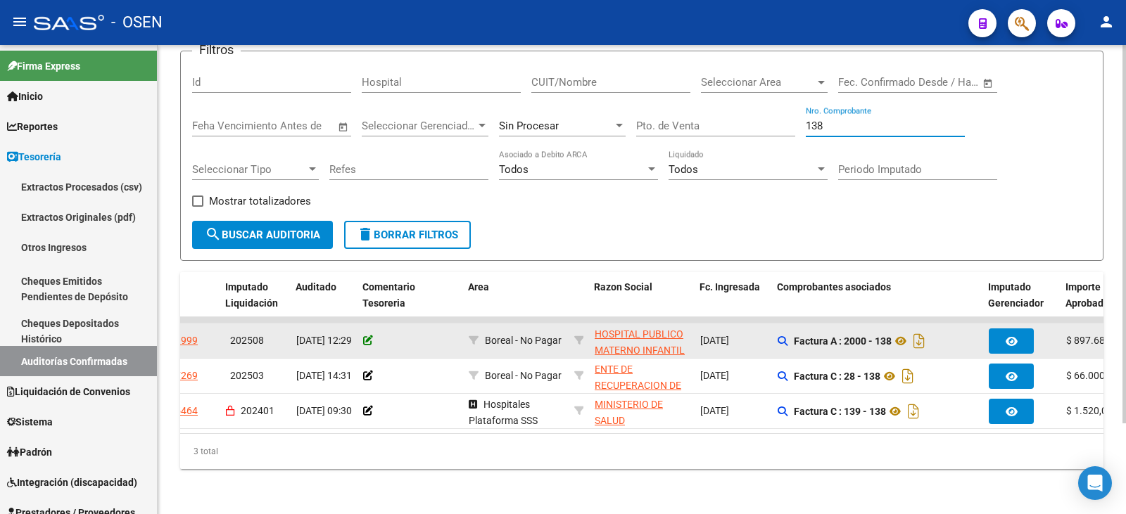
type input "138"
click at [367, 336] on icon at bounding box center [368, 341] width 10 height 10
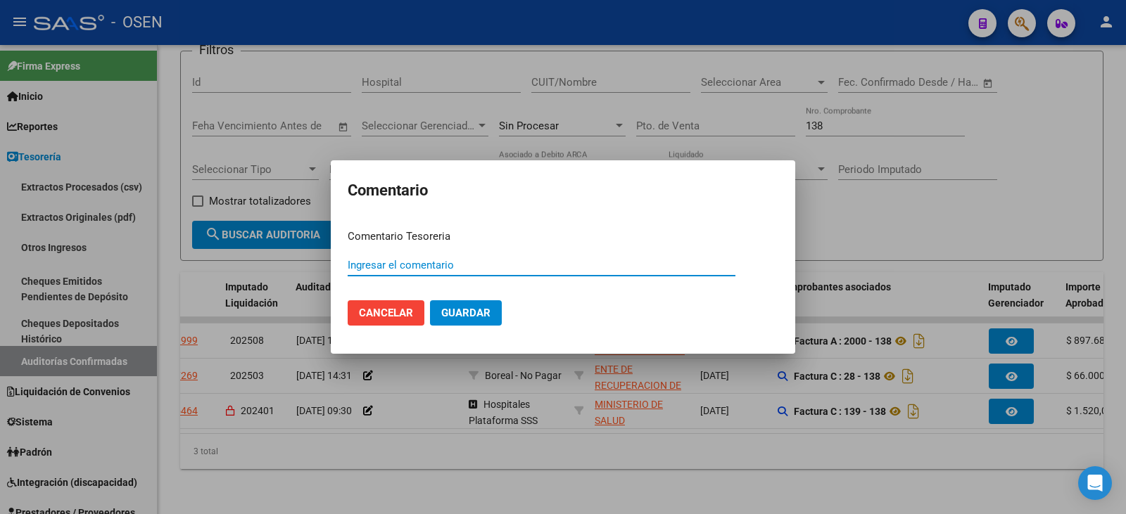
paste input "PAGA OP 87176"
type input "PAGA OP 87176"
click at [469, 308] on span "Guardar" at bounding box center [465, 313] width 49 height 13
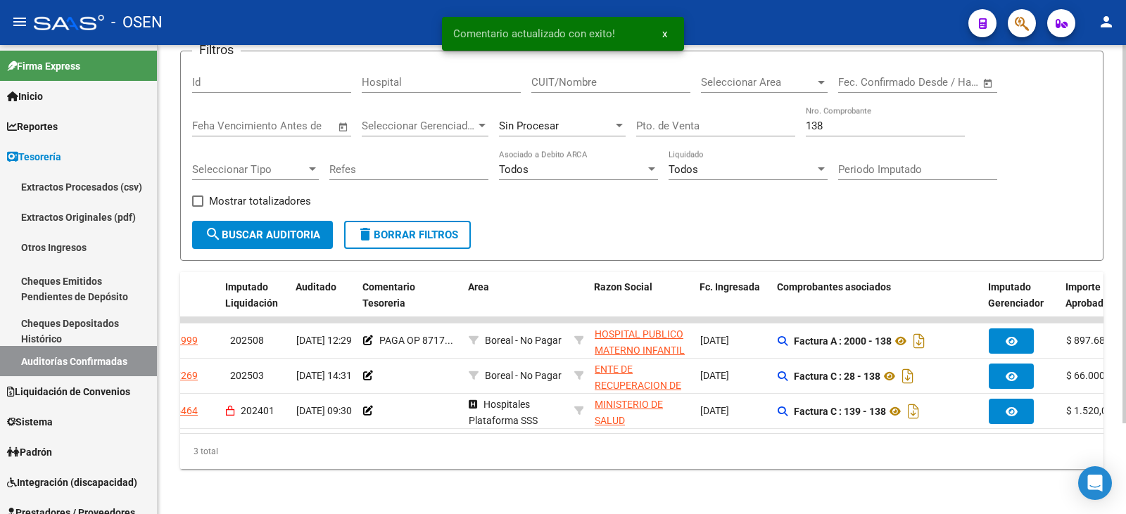
drag, startPoint x: 864, startPoint y: 117, endPoint x: 609, endPoint y: 97, distance: 255.5
click at [609, 97] on div "Filtros Id Hospital CUIT/Nombre Seleccionar Area Seleccionar Area Fecha inicio …" at bounding box center [641, 142] width 899 height 158
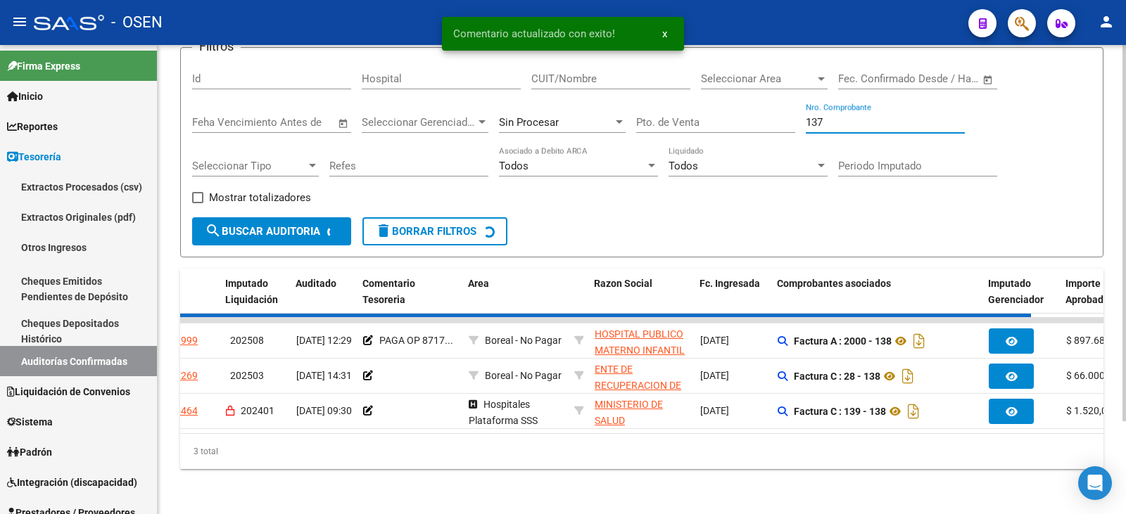
scroll to position [42, 0]
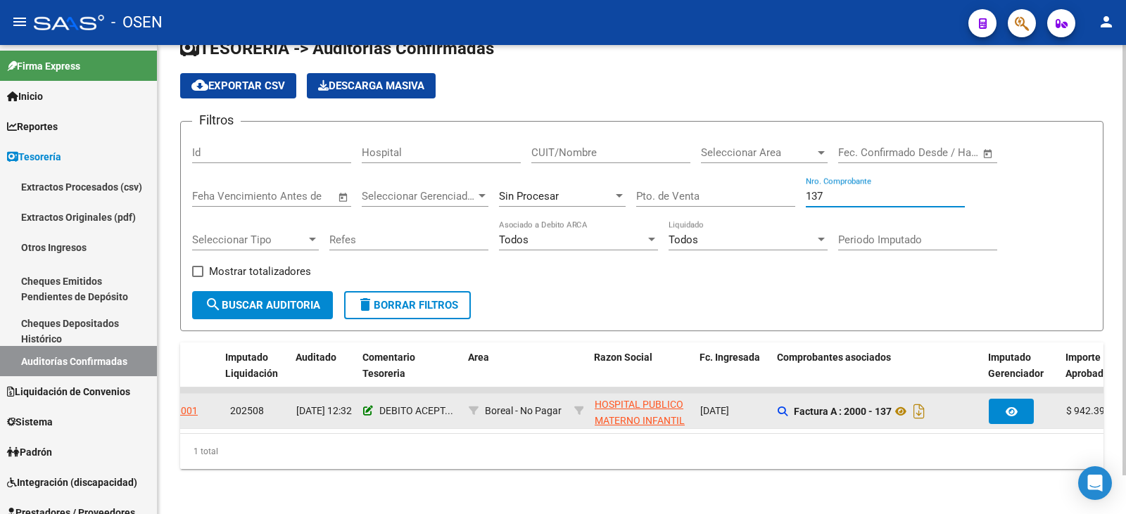
type input "137"
click at [367, 406] on icon at bounding box center [368, 411] width 10 height 10
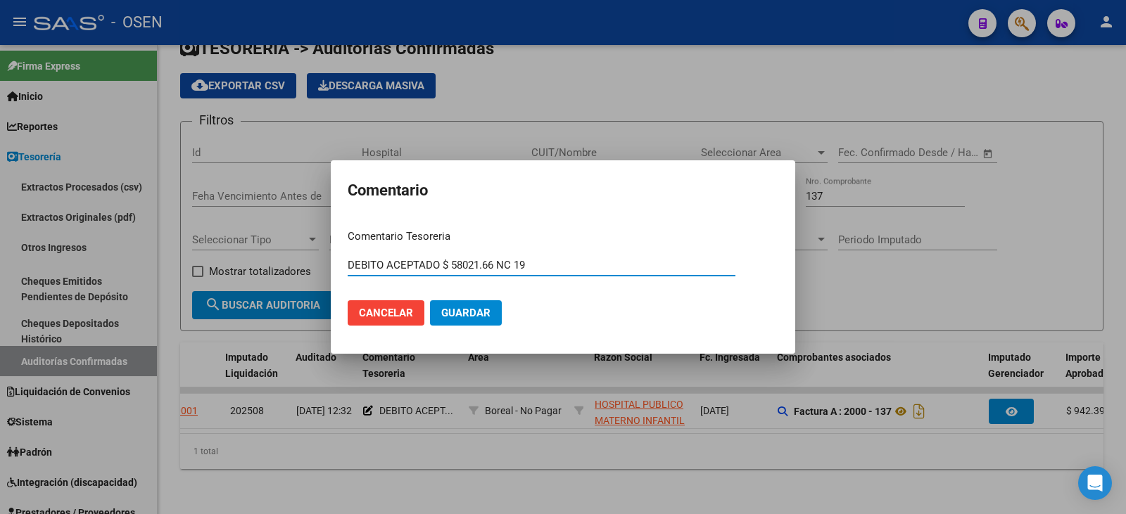
click at [348, 264] on input "DEBITO ACEPTADO $ 58021.66 NC 19" at bounding box center [542, 265] width 388 height 13
paste input "PAGA OP 87176"
type input "PAGA OP 87176 / DEBITO ACEPTADO $ 58021.66 NC 19"
click at [462, 303] on button "Guardar" at bounding box center [466, 312] width 72 height 25
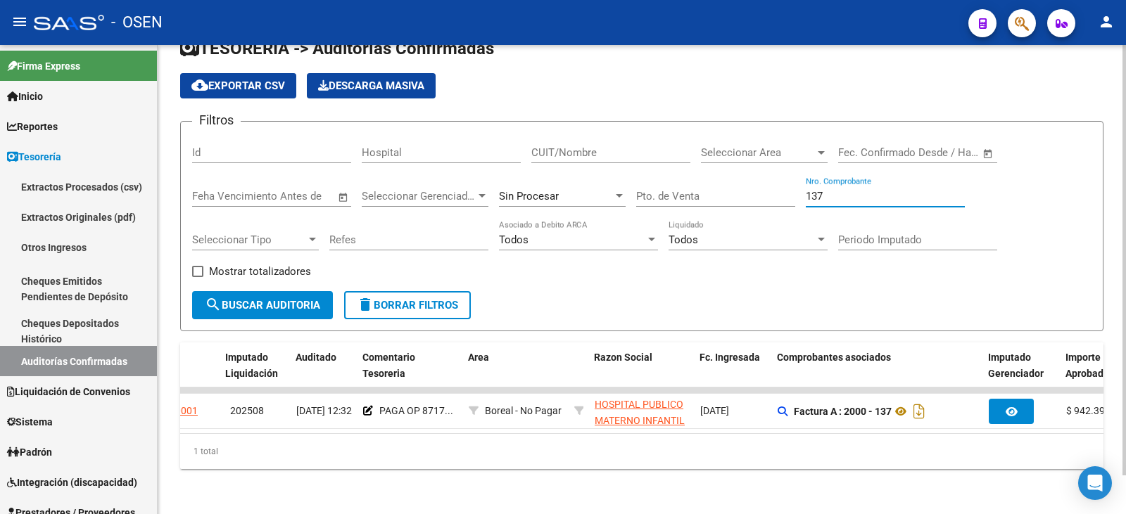
drag, startPoint x: 853, startPoint y: 181, endPoint x: 659, endPoint y: 164, distance: 194.9
click at [661, 164] on div "Filtros Id Hospital CUIT/Nombre Seleccionar Area Seleccionar Area Fecha inicio …" at bounding box center [641, 212] width 899 height 158
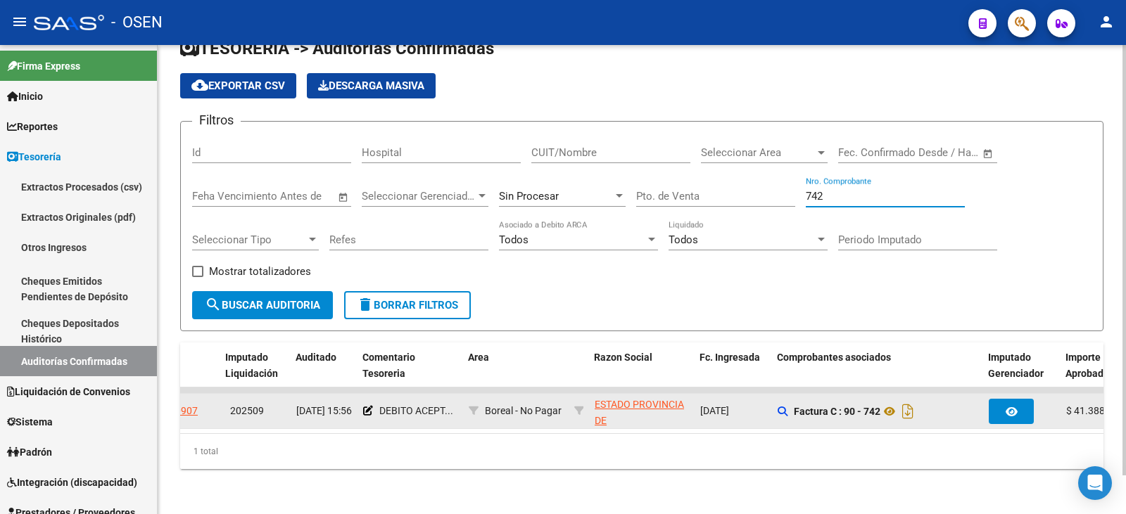
type input "742"
click at [360, 398] on datatable-body-cell "DEBITO ACEPT..." at bounding box center [410, 411] width 106 height 34
click at [360, 399] on datatable-body-cell "DEBITO ACEPT..." at bounding box center [410, 411] width 106 height 34
click at [364, 406] on icon at bounding box center [368, 411] width 10 height 10
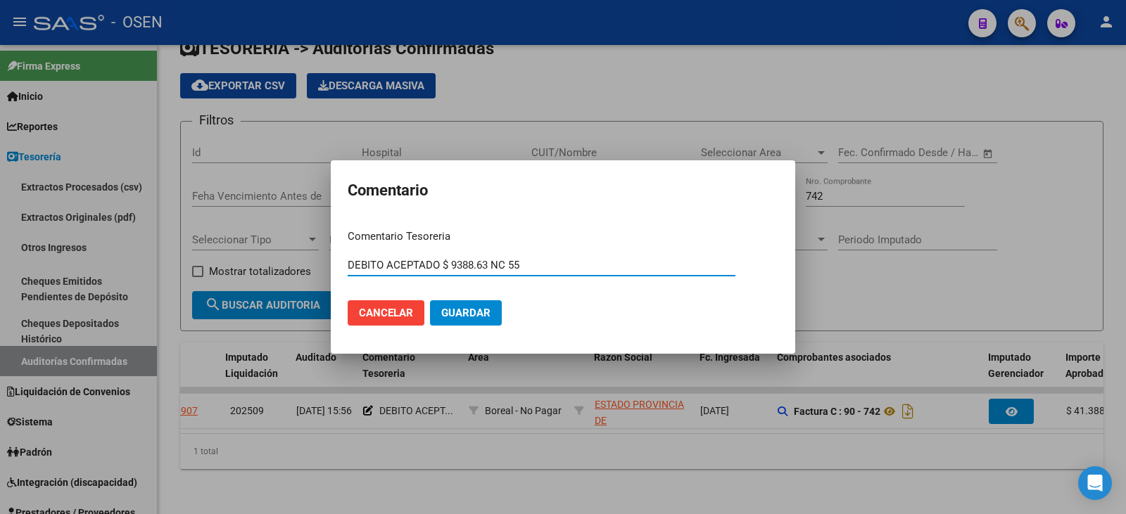
click at [346, 268] on mat-dialog-content "Comentario Tesoreria DEBITO ACEPTADO $ 9388.63 NC 55 Ingresar el comentario Can…" at bounding box center [563, 277] width 464 height 119
click at [348, 268] on input "DEBITO ACEPTADO $ 9388.63 NC 55" at bounding box center [542, 265] width 388 height 13
paste input "PAGA OP 87176"
drag, startPoint x: 423, startPoint y: 265, endPoint x: 226, endPoint y: 266, distance: 197.0
click at [226, 266] on div "Comentario Comentario Tesoreria PAGA OP 87175 / DEBITO ACEPTADO $ 9388.63 NC 55…" at bounding box center [563, 257] width 1126 height 514
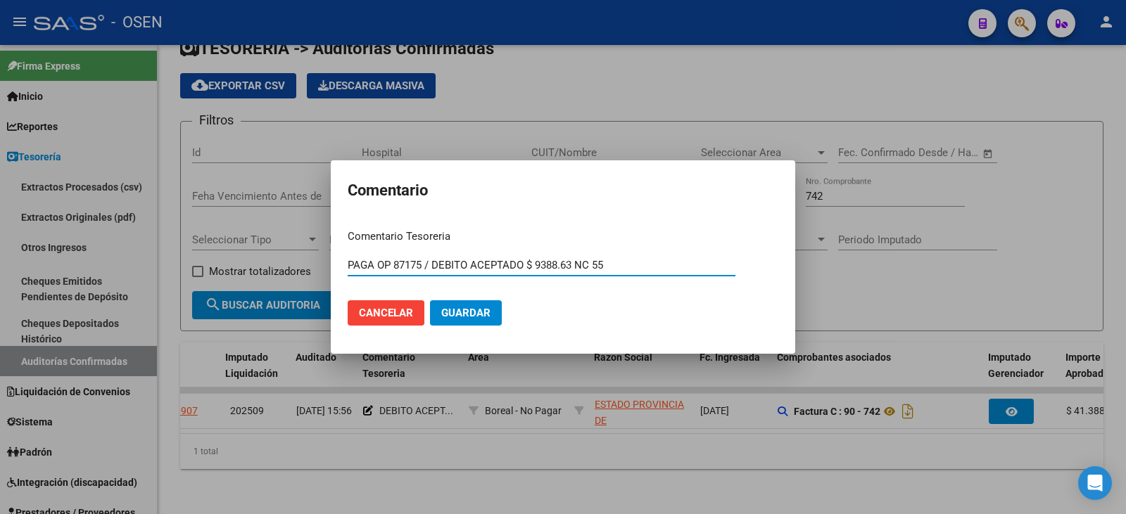
type input "PAGA OP 87175 / DEBITO ACEPTADO $ 9388.63 NC 55"
click at [449, 308] on button "Guardar" at bounding box center [466, 312] width 72 height 25
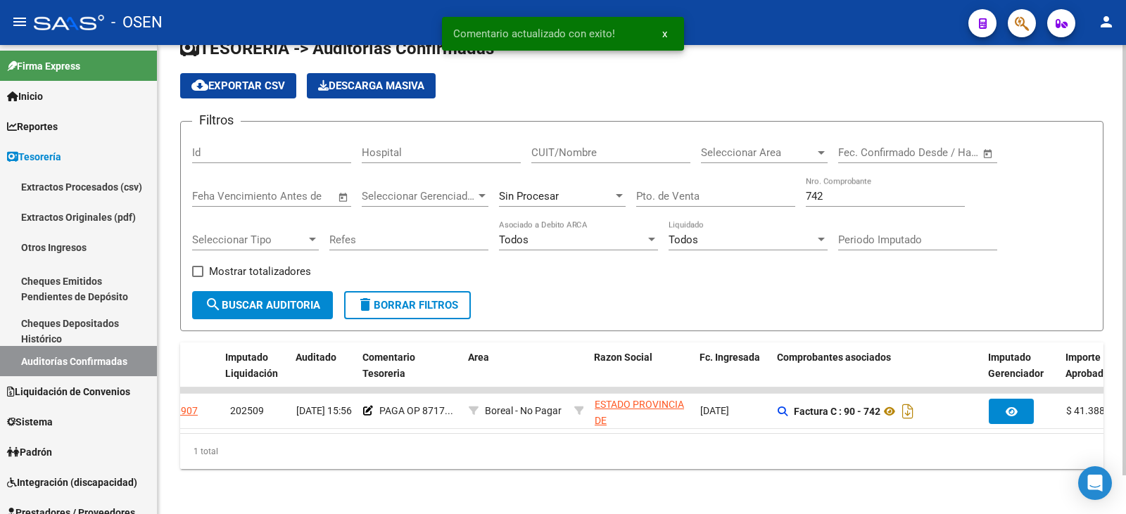
drag, startPoint x: 832, startPoint y: 186, endPoint x: 671, endPoint y: 177, distance: 161.4
click at [671, 177] on div "Filtros Id Hospital CUIT/Nombre Seleccionar Area Seleccionar Area Fecha inicio …" at bounding box center [641, 212] width 899 height 158
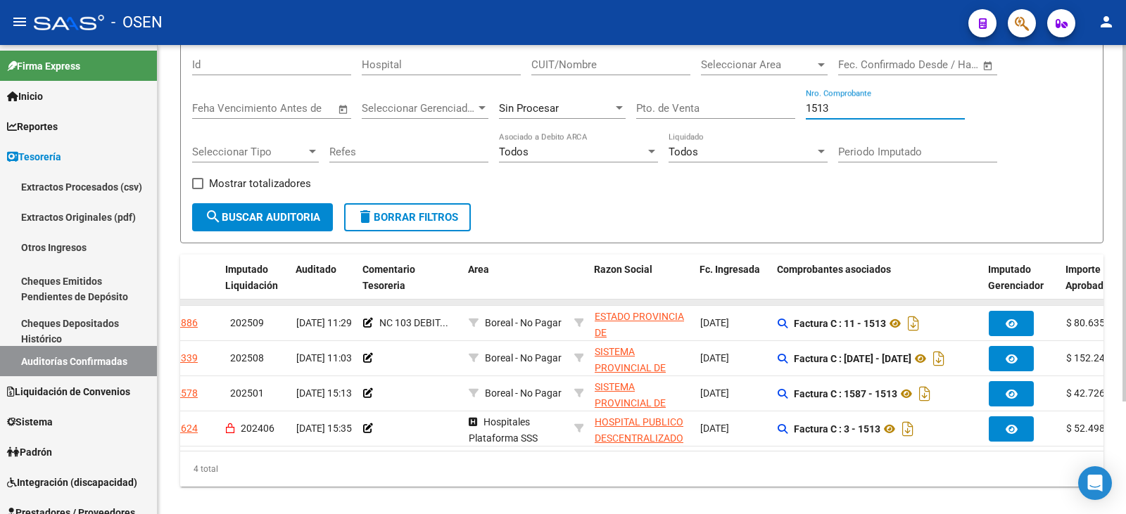
scroll to position [148, 0]
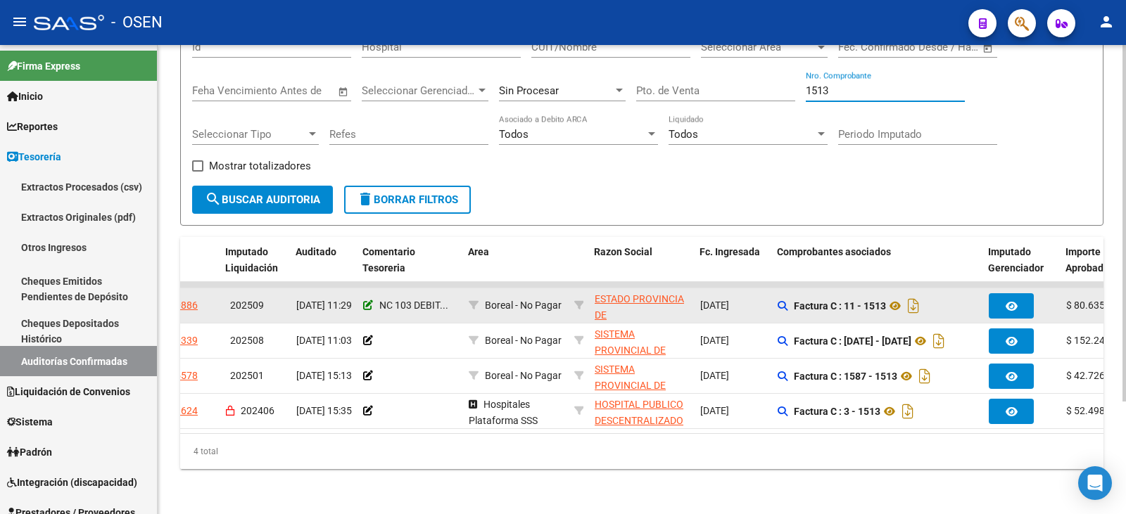
type input "1513"
click at [367, 300] on icon at bounding box center [368, 305] width 10 height 10
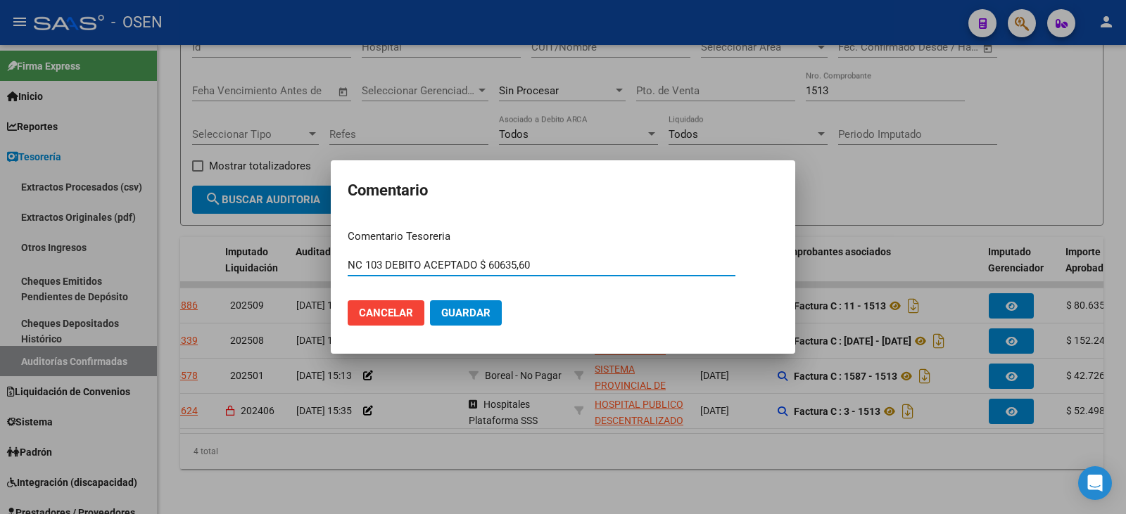
click at [349, 266] on input "NC 103 DEBITO ACEPTADO $ 60635,60" at bounding box center [542, 265] width 388 height 13
type input "PAGA OP 87175 / NC 103 DEBITO ACEPTADO $ 60635,60"
click at [503, 320] on mat-dialog-actions "Cancelar Guardar" at bounding box center [563, 313] width 431 height 48
click at [479, 315] on span "Guardar" at bounding box center [465, 313] width 49 height 13
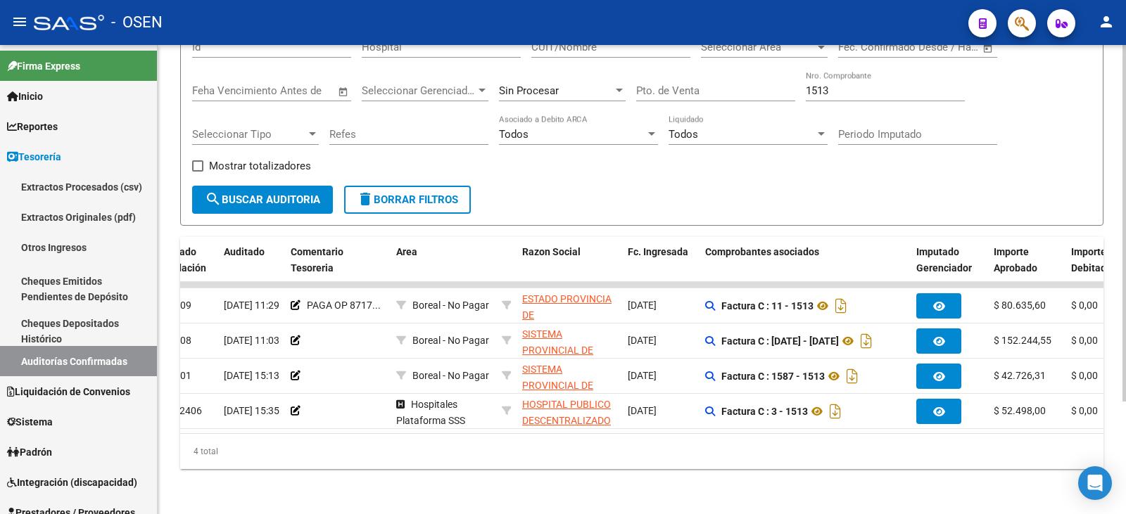
scroll to position [0, 162]
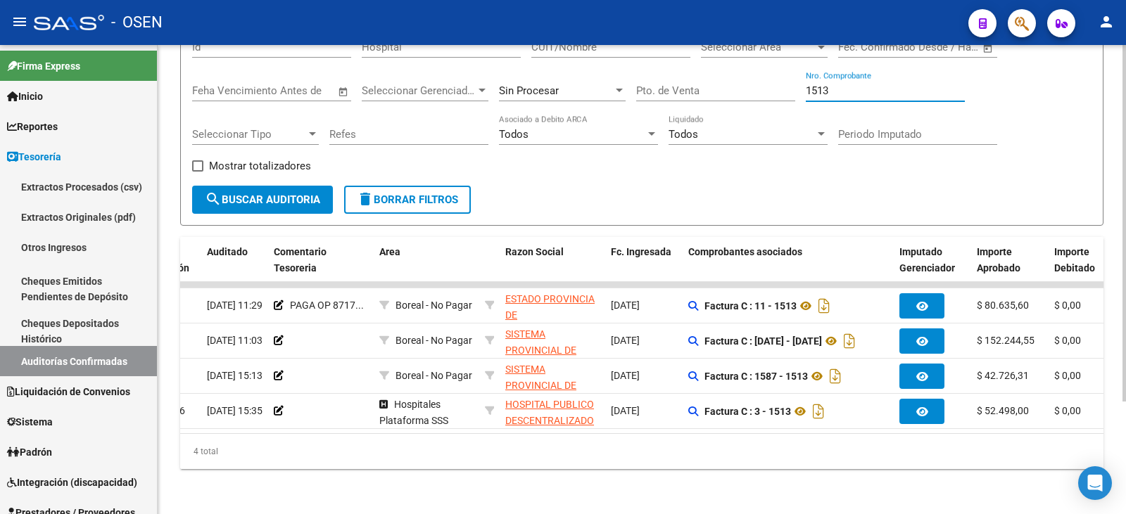
drag, startPoint x: 864, startPoint y: 79, endPoint x: 740, endPoint y: 63, distance: 124.8
click at [740, 63] on div "Filtros Id Hospital CUIT/Nombre Seleccionar Area Seleccionar Area Fecha inicio …" at bounding box center [641, 106] width 899 height 158
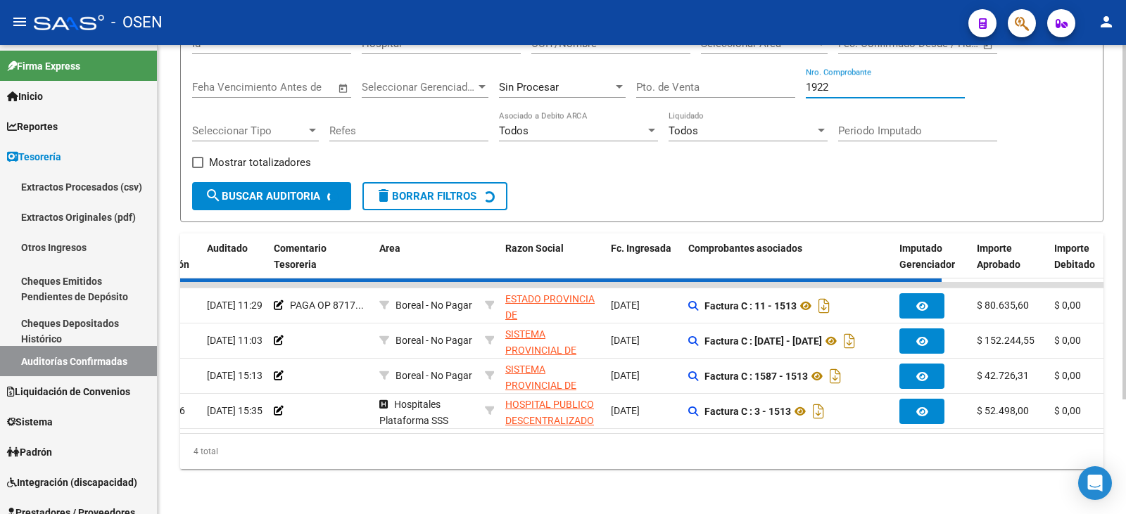
scroll to position [42, 0]
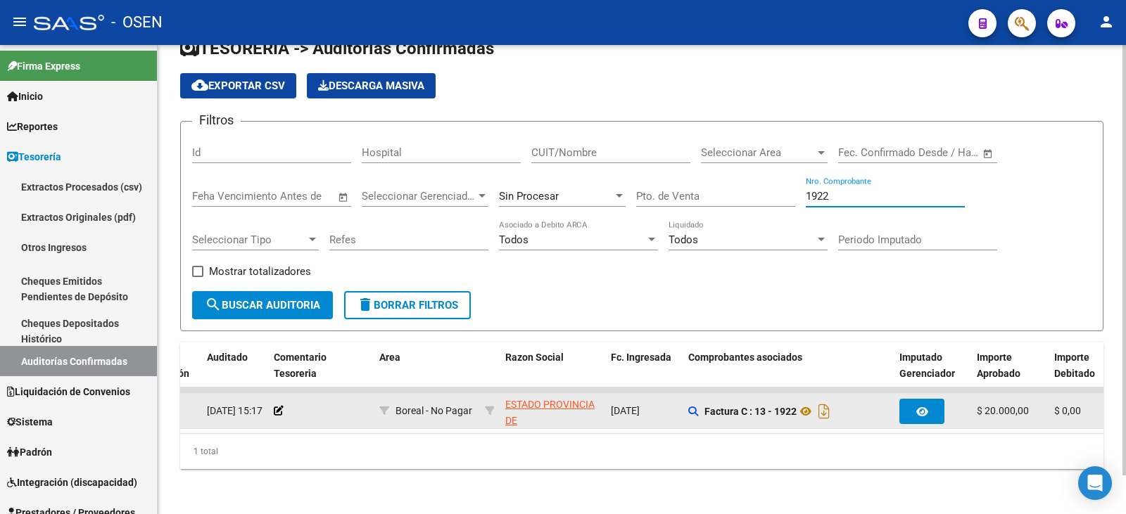
type input "1922"
click at [277, 405] on app-comentario-tesoreria at bounding box center [279, 410] width 10 height 11
click at [279, 406] on icon at bounding box center [279, 411] width 10 height 10
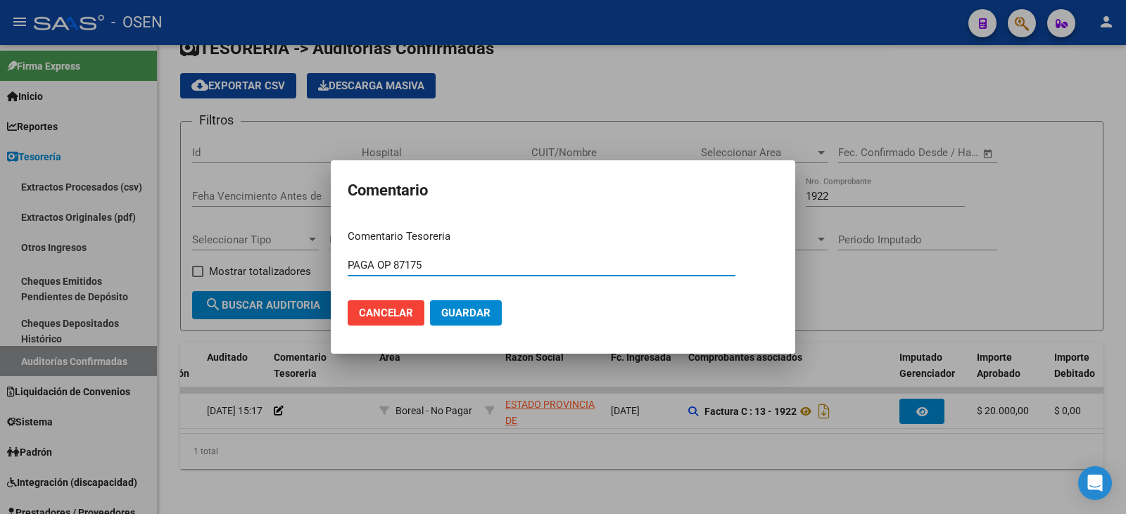
type input "PAGA OP 87175"
click at [462, 308] on span "Guardar" at bounding box center [465, 313] width 49 height 13
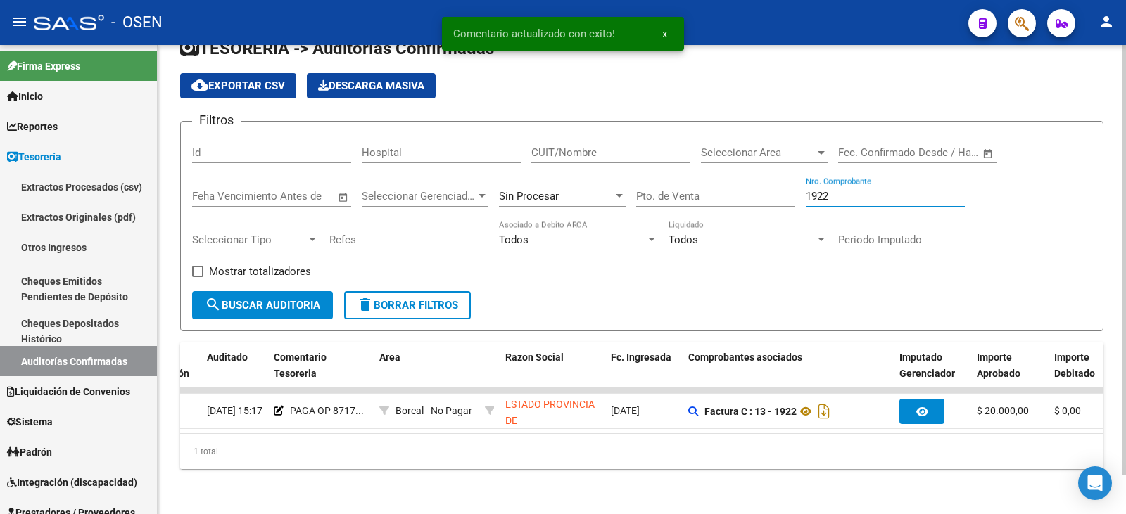
drag, startPoint x: 857, startPoint y: 185, endPoint x: 530, endPoint y: 92, distance: 340.1
click at [531, 93] on app-list-header "TESORERIA -> Auditorías Confirmadas cloud_download Exportar CSV Descarga Masiva…" at bounding box center [641, 184] width 923 height 294
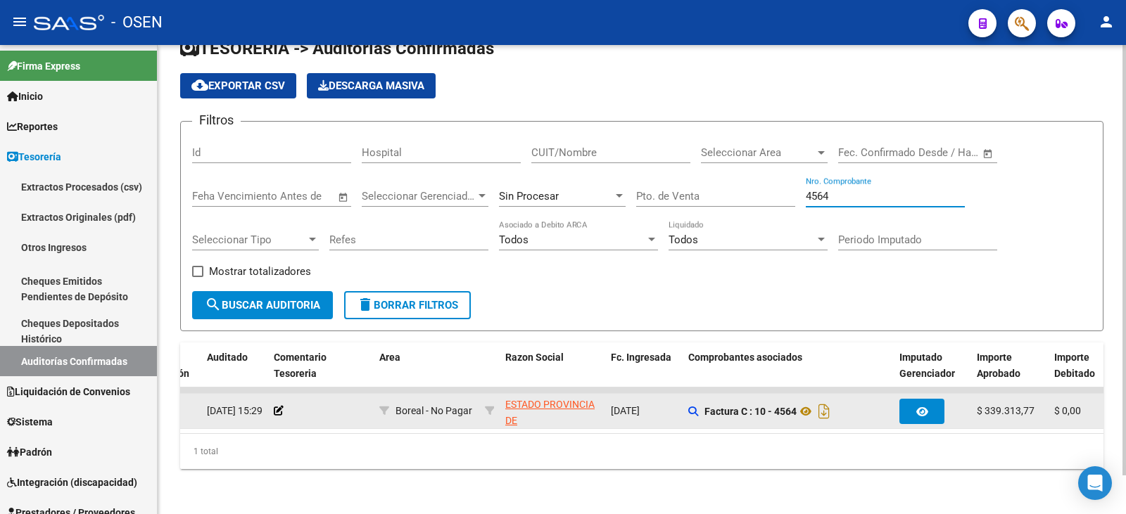
type input "4564"
click at [271, 395] on datatable-body-cell at bounding box center [321, 411] width 106 height 34
click at [274, 406] on icon at bounding box center [279, 411] width 10 height 10
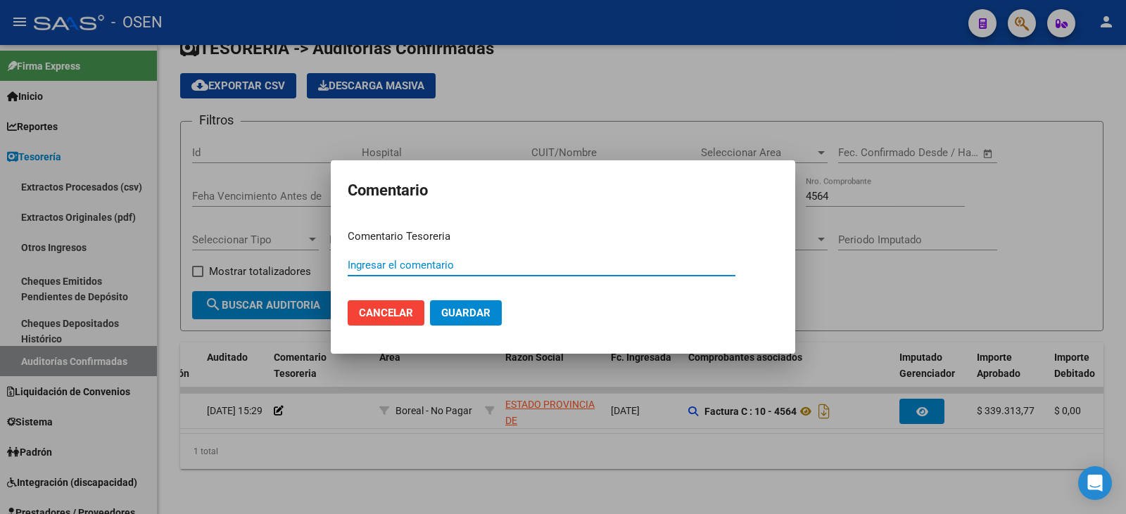
paste input "PAGA OP 87175"
type input "PAGA OP 87175"
click at [456, 315] on span "Guardar" at bounding box center [465, 313] width 49 height 13
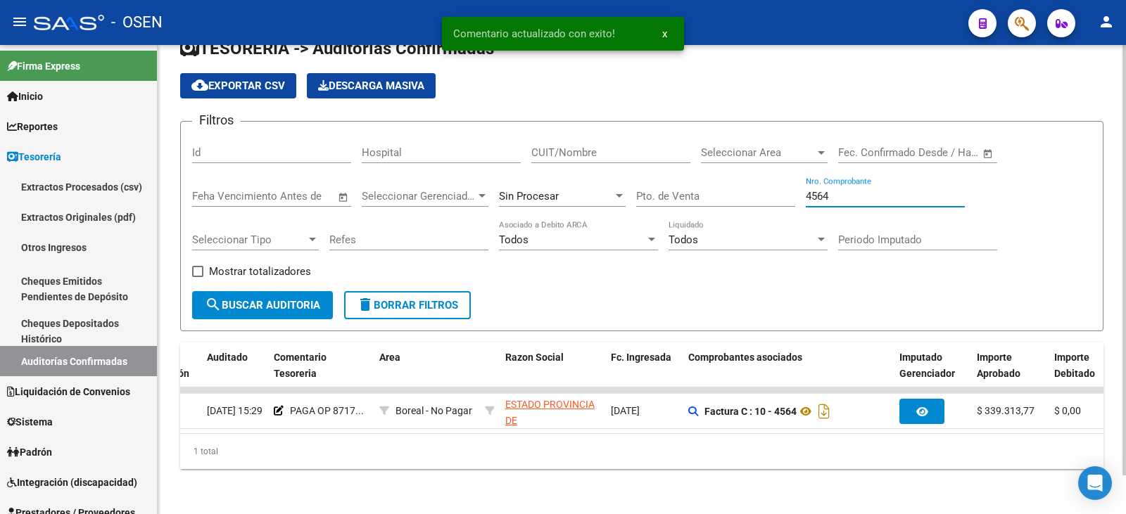
drag, startPoint x: 835, startPoint y: 188, endPoint x: 695, endPoint y: 185, distance: 140.8
click at [695, 185] on div "Filtros Id Hospital CUIT/Nombre Seleccionar Area Seleccionar Area Fecha inicio …" at bounding box center [641, 212] width 899 height 158
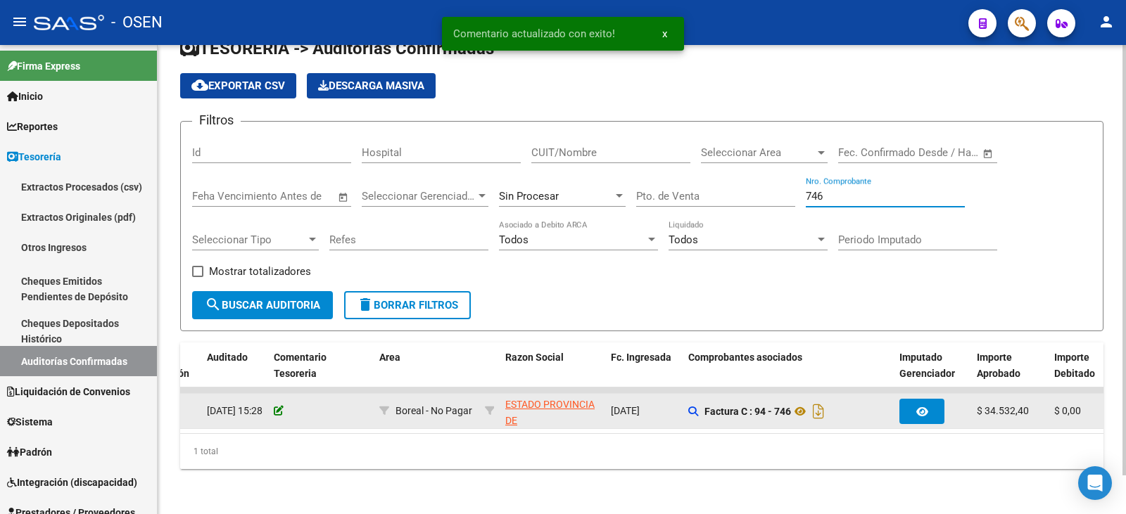
type input "746"
click at [276, 406] on icon at bounding box center [279, 411] width 10 height 10
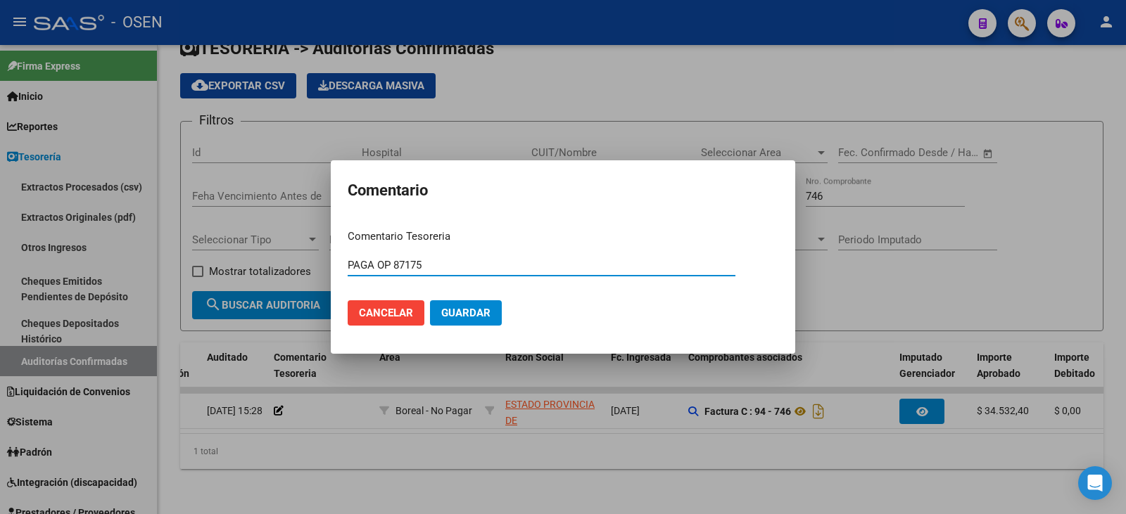
type input "PAGA OP 87175"
click at [459, 305] on button "Guardar" at bounding box center [466, 312] width 72 height 25
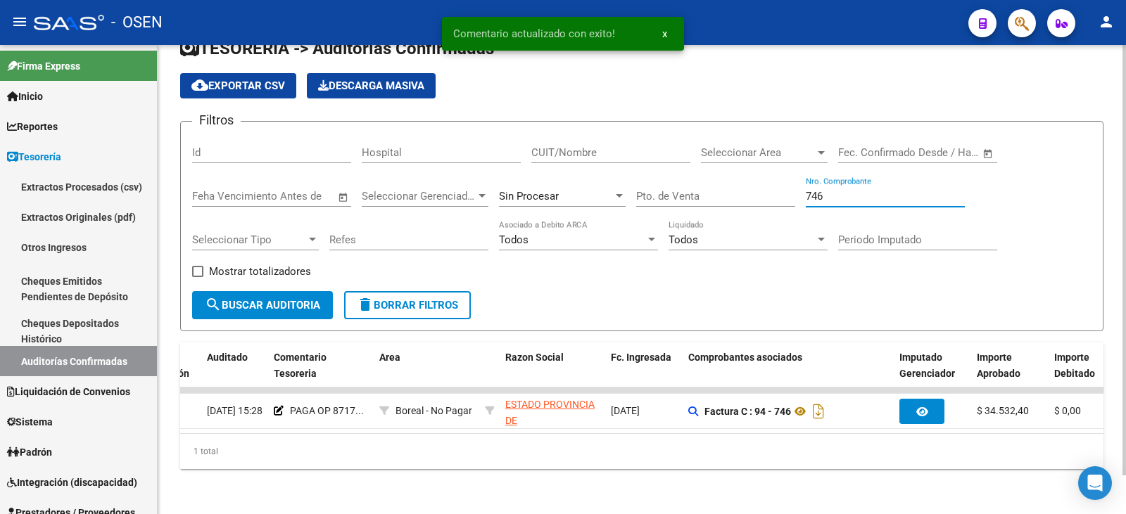
drag, startPoint x: 877, startPoint y: 183, endPoint x: 711, endPoint y: 175, distance: 165.6
click at [711, 176] on div "Filtros Id Hospital CUIT/Nombre Seleccionar Area Seleccionar Area Fecha inicio …" at bounding box center [641, 212] width 899 height 158
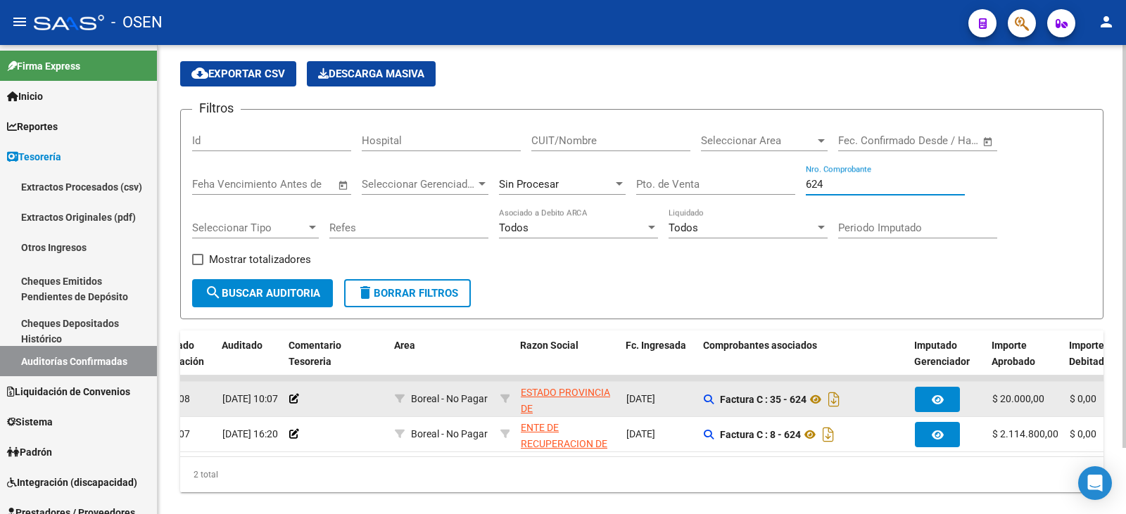
scroll to position [0, 139]
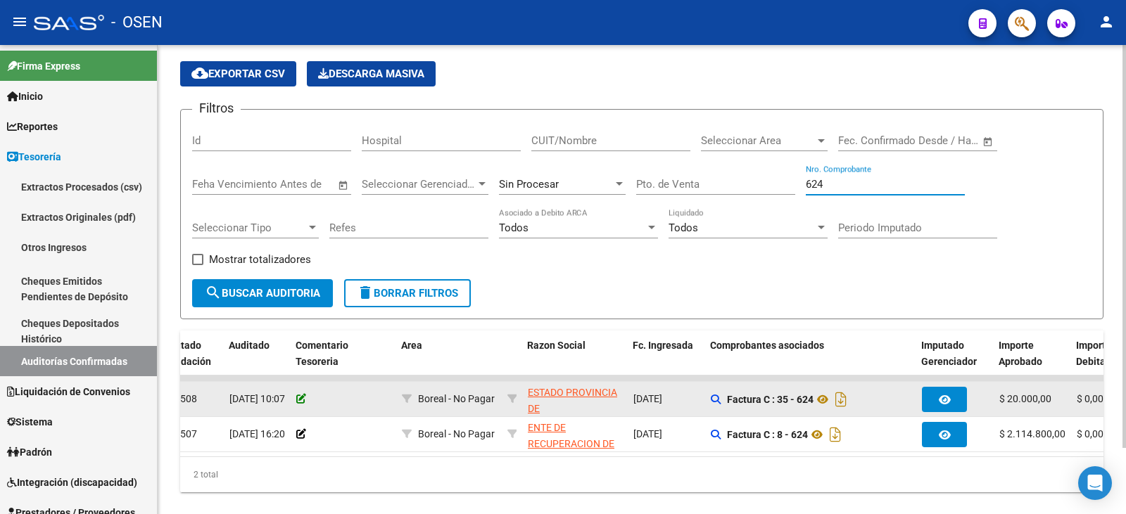
type input "624"
click at [303, 396] on icon at bounding box center [301, 399] width 10 height 10
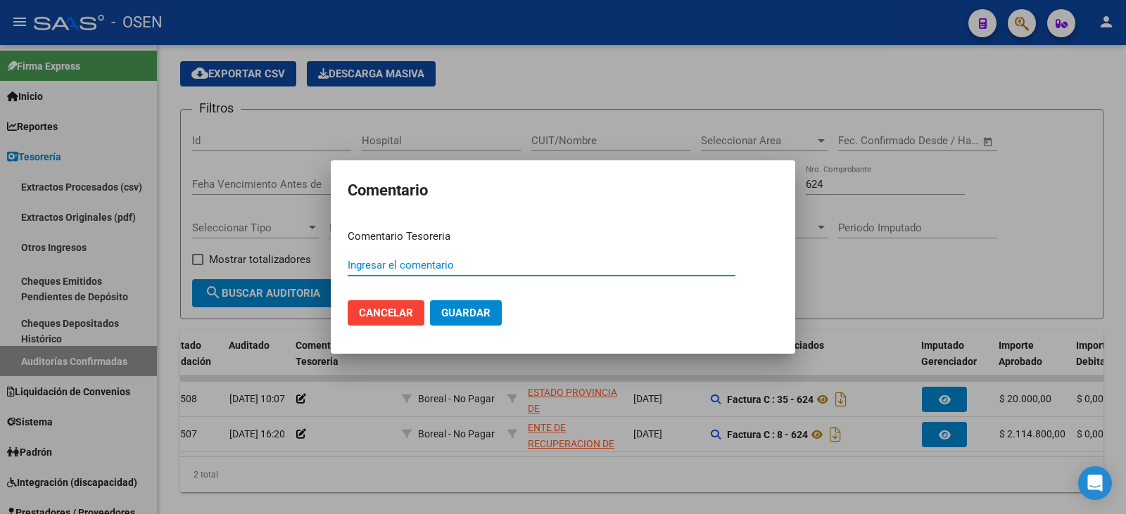
paste input "PAGA OP 87175"
type input "PAGA OP 87175"
click at [462, 314] on span "Guardar" at bounding box center [465, 313] width 49 height 13
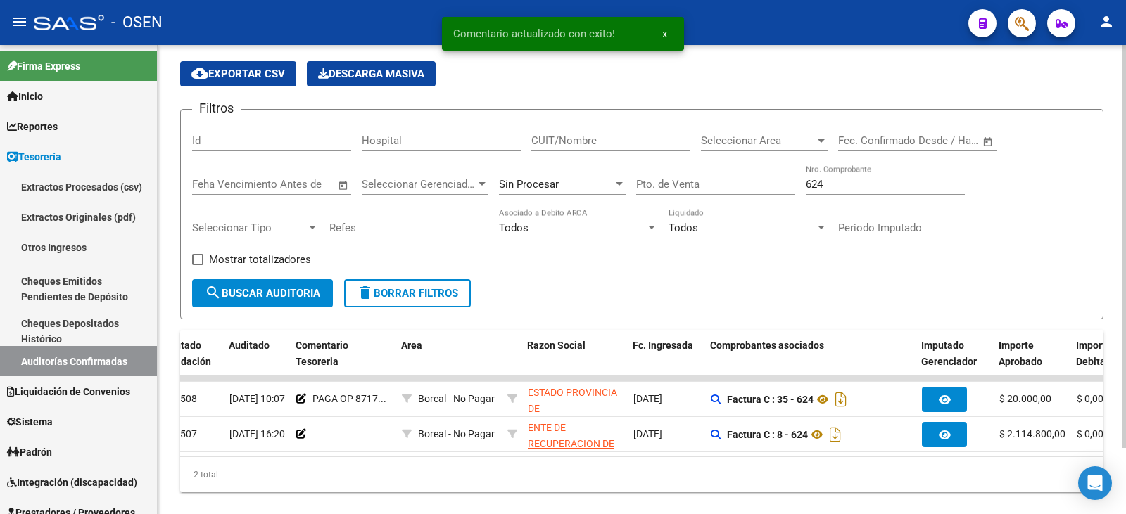
drag, startPoint x: 885, startPoint y: 175, endPoint x: 715, endPoint y: 163, distance: 170.0
click at [725, 181] on div "Filtros Id Hospital CUIT/Nombre Seleccionar Area Seleccionar Area Fecha inicio …" at bounding box center [641, 200] width 899 height 158
drag, startPoint x: 842, startPoint y: 182, endPoint x: 690, endPoint y: 156, distance: 154.1
click at [690, 157] on div "Filtros Id Hospital CUIT/Nombre Seleccionar Area Seleccionar Area Fecha inicio …" at bounding box center [641, 200] width 899 height 158
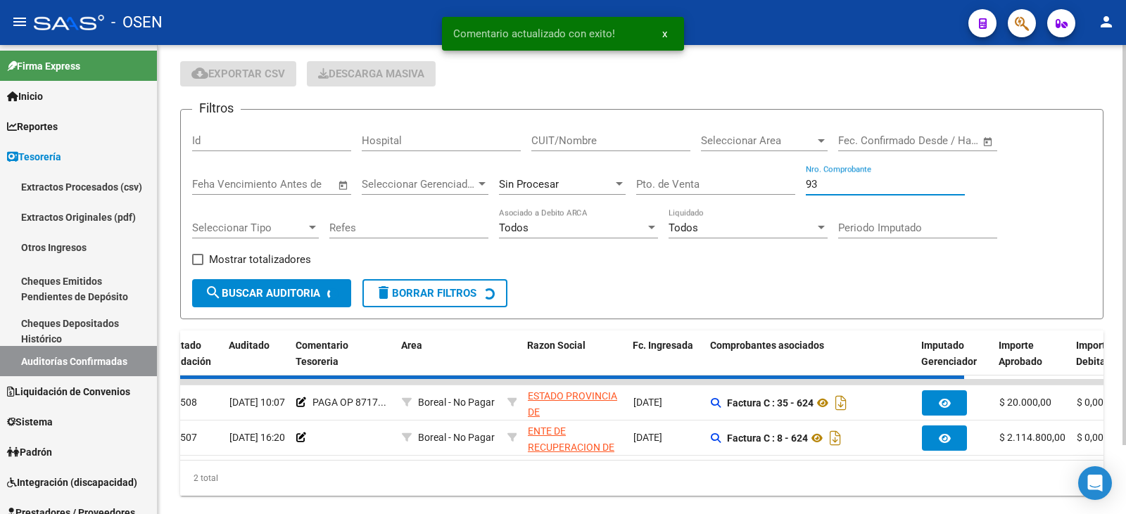
scroll to position [18, 0]
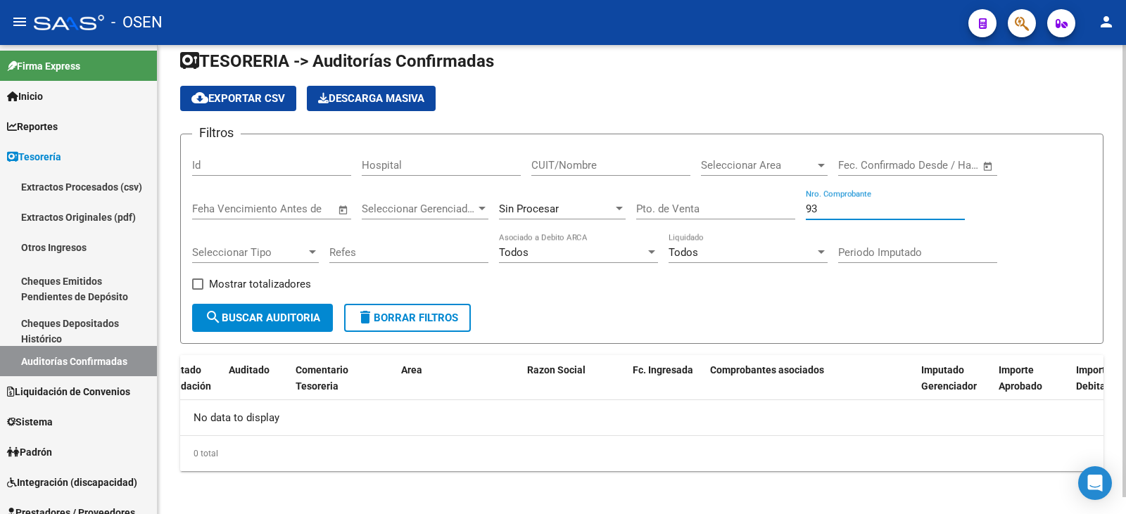
drag, startPoint x: 863, startPoint y: 206, endPoint x: 716, endPoint y: 210, distance: 147.1
click at [716, 210] on div "Filtros Id Hospital CUIT/Nombre Seleccionar Area Seleccionar Area Fecha inicio …" at bounding box center [641, 225] width 899 height 158
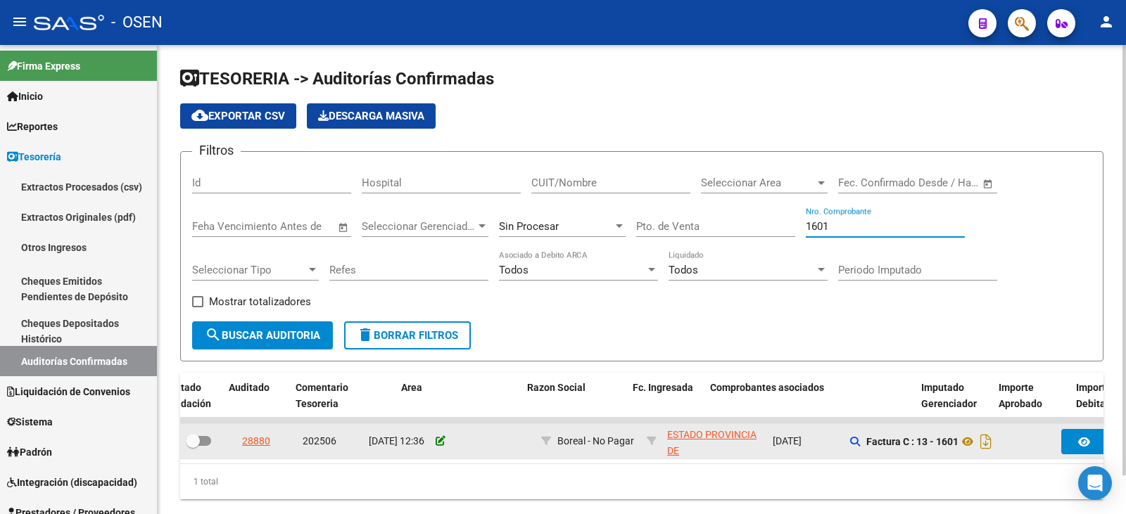
type input "1601"
click at [441, 411] on icon at bounding box center [441, 441] width 10 height 10
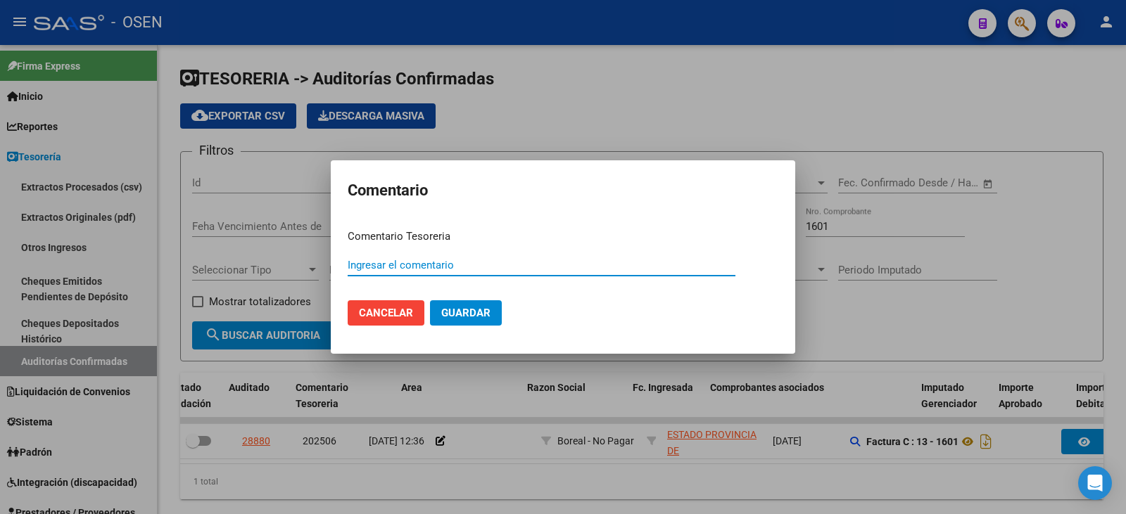
paste input "PAGA OP 87175"
type input "PAGA OP 87175"
click at [497, 322] on button "Guardar" at bounding box center [466, 312] width 72 height 25
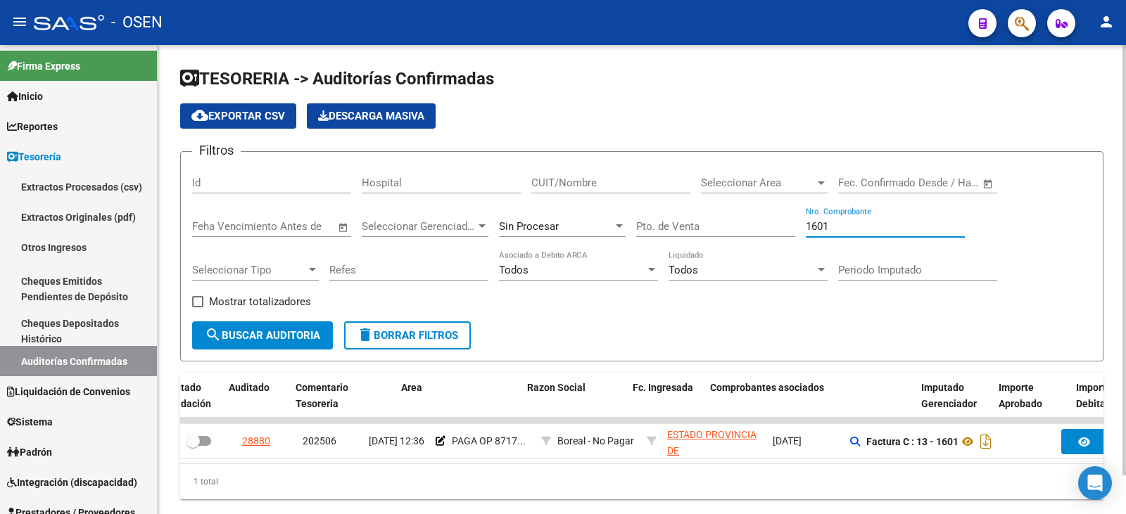
drag, startPoint x: 854, startPoint y: 227, endPoint x: 450, endPoint y: 189, distance: 405.0
click at [531, 197] on div "Filtros Id Hospital CUIT/Nombre Seleccionar Area Seleccionar Area Fecha inicio …" at bounding box center [641, 242] width 899 height 158
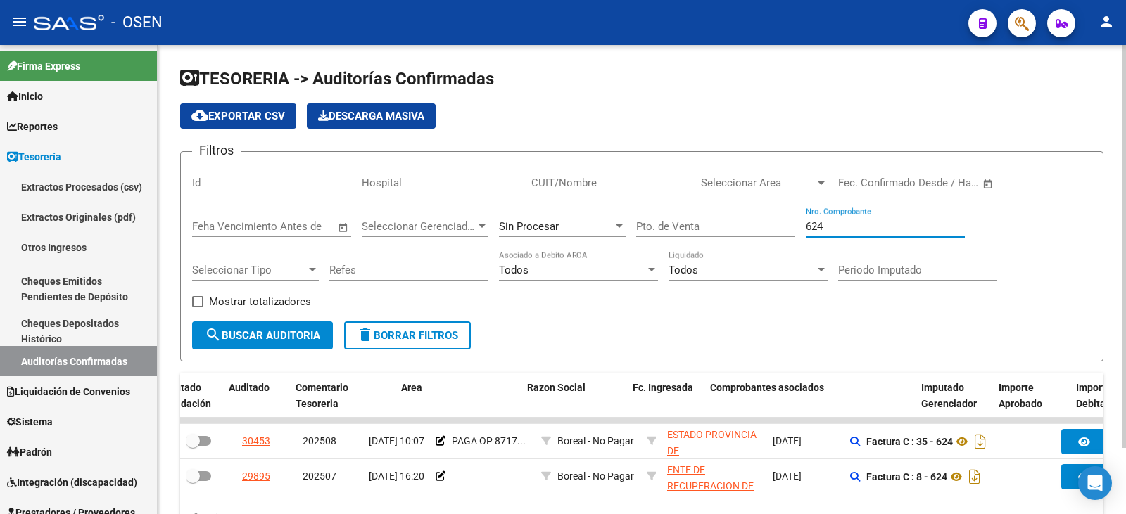
drag, startPoint x: 853, startPoint y: 219, endPoint x: 712, endPoint y: 219, distance: 140.7
click at [712, 219] on div "Filtros Id Hospital CUIT/Nombre Seleccionar Area Seleccionar Area Fecha inicio …" at bounding box center [641, 242] width 899 height 158
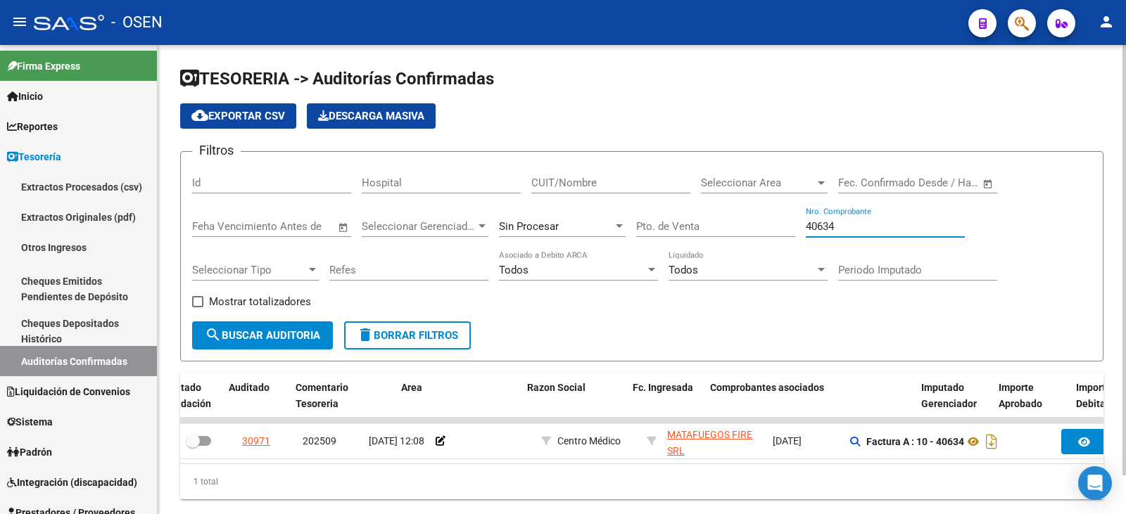
type input "40634"
click at [792, 182] on span "Seleccionar Area" at bounding box center [758, 183] width 114 height 13
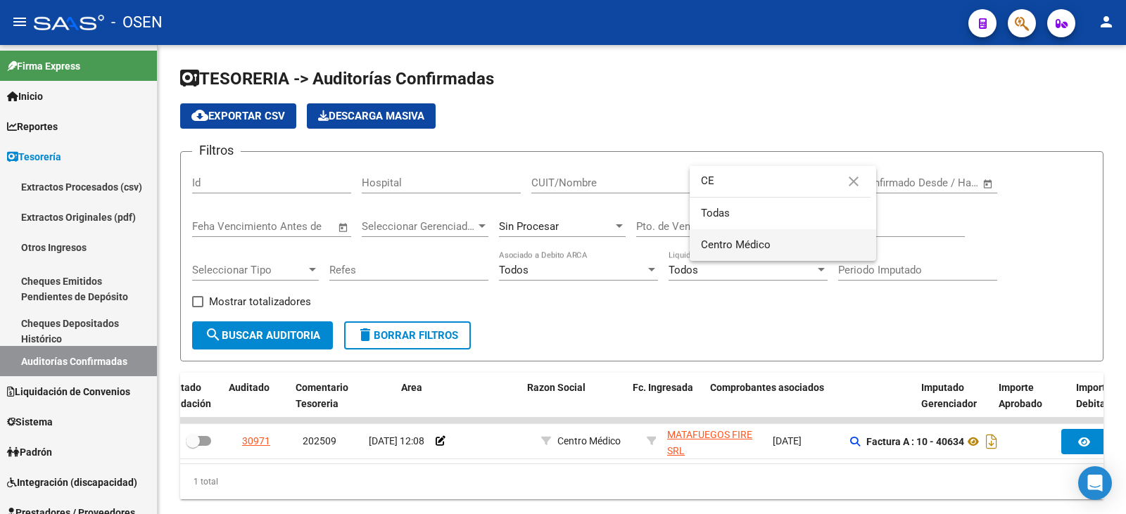
type input "CE"
drag, startPoint x: 769, startPoint y: 240, endPoint x: 722, endPoint y: 253, distance: 49.0
click at [766, 243] on span "Centro Médico" at bounding box center [736, 245] width 70 height 13
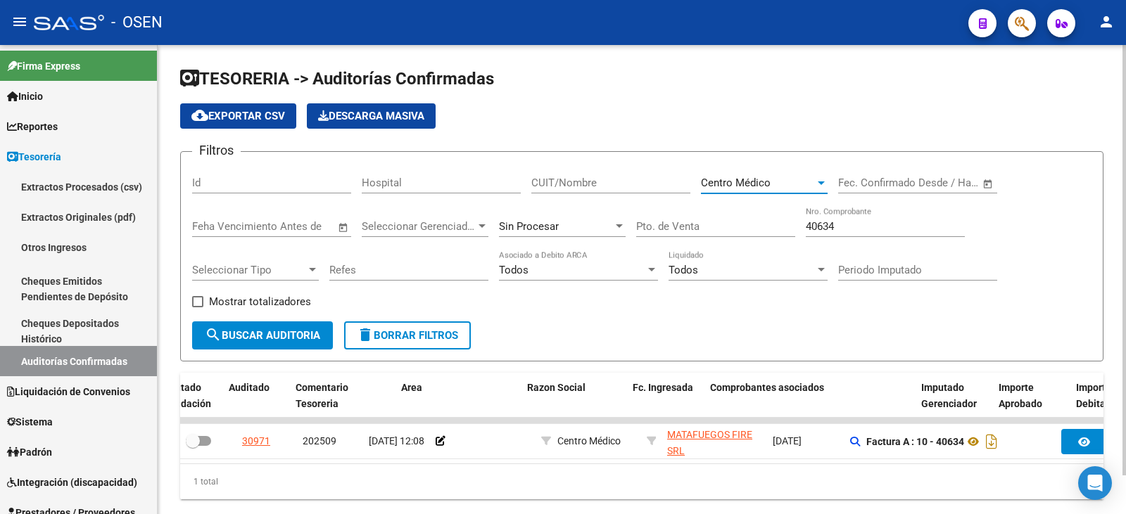
click at [299, 343] on button "search Buscar Auditoria" at bounding box center [262, 336] width 141 height 28
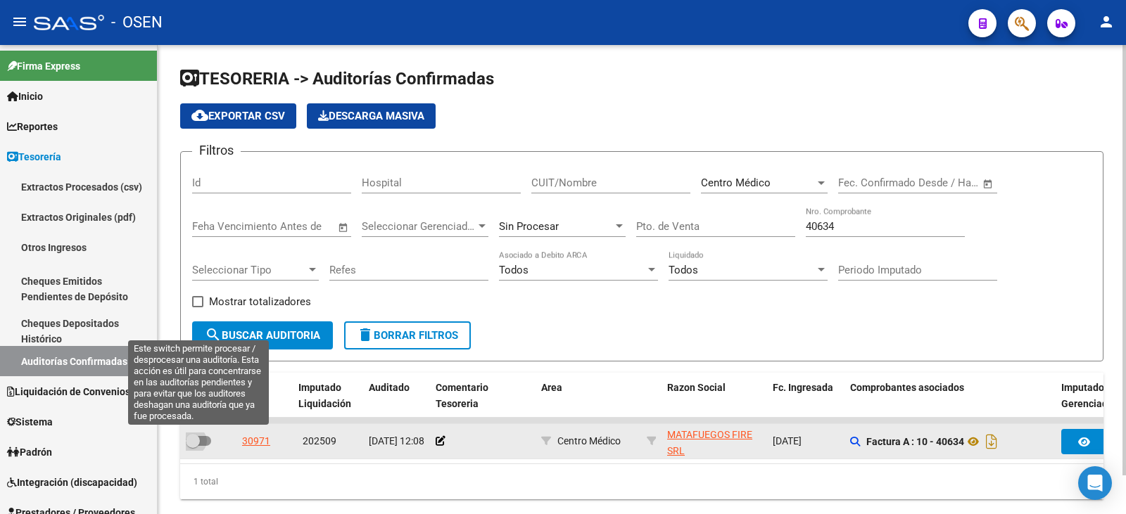
click at [202, 411] on span at bounding box center [198, 441] width 25 height 10
click at [193, 411] on input "checkbox" at bounding box center [192, 446] width 1 height 1
checkbox input "true"
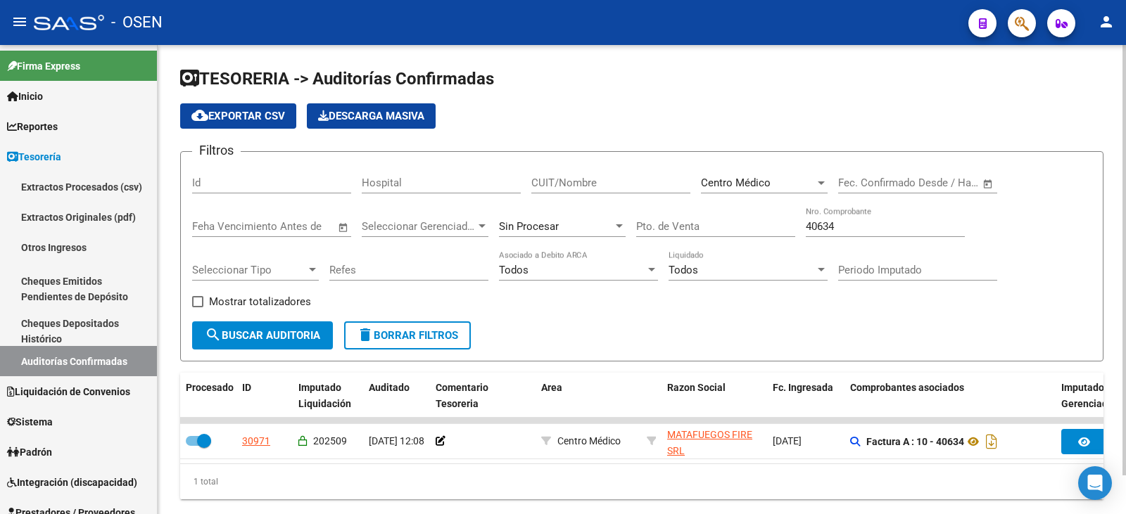
click at [775, 194] on div "Centro Médico Seleccionar Area" at bounding box center [764, 185] width 127 height 44
click at [779, 177] on div "Centro Médico" at bounding box center [758, 183] width 114 height 13
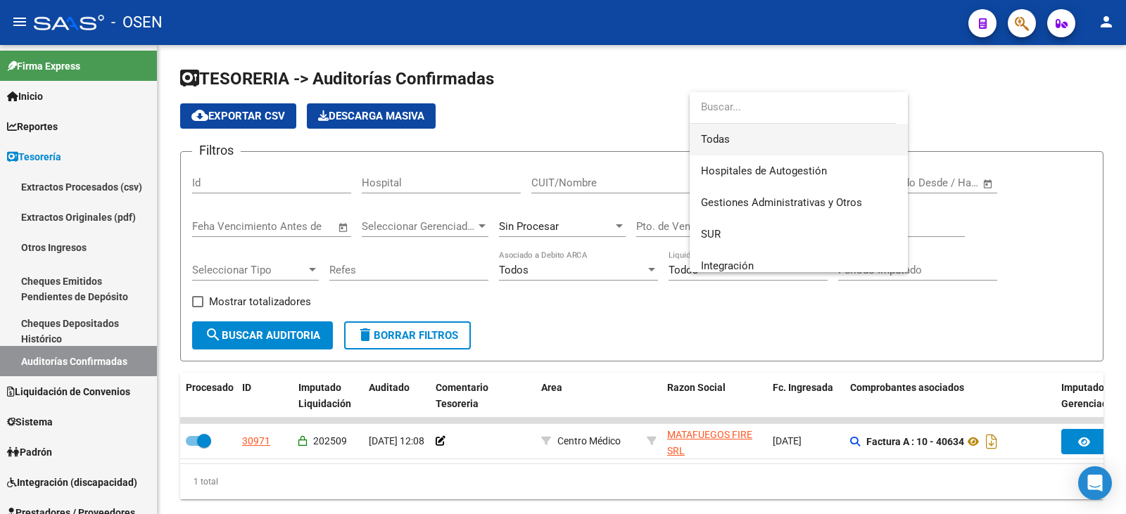
click at [778, 129] on span "Todas" at bounding box center [799, 140] width 196 height 32
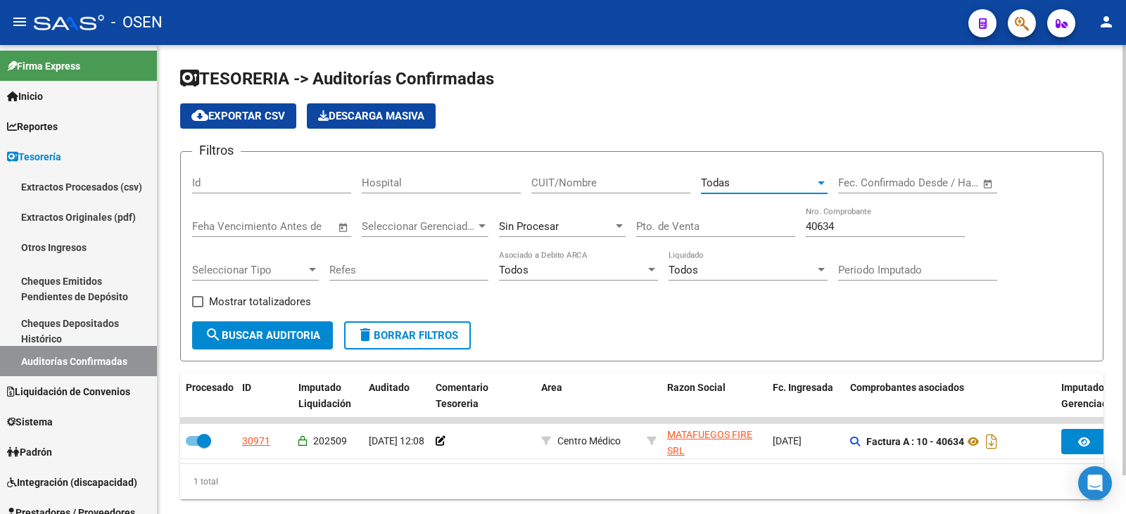
drag, startPoint x: 853, startPoint y: 230, endPoint x: 619, endPoint y: 208, distance: 234.6
click at [621, 208] on div "Filtros Id Hospital CUIT/Nombre Todas Seleccionar Area Fecha inicio – Fecha fin…" at bounding box center [641, 242] width 899 height 158
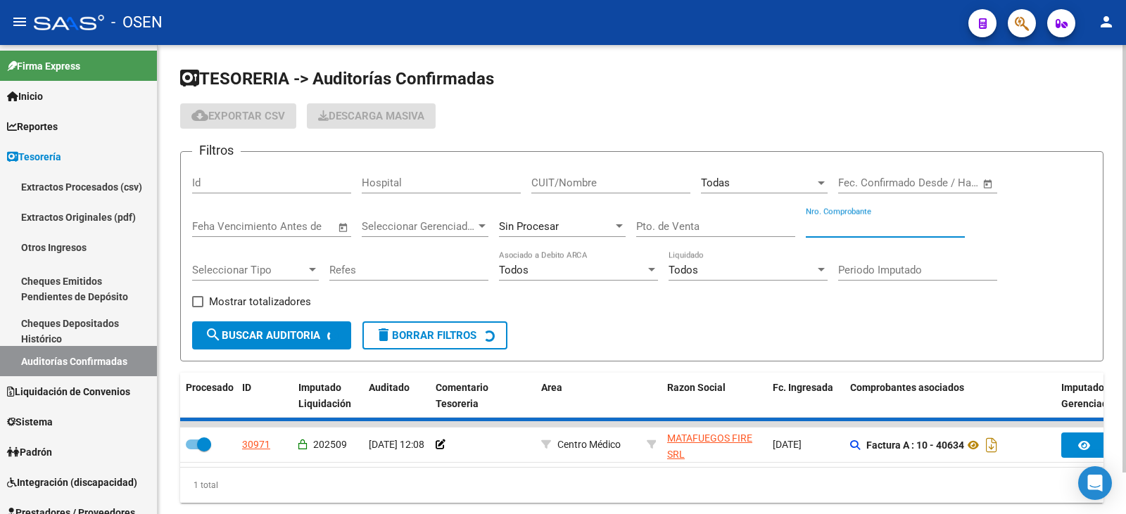
checkbox input "false"
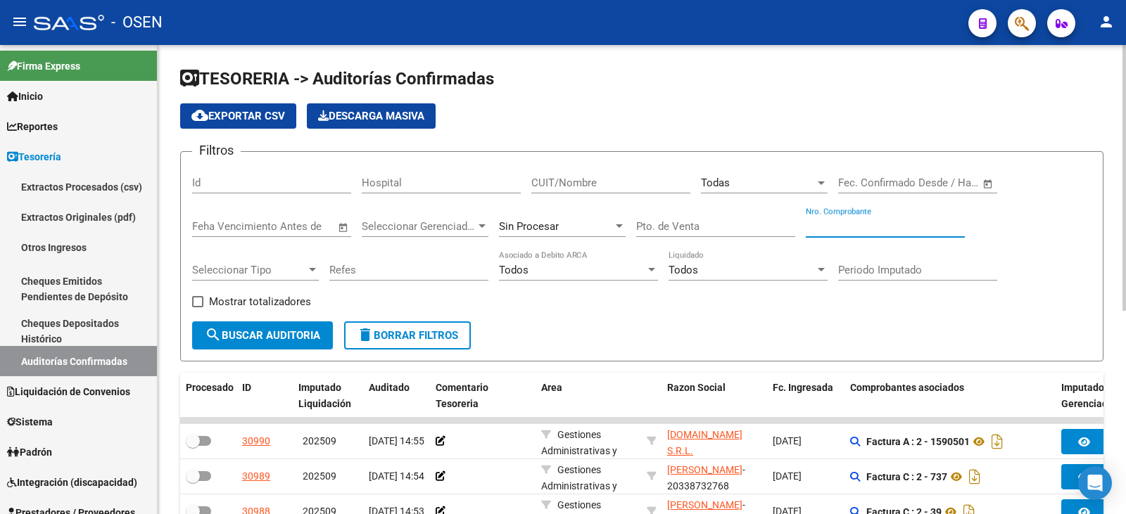
click at [775, 191] on div "Todas Seleccionar Area" at bounding box center [764, 178] width 127 height 30
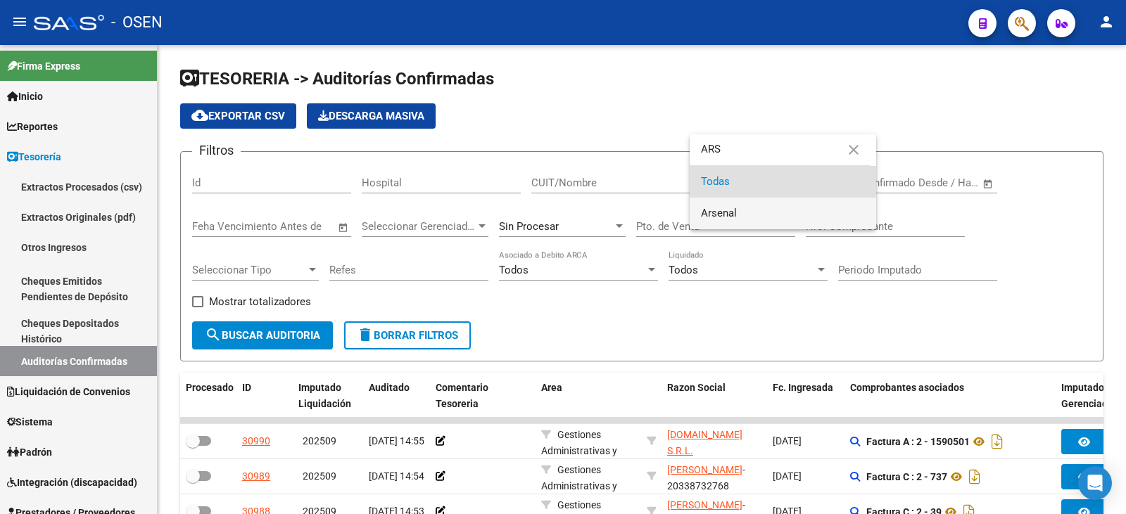
type input "ARS"
click at [775, 215] on span "Arsenal" at bounding box center [783, 214] width 164 height 32
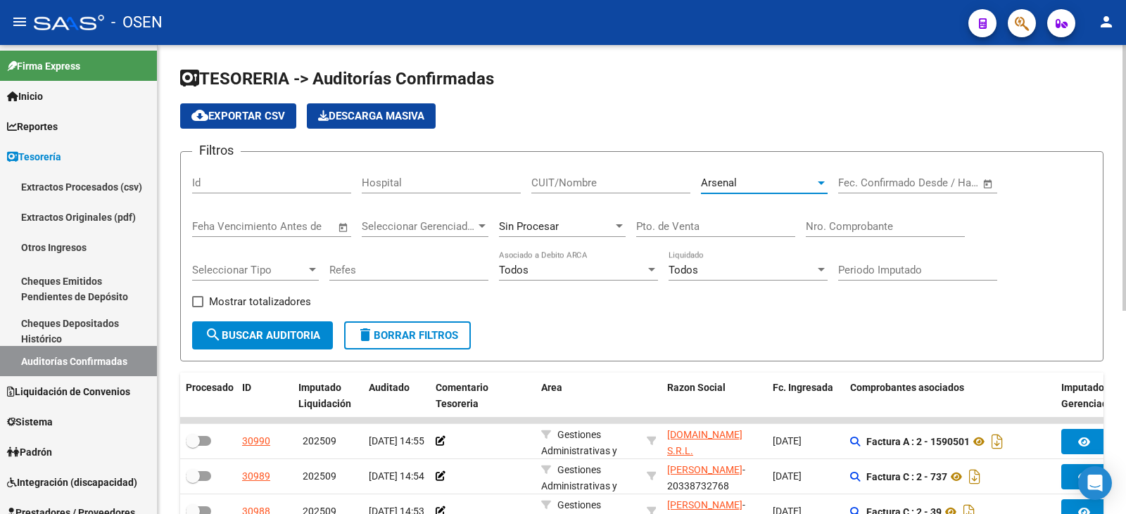
drag, startPoint x: 254, startPoint y: 350, endPoint x: 255, endPoint y: 339, distance: 11.3
click at [254, 343] on form "Filtros Id Hospital CUIT/Nombre Arsenal Seleccionar Area Fecha inicio – Fecha f…" at bounding box center [641, 256] width 923 height 210
click at [255, 339] on span "search Buscar Auditoria" at bounding box center [262, 335] width 115 height 13
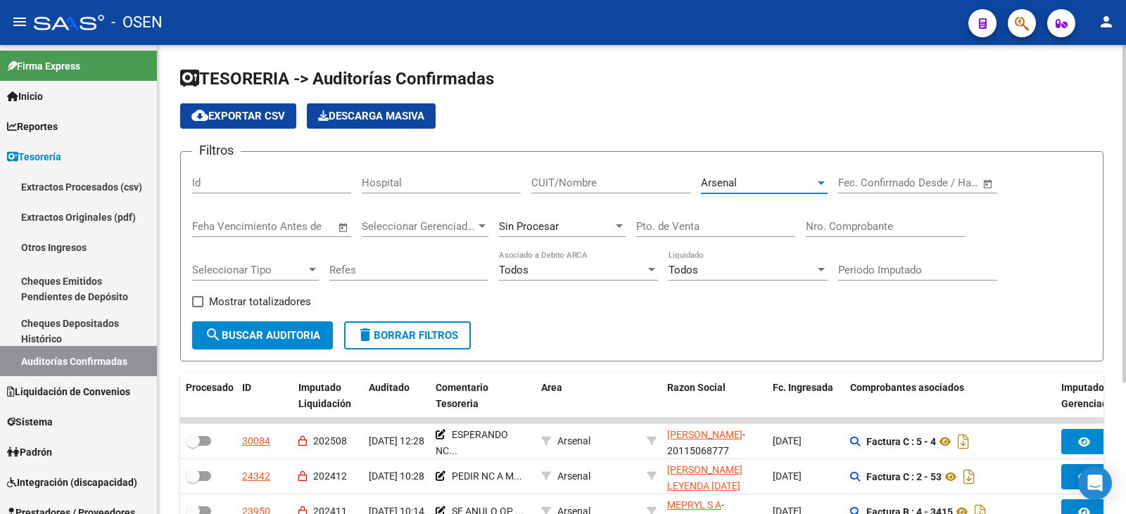
click at [818, 182] on div at bounding box center [821, 184] width 7 height 4
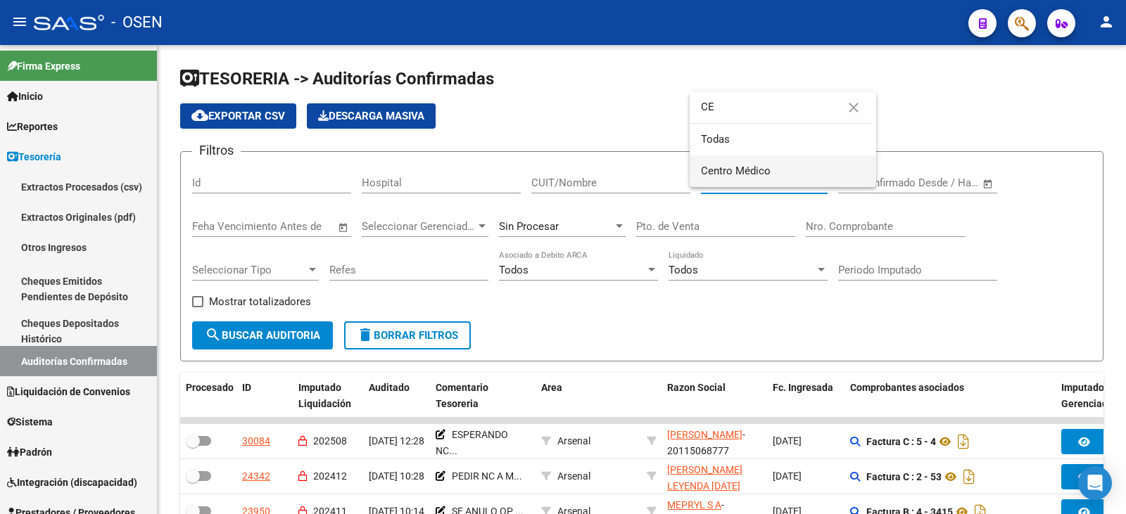
type input "CE"
click at [813, 182] on span "Centro Médico" at bounding box center [783, 172] width 164 height 32
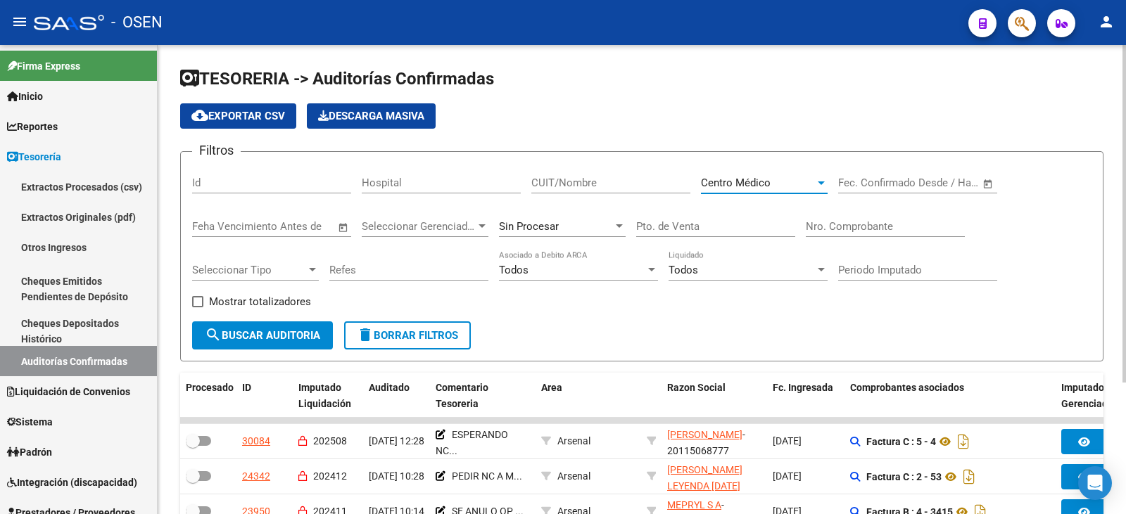
click at [274, 350] on form "Filtros Id Hospital CUIT/Nombre Centro Médico Seleccionar Area Fecha inicio – F…" at bounding box center [641, 256] width 923 height 210
click at [279, 329] on span "search Buscar Auditoria" at bounding box center [262, 335] width 115 height 13
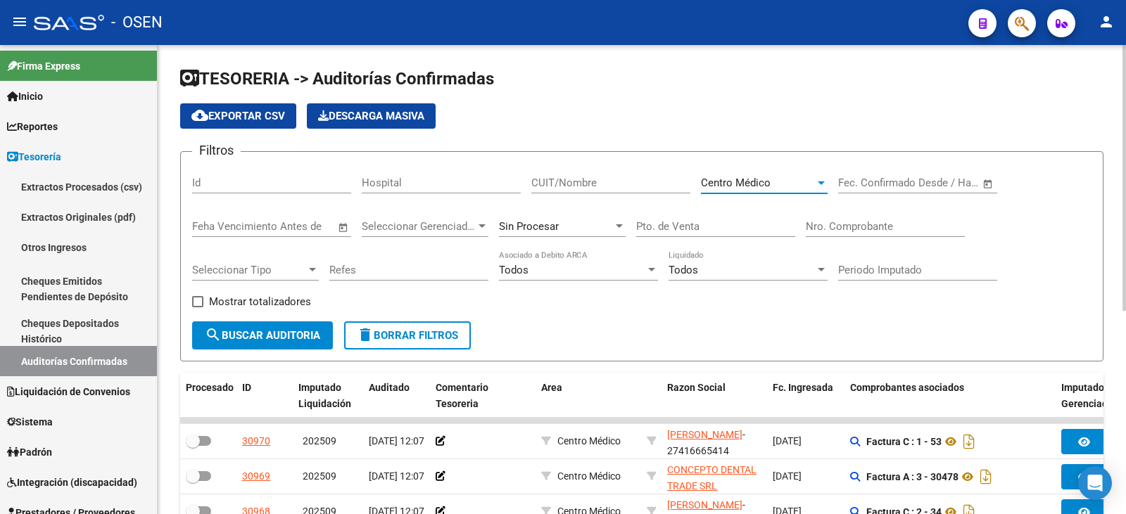
click at [775, 177] on div "Centro Médico" at bounding box center [758, 183] width 114 height 13
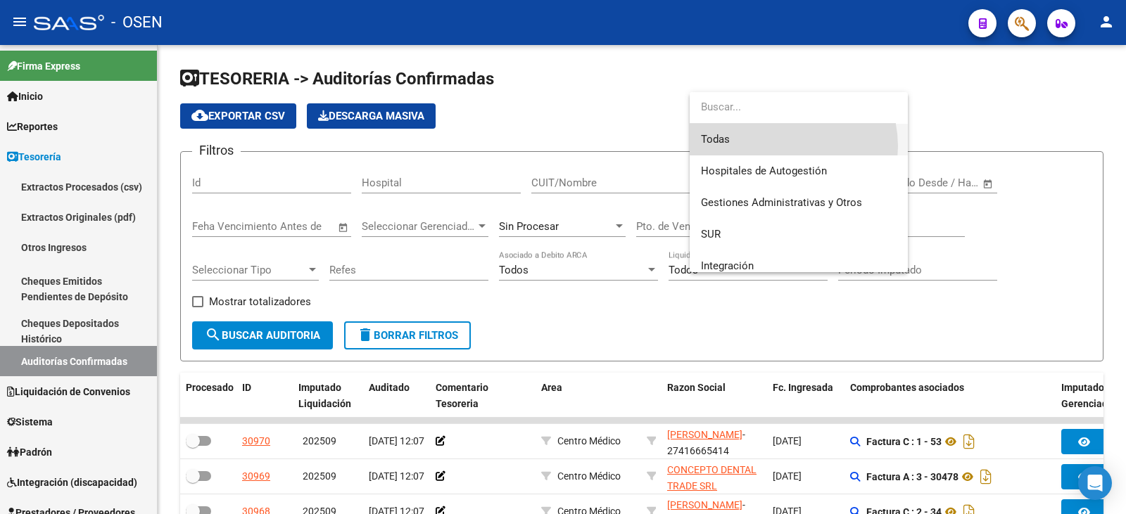
click at [778, 146] on span "Todas" at bounding box center [799, 140] width 196 height 32
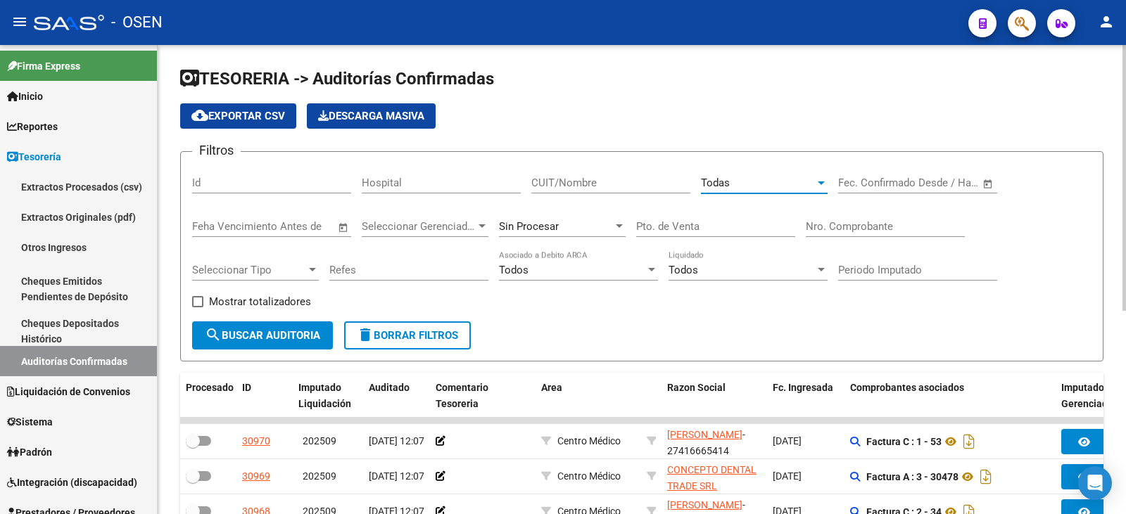
drag, startPoint x: 949, startPoint y: 225, endPoint x: 942, endPoint y: 211, distance: 15.7
click at [900, 223] on input "Nro. Comprobante" at bounding box center [885, 226] width 159 height 13
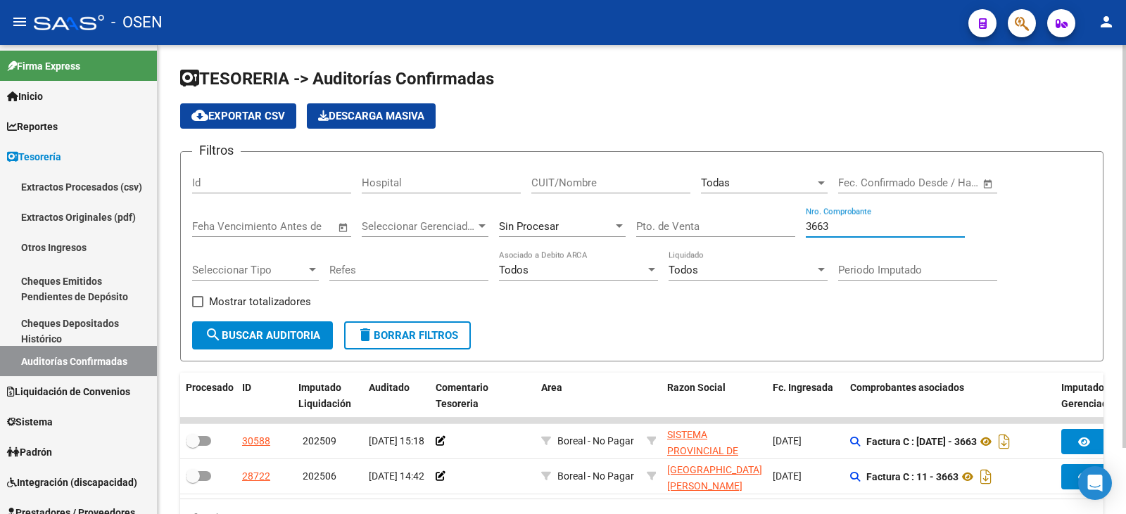
type input "3663"
click at [586, 220] on div "Sin Procesar" at bounding box center [556, 226] width 114 height 13
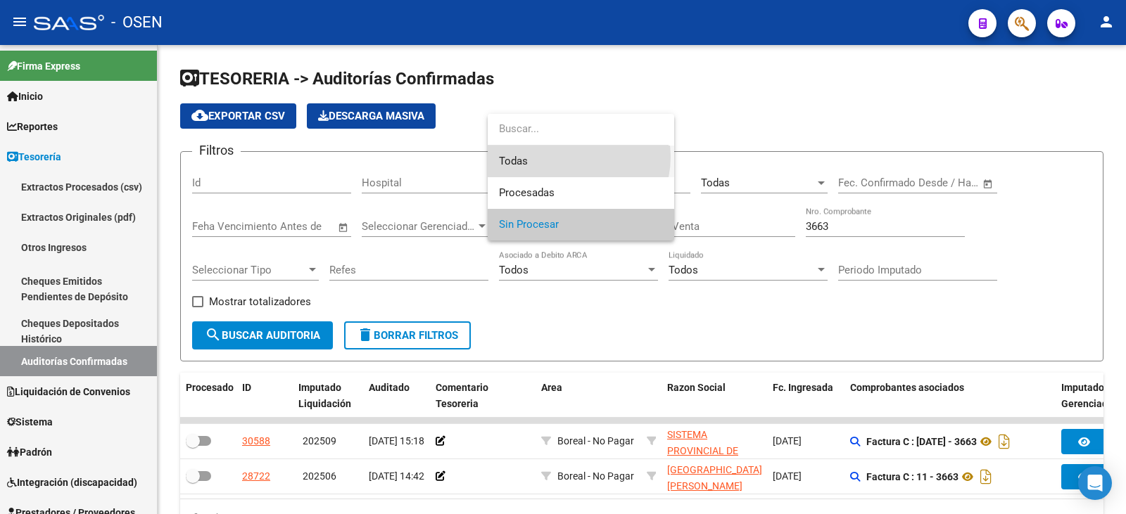
click at [571, 157] on span "Todas" at bounding box center [581, 162] width 164 height 32
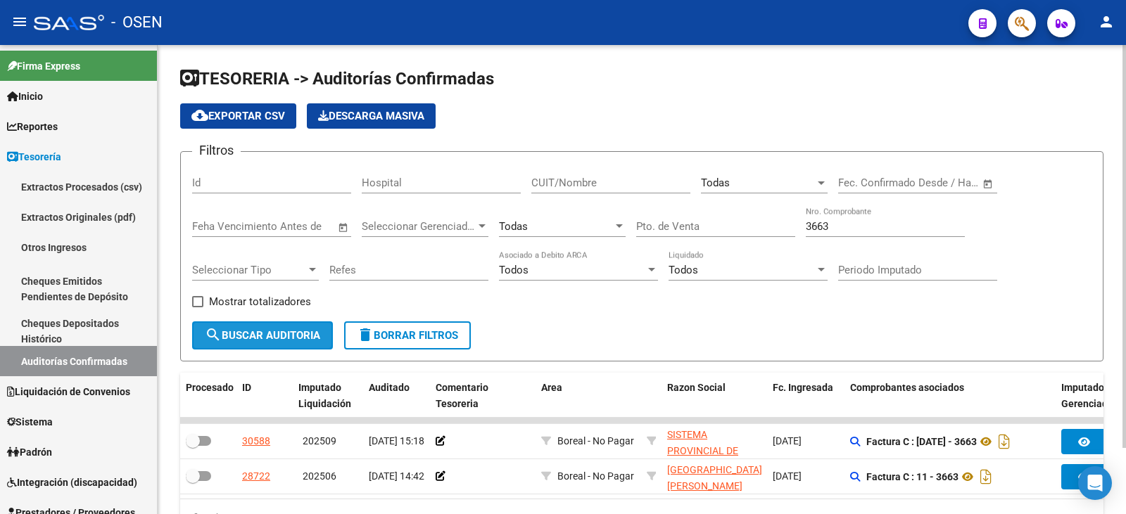
click at [322, 324] on button "search Buscar Auditoria" at bounding box center [262, 336] width 141 height 28
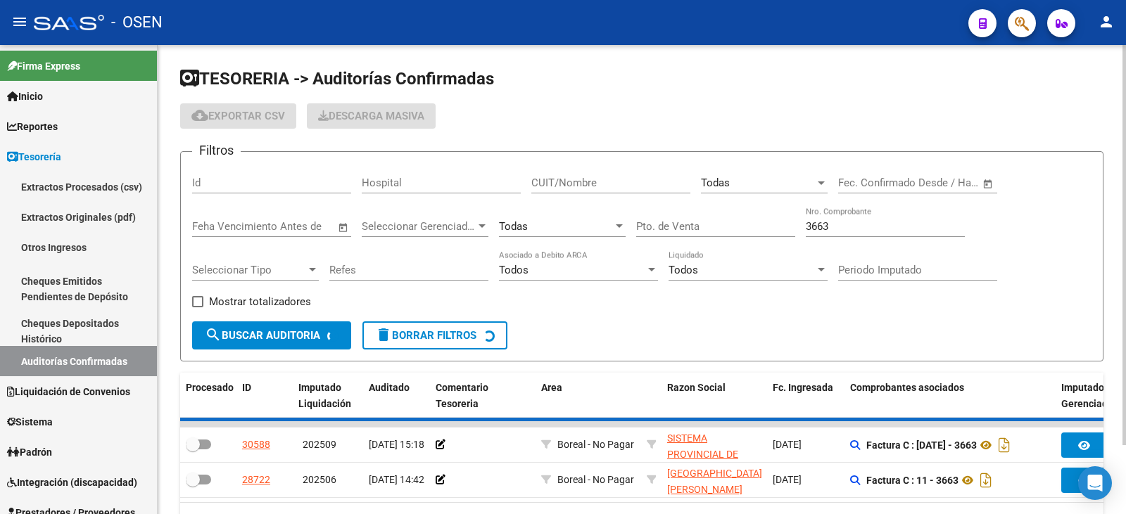
checkbox input "true"
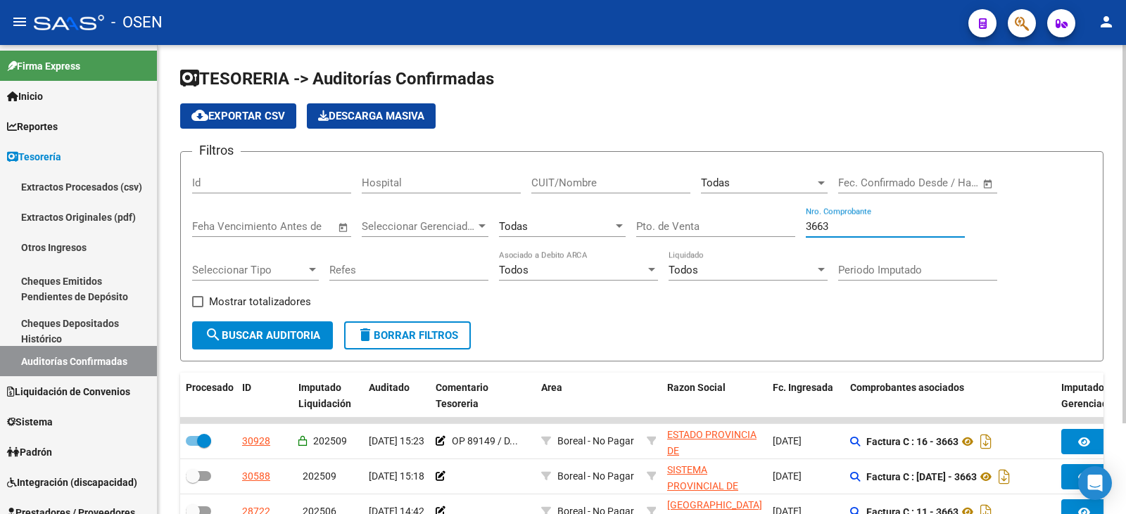
drag, startPoint x: 867, startPoint y: 230, endPoint x: 610, endPoint y: 231, distance: 256.8
click at [641, 230] on div "Filtros Id Hospital CUIT/Nombre Todas Seleccionar Area Fecha inicio – Fecha fin…" at bounding box center [641, 242] width 899 height 158
click at [737, 169] on div "Todas Seleccionar Area" at bounding box center [764, 178] width 127 height 30
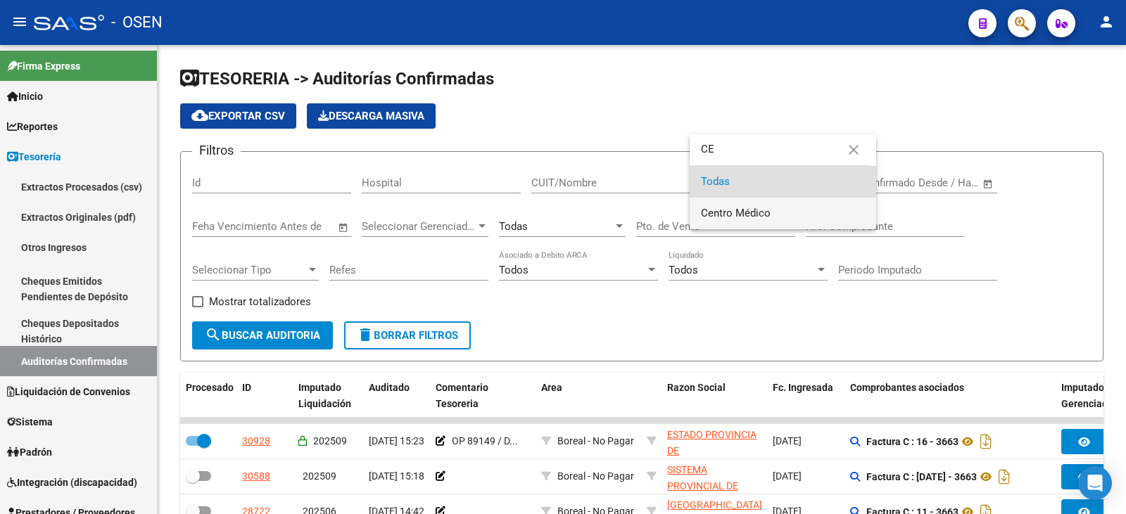
type input "CE"
click at [749, 204] on span "Centro Médico" at bounding box center [783, 214] width 164 height 32
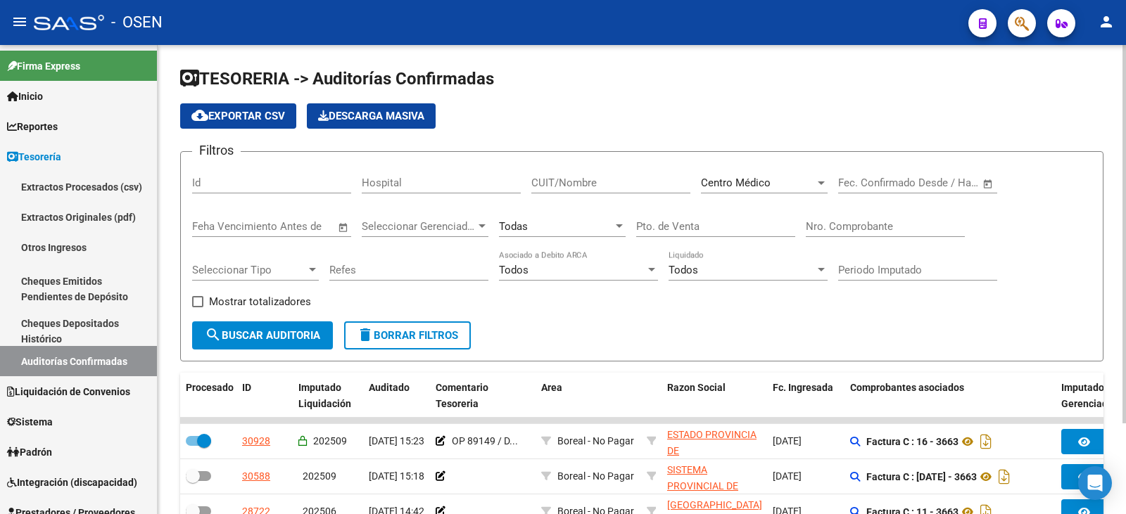
drag, startPoint x: 310, startPoint y: 349, endPoint x: 310, endPoint y: 341, distance: 7.7
click at [310, 346] on form "Filtros Id Hospital CUIT/Nombre Centro Médico Seleccionar Area Fecha inicio – F…" at bounding box center [641, 256] width 923 height 210
click at [310, 338] on span "search Buscar Auditoria" at bounding box center [262, 335] width 115 height 13
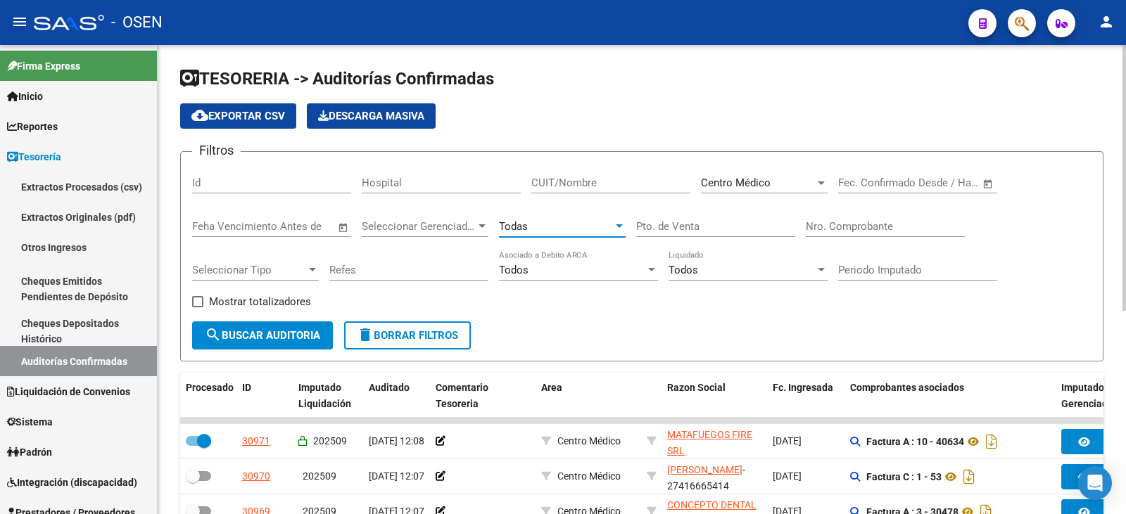
click at [571, 223] on div "Todas" at bounding box center [556, 226] width 114 height 13
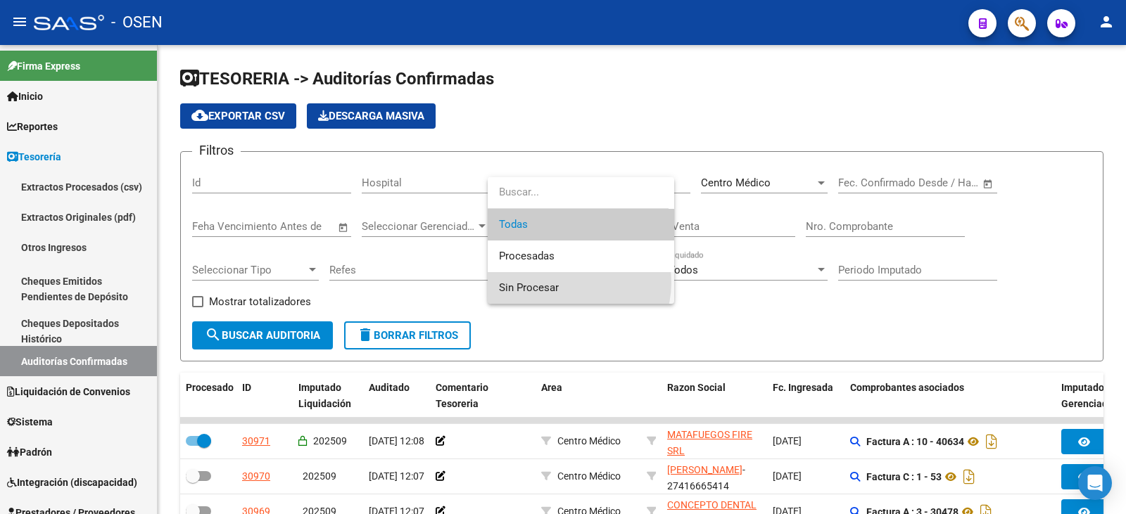
click at [573, 283] on span "Sin Procesar" at bounding box center [581, 288] width 164 height 32
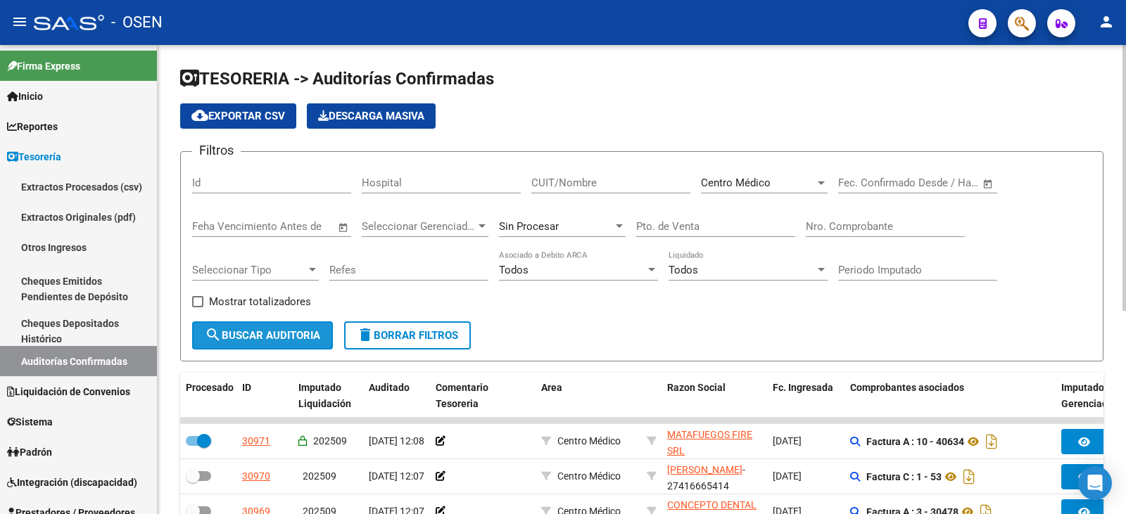
click at [289, 331] on span "search Buscar Auditoria" at bounding box center [262, 335] width 115 height 13
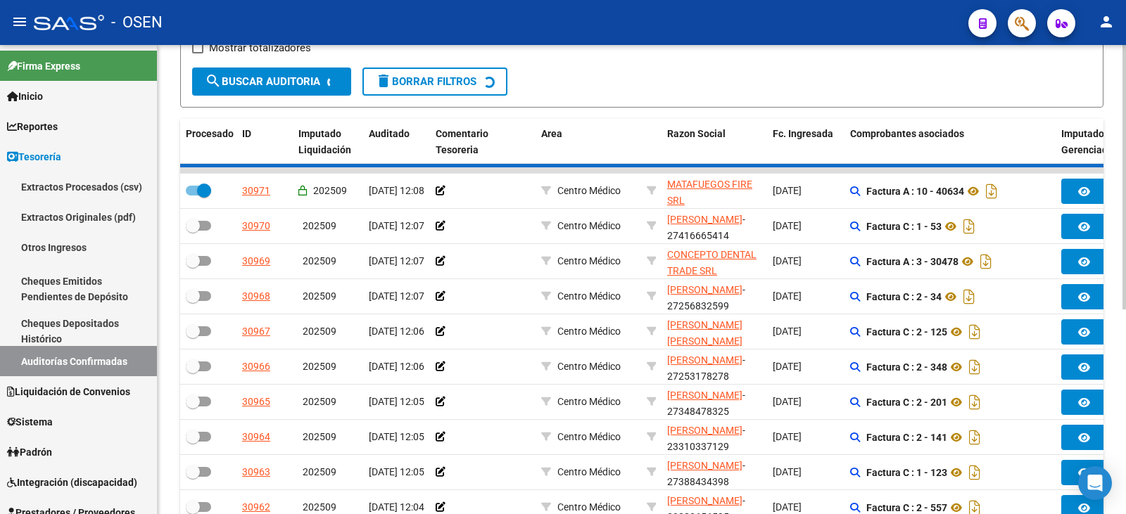
scroll to position [293, 0]
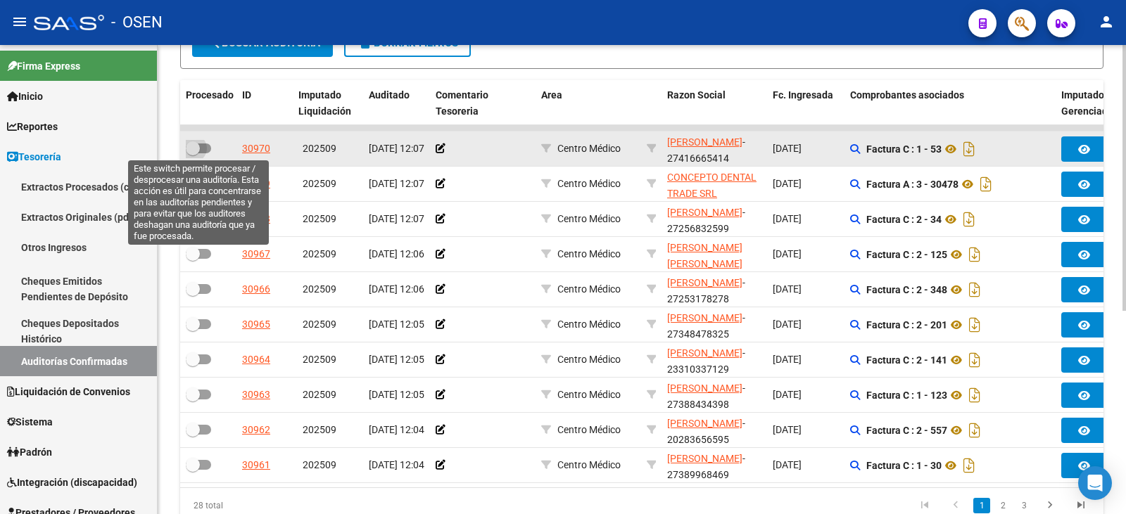
click at [186, 144] on span at bounding box center [193, 148] width 14 height 14
click at [192, 153] on input "checkbox" at bounding box center [192, 153] width 1 height 1
checkbox input "true"
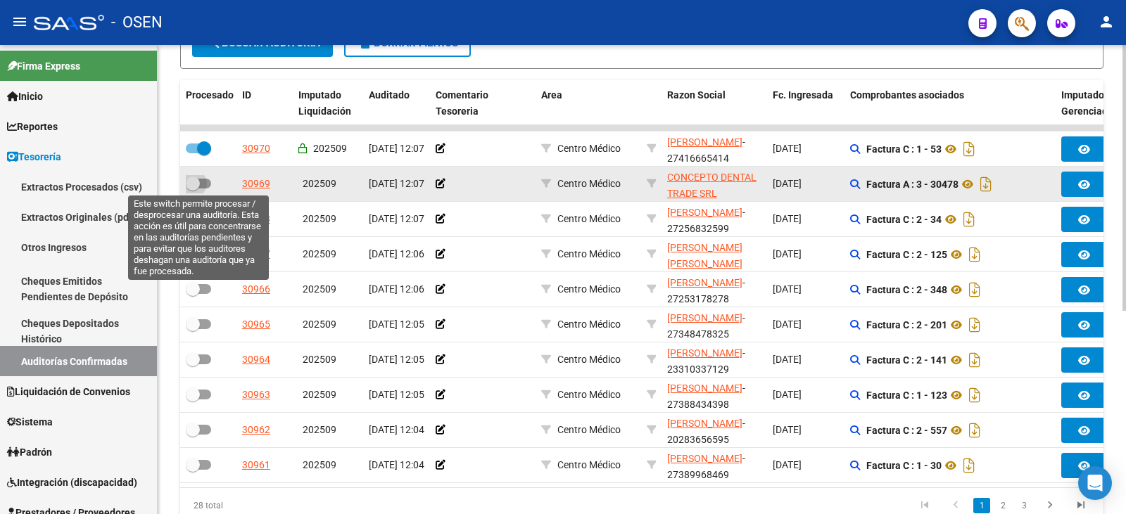
click at [191, 177] on span at bounding box center [193, 184] width 14 height 14
click at [192, 189] on input "checkbox" at bounding box center [192, 189] width 1 height 1
checkbox input "true"
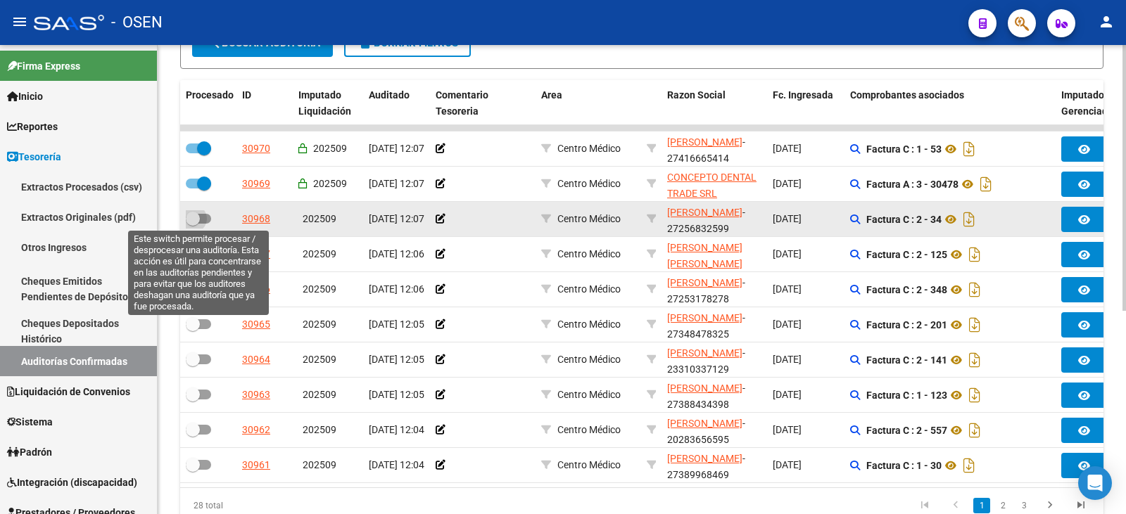
click at [190, 216] on span at bounding box center [193, 219] width 14 height 14
click at [192, 224] on input "checkbox" at bounding box center [192, 224] width 1 height 1
checkbox input "true"
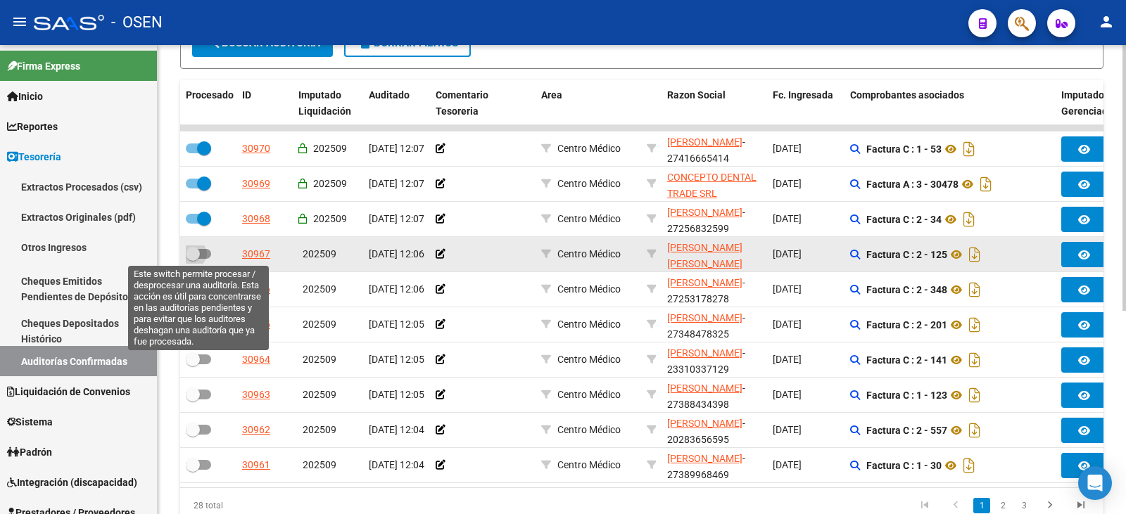
click at [186, 248] on span at bounding box center [193, 254] width 14 height 14
click at [192, 259] on input "checkbox" at bounding box center [192, 259] width 1 height 1
checkbox input "true"
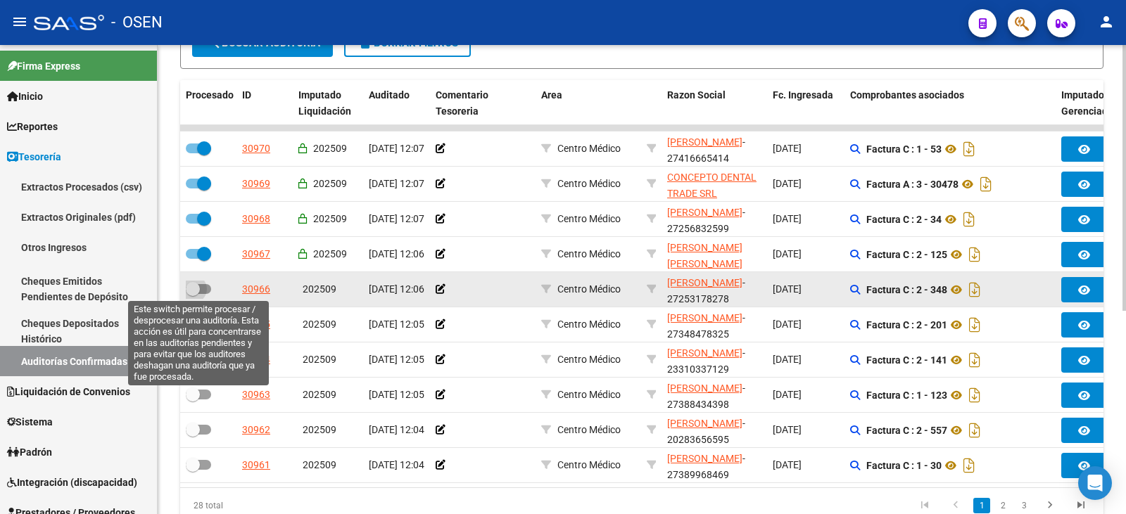
click at [189, 289] on span at bounding box center [193, 289] width 14 height 14
click at [192, 294] on input "checkbox" at bounding box center [192, 294] width 1 height 1
checkbox input "true"
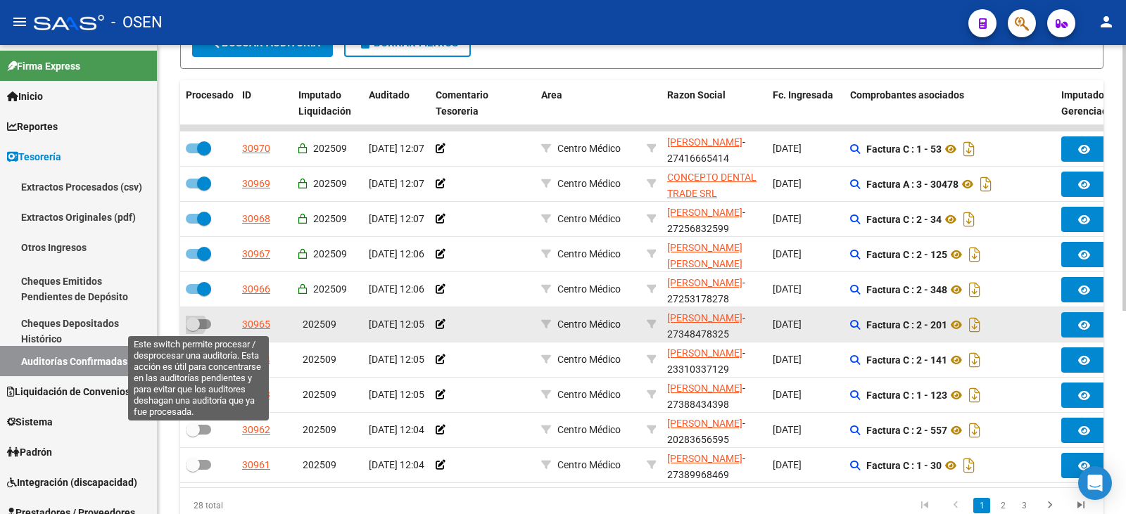
click at [186, 324] on span at bounding box center [193, 324] width 14 height 14
click at [192, 329] on input "checkbox" at bounding box center [192, 329] width 1 height 1
checkbox input "true"
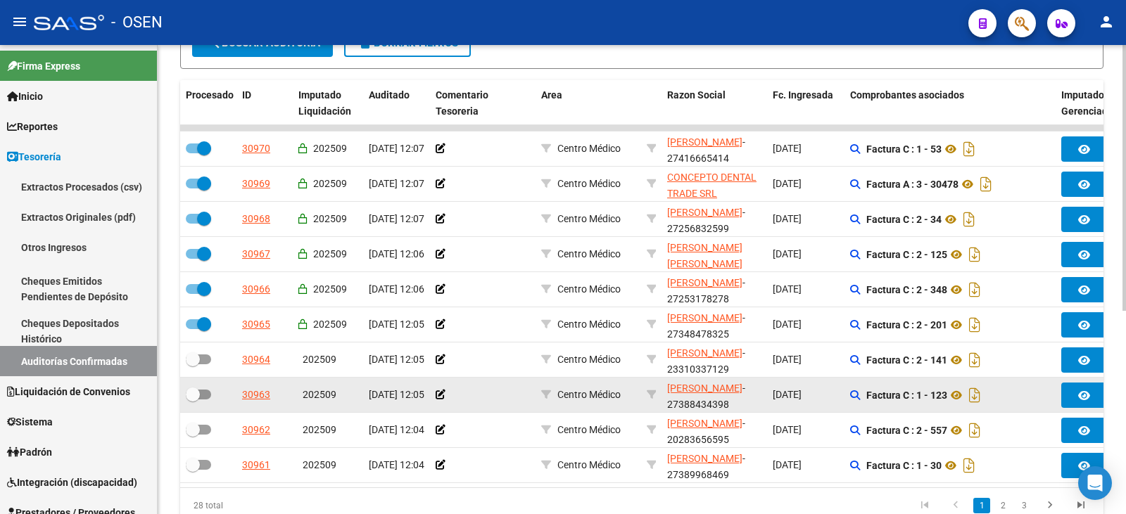
click at [204, 378] on datatable-body-cell at bounding box center [208, 395] width 56 height 34
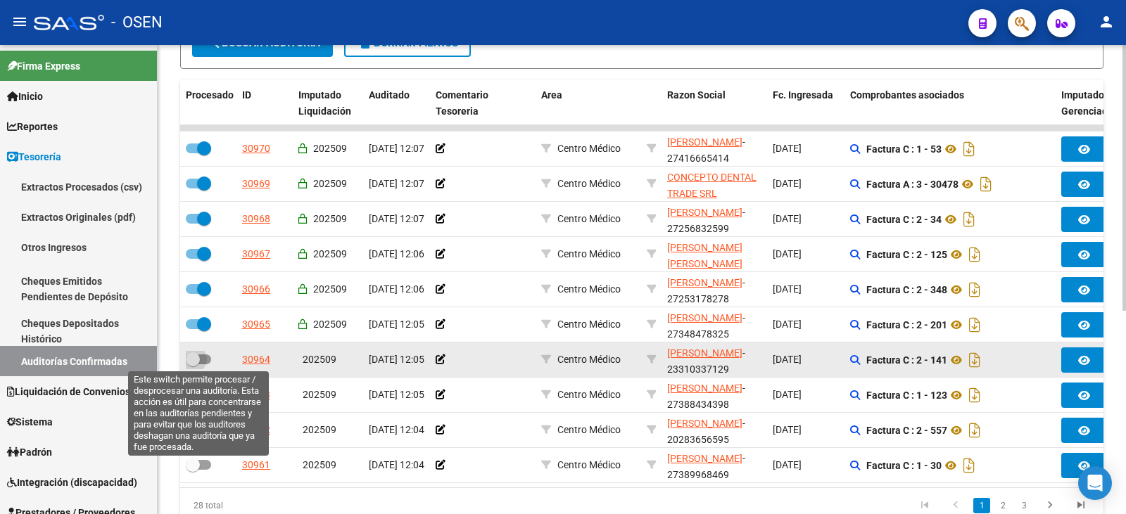
click at [198, 362] on span at bounding box center [193, 360] width 14 height 14
click at [193, 365] on input "checkbox" at bounding box center [192, 365] width 1 height 1
checkbox input "true"
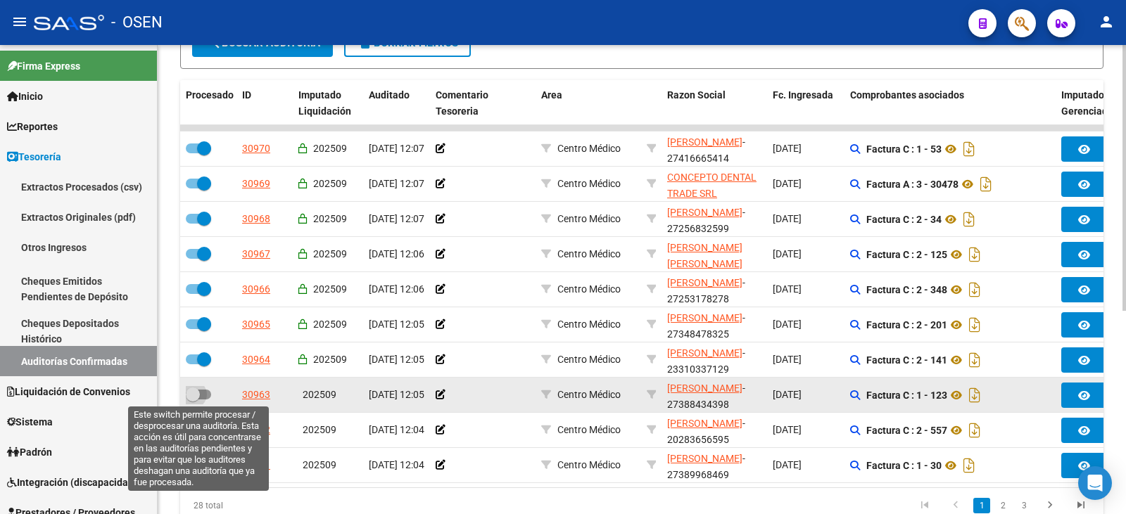
click at [190, 395] on span at bounding box center [193, 395] width 14 height 14
click at [192, 400] on input "checkbox" at bounding box center [192, 400] width 1 height 1
checkbox input "true"
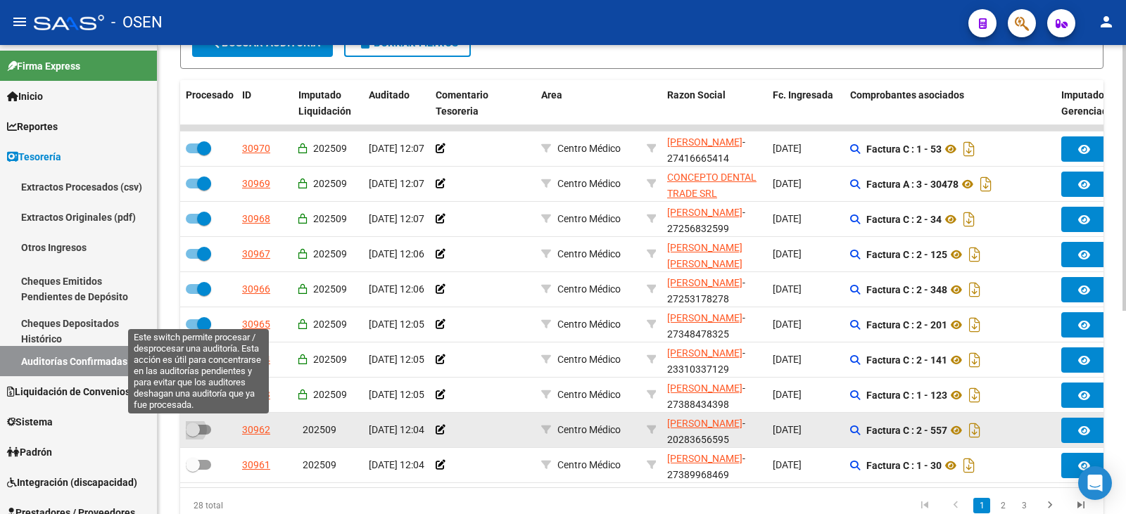
click at [192, 411] on span at bounding box center [193, 430] width 14 height 14
click at [192, 411] on input "checkbox" at bounding box center [192, 435] width 1 height 1
checkbox input "true"
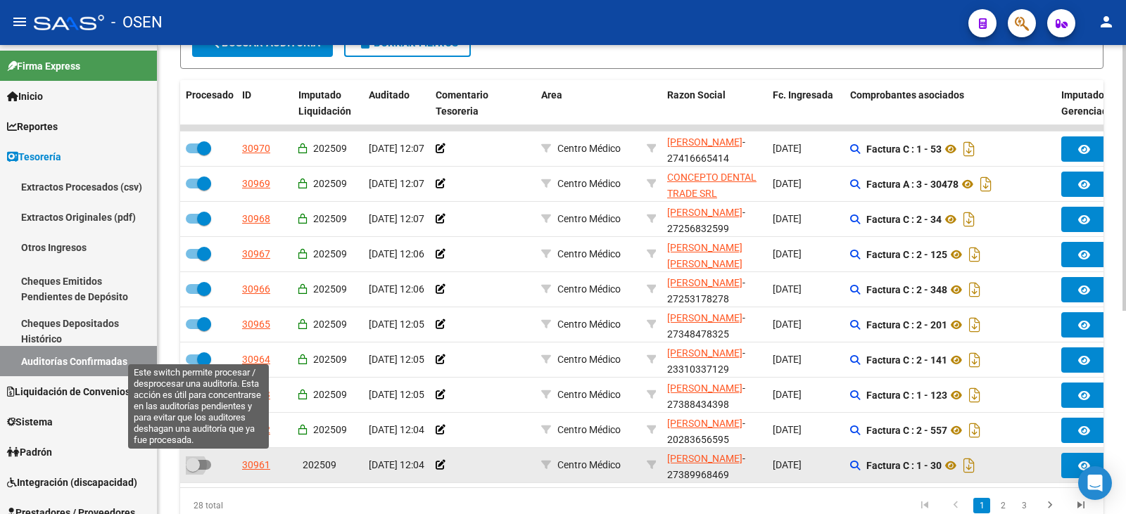
click at [194, 411] on label at bounding box center [198, 465] width 25 height 17
click at [193, 411] on input "checkbox" at bounding box center [192, 470] width 1 height 1
checkbox input "true"
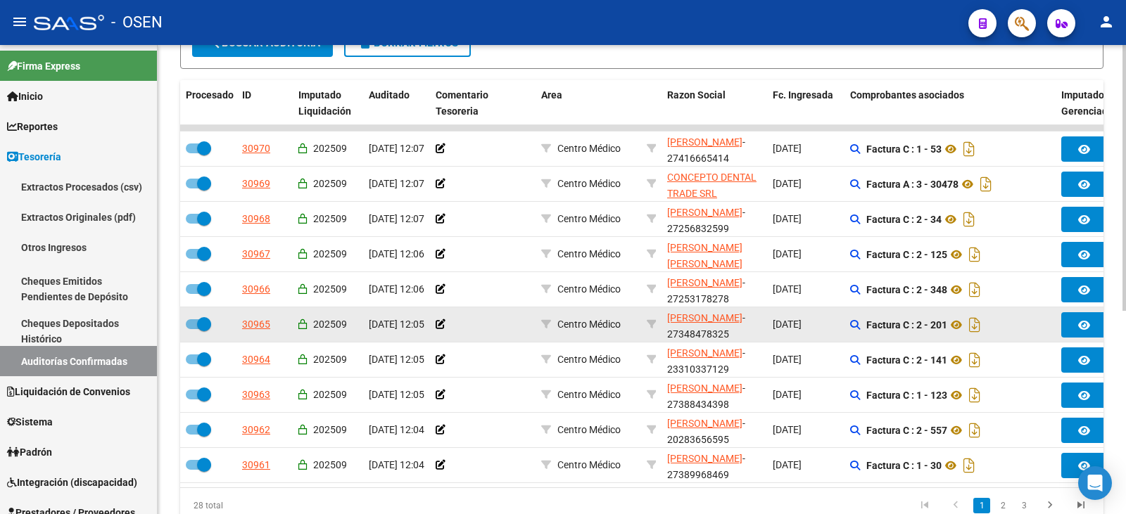
scroll to position [359, 0]
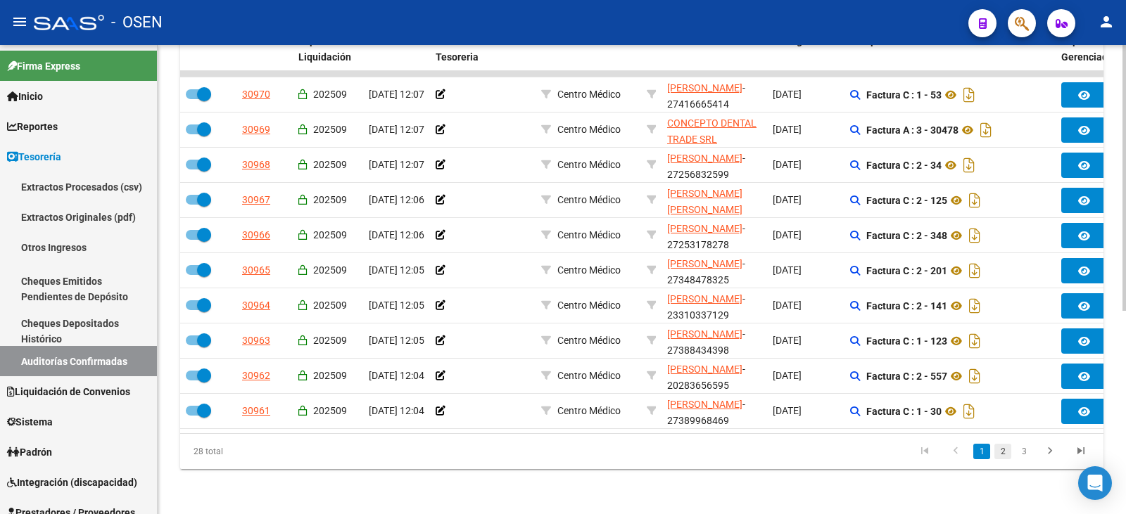
click at [900, 411] on link "2" at bounding box center [1002, 451] width 17 height 15
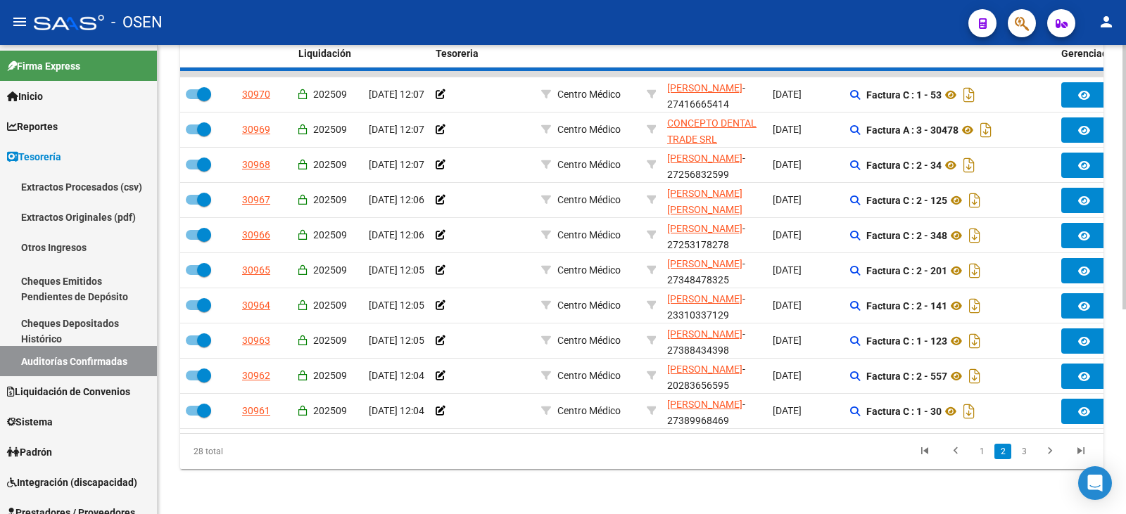
checkbox input "false"
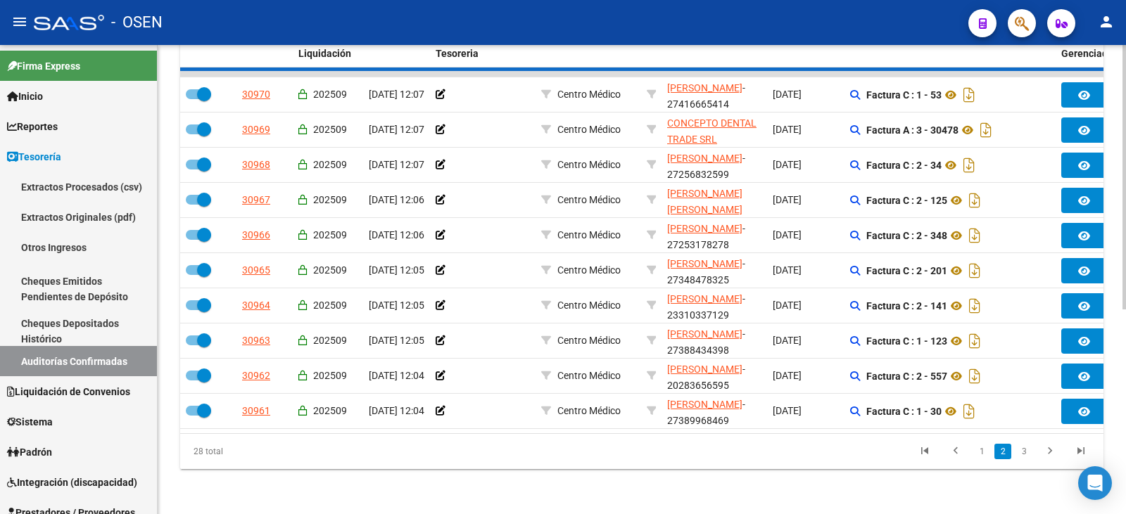
checkbox input "false"
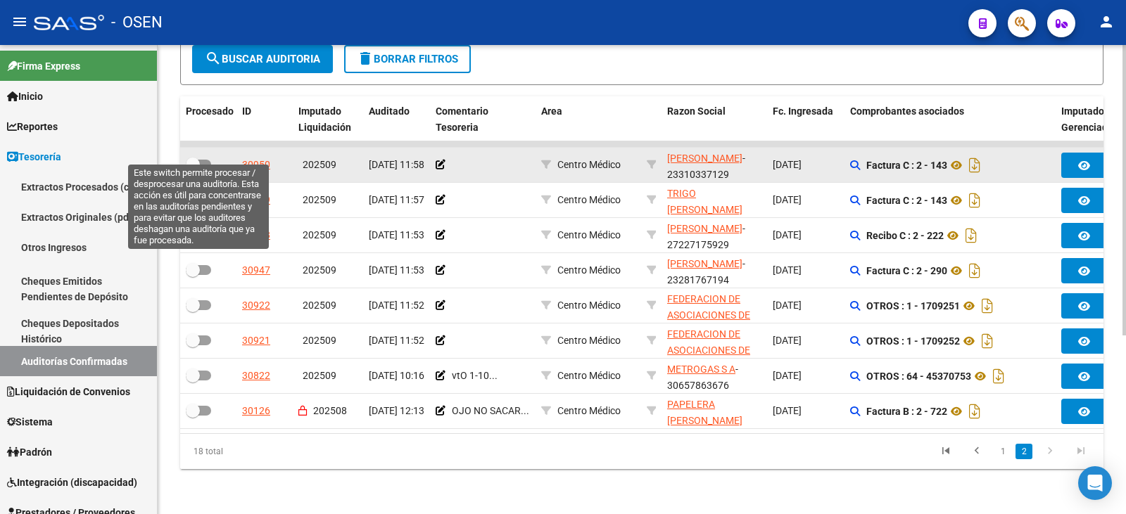
click at [188, 158] on label at bounding box center [198, 164] width 25 height 17
click at [192, 170] on input "checkbox" at bounding box center [192, 170] width 1 height 1
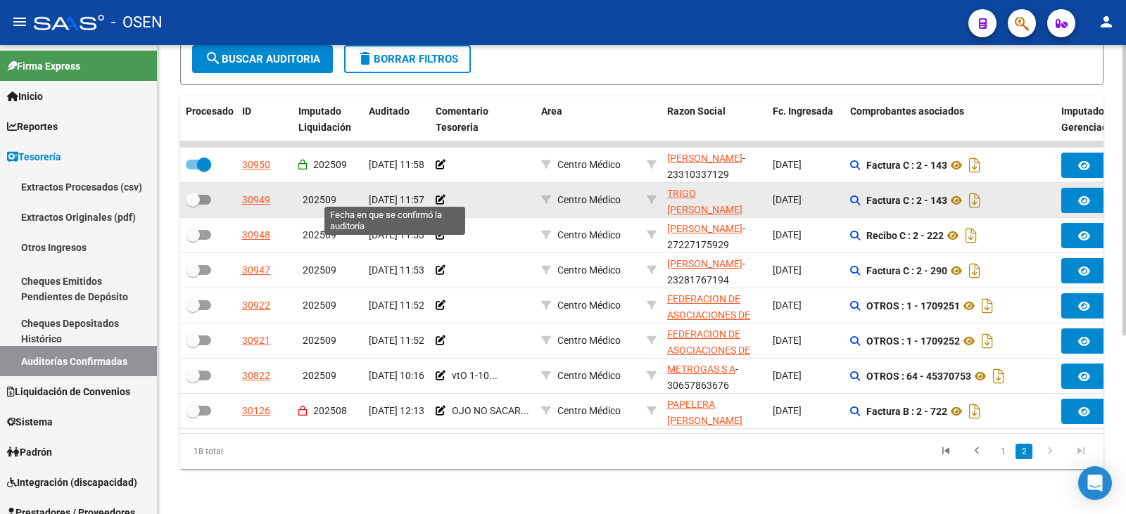
scroll to position [0, 0]
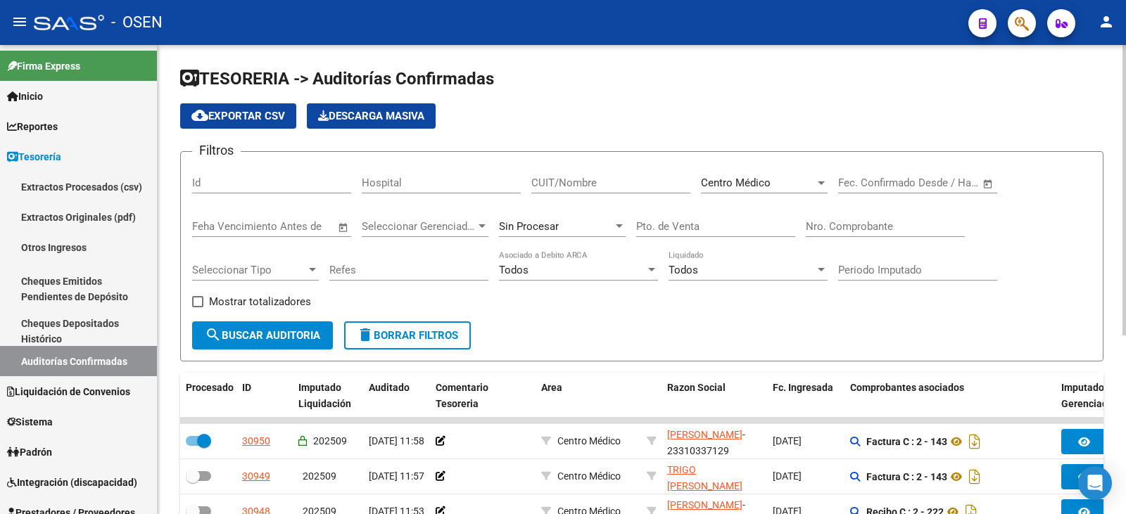
click at [284, 347] on form "Filtros Id Hospital CUIT/Nombre Centro Médico Seleccionar Area Fecha inicio – F…" at bounding box center [641, 256] width 923 height 210
click at [284, 332] on span "search Buscar Auditoria" at bounding box center [262, 335] width 115 height 13
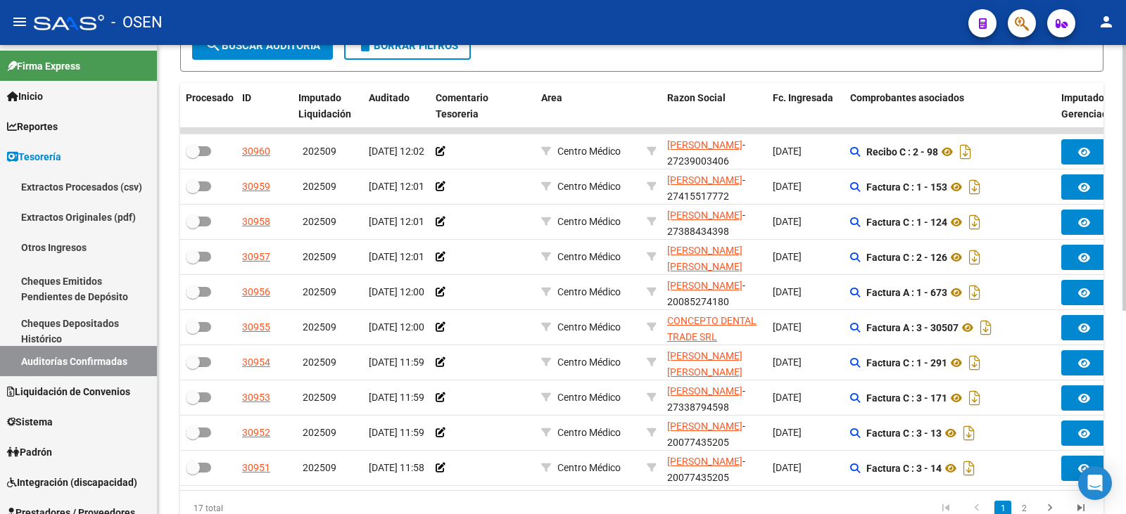
scroll to position [293, 0]
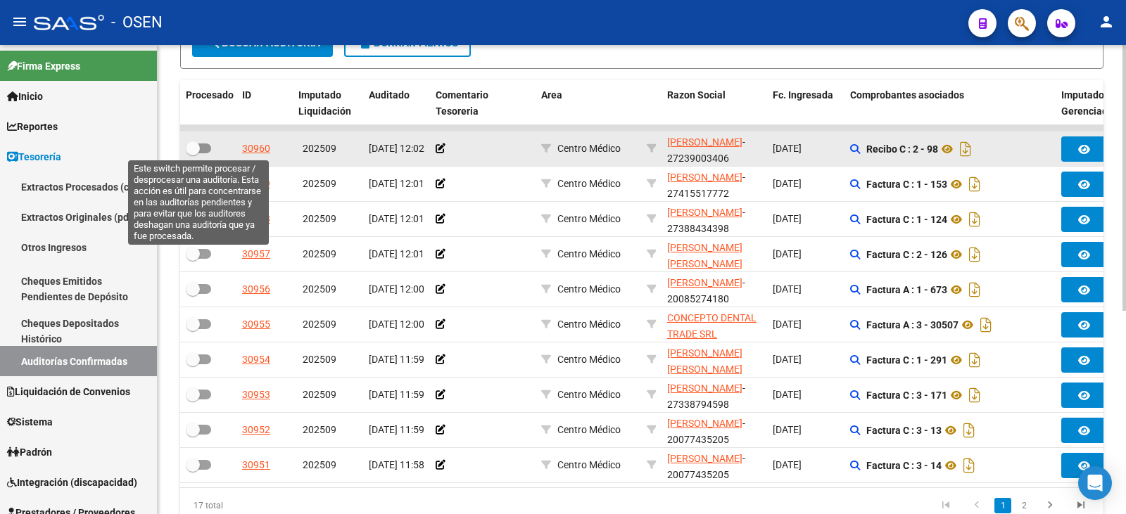
click at [192, 153] on label at bounding box center [198, 148] width 25 height 17
click at [192, 153] on input "checkbox" at bounding box center [192, 153] width 1 height 1
checkbox input "true"
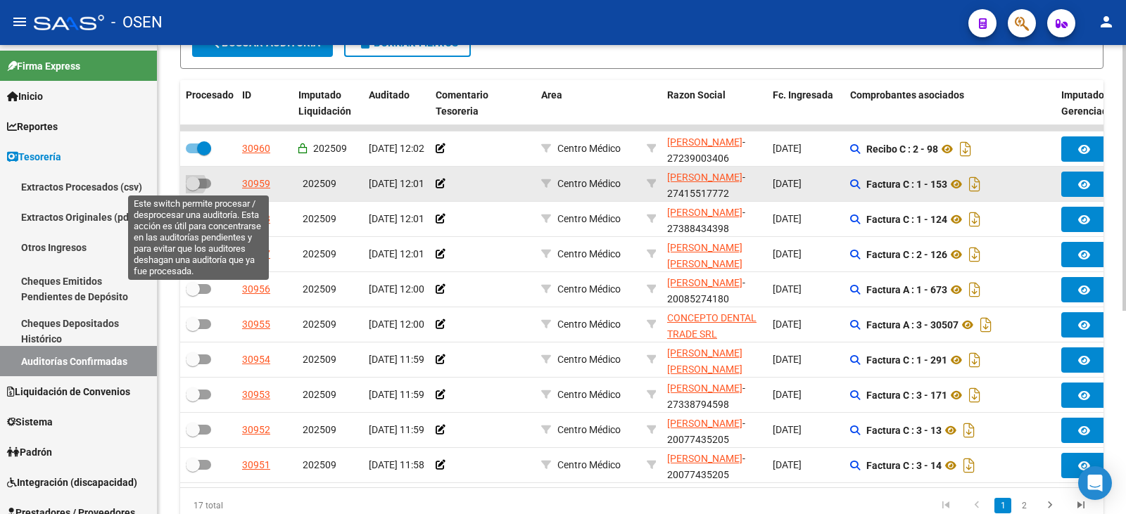
click at [186, 184] on span at bounding box center [193, 184] width 14 height 14
click at [192, 189] on input "checkbox" at bounding box center [192, 189] width 1 height 1
checkbox input "true"
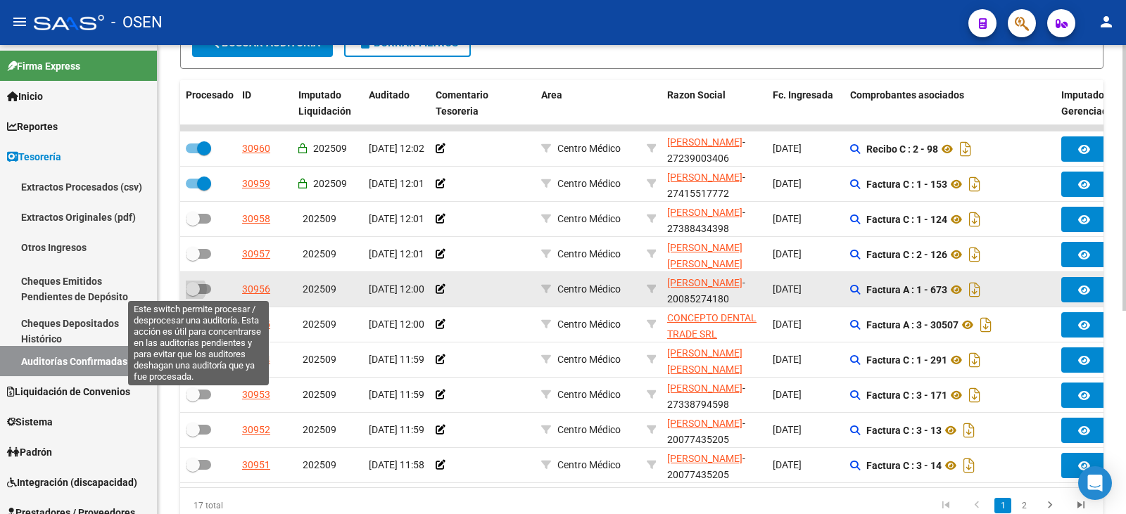
click at [201, 289] on span at bounding box center [198, 289] width 25 height 10
click at [193, 294] on input "checkbox" at bounding box center [192, 294] width 1 height 1
checkbox input "true"
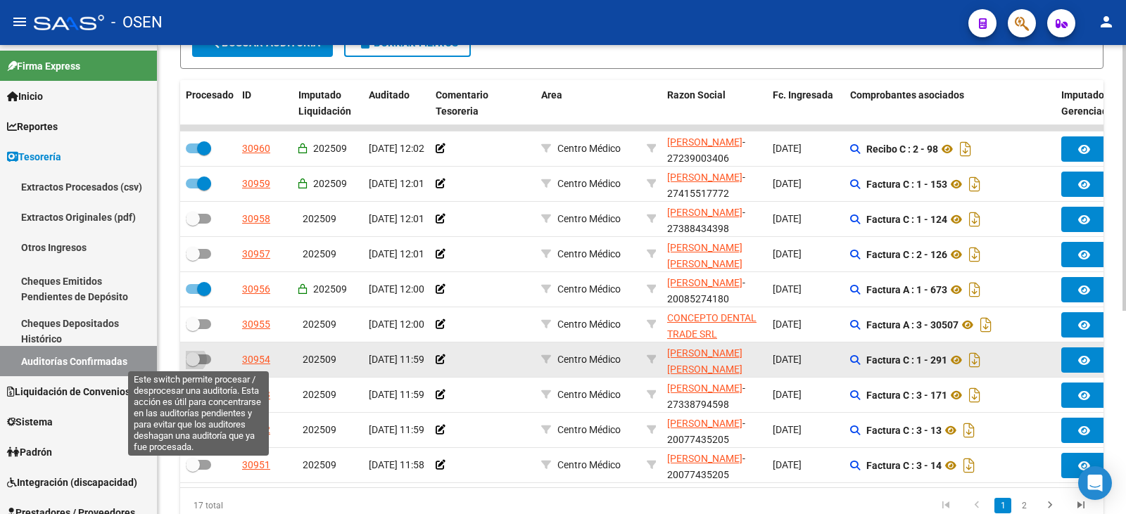
drag, startPoint x: 184, startPoint y: 357, endPoint x: 194, endPoint y: 356, distance: 9.3
click at [194, 356] on span at bounding box center [193, 360] width 14 height 14
click at [193, 365] on input "checkbox" at bounding box center [192, 365] width 1 height 1
checkbox input "true"
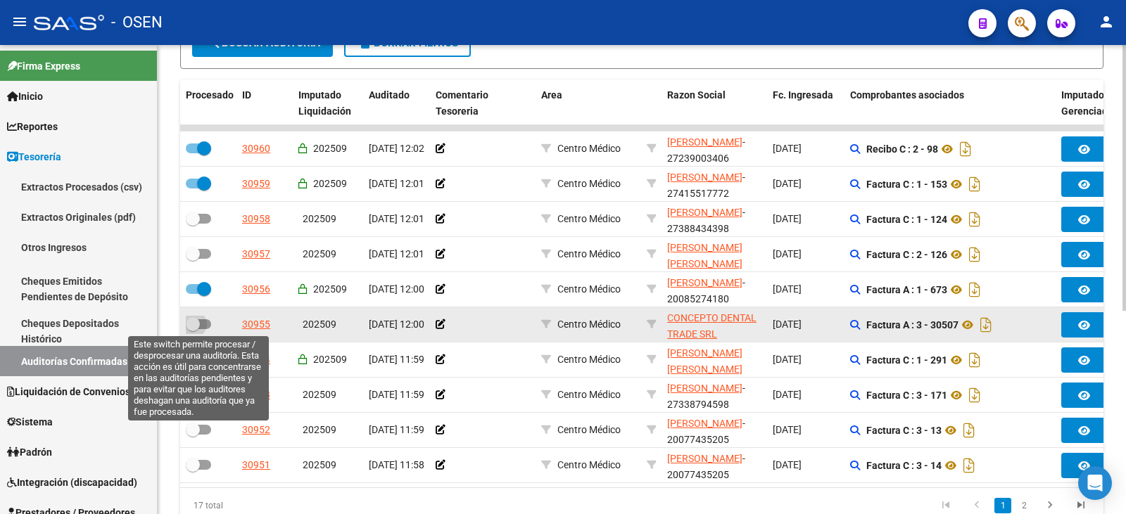
click at [199, 324] on span at bounding box center [198, 324] width 25 height 10
click at [193, 329] on input "checkbox" at bounding box center [192, 329] width 1 height 1
checkbox input "true"
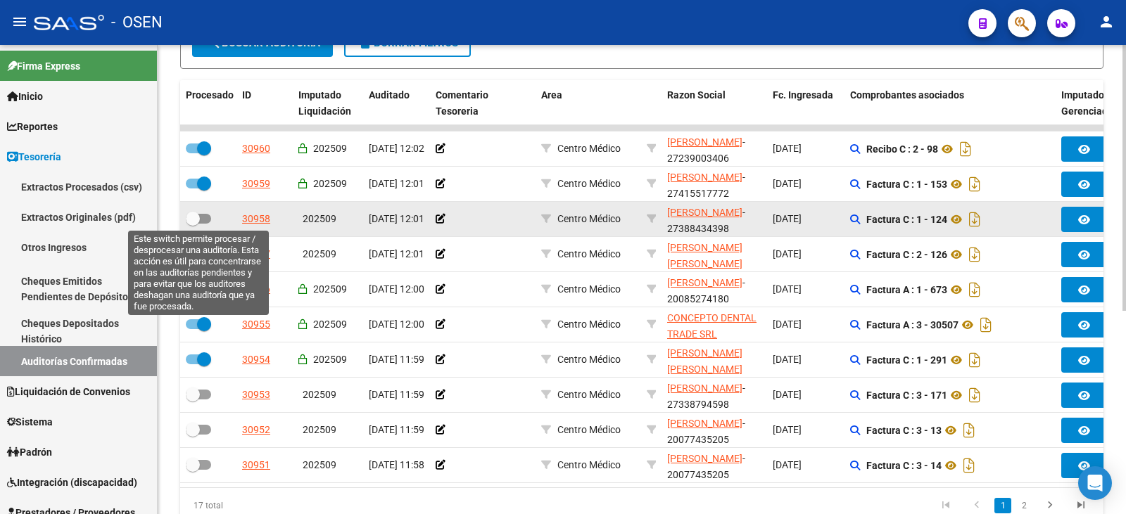
click at [208, 214] on span at bounding box center [198, 219] width 25 height 10
click at [193, 224] on input "checkbox" at bounding box center [192, 224] width 1 height 1
checkbox input "true"
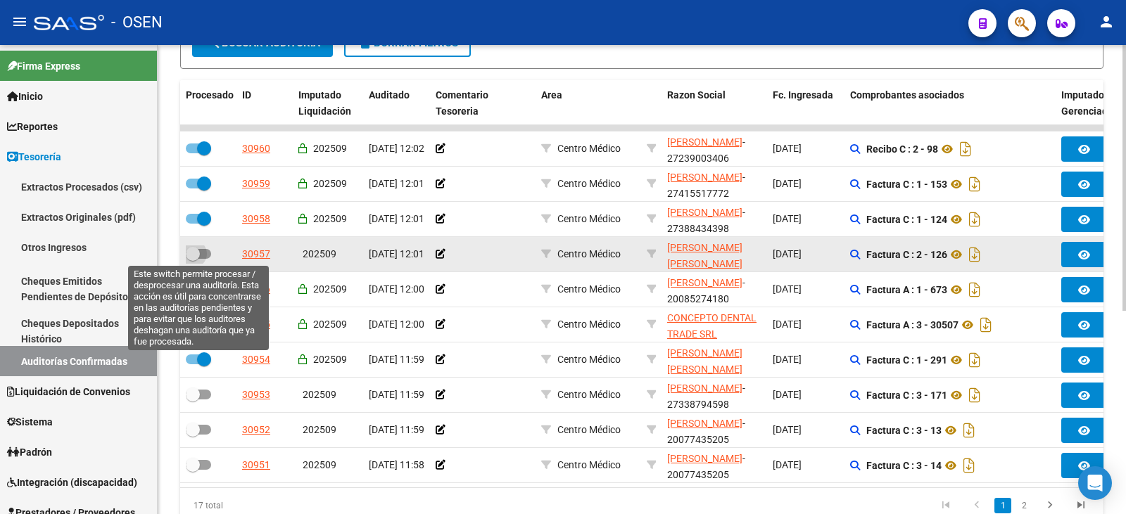
click at [198, 252] on span at bounding box center [193, 254] width 14 height 14
click at [193, 259] on input "checkbox" at bounding box center [192, 259] width 1 height 1
checkbox input "true"
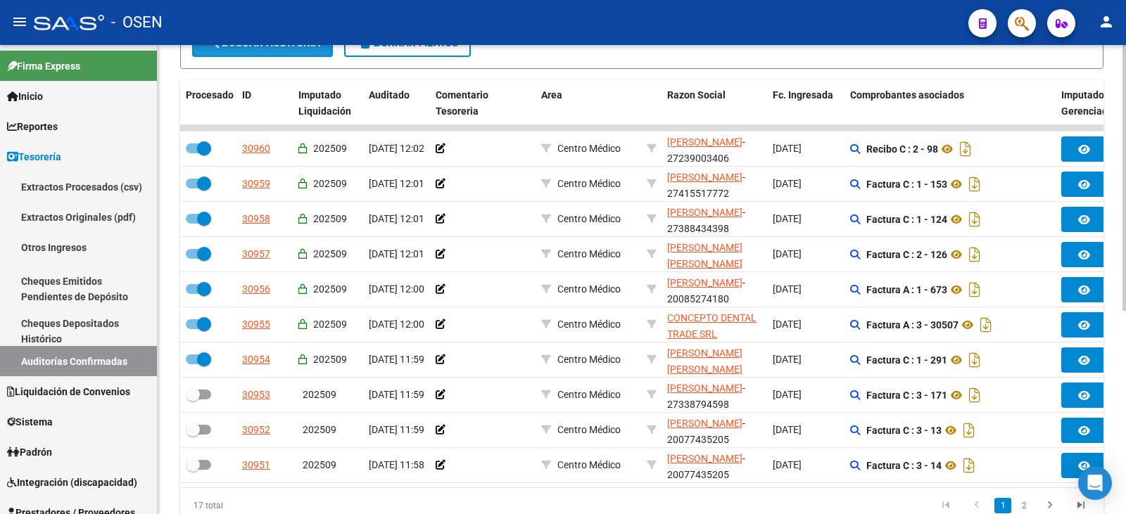
click at [289, 50] on button "search Buscar Auditoria" at bounding box center [262, 43] width 141 height 28
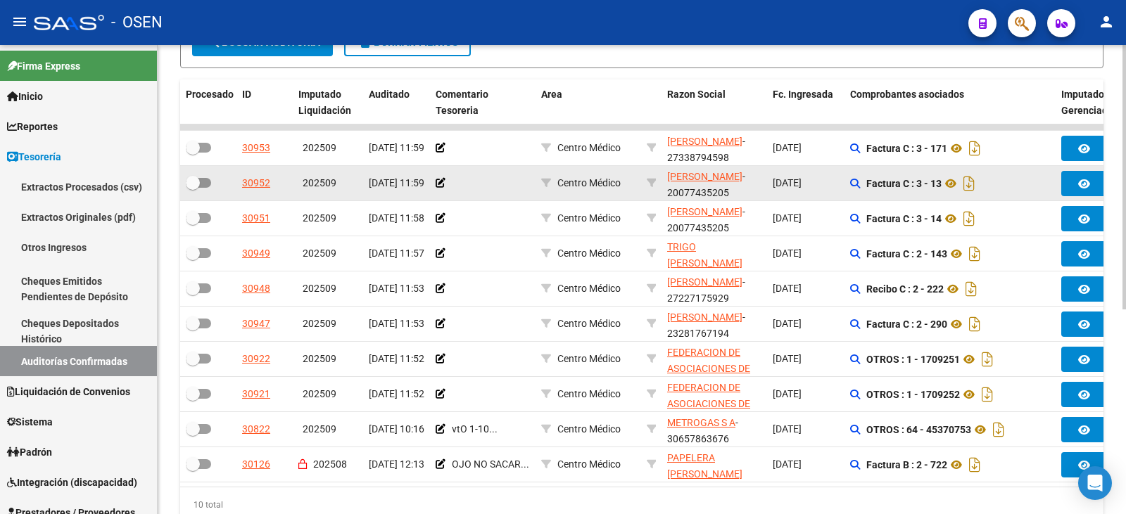
checkbox input "false"
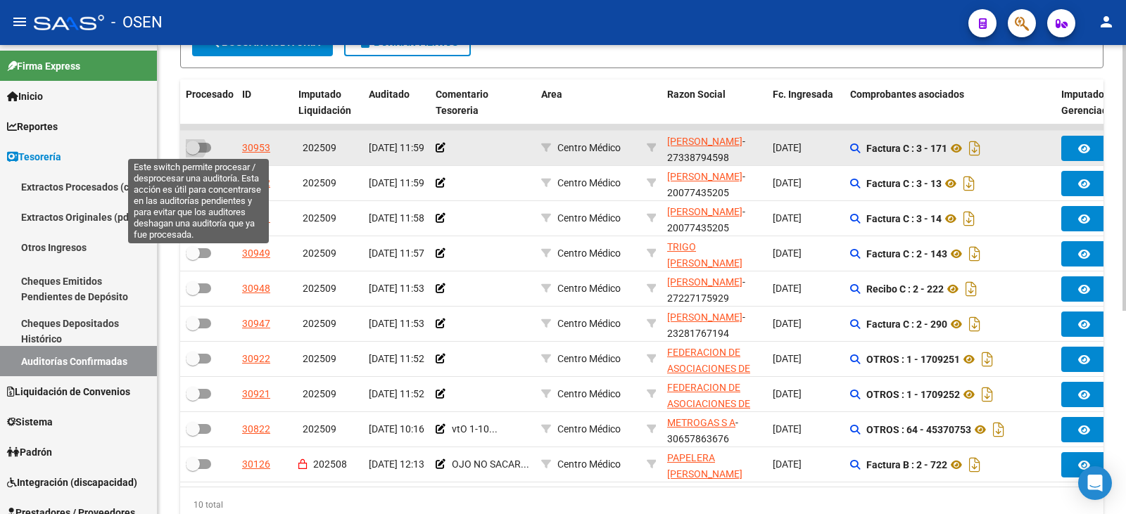
click at [196, 152] on label at bounding box center [198, 147] width 25 height 17
click at [193, 153] on input "checkbox" at bounding box center [192, 153] width 1 height 1
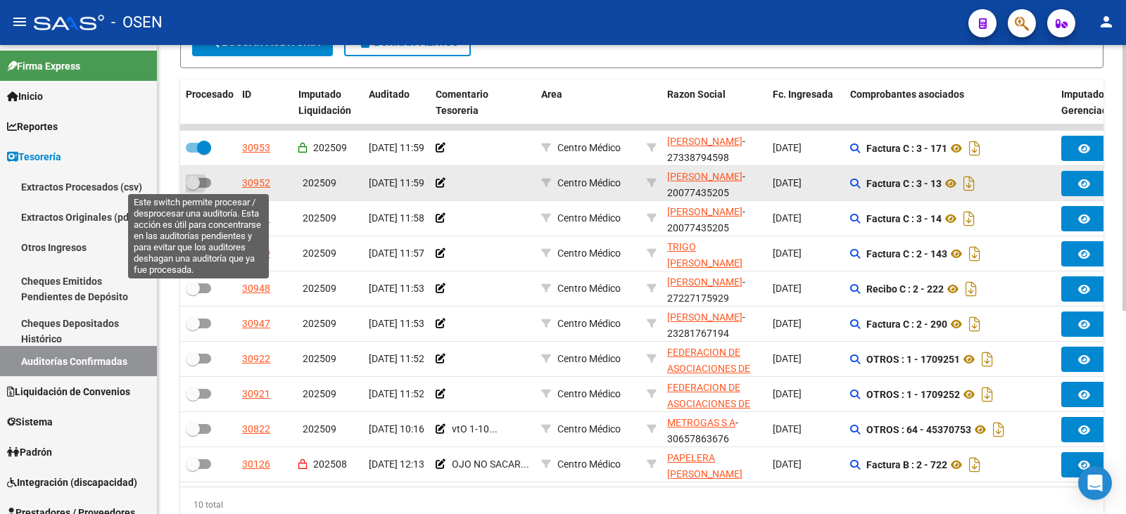
click at [208, 178] on span at bounding box center [198, 183] width 25 height 10
click at [193, 188] on input "checkbox" at bounding box center [192, 188] width 1 height 1
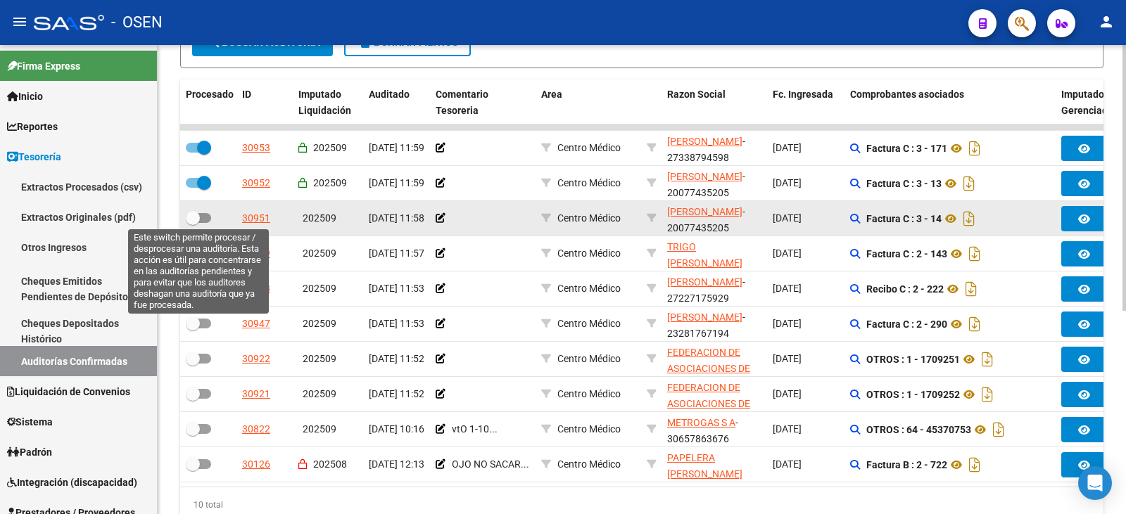
click at [197, 222] on label at bounding box center [198, 218] width 25 height 17
click at [193, 223] on input "checkbox" at bounding box center [192, 223] width 1 height 1
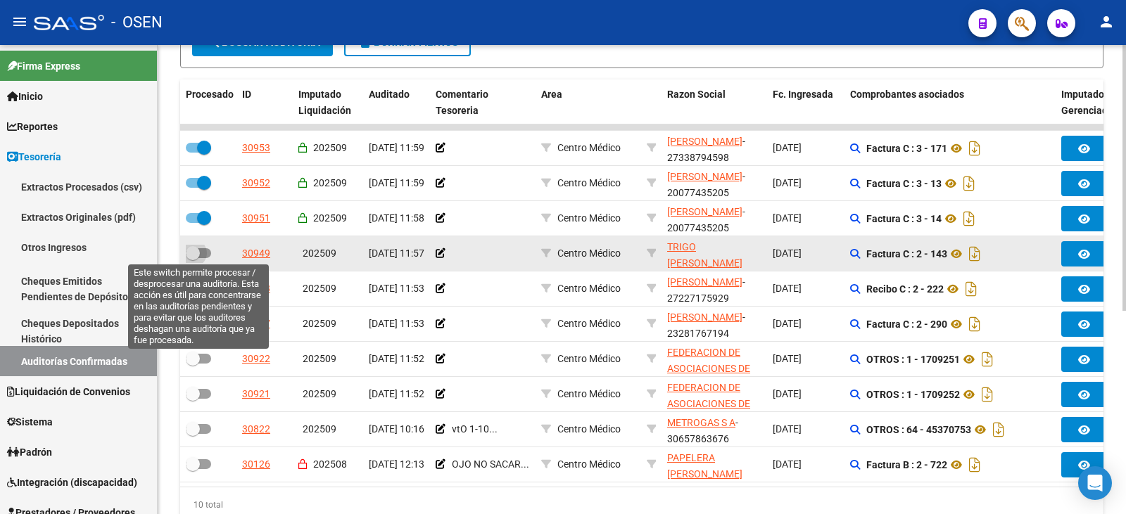
click at [196, 248] on span at bounding box center [193, 253] width 14 height 14
click at [193, 258] on input "checkbox" at bounding box center [192, 258] width 1 height 1
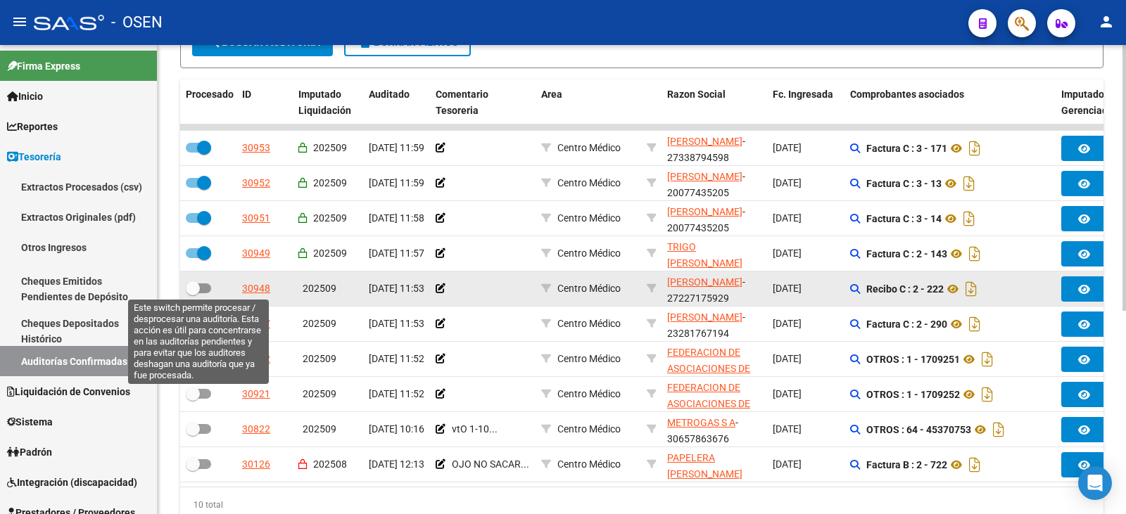
click at [205, 289] on span at bounding box center [198, 289] width 25 height 10
click at [193, 293] on input "checkbox" at bounding box center [192, 293] width 1 height 1
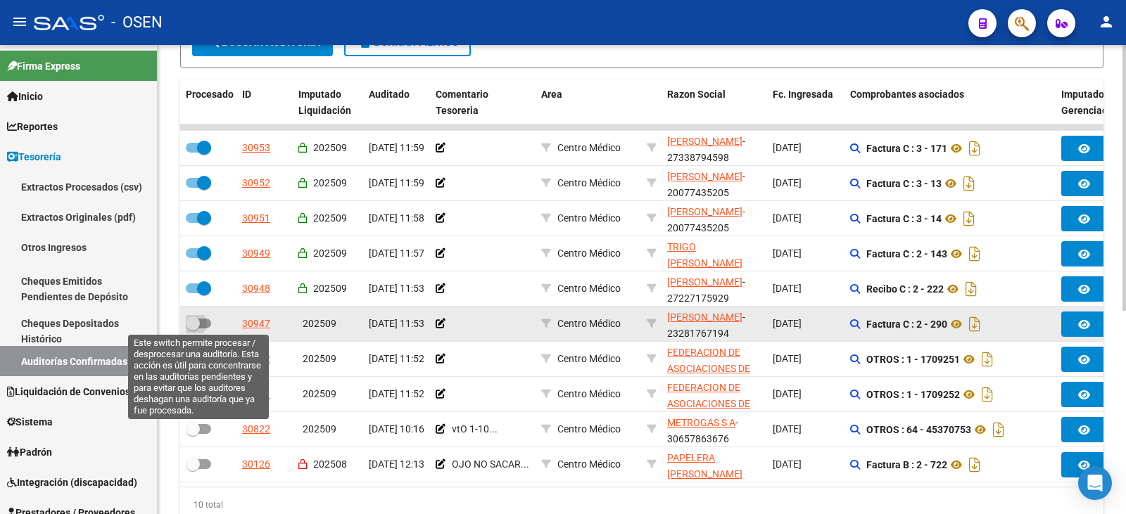
click at [198, 324] on span at bounding box center [193, 324] width 14 height 14
click at [193, 329] on input "checkbox" at bounding box center [192, 329] width 1 height 1
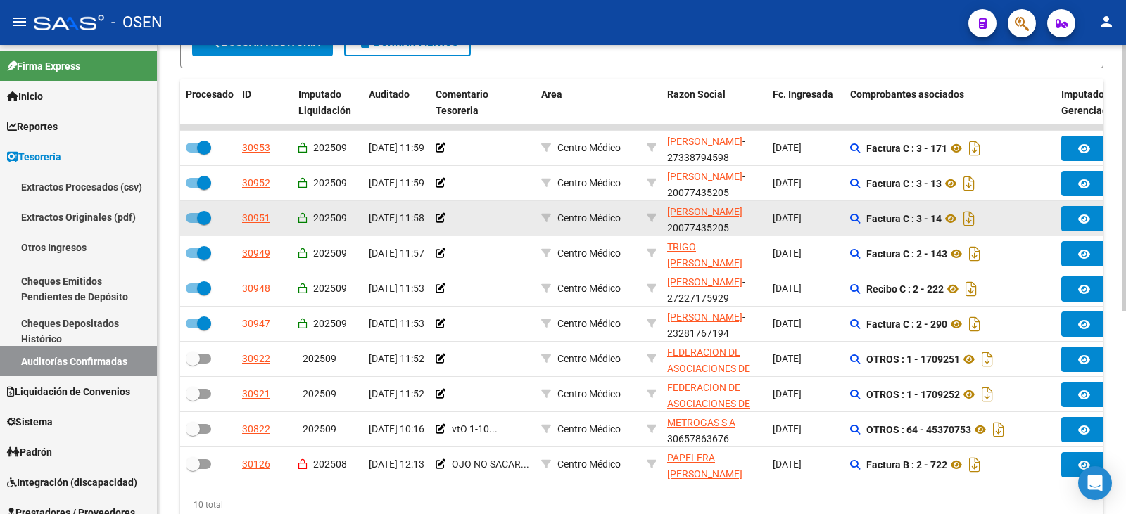
scroll to position [1, 0]
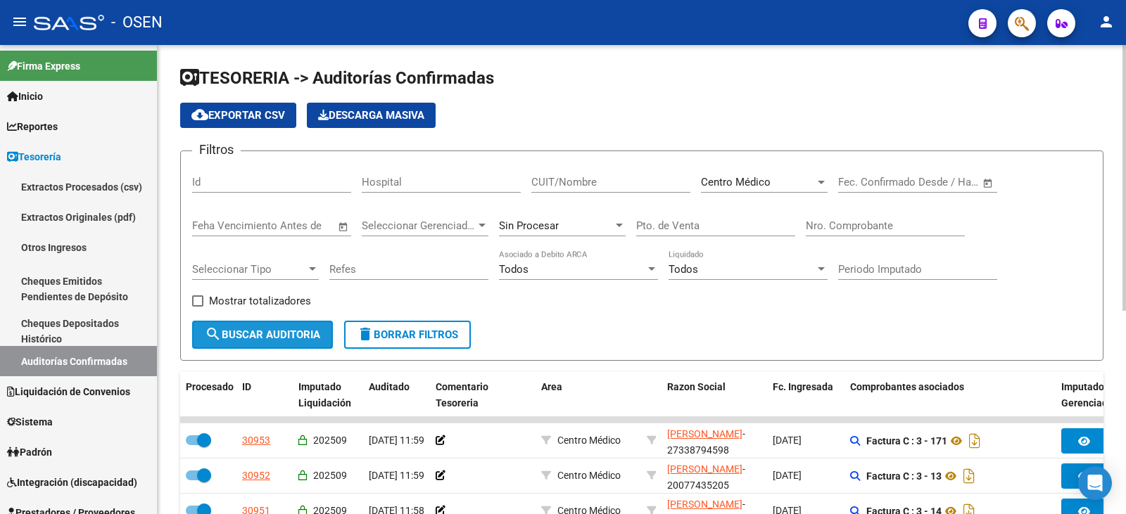
click at [283, 325] on button "search Buscar Auditoria" at bounding box center [262, 335] width 141 height 28
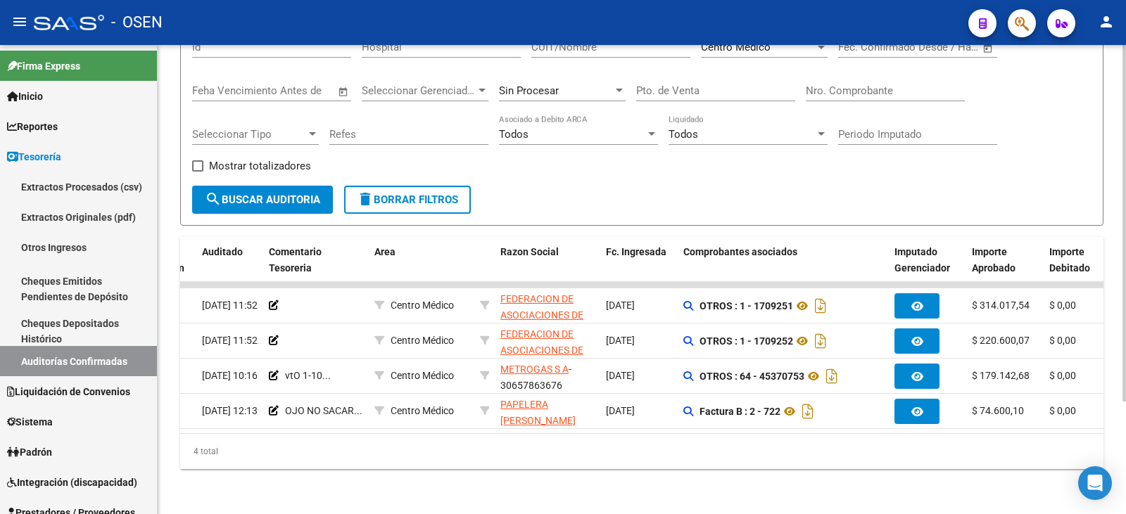
scroll to position [0, 0]
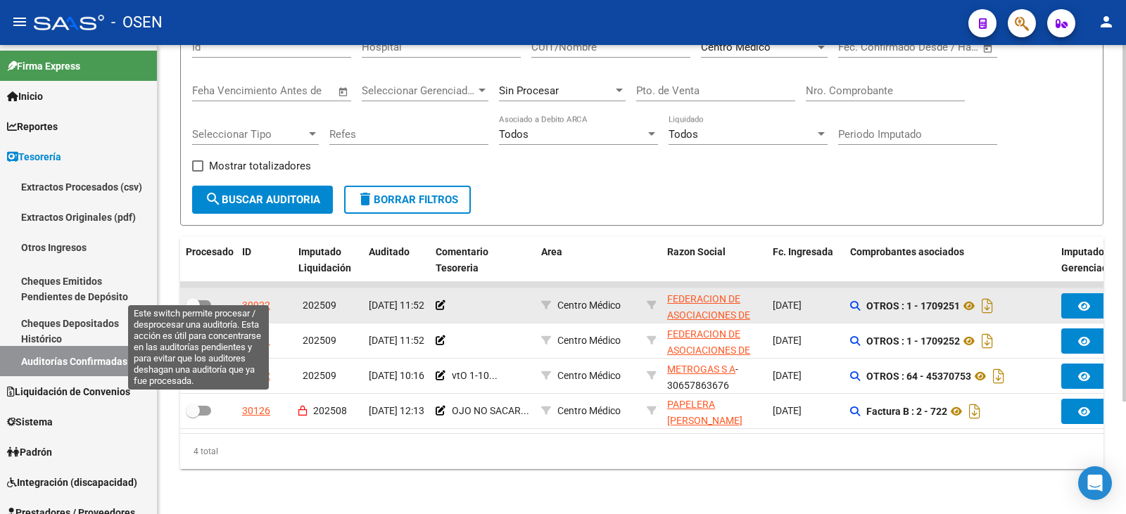
click at [198, 298] on label at bounding box center [198, 305] width 25 height 17
click at [193, 310] on input "checkbox" at bounding box center [192, 310] width 1 height 1
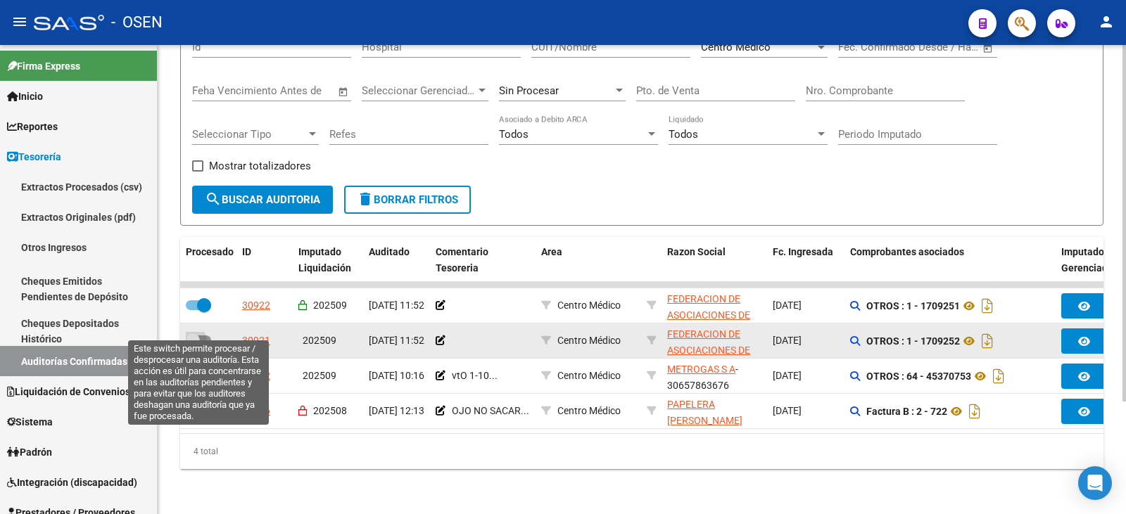
click at [186, 334] on span at bounding box center [193, 341] width 14 height 14
click at [192, 346] on input "checkbox" at bounding box center [192, 346] width 1 height 1
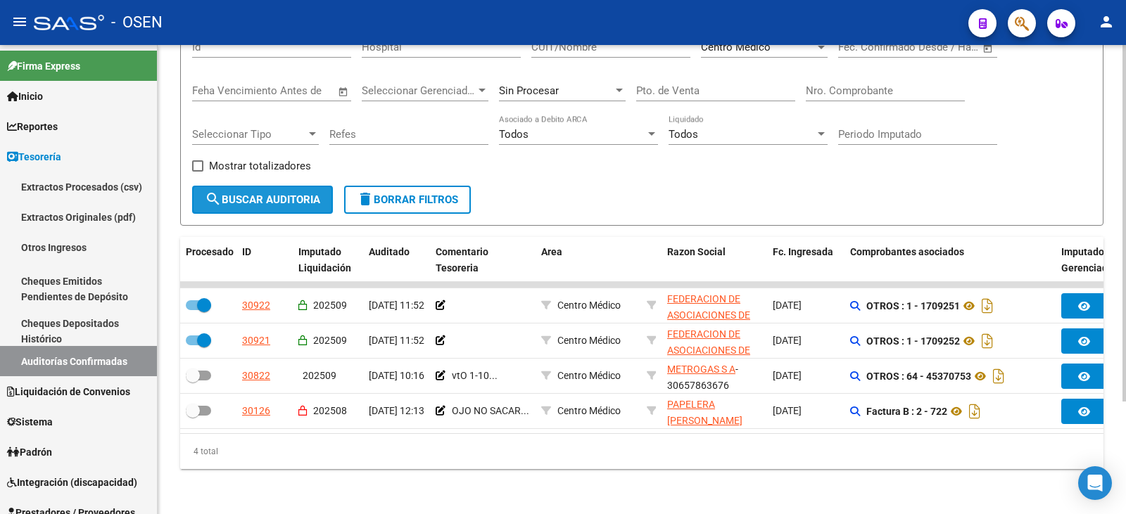
click at [281, 194] on span "search Buscar Auditoria" at bounding box center [262, 200] width 115 height 13
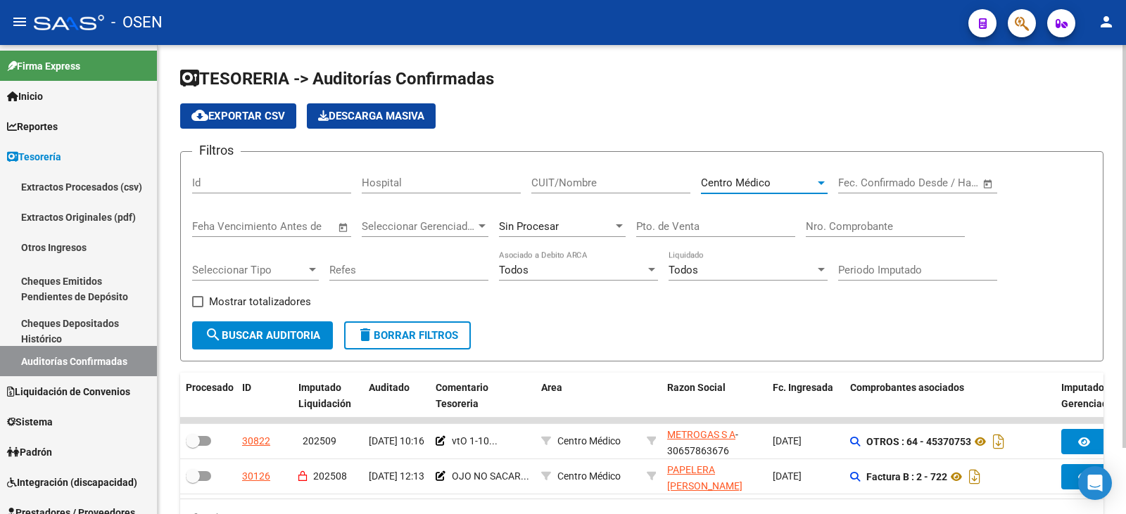
click at [787, 186] on div "Centro Médico" at bounding box center [758, 183] width 114 height 13
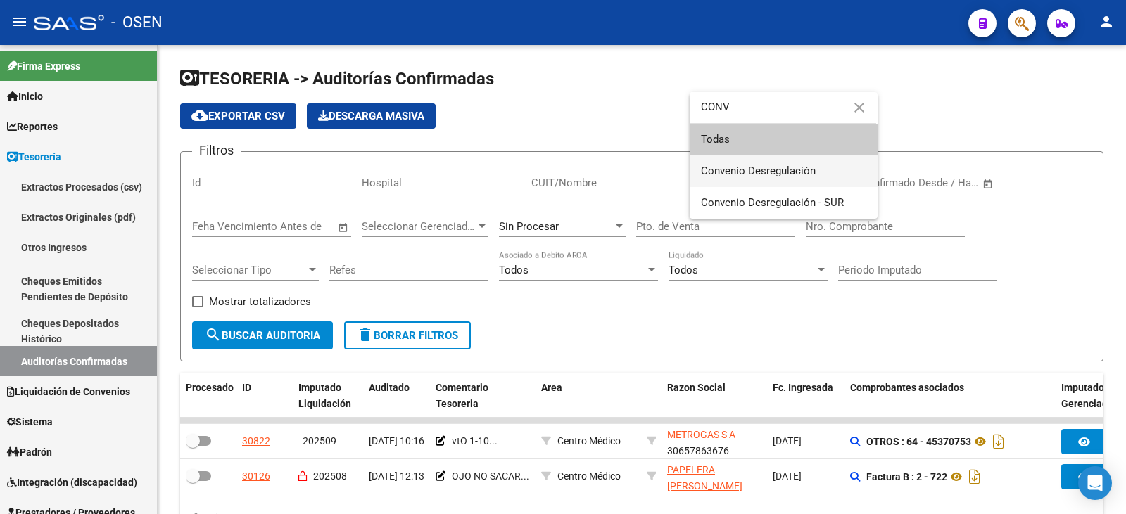
click at [723, 183] on span "Convenio Desregulación" at bounding box center [783, 172] width 165 height 32
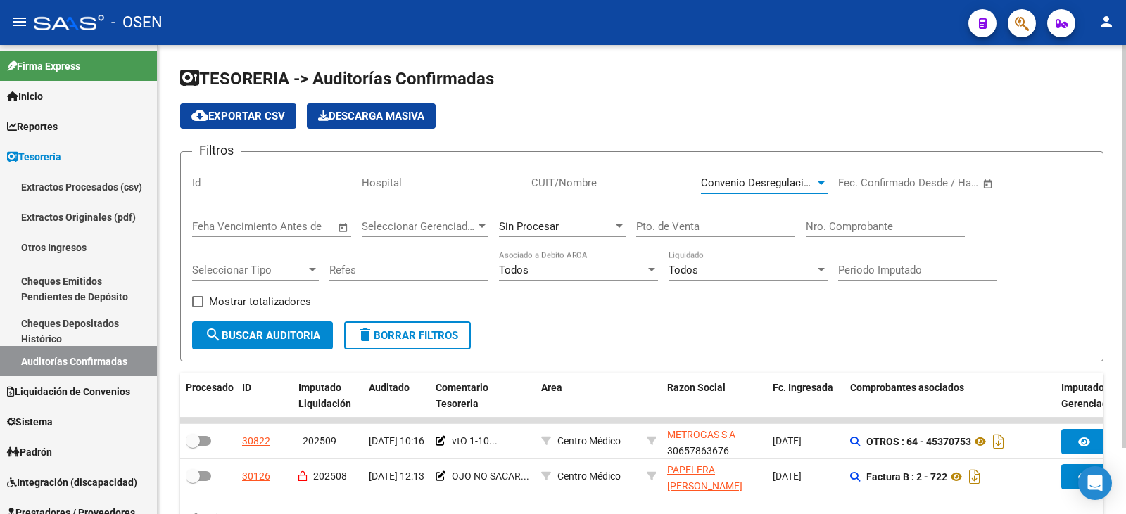
drag, startPoint x: 291, startPoint y: 334, endPoint x: 571, endPoint y: 324, distance: 280.3
click at [292, 331] on span "search Buscar Auditoria" at bounding box center [262, 335] width 115 height 13
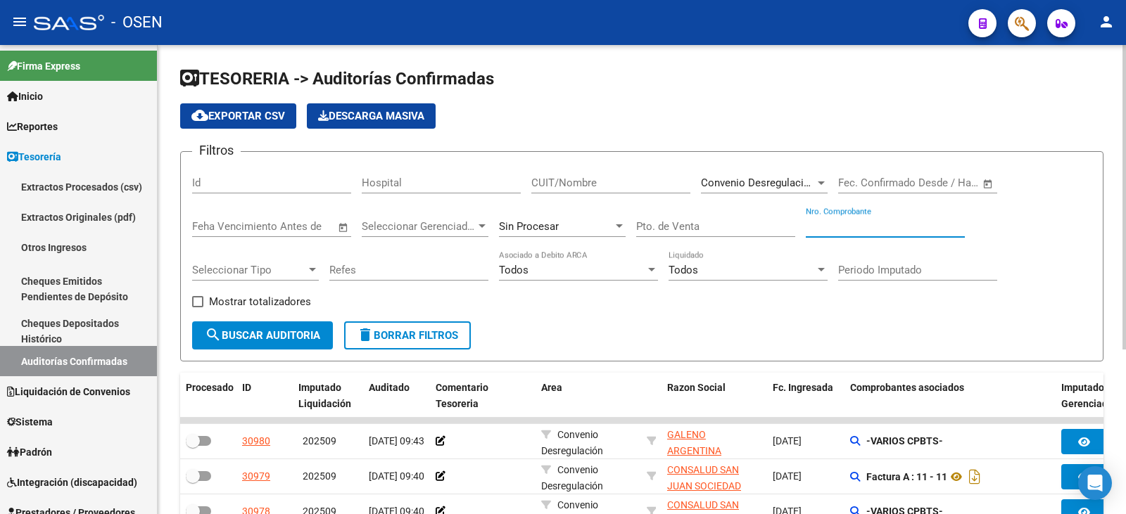
click at [828, 220] on input "Nro. Comprobante" at bounding box center [885, 226] width 159 height 13
click at [797, 170] on div "Convenio Desregulación Seleccionar Area" at bounding box center [764, 178] width 127 height 30
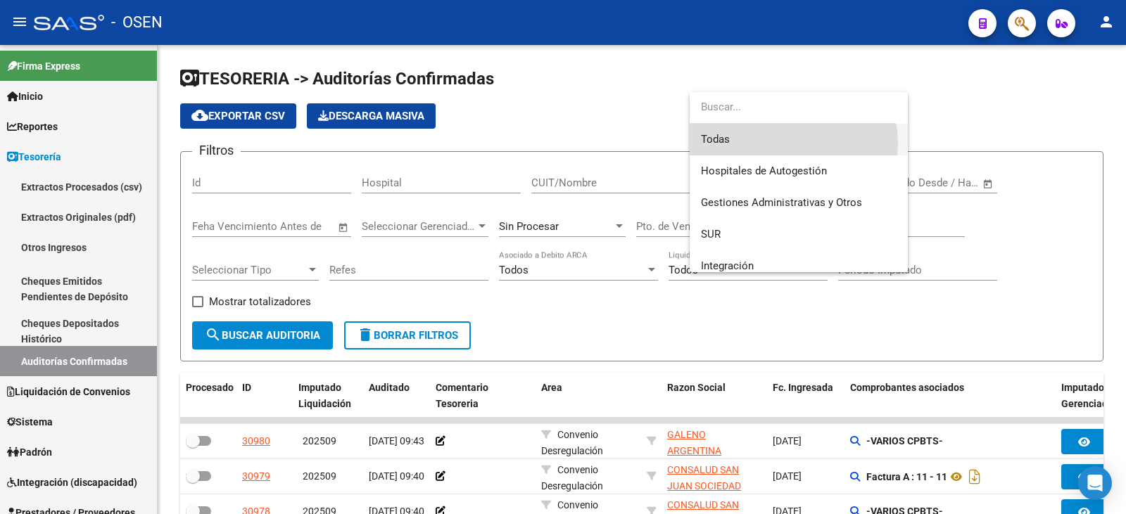
click at [787, 143] on span "Todas" at bounding box center [799, 140] width 196 height 32
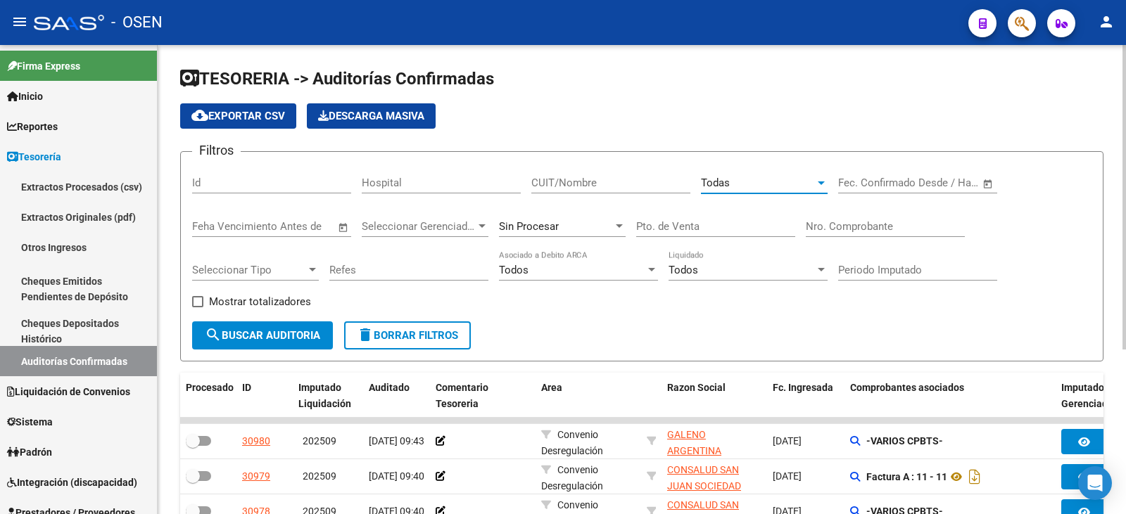
click at [845, 227] on input "Nro. Comprobante" at bounding box center [885, 226] width 159 height 13
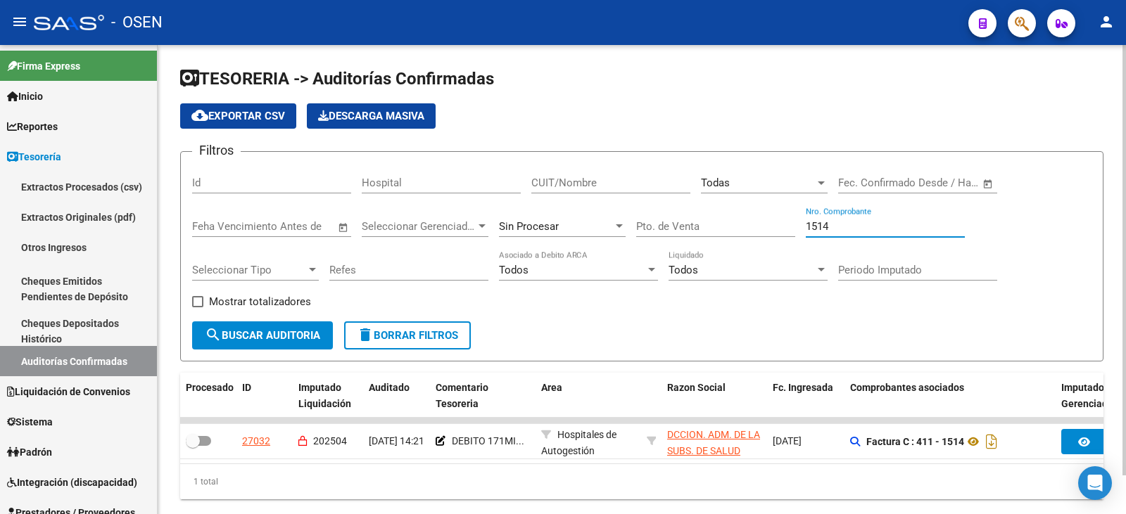
drag, startPoint x: 845, startPoint y: 227, endPoint x: 800, endPoint y: 220, distance: 45.7
click at [800, 220] on div "Filtros Id Hospital CUIT/Nombre Todas Seleccionar Area Fecha inicio – Fecha fin…" at bounding box center [641, 242] width 899 height 158
drag, startPoint x: 836, startPoint y: 222, endPoint x: 794, endPoint y: 213, distance: 43.2
click at [794, 215] on div "Filtros Id Hospital CUIT/Nombre Todas Seleccionar Area Fecha inicio – Fecha fin…" at bounding box center [641, 242] width 899 height 158
drag, startPoint x: 882, startPoint y: 227, endPoint x: 725, endPoint y: 227, distance: 156.9
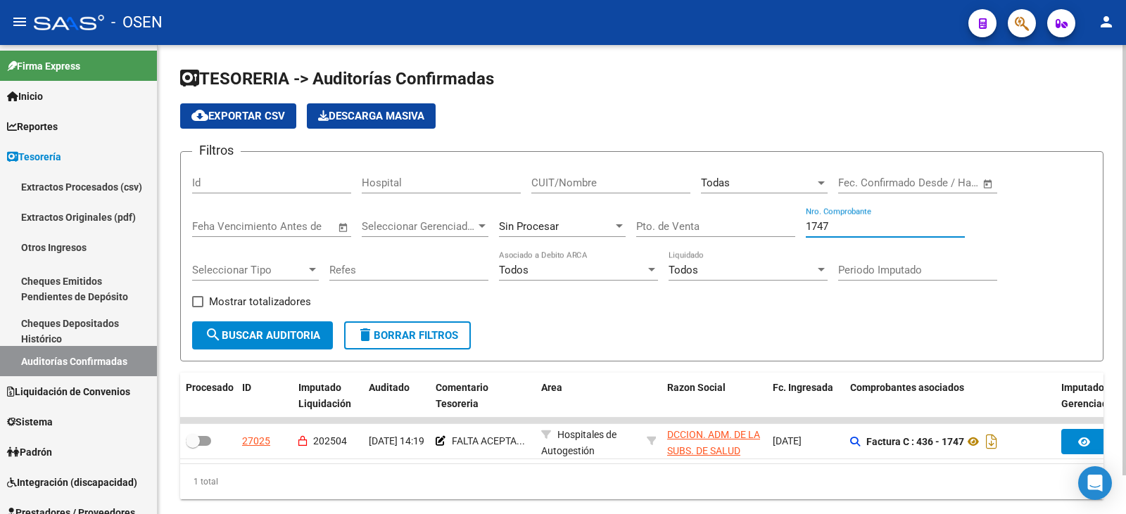
click at [725, 227] on div "Filtros Id Hospital CUIT/Nombre Todas Seleccionar Area Fecha inicio – Fecha fin…" at bounding box center [641, 242] width 899 height 158
drag, startPoint x: 870, startPoint y: 227, endPoint x: 740, endPoint y: 209, distance: 131.4
click at [740, 209] on div "Filtros Id Hospital CUIT/Nombre Todas Seleccionar Area Fecha inicio – Fecha fin…" at bounding box center [641, 242] width 899 height 158
drag, startPoint x: 827, startPoint y: 232, endPoint x: 786, endPoint y: 231, distance: 40.8
click at [786, 231] on div "Filtros Id Hospital CUIT/Nombre Todas Seleccionar Area Fecha inicio – Fecha fin…" at bounding box center [641, 242] width 899 height 158
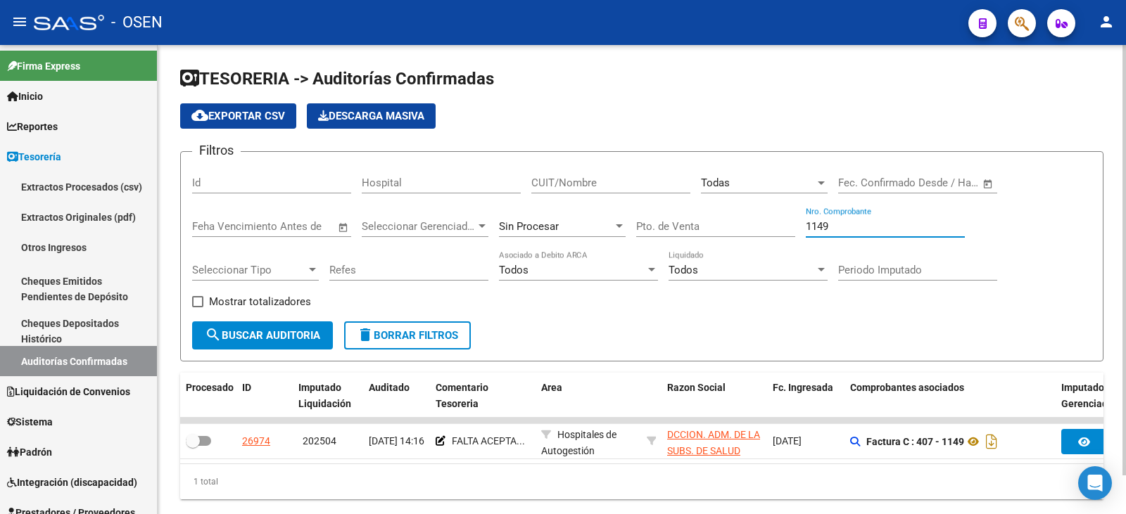
drag, startPoint x: 856, startPoint y: 222, endPoint x: 666, endPoint y: 199, distance: 191.3
click at [666, 199] on div "Filtros Id Hospital CUIT/Nombre Todas Seleccionar Area Fecha inicio – Fecha fin…" at bounding box center [641, 242] width 899 height 158
drag, startPoint x: 871, startPoint y: 226, endPoint x: 716, endPoint y: 209, distance: 156.4
click at [716, 209] on div "Filtros Id Hospital CUIT/Nombre Todas Seleccionar Area Fecha inicio – Fecha fin…" at bounding box center [641, 242] width 899 height 158
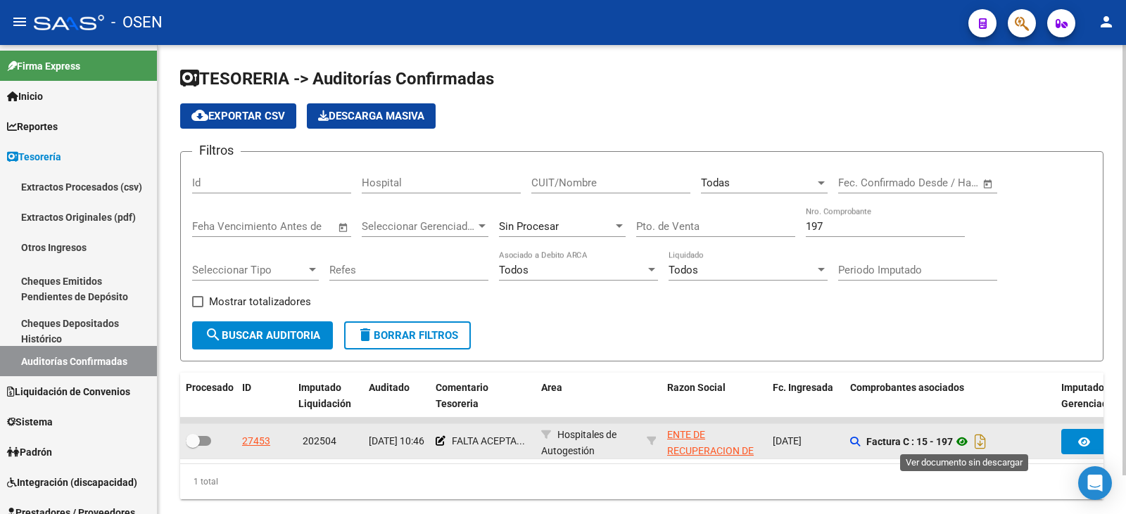
click at [900, 411] on icon at bounding box center [962, 441] width 18 height 17
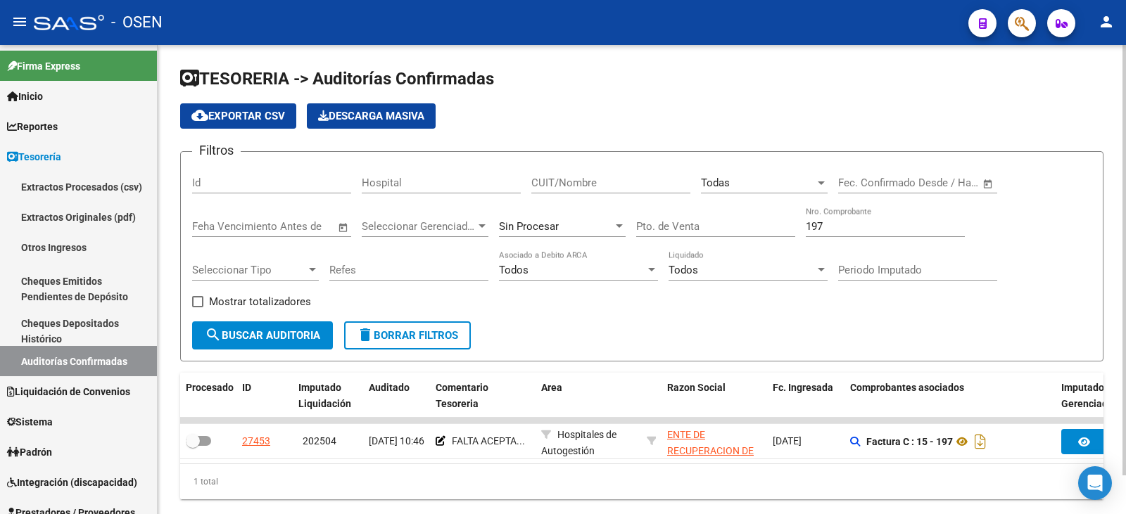
drag, startPoint x: 844, startPoint y: 223, endPoint x: 614, endPoint y: 204, distance: 231.6
click at [641, 208] on div "Filtros Id Hospital CUIT/Nombre Todas Seleccionar Area Fecha inicio – Fecha fin…" at bounding box center [641, 242] width 899 height 158
click at [581, 213] on div "Sin Procesar" at bounding box center [562, 222] width 127 height 30
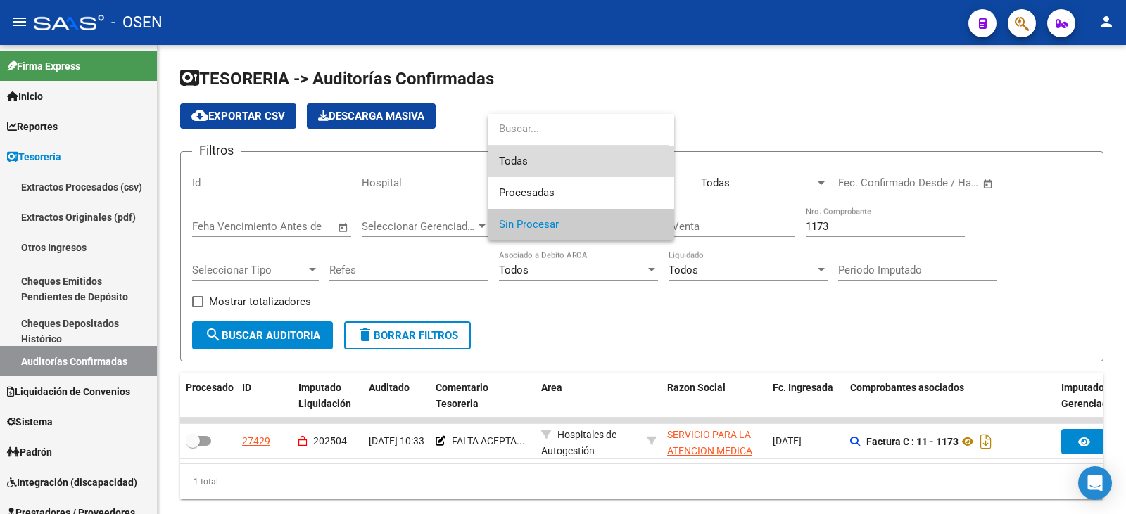
click at [583, 167] on span "Todas" at bounding box center [581, 162] width 164 height 32
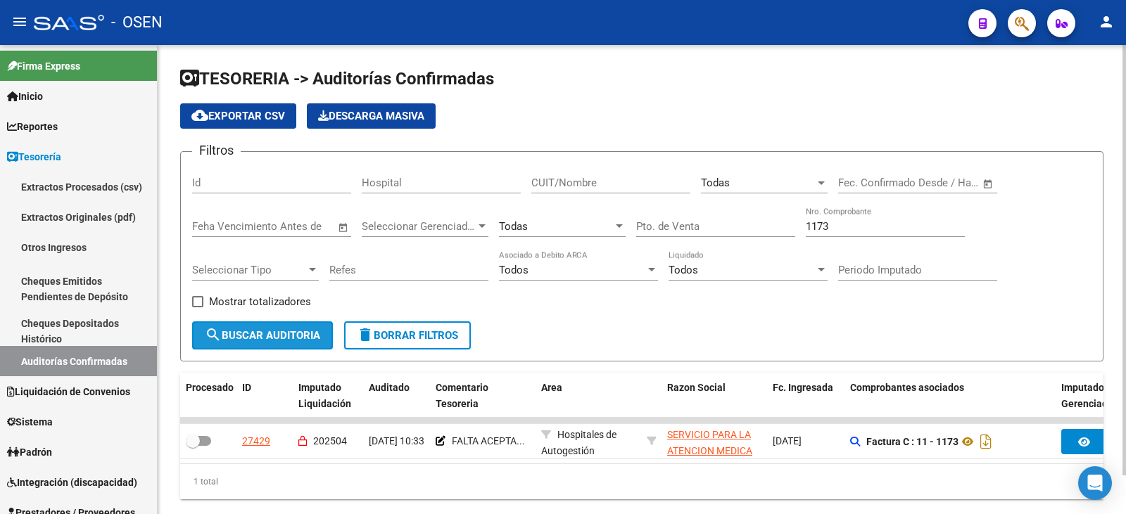
click at [322, 327] on button "search Buscar Auditoria" at bounding box center [262, 336] width 141 height 28
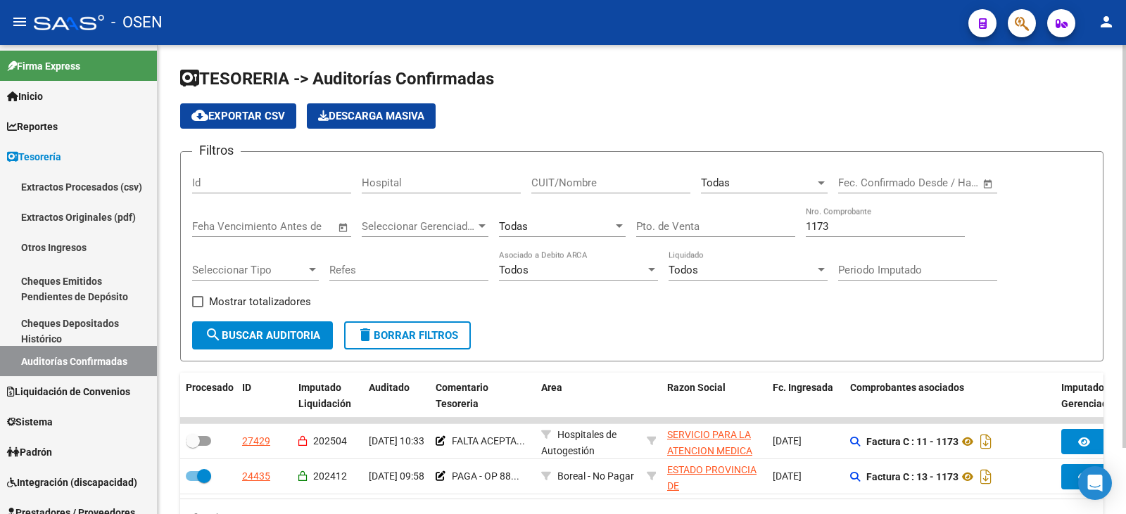
click at [282, 325] on button "search Buscar Auditoria" at bounding box center [262, 336] width 141 height 28
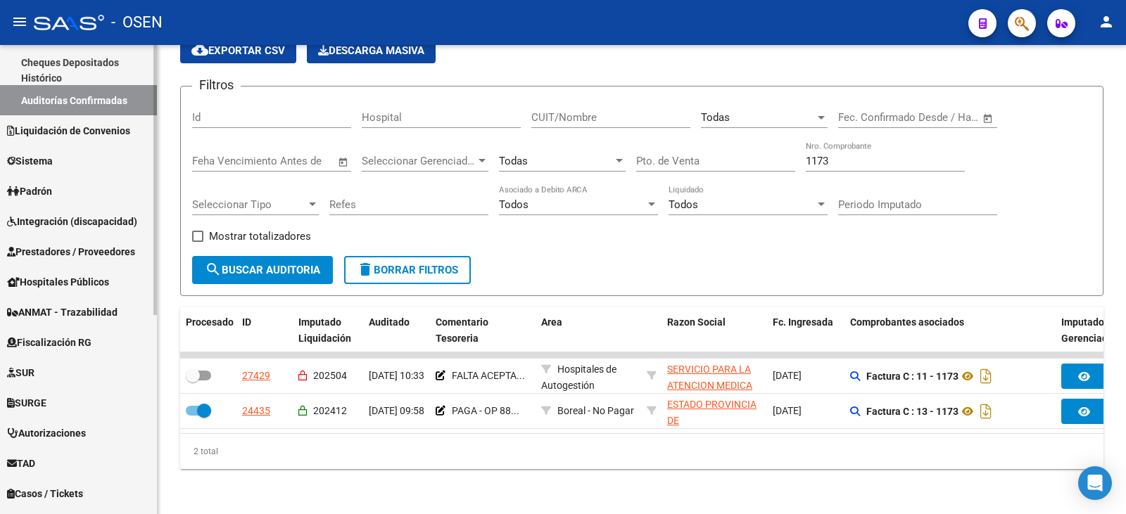
scroll to position [293, 0]
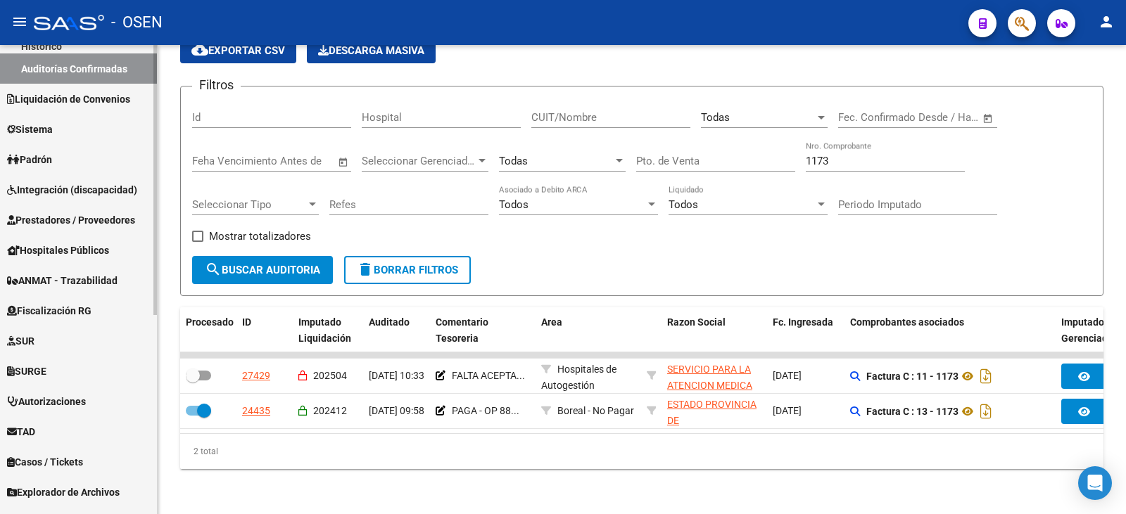
click at [108, 213] on span "Prestadores / Proveedores" at bounding box center [71, 220] width 128 height 15
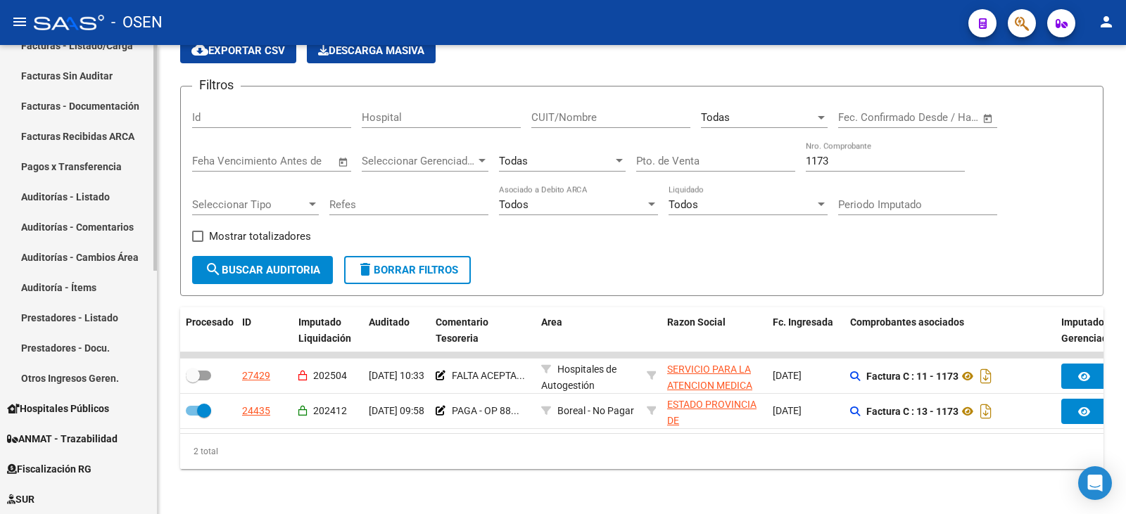
scroll to position [0, 0]
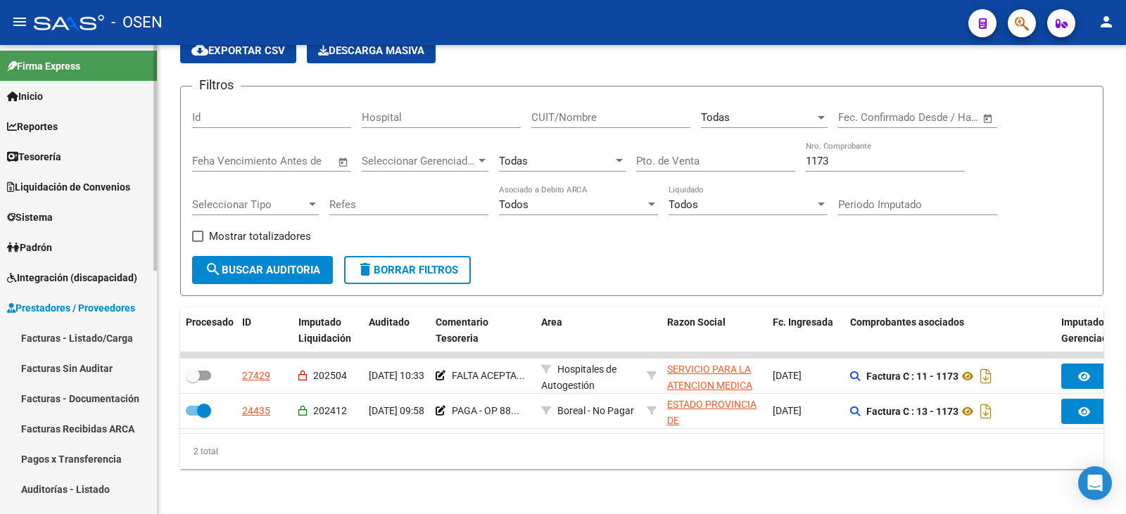
click at [103, 323] on link "Facturas - Listado/Carga" at bounding box center [78, 338] width 157 height 30
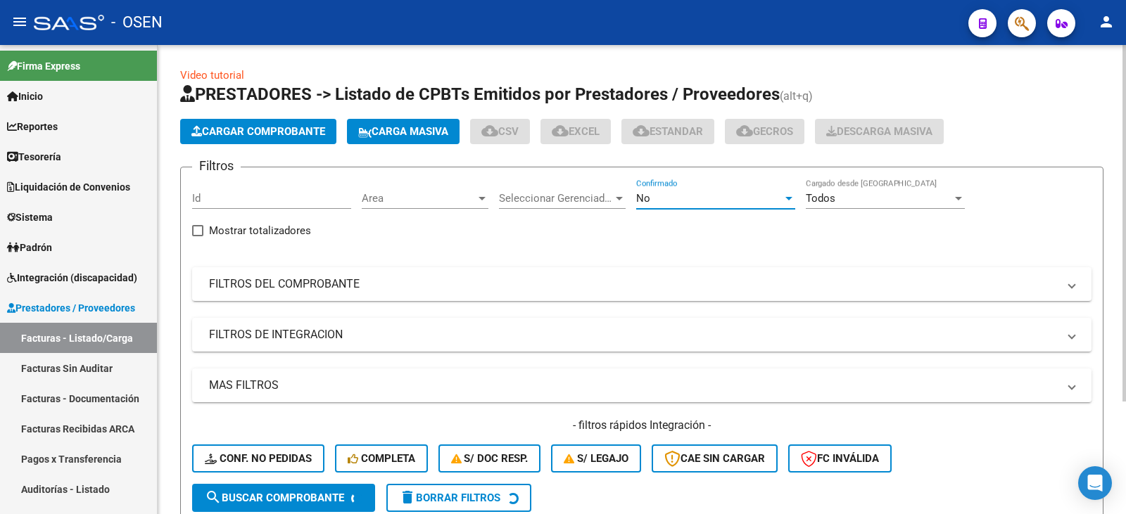
click at [664, 199] on div "No" at bounding box center [709, 198] width 146 height 13
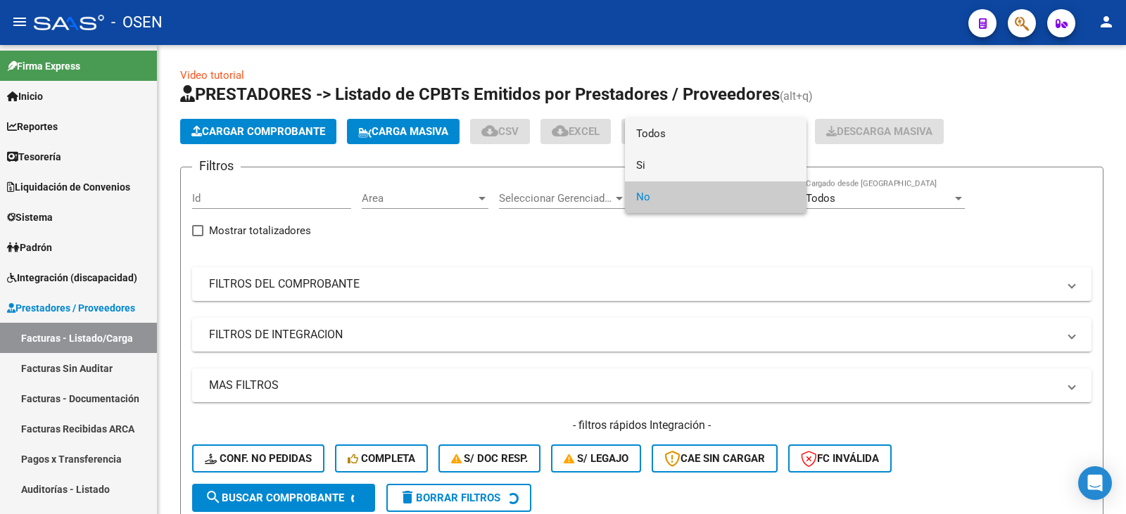
drag, startPoint x: 672, startPoint y: 155, endPoint x: 706, endPoint y: 135, distance: 39.1
click at [706, 135] on div "Todos Si No" at bounding box center [716, 165] width 182 height 95
click at [706, 135] on span "Todos" at bounding box center [715, 134] width 159 height 32
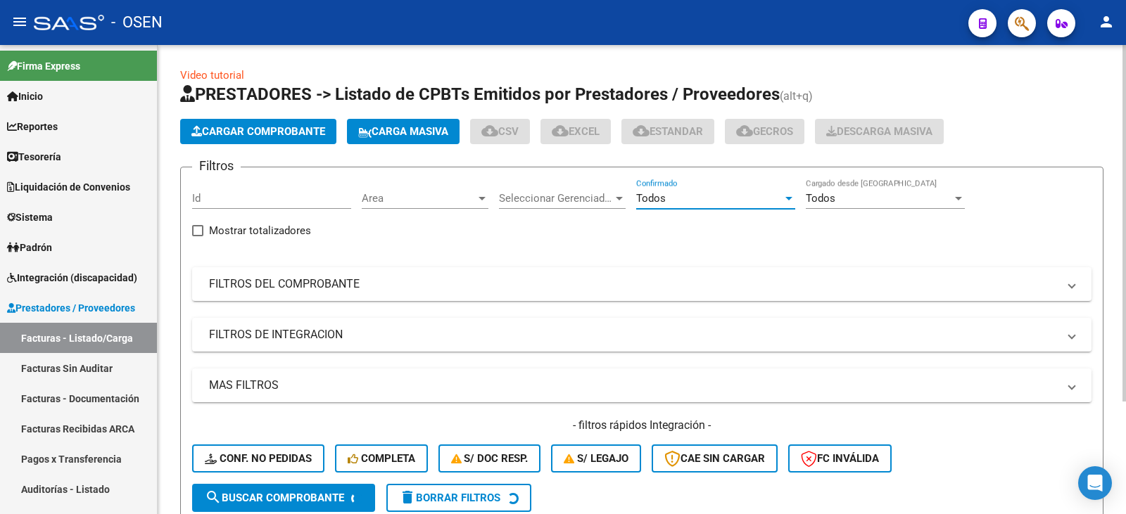
click at [329, 503] on button "search Buscar Comprobante" at bounding box center [283, 498] width 183 height 28
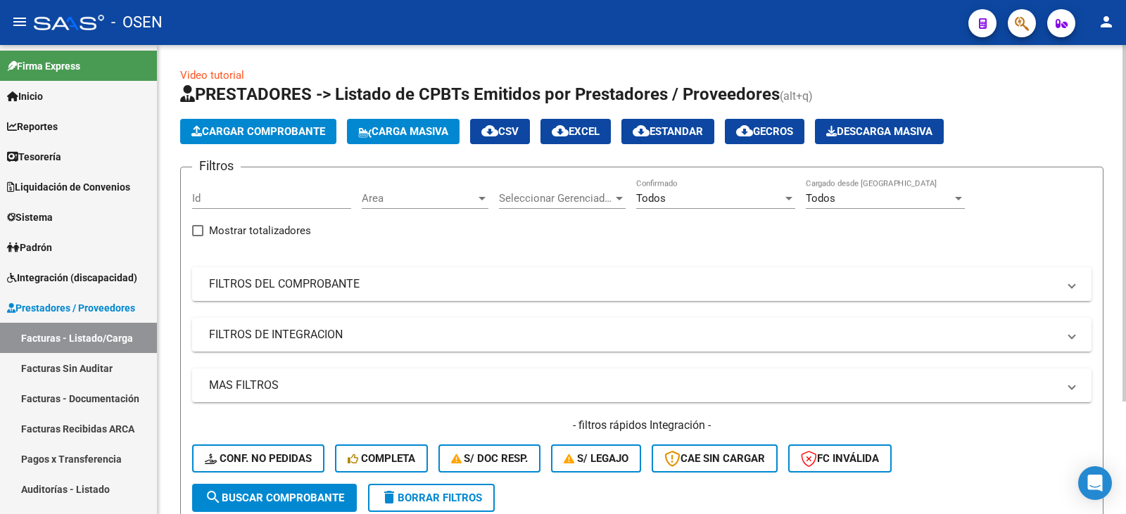
click at [447, 290] on mat-panel-title "FILTROS DEL COMPROBANTE" at bounding box center [633, 284] width 849 height 15
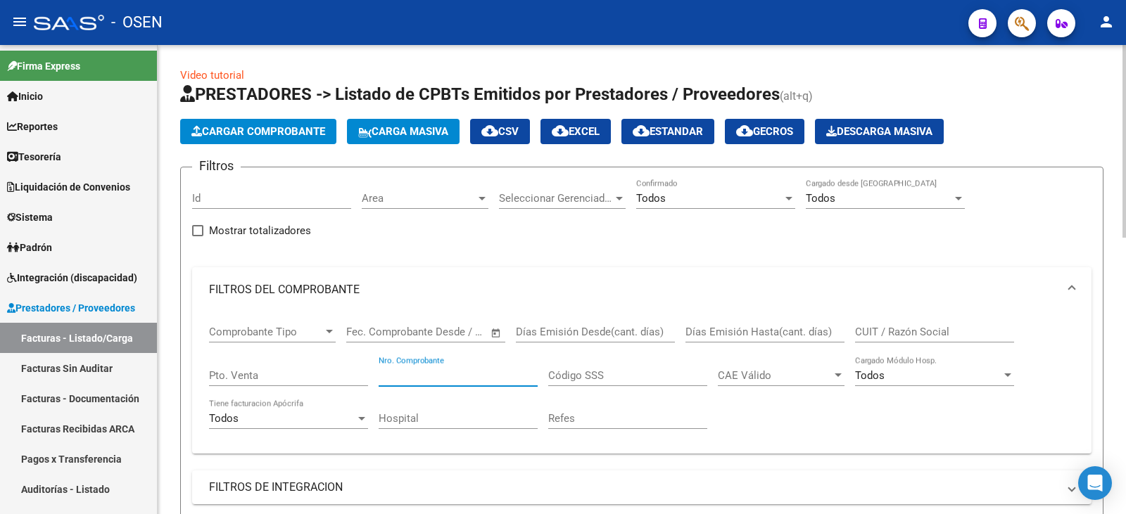
click at [477, 378] on input "Nro. Comprobante" at bounding box center [458, 375] width 159 height 13
type input "1173"
click at [905, 338] on div "CUIT / Razón Social" at bounding box center [934, 327] width 159 height 30
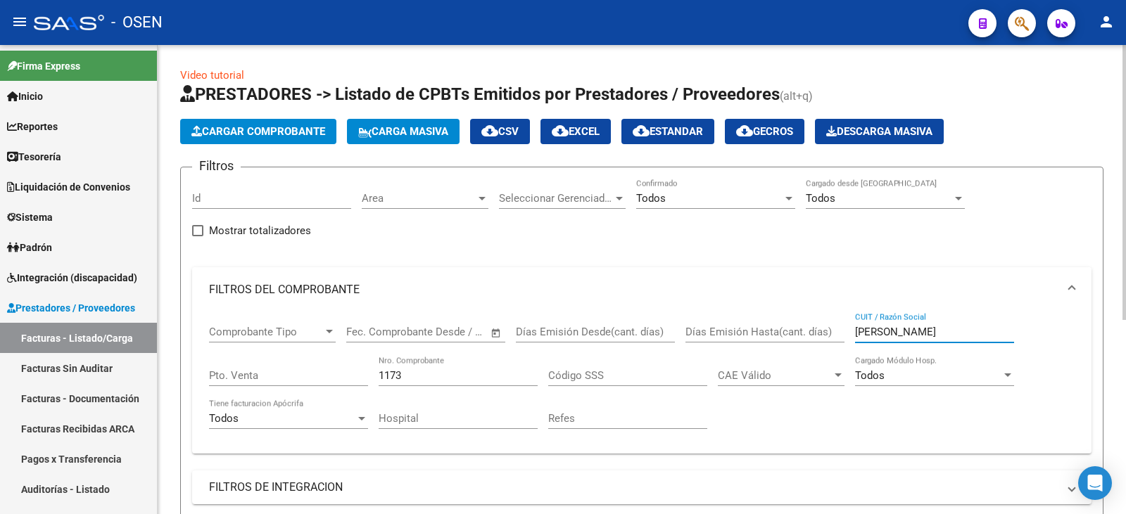
drag, startPoint x: 912, startPoint y: 331, endPoint x: 656, endPoint y: 292, distance: 259.2
click at [656, 293] on mat-expansion-panel "FILTROS DEL COMPROBANTE Comprobante Tipo Comprobante Tipo Fecha inicio – Fecha …" at bounding box center [641, 360] width 899 height 186
type input "MINISER"
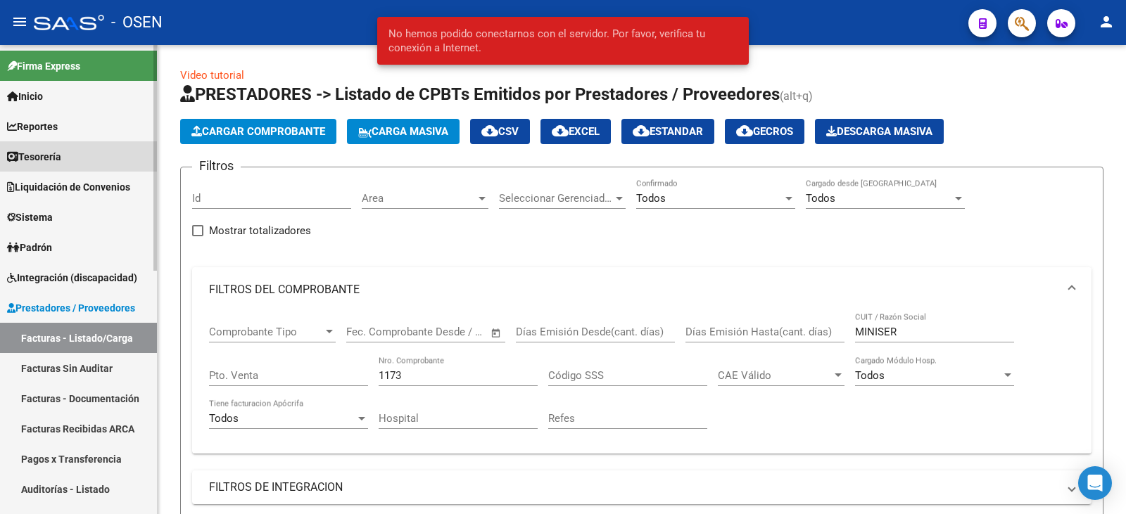
click at [61, 156] on span "Tesorería" at bounding box center [34, 156] width 54 height 15
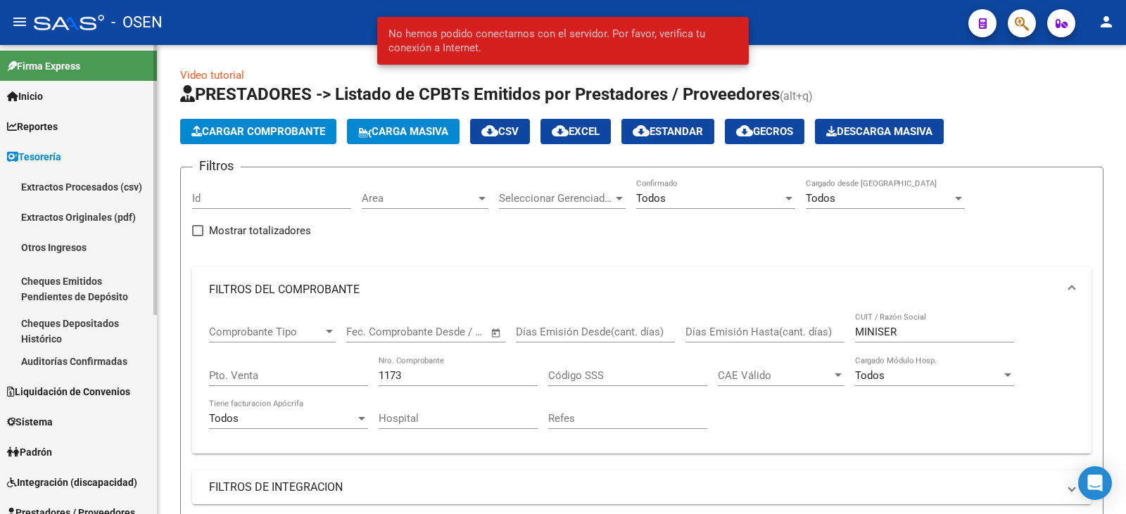
click at [106, 353] on link "Auditorías Confirmadas" at bounding box center [78, 361] width 157 height 30
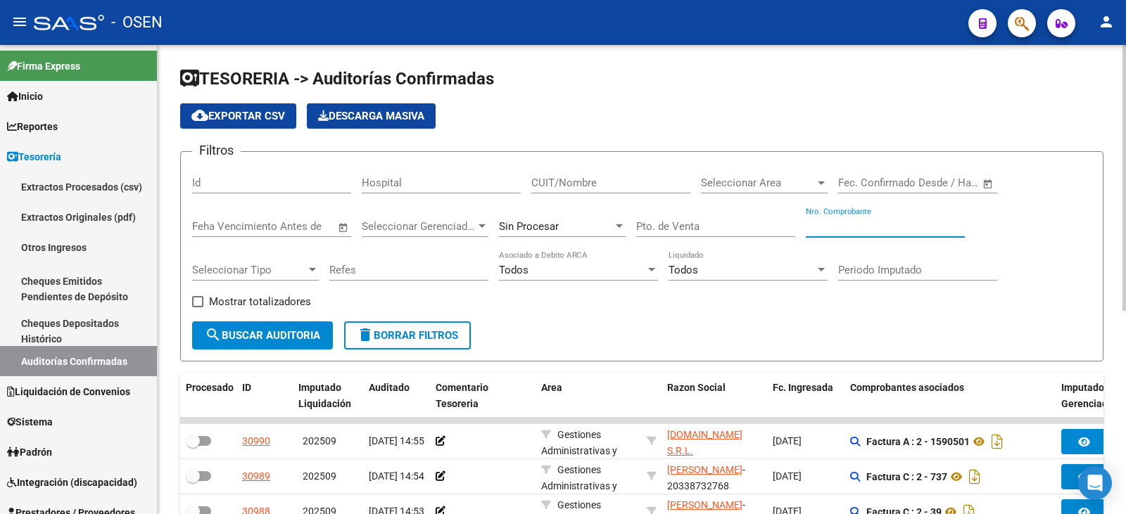
click at [873, 230] on input "Nro. Comprobante" at bounding box center [885, 226] width 159 height 13
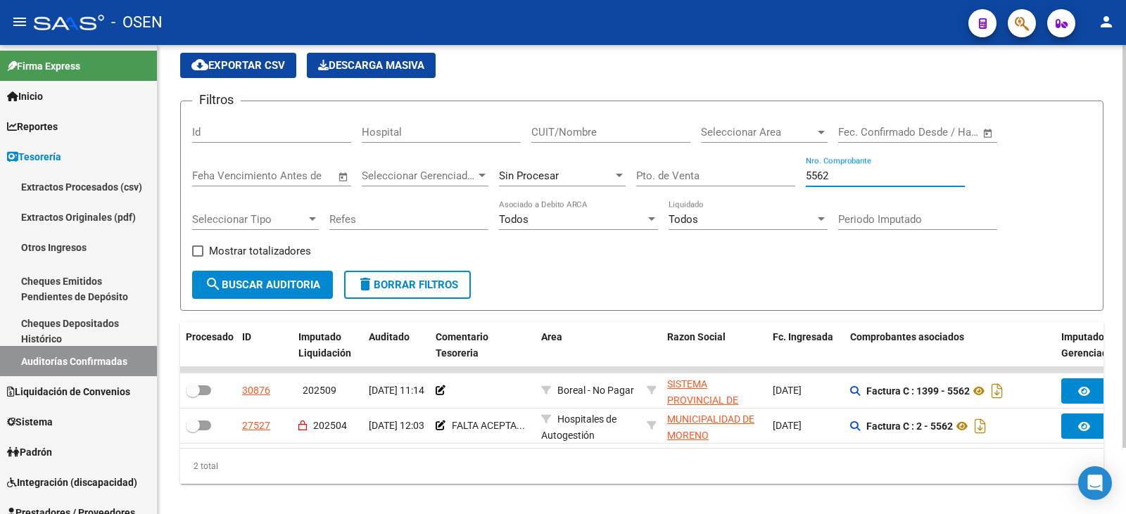
scroll to position [77, 0]
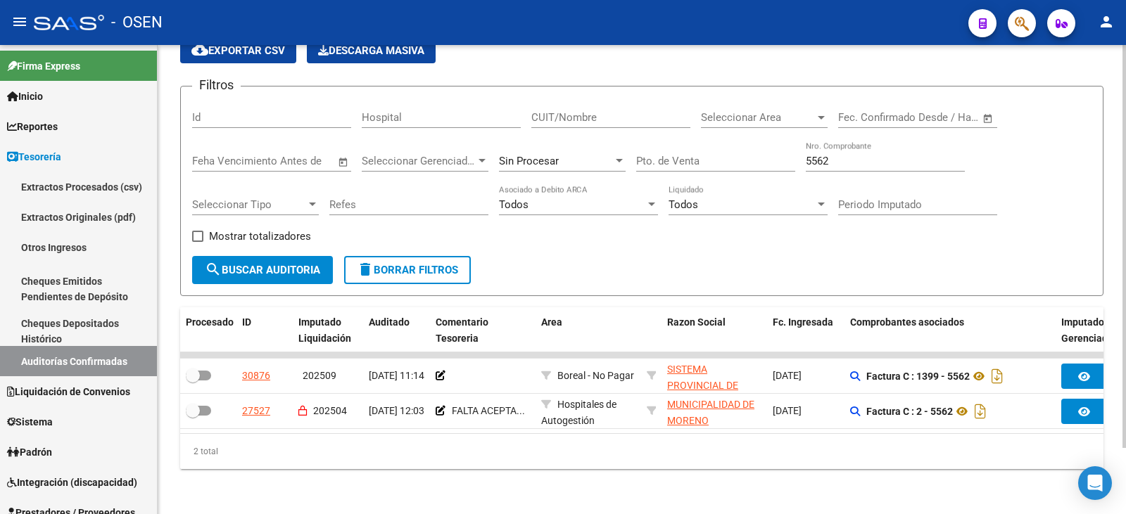
click at [592, 437] on div "2 total" at bounding box center [641, 451] width 923 height 35
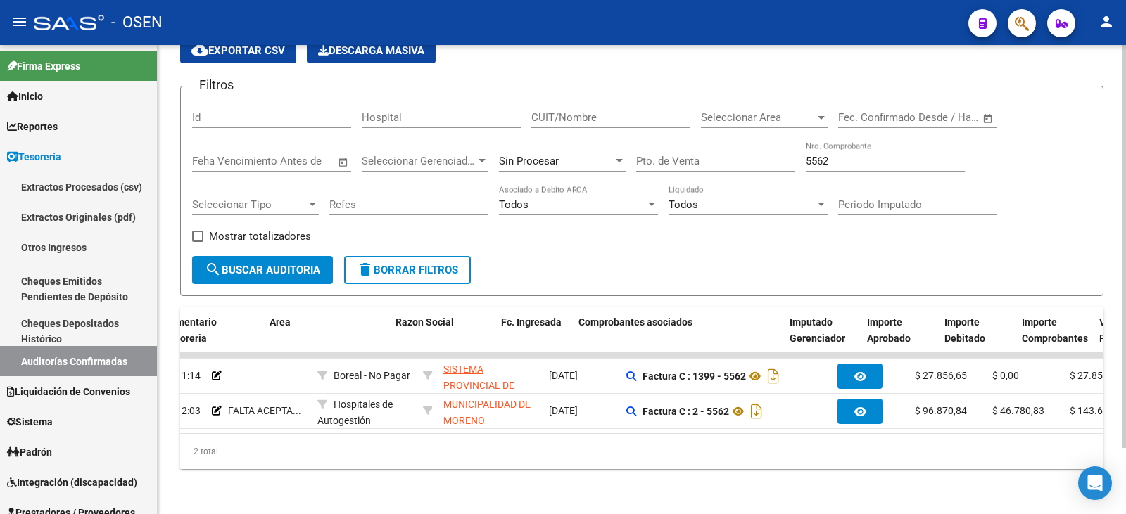
scroll to position [0, 272]
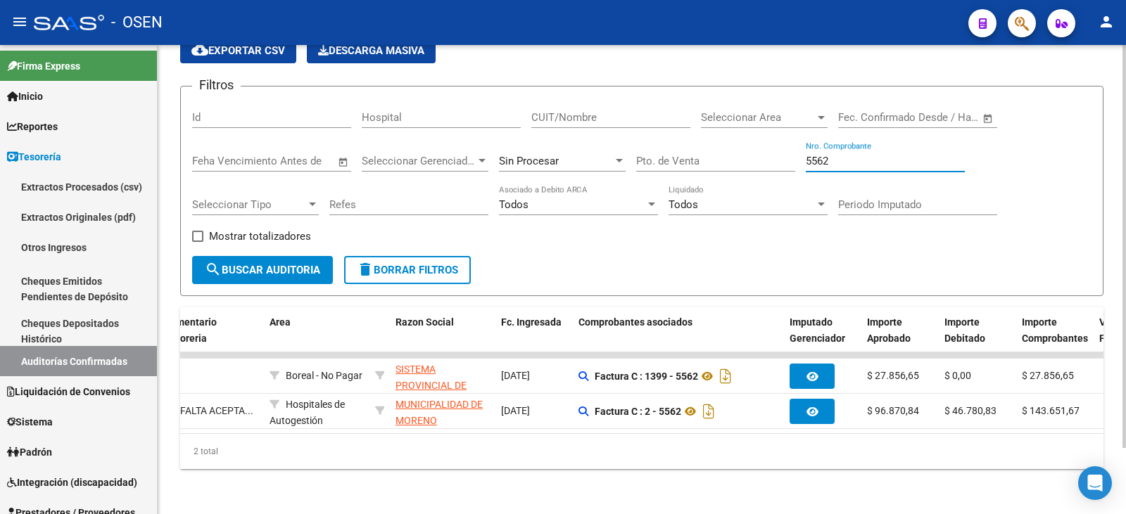
drag, startPoint x: 676, startPoint y: 131, endPoint x: 659, endPoint y: 128, distance: 16.4
click at [659, 128] on div "Filtros Id Hospital CUIT/Nombre Seleccionar Area Seleccionar Area Fecha inicio …" at bounding box center [641, 177] width 899 height 158
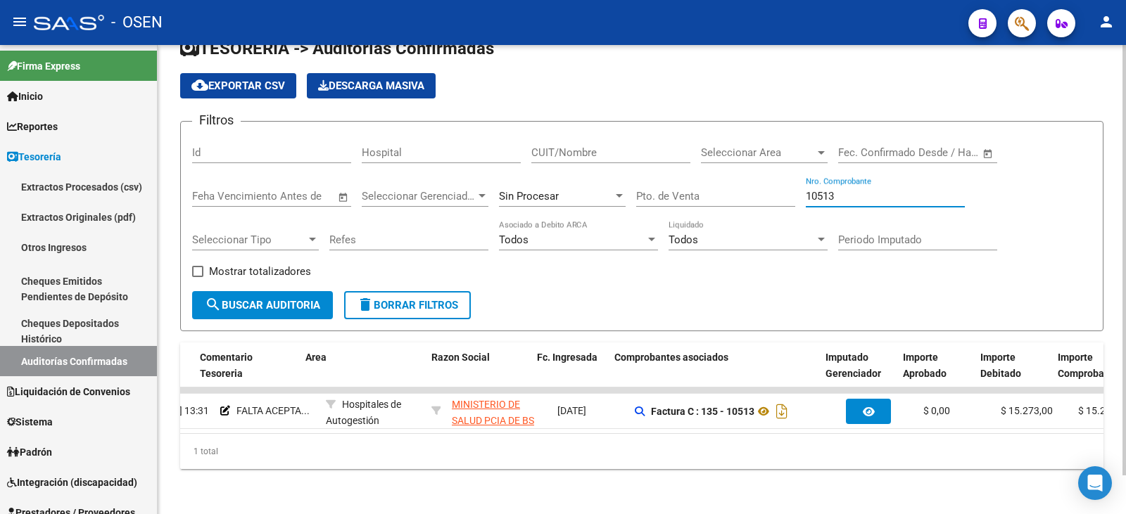
scroll to position [0, 270]
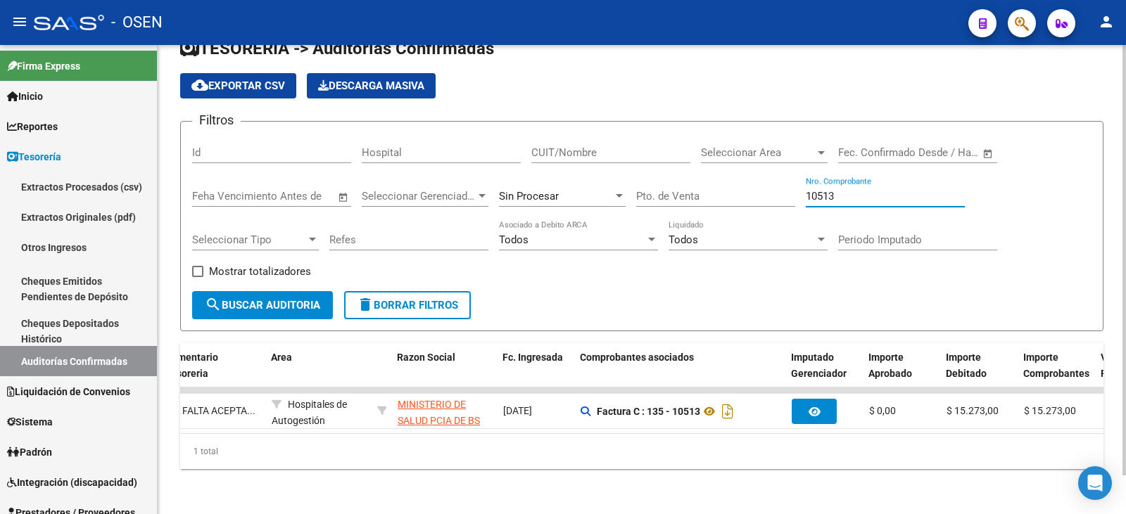
drag, startPoint x: 871, startPoint y: 181, endPoint x: 597, endPoint y: 198, distance: 275.0
click at [602, 197] on div "Filtros Id Hospital CUIT/Nombre Seleccionar Area Seleccionar Area Fecha inicio …" at bounding box center [641, 212] width 899 height 158
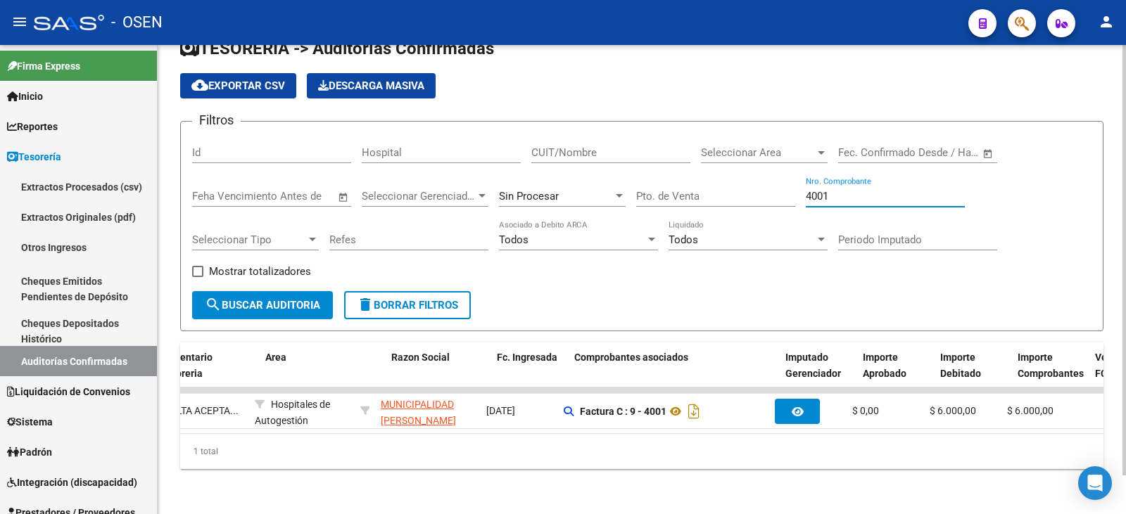
scroll to position [0, 0]
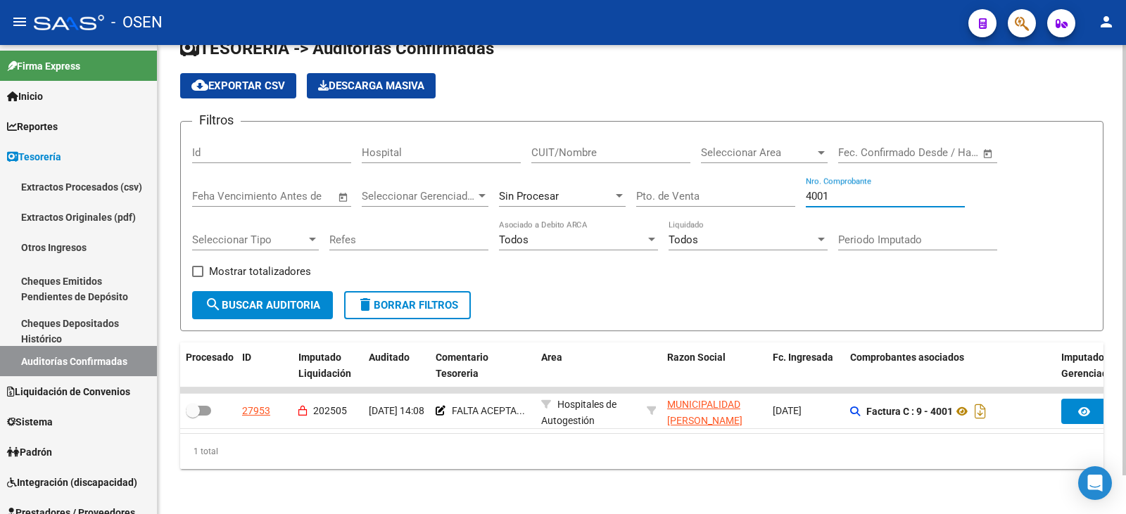
drag, startPoint x: 896, startPoint y: 182, endPoint x: 537, endPoint y: 182, distance: 358.9
click at [537, 182] on div "Filtros Id Hospital CUIT/Nombre Seleccionar Area Seleccionar Area Fecha inicio …" at bounding box center [641, 212] width 899 height 158
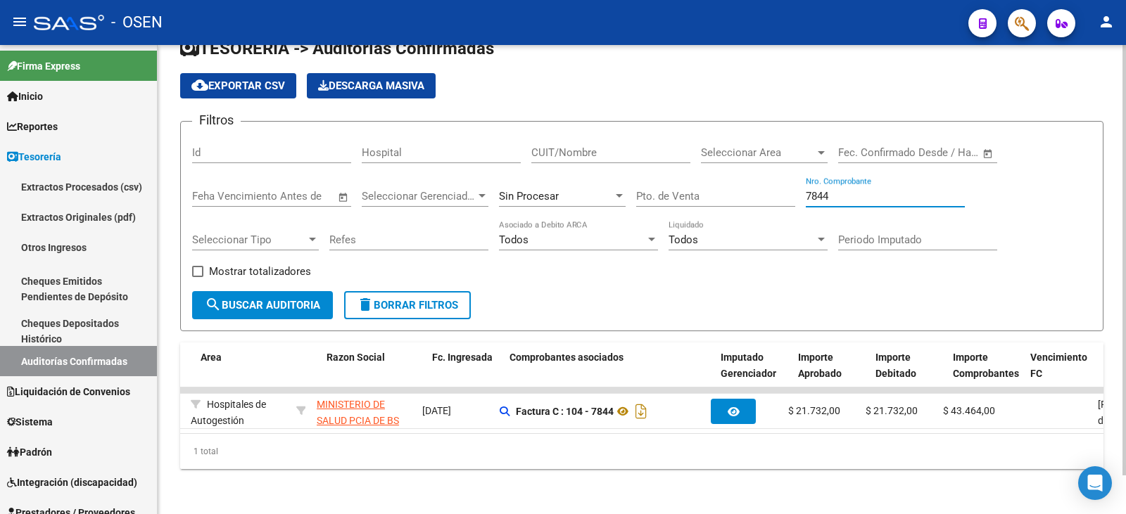
scroll to position [0, 340]
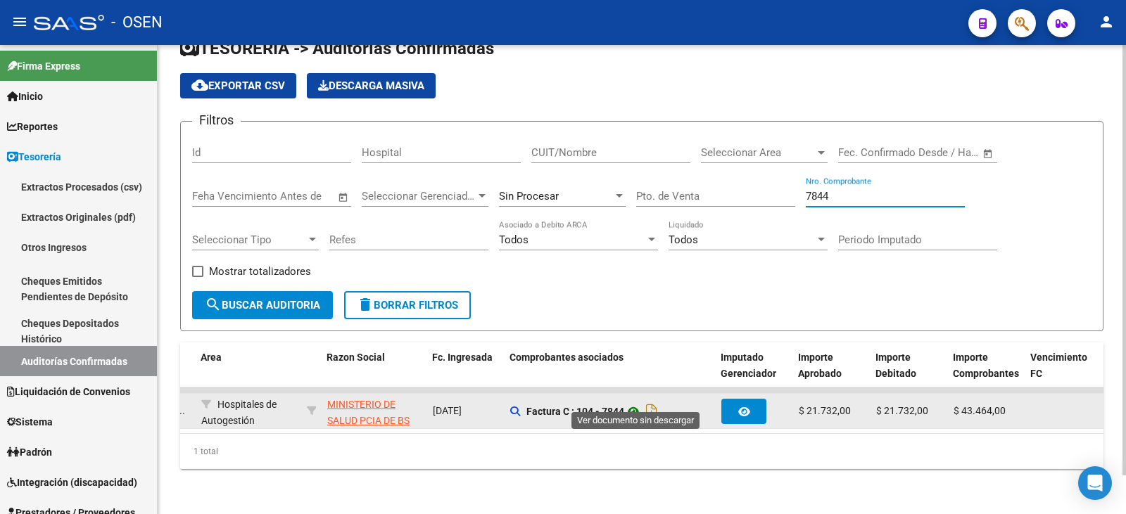
click at [628, 403] on icon at bounding box center [633, 411] width 18 height 17
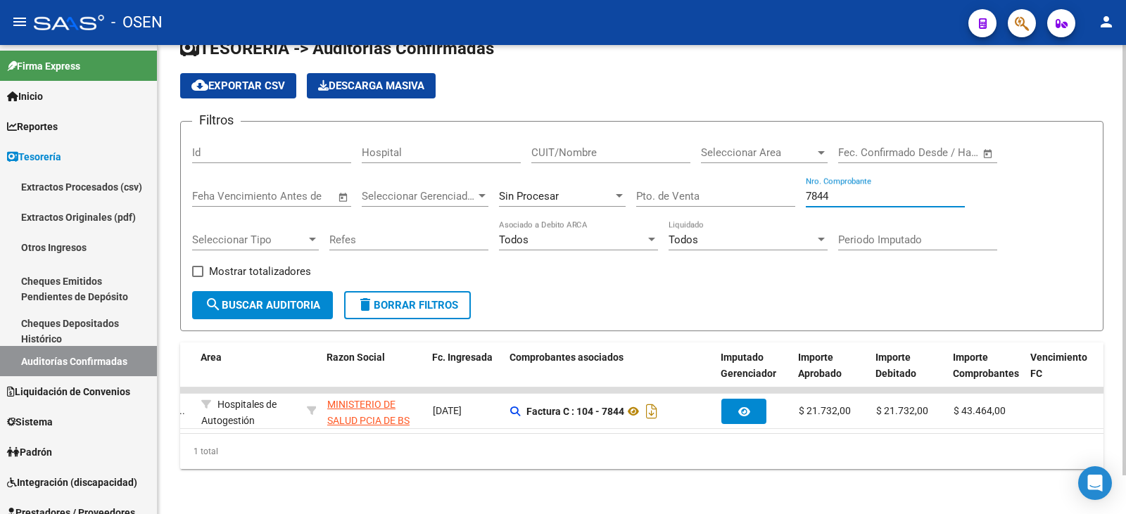
drag, startPoint x: 868, startPoint y: 180, endPoint x: 558, endPoint y: 180, distance: 309.6
click at [559, 180] on div "Filtros Id Hospital CUIT/Nombre Seleccionar Area Seleccionar Area Fecha inicio …" at bounding box center [641, 212] width 899 height 158
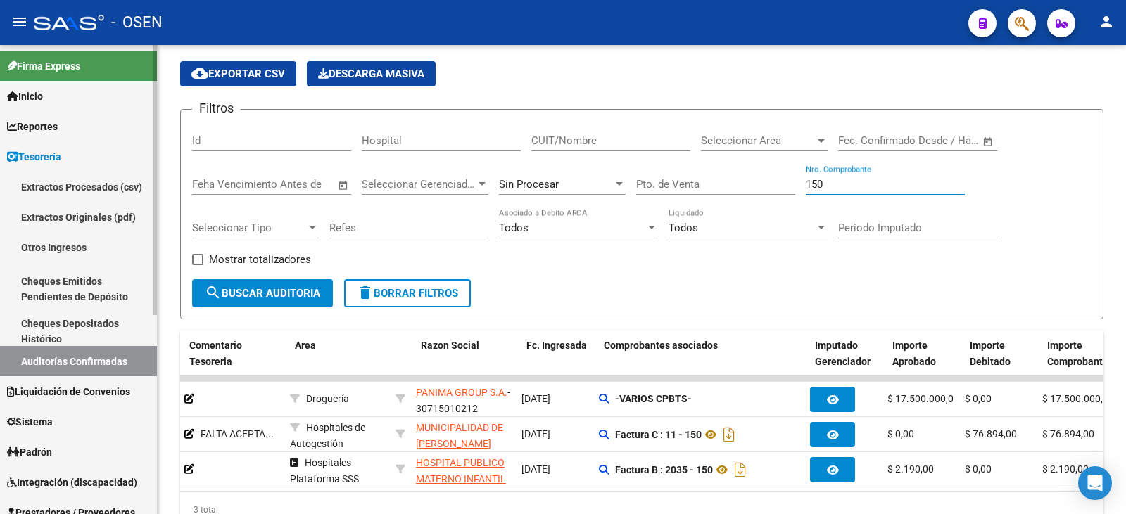
scroll to position [0, 246]
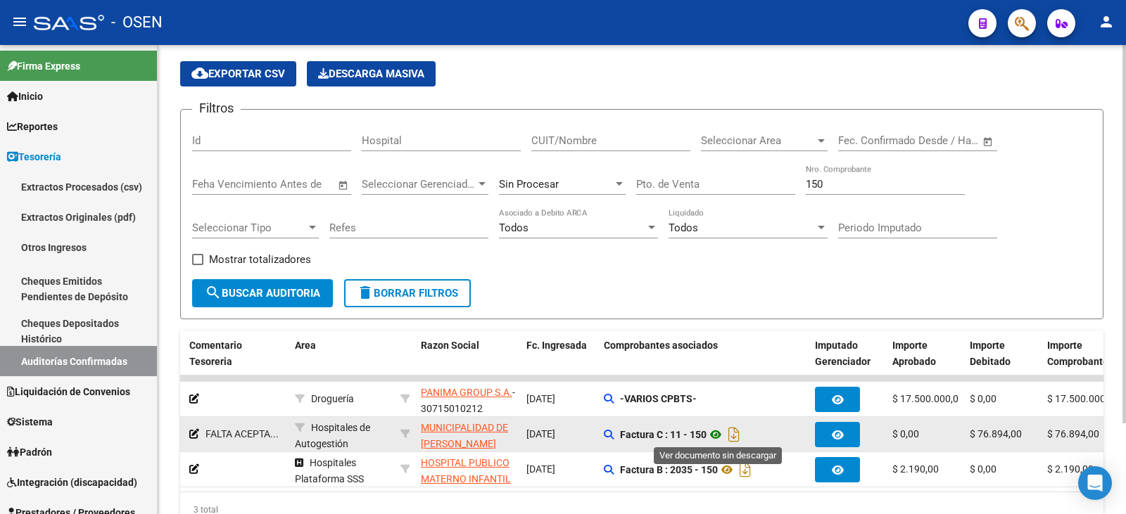
click at [720, 438] on icon at bounding box center [715, 434] width 18 height 17
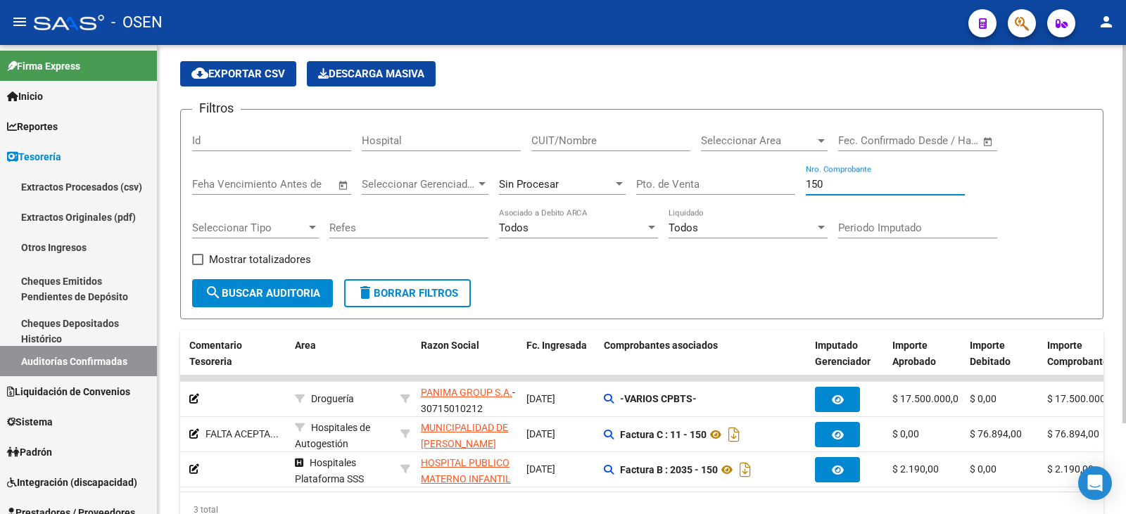
drag, startPoint x: 871, startPoint y: 179, endPoint x: 743, endPoint y: 176, distance: 128.1
click at [750, 176] on div "Filtros Id Hospital CUIT/Nombre Seleccionar Area Seleccionar Area Fecha inicio …" at bounding box center [641, 200] width 899 height 158
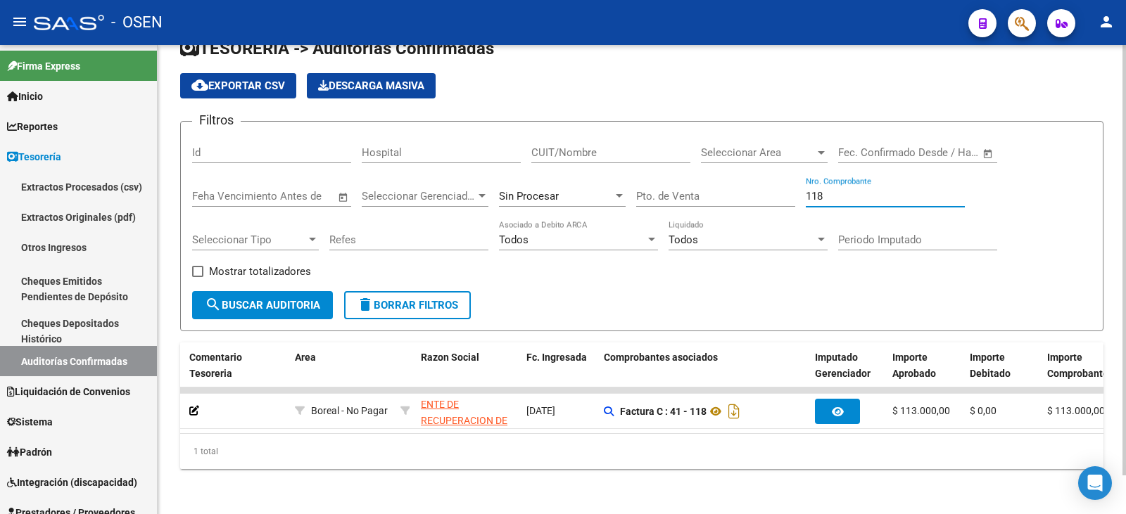
click at [920, 190] on input "118" at bounding box center [885, 196] width 159 height 13
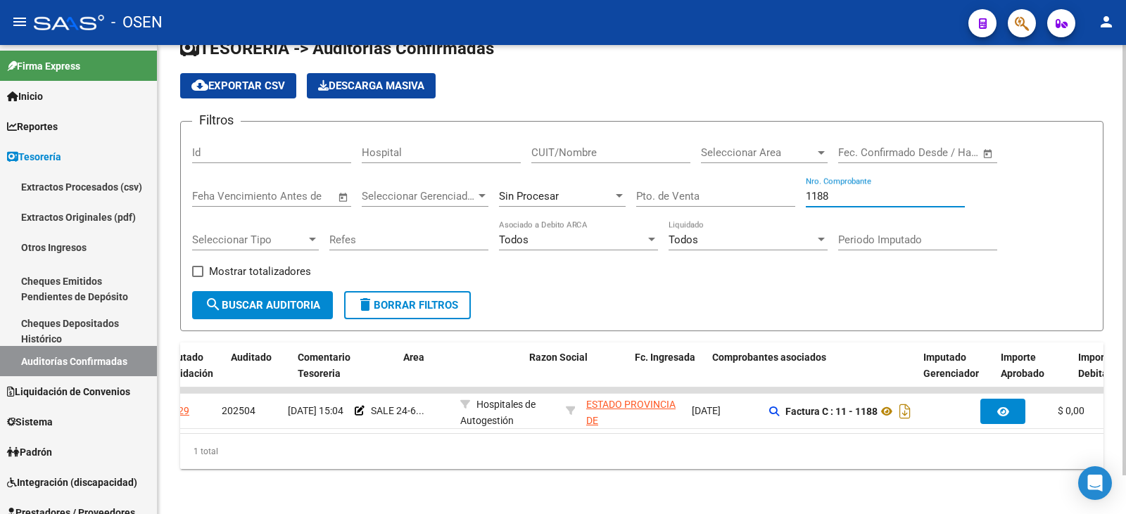
scroll to position [0, 0]
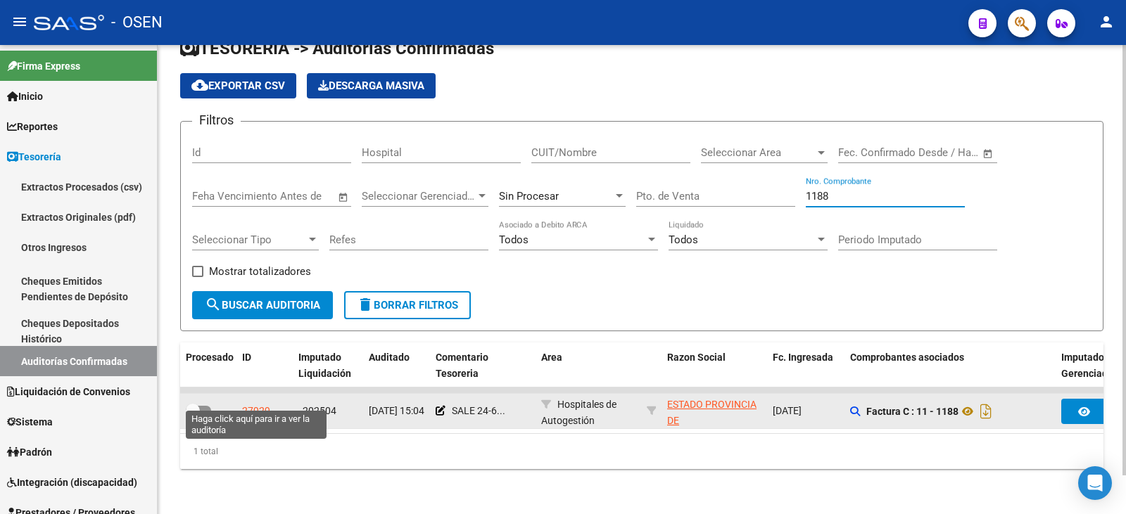
type input "1188"
click at [242, 403] on div "27929" at bounding box center [256, 411] width 28 height 16
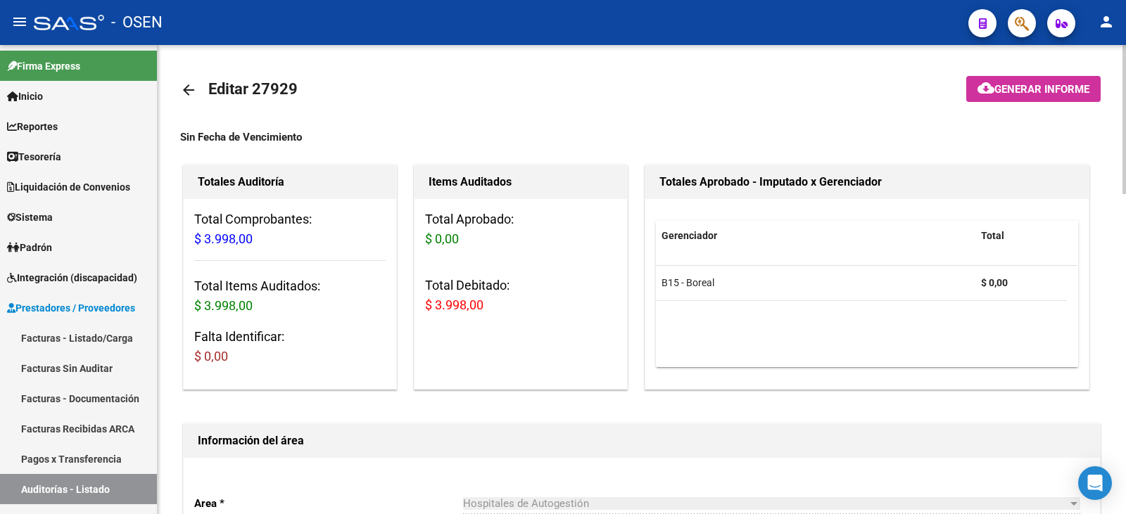
click at [180, 97] on mat-icon "arrow_back" at bounding box center [188, 90] width 17 height 17
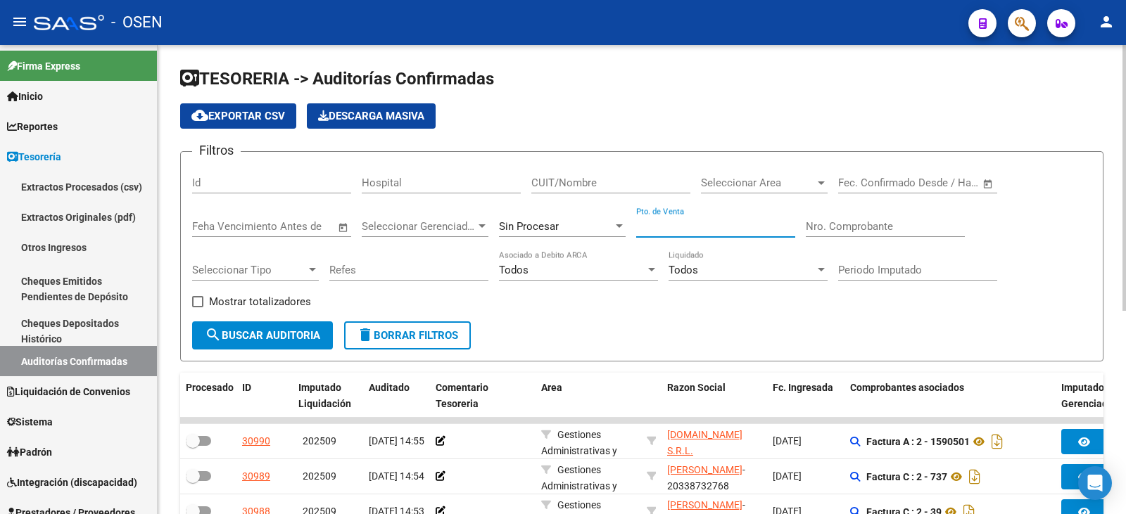
click at [744, 223] on input "Pto. de Venta" at bounding box center [715, 226] width 159 height 13
click at [868, 226] on input "Nro. Comprobante" at bounding box center [885, 226] width 159 height 13
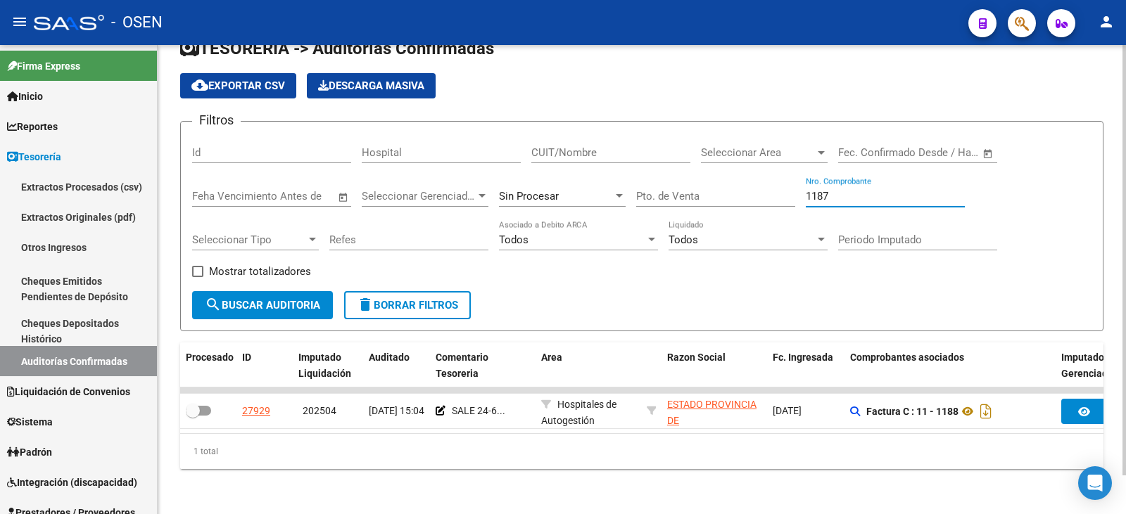
scroll to position [0, 570]
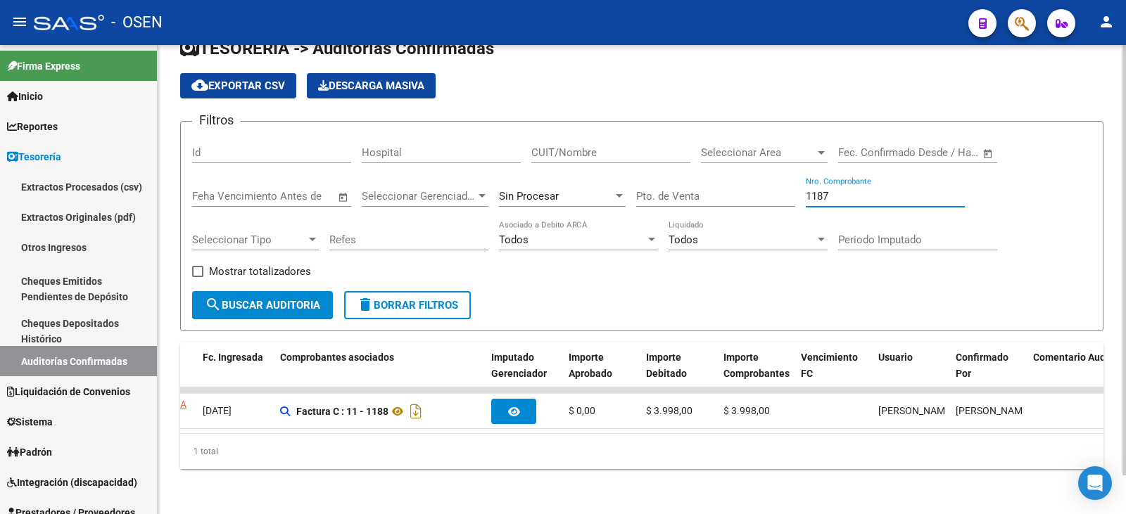
drag, startPoint x: 843, startPoint y: 179, endPoint x: 672, endPoint y: 177, distance: 171.0
click at [673, 176] on div "Filtros Id Hospital CUIT/Nombre Seleccionar Area Seleccionar Area Fecha inicio …" at bounding box center [641, 212] width 899 height 158
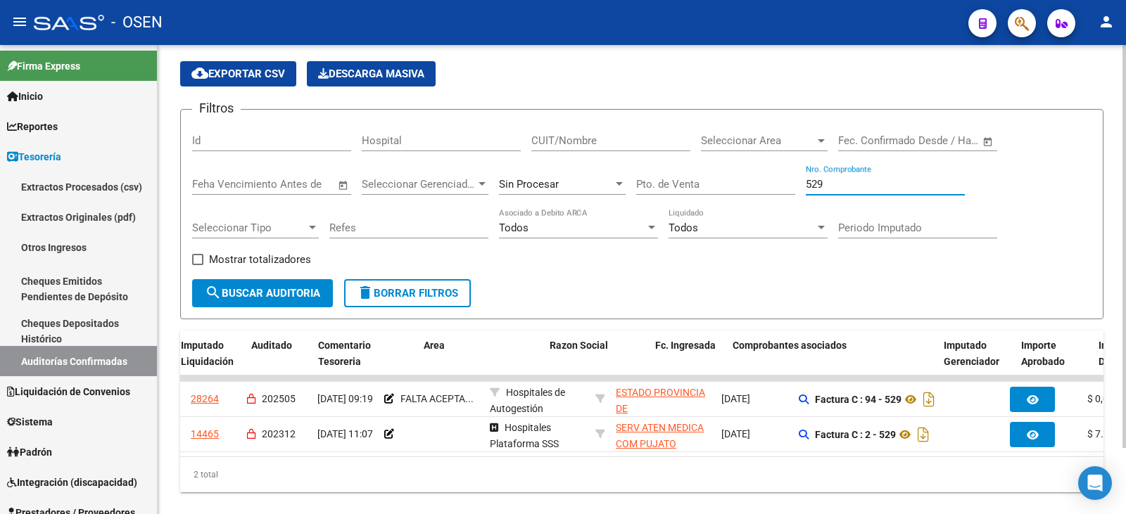
scroll to position [0, 46]
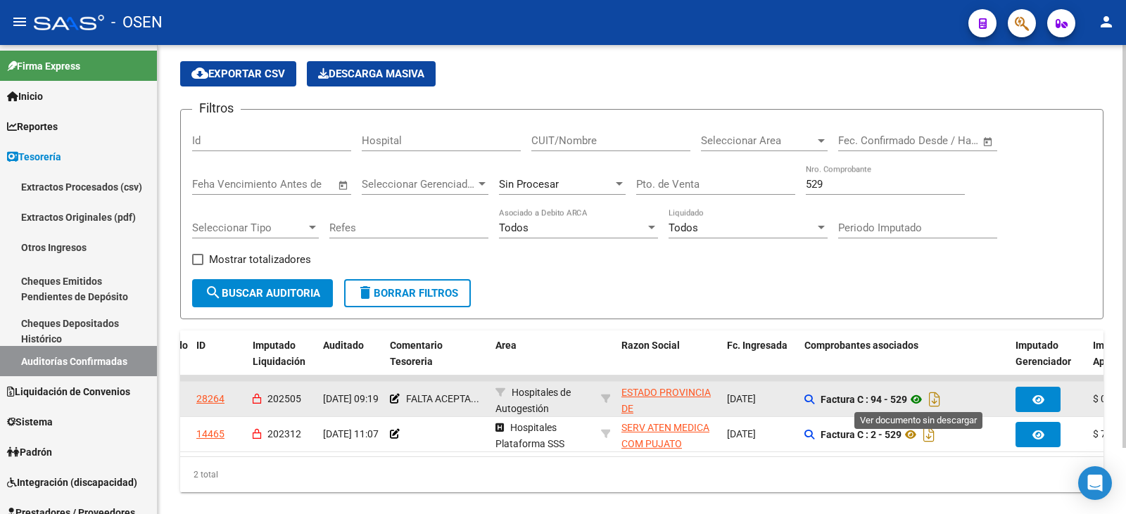
click at [917, 400] on icon at bounding box center [916, 399] width 18 height 17
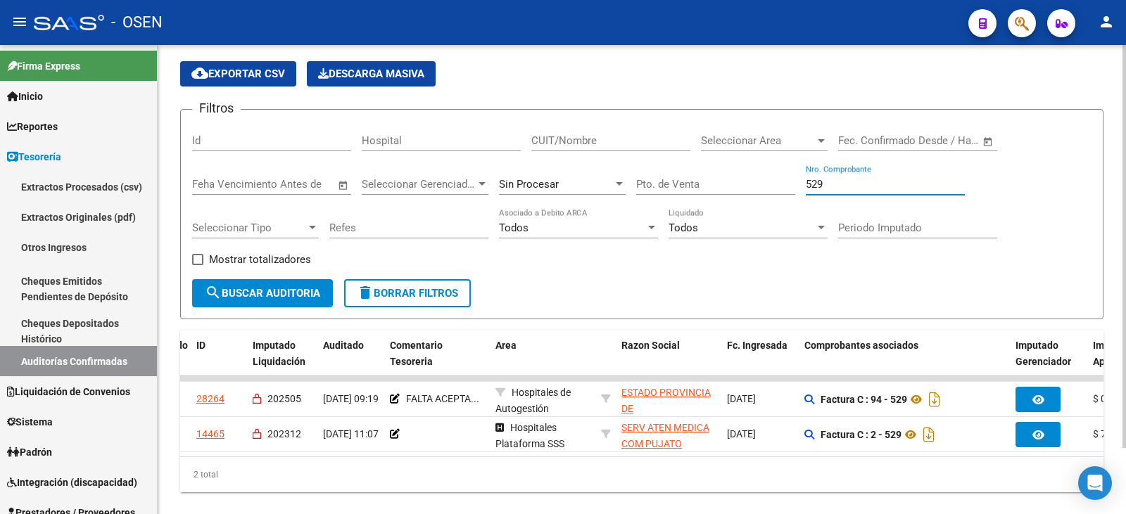
drag, startPoint x: 841, startPoint y: 184, endPoint x: 466, endPoint y: 164, distance: 375.6
click at [466, 164] on div "Filtros Id Hospital CUIT/Nombre Seleccionar Area Seleccionar Area Fecha inicio …" at bounding box center [641, 200] width 899 height 158
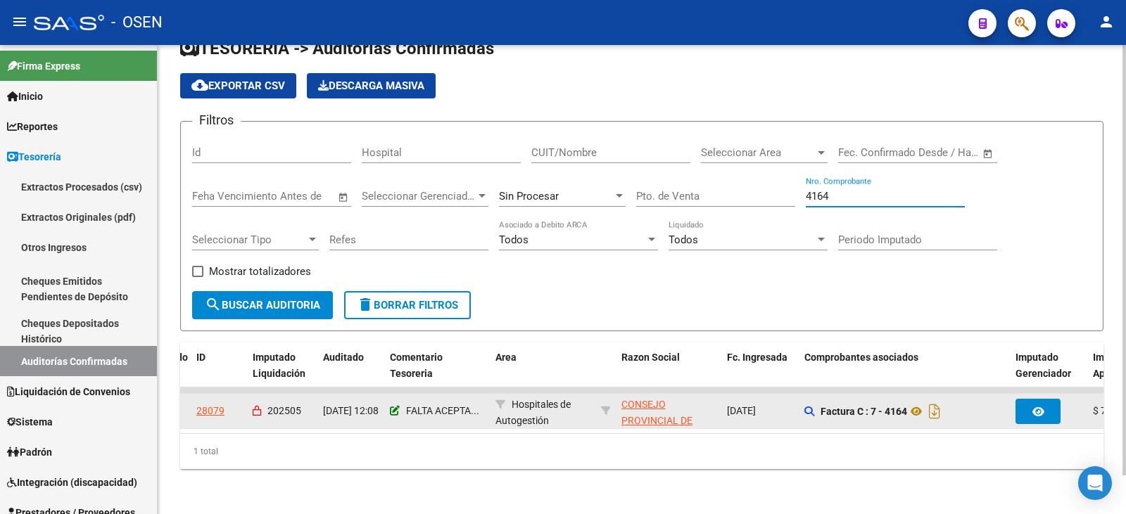
type input "4164"
click at [391, 406] on icon at bounding box center [395, 411] width 10 height 10
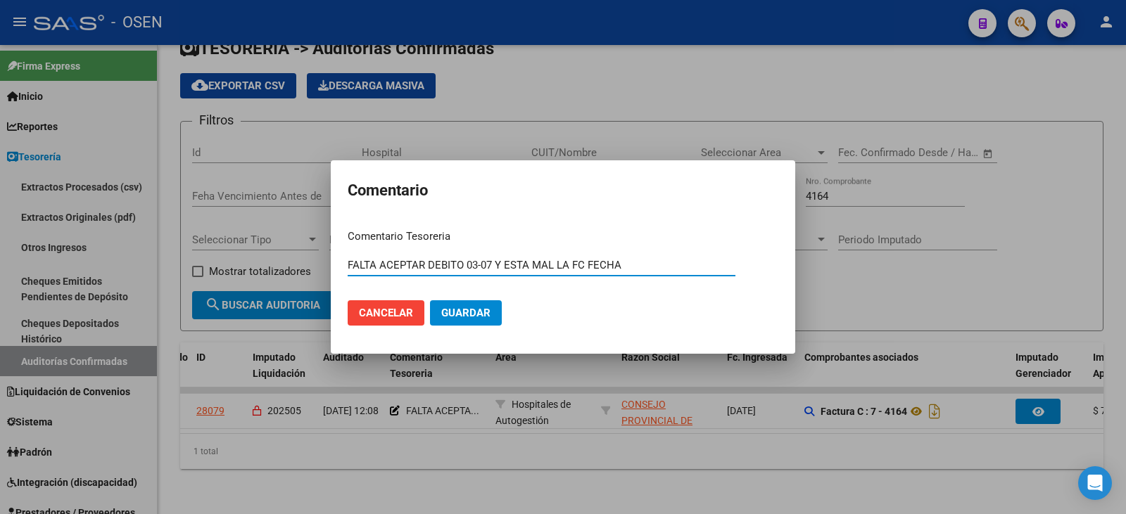
drag, startPoint x: 493, startPoint y: 265, endPoint x: 837, endPoint y: 273, distance: 344.2
click at [837, 273] on div "Comentario Comentario Tesoreria FALTA ACEPTAR DEBITO 03-07 Y ESTA MAL LA FC FEC…" at bounding box center [563, 257] width 1126 height 514
type input "FALTA ACEPTAR DEBITO 03-07"
click at [430, 300] on button "Guardar" at bounding box center [466, 312] width 72 height 25
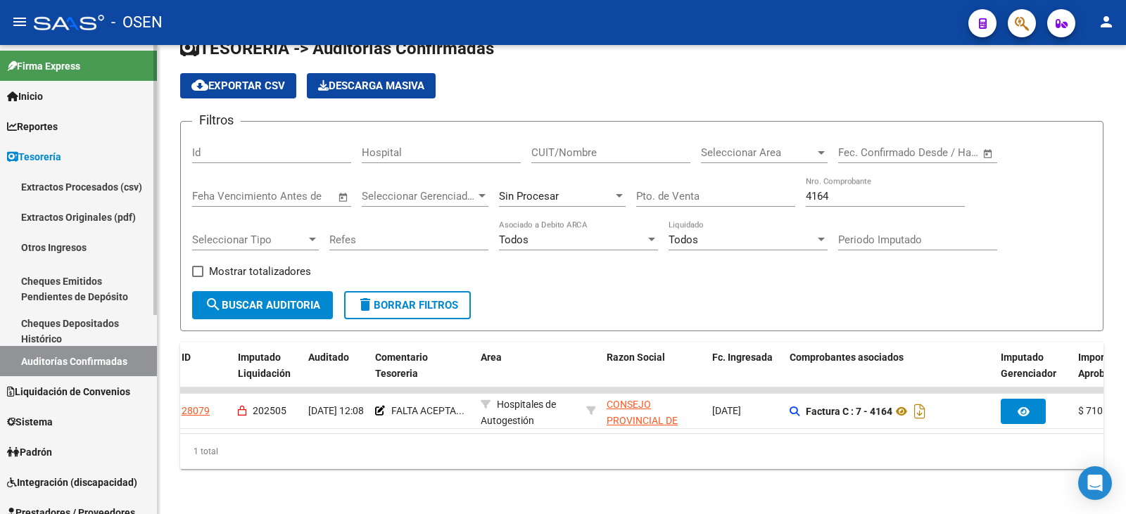
scroll to position [0, 57]
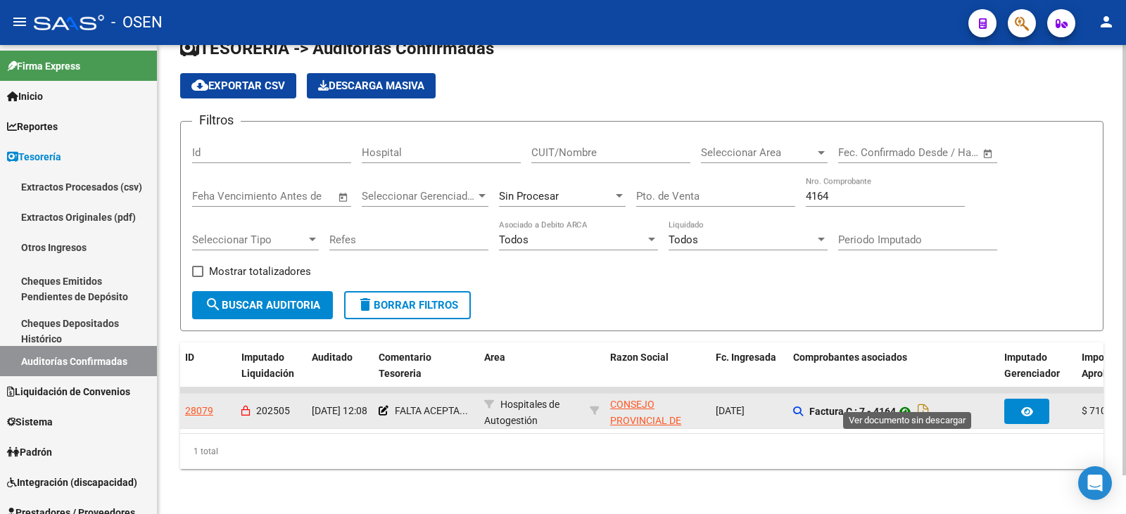
click at [901, 403] on icon at bounding box center [905, 411] width 18 height 17
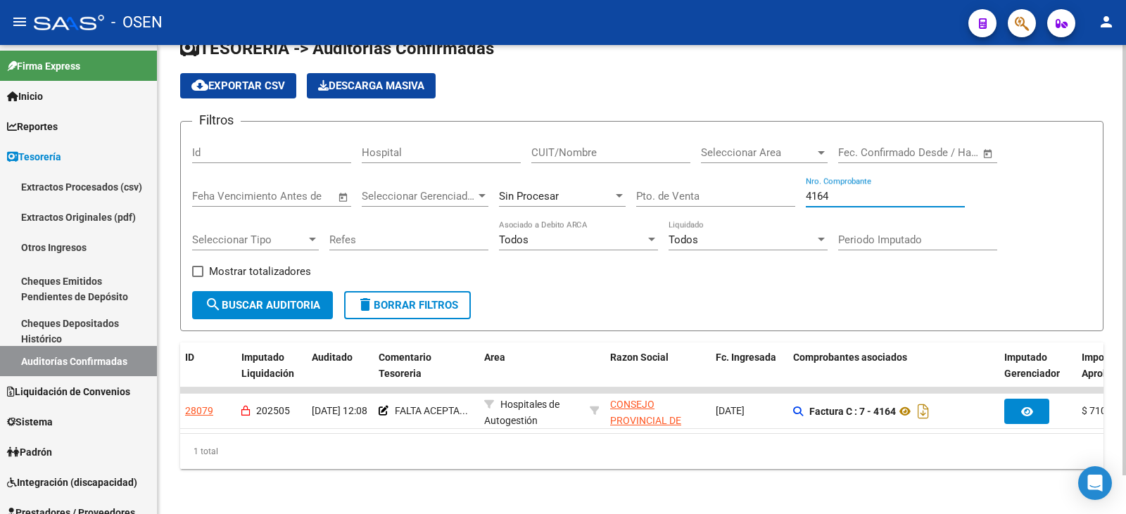
drag, startPoint x: 883, startPoint y: 189, endPoint x: 752, endPoint y: 178, distance: 132.0
click at [752, 183] on div "Filtros Id Hospital CUIT/Nombre Seleccionar Area Seleccionar Area Fecha inicio …" at bounding box center [641, 212] width 899 height 158
drag, startPoint x: 857, startPoint y: 179, endPoint x: 701, endPoint y: 169, distance: 156.6
click at [734, 167] on div "Filtros Id Hospital CUIT/Nombre Seleccionar Area Seleccionar Area Fecha inicio …" at bounding box center [641, 212] width 899 height 158
type input "7"
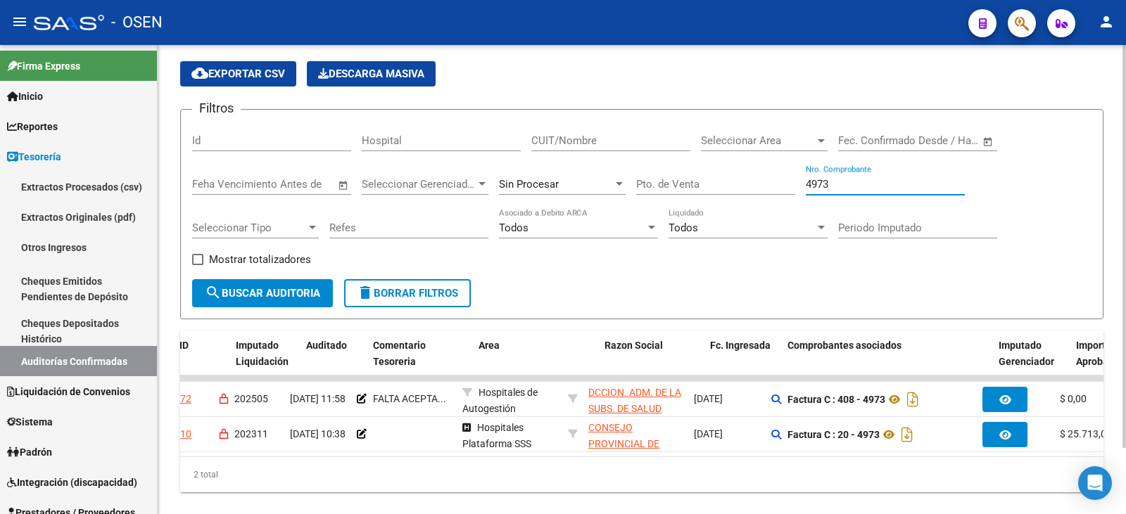
scroll to position [0, 0]
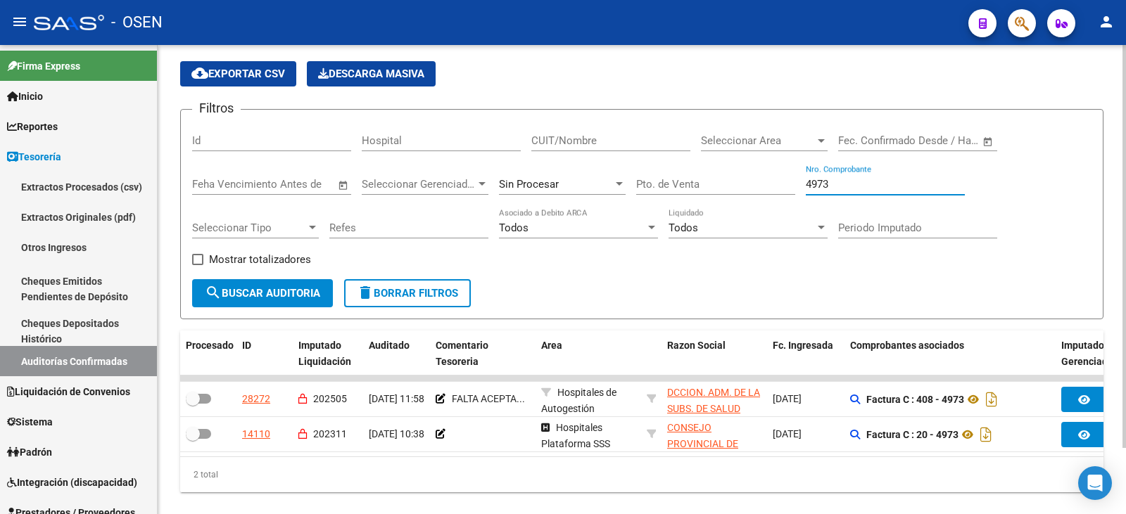
drag, startPoint x: 857, startPoint y: 183, endPoint x: 814, endPoint y: 183, distance: 42.9
click at [814, 183] on input "4973" at bounding box center [885, 184] width 159 height 13
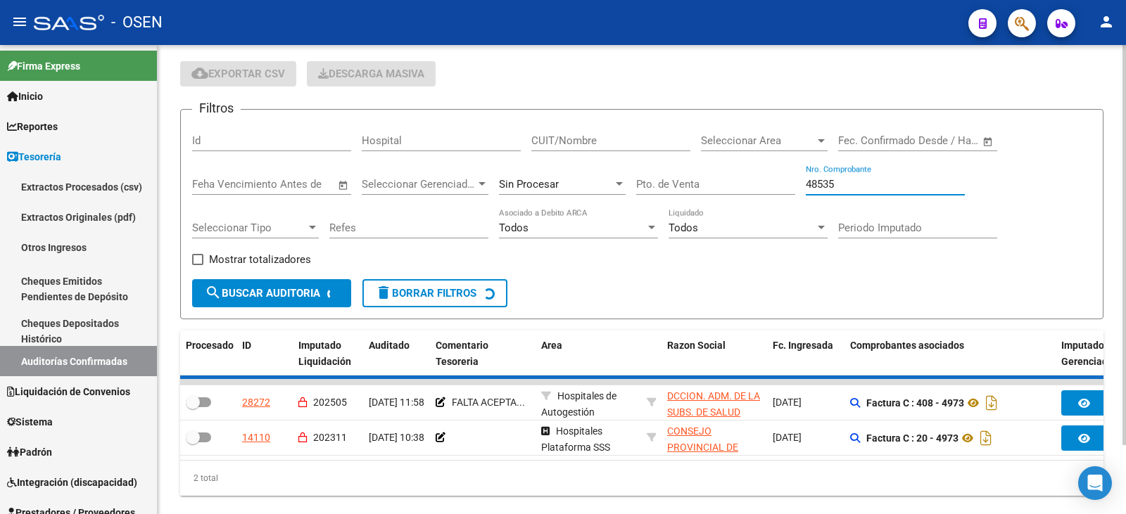
scroll to position [18, 0]
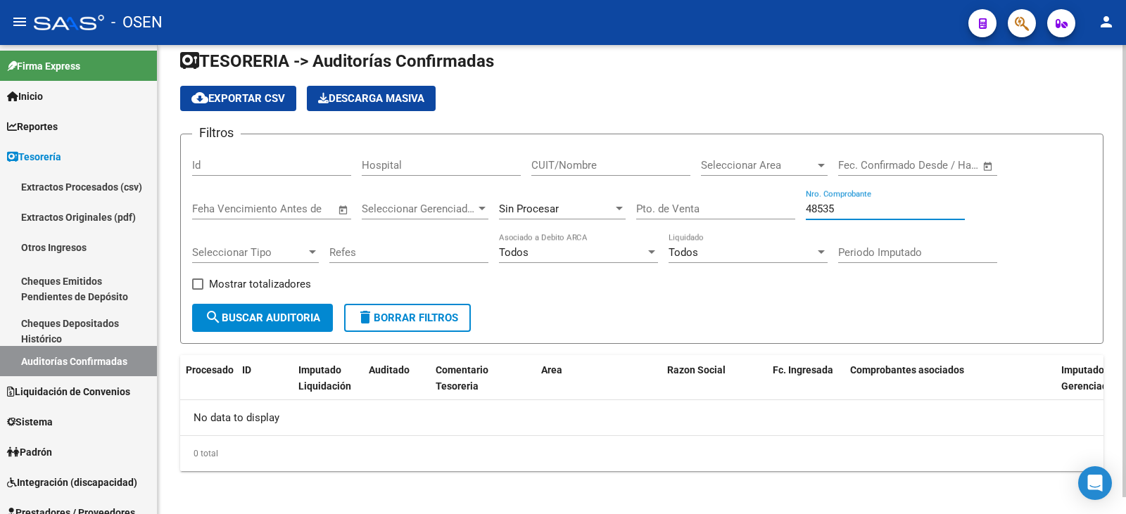
drag, startPoint x: 848, startPoint y: 208, endPoint x: 641, endPoint y: 156, distance: 213.3
click at [642, 158] on div "Filtros Id Hospital CUIT/Nombre Seleccionar Area Seleccionar Area Fecha inicio …" at bounding box center [641, 225] width 899 height 158
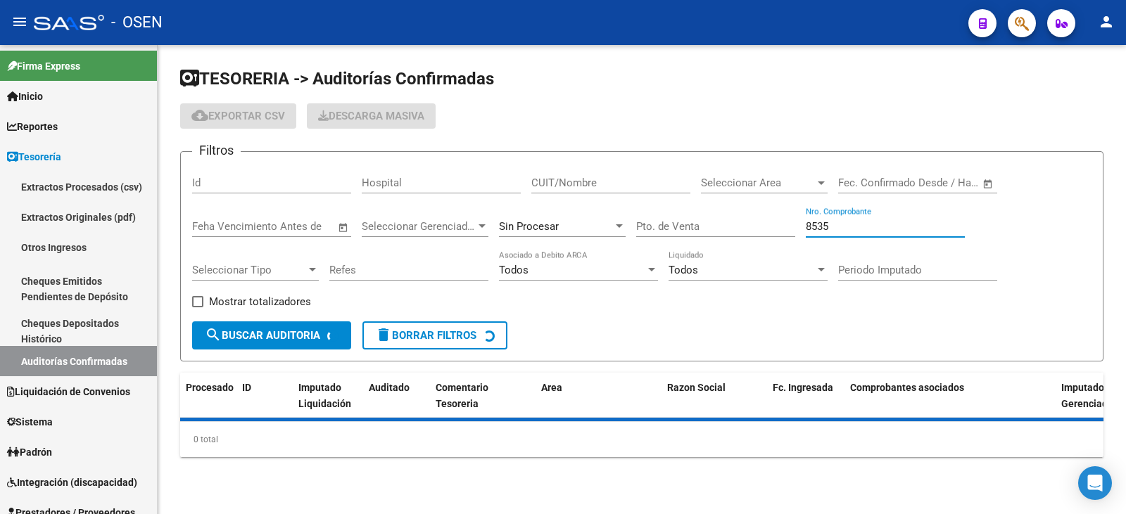
scroll to position [0, 0]
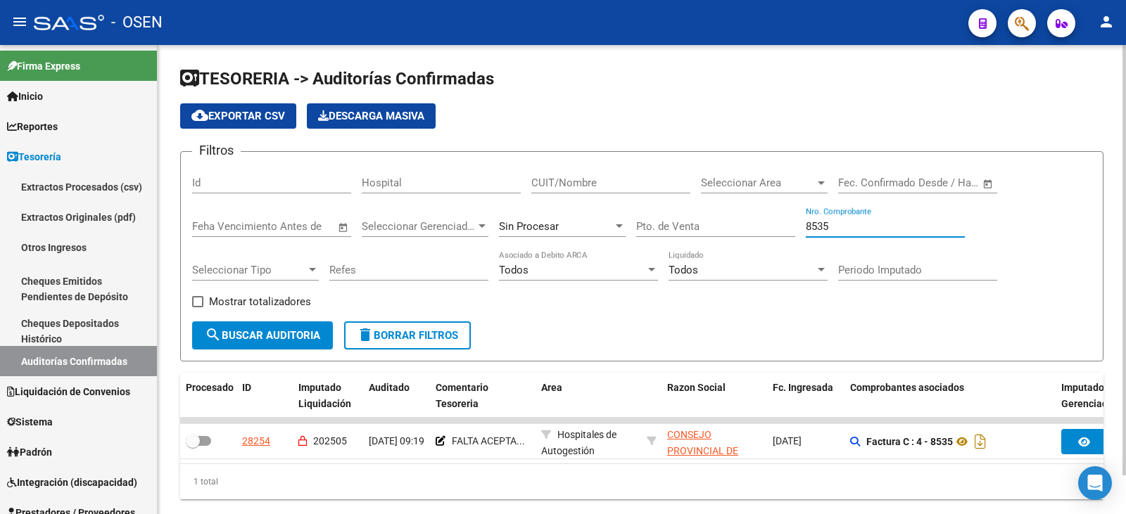
drag, startPoint x: 858, startPoint y: 231, endPoint x: 698, endPoint y: 201, distance: 163.1
click at [705, 202] on div "Filtros Id Hospital CUIT/Nombre Seleccionar Area Seleccionar Area Fecha inicio …" at bounding box center [641, 242] width 899 height 158
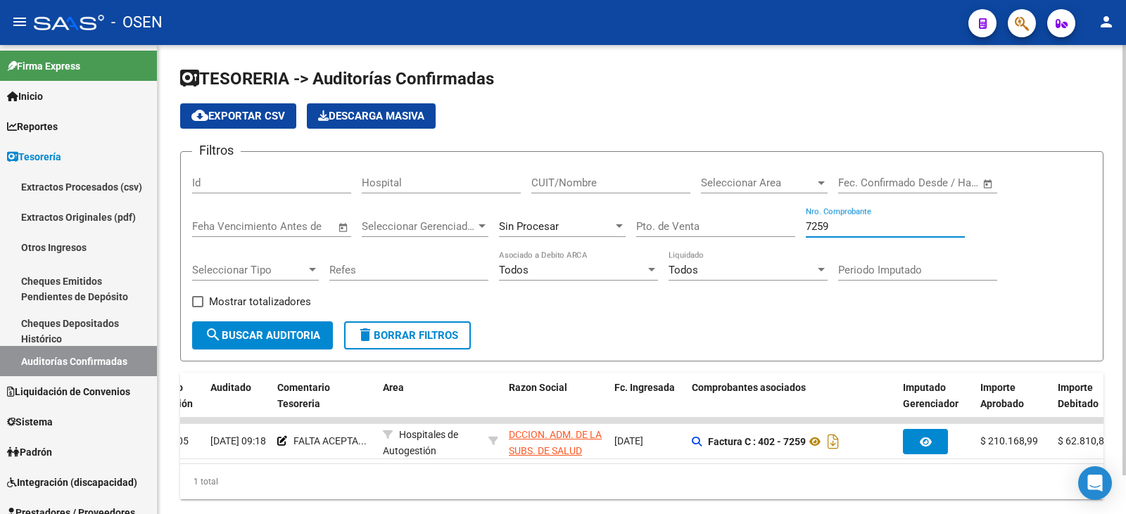
drag, startPoint x: 853, startPoint y: 227, endPoint x: 603, endPoint y: 173, distance: 255.5
click at [603, 173] on div "Filtros Id Hospital CUIT/Nombre Seleccionar Area Seleccionar Area Fecha inicio …" at bounding box center [641, 242] width 899 height 158
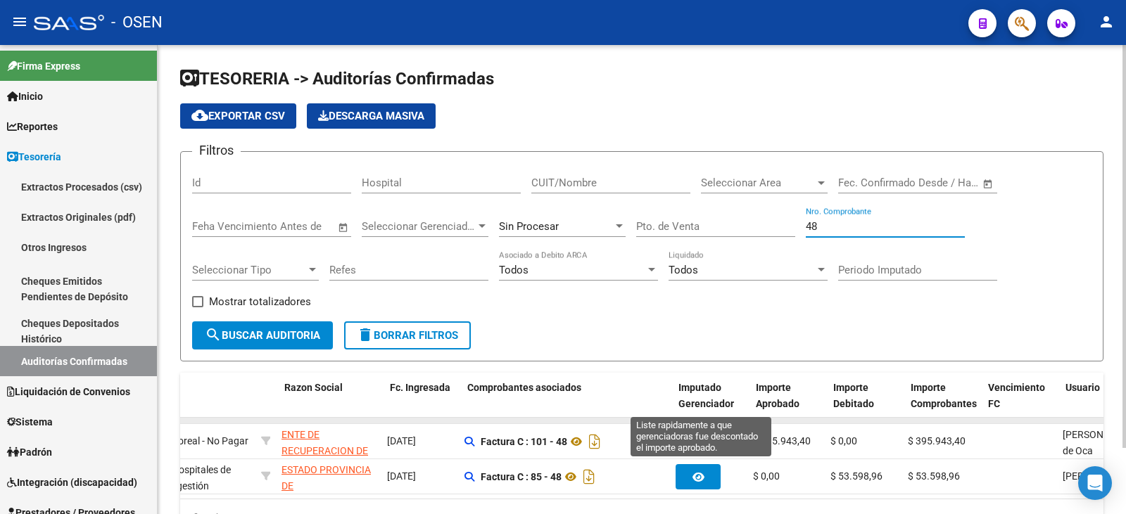
scroll to position [0, 382]
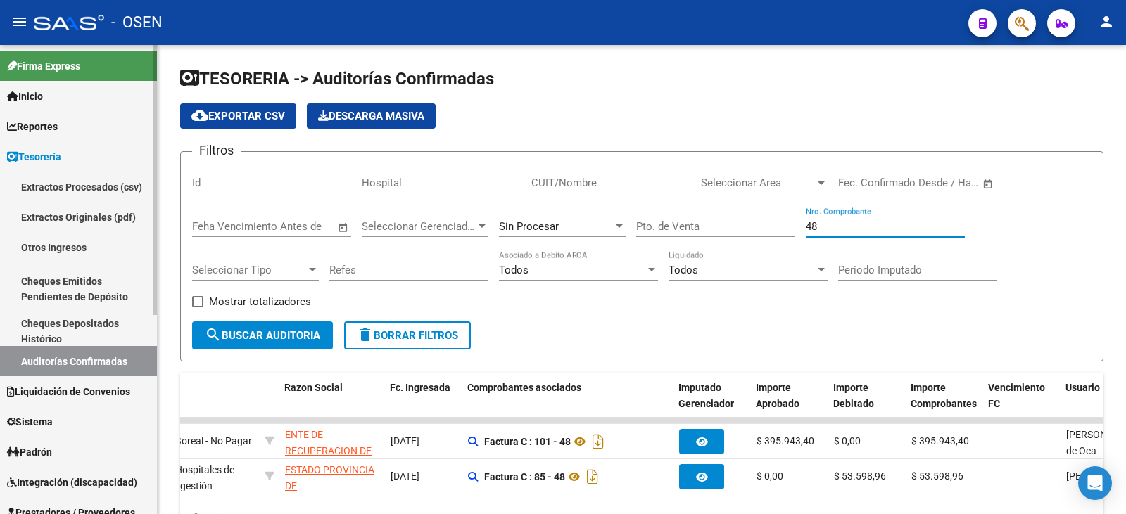
type input "48"
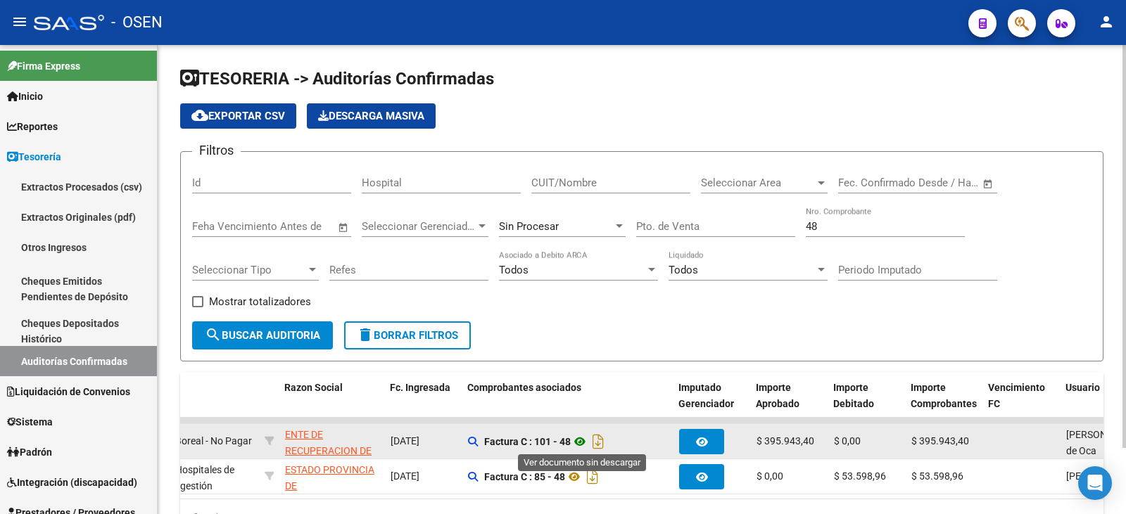
click at [581, 447] on icon at bounding box center [580, 441] width 18 height 17
click at [578, 442] on icon at bounding box center [580, 441] width 18 height 17
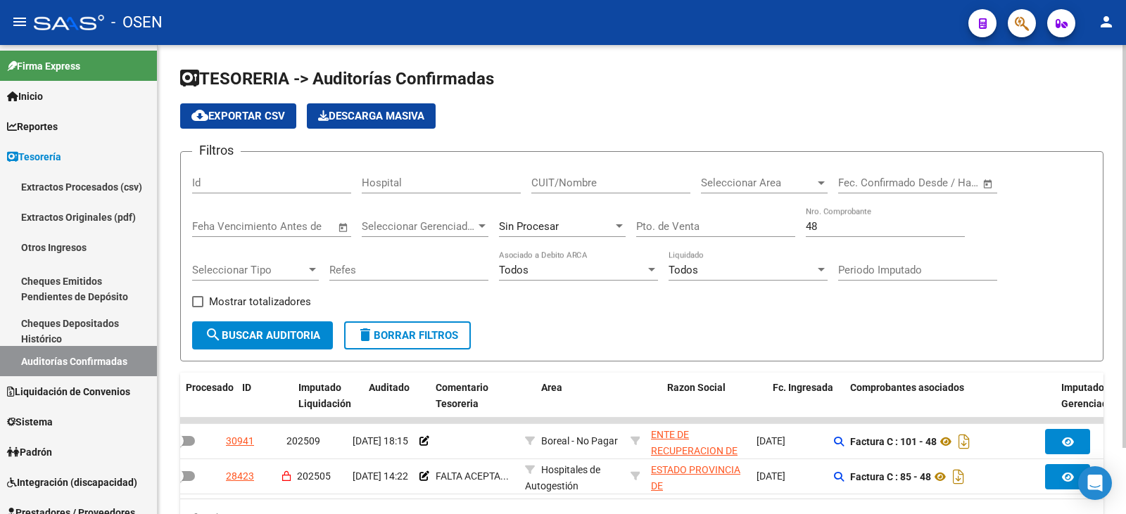
scroll to position [0, 0]
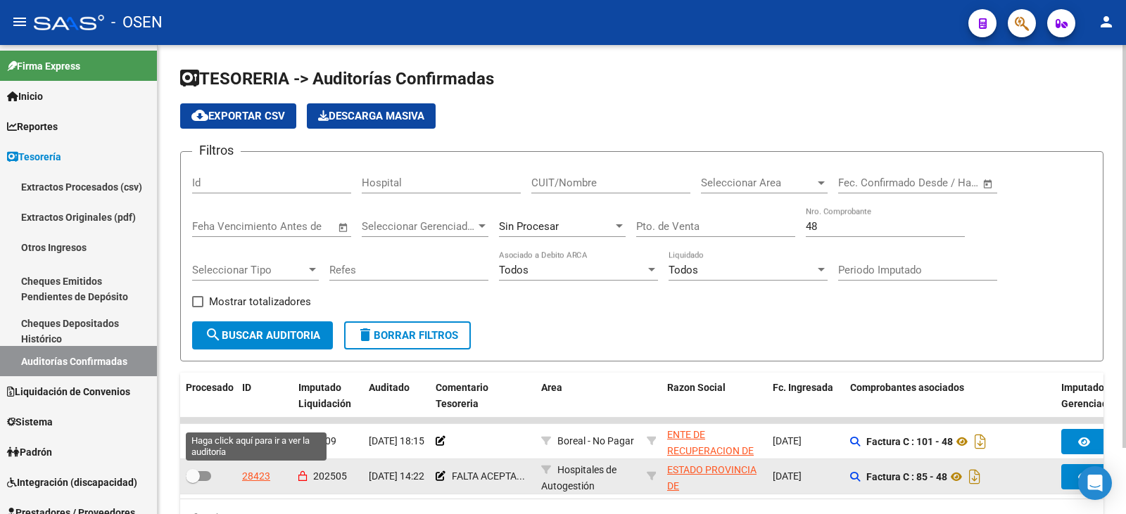
click at [245, 477] on div "28423" at bounding box center [256, 477] width 28 height 16
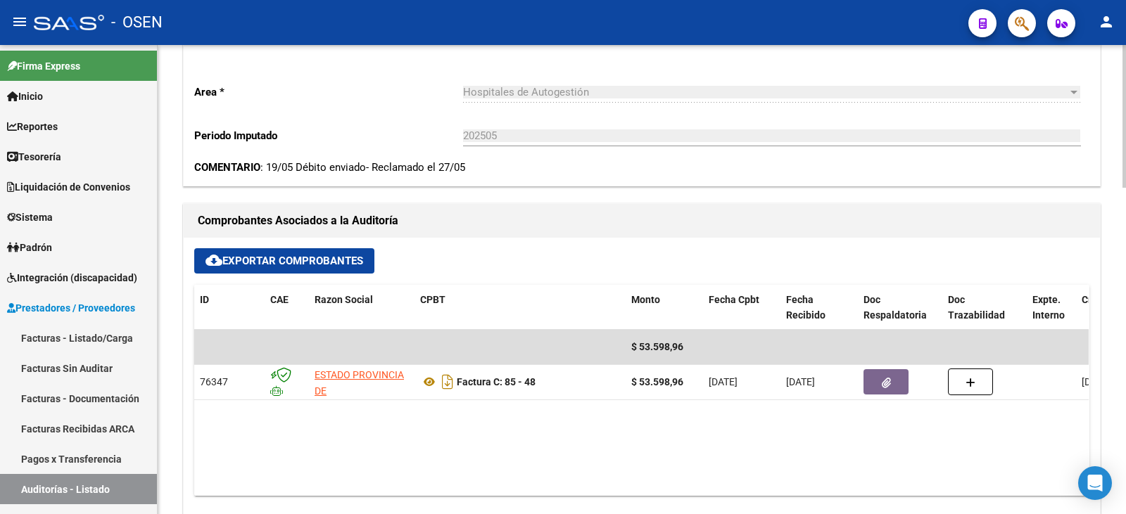
scroll to position [586, 0]
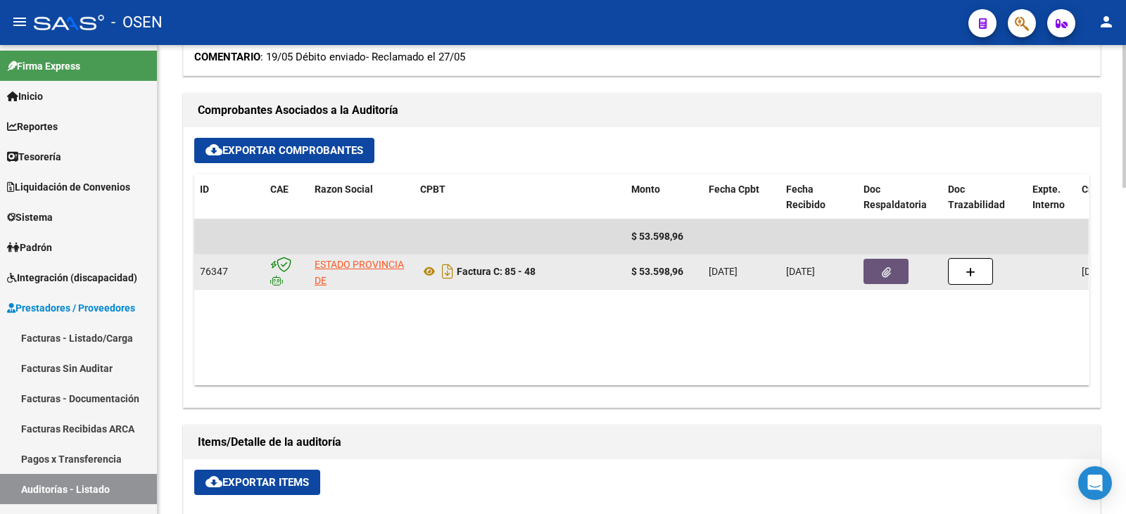
click at [905, 272] on button "button" at bounding box center [885, 271] width 45 height 25
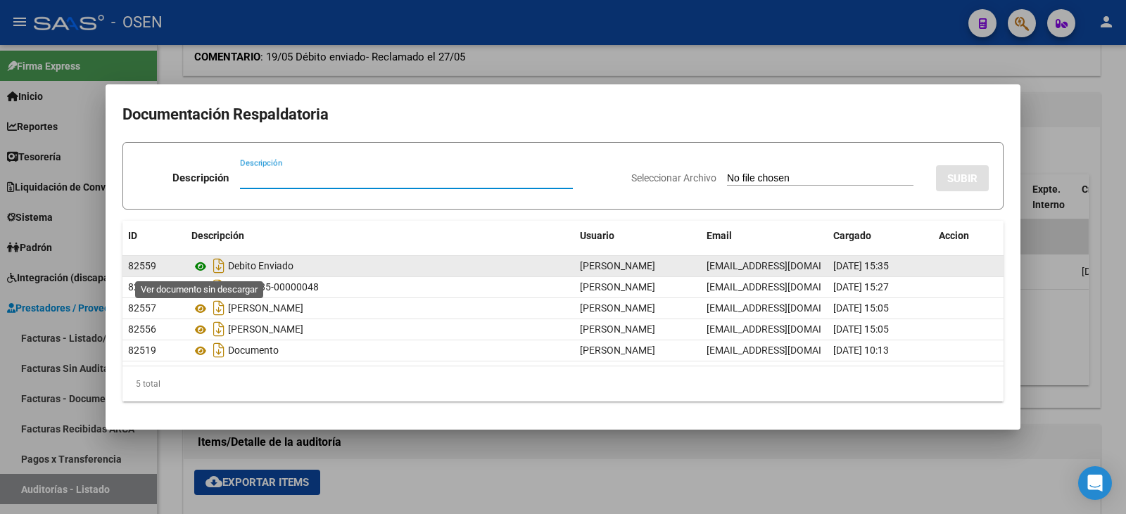
click at [198, 266] on icon at bounding box center [200, 266] width 18 height 17
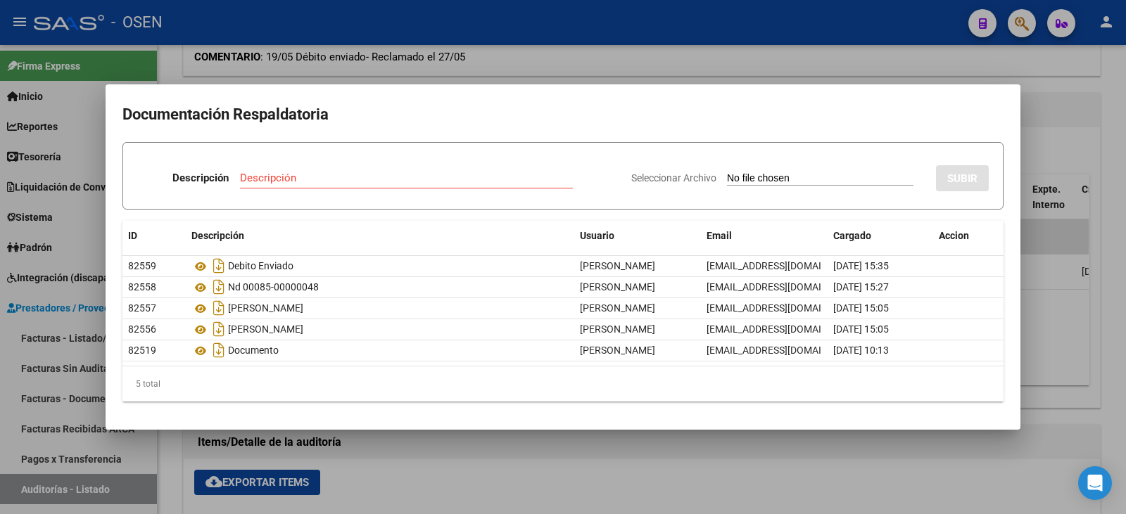
click at [545, 144] on form "Descripción Descripción Seleccionar Archivo SUBIR" at bounding box center [562, 176] width 881 height 68
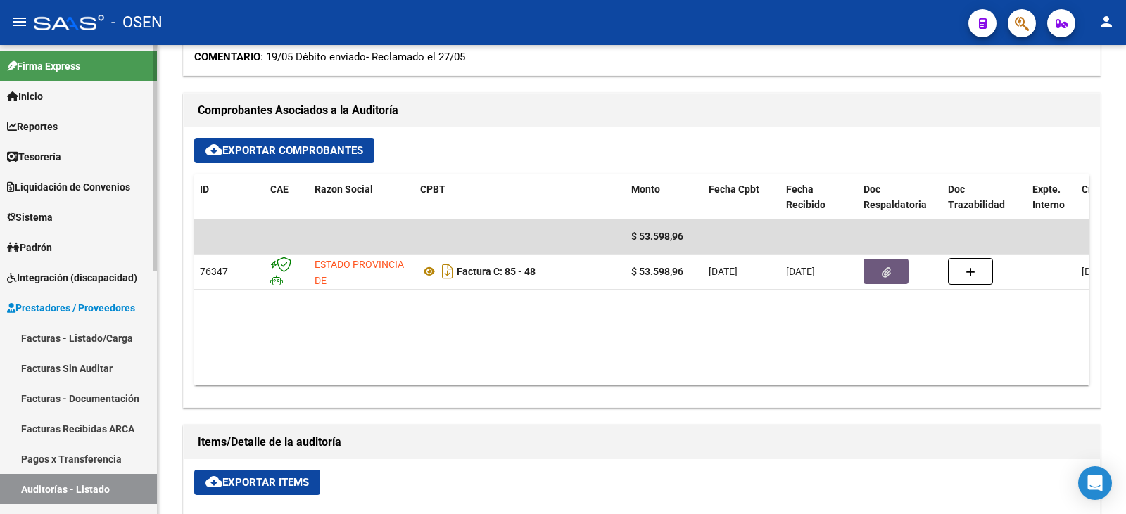
click at [88, 152] on link "Tesorería" at bounding box center [78, 156] width 157 height 30
click at [93, 162] on link "Tesorería" at bounding box center [78, 156] width 157 height 30
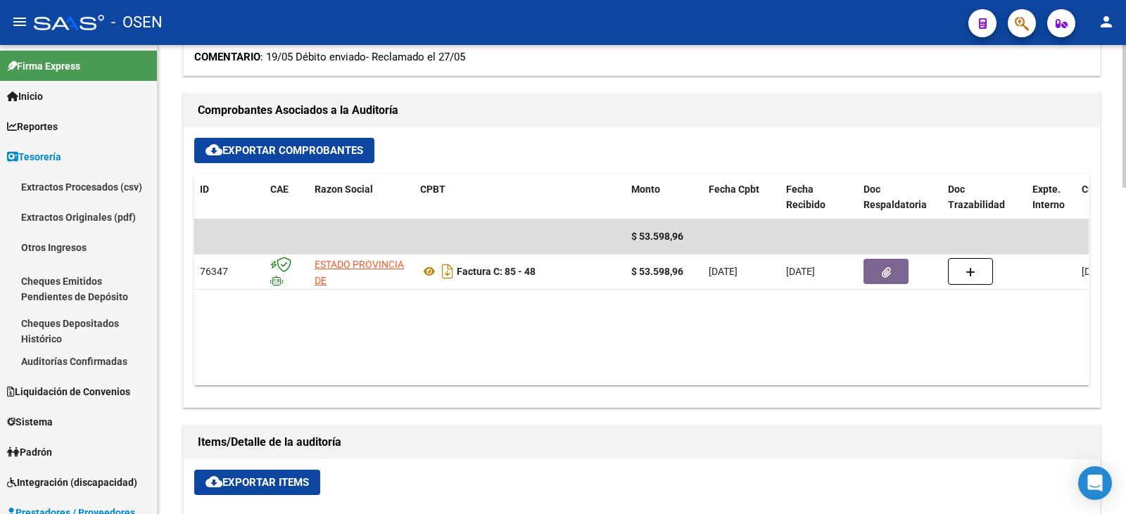
drag, startPoint x: 109, startPoint y: 354, endPoint x: 170, endPoint y: 353, distance: 61.2
click at [110, 354] on link "Auditorías Confirmadas" at bounding box center [78, 361] width 157 height 30
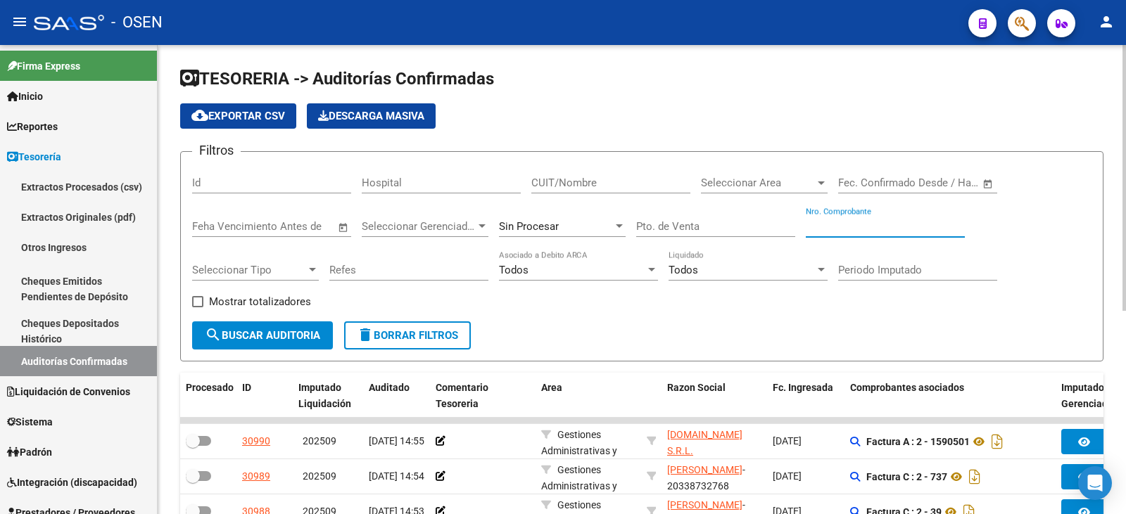
click at [830, 226] on input "Nro. Comprobante" at bounding box center [885, 226] width 159 height 13
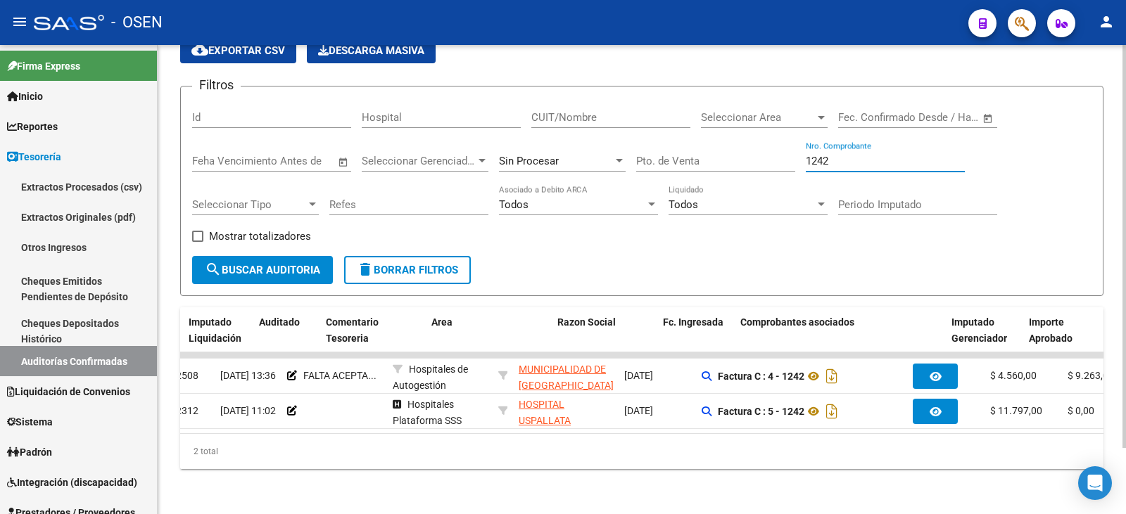
scroll to position [0, 258]
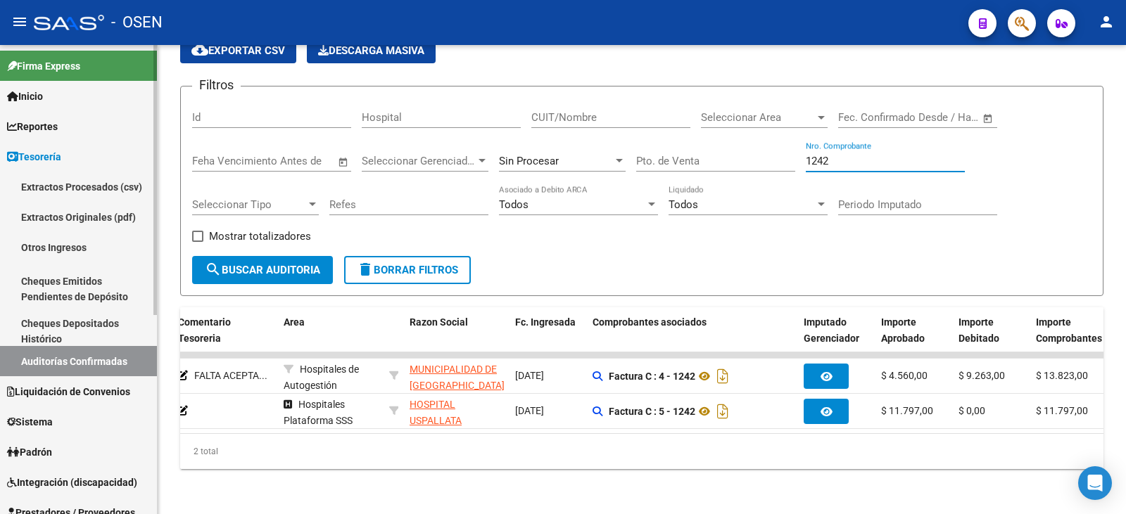
type input "1242"
